Goal: Task Accomplishment & Management: Manage account settings

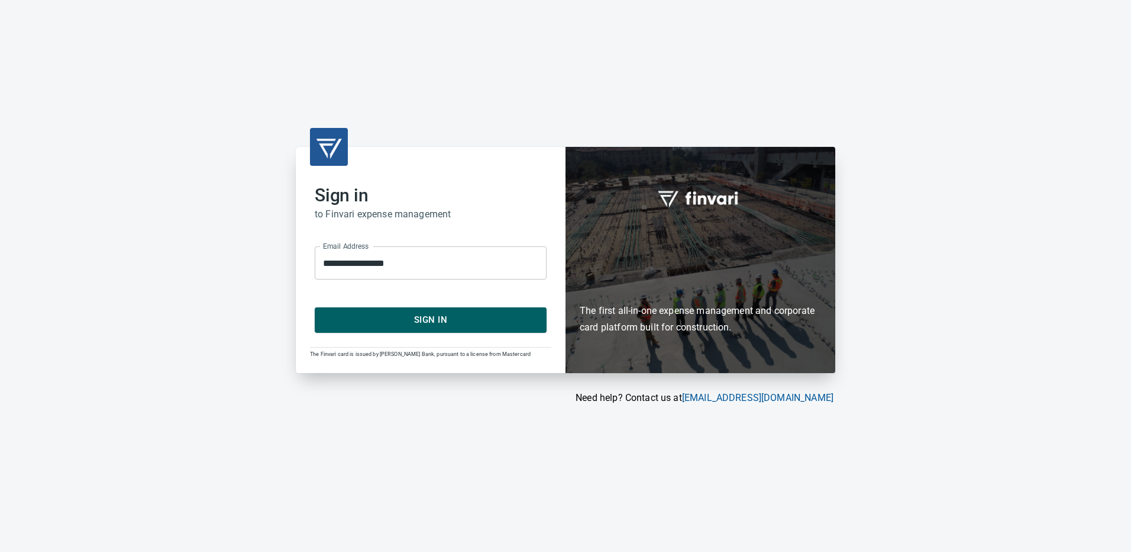
click at [426, 319] on span "Sign In" at bounding box center [431, 319] width 206 height 15
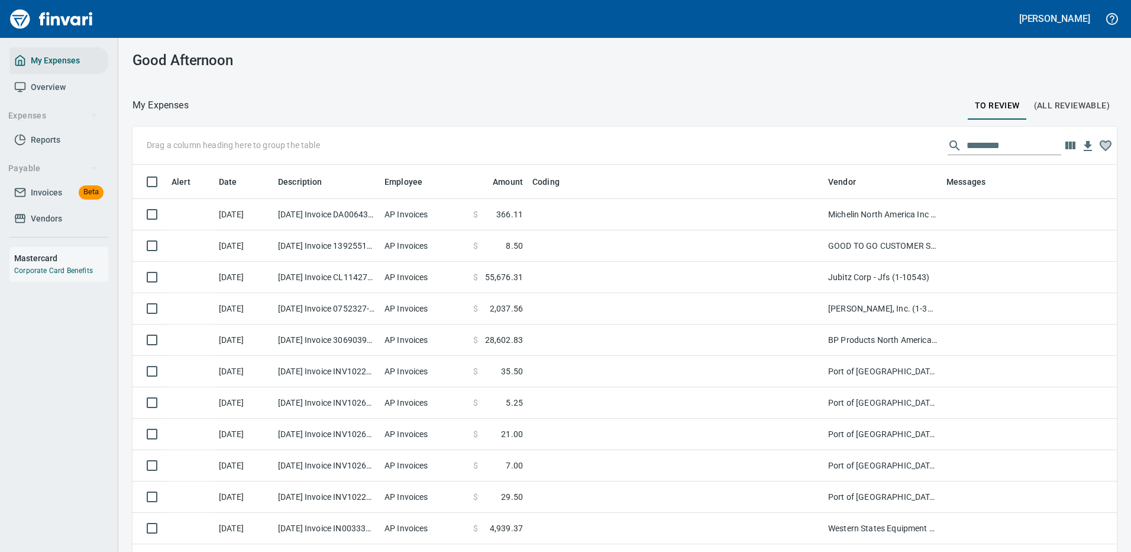
scroll to position [404, 958]
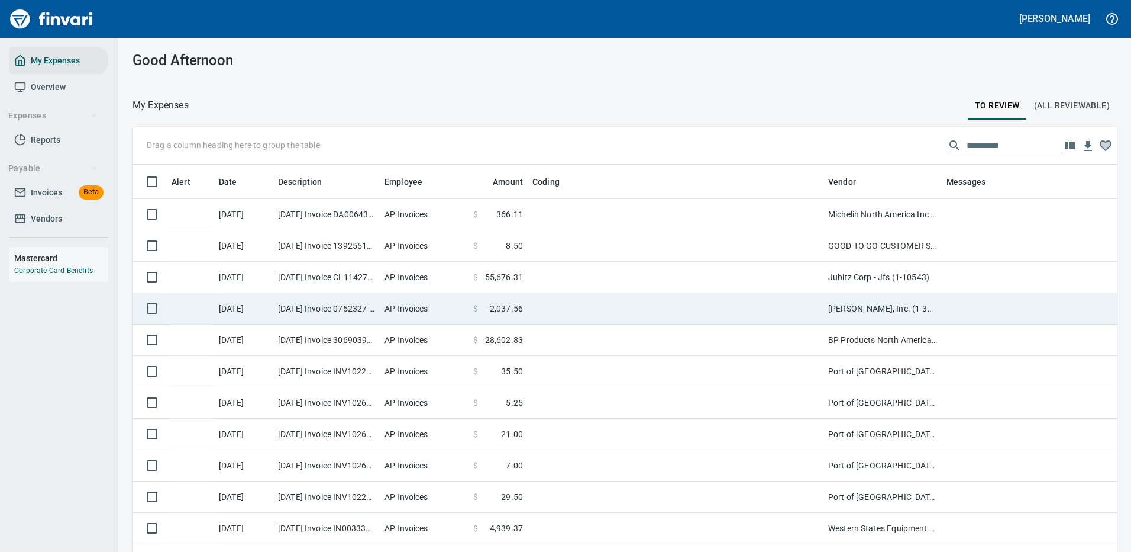
click at [653, 279] on td at bounding box center [676, 277] width 296 height 31
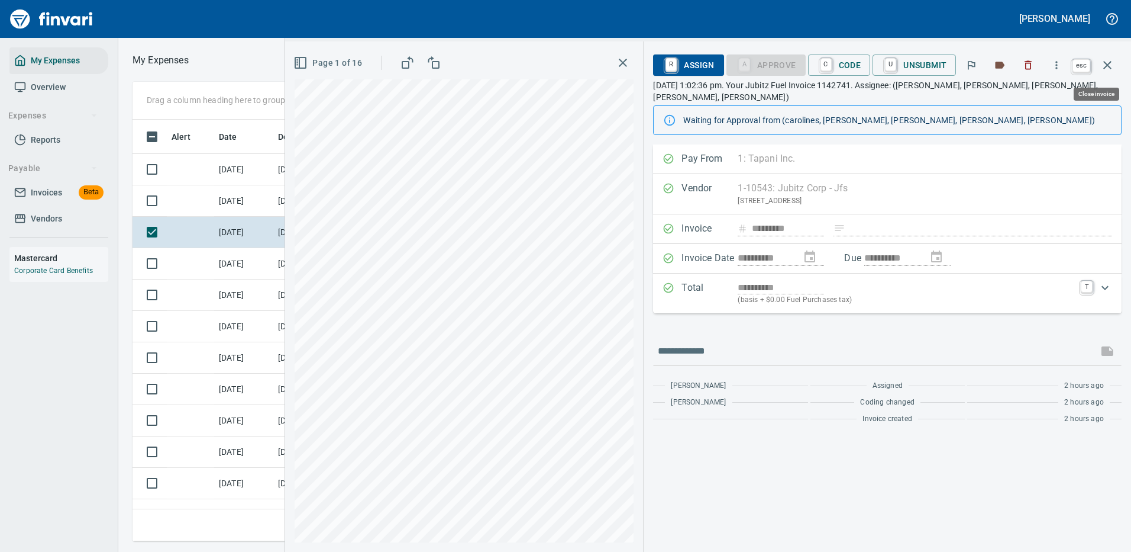
scroll to position [404, 671]
click at [1108, 64] on icon "button" at bounding box center [1108, 65] width 14 height 14
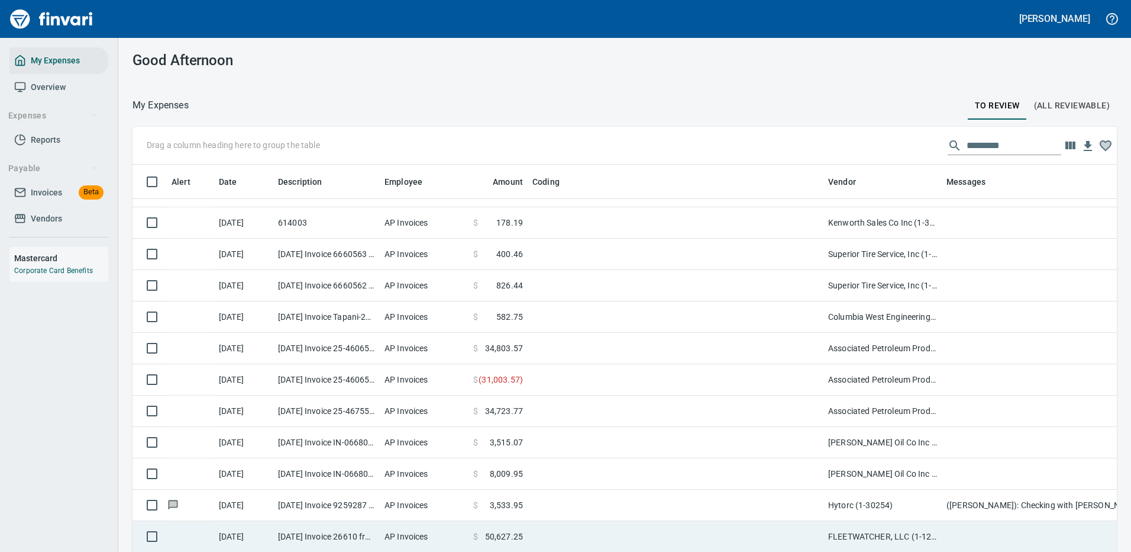
scroll to position [947, 0]
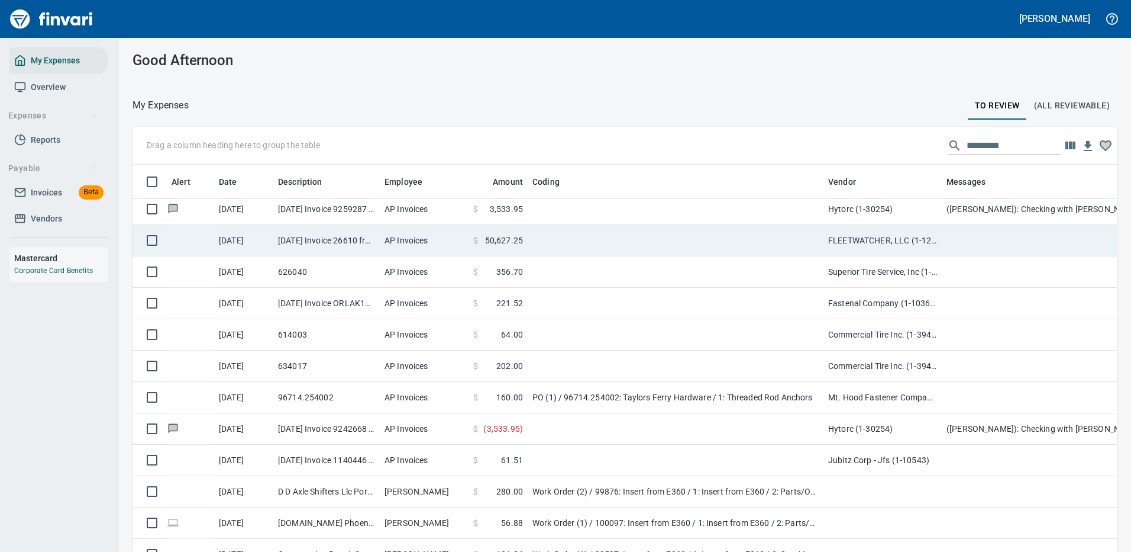
click at [652, 235] on td at bounding box center [676, 240] width 296 height 31
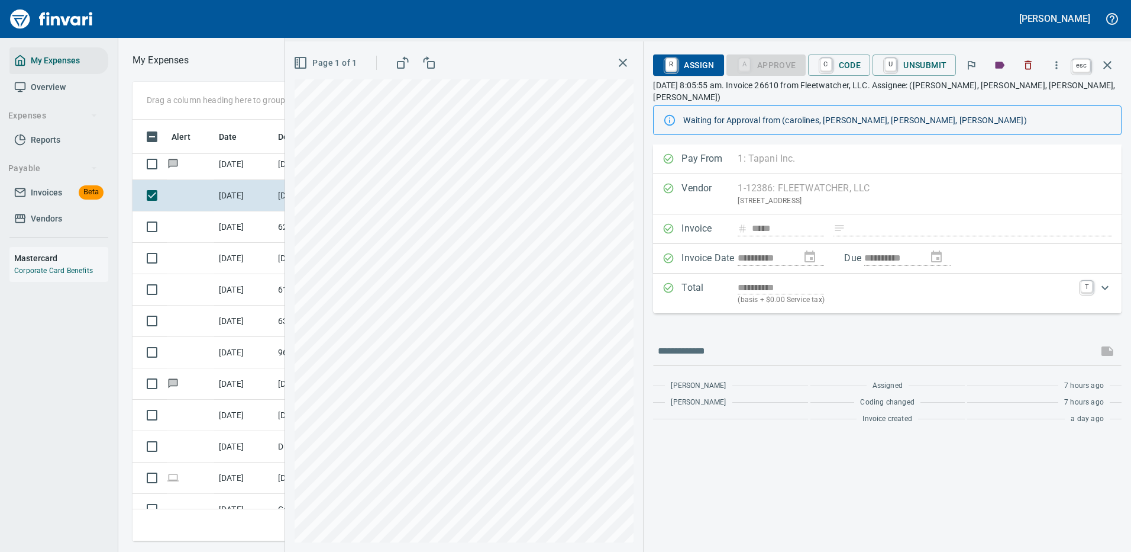
scroll to position [404, 671]
click at [1107, 64] on icon "button" at bounding box center [1108, 65] width 8 height 8
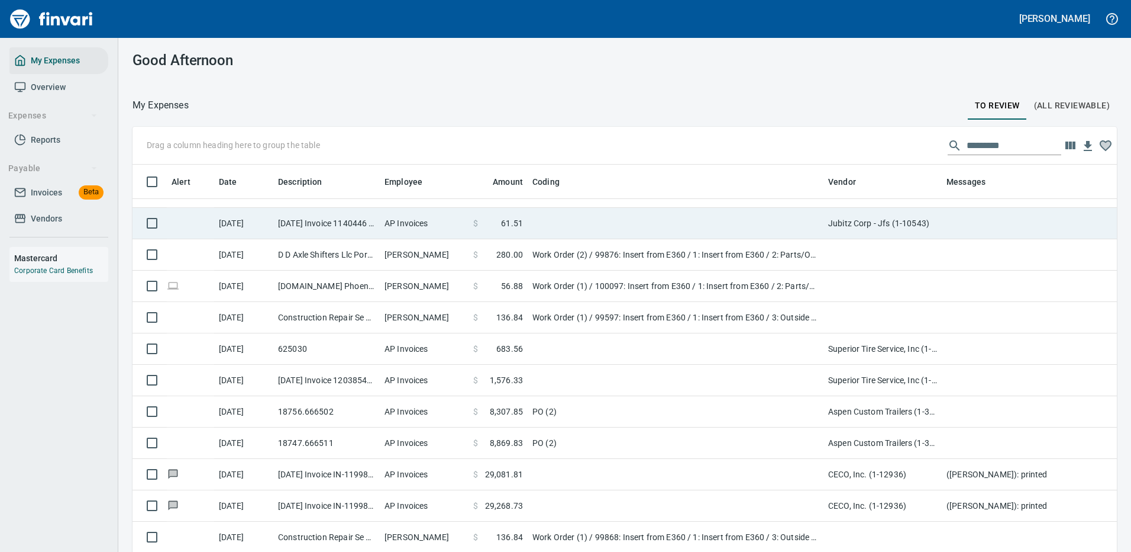
scroll to position [1302, 0]
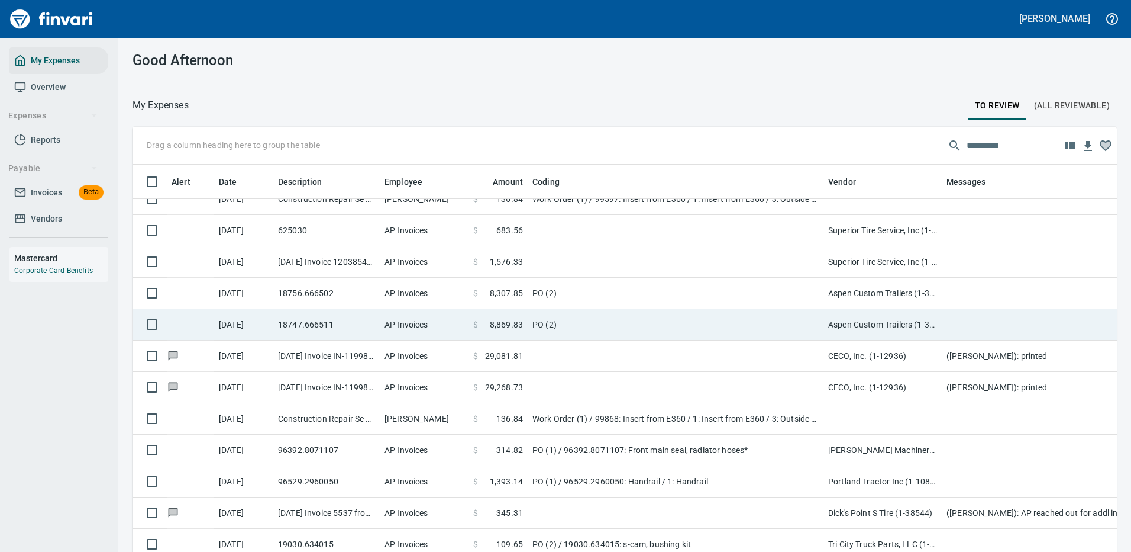
click at [604, 317] on td "PO (2)" at bounding box center [676, 324] width 296 height 31
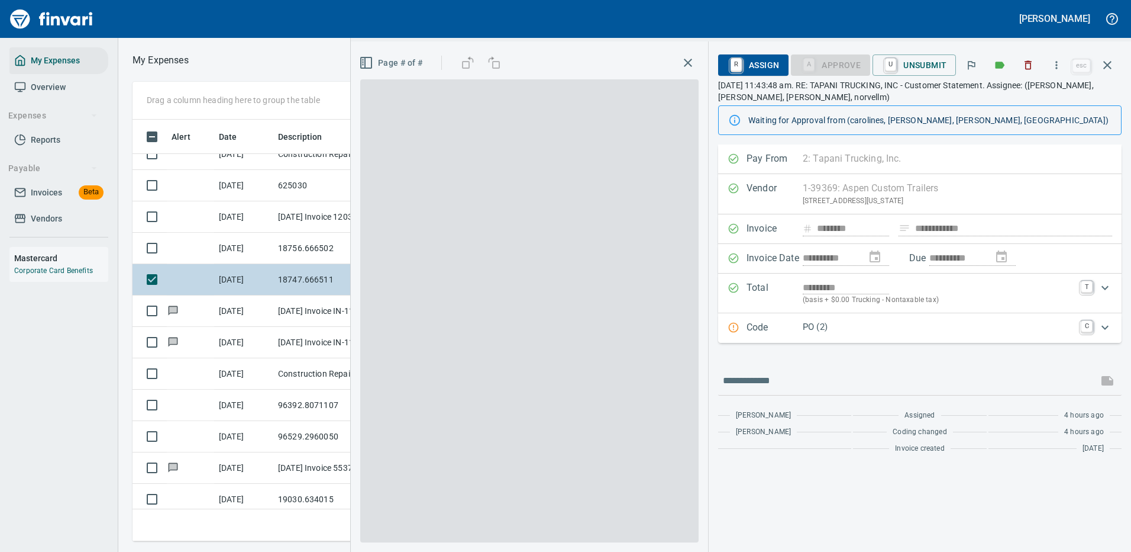
scroll to position [404, 671]
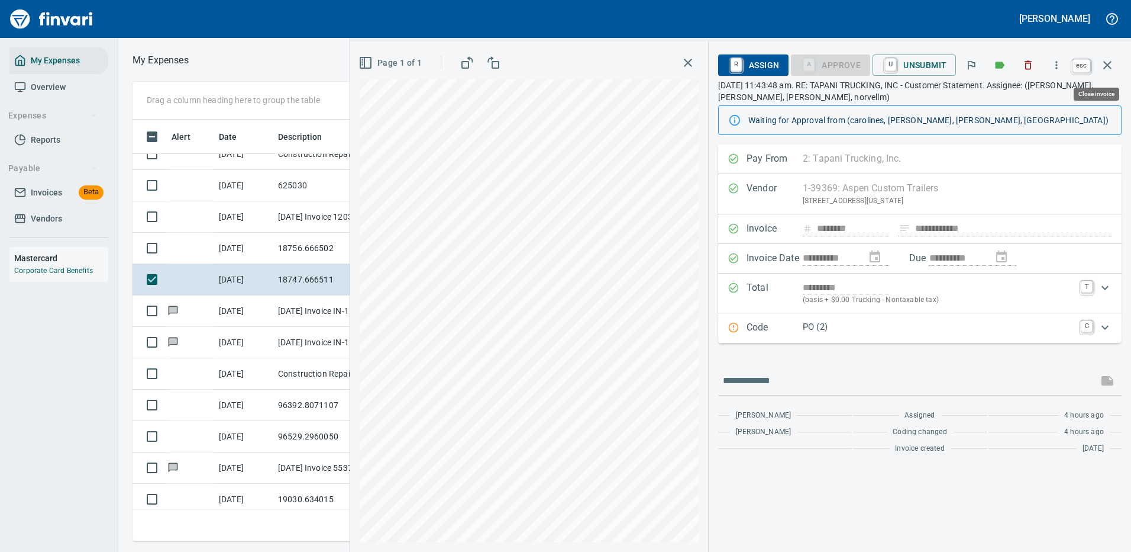
click at [1107, 66] on icon "button" at bounding box center [1108, 65] width 8 height 8
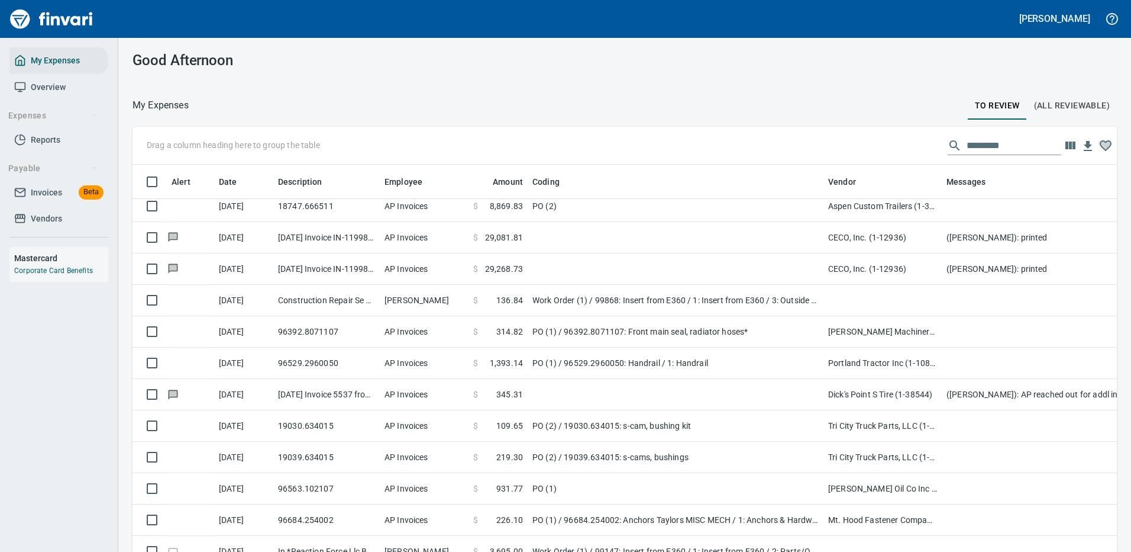
scroll to position [1479, 0]
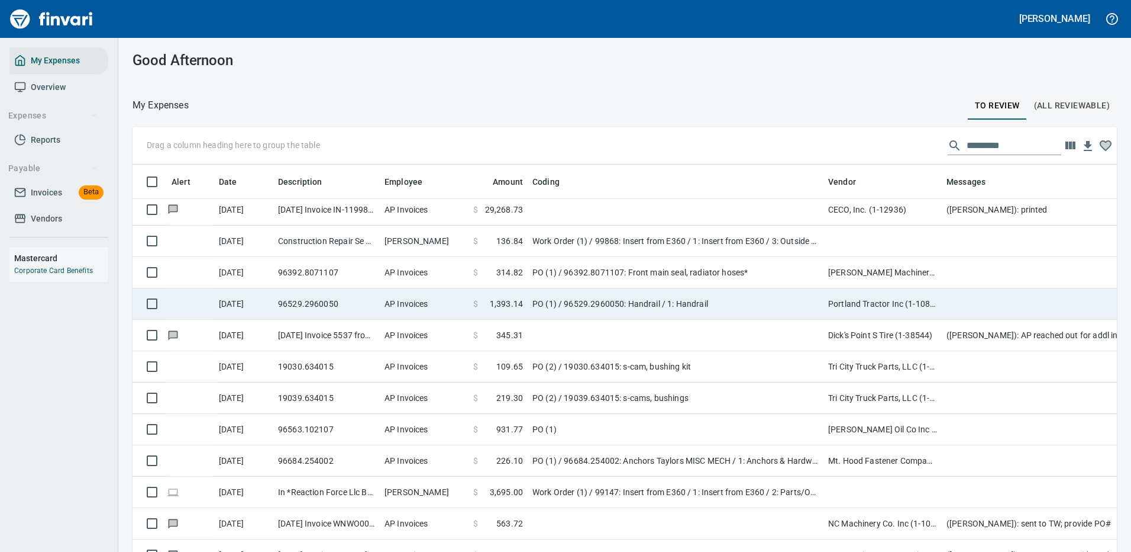
click at [656, 297] on td "PO (1) / 96529.2960050: Handrail / 1: Handrail" at bounding box center [676, 303] width 296 height 31
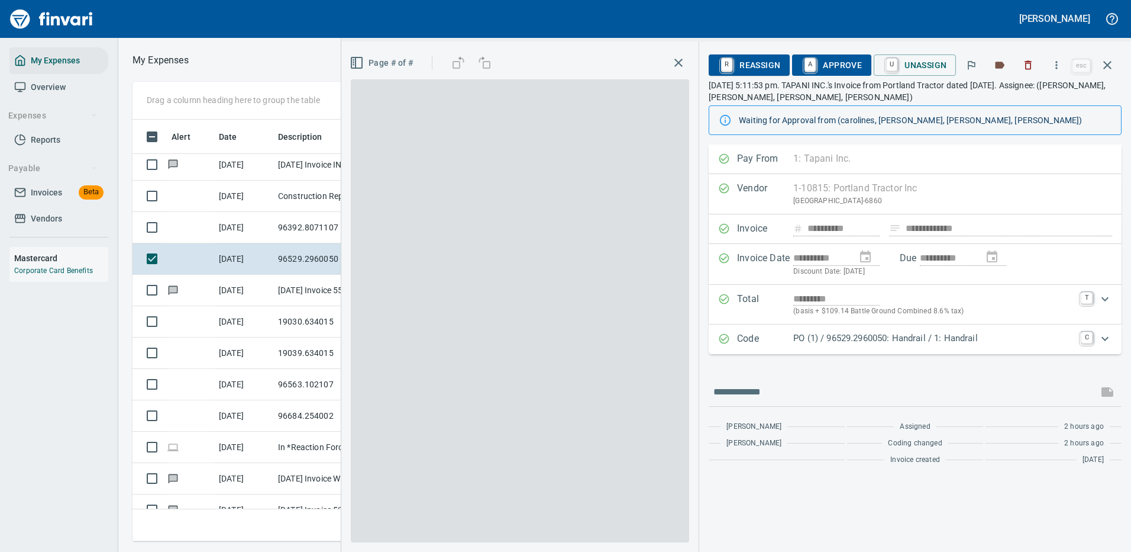
scroll to position [404, 671]
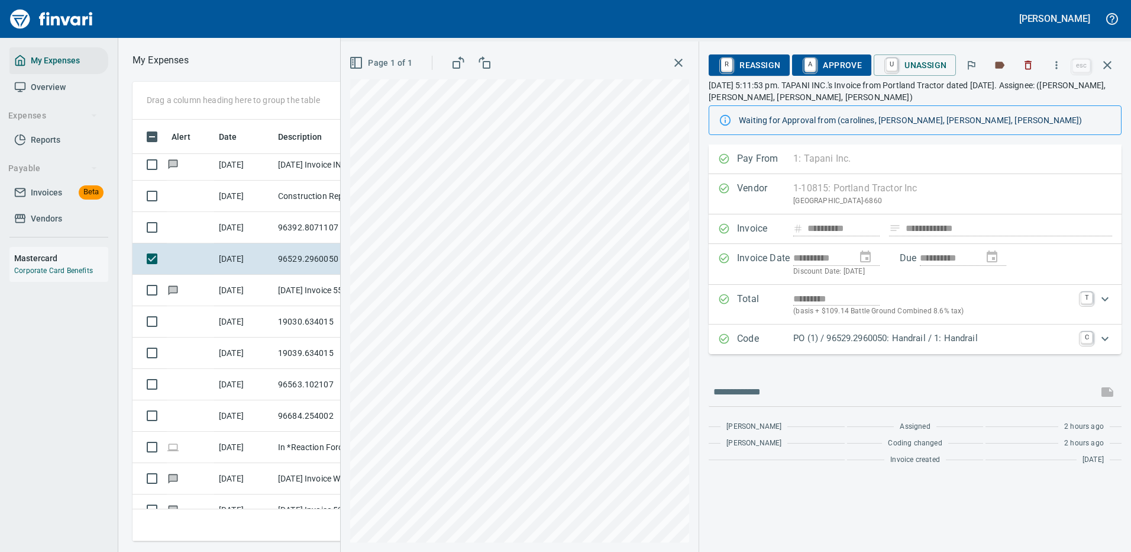
click at [860, 336] on p "PO (1) / 96529.2960050: Handrail / 1: Handrail" at bounding box center [934, 338] width 280 height 14
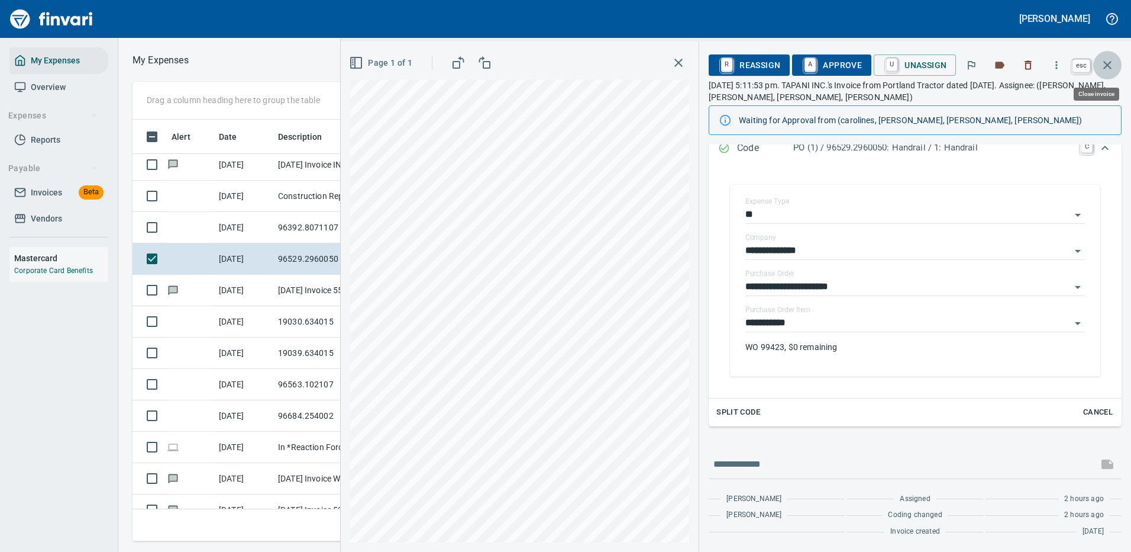
click at [1107, 65] on icon "button" at bounding box center [1108, 65] width 8 height 8
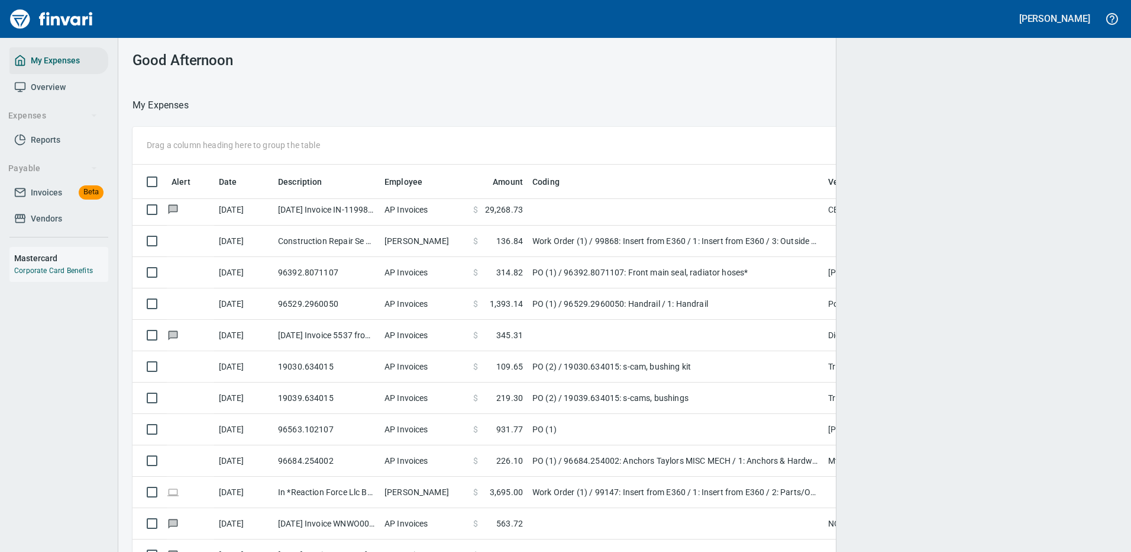
scroll to position [1, 1]
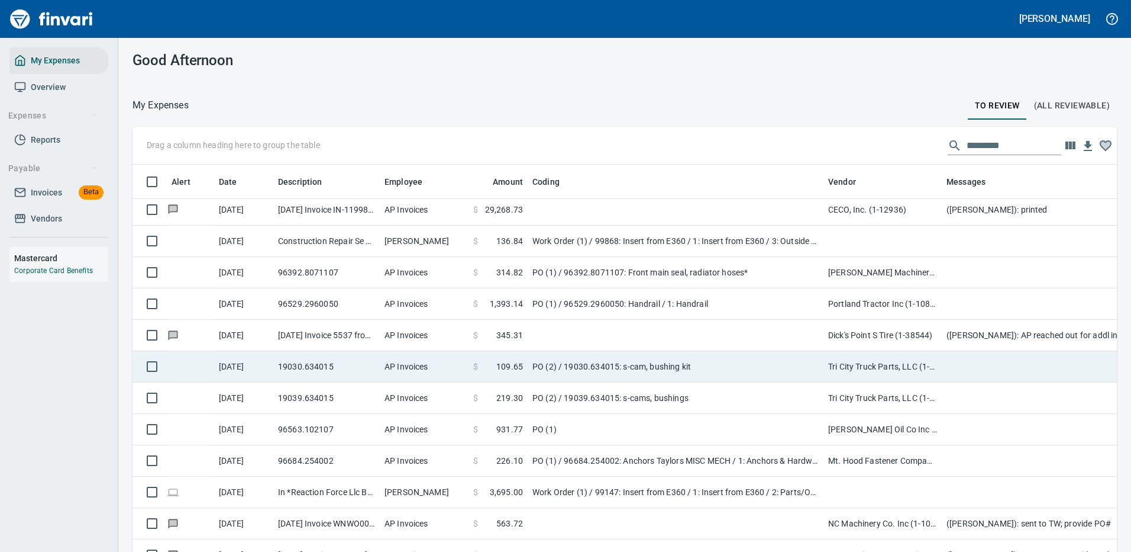
click at [650, 362] on td "PO (2) / 19030.634015: s-cam, bushing kit" at bounding box center [676, 366] width 296 height 31
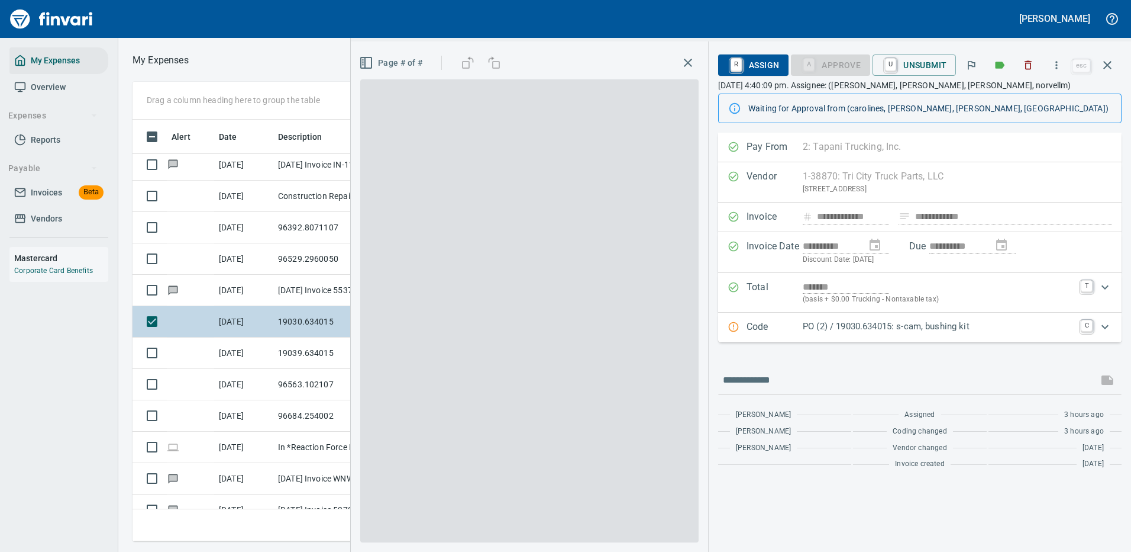
scroll to position [404, 671]
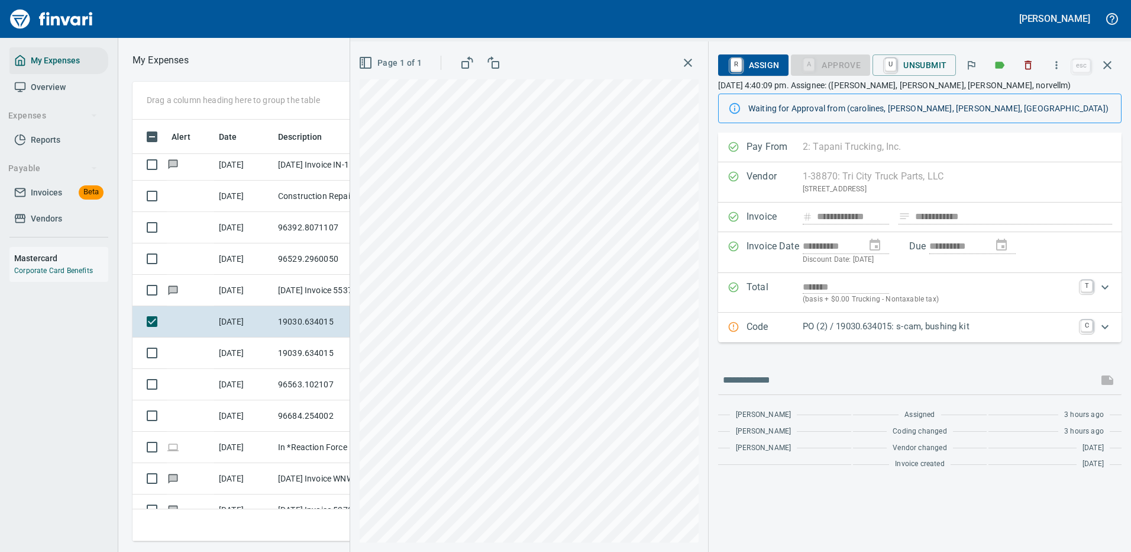
click at [907, 324] on p "PO (2) / 19030.634015: s-cam, bushing kit" at bounding box center [938, 327] width 271 height 14
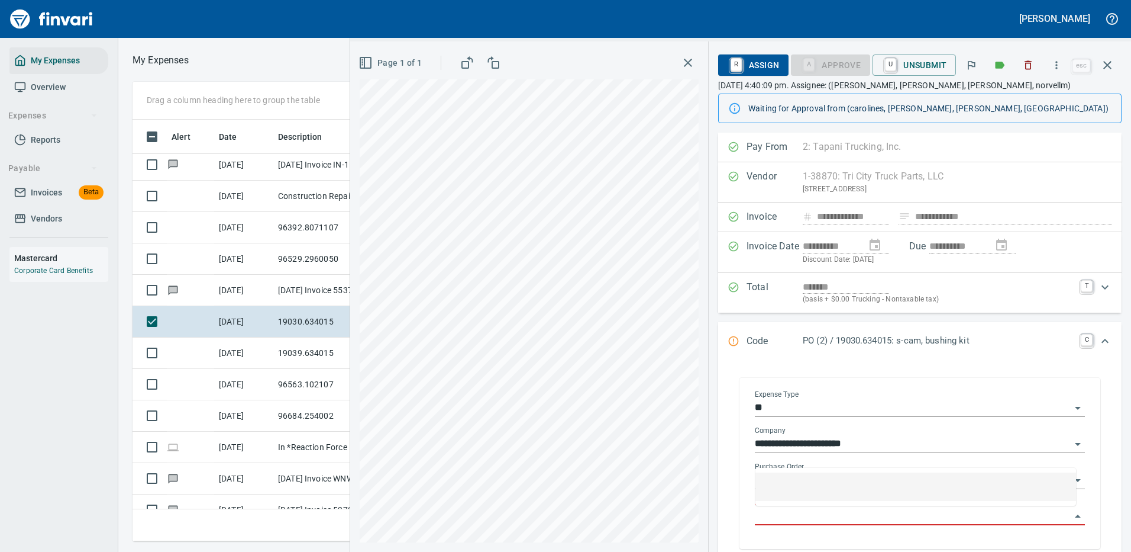
click at [820, 514] on input "Purchase Order Item" at bounding box center [913, 516] width 316 height 17
click at [1111, 62] on icon "button" at bounding box center [1108, 65] width 8 height 8
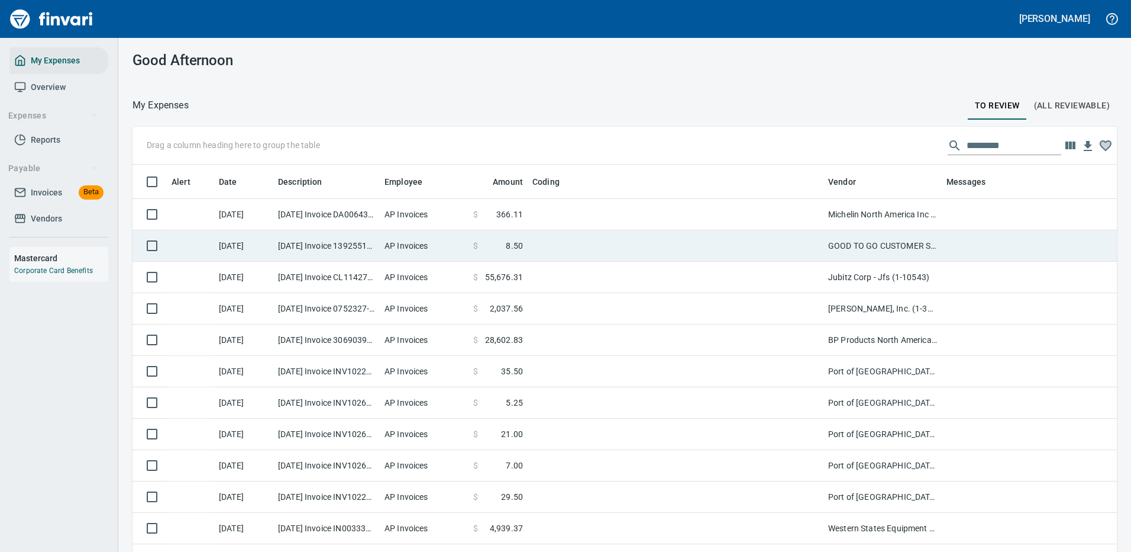
click at [707, 238] on td at bounding box center [676, 245] width 296 height 31
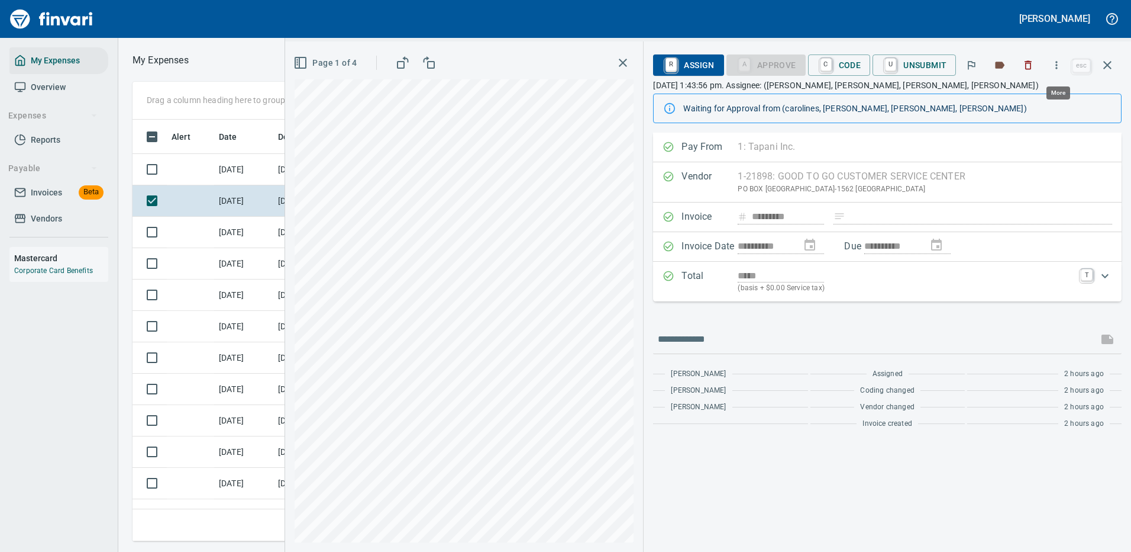
scroll to position [404, 671]
click at [1059, 60] on icon "button" at bounding box center [1057, 65] width 12 height 12
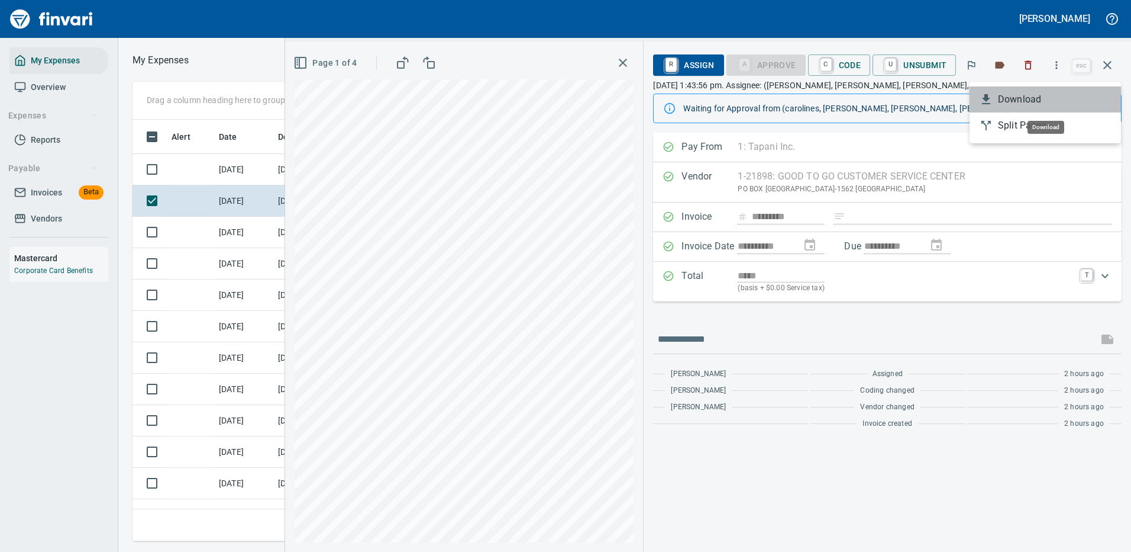
click at [1019, 104] on span "Download" at bounding box center [1055, 99] width 114 height 14
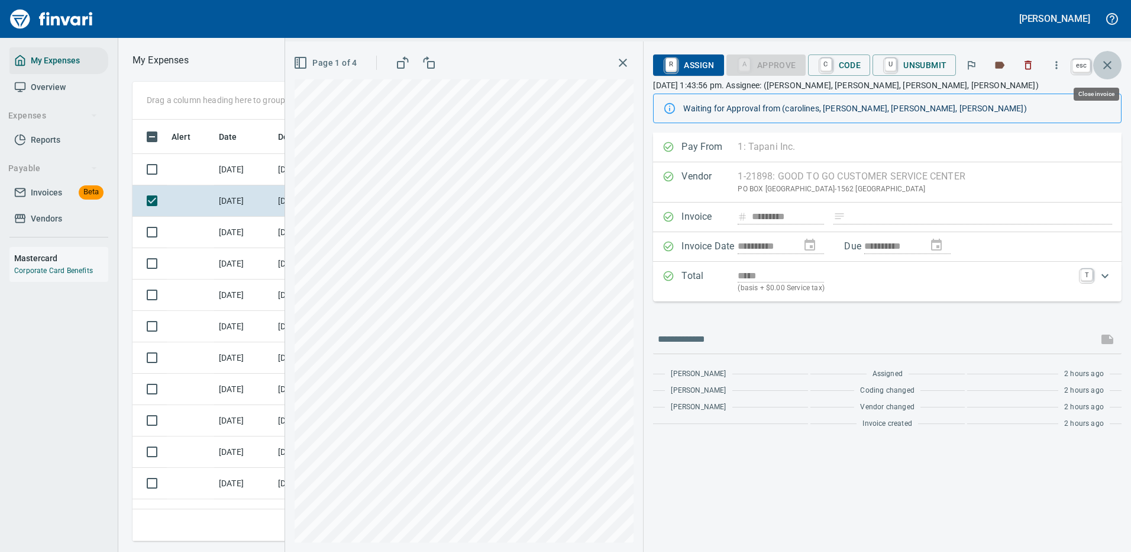
click at [1110, 60] on icon "button" at bounding box center [1108, 65] width 14 height 14
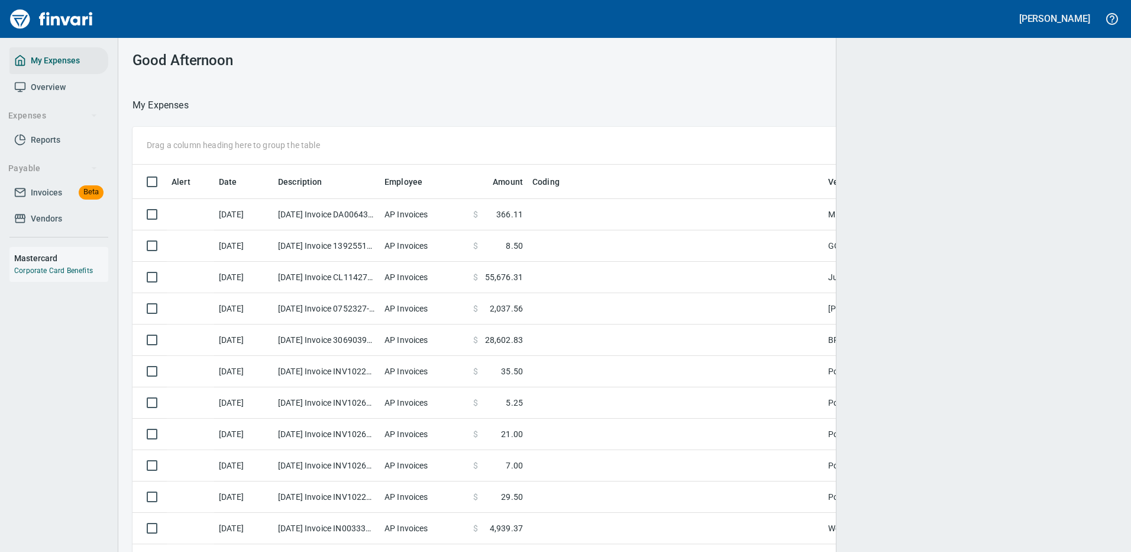
scroll to position [1, 1]
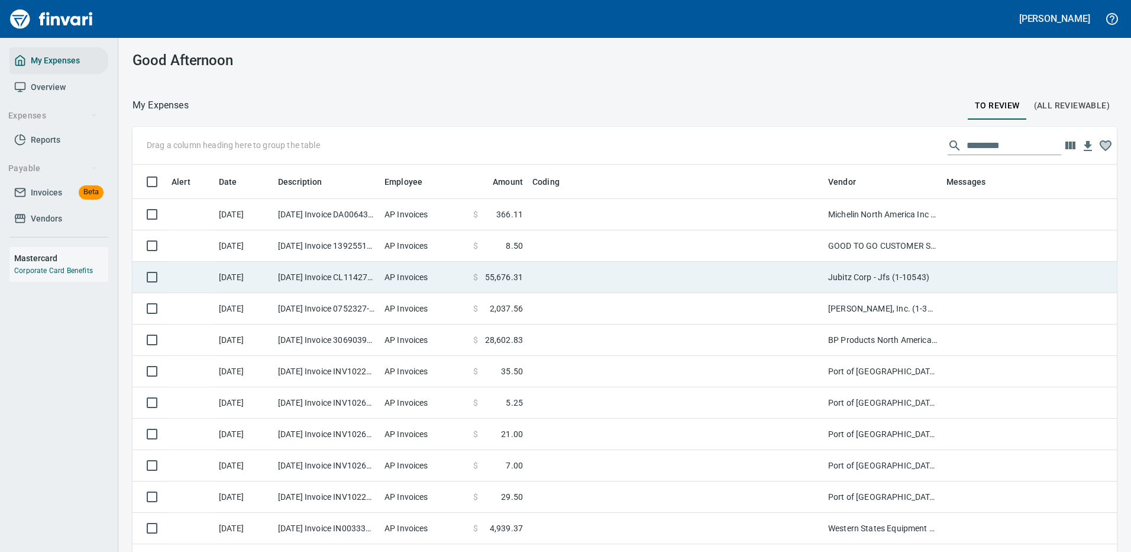
click at [796, 276] on td at bounding box center [676, 277] width 296 height 31
click at [796, 293] on td at bounding box center [676, 308] width 296 height 31
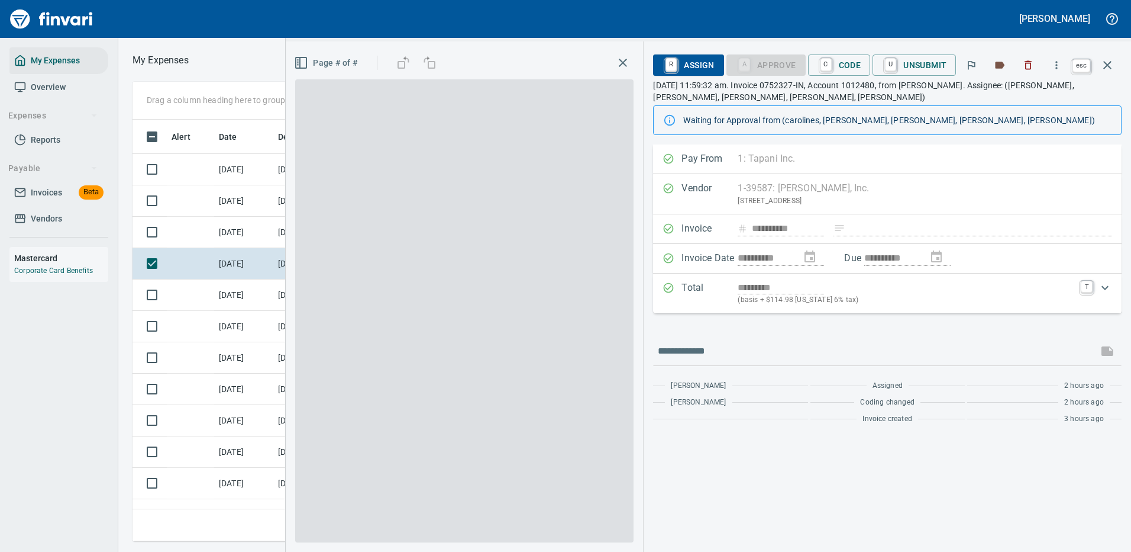
scroll to position [404, 671]
click at [1110, 65] on icon "button" at bounding box center [1108, 65] width 14 height 14
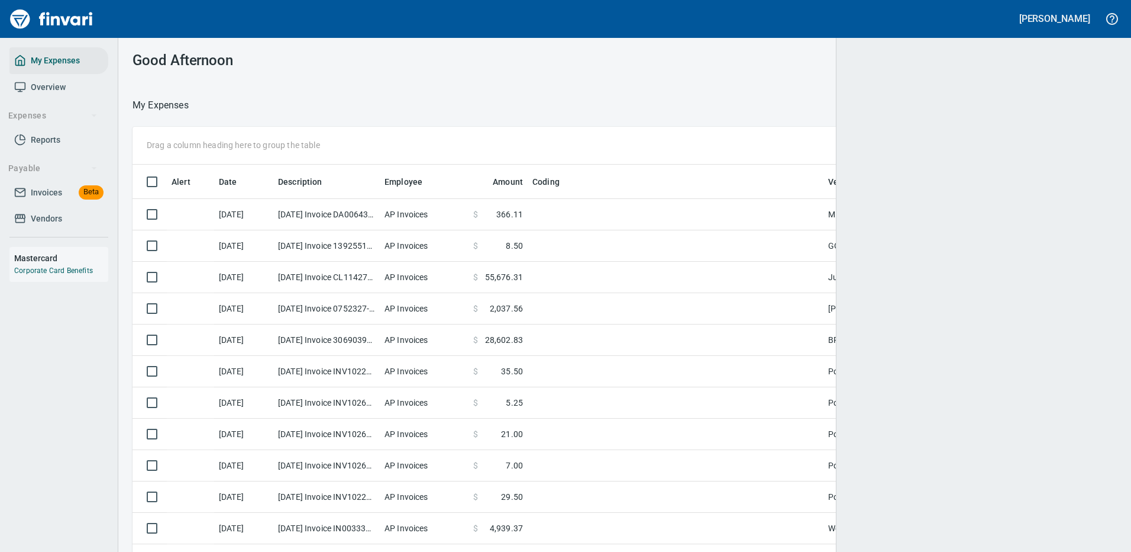
scroll to position [1, 1]
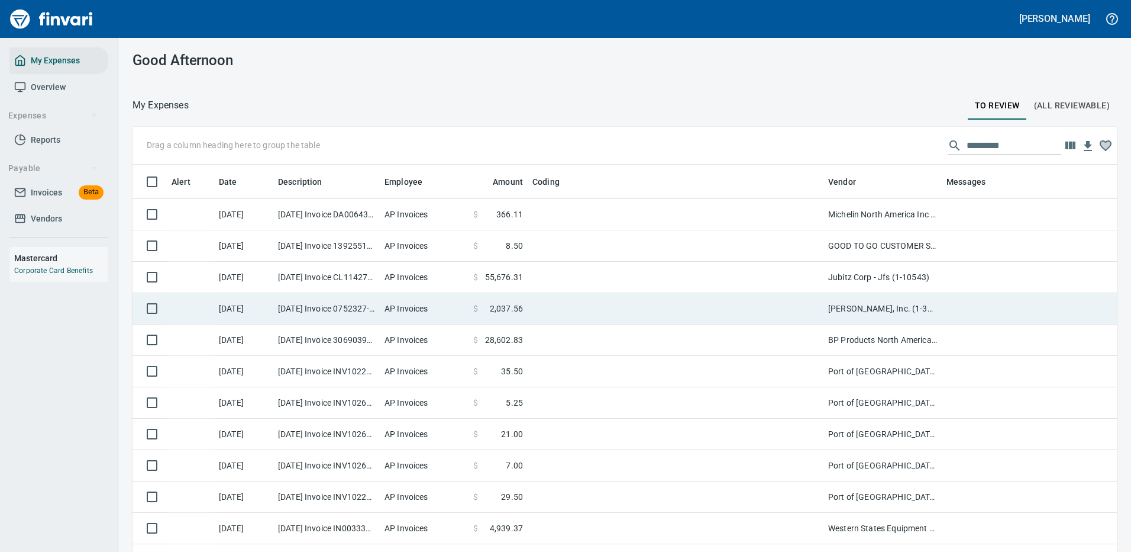
click at [569, 305] on td at bounding box center [676, 308] width 296 height 31
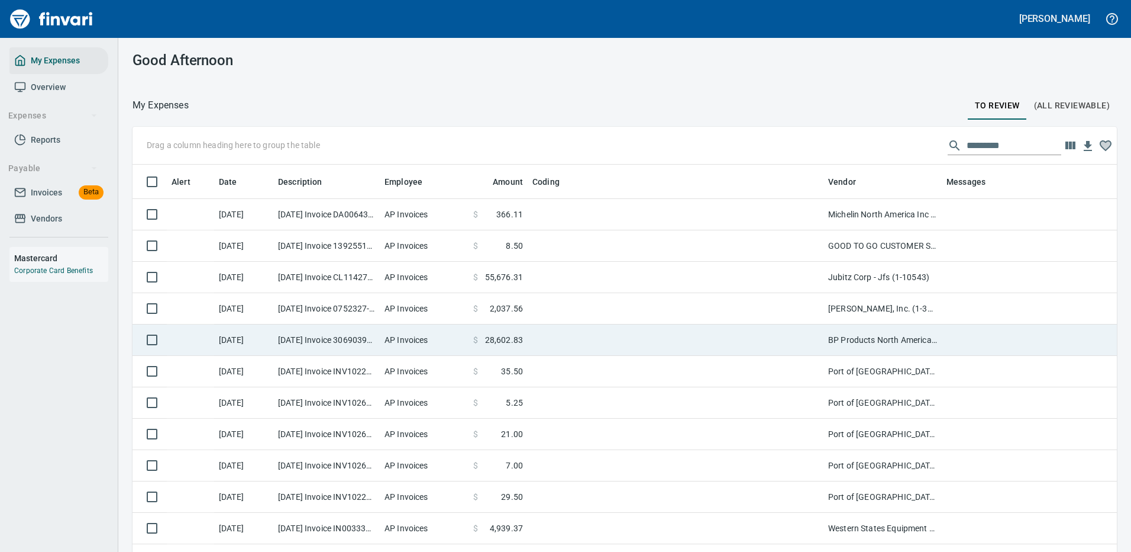
click at [567, 324] on td at bounding box center [676, 339] width 296 height 31
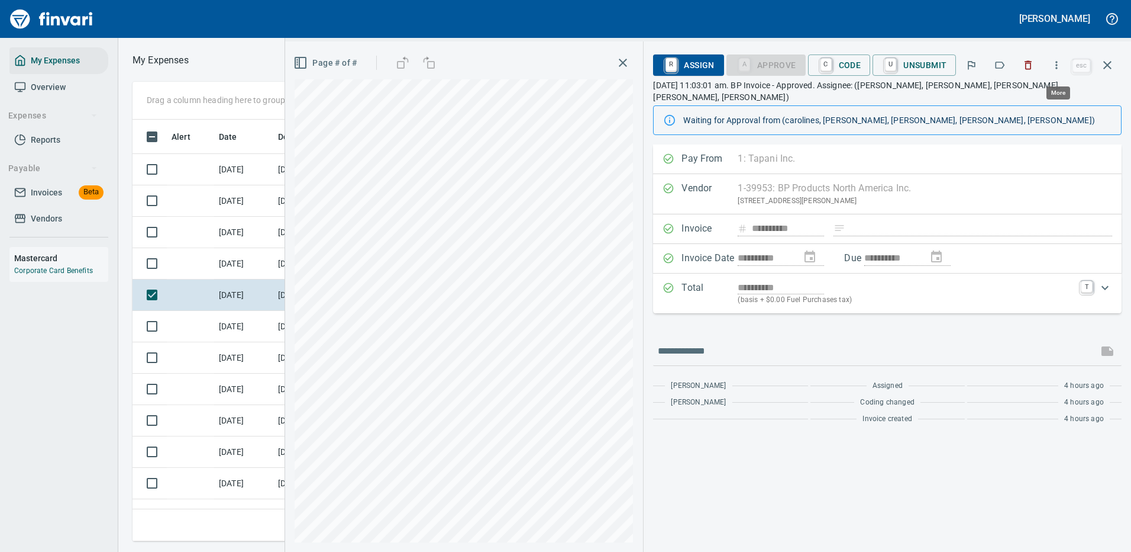
scroll to position [404, 671]
click at [1059, 63] on icon "button" at bounding box center [1057, 65] width 12 height 12
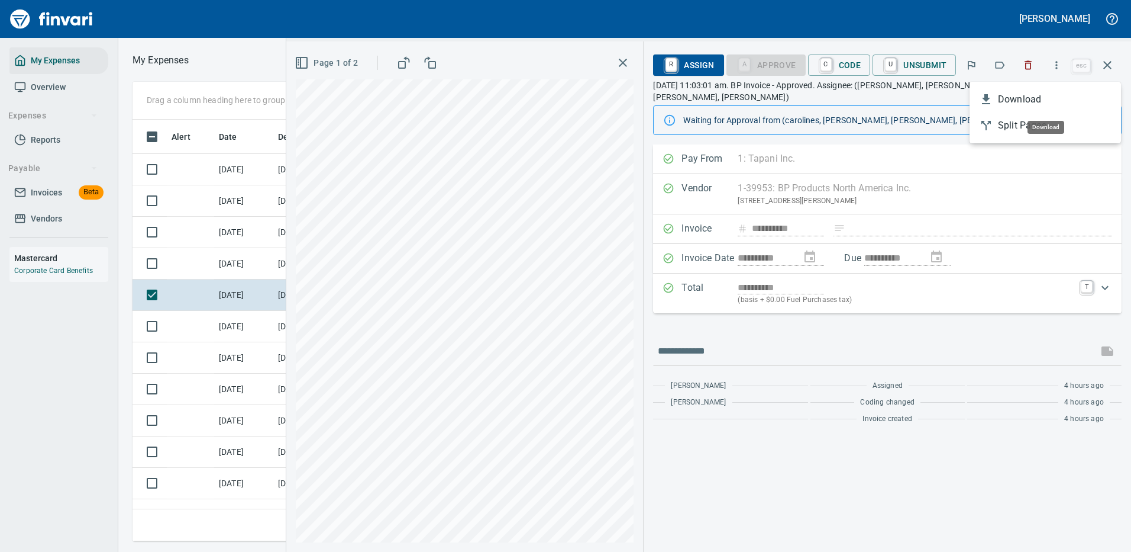
click at [1020, 95] on span "Download" at bounding box center [1055, 99] width 114 height 14
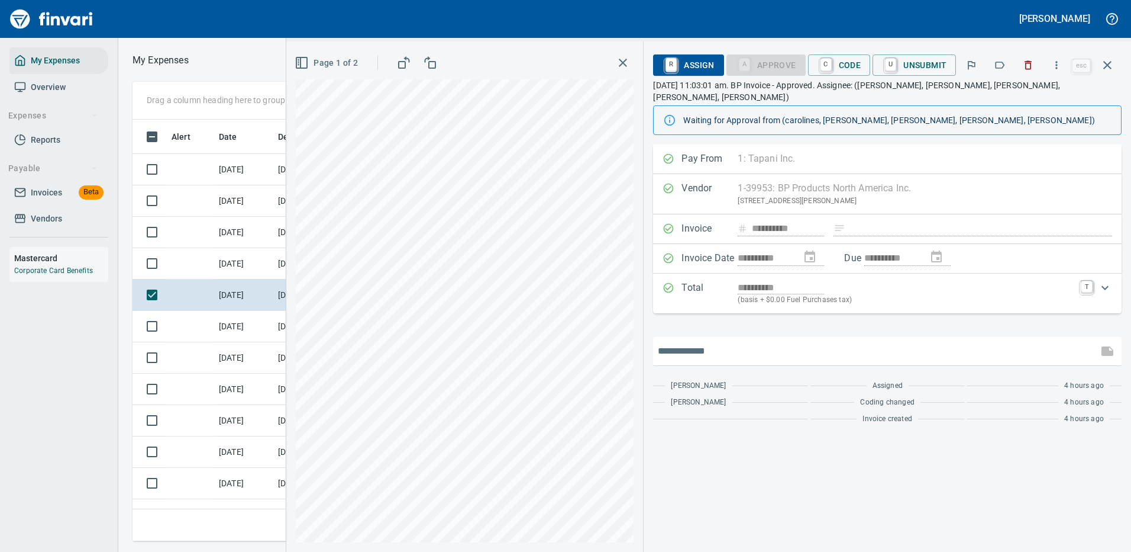
click at [715, 341] on input "text" at bounding box center [876, 350] width 436 height 19
type input "*******"
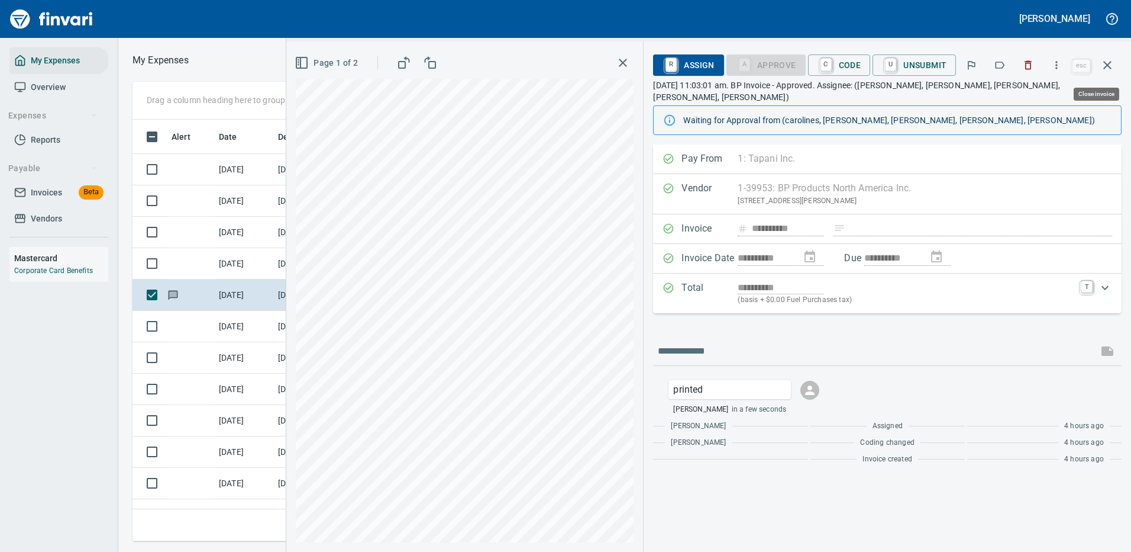
click at [1110, 59] on icon "button" at bounding box center [1108, 65] width 14 height 14
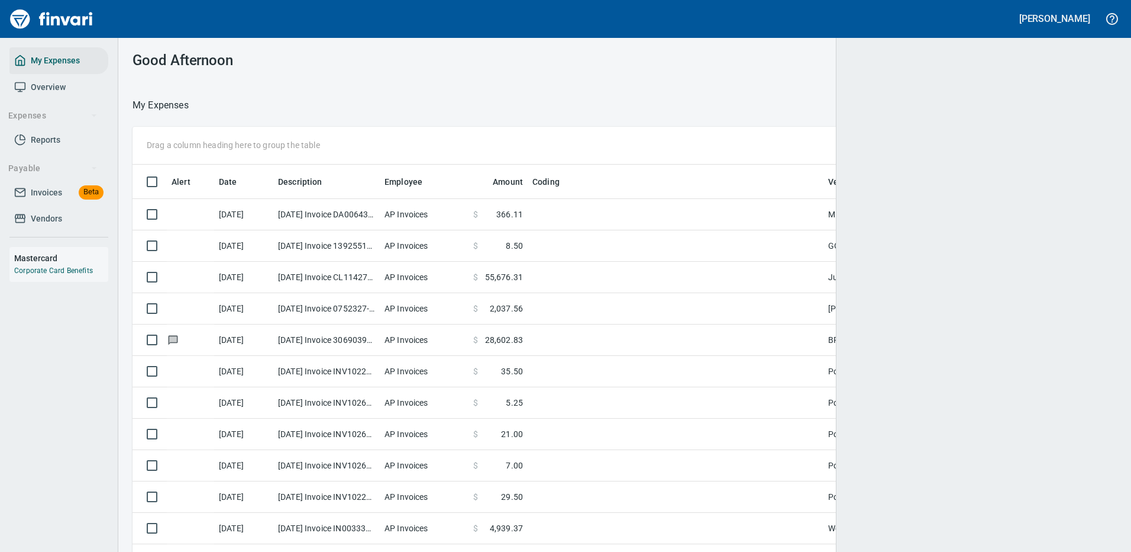
scroll to position [1, 1]
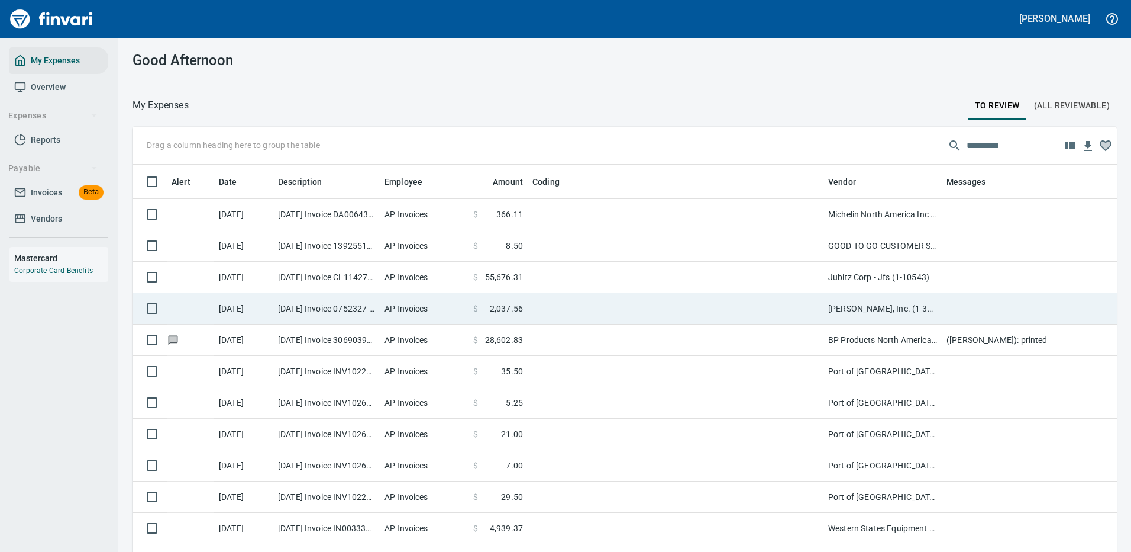
click at [939, 305] on td "[PERSON_NAME], Inc. (1-39587)" at bounding box center [883, 308] width 118 height 31
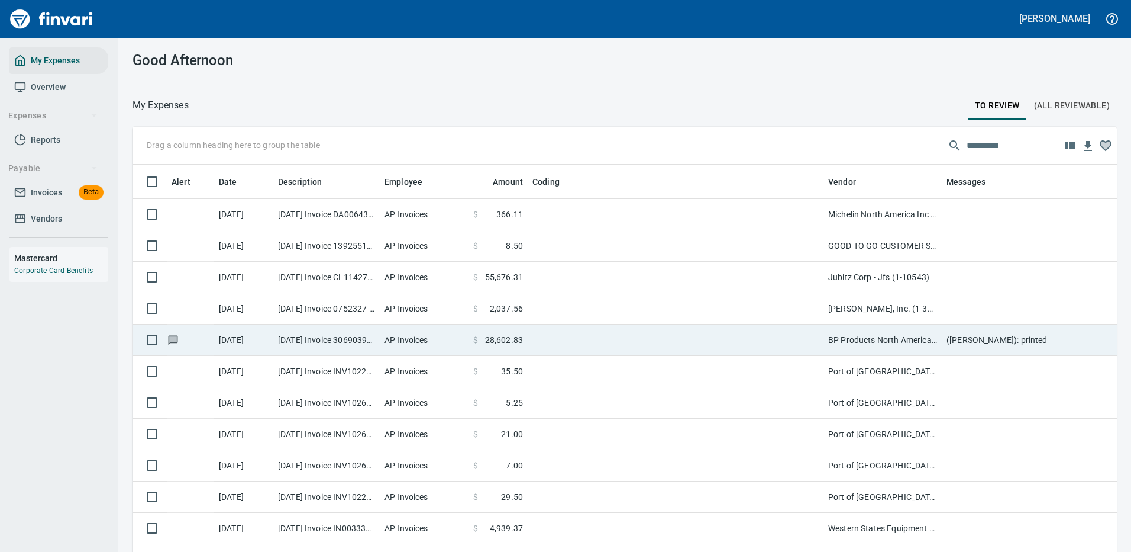
click at [939, 324] on td "BP Products North America Inc. (1-39953)" at bounding box center [883, 339] width 118 height 31
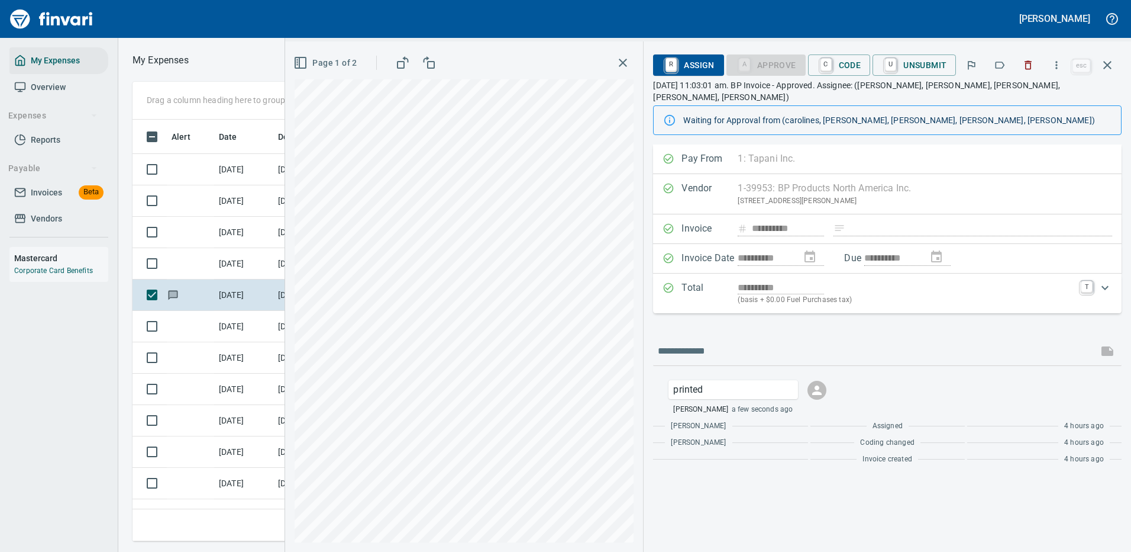
scroll to position [404, 671]
click at [1061, 65] on icon "button" at bounding box center [1057, 65] width 12 height 12
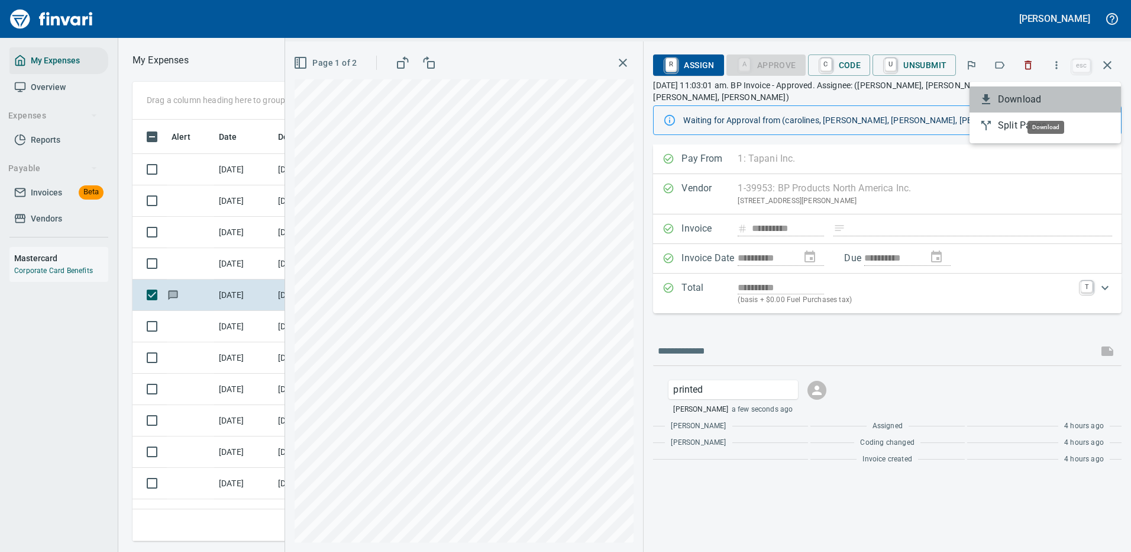
click at [1011, 103] on span "Download" at bounding box center [1055, 99] width 114 height 14
click at [1108, 64] on icon "button" at bounding box center [1108, 65] width 14 height 14
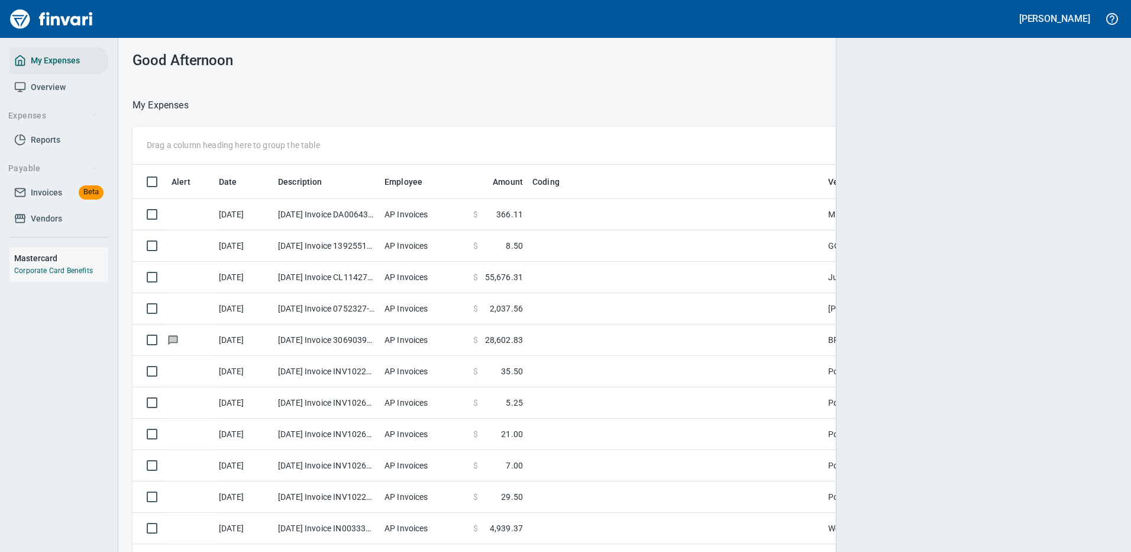
scroll to position [1, 1]
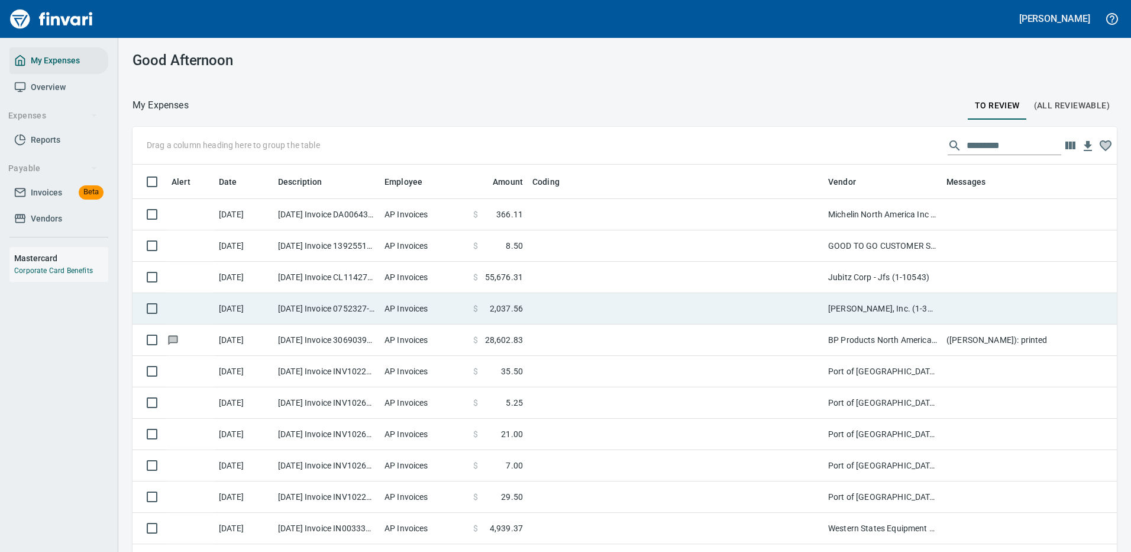
click at [920, 304] on td "[PERSON_NAME], Inc. (1-39587)" at bounding box center [883, 308] width 118 height 31
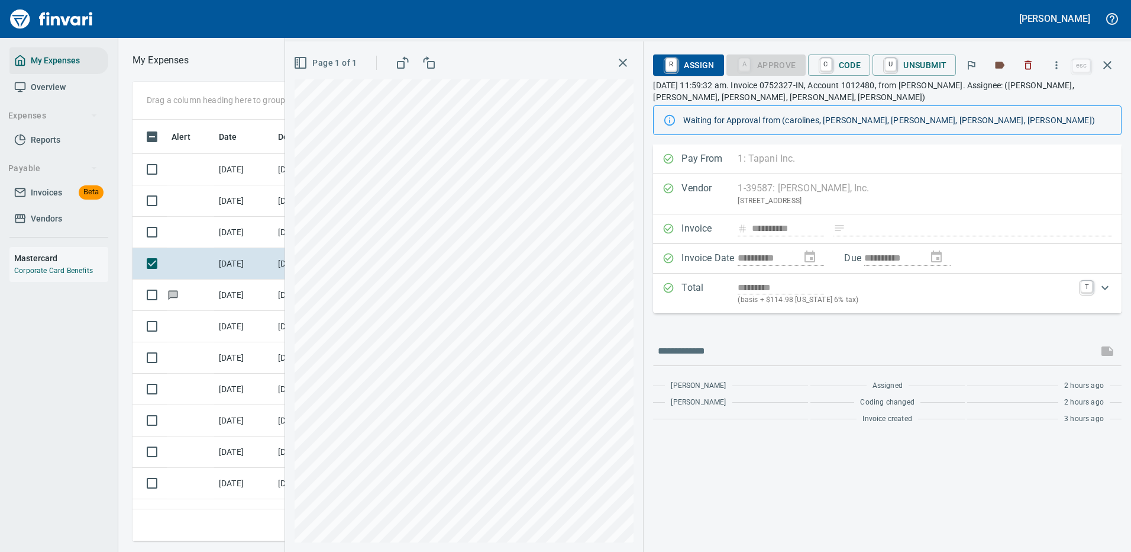
scroll to position [404, 671]
click at [1058, 62] on icon "button" at bounding box center [1057, 65] width 2 height 8
click at [1015, 98] on span "Download" at bounding box center [1055, 99] width 114 height 14
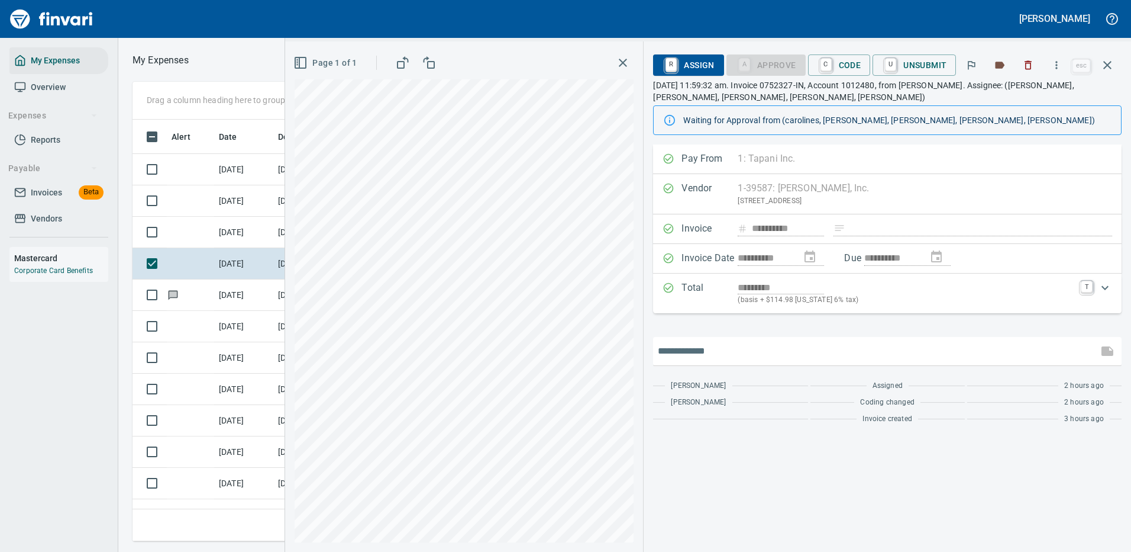
click at [696, 350] on input "text" at bounding box center [876, 350] width 436 height 19
type input "*******"
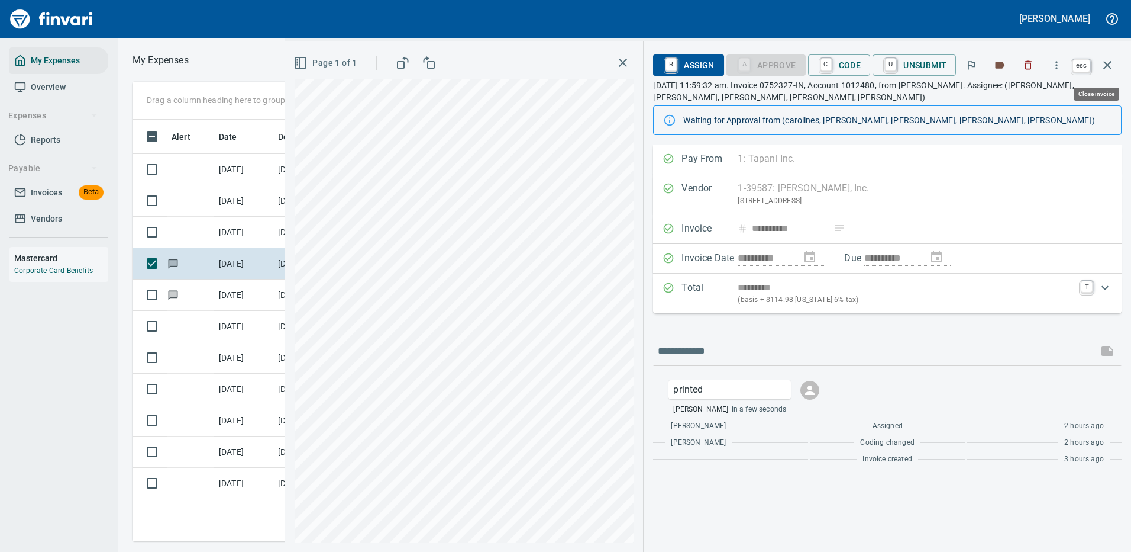
click at [1108, 61] on icon "button" at bounding box center [1108, 65] width 14 height 14
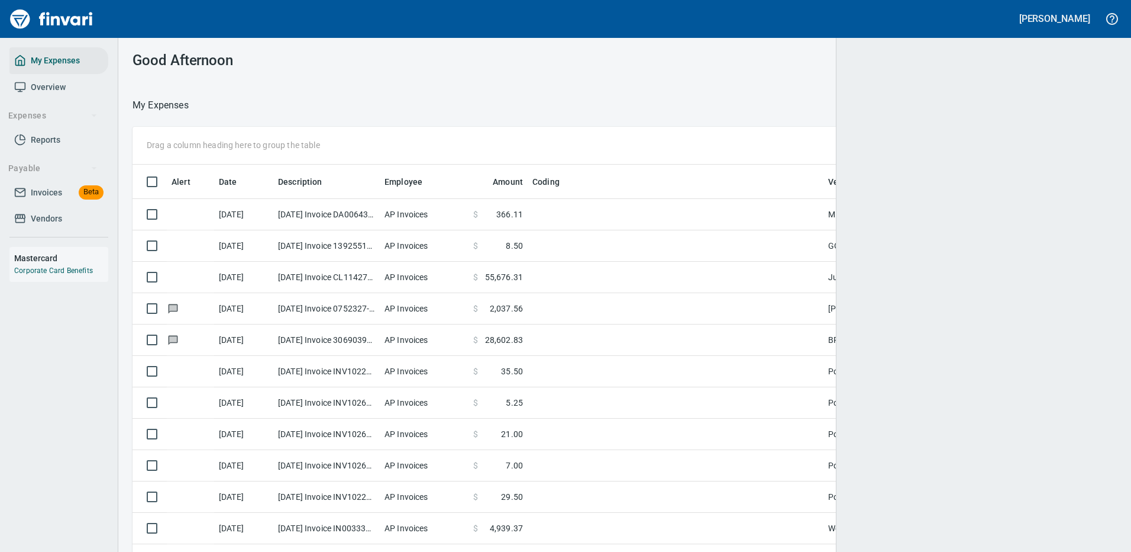
scroll to position [1, 1]
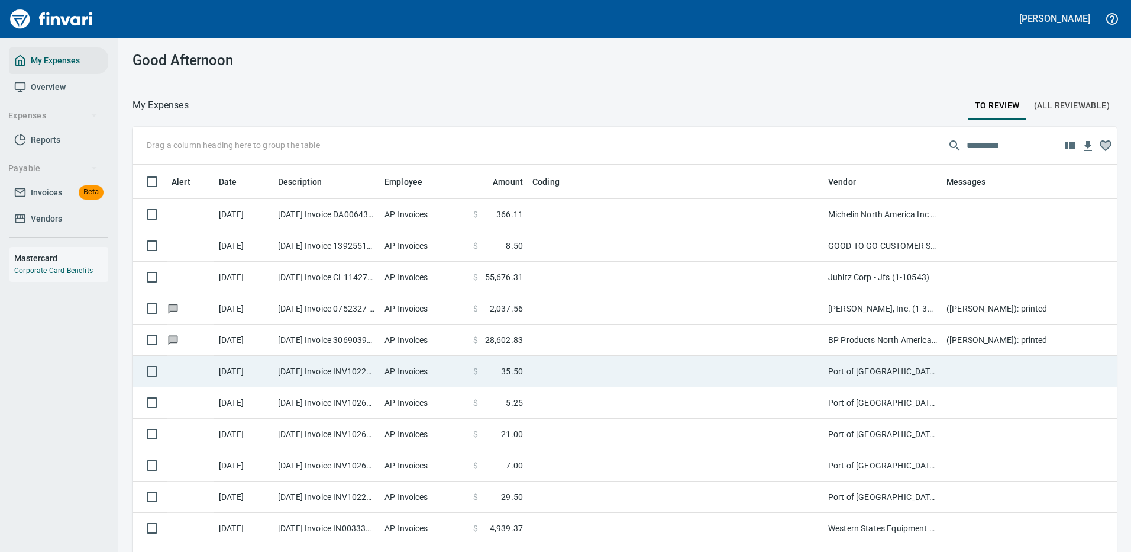
click at [889, 372] on td "Port of [GEOGRAPHIC_DATA] (1-24796)" at bounding box center [883, 371] width 118 height 31
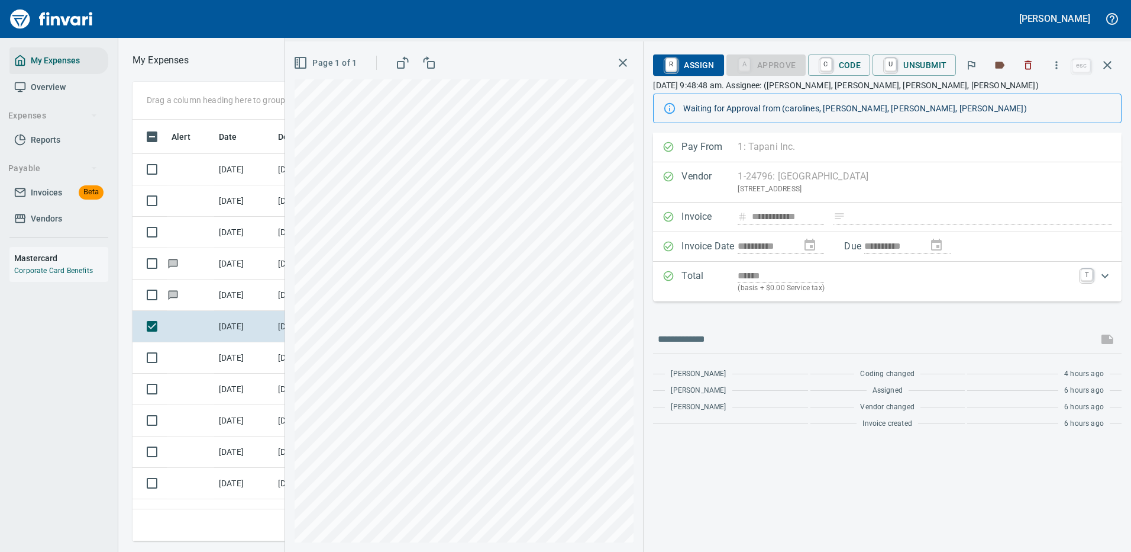
scroll to position [404, 671]
click at [1057, 65] on icon "button" at bounding box center [1057, 65] width 12 height 12
click at [1108, 66] on icon "button" at bounding box center [1108, 65] width 8 height 8
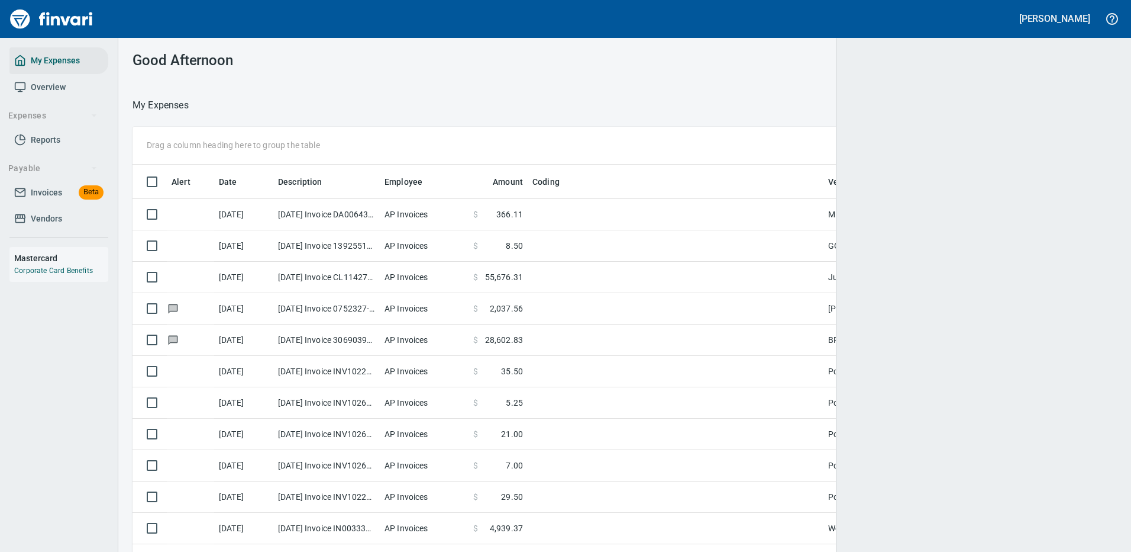
scroll to position [1, 1]
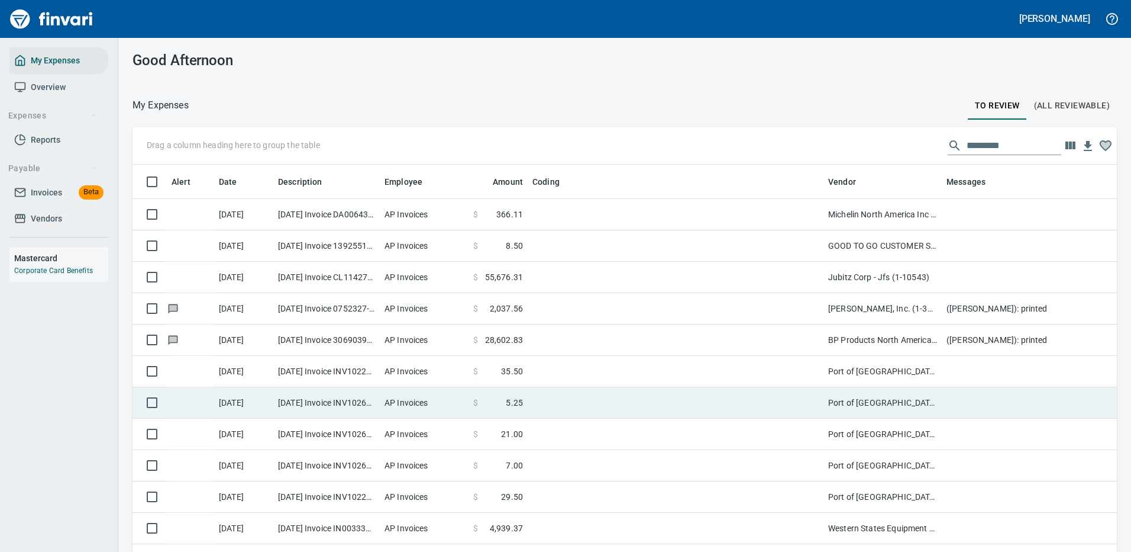
click at [870, 398] on td "Port of [GEOGRAPHIC_DATA] (1-24796)" at bounding box center [883, 402] width 118 height 31
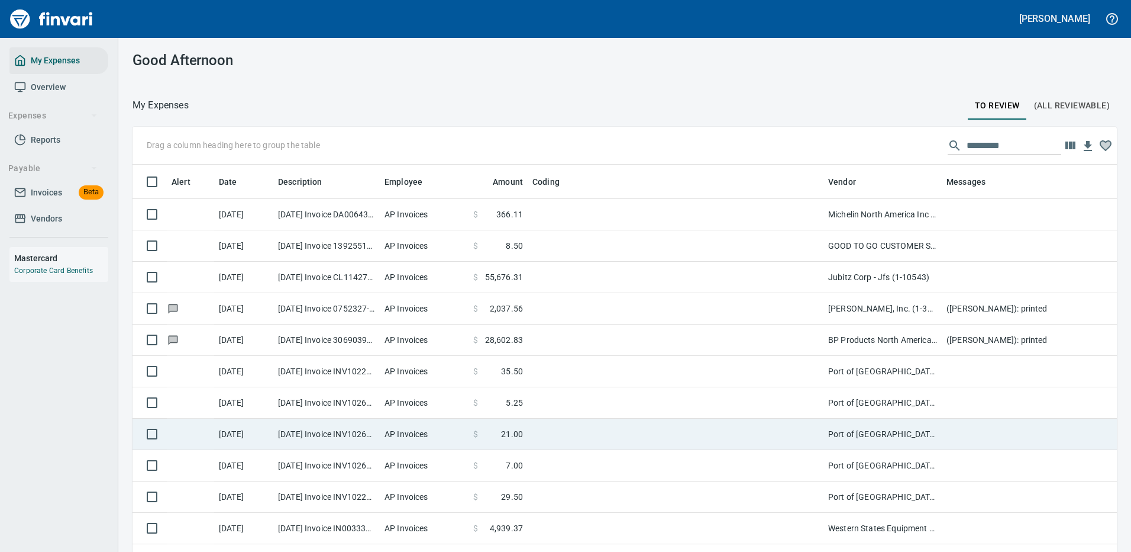
click at [871, 418] on td "Port of [GEOGRAPHIC_DATA] (1-24796)" at bounding box center [883, 433] width 118 height 31
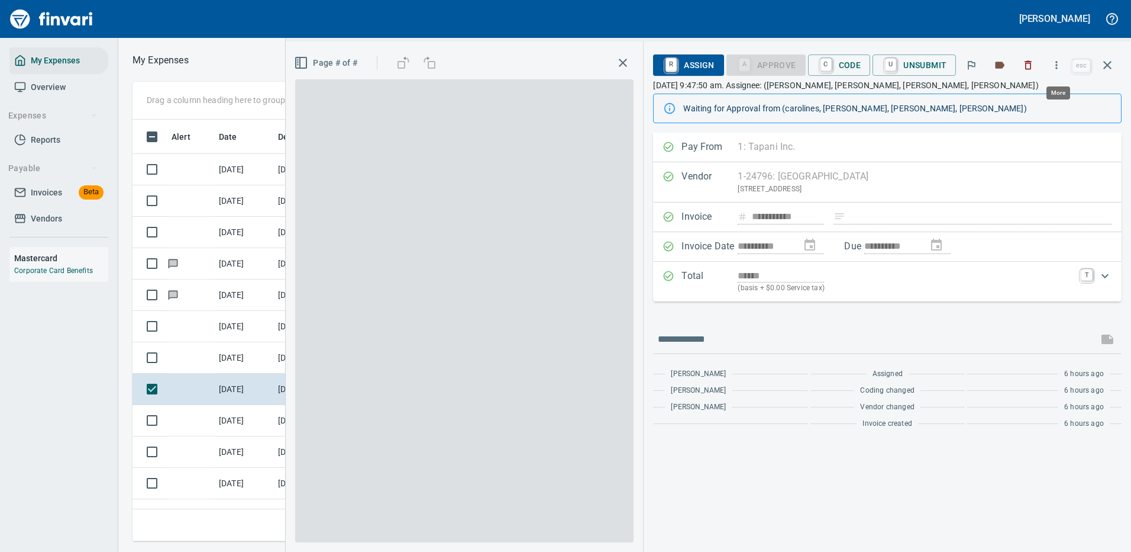
scroll to position [404, 671]
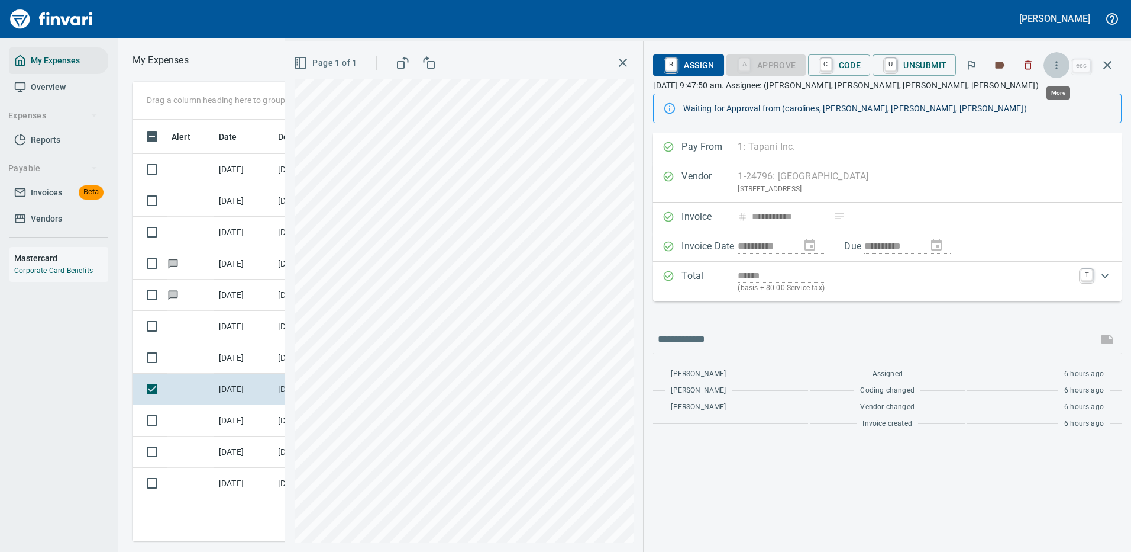
click at [1058, 65] on icon "button" at bounding box center [1057, 65] width 2 height 8
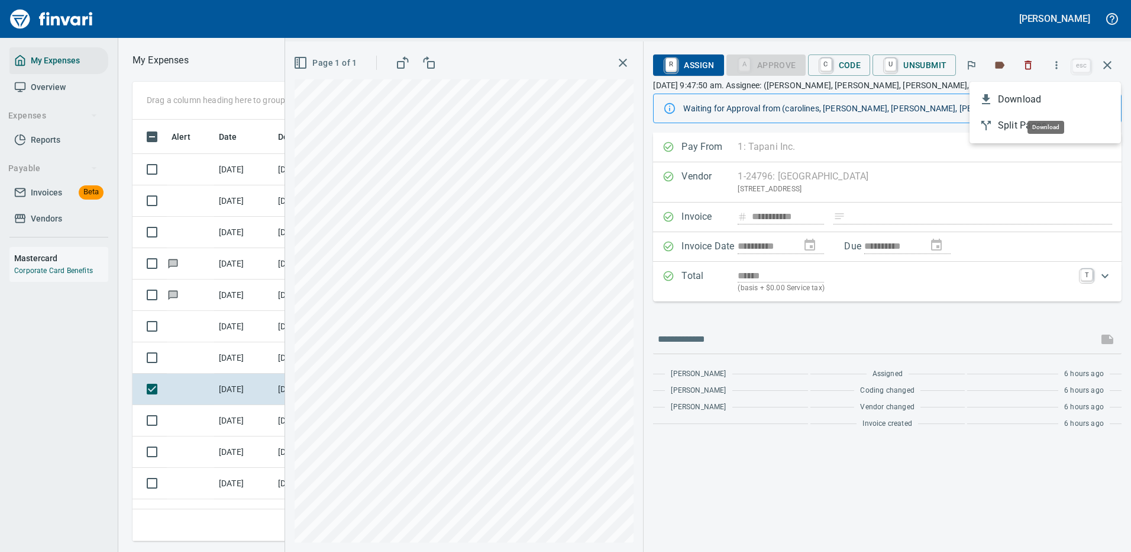
click at [1027, 101] on span "Download" at bounding box center [1055, 99] width 114 height 14
click at [1109, 63] on icon "button" at bounding box center [1108, 65] width 8 height 8
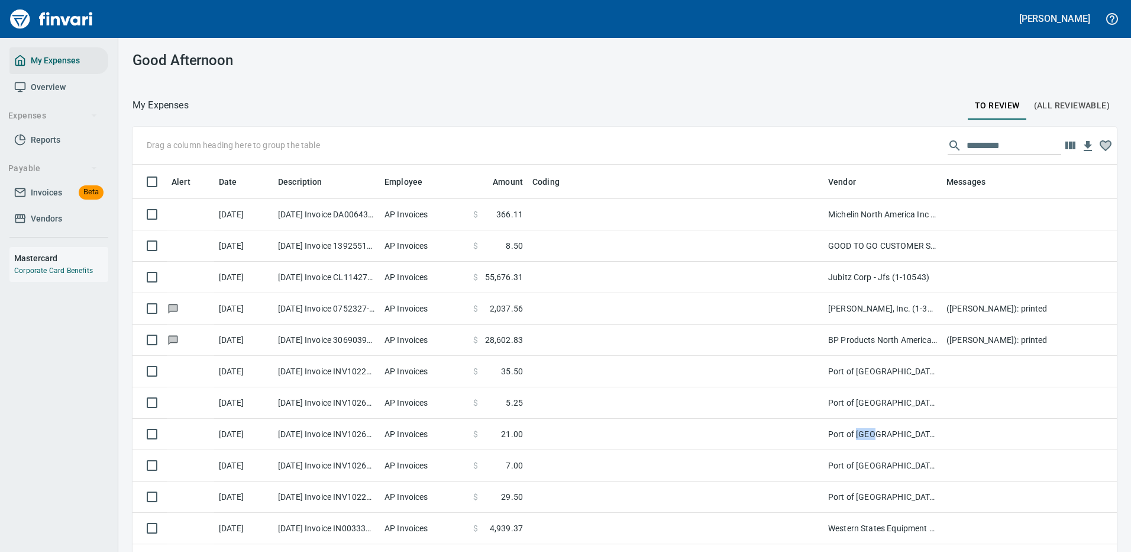
scroll to position [404, 957]
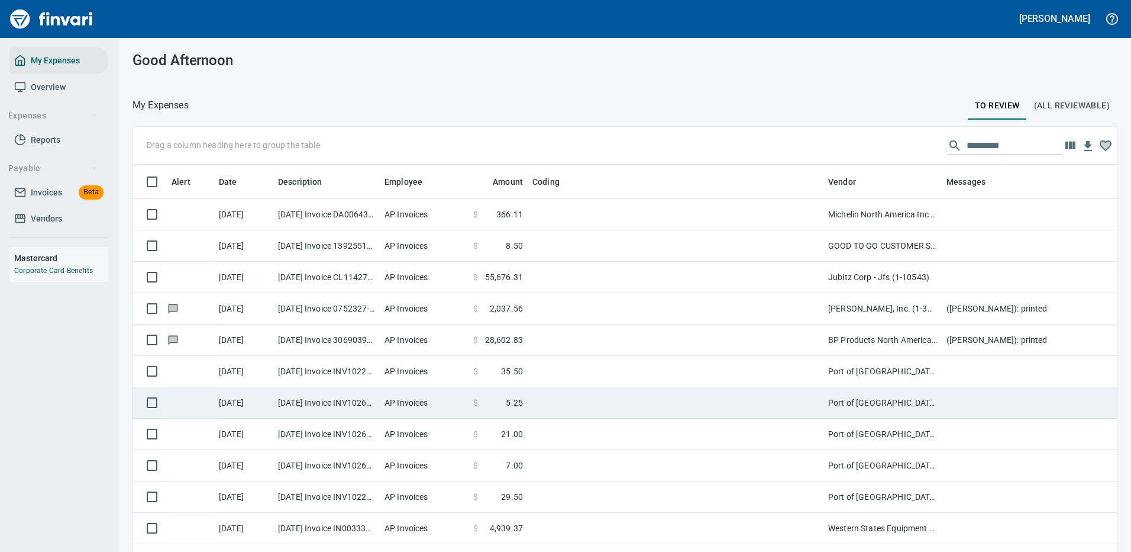
click at [584, 394] on td at bounding box center [676, 402] width 296 height 31
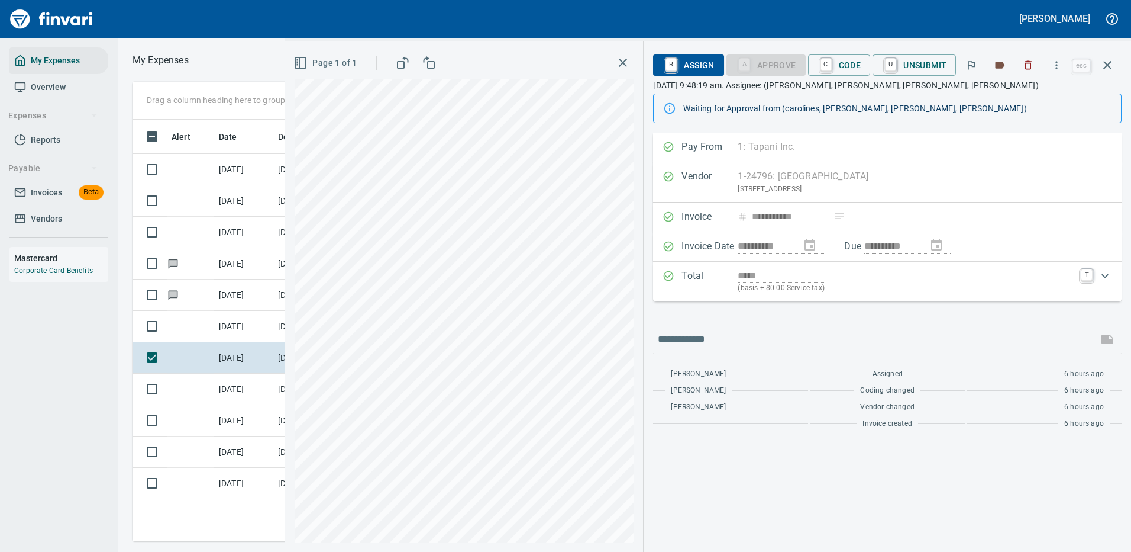
scroll to position [404, 671]
click at [1056, 62] on icon "button" at bounding box center [1057, 65] width 12 height 12
click at [1056, 62] on div at bounding box center [565, 276] width 1131 height 552
click at [1062, 64] on icon "button" at bounding box center [1057, 65] width 12 height 12
click at [1019, 97] on span "Download" at bounding box center [1055, 99] width 114 height 14
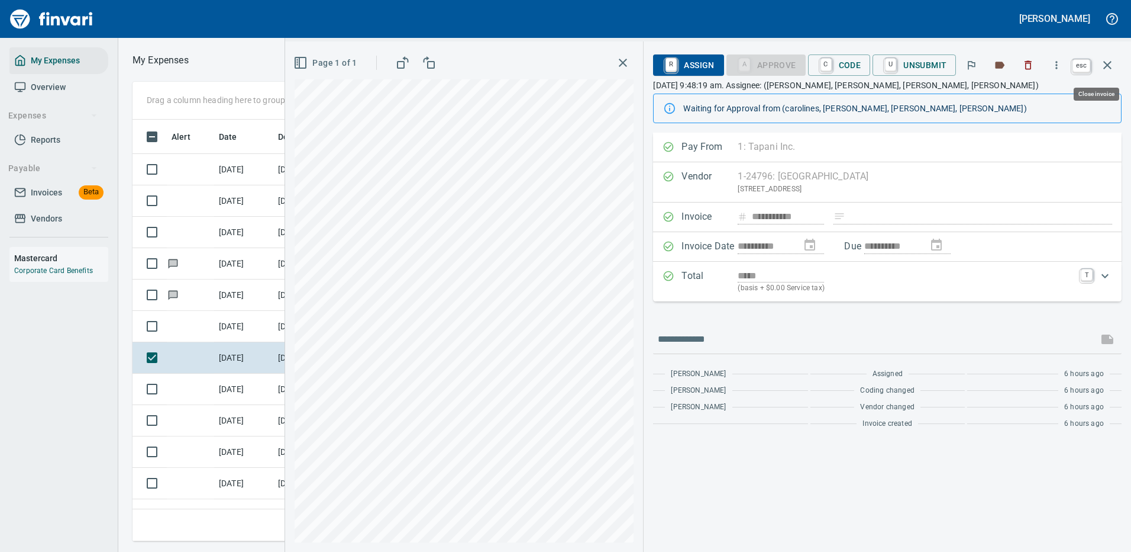
click at [1108, 60] on icon "button" at bounding box center [1108, 65] width 14 height 14
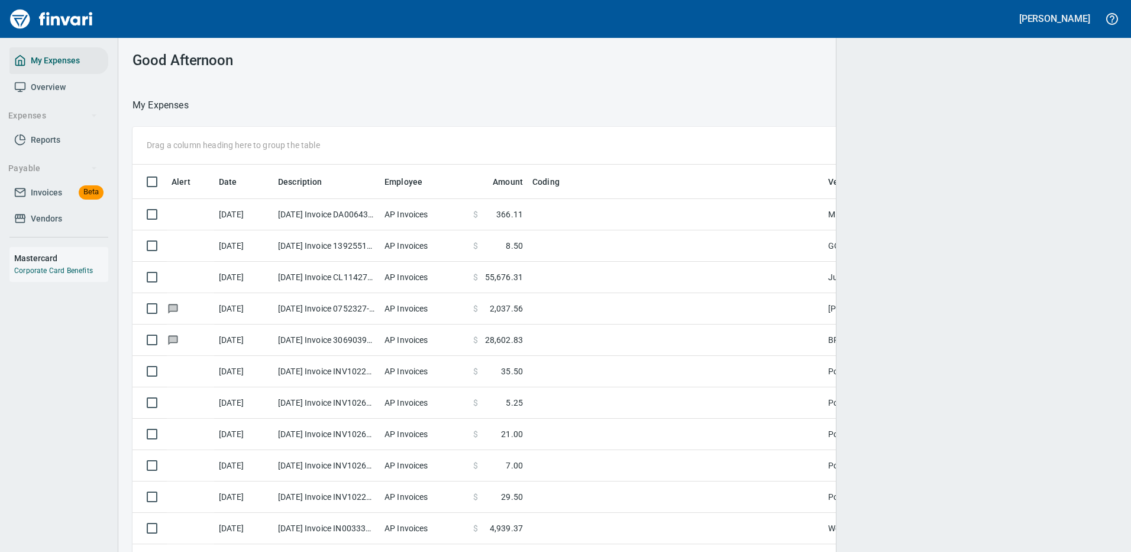
scroll to position [1, 1]
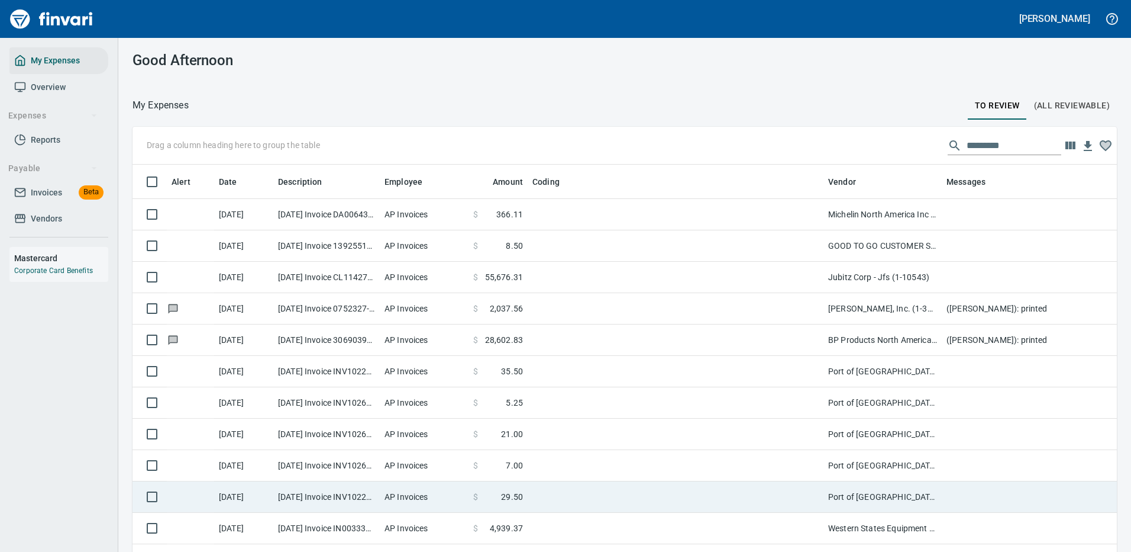
click at [628, 465] on td at bounding box center [676, 465] width 296 height 31
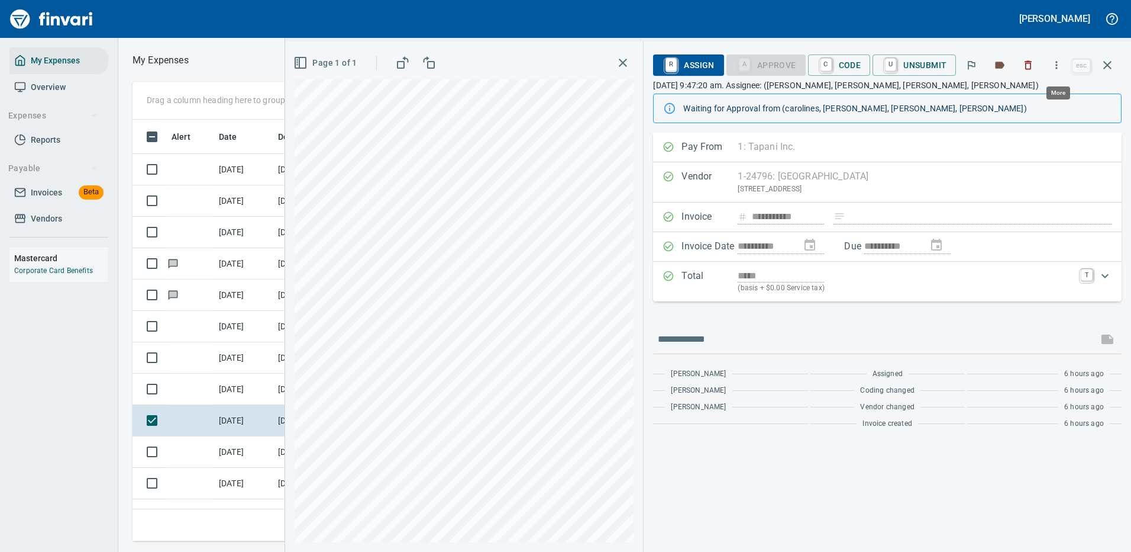
scroll to position [404, 671]
click at [1058, 63] on icon "button" at bounding box center [1057, 65] width 12 height 12
click at [1005, 104] on span "Download" at bounding box center [1055, 99] width 114 height 14
click at [1102, 64] on icon "button" at bounding box center [1108, 65] width 14 height 14
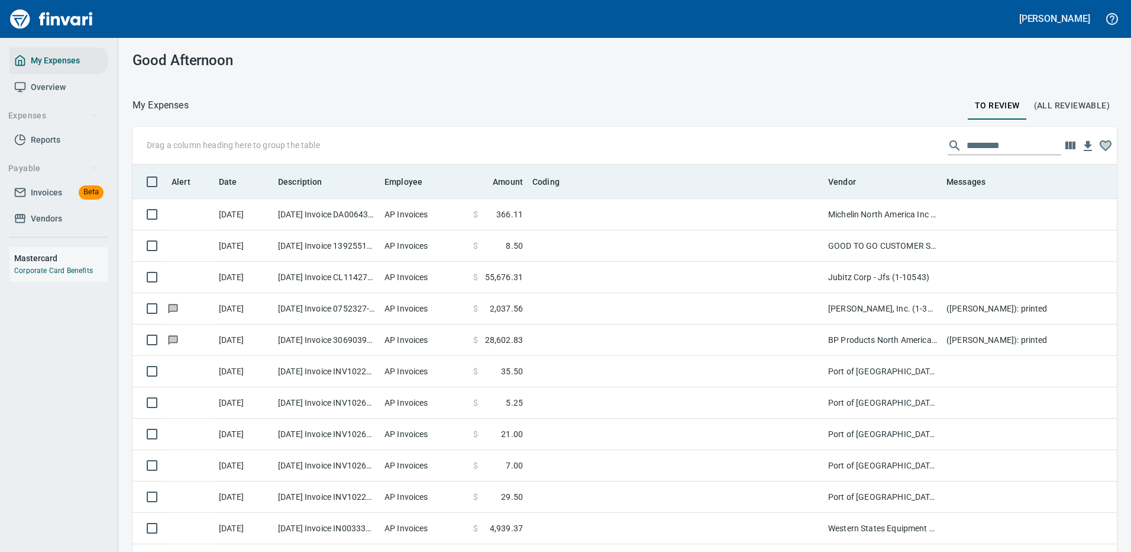
scroll to position [404, 958]
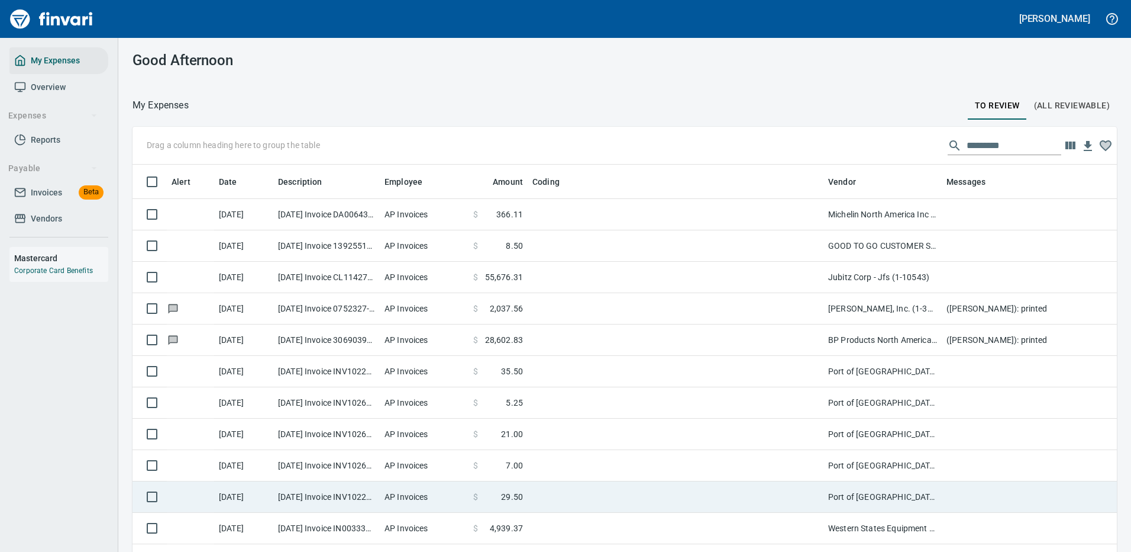
click at [560, 499] on td at bounding box center [676, 496] width 296 height 31
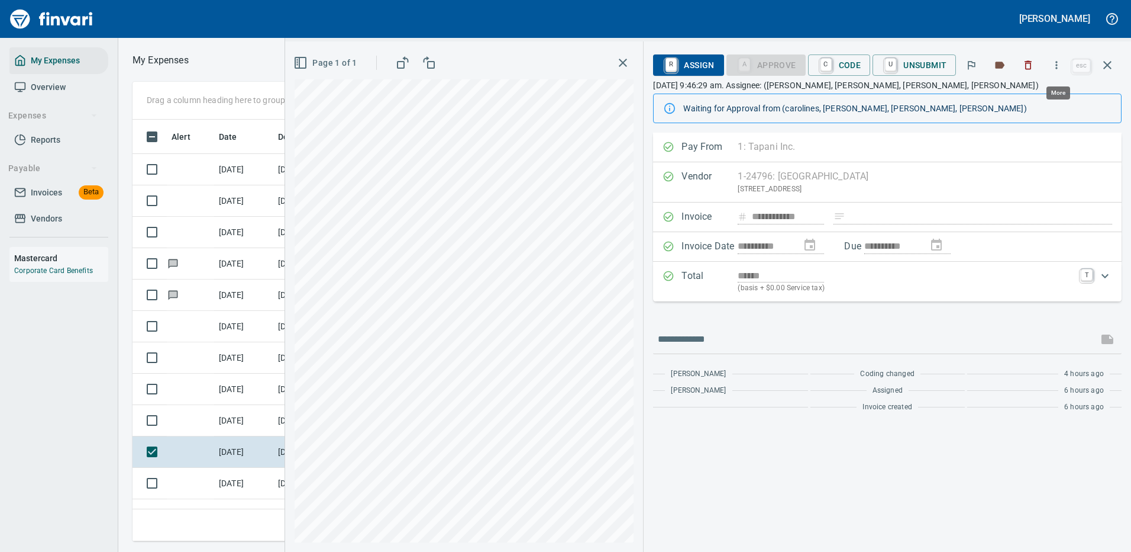
scroll to position [404, 671]
click at [1060, 65] on icon "button" at bounding box center [1057, 65] width 12 height 12
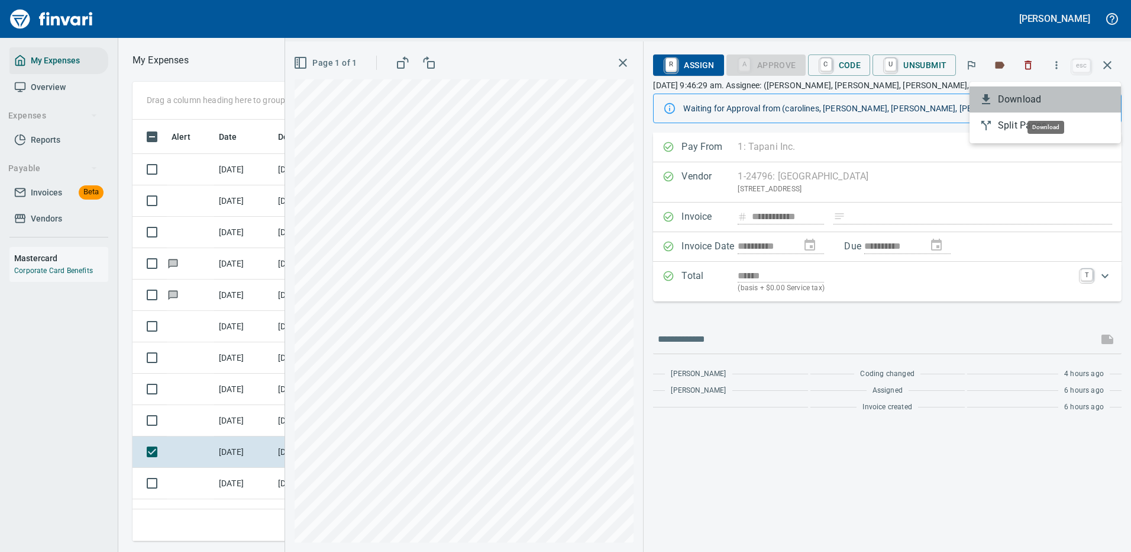
click at [1015, 99] on span "Download" at bounding box center [1055, 99] width 114 height 14
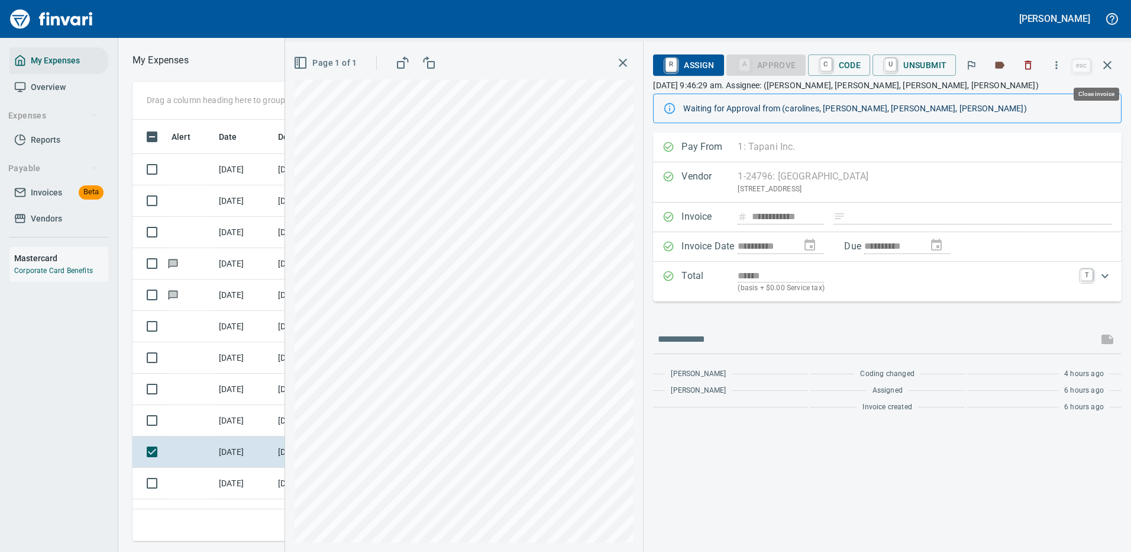
click at [1109, 61] on icon "button" at bounding box center [1108, 65] width 14 height 14
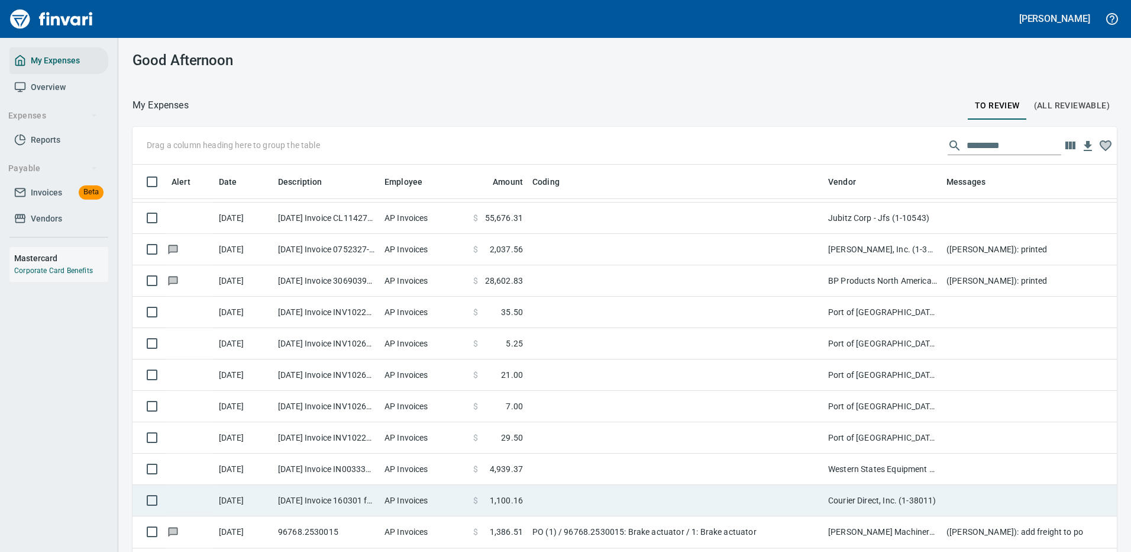
scroll to position [118, 0]
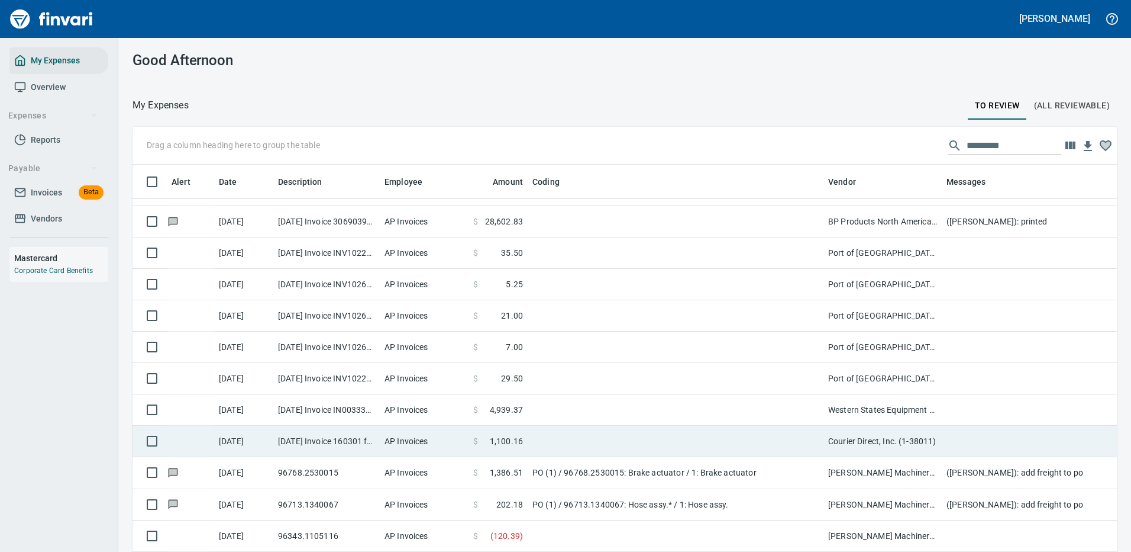
click at [888, 437] on td "Courier Direct, Inc. (1-38011)" at bounding box center [883, 440] width 118 height 31
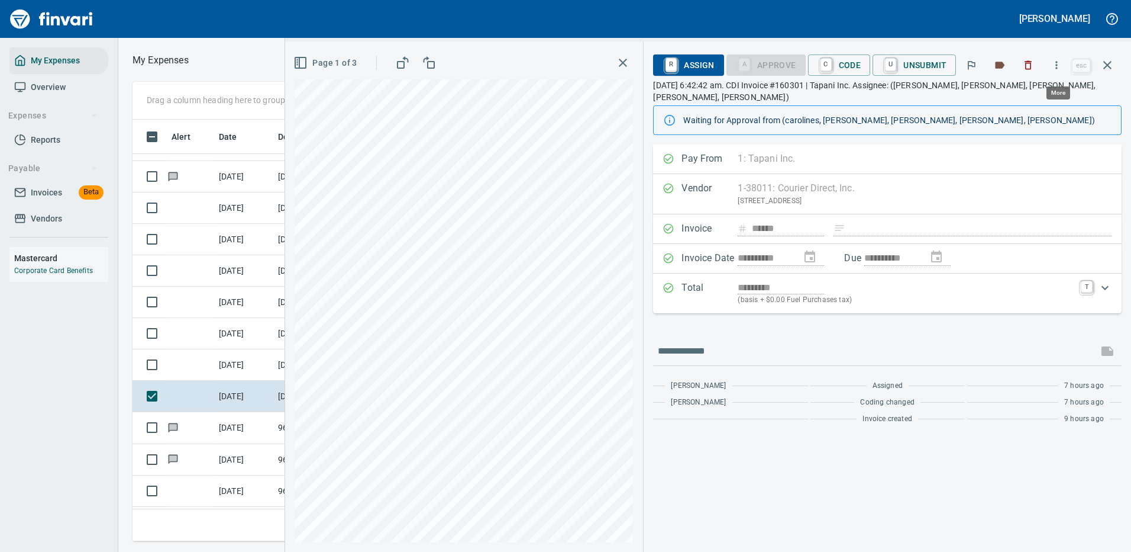
scroll to position [404, 671]
click at [1059, 60] on icon "button" at bounding box center [1057, 65] width 12 height 12
click at [1017, 99] on span "Download" at bounding box center [1055, 99] width 114 height 14
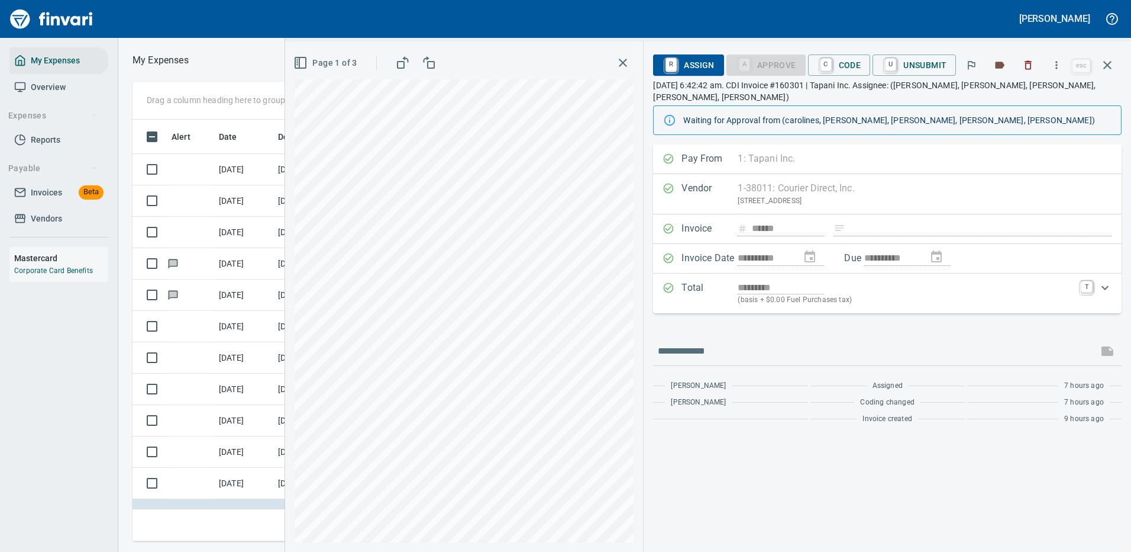
scroll to position [404, 671]
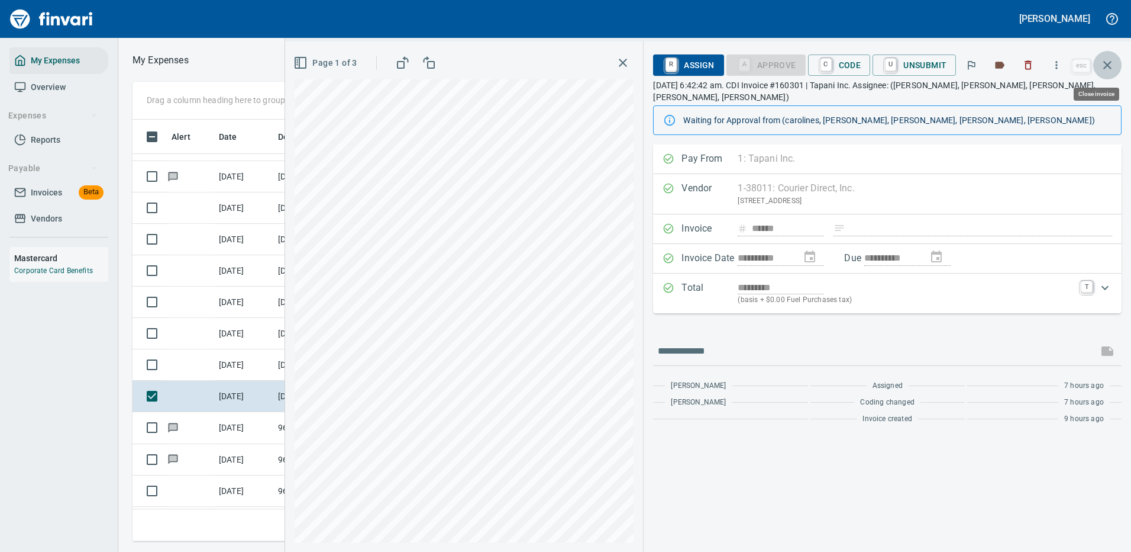
click at [1106, 65] on icon "button" at bounding box center [1108, 65] width 14 height 14
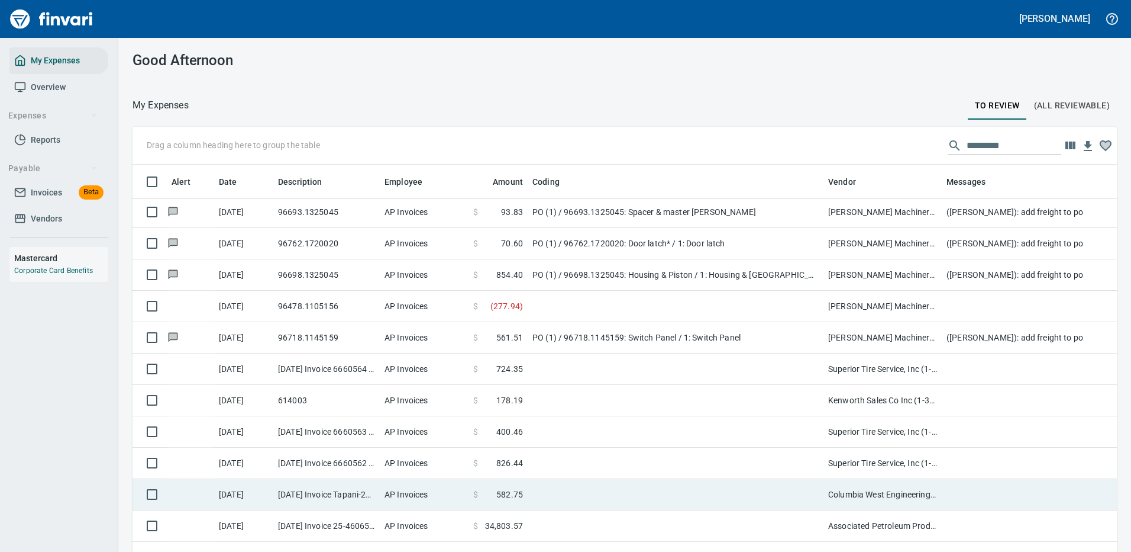
scroll to position [533, 0]
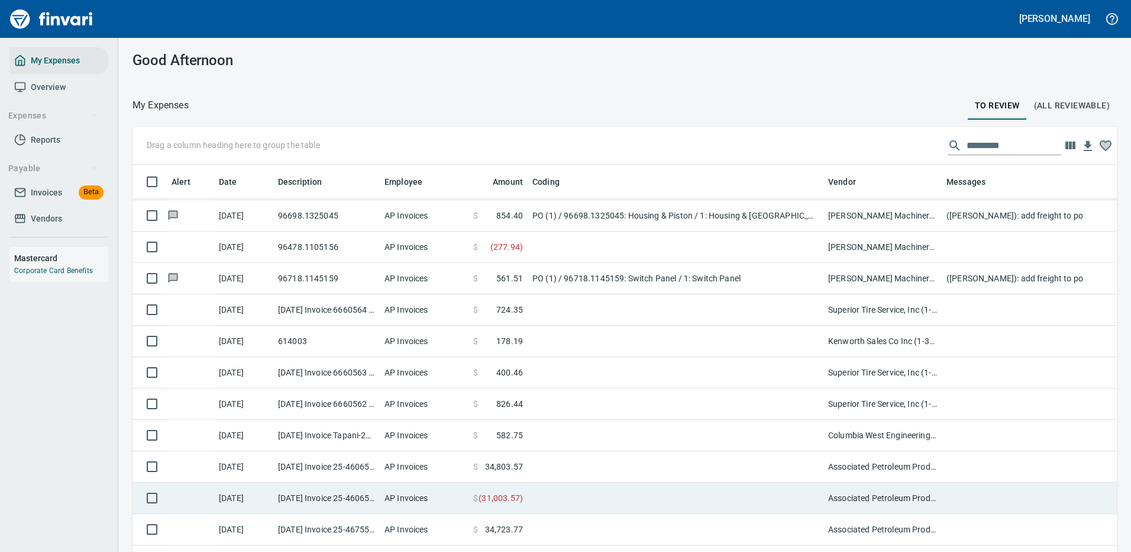
click at [876, 461] on td "Associated Petroleum Products Inc (APP) (1-23098)" at bounding box center [883, 466] width 118 height 31
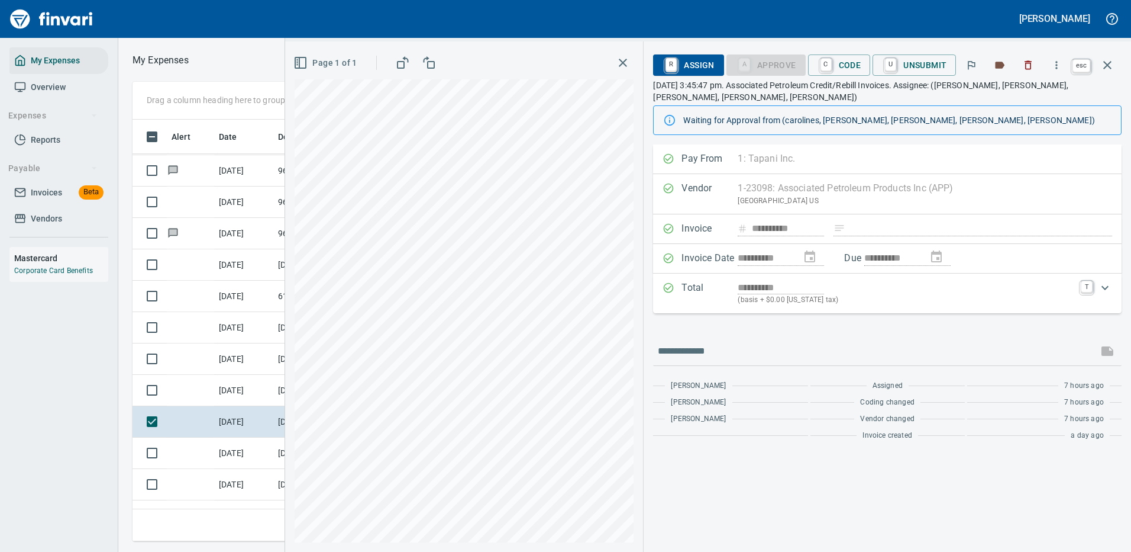
scroll to position [404, 671]
click at [1109, 57] on button "button" at bounding box center [1108, 65] width 28 height 28
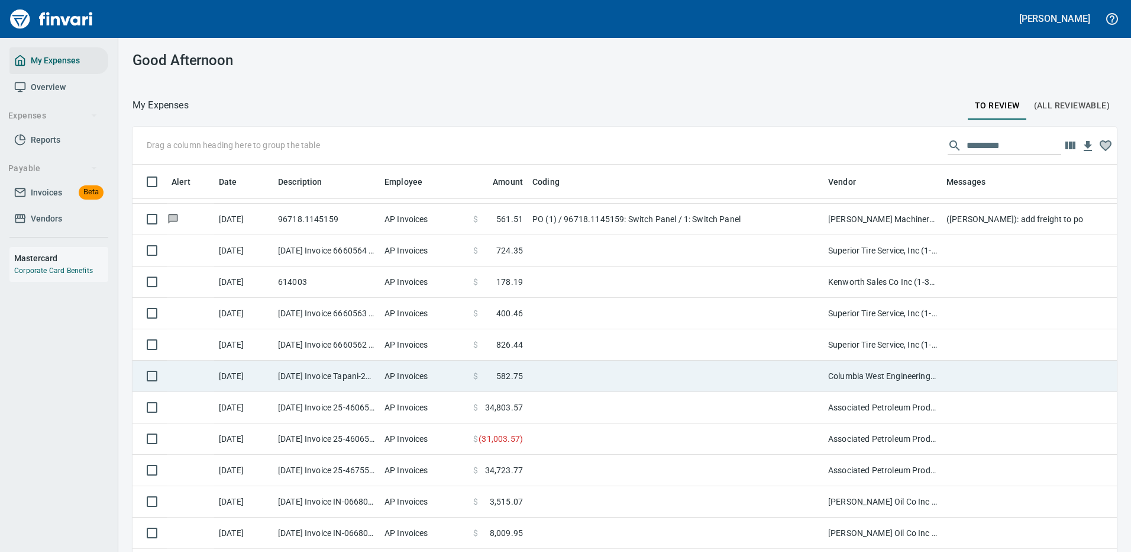
scroll to position [651, 0]
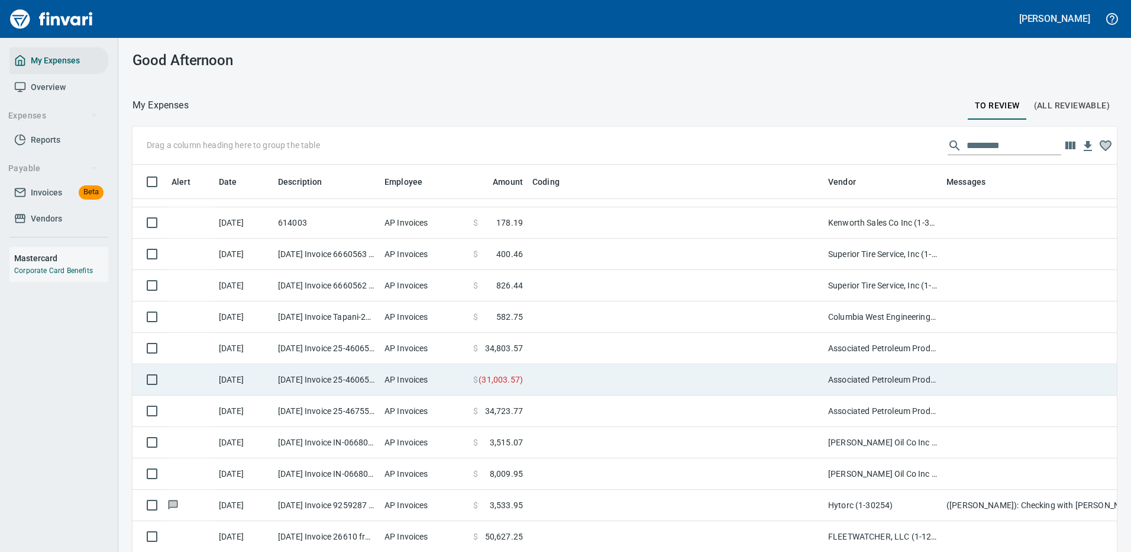
click at [560, 375] on td at bounding box center [676, 379] width 296 height 31
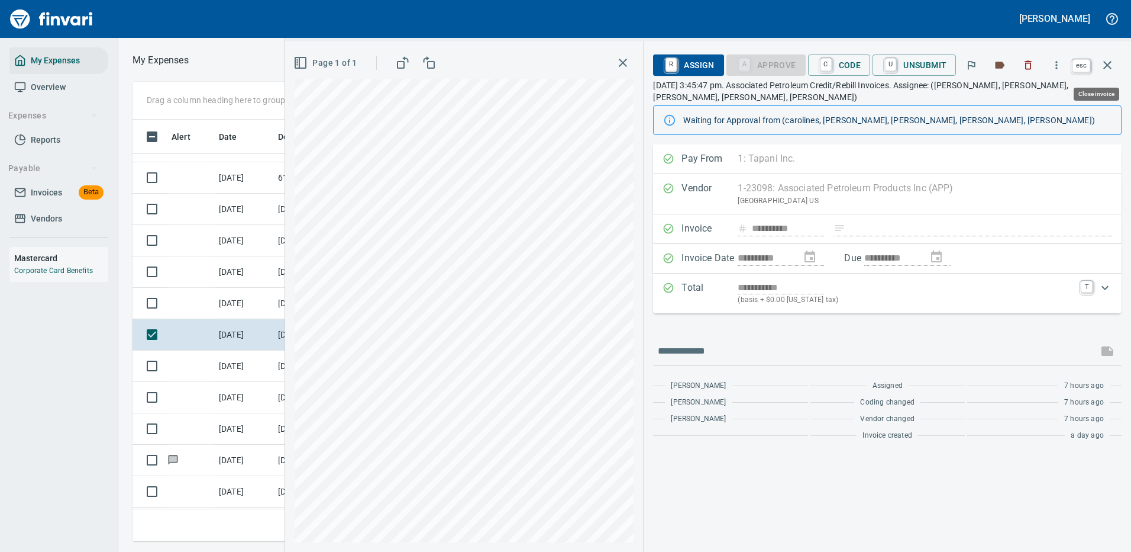
scroll to position [404, 671]
click at [1110, 68] on icon "button" at bounding box center [1108, 65] width 14 height 14
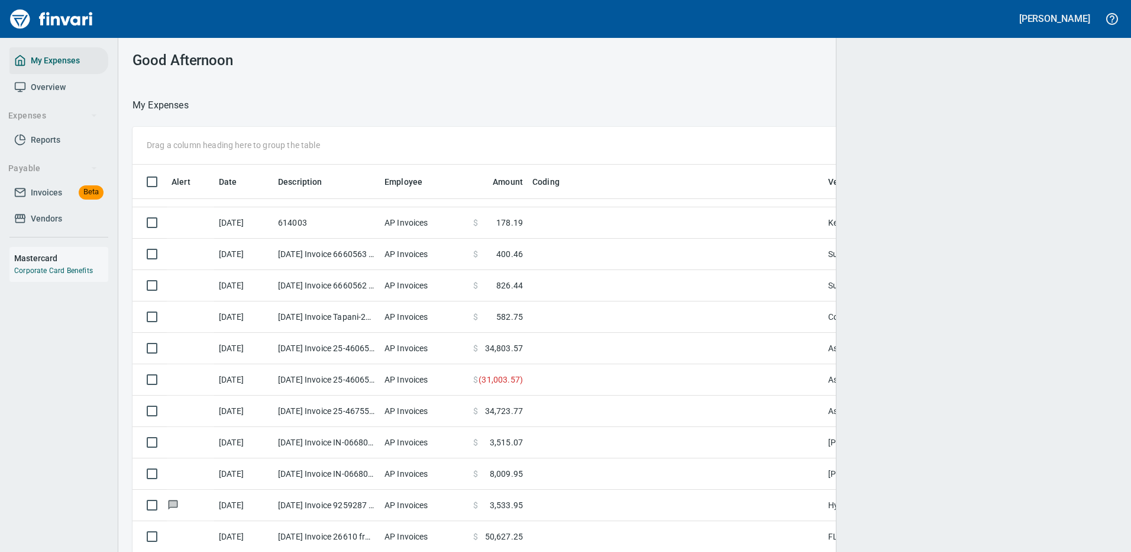
scroll to position [1, 1]
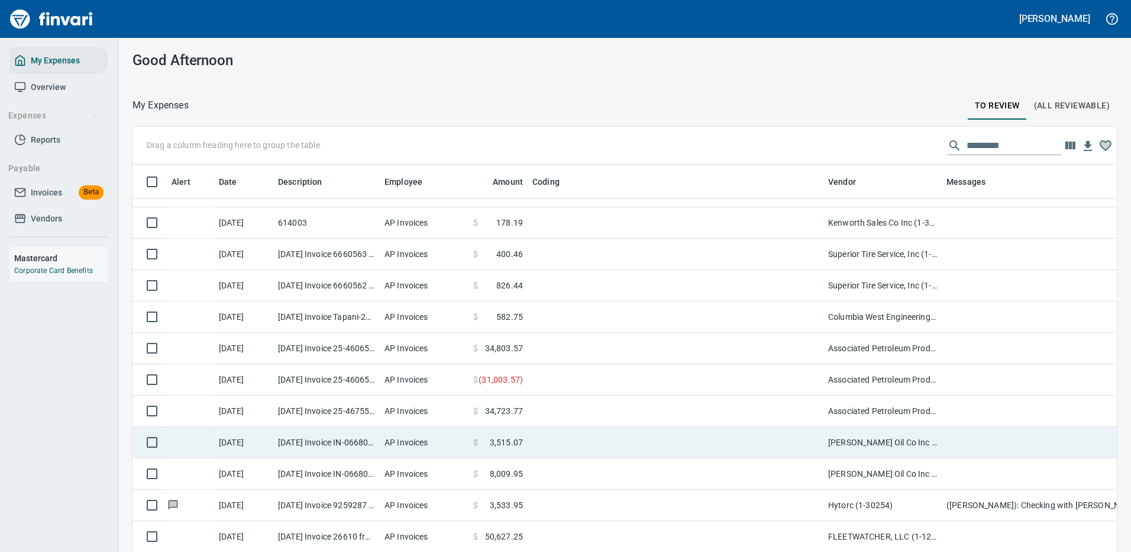
click at [871, 440] on td "[PERSON_NAME] Oil Co Inc (1-38025)" at bounding box center [883, 442] width 118 height 31
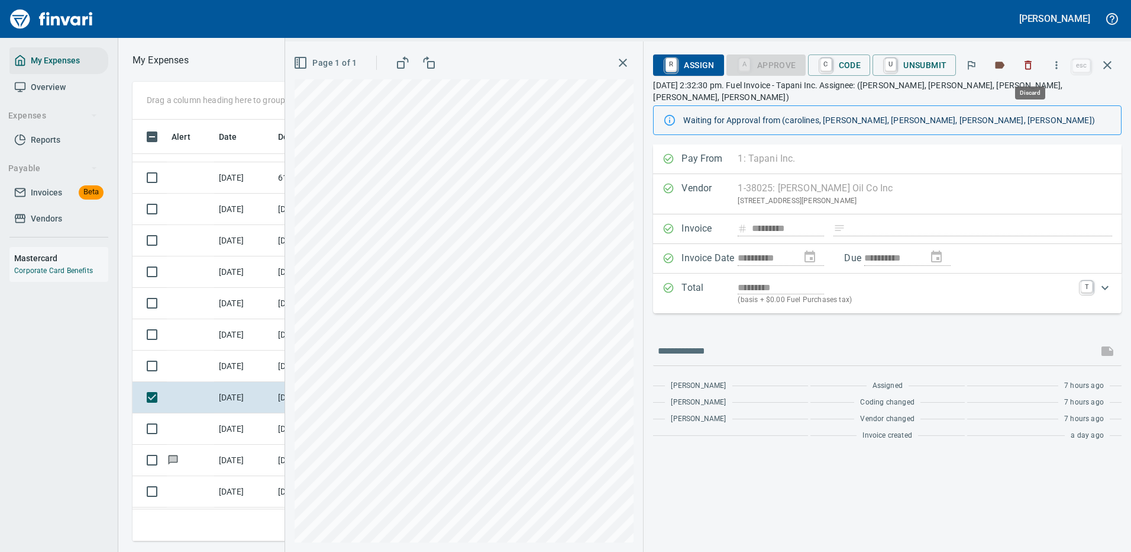
scroll to position [404, 671]
click at [1057, 62] on icon "button" at bounding box center [1057, 65] width 2 height 8
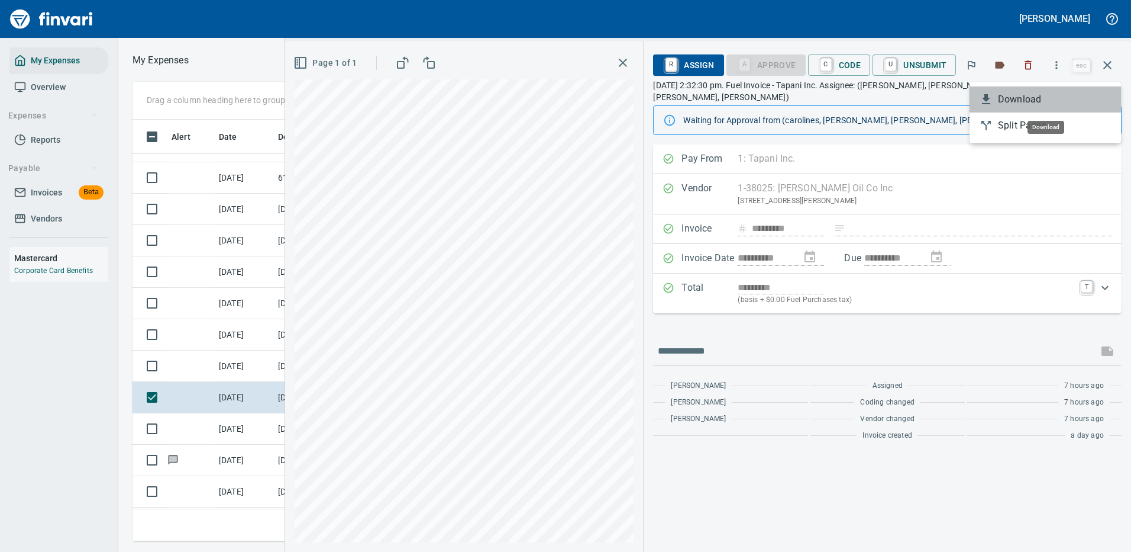
click at [1021, 97] on span "Download" at bounding box center [1055, 99] width 114 height 14
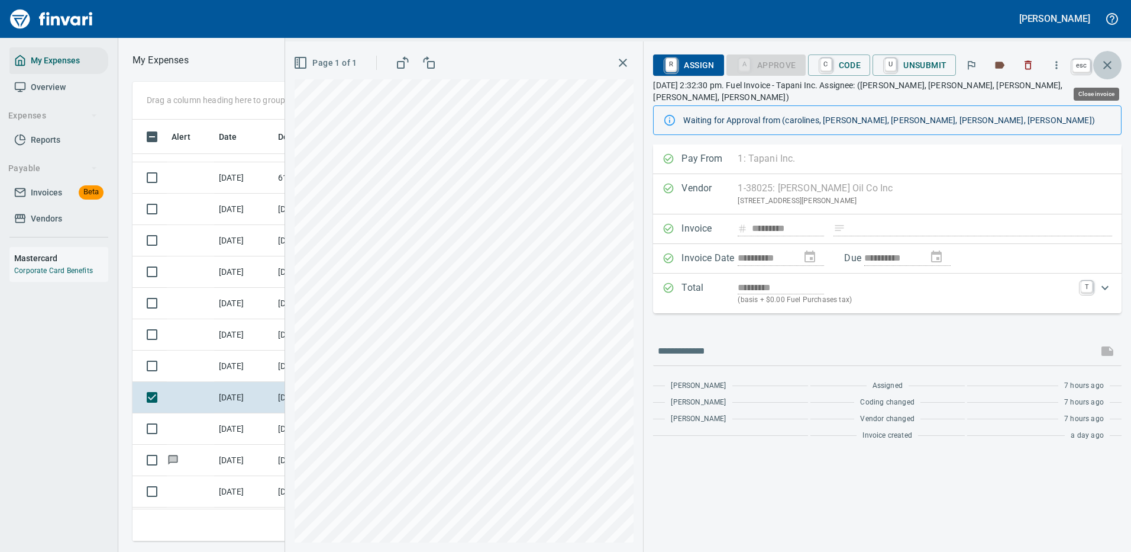
click at [1105, 62] on icon "button" at bounding box center [1108, 65] width 8 height 8
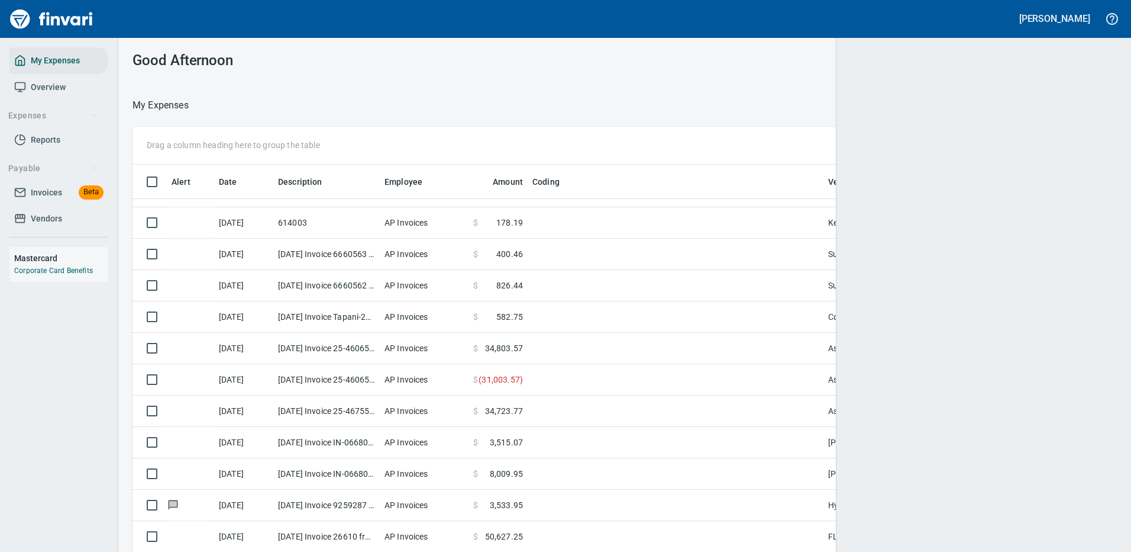
scroll to position [404, 949]
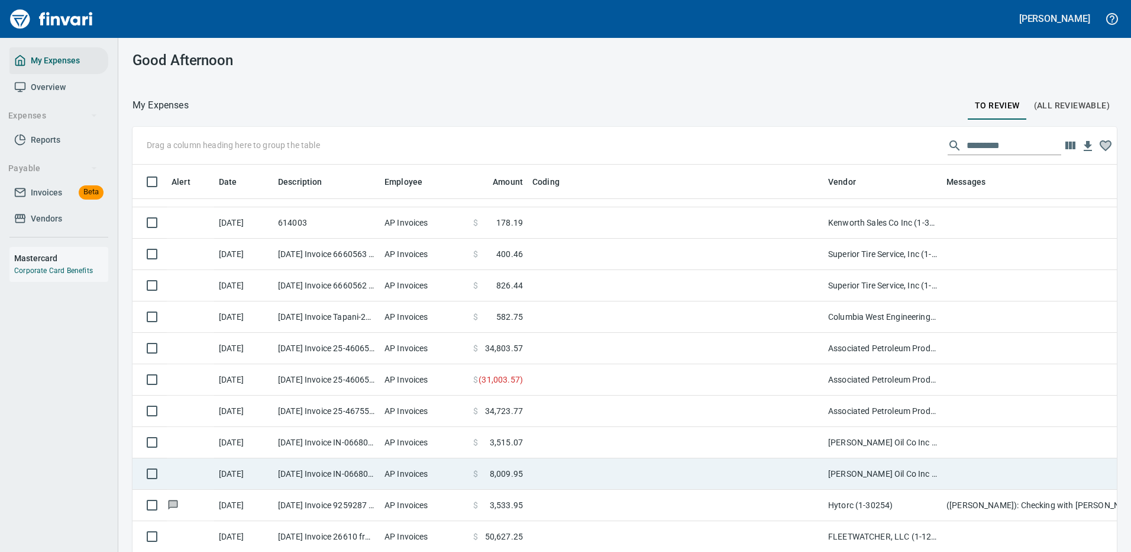
click at [874, 476] on td "[PERSON_NAME] Oil Co Inc (1-38025)" at bounding box center [883, 473] width 118 height 31
click at [874, 476] on div "Drag a column heading here to group the table Alert Date Description Employee A…" at bounding box center [624, 356] width 1013 height 459
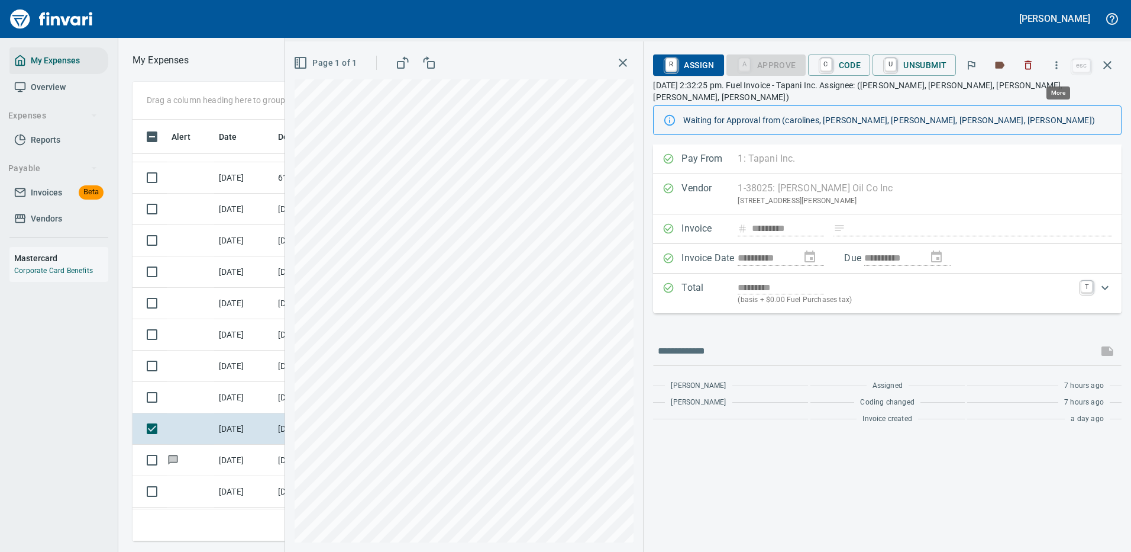
scroll to position [404, 671]
click at [1057, 61] on icon "button" at bounding box center [1057, 65] width 12 height 12
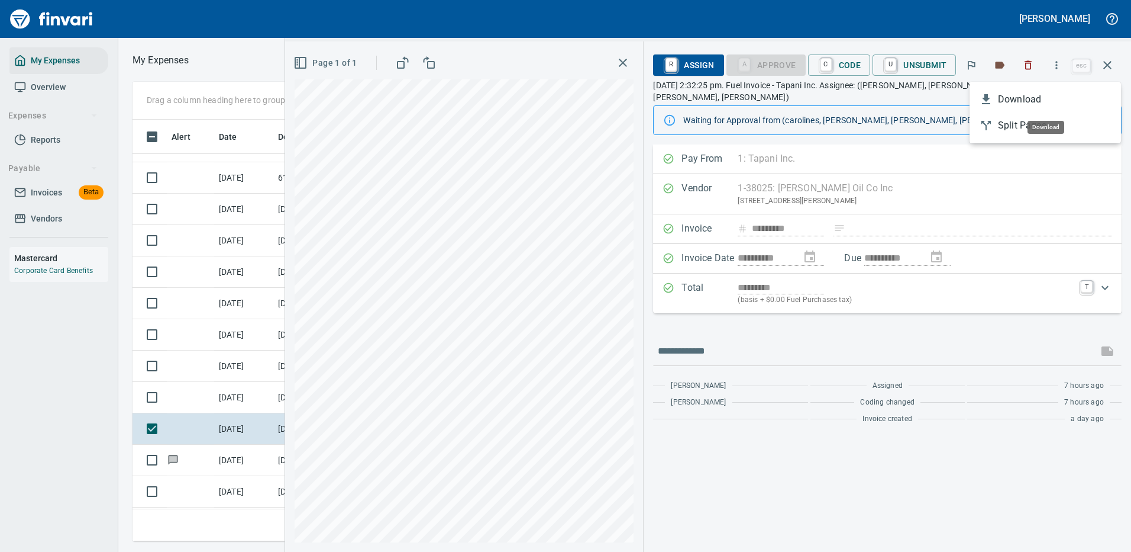
click at [1011, 101] on span "Download" at bounding box center [1055, 99] width 114 height 14
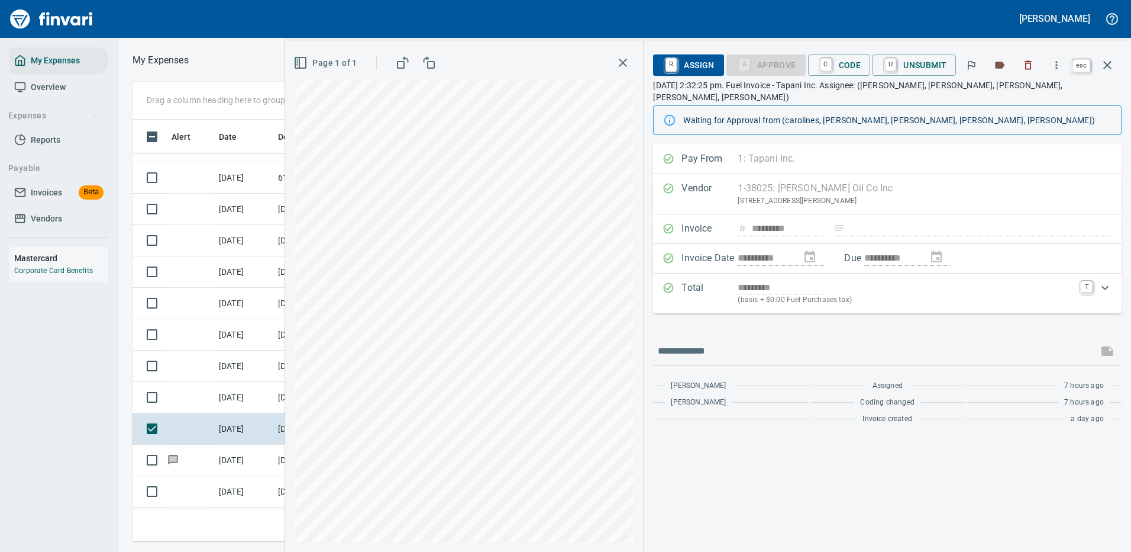
click at [1107, 65] on icon "button" at bounding box center [1108, 65] width 14 height 14
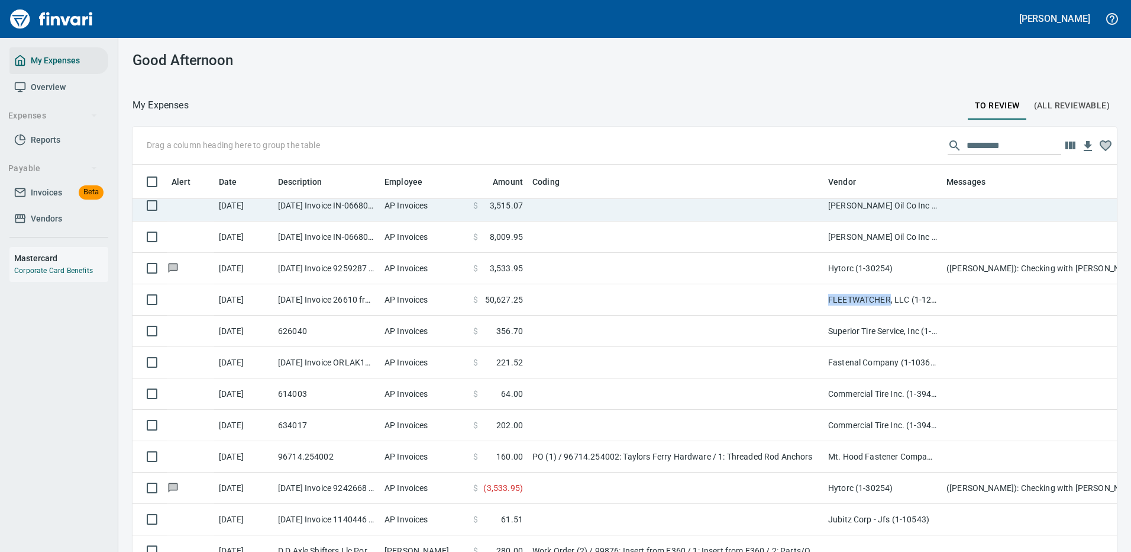
scroll to position [947, 0]
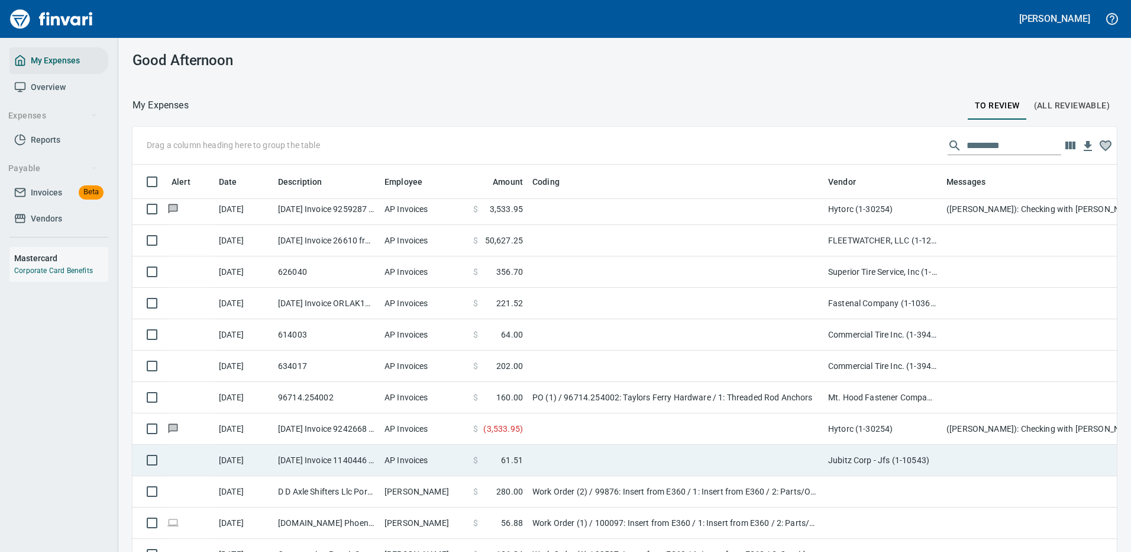
click at [781, 456] on td at bounding box center [676, 459] width 296 height 31
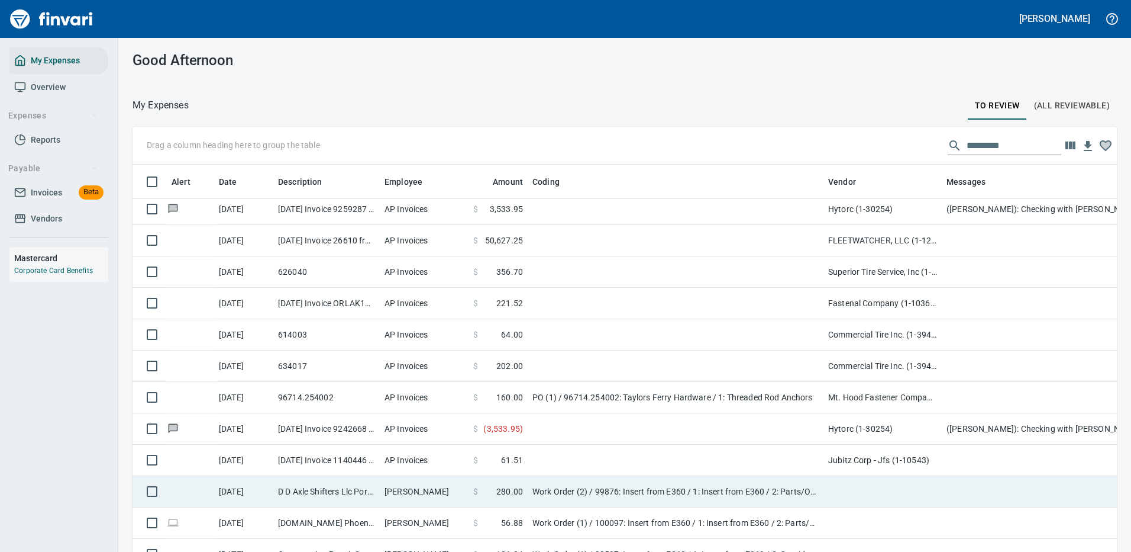
click at [781, 455] on div "Drag a column heading here to group the table Alert Date Description Employee A…" at bounding box center [624, 356] width 1013 height 459
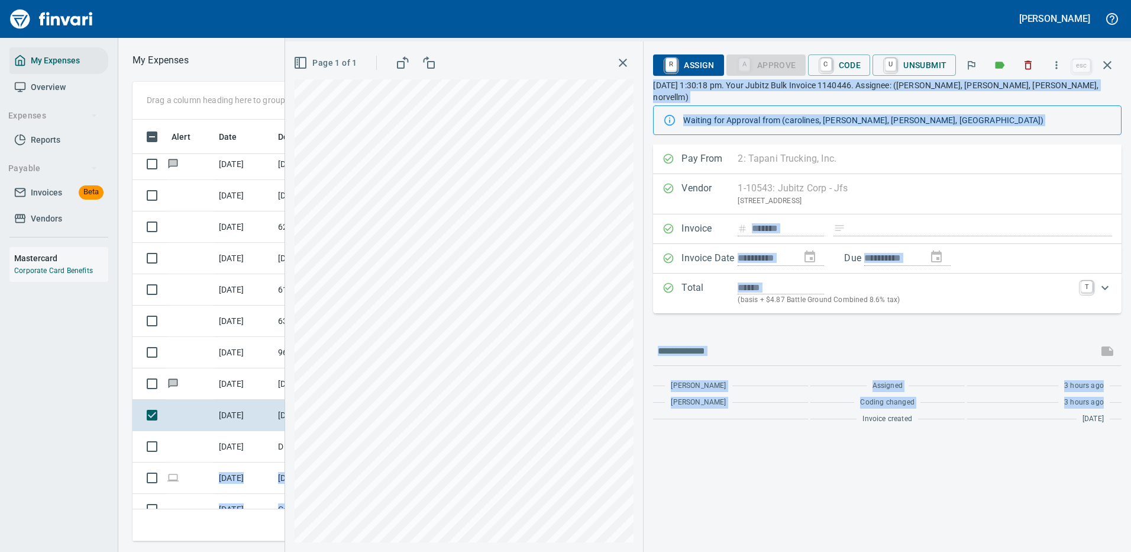
scroll to position [404, 671]
click at [1060, 65] on icon "button" at bounding box center [1057, 65] width 12 height 12
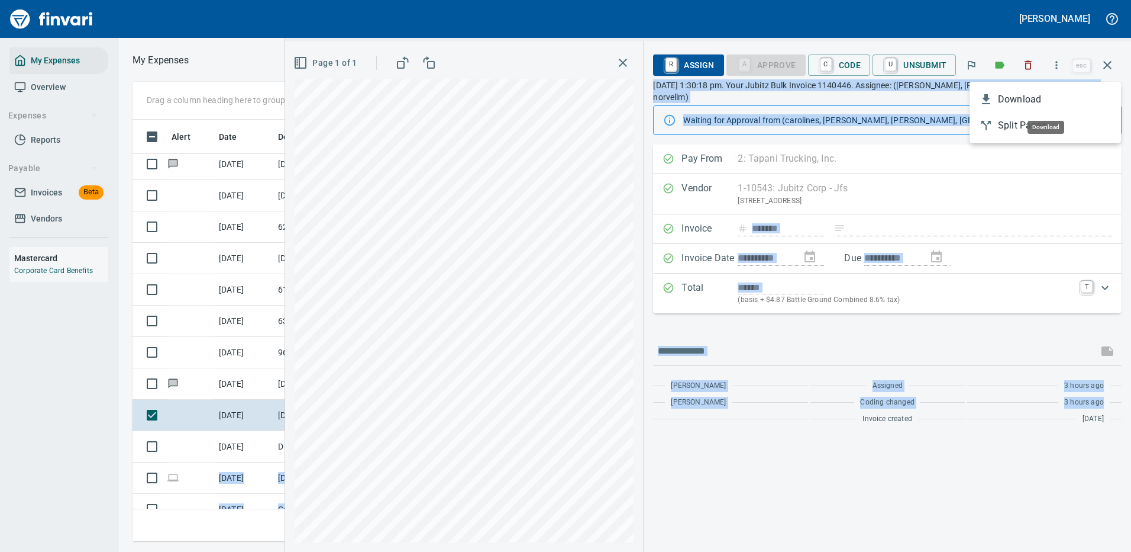
click at [1017, 98] on span "Download" at bounding box center [1055, 99] width 114 height 14
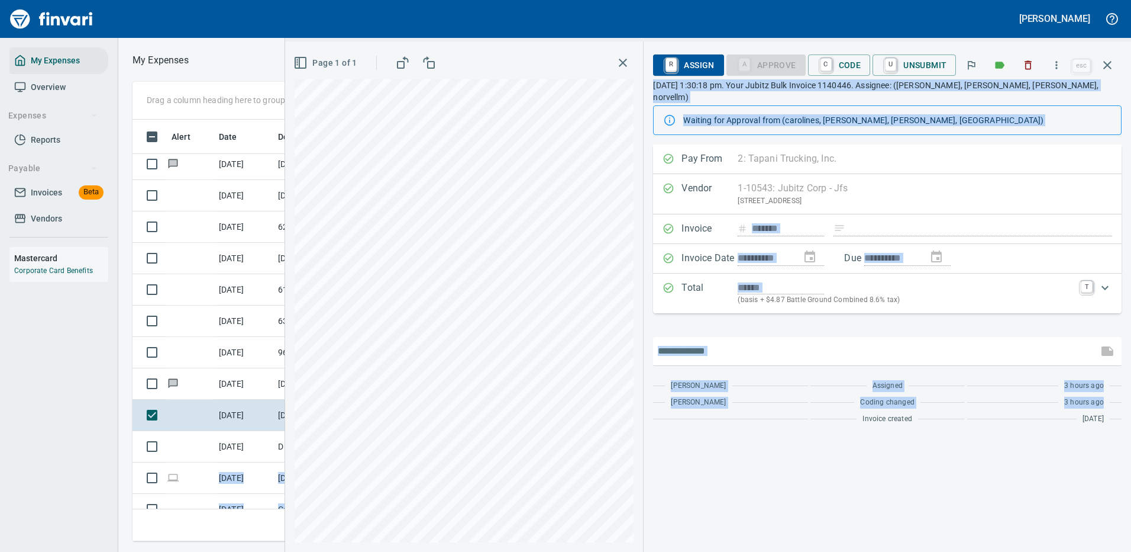
click at [736, 341] on input "text" at bounding box center [876, 350] width 436 height 19
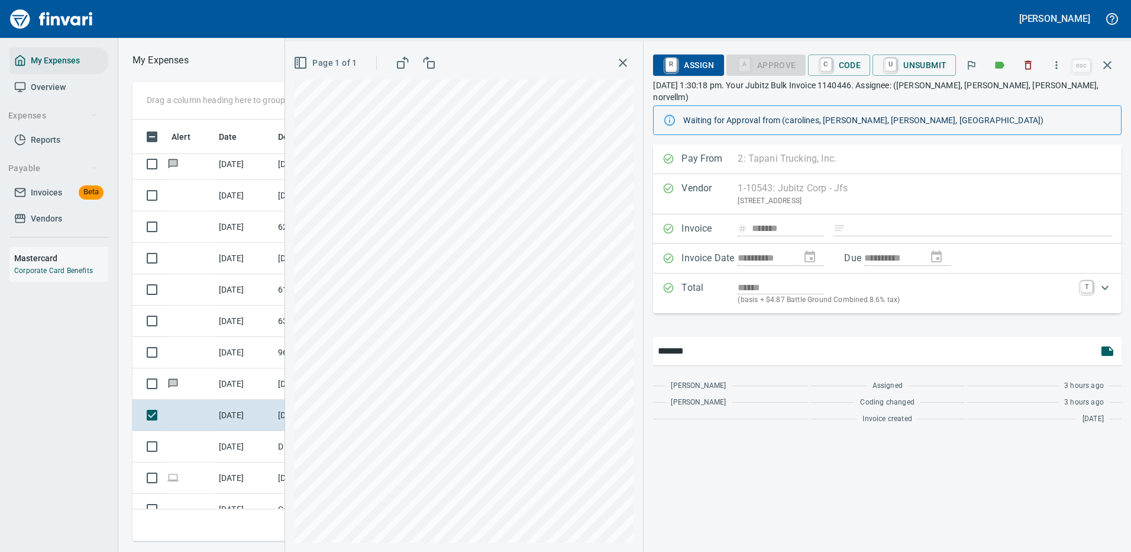
type input "*******"
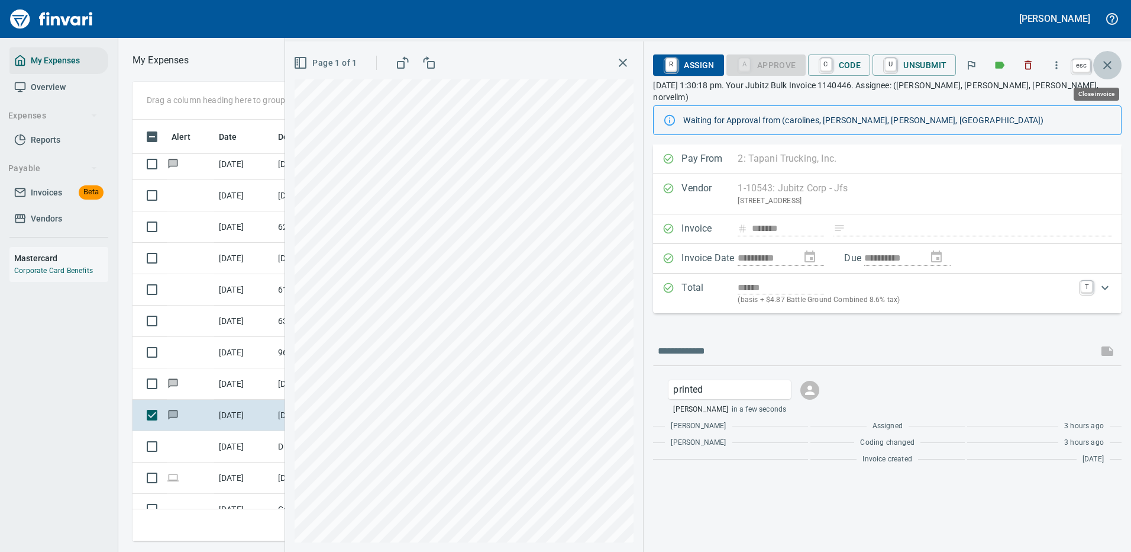
click at [1108, 62] on icon "button" at bounding box center [1108, 65] width 14 height 14
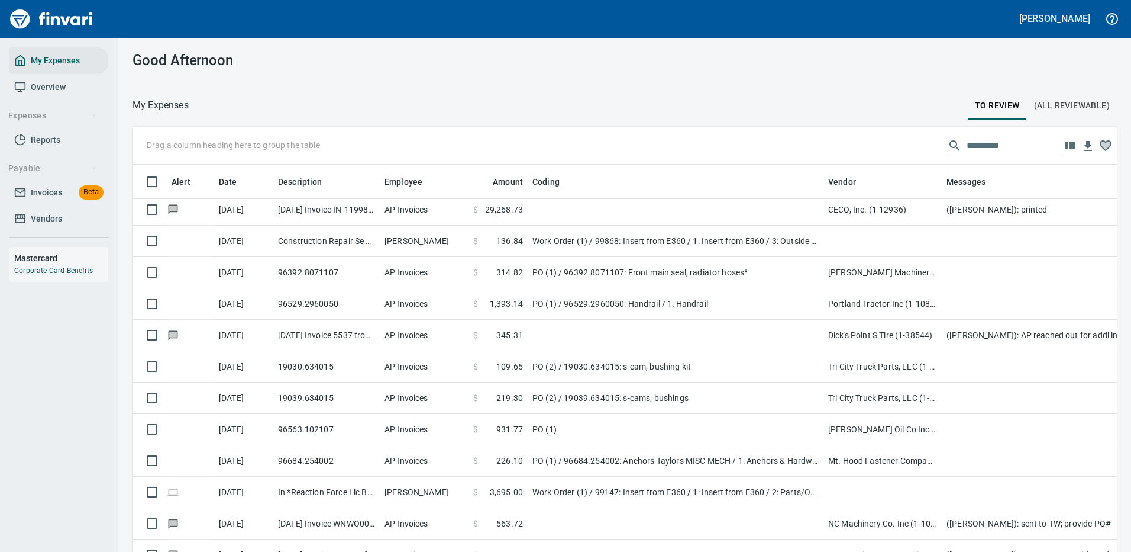
scroll to position [1539, 0]
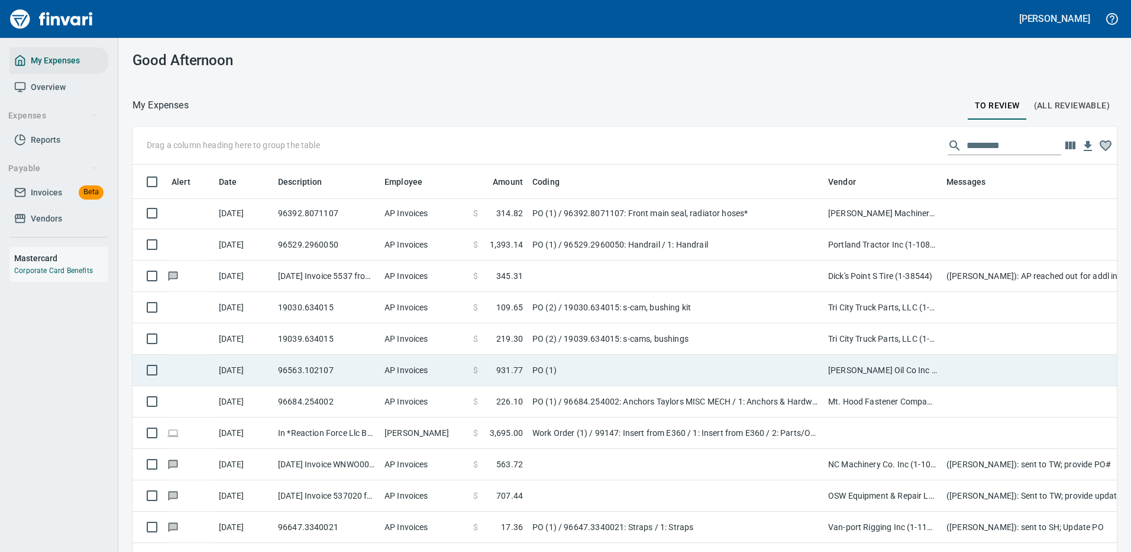
click at [907, 365] on td "[PERSON_NAME] Oil Co Inc (1-38025)" at bounding box center [883, 369] width 118 height 31
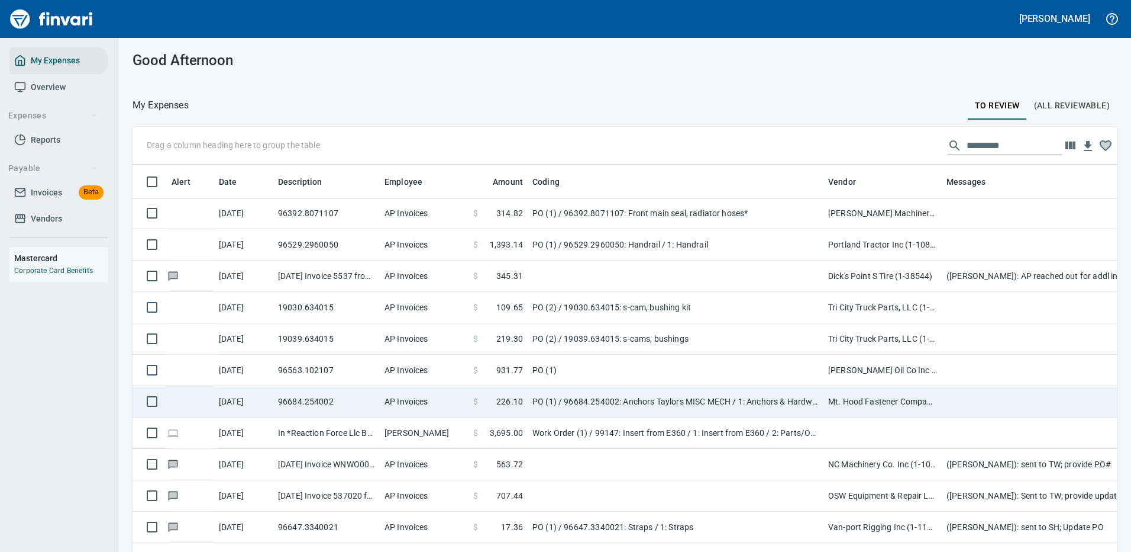
click at [908, 365] on div "Drag a column heading here to group the table Alert Date Description Employee A…" at bounding box center [624, 356] width 1013 height 459
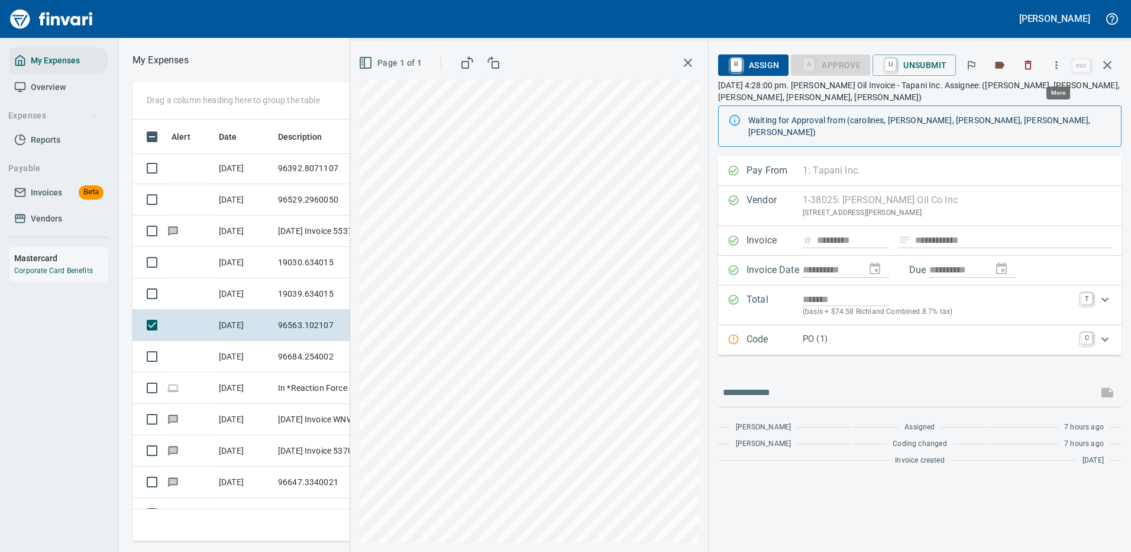
scroll to position [404, 671]
click at [1060, 65] on icon "button" at bounding box center [1057, 65] width 12 height 12
click at [1027, 97] on span "Download" at bounding box center [1055, 99] width 114 height 14
click at [855, 383] on input "text" at bounding box center [908, 392] width 370 height 19
type input "*******"
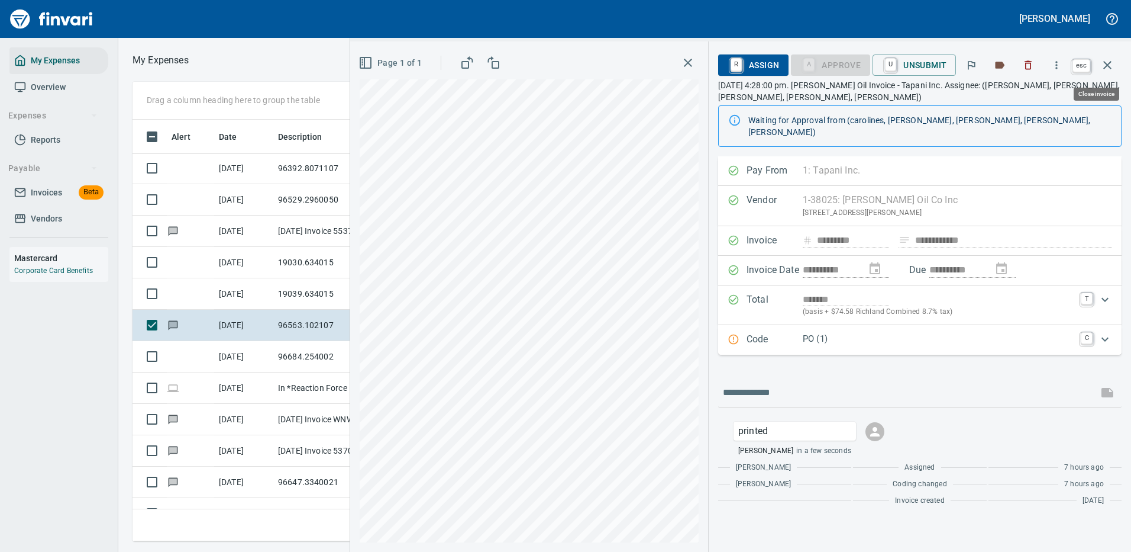
click at [1107, 63] on icon "button" at bounding box center [1108, 65] width 14 height 14
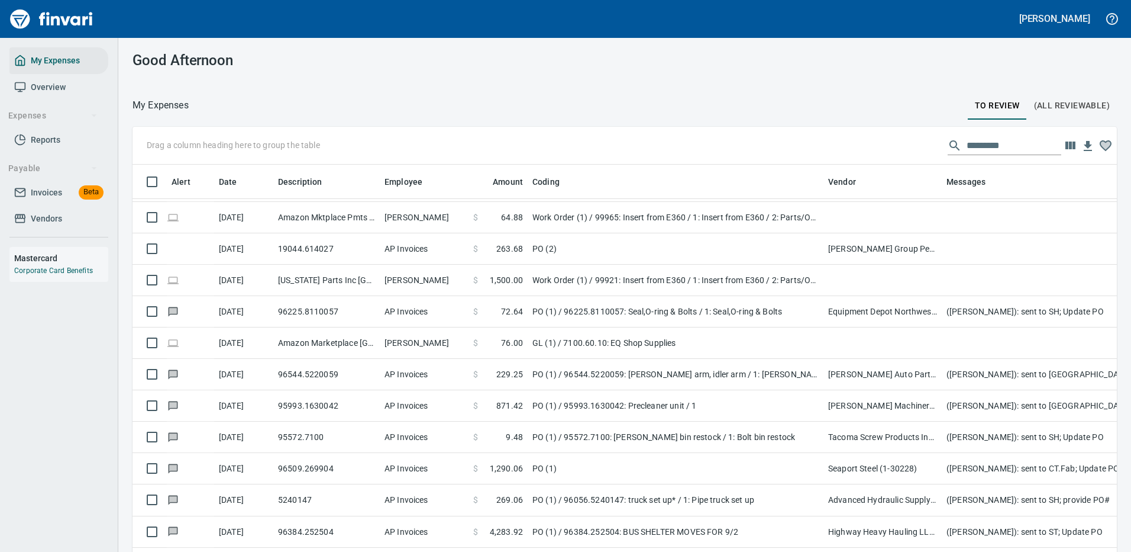
scroll to position [2071, 0]
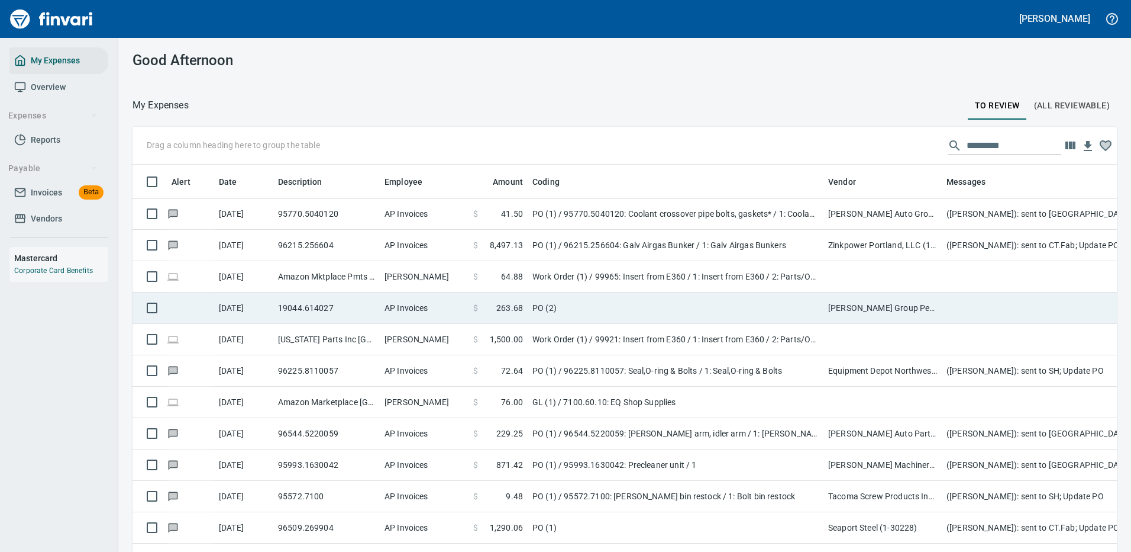
click at [724, 304] on td "PO (2)" at bounding box center [676, 307] width 296 height 31
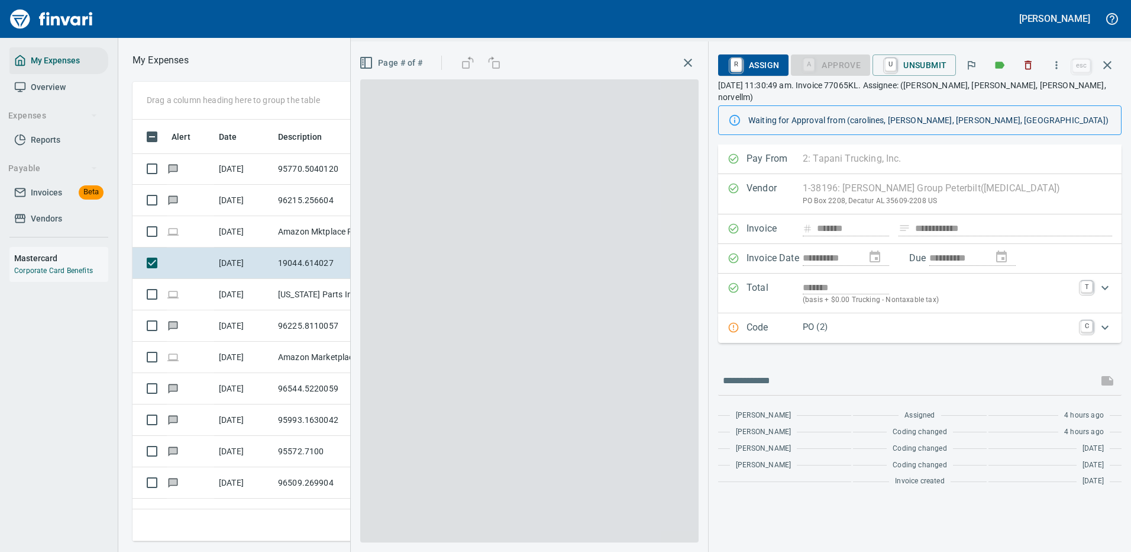
scroll to position [404, 671]
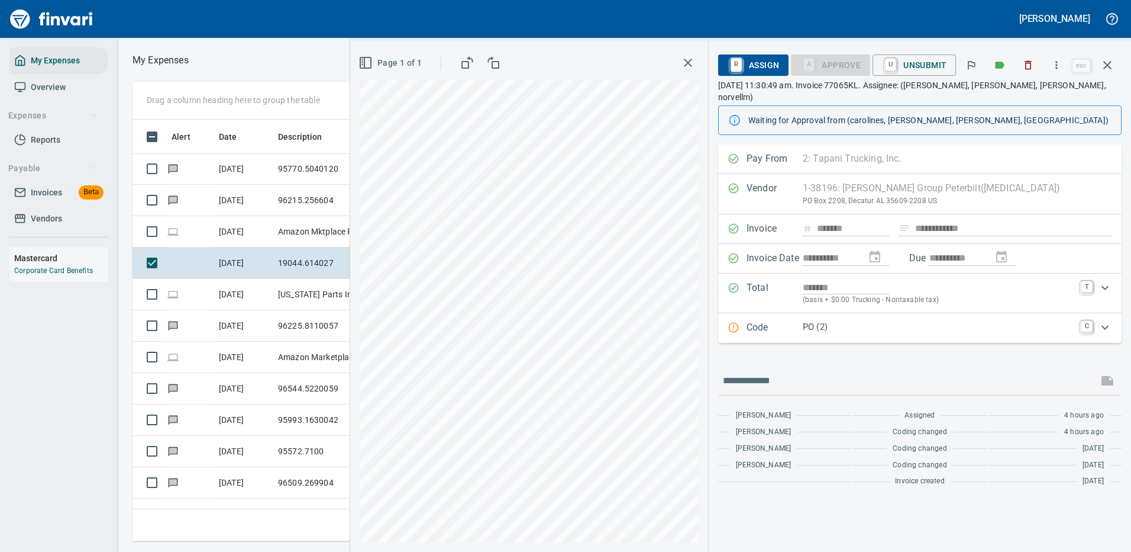
click at [881, 320] on p "PO (2)" at bounding box center [938, 327] width 271 height 14
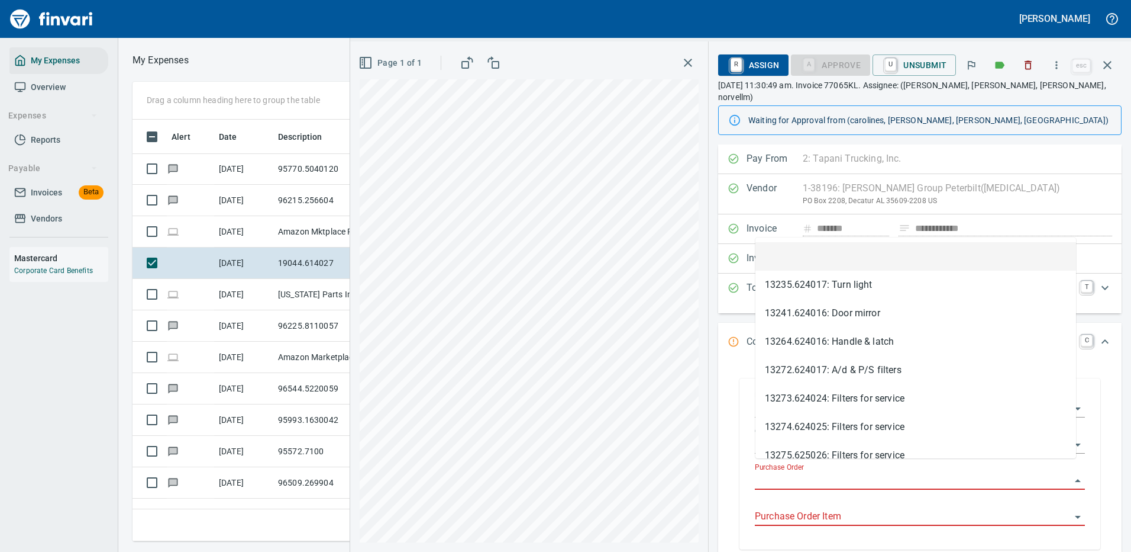
click at [788, 460] on body "Cindy Hughes My Expenses Overview Expenses Reports Payable Invoices Beta Vendor…" at bounding box center [565, 276] width 1131 height 552
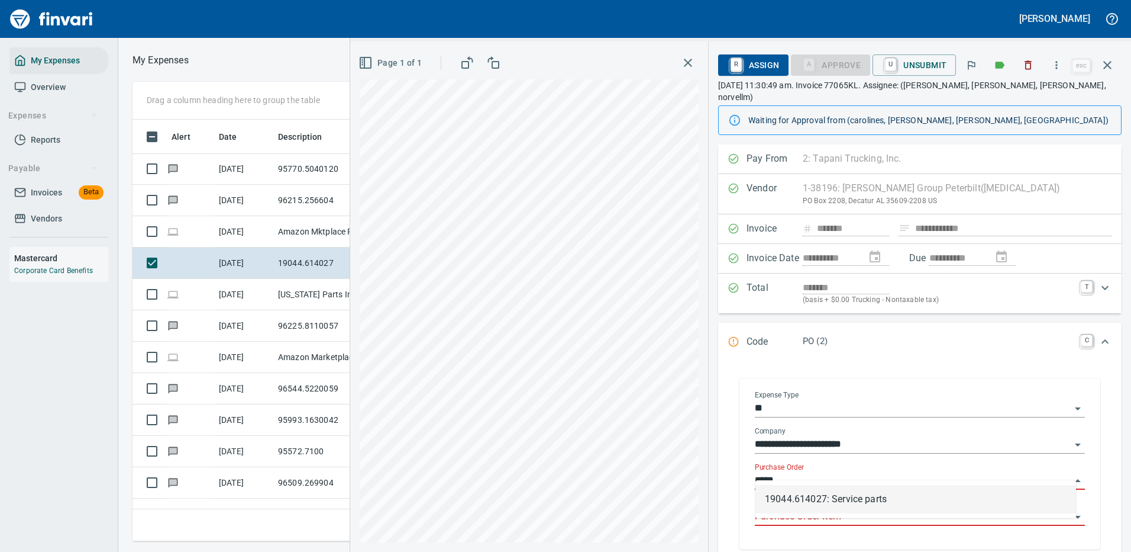
drag, startPoint x: 844, startPoint y: 496, endPoint x: 856, endPoint y: 483, distance: 17.2
click at [845, 495] on li "19044.614027: Service parts" at bounding box center [916, 499] width 321 height 28
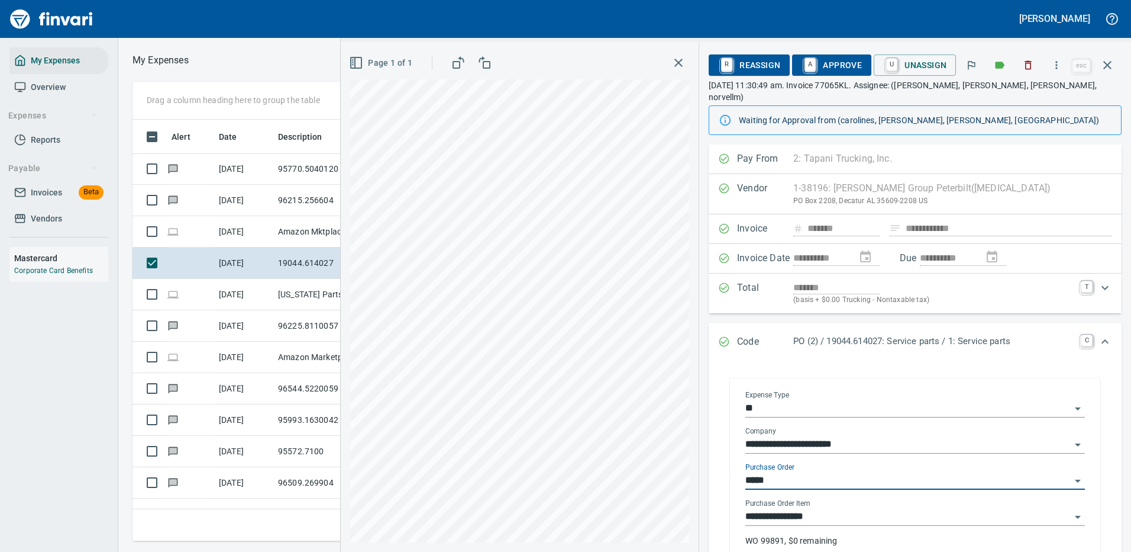
type input "**********"
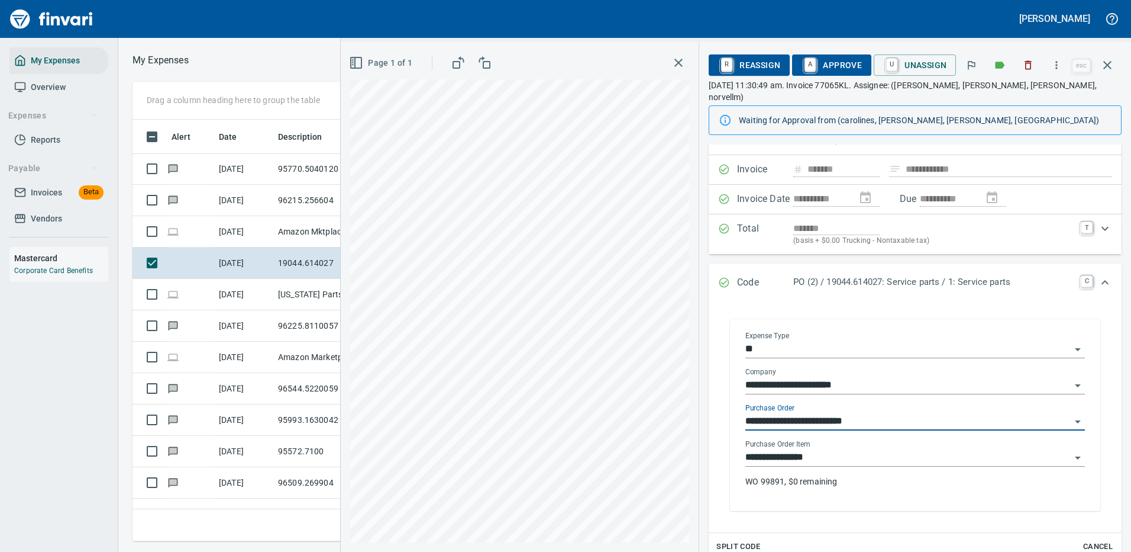
scroll to position [118, 0]
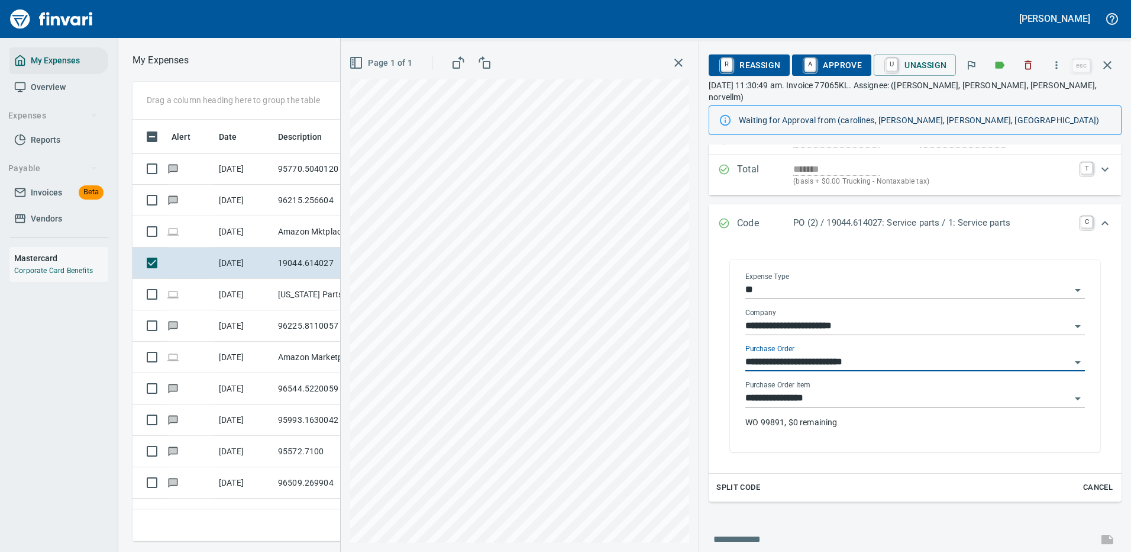
type input "**********"
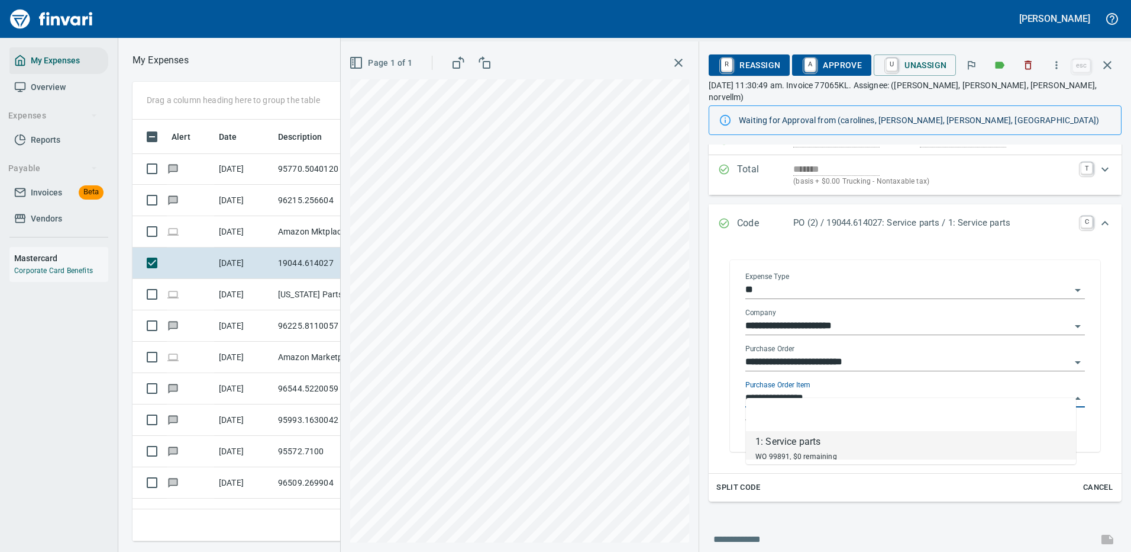
click at [793, 390] on input "**********" at bounding box center [908, 398] width 325 height 17
click at [794, 390] on input "**********" at bounding box center [908, 398] width 325 height 17
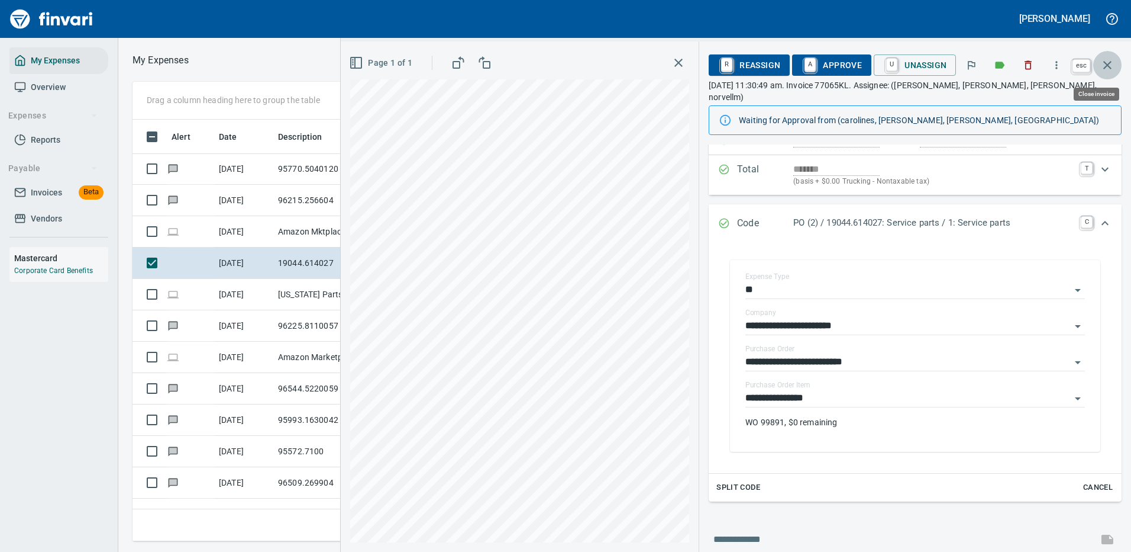
click at [1109, 65] on icon "button" at bounding box center [1108, 65] width 8 height 8
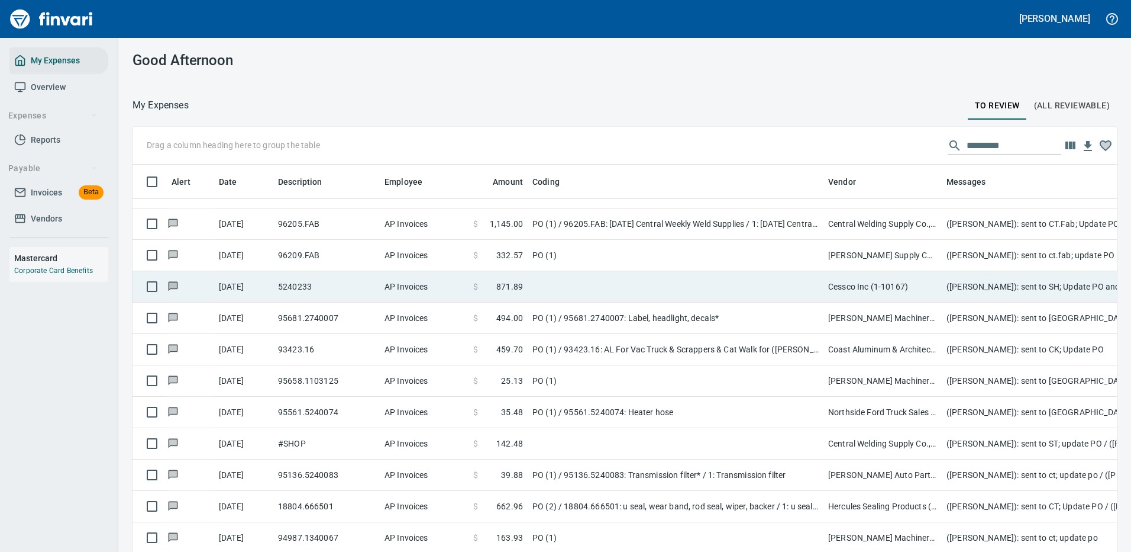
scroll to position [34, 0]
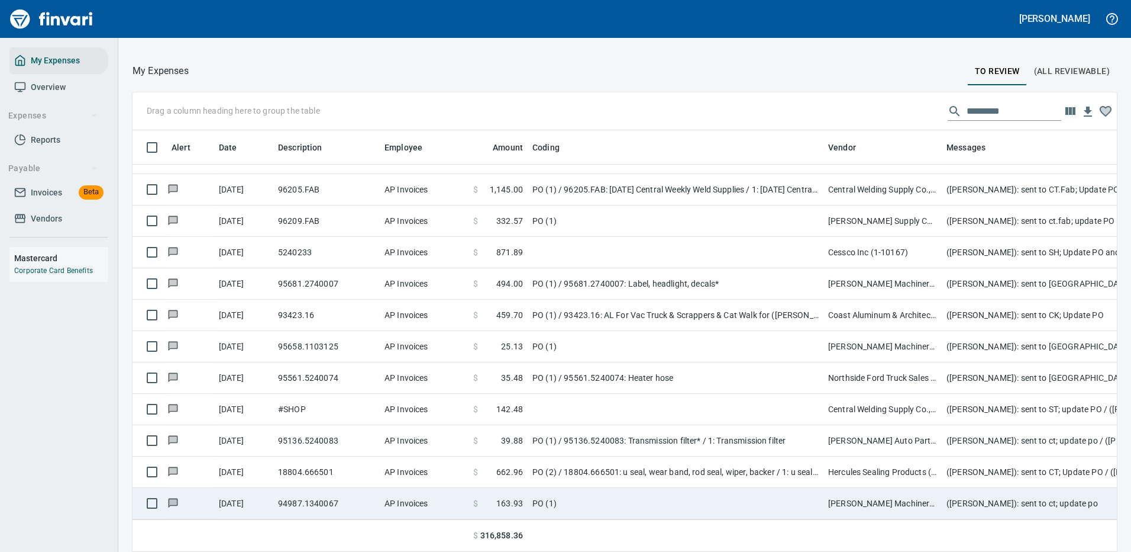
click at [697, 488] on td "PO (1)" at bounding box center [676, 503] width 296 height 31
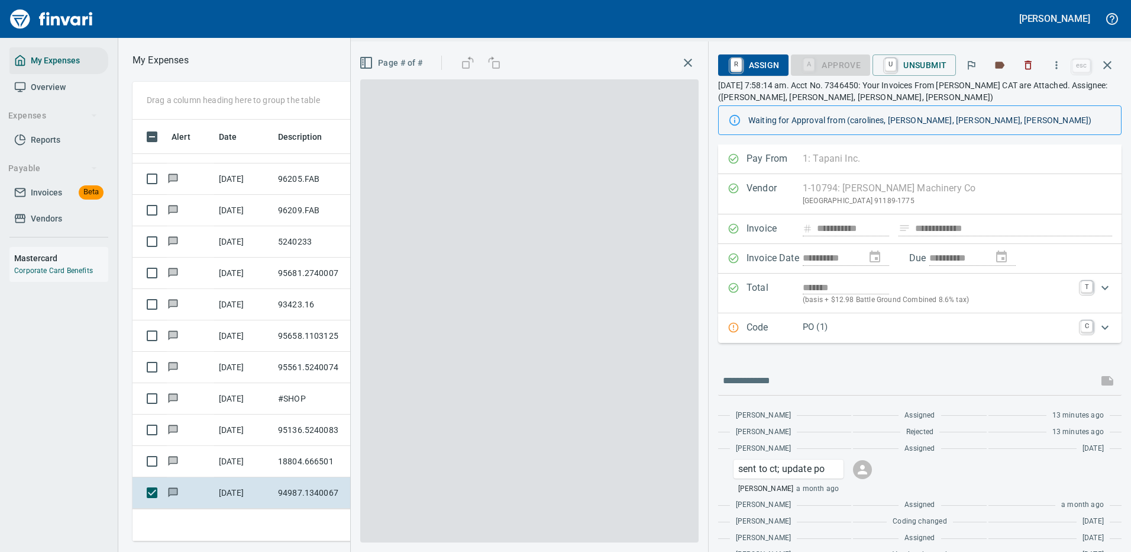
scroll to position [404, 671]
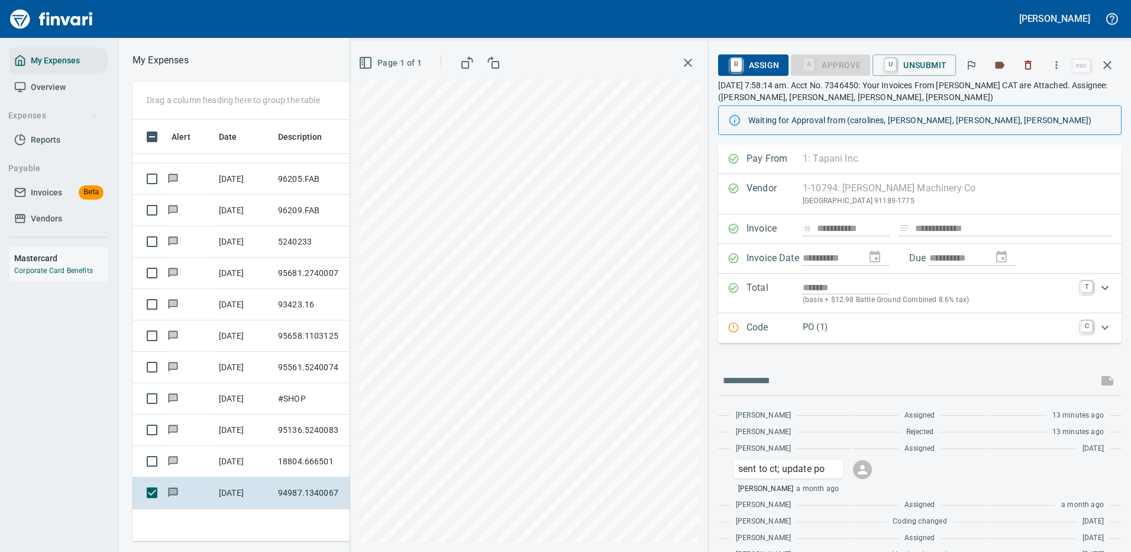
click at [874, 321] on p "PO (1)" at bounding box center [938, 327] width 271 height 14
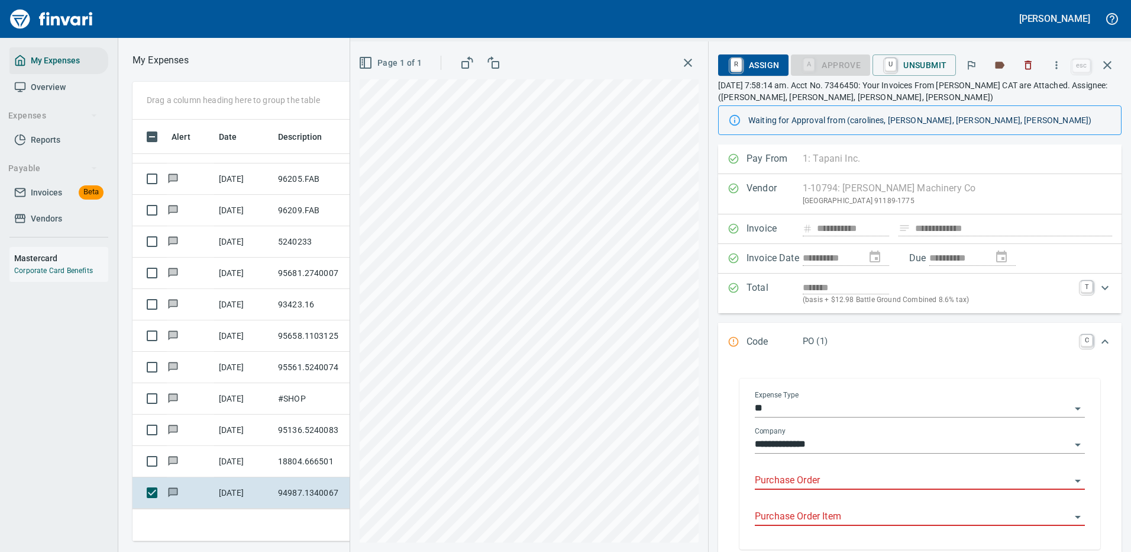
click at [826, 475] on input "Purchase Order" at bounding box center [913, 480] width 316 height 17
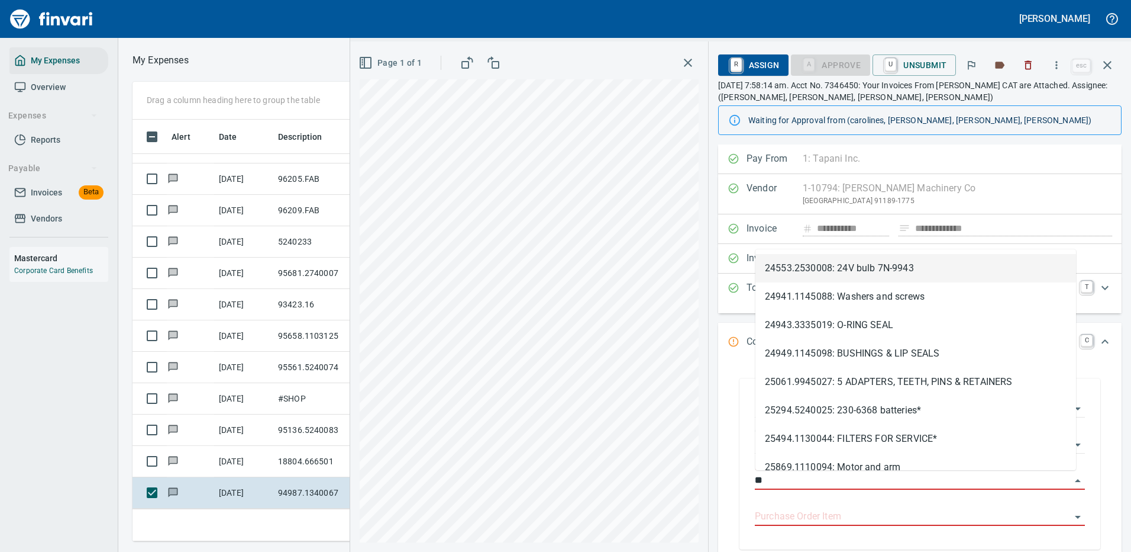
type input "*"
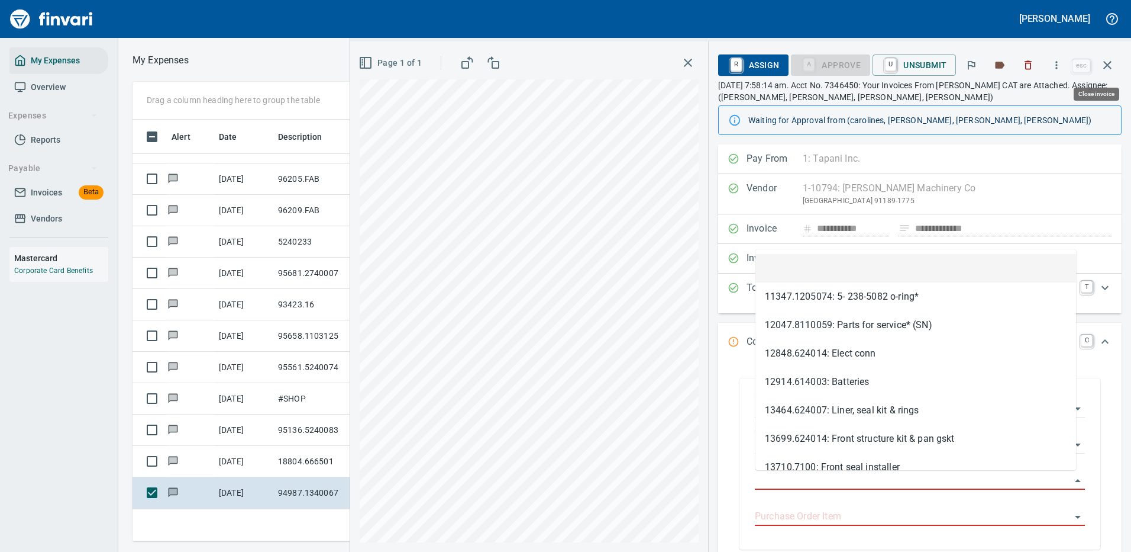
click at [1107, 66] on icon "button" at bounding box center [1108, 65] width 8 height 8
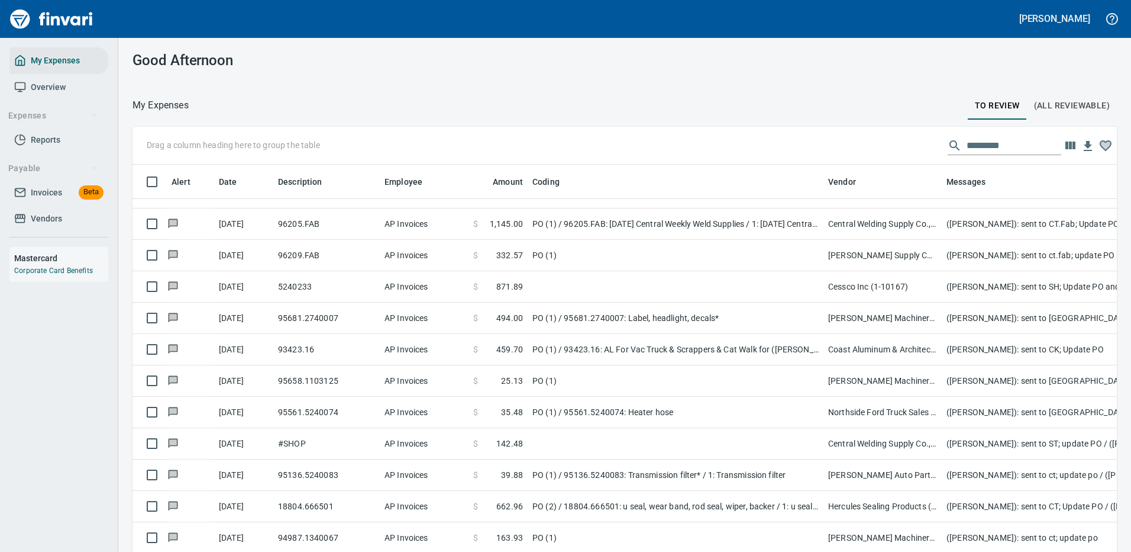
scroll to position [1, 1]
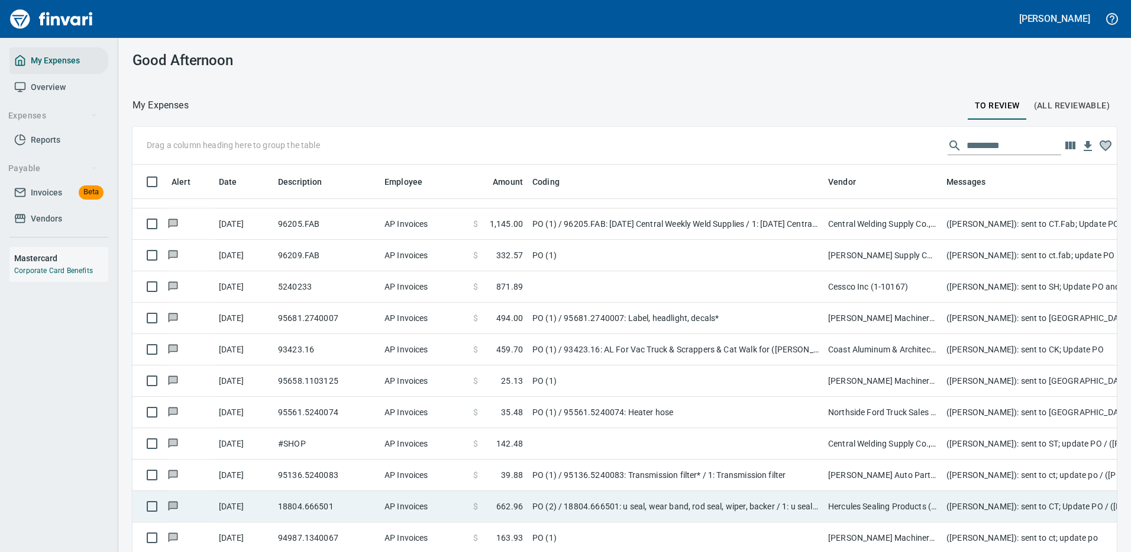
click at [644, 494] on td "PO (2) / 18804.666501: u seal, wear band, rod seal, wiper, backer / 1: u seal, …" at bounding box center [676, 506] width 296 height 31
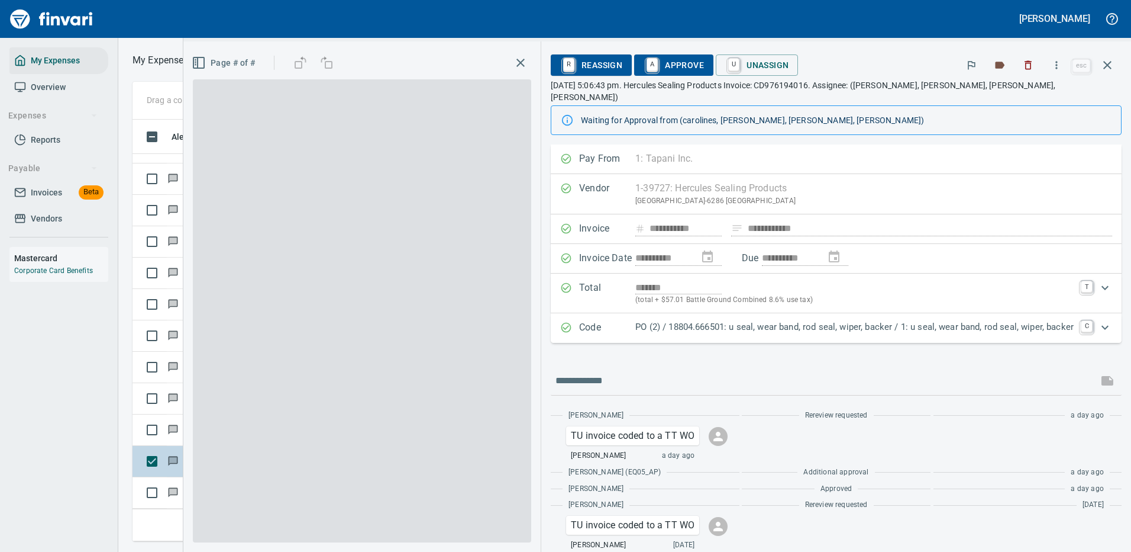
scroll to position [404, 671]
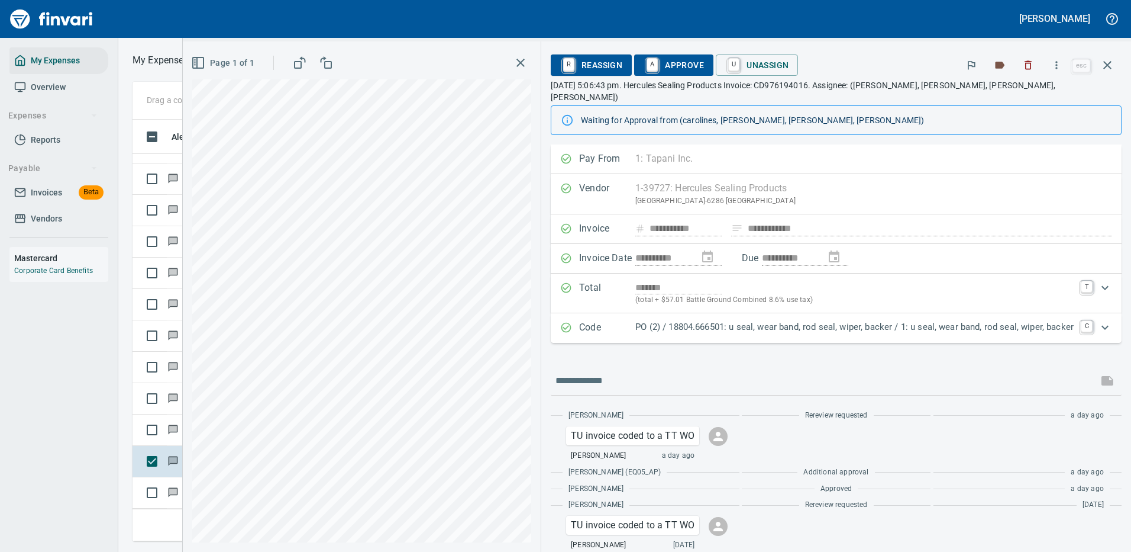
click at [798, 320] on p "PO (2) / 18804.666501: u seal, wear band, rod seal, wiper, backer / 1: u seal, …" at bounding box center [855, 327] width 438 height 14
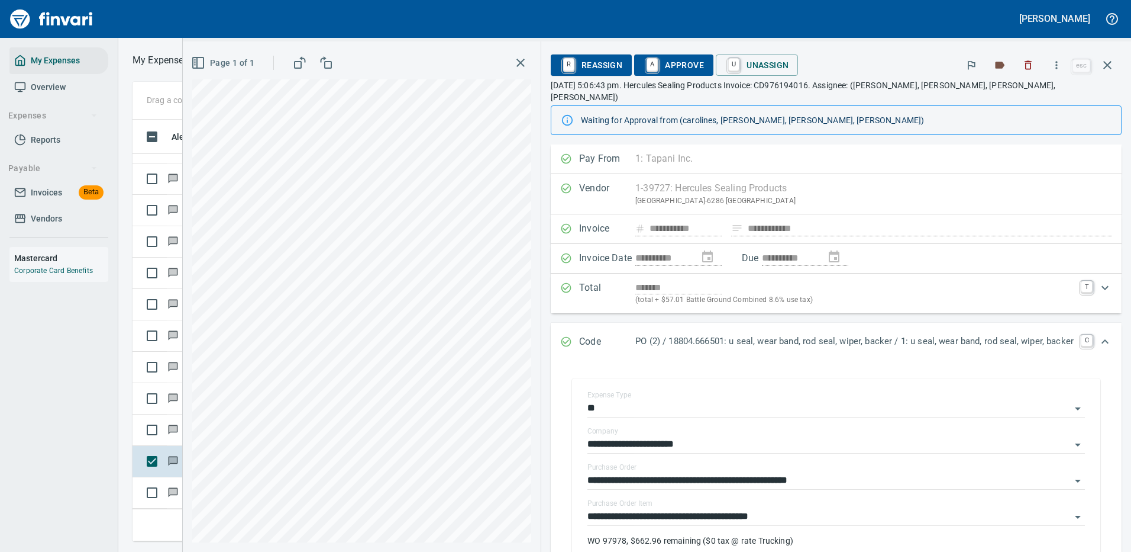
click at [679, 65] on span "A Approve" at bounding box center [674, 65] width 60 height 20
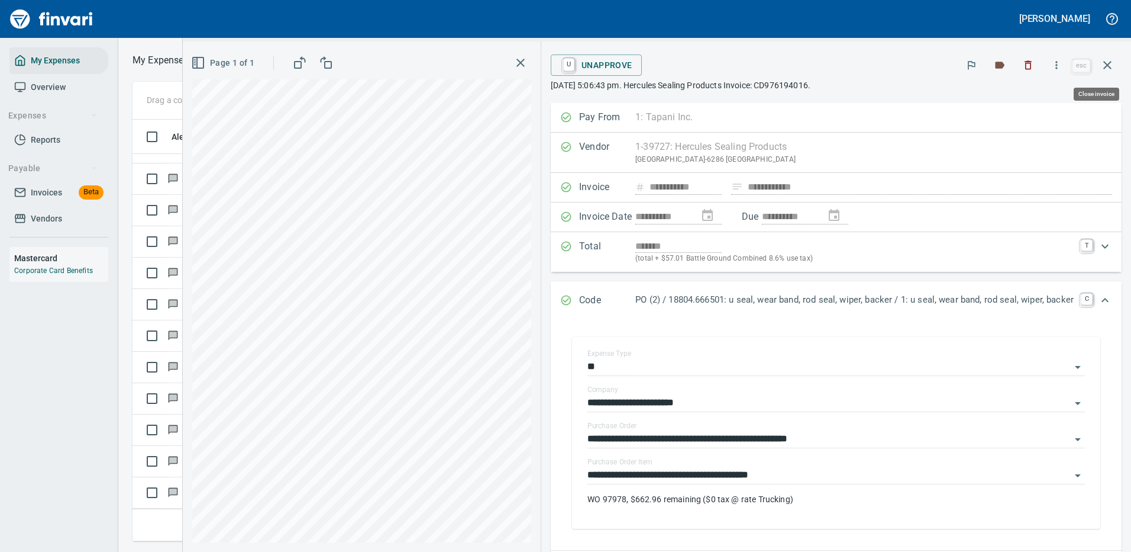
click at [1108, 62] on icon "button" at bounding box center [1108, 65] width 14 height 14
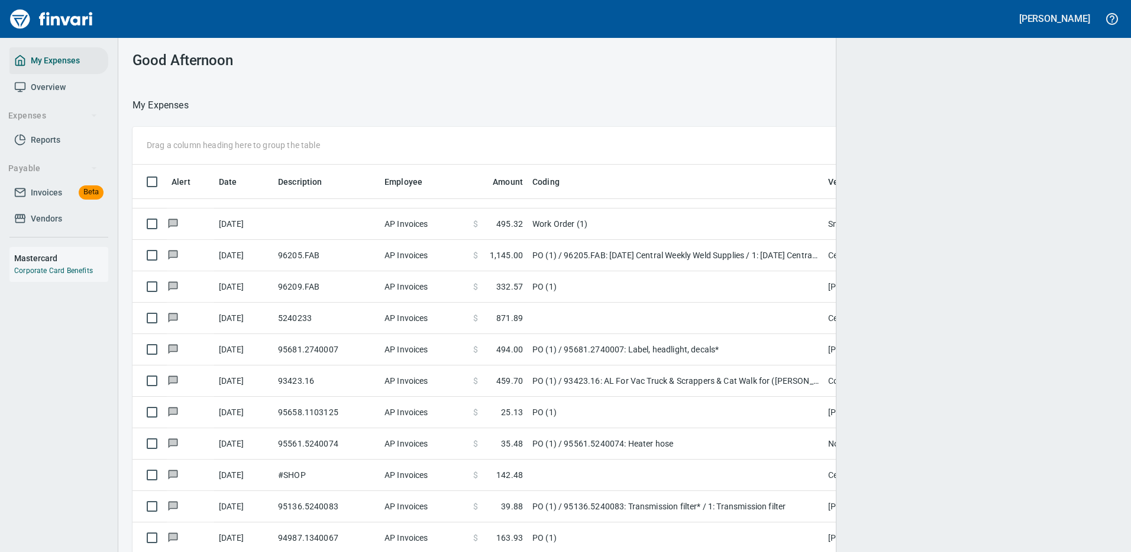
scroll to position [1, 1]
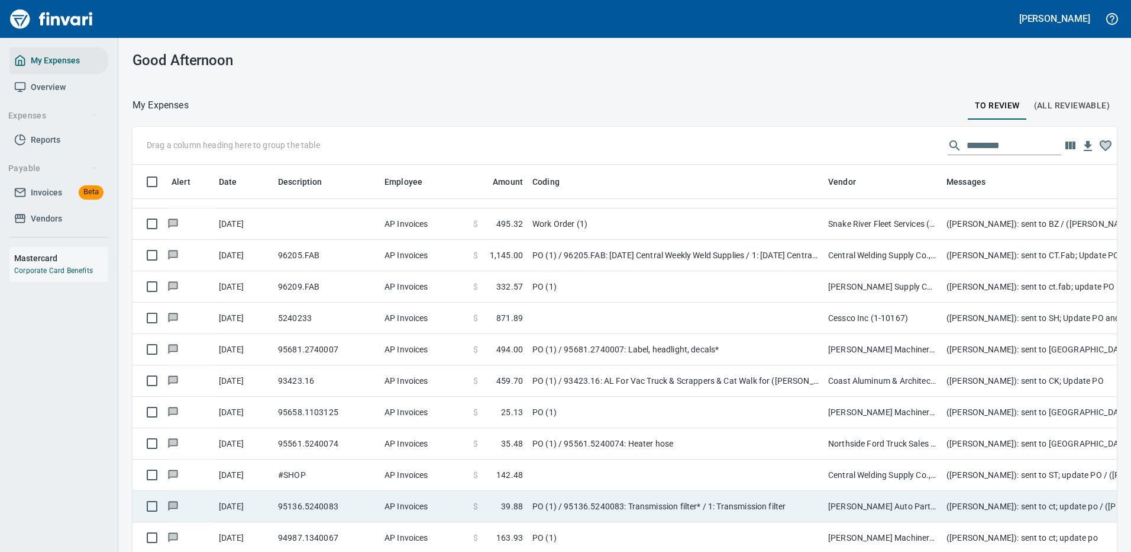
click at [704, 491] on td "PO (1) / 95136.5240083: Transmission filter* / 1: Transmission filter" at bounding box center [676, 506] width 296 height 31
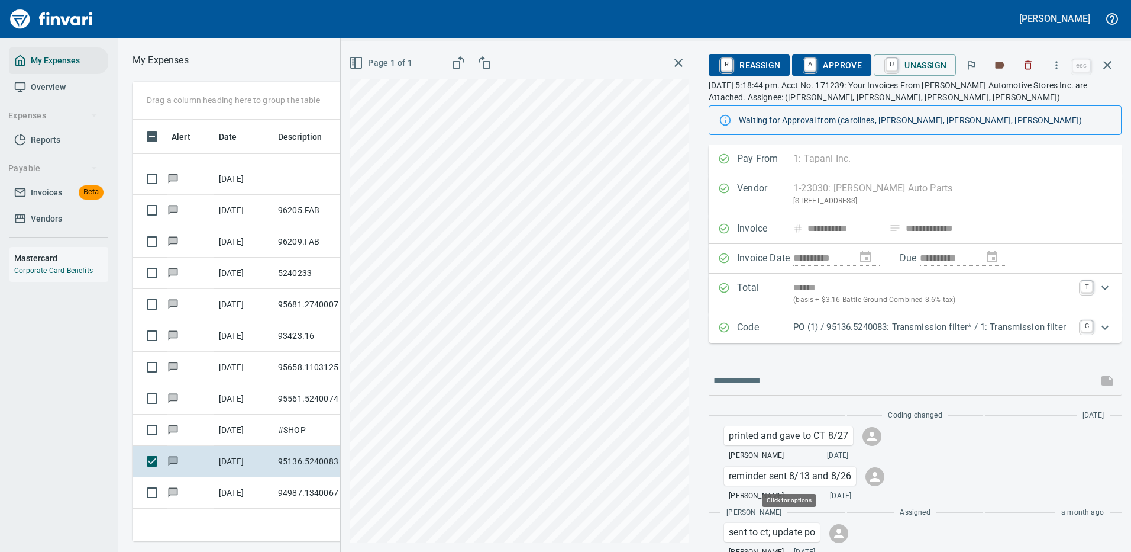
scroll to position [404, 671]
click at [889, 323] on p "PO (1) / 95136.5240083: Transmission filter* / 1: Transmission filter" at bounding box center [934, 327] width 280 height 14
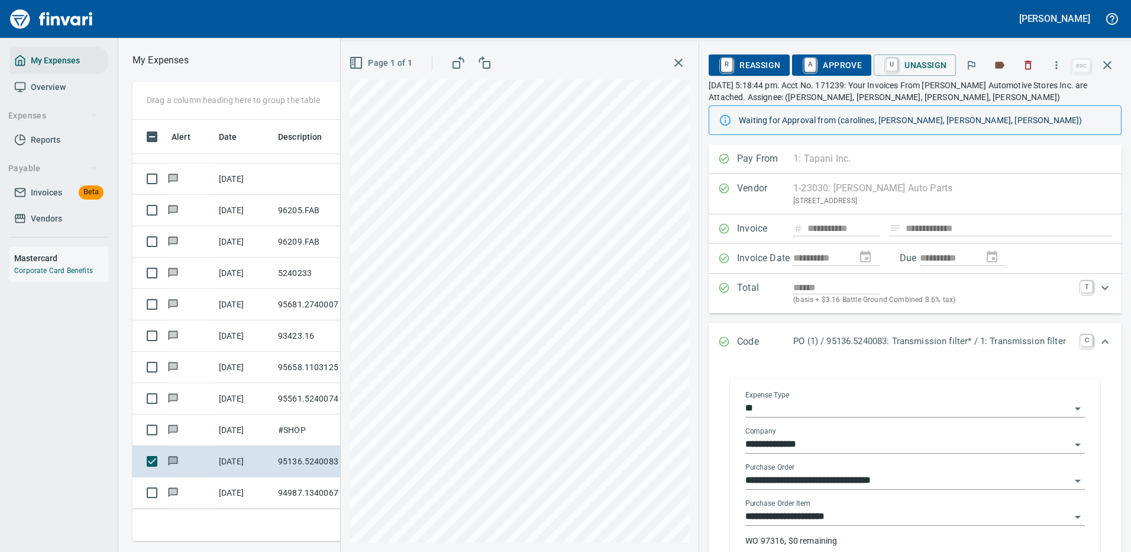
scroll to position [118, 0]
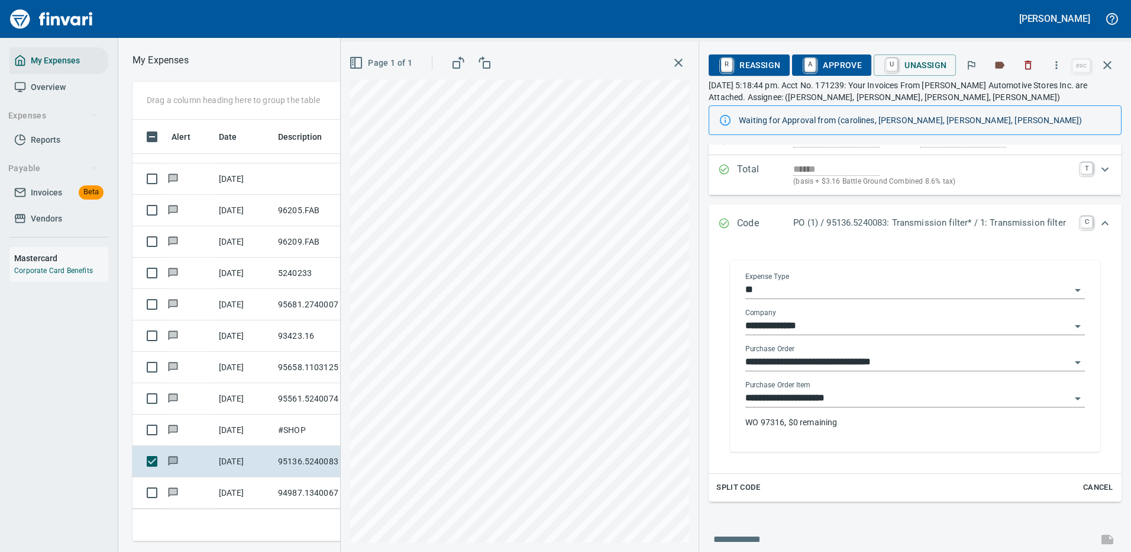
click at [789, 396] on input "**********" at bounding box center [908, 398] width 325 height 17
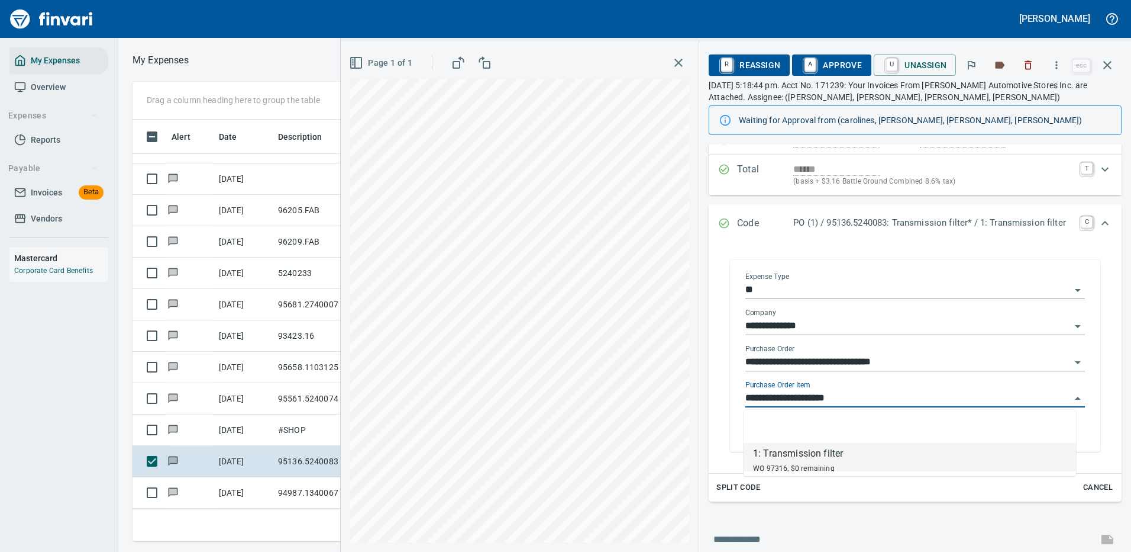
scroll to position [404, 671]
click at [789, 396] on input "**********" at bounding box center [908, 398] width 325 height 17
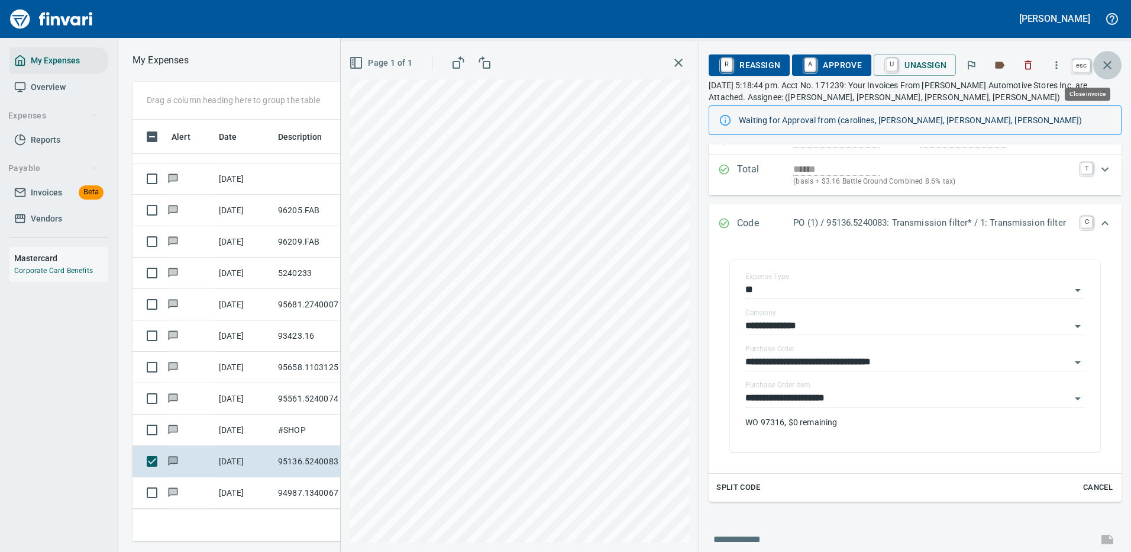
click at [1106, 62] on icon "button" at bounding box center [1108, 65] width 14 height 14
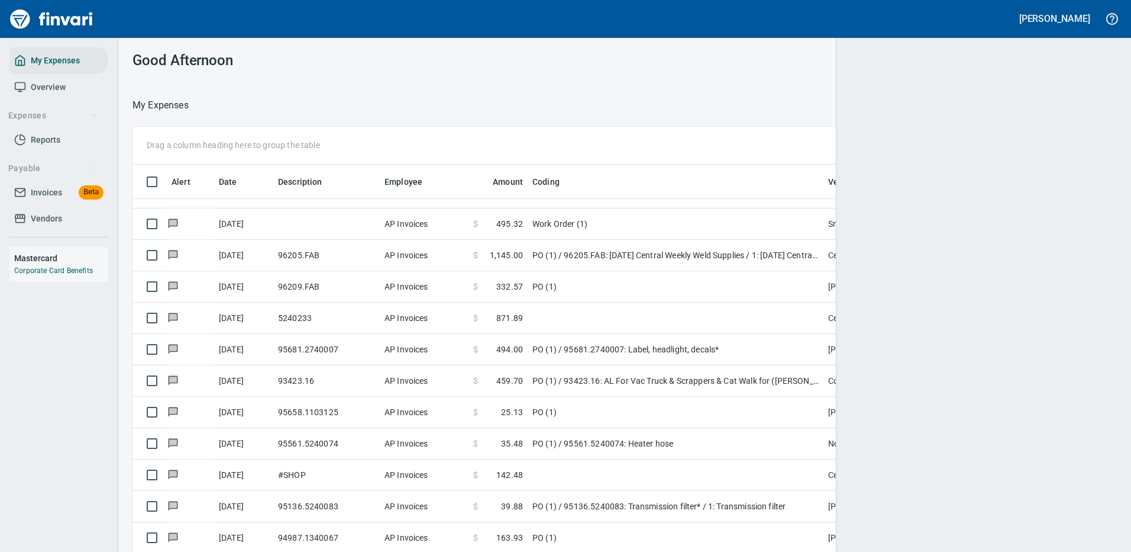
scroll to position [1, 1]
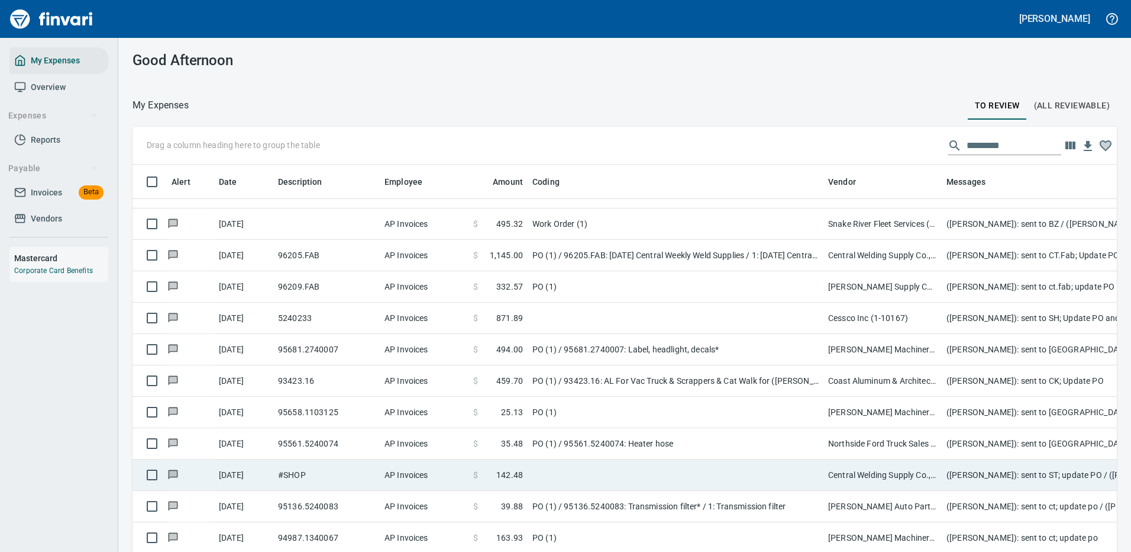
click at [862, 459] on td "Central Welding Supply Co., Inc (1-23924)" at bounding box center [883, 474] width 118 height 31
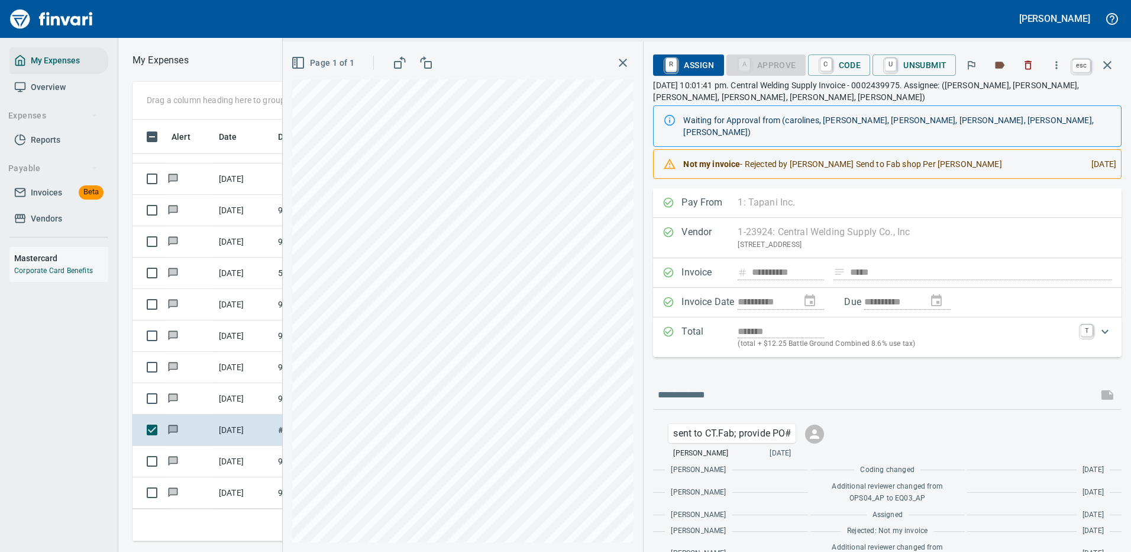
scroll to position [404, 671]
click at [1107, 61] on icon "button" at bounding box center [1108, 65] width 14 height 14
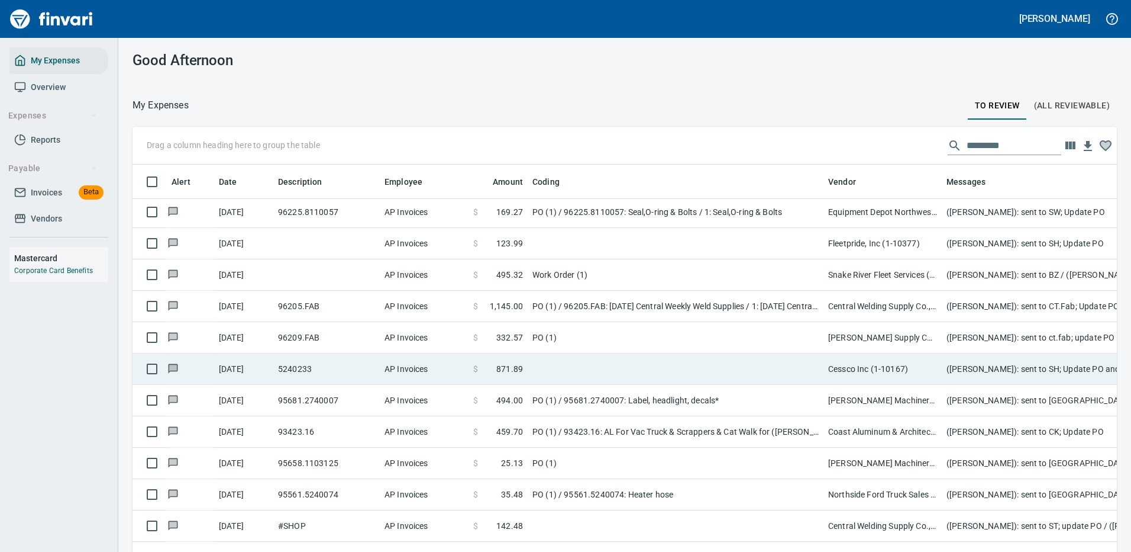
scroll to position [2610, 0]
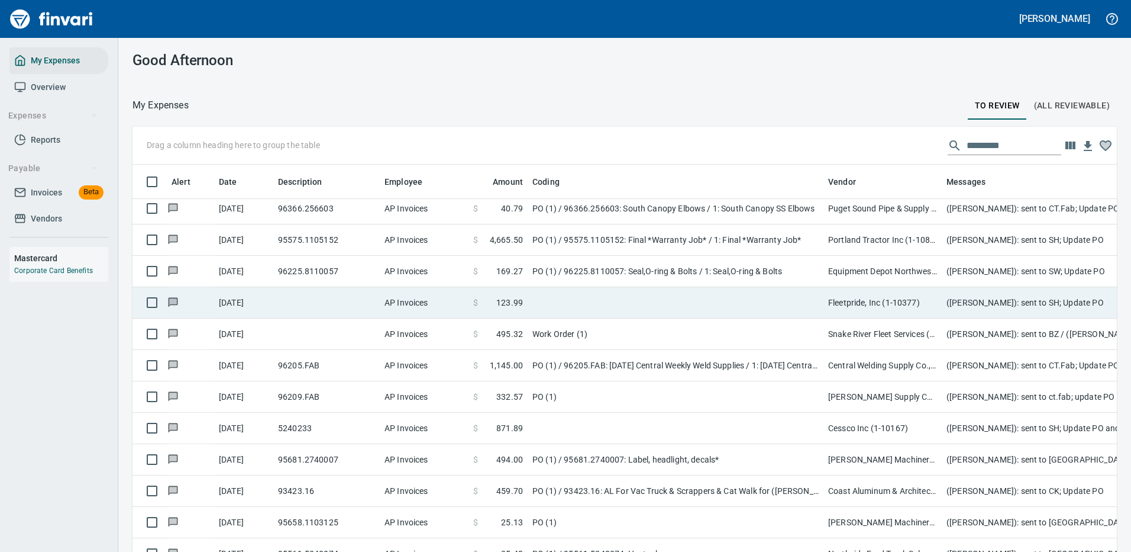
click at [708, 302] on td at bounding box center [676, 302] width 296 height 31
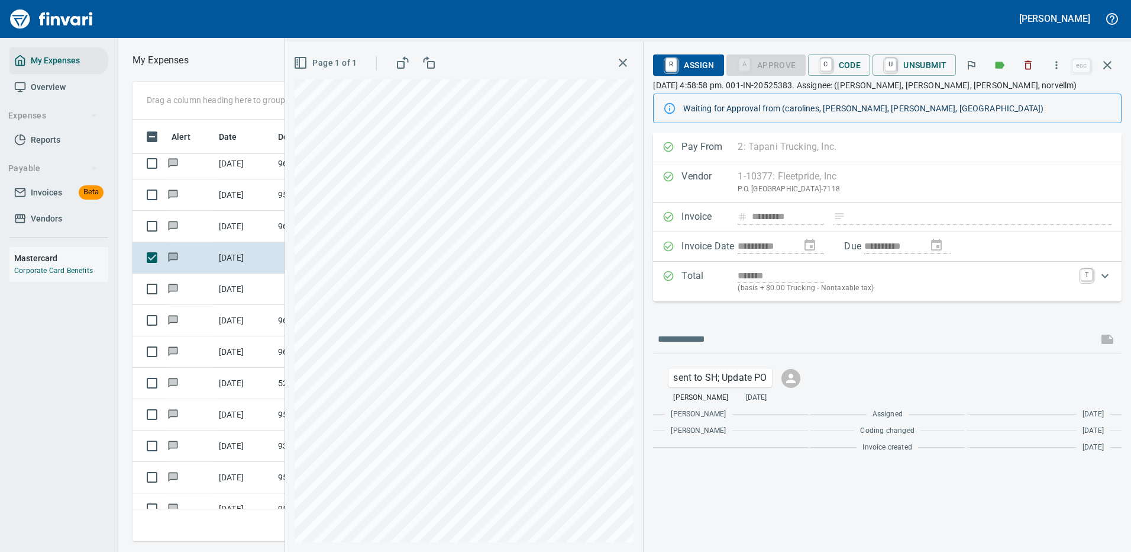
scroll to position [404, 671]
click at [1109, 62] on icon "button" at bounding box center [1108, 65] width 14 height 14
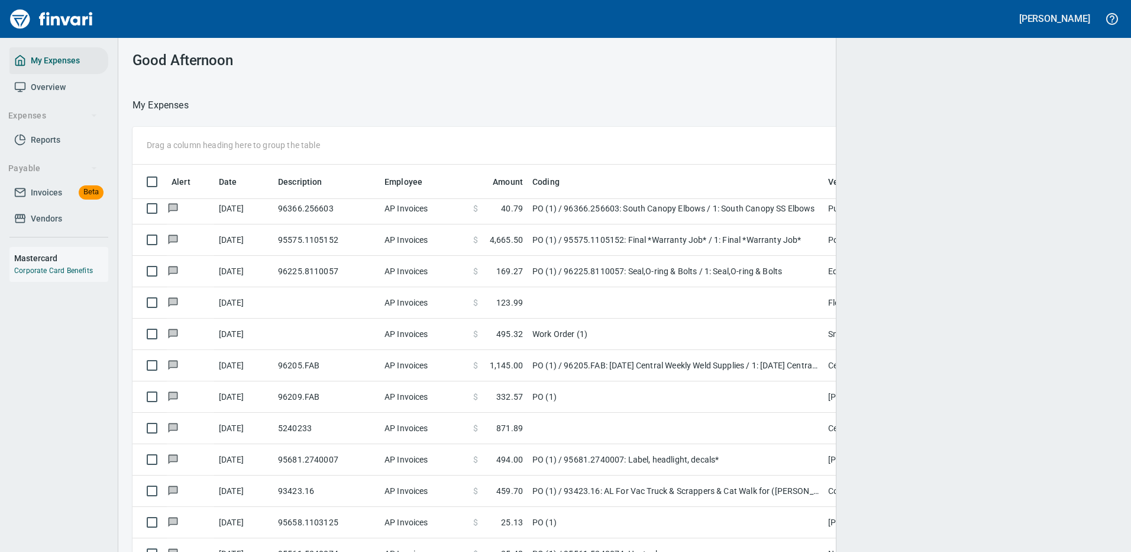
scroll to position [1, 1]
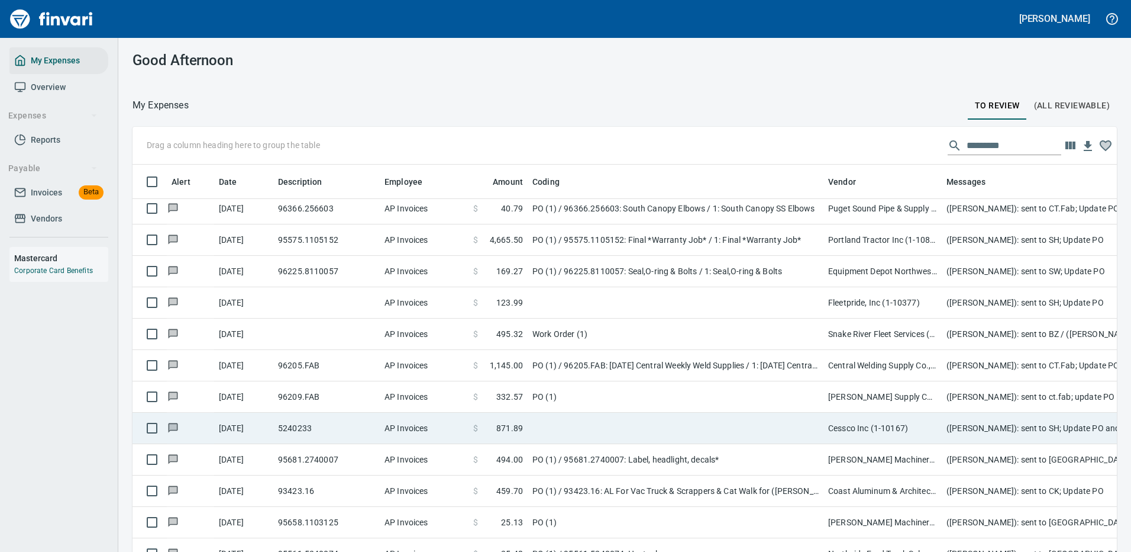
click at [718, 423] on td at bounding box center [676, 427] width 296 height 31
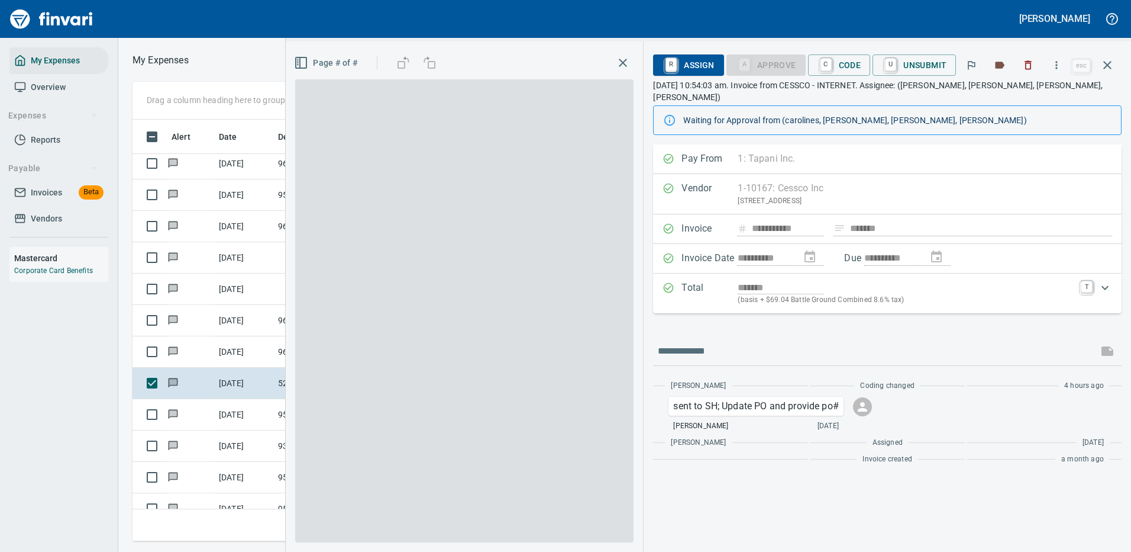
scroll to position [404, 671]
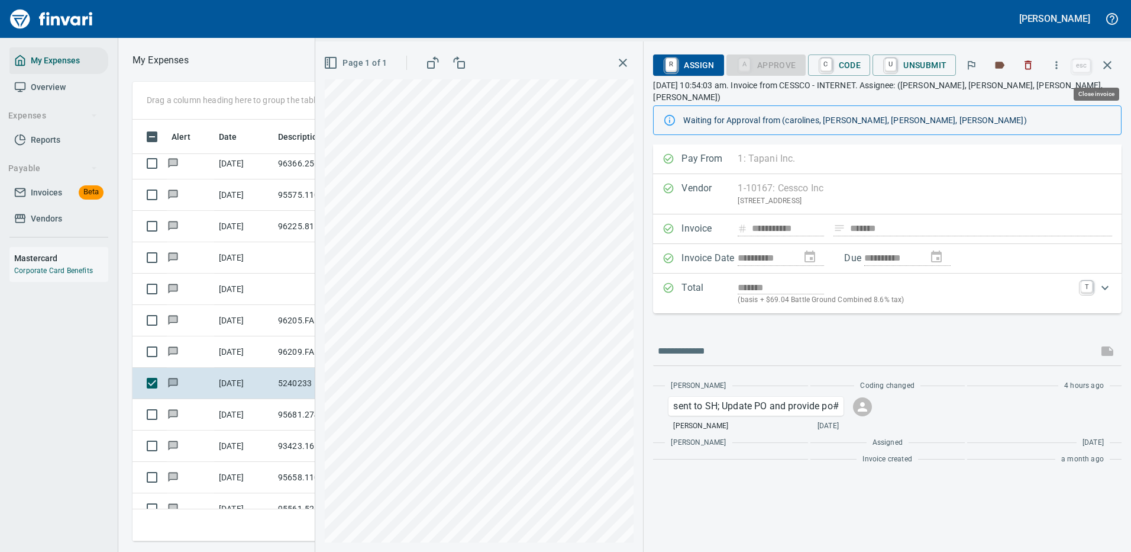
click at [1105, 63] on icon "button" at bounding box center [1108, 65] width 8 height 8
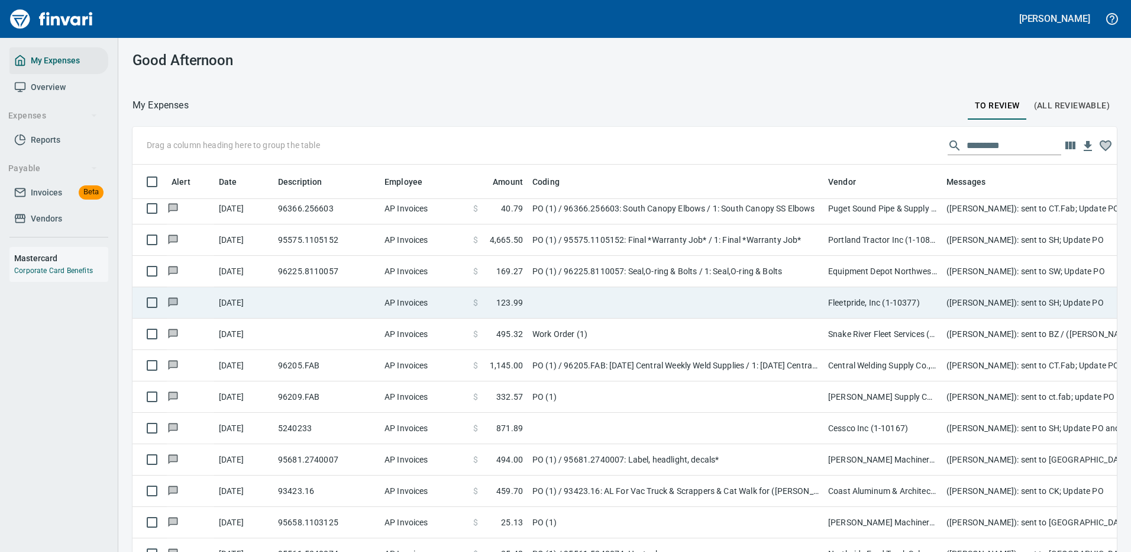
scroll to position [404, 958]
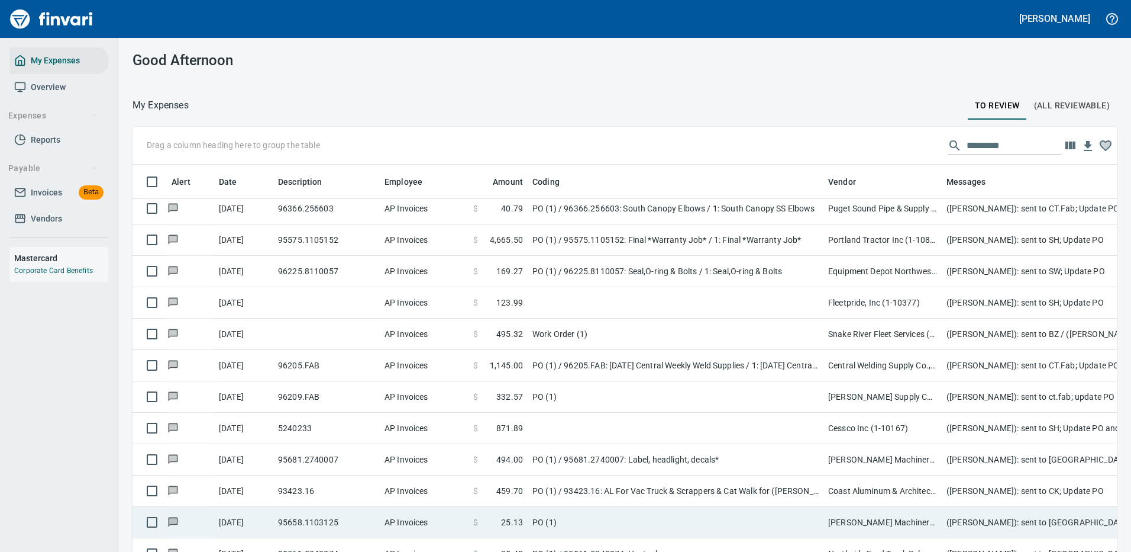
click at [602, 513] on td "PO (1)" at bounding box center [676, 522] width 296 height 31
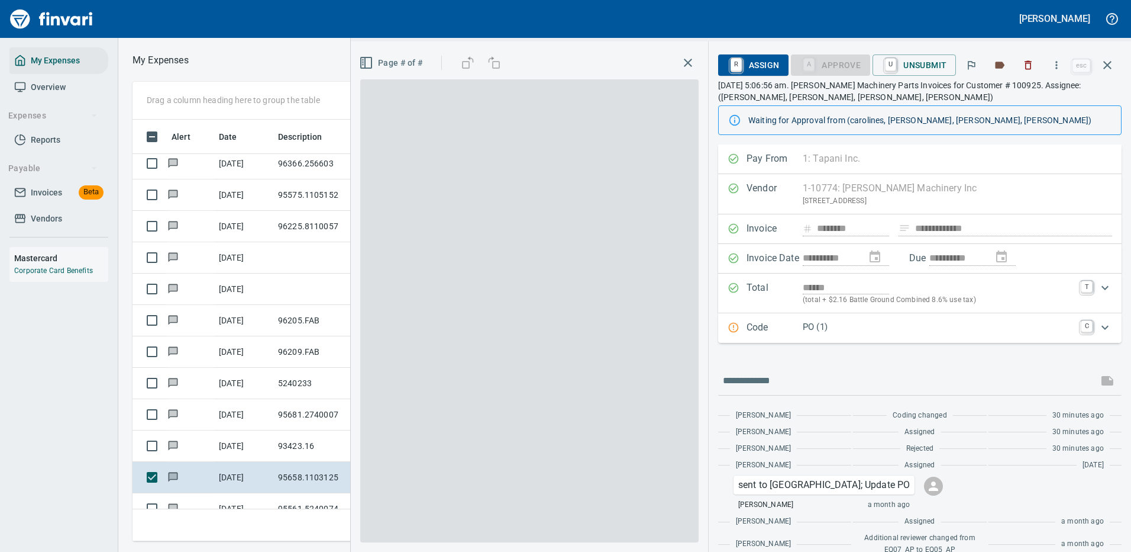
scroll to position [404, 671]
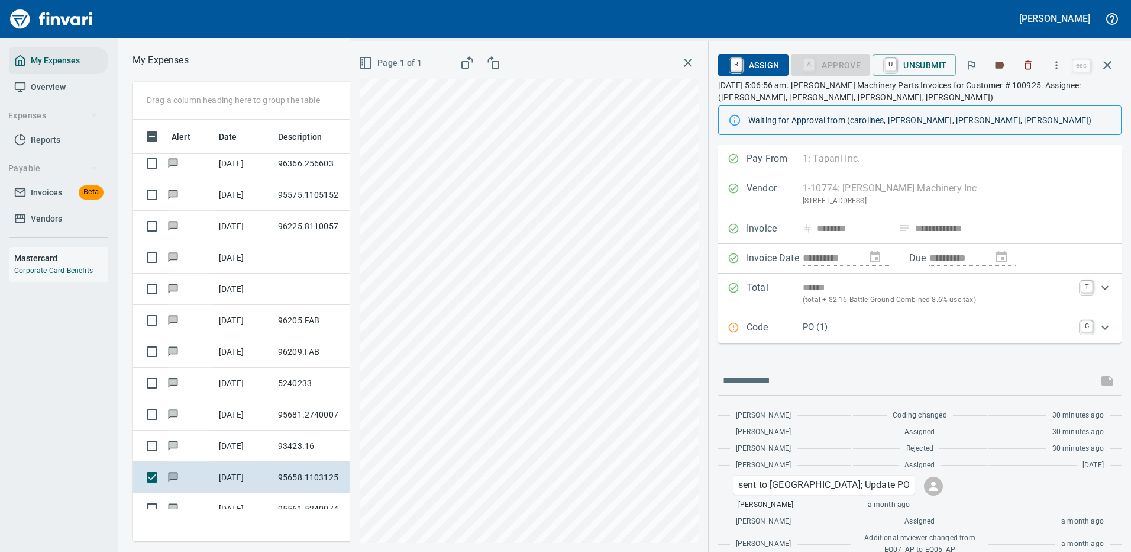
click at [860, 330] on p "PO (1)" at bounding box center [938, 327] width 271 height 14
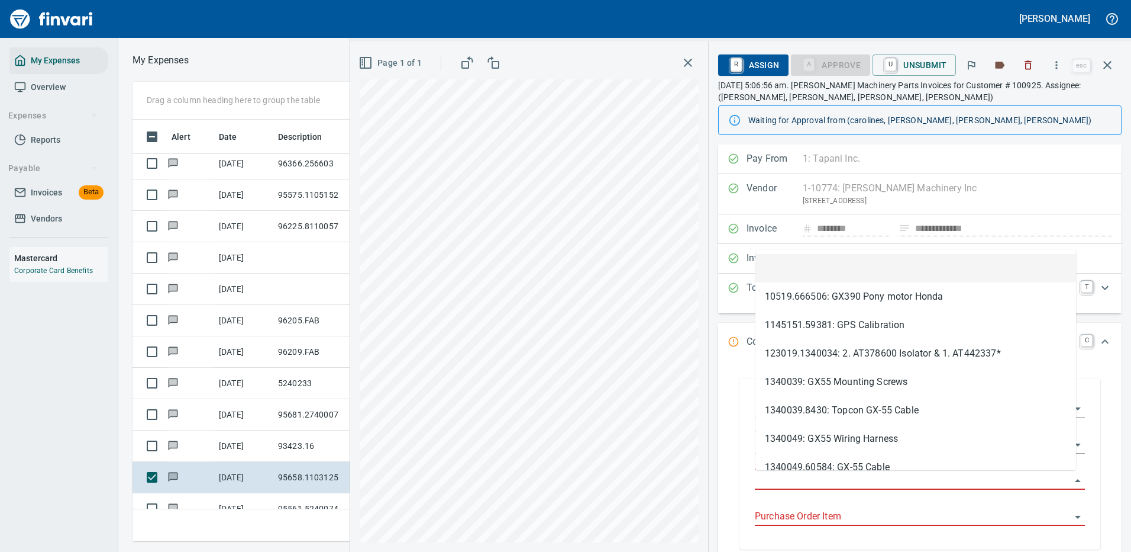
click at [809, 481] on input "Purchase Order" at bounding box center [913, 480] width 316 height 17
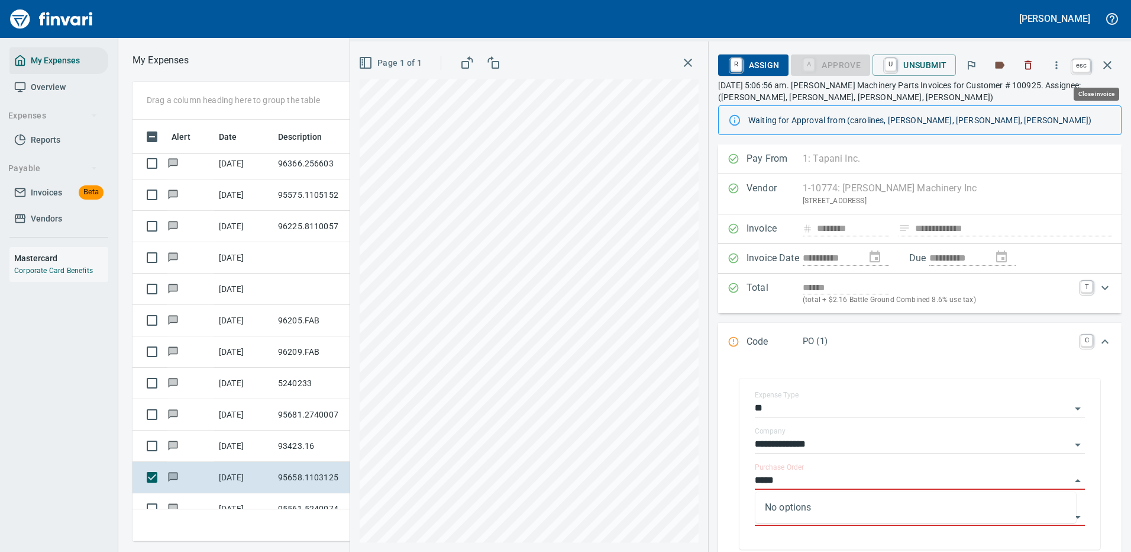
type input "*****"
click at [1110, 66] on icon "button" at bounding box center [1108, 65] width 8 height 8
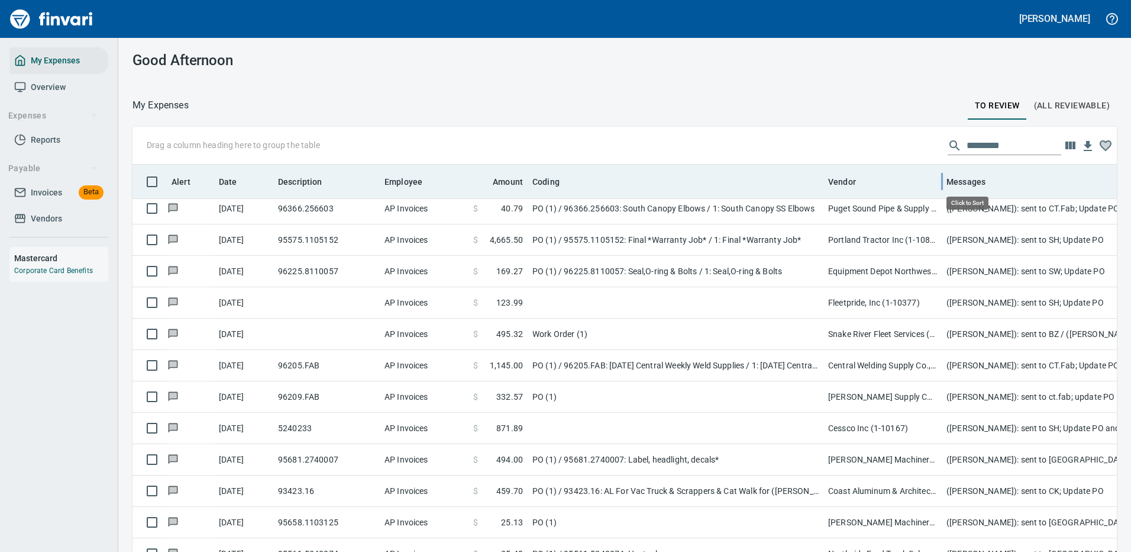
scroll to position [404, 958]
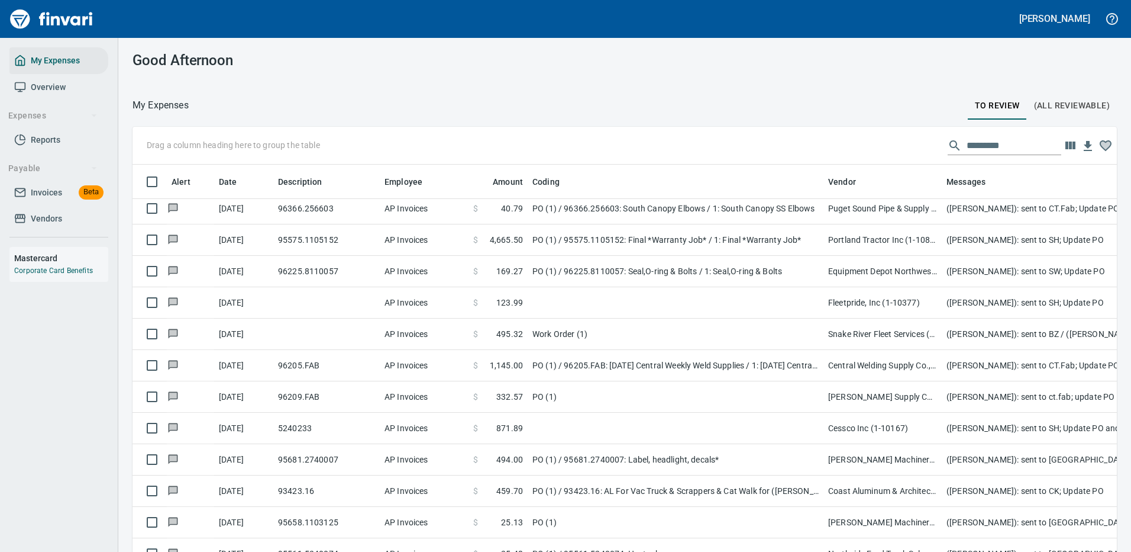
click at [986, 142] on input "text" at bounding box center [1014, 145] width 95 height 19
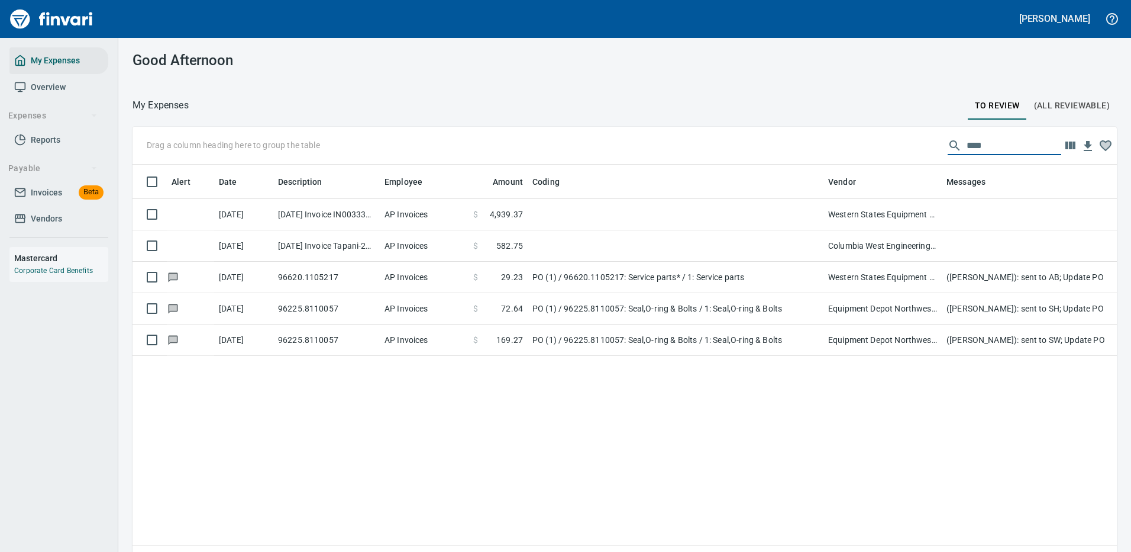
scroll to position [0, 0]
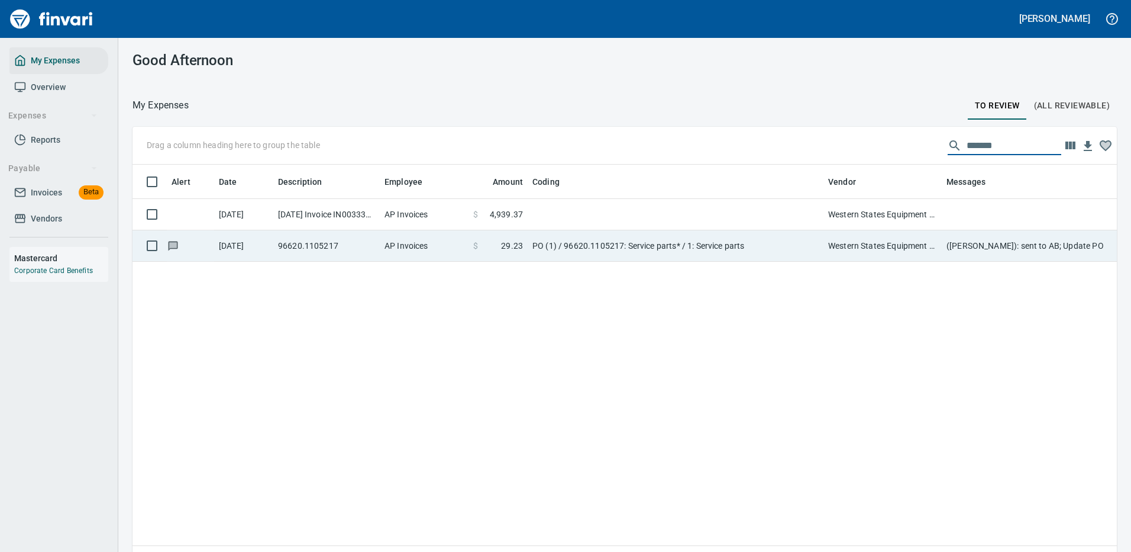
click at [715, 247] on td "PO (1) / 96620.1105217: Service parts* / 1: Service parts" at bounding box center [676, 245] width 296 height 31
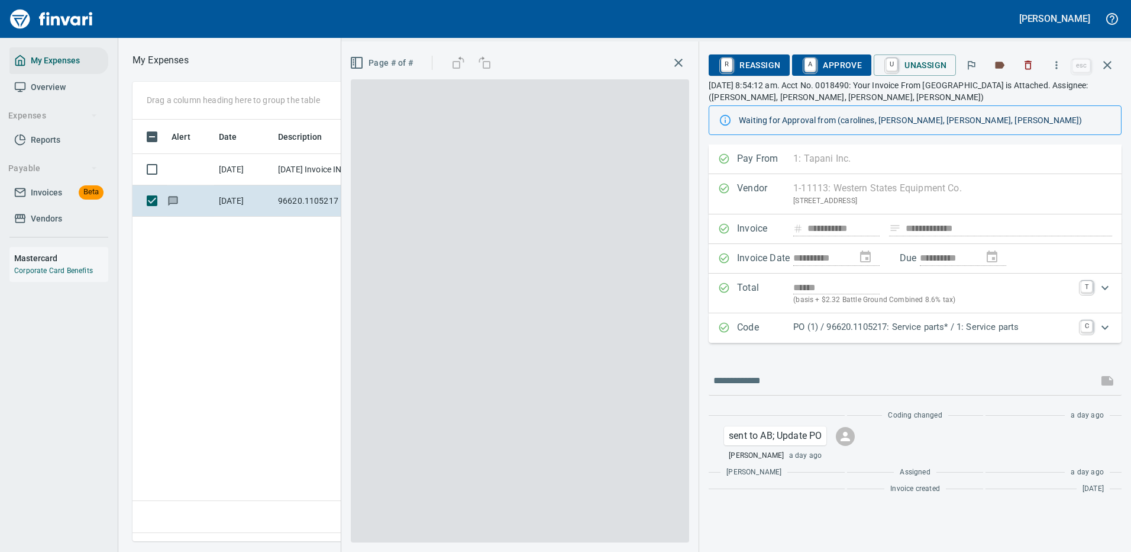
scroll to position [404, 680]
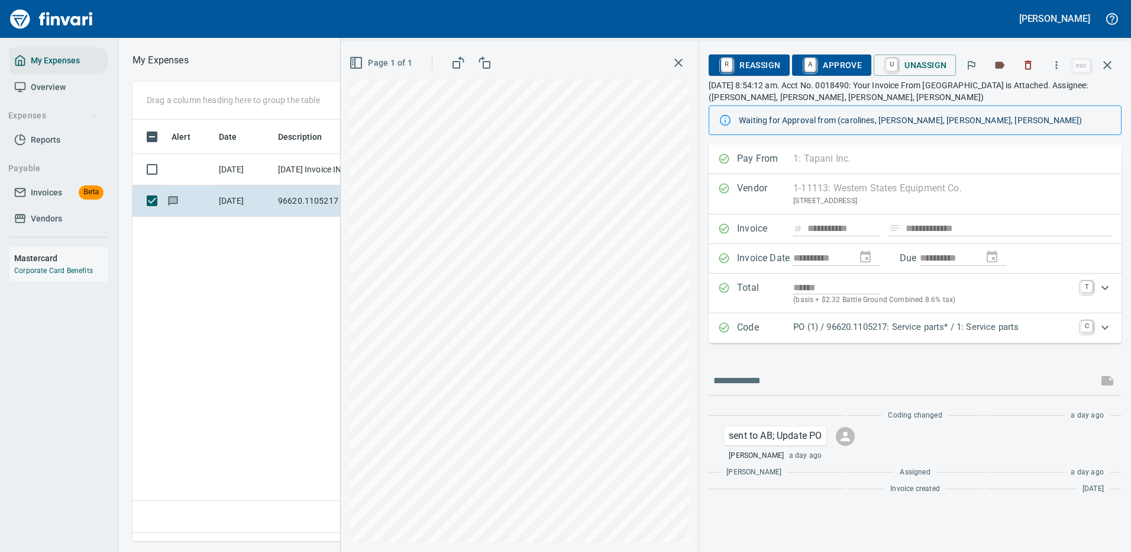
click at [1038, 331] on p "PO (1) / 96620.1105217: Service parts* / 1: Service parts" at bounding box center [934, 327] width 280 height 14
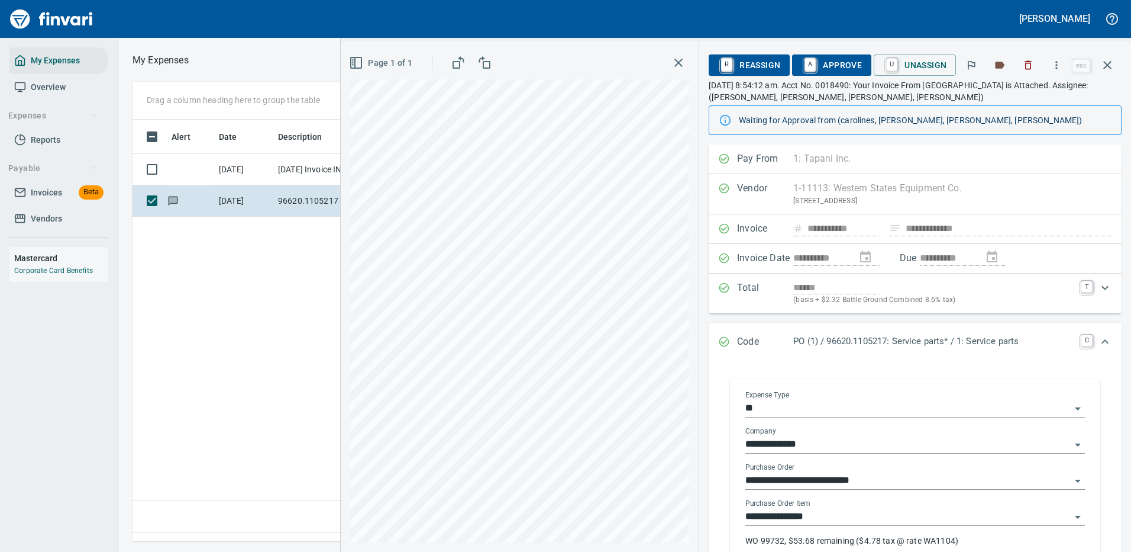
scroll to position [59, 0]
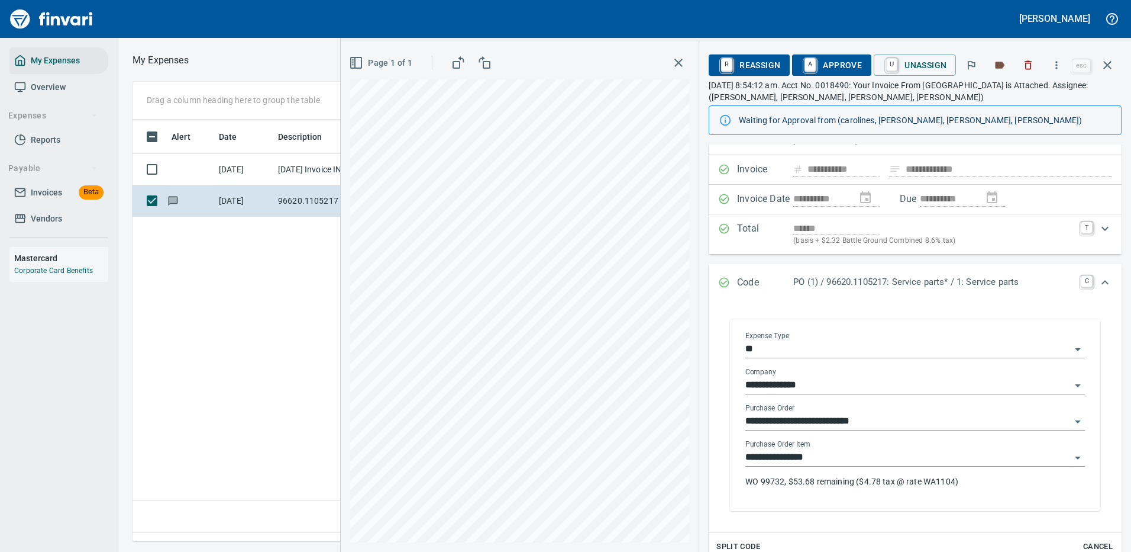
click at [791, 451] on input "**********" at bounding box center [908, 457] width 325 height 17
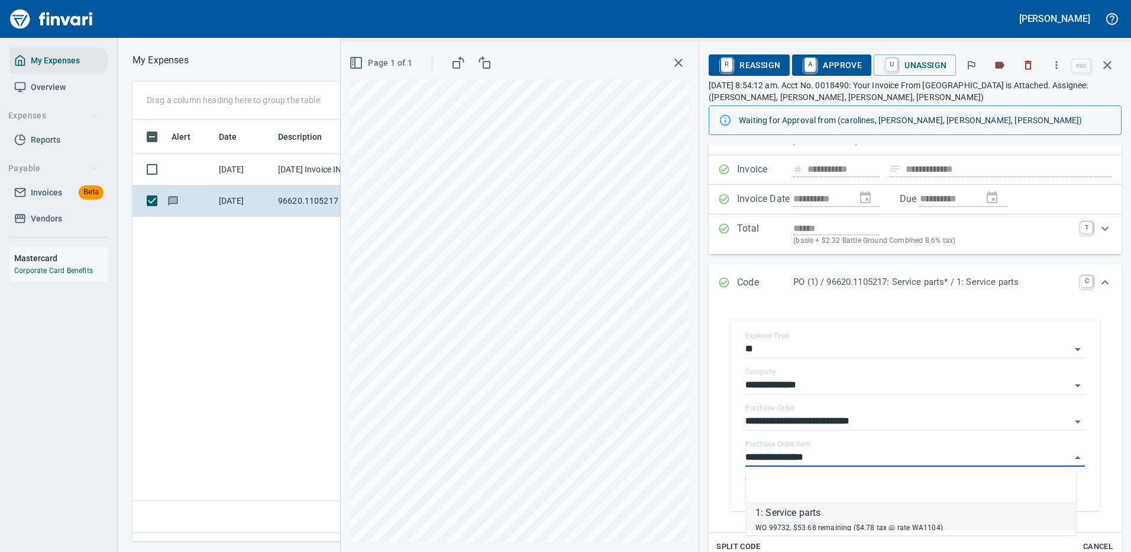
click at [810, 517] on div "1: Service parts" at bounding box center [850, 512] width 188 height 14
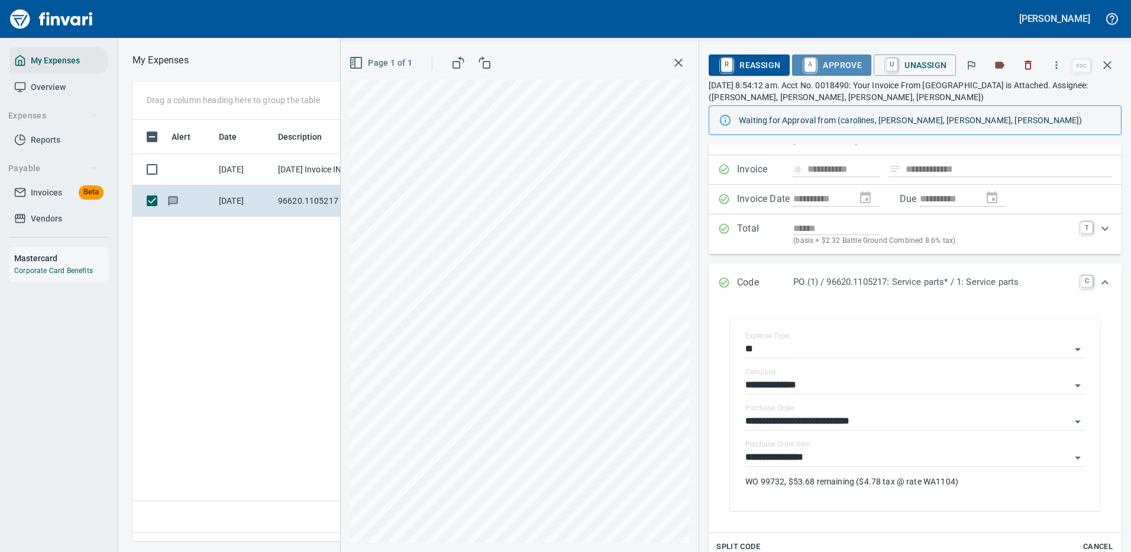
click at [846, 62] on span "A Approve" at bounding box center [832, 65] width 60 height 20
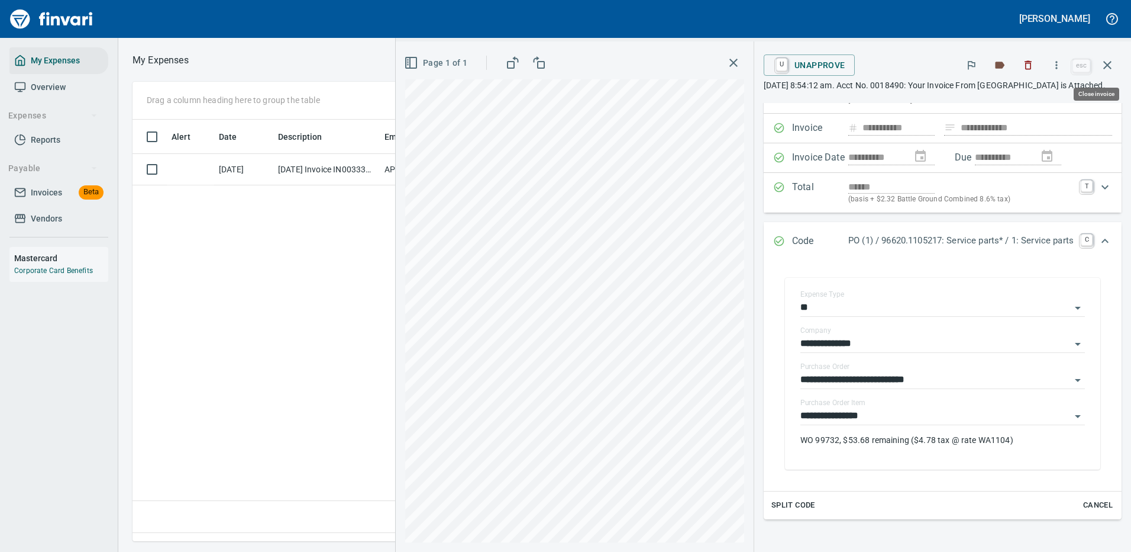
drag, startPoint x: 1107, startPoint y: 60, endPoint x: 1120, endPoint y: 60, distance: 13.6
click at [1108, 59] on icon "button" at bounding box center [1108, 65] width 14 height 14
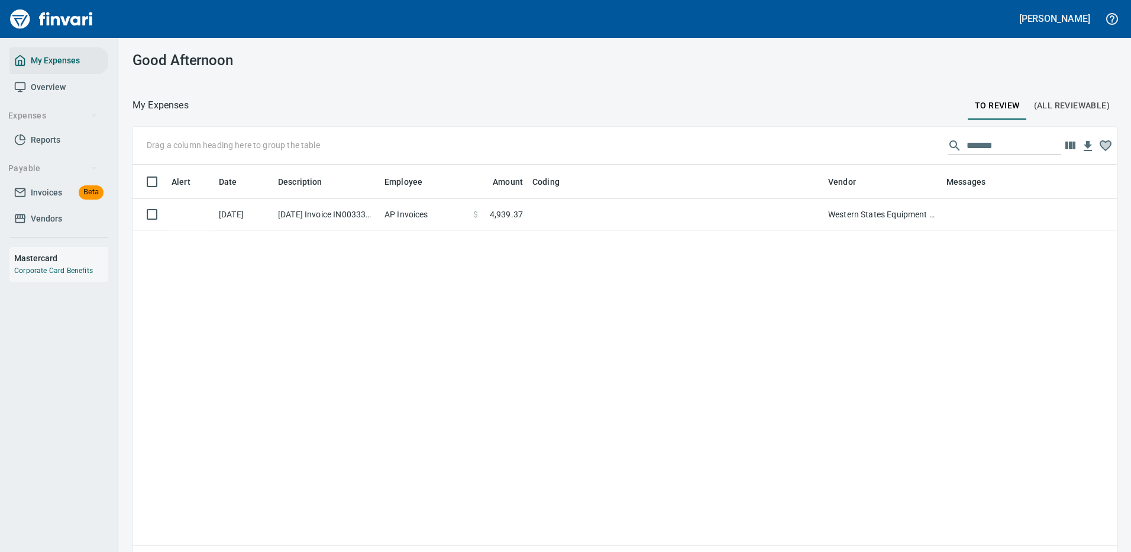
scroll to position [1, 1]
drag, startPoint x: 997, startPoint y: 141, endPoint x: 898, endPoint y: 149, distance: 99.1
click at [898, 149] on div "Drag a column heading here to group the table *******" at bounding box center [625, 146] width 985 height 38
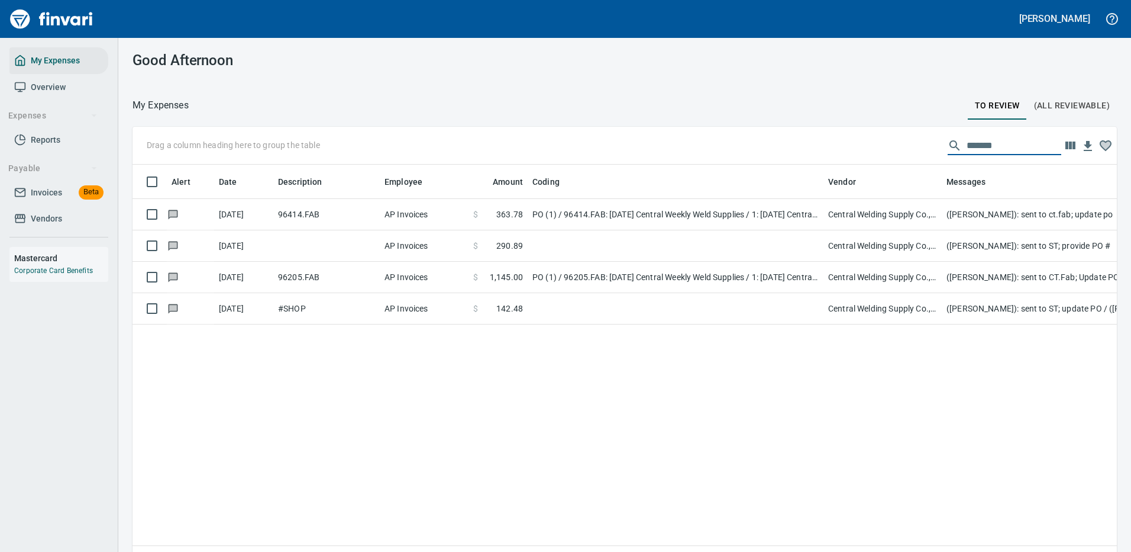
drag, startPoint x: 989, startPoint y: 143, endPoint x: 891, endPoint y: 138, distance: 98.9
click at [887, 138] on div "Drag a column heading here to group the table *******" at bounding box center [625, 146] width 985 height 38
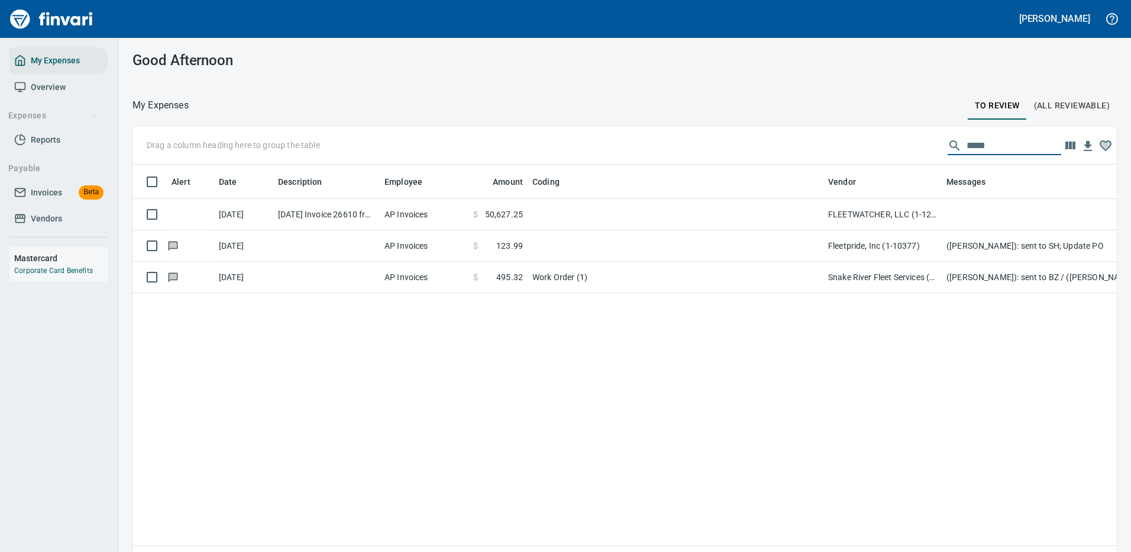
type input "*****"
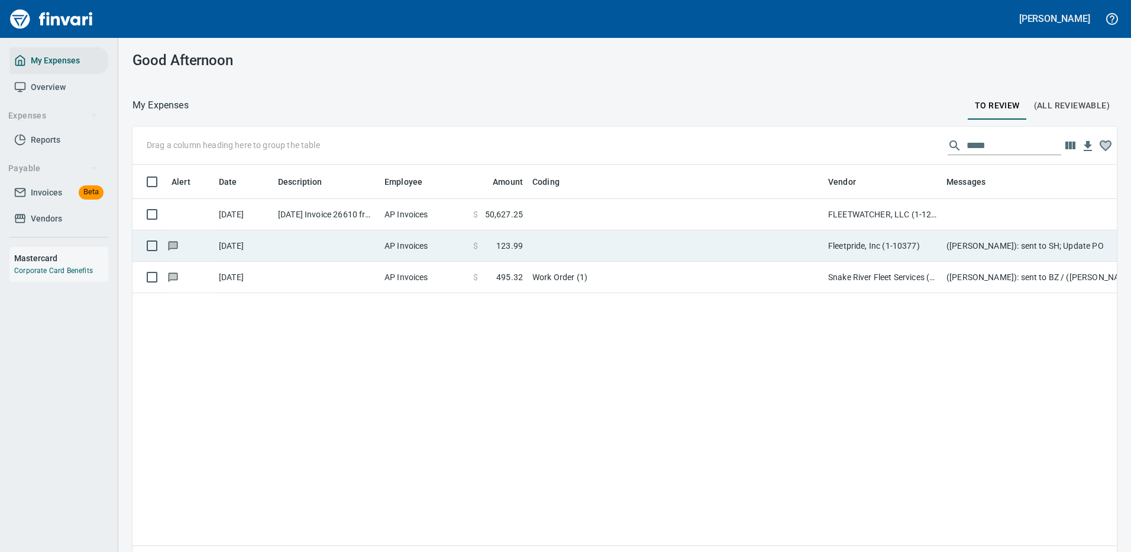
click at [496, 244] on span at bounding box center [487, 246] width 18 height 12
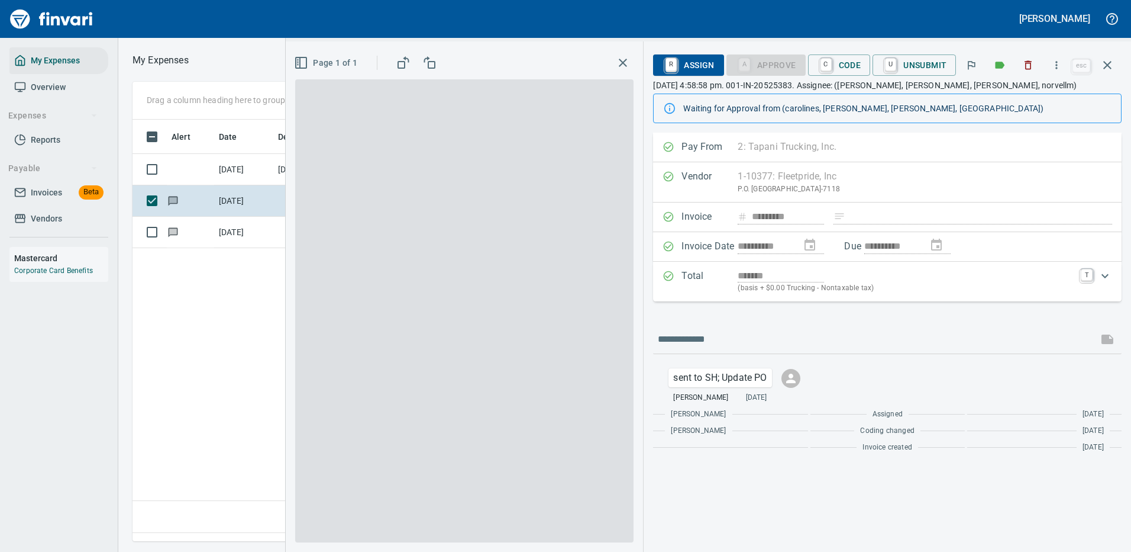
scroll to position [404, 680]
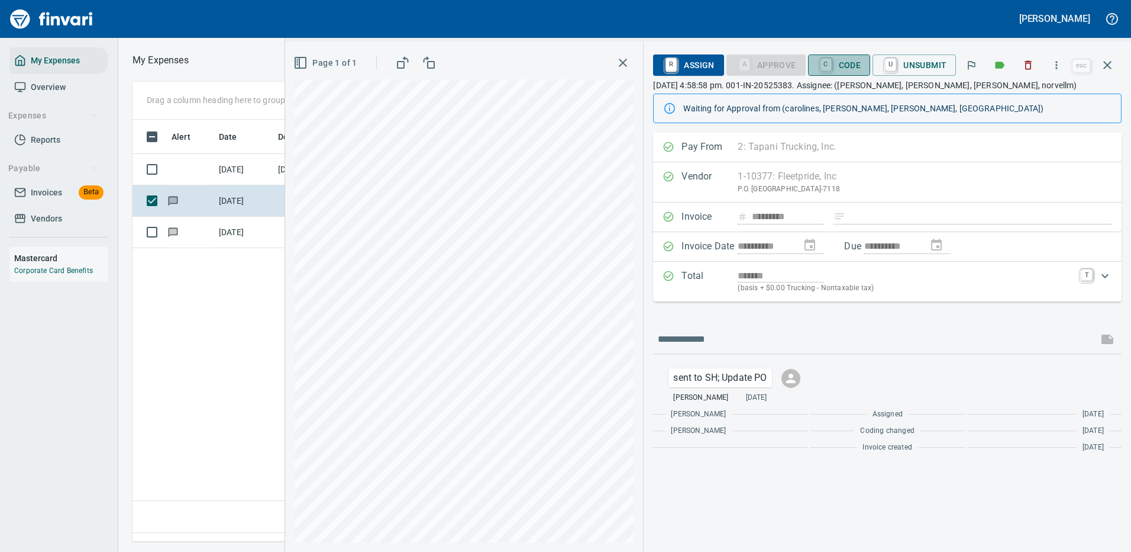
click at [852, 65] on span "C Code" at bounding box center [840, 65] width 44 height 20
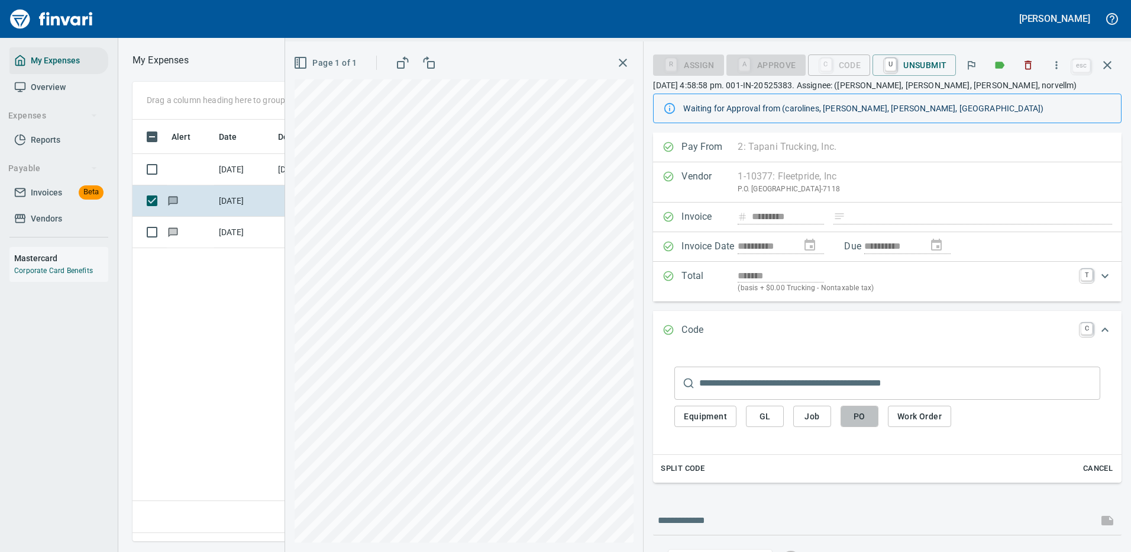
click at [866, 413] on span "PO" at bounding box center [859, 416] width 19 height 15
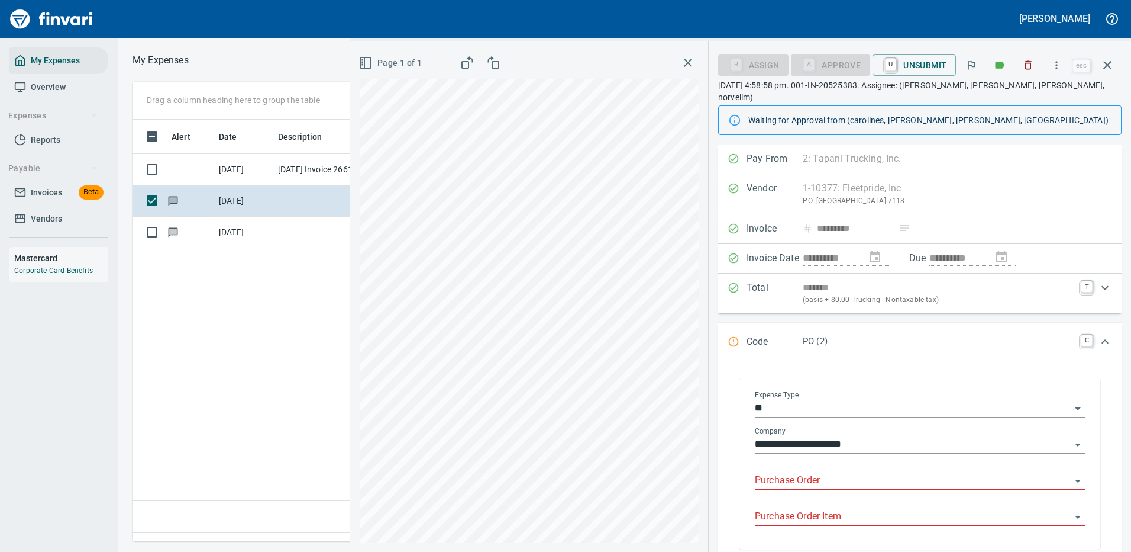
click at [773, 472] on input "Purchase Order" at bounding box center [913, 480] width 316 height 17
type input "*****"
click at [1107, 62] on icon "button" at bounding box center [1108, 65] width 14 height 14
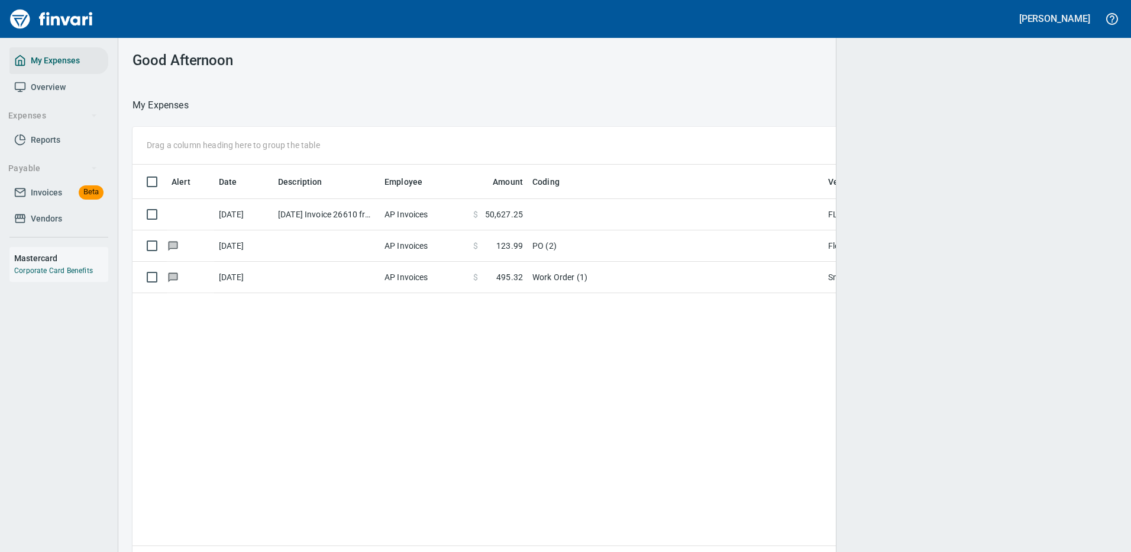
scroll to position [404, 966]
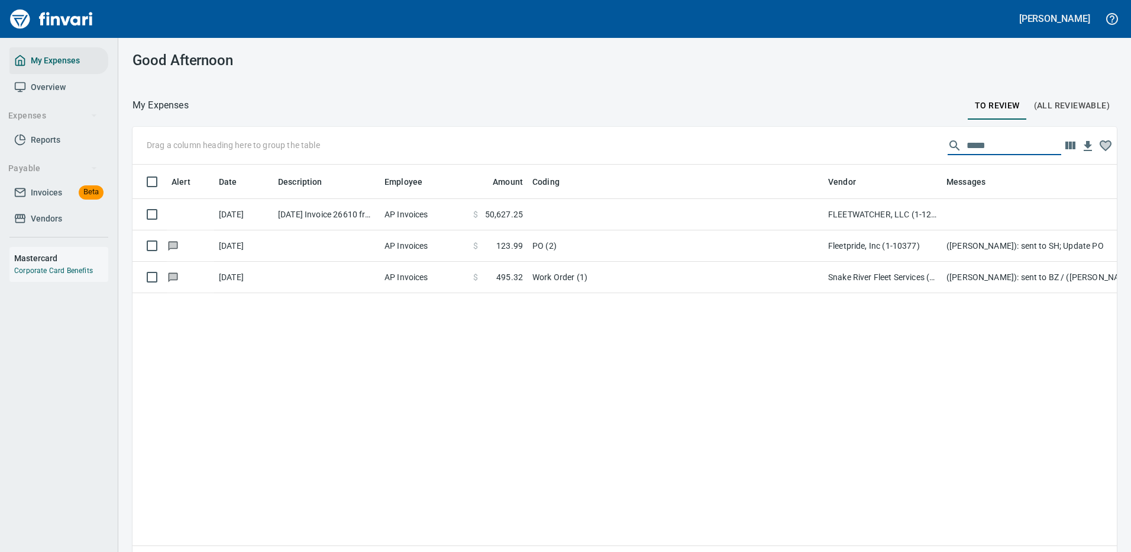
drag, startPoint x: 978, startPoint y: 143, endPoint x: 902, endPoint y: 131, distance: 77.3
click at [908, 133] on div "Drag a column heading here to group the table *****" at bounding box center [625, 146] width 985 height 38
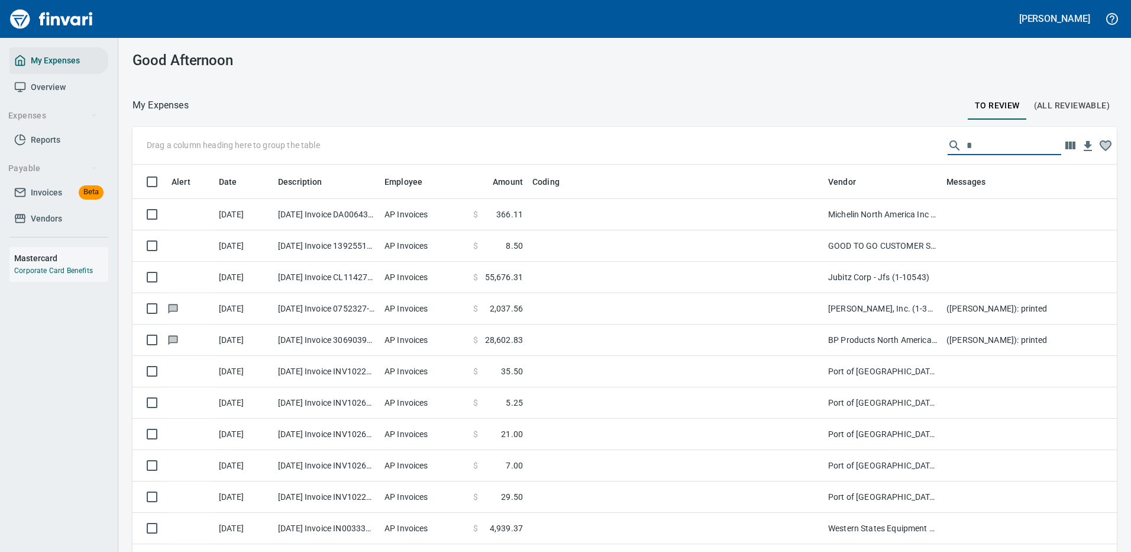
scroll to position [404, 958]
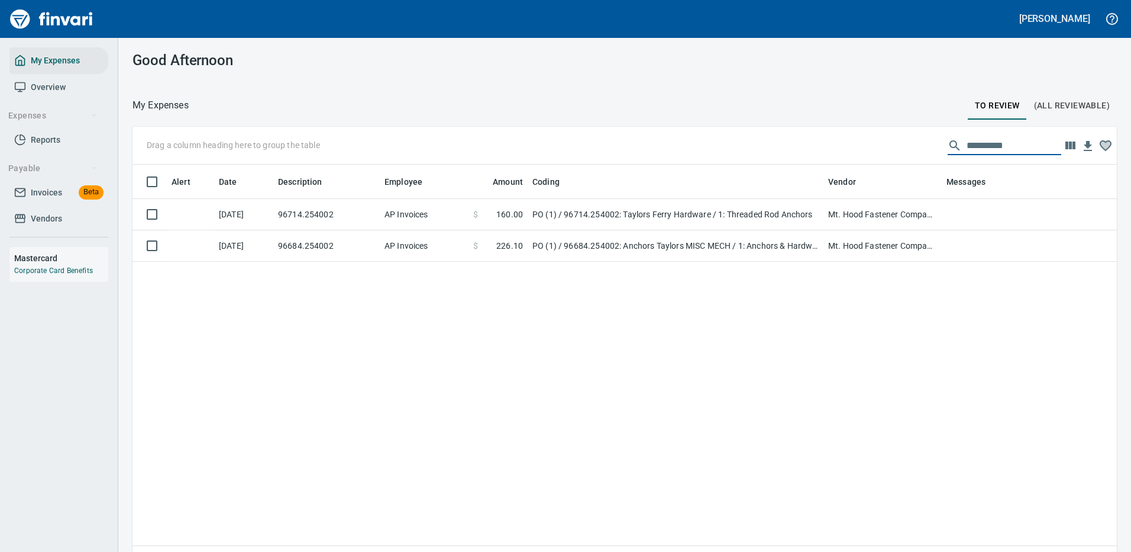
drag, startPoint x: 1007, startPoint y: 144, endPoint x: 910, endPoint y: 146, distance: 97.1
click at [910, 146] on div "**********" at bounding box center [625, 146] width 985 height 38
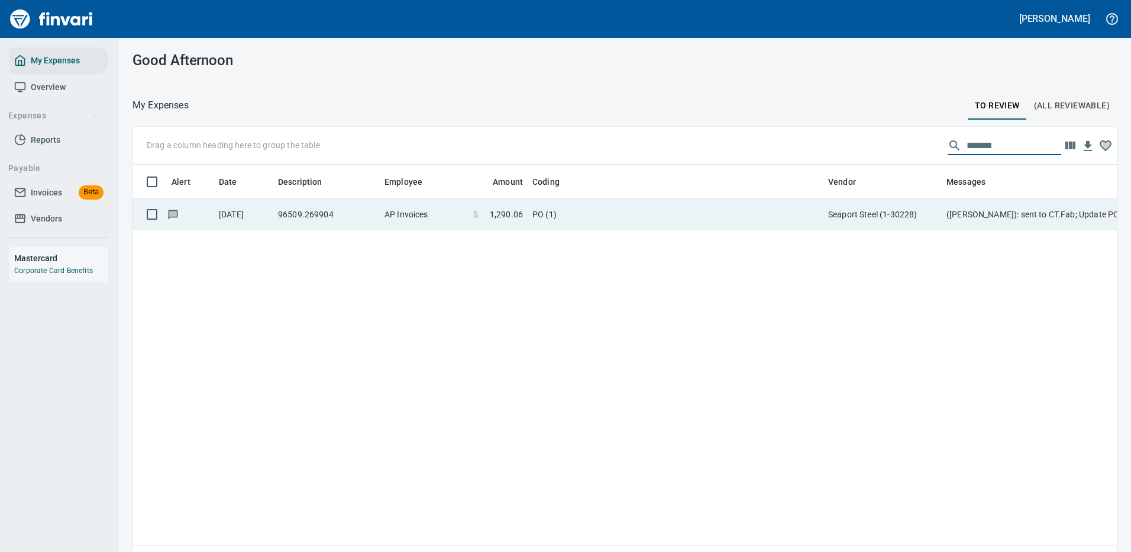
type input "*******"
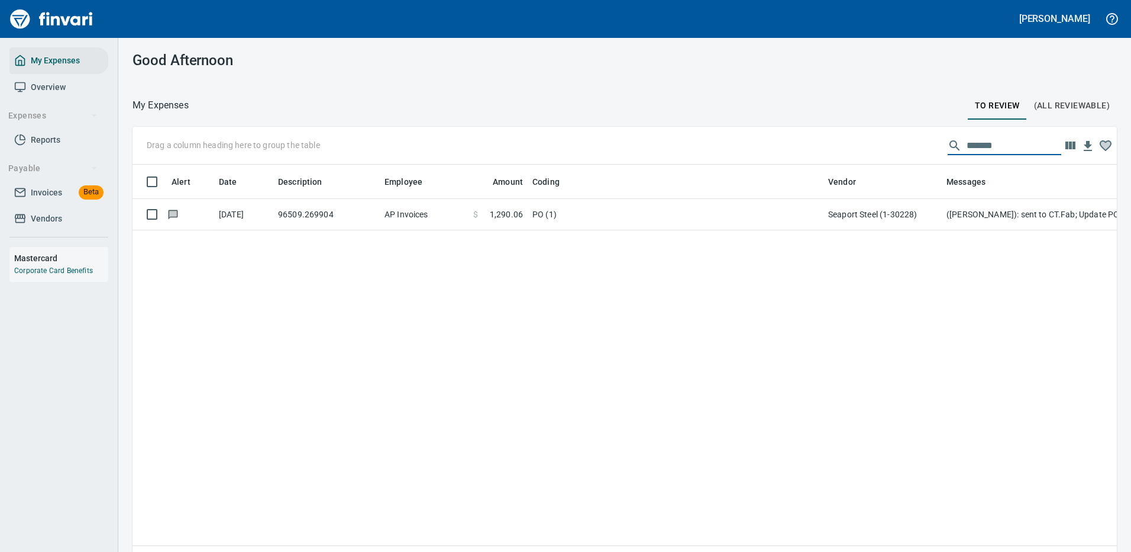
click at [749, 212] on td "PO (1)" at bounding box center [676, 214] width 296 height 31
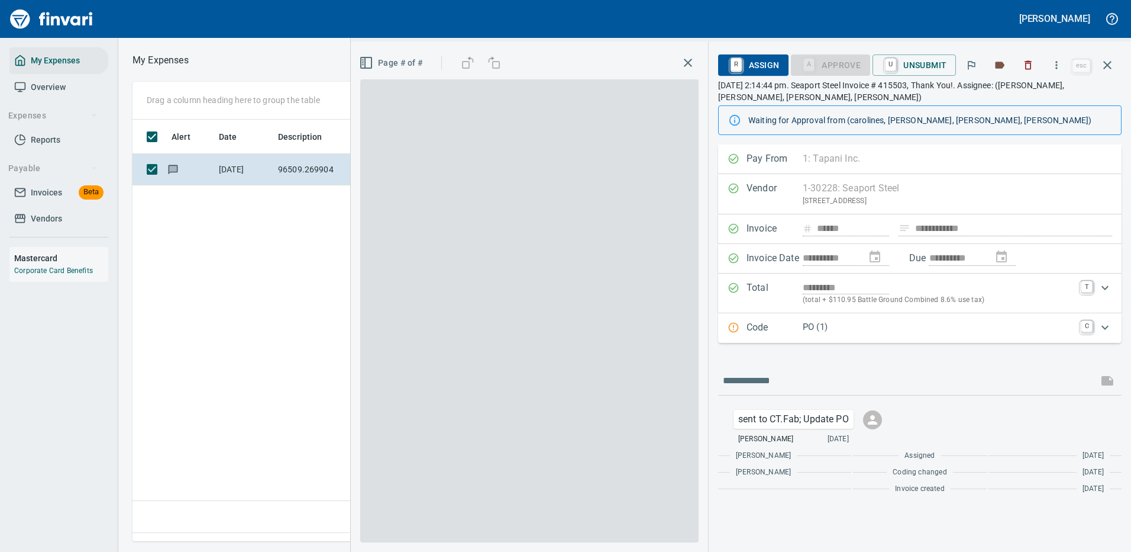
scroll to position [404, 680]
click at [856, 330] on p "PO (1)" at bounding box center [938, 327] width 271 height 14
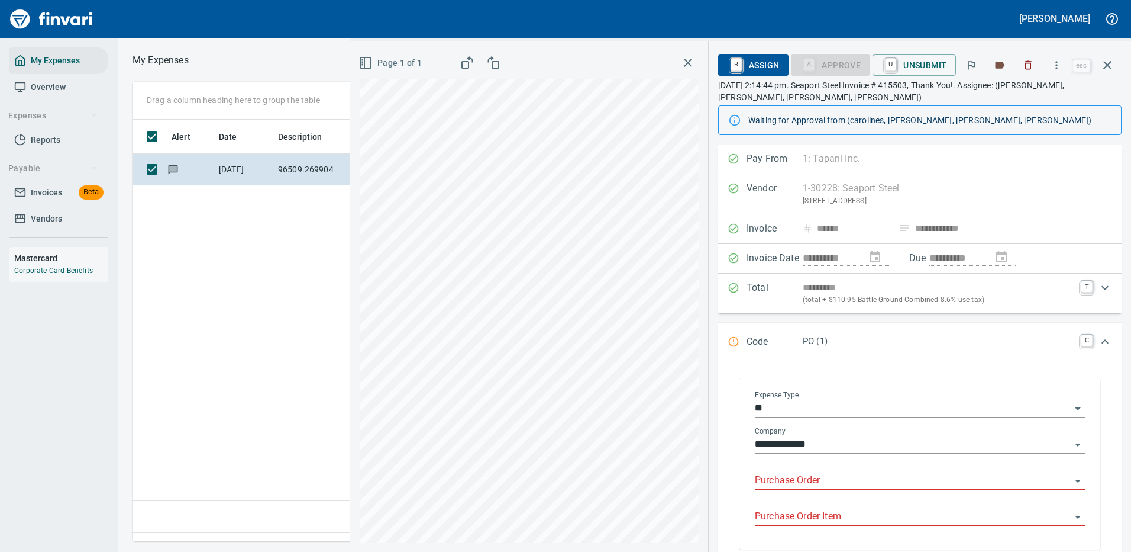
click at [781, 476] on input "Purchase Order" at bounding box center [913, 480] width 316 height 17
type input "*****"
click at [1111, 64] on icon "button" at bounding box center [1108, 65] width 14 height 14
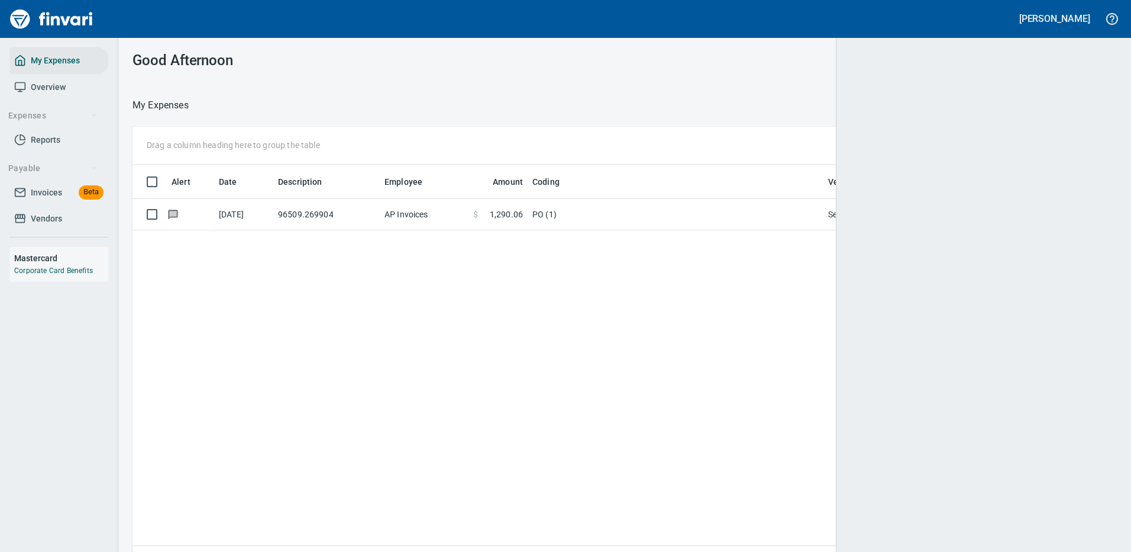
scroll to position [1, 1]
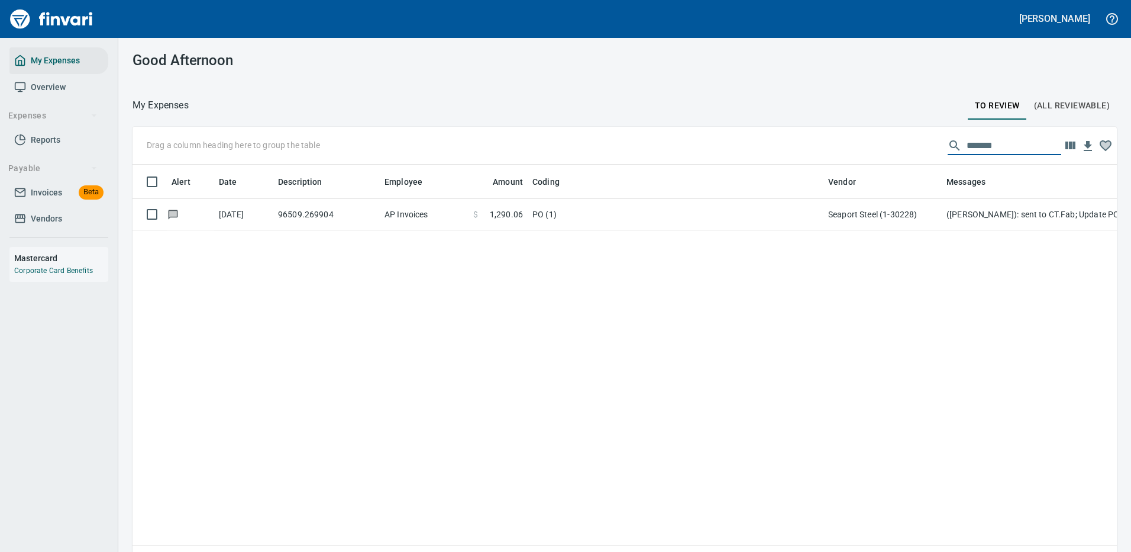
drag, startPoint x: 996, startPoint y: 154, endPoint x: 888, endPoint y: 146, distance: 108.0
click at [888, 146] on div "Drag a column heading here to group the table *******" at bounding box center [625, 146] width 985 height 38
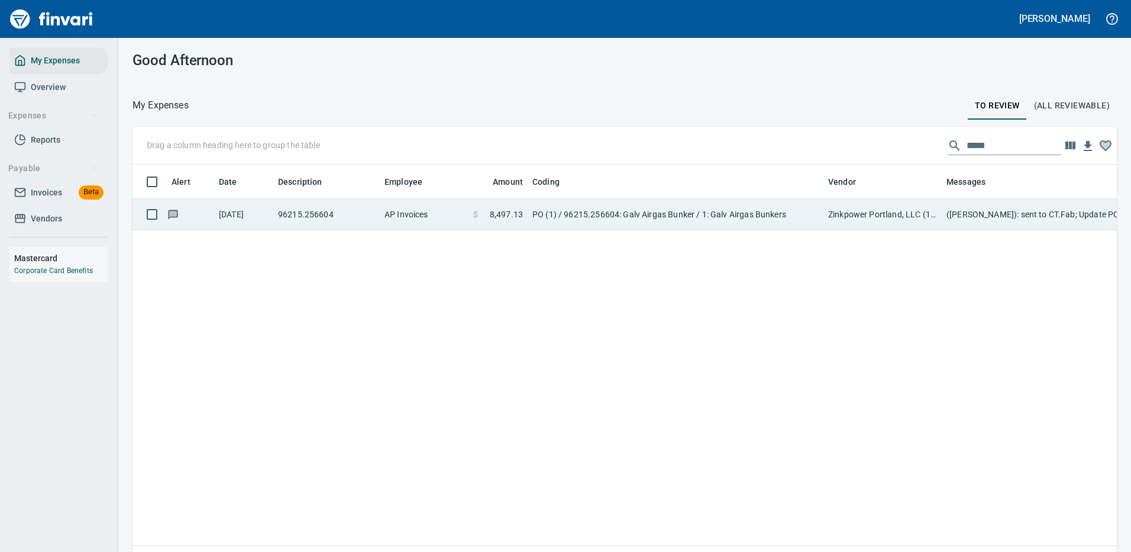
click at [858, 215] on td "Zinkpower Portland, LLC (1-10397)" at bounding box center [883, 214] width 118 height 31
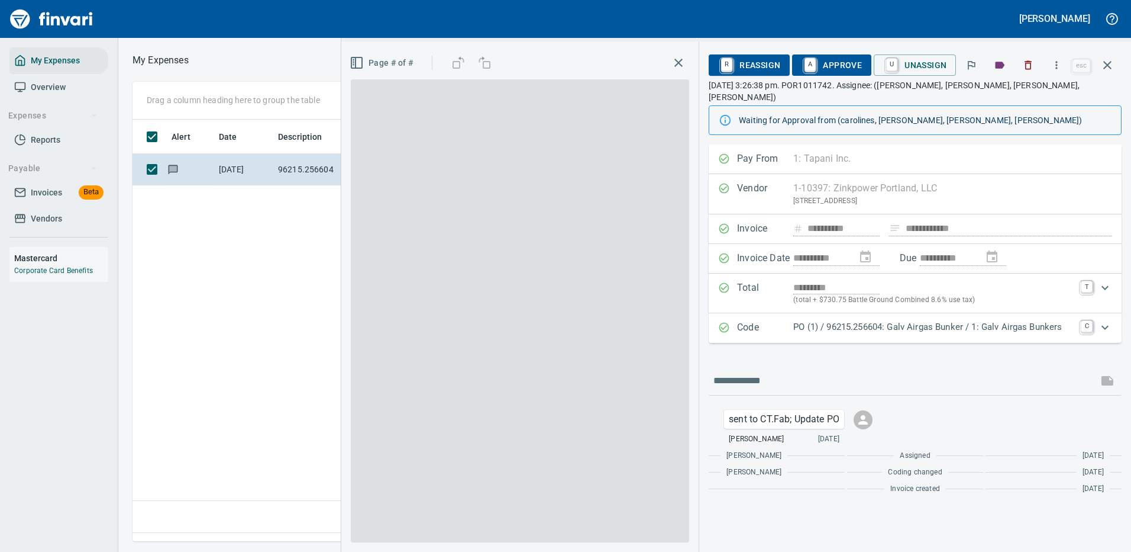
scroll to position [404, 680]
click at [865, 320] on p "PO (1) / 96215.256604: Galv Airgas Bunker / 1: Galv Airgas Bunkers" at bounding box center [934, 327] width 280 height 14
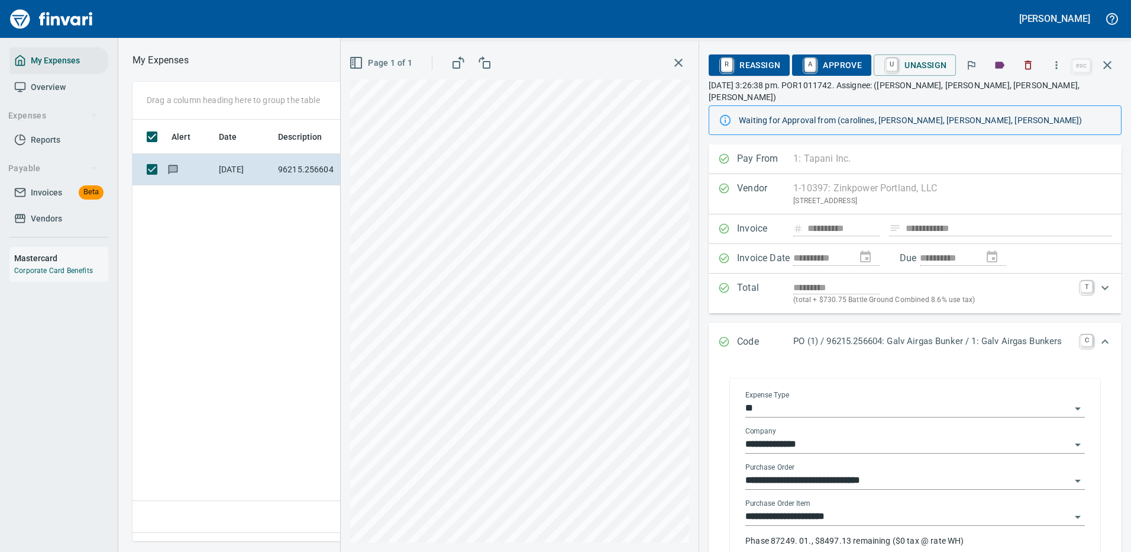
scroll to position [59, 0]
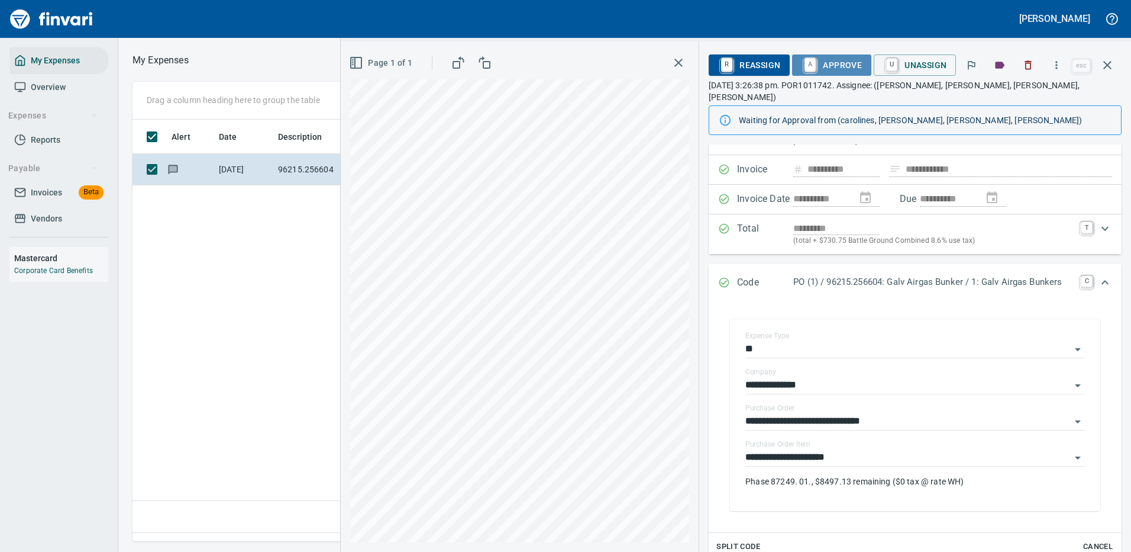
click at [843, 62] on span "A Approve" at bounding box center [832, 65] width 60 height 20
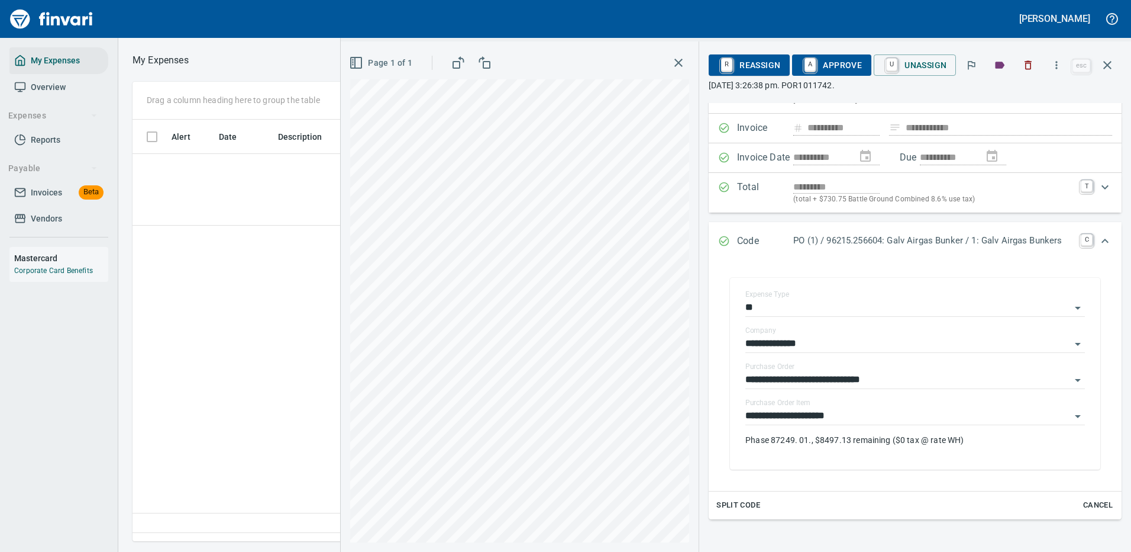
scroll to position [404, 680]
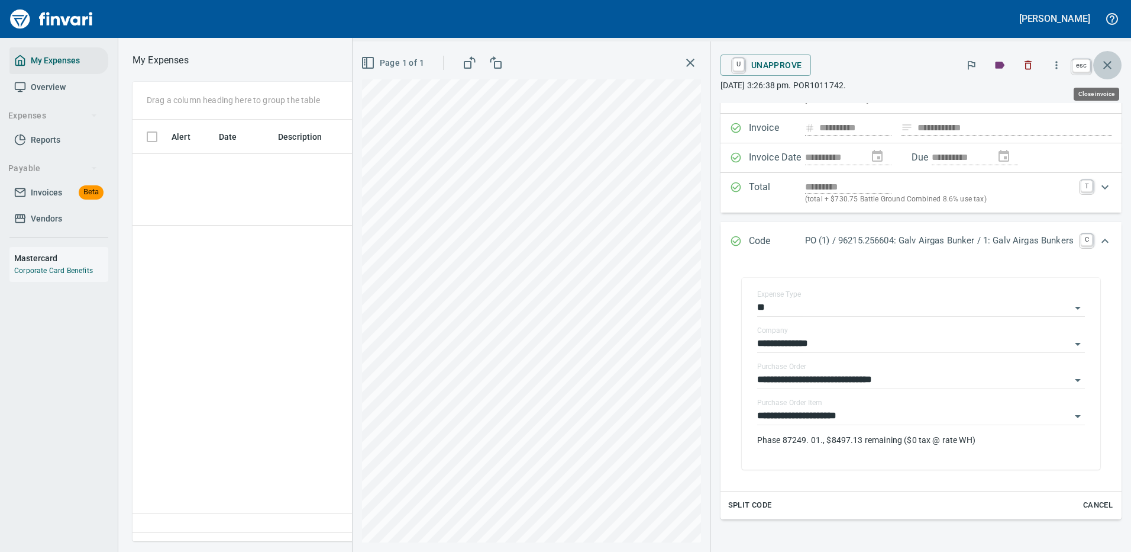
click at [1111, 63] on icon "button" at bounding box center [1108, 65] width 14 height 14
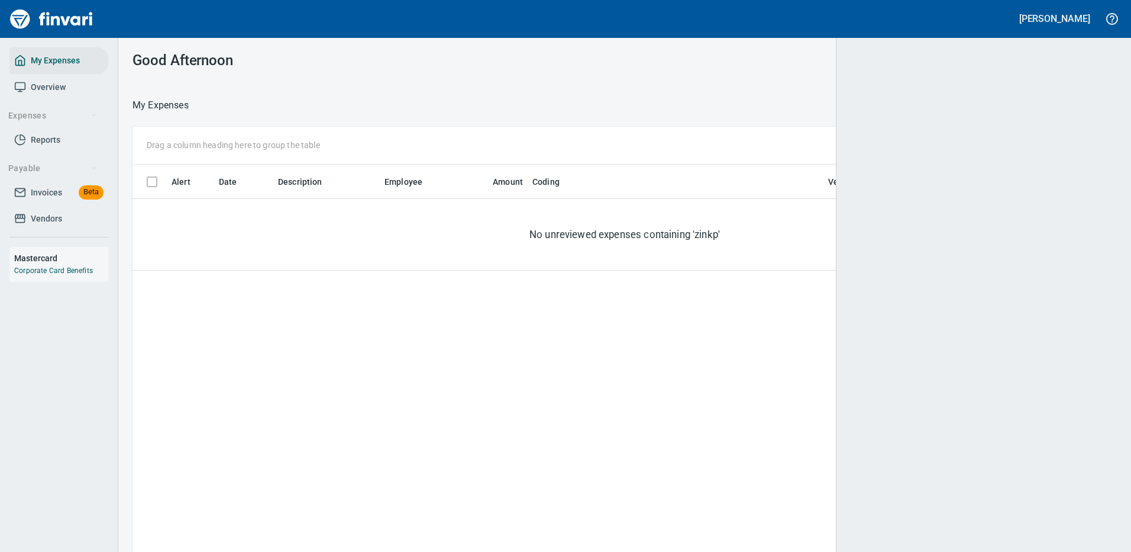
scroll to position [1, 1]
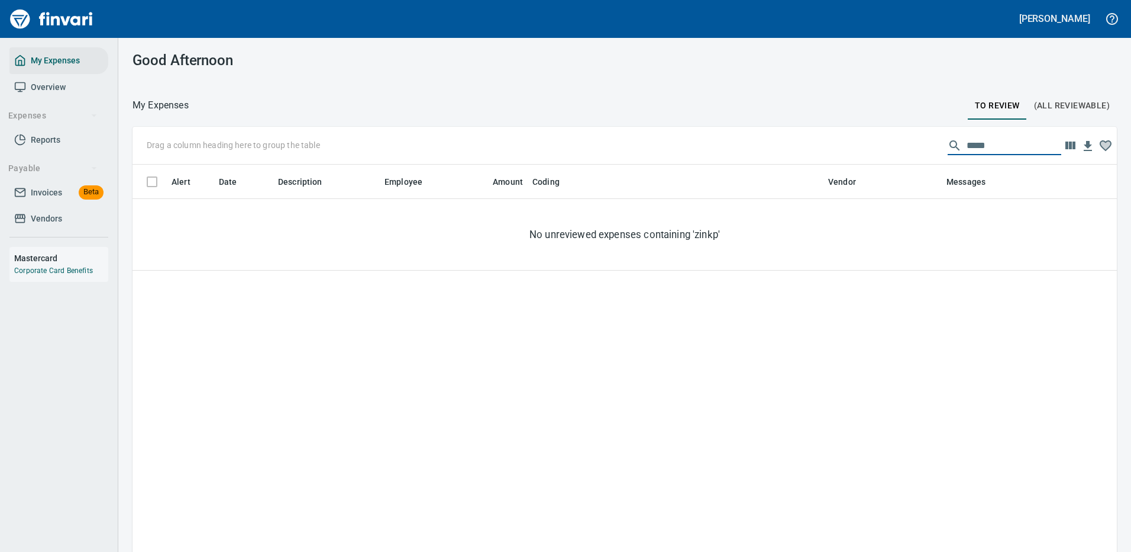
drag, startPoint x: 985, startPoint y: 143, endPoint x: 865, endPoint y: 140, distance: 119.6
click at [869, 143] on div "Drag a column heading here to group the table *****" at bounding box center [625, 146] width 985 height 38
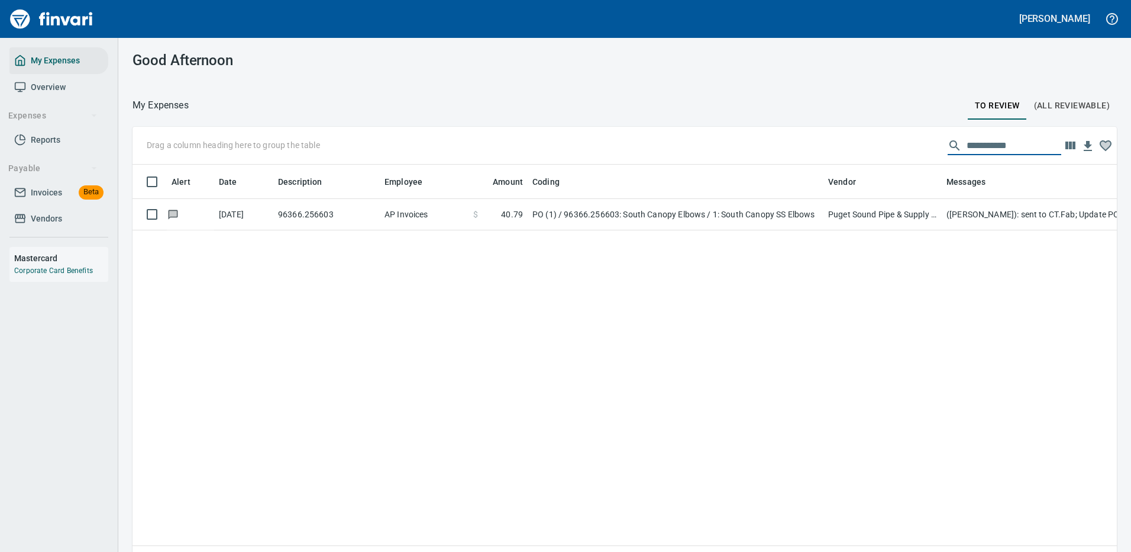
click at [743, 212] on td "PO (1) / 96366.256603: South Canopy Elbows / 1: South Canopy SS Elbows" at bounding box center [676, 214] width 296 height 31
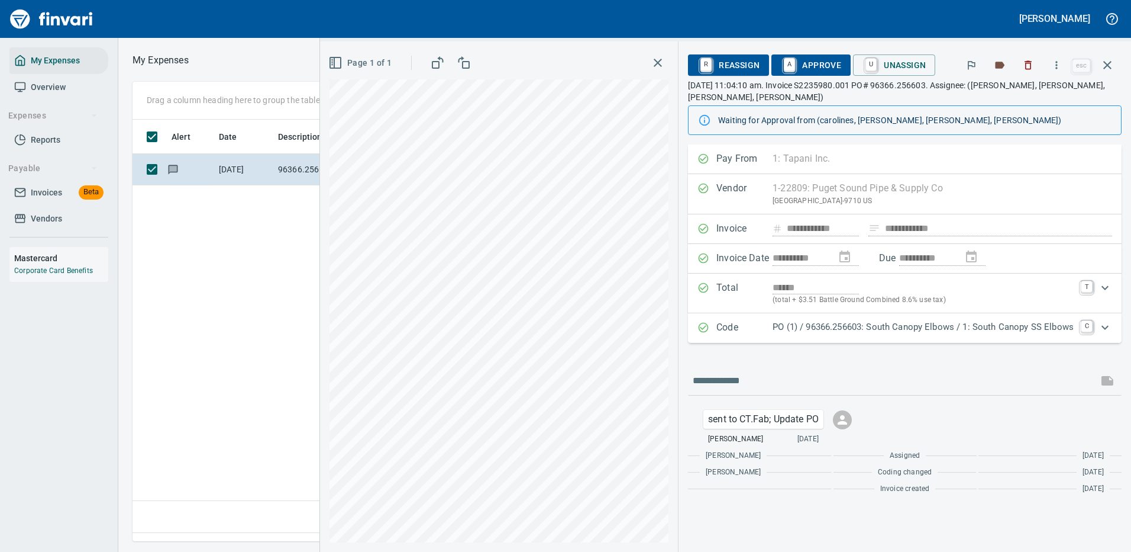
scroll to position [404, 680]
click at [1056, 62] on icon "button" at bounding box center [1057, 65] width 12 height 12
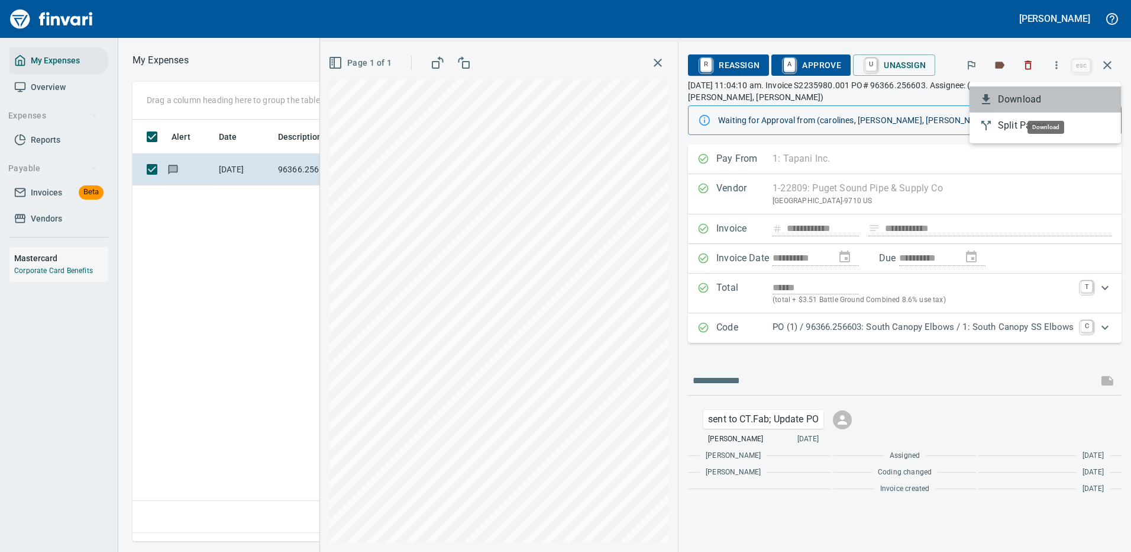
click at [1018, 101] on span "Download" at bounding box center [1055, 99] width 114 height 14
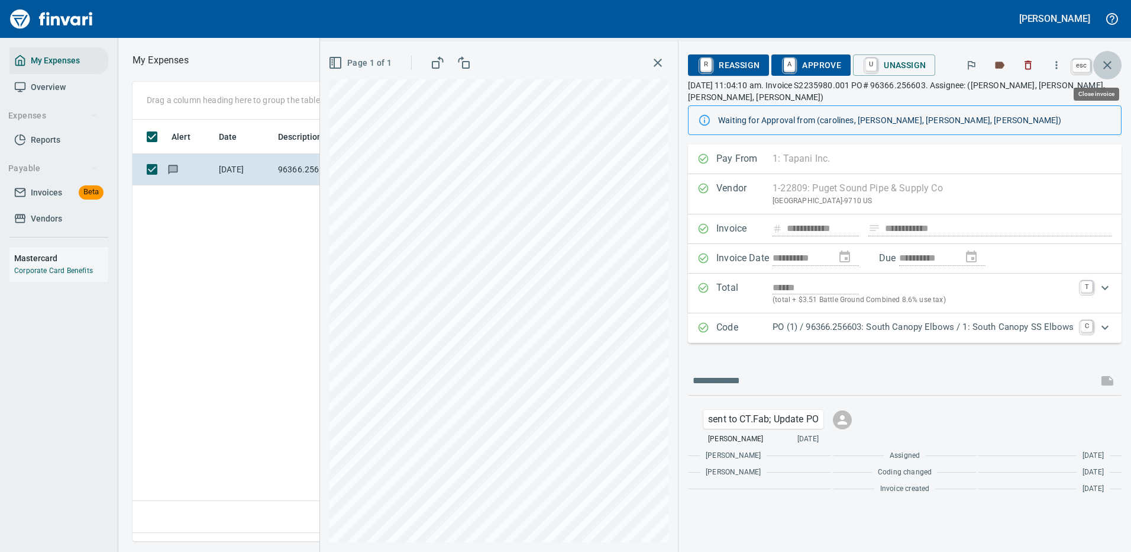
click at [1112, 62] on icon "button" at bounding box center [1108, 65] width 14 height 14
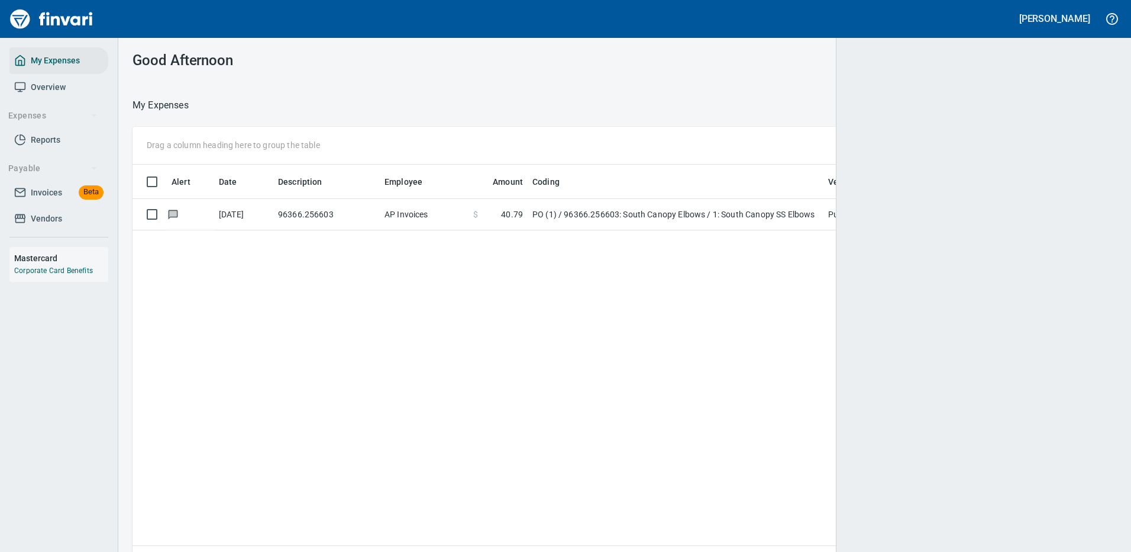
scroll to position [1, 1]
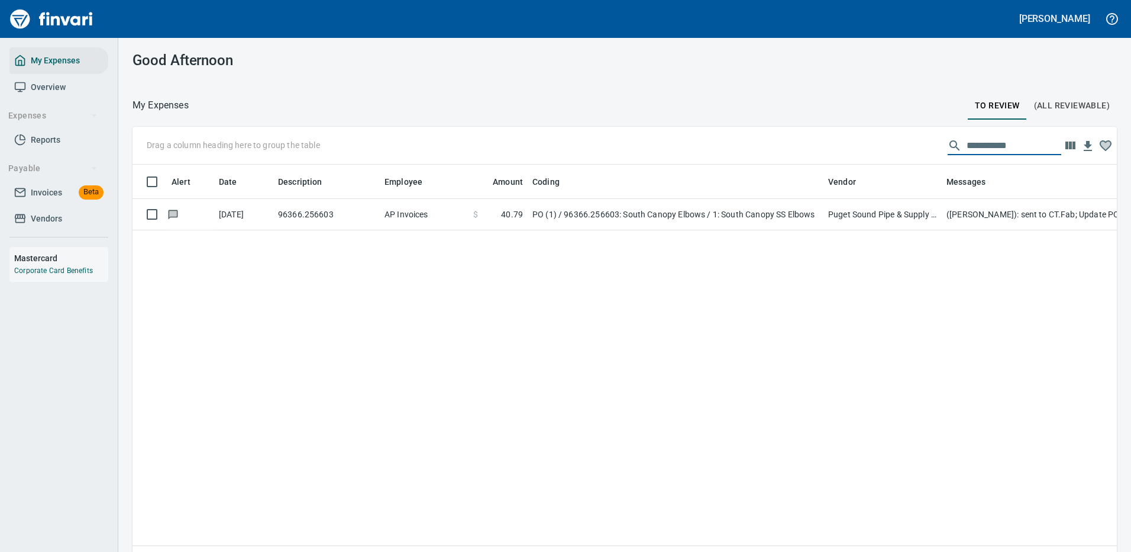
drag, startPoint x: 1010, startPoint y: 144, endPoint x: 888, endPoint y: 146, distance: 121.9
click at [888, 146] on div "**********" at bounding box center [625, 146] width 985 height 38
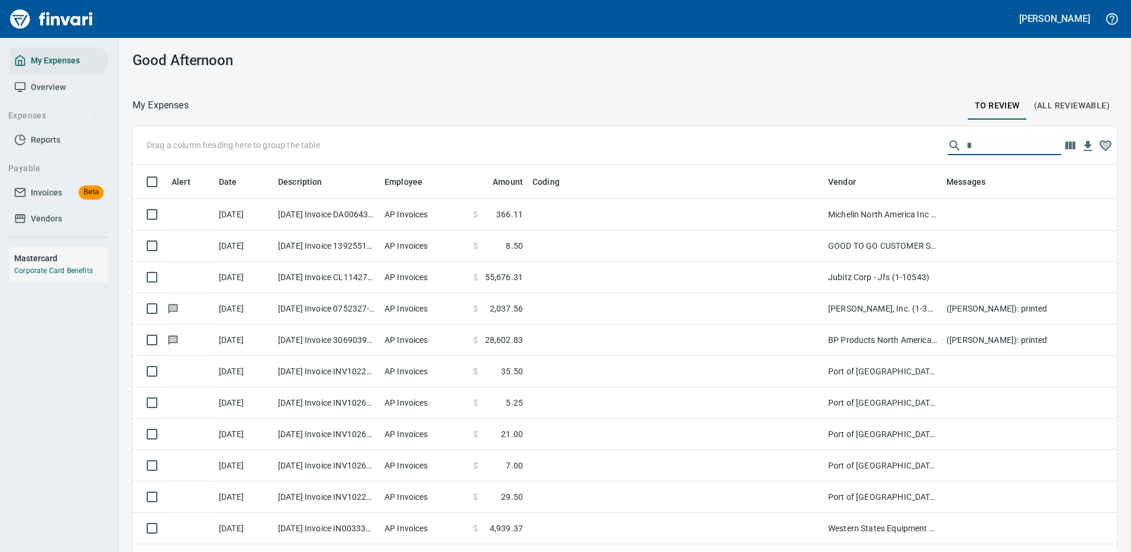
scroll to position [404, 958]
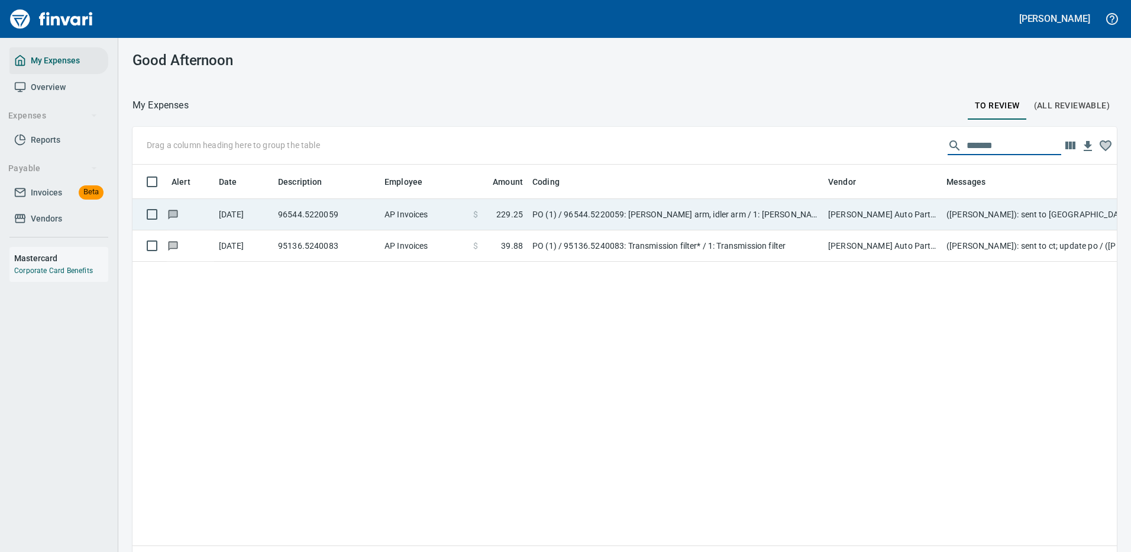
click at [615, 211] on td "PO (1) / 96544.5220059: [PERSON_NAME] arm, idler arm / 1: [PERSON_NAME] arm, id…" at bounding box center [676, 214] width 296 height 31
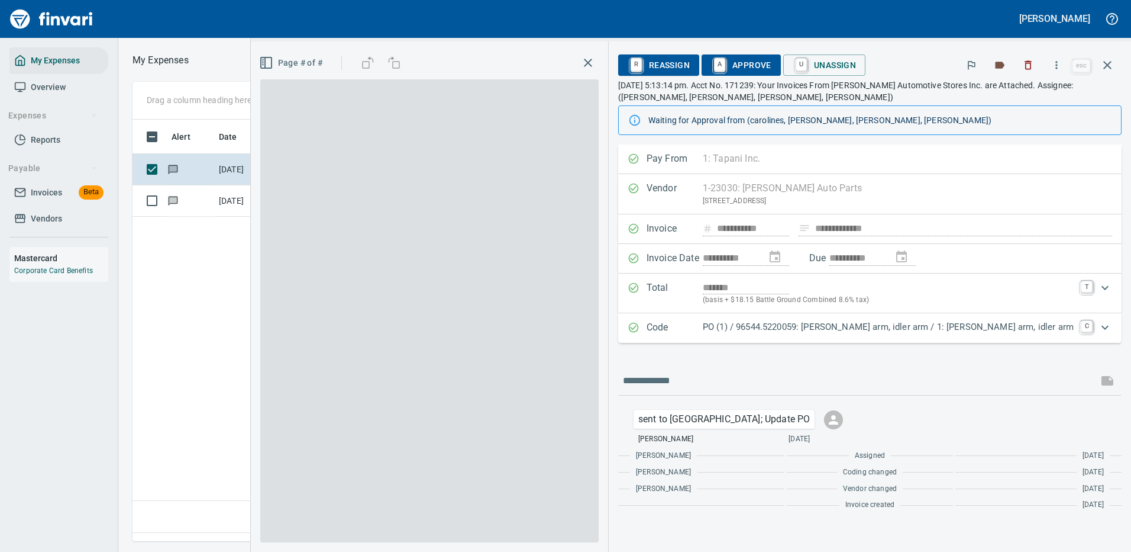
scroll to position [404, 680]
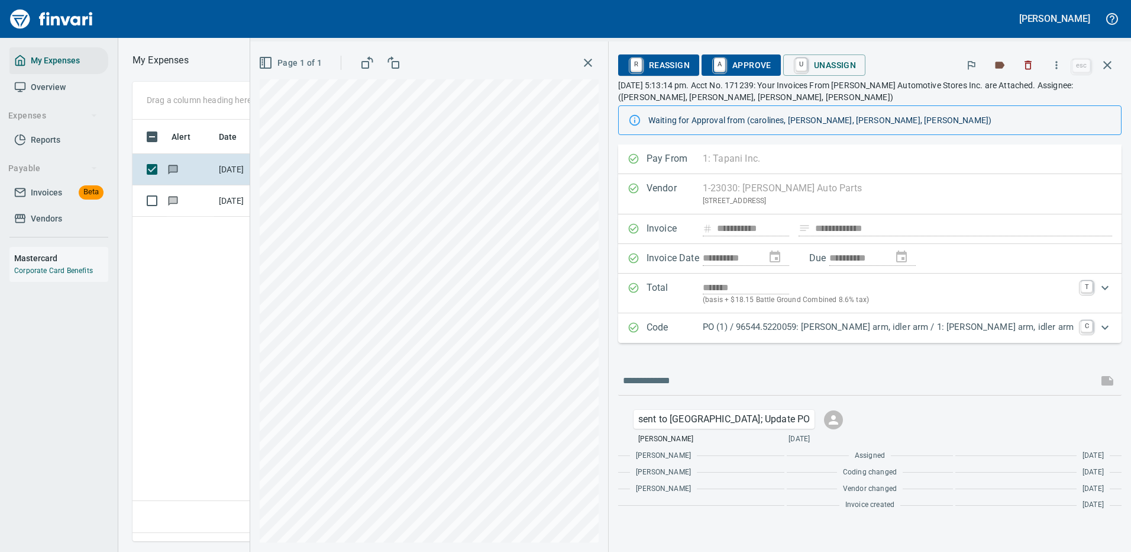
click at [916, 327] on p "PO (1) / 96544.5220059: [PERSON_NAME] arm, idler arm / 1: [PERSON_NAME] arm, id…" at bounding box center [888, 327] width 371 height 14
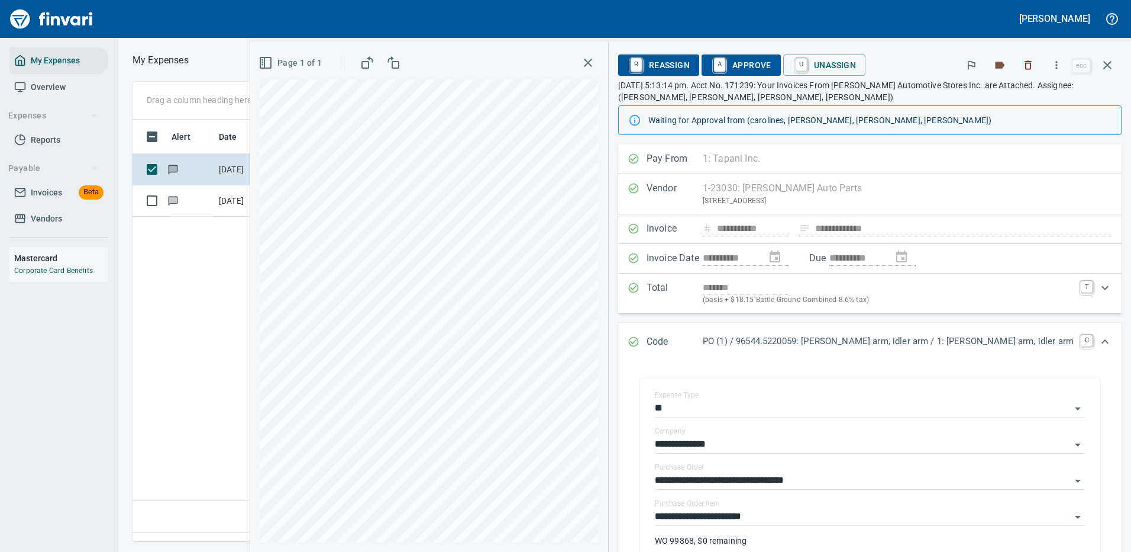
click at [797, 509] on div "**********" at bounding box center [870, 468] width 504 height 648
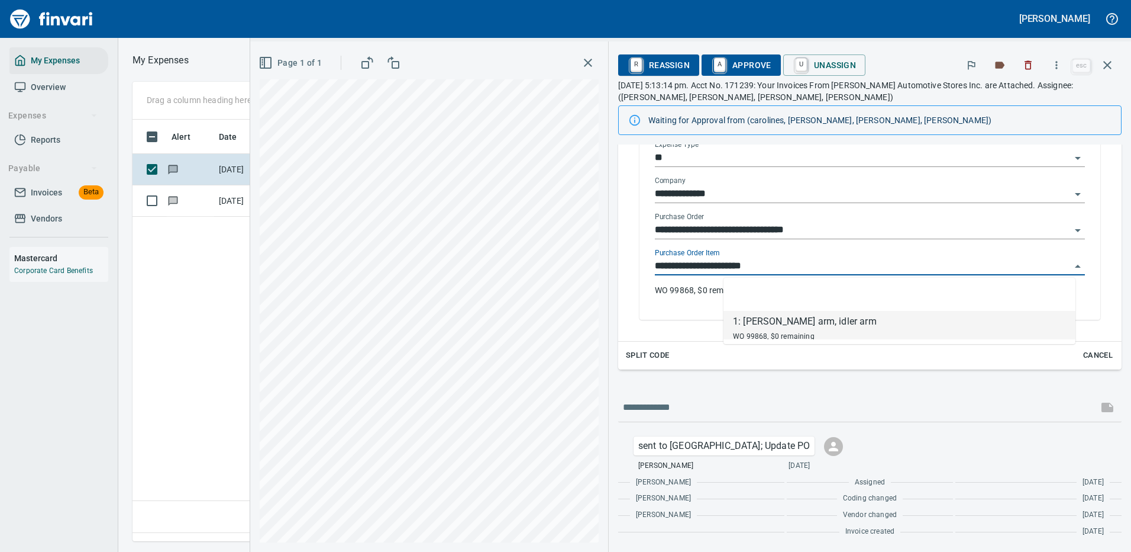
click at [819, 261] on input "**********" at bounding box center [863, 266] width 416 height 17
click at [1108, 59] on icon "button" at bounding box center [1108, 65] width 14 height 14
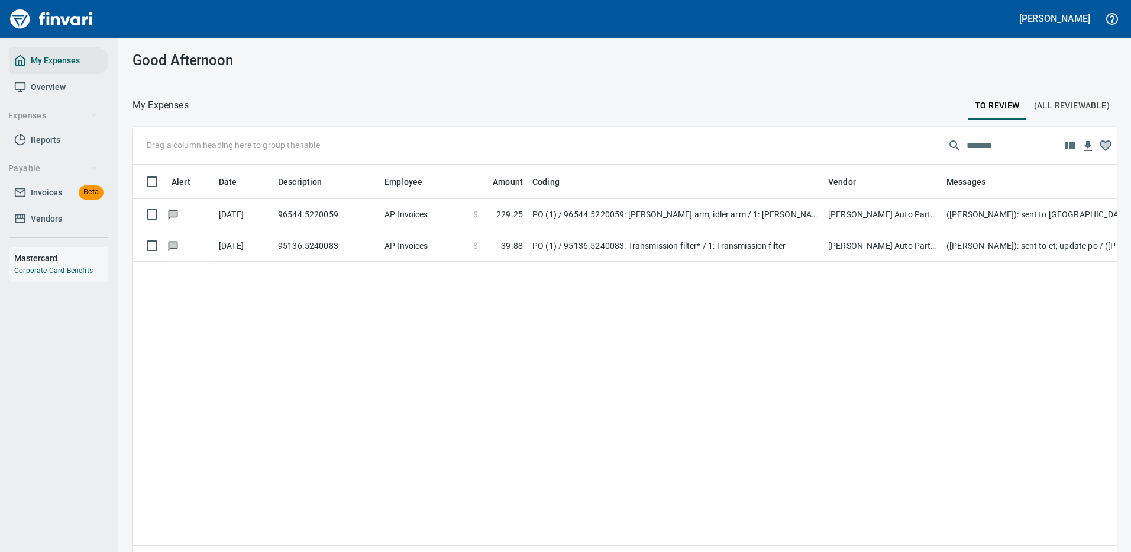
scroll to position [1, 1]
drag, startPoint x: 981, startPoint y: 143, endPoint x: 894, endPoint y: 141, distance: 87.6
click at [894, 141] on div "Drag a column heading here to group the table *******" at bounding box center [625, 146] width 985 height 38
type input "*"
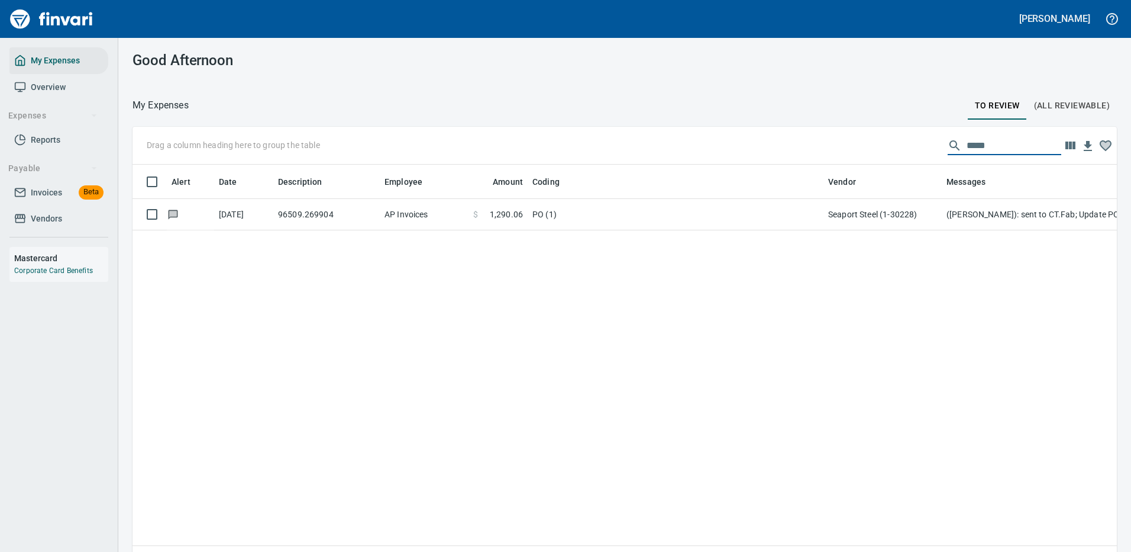
drag, startPoint x: 979, startPoint y: 140, endPoint x: 873, endPoint y: 146, distance: 106.1
click at [876, 146] on div "Drag a column heading here to group the table *****" at bounding box center [625, 146] width 985 height 38
click at [872, 214] on td "Coast Aluminum & Architectual Inc (1-22793)" at bounding box center [883, 214] width 118 height 31
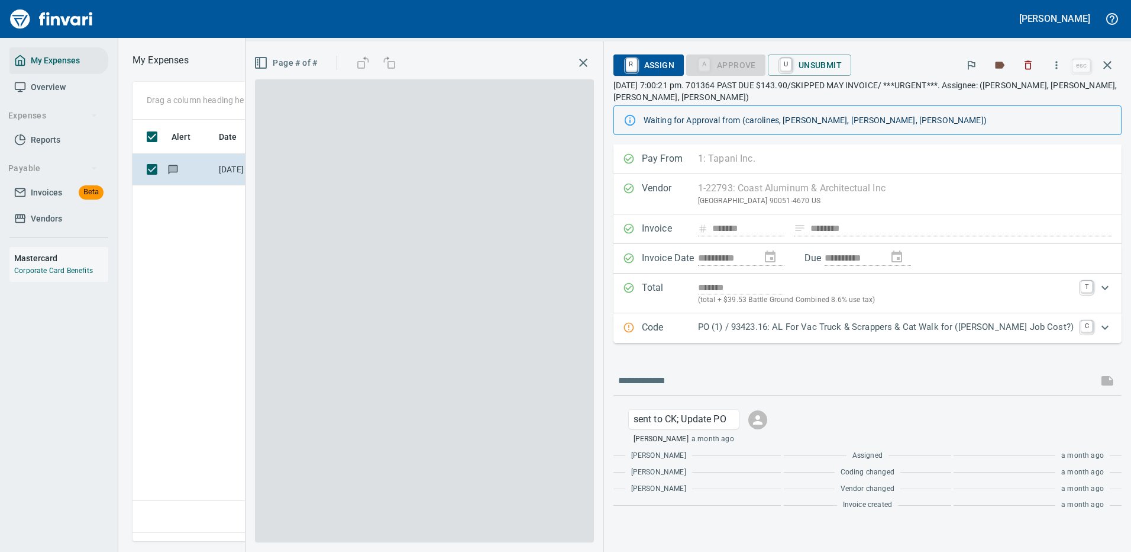
scroll to position [404, 680]
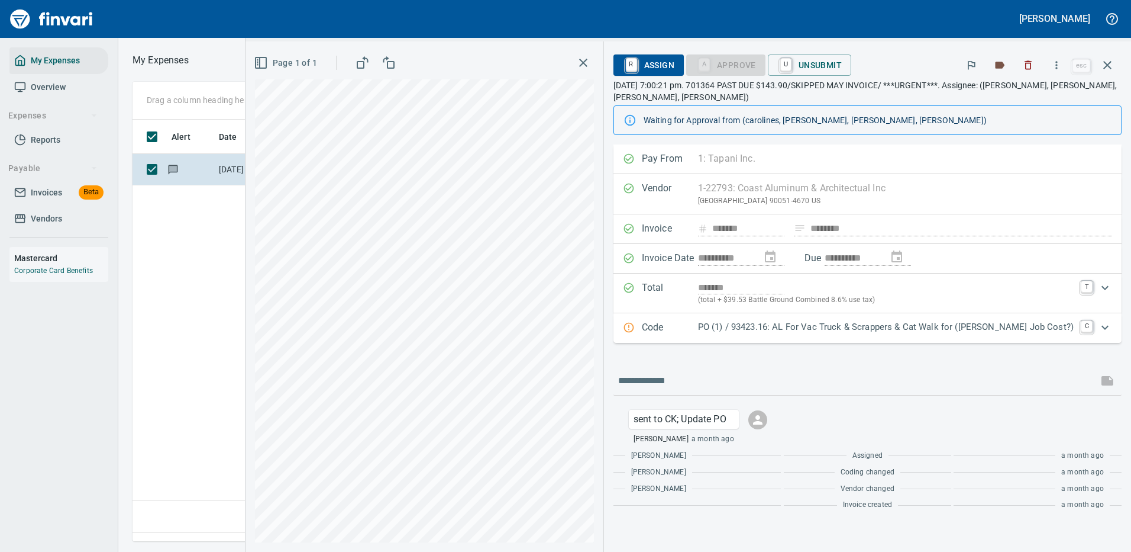
click at [843, 326] on p "PO (1) / 93423.16: AL For Vac Truck & Scrappers & Cat Walk for ([PERSON_NAME] J…" at bounding box center [886, 327] width 376 height 14
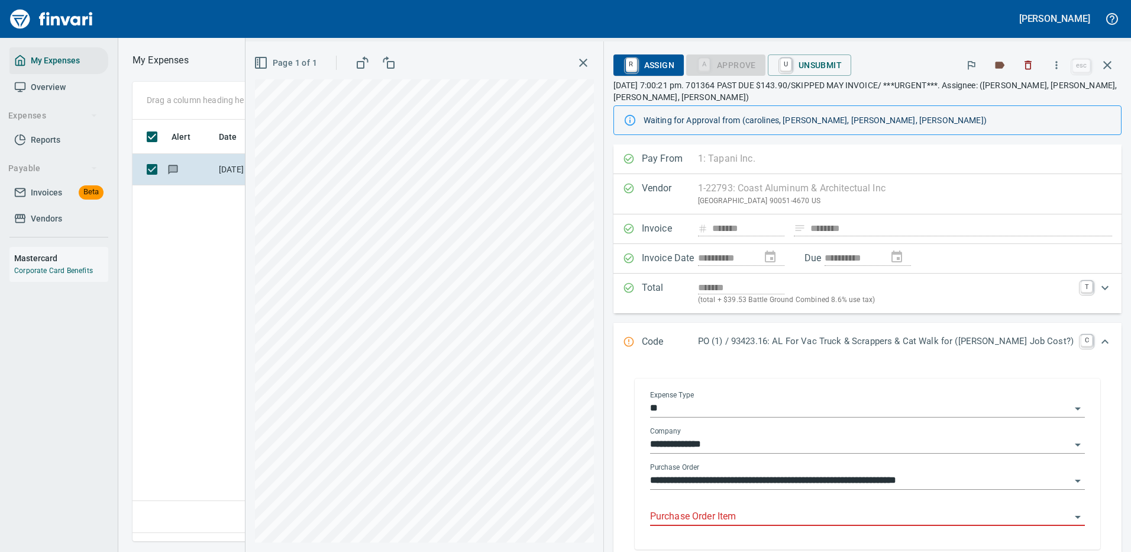
click at [740, 516] on input "Purchase Order Item" at bounding box center [860, 516] width 421 height 17
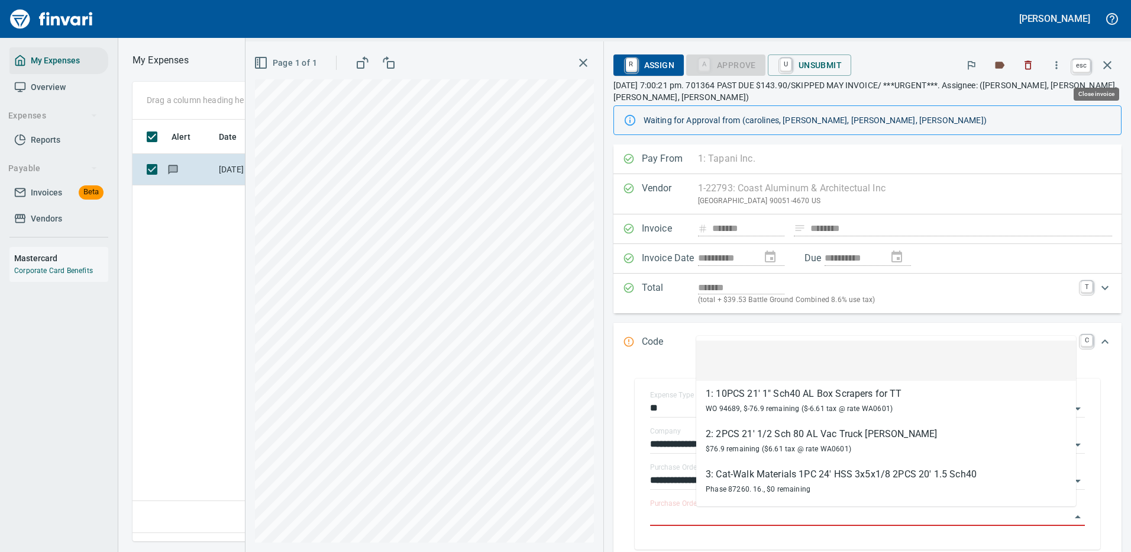
click at [1109, 63] on icon "button" at bounding box center [1108, 65] width 8 height 8
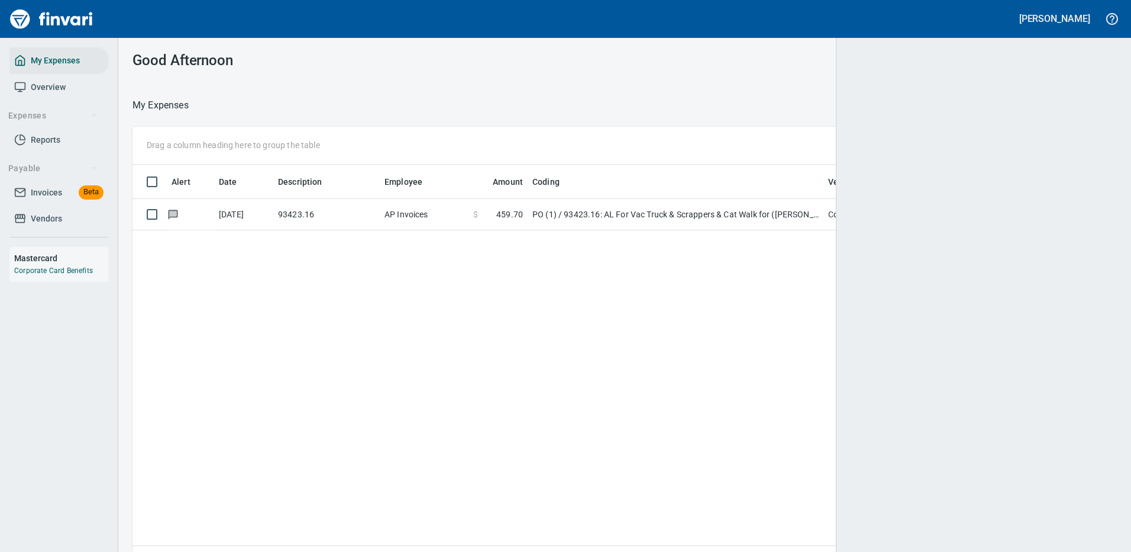
scroll to position [1, 1]
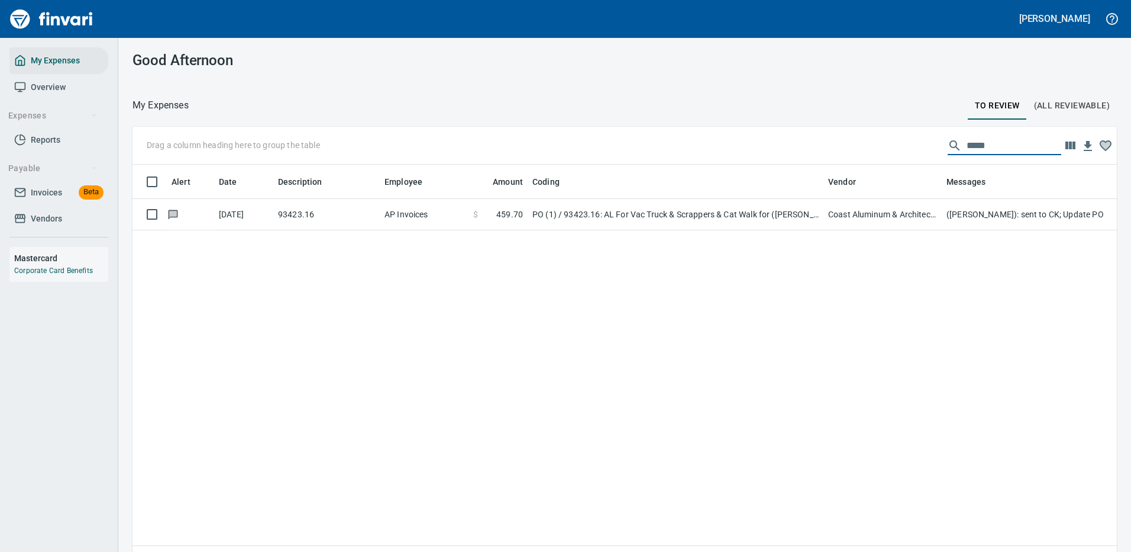
drag, startPoint x: 986, startPoint y: 143, endPoint x: 868, endPoint y: 138, distance: 118.5
click at [868, 138] on div "Drag a column heading here to group the table *****" at bounding box center [625, 146] width 985 height 38
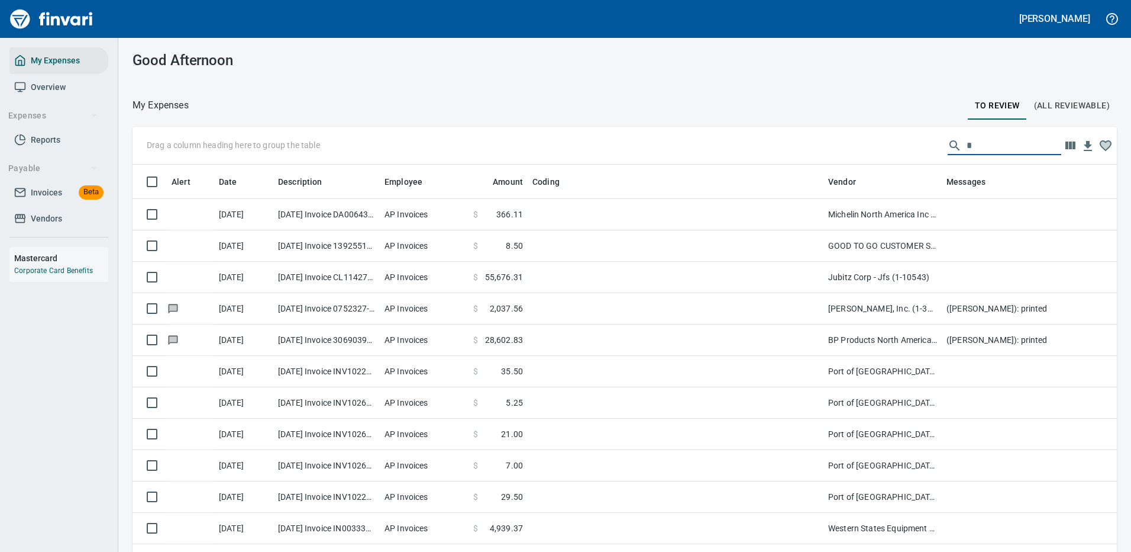
scroll to position [404, 958]
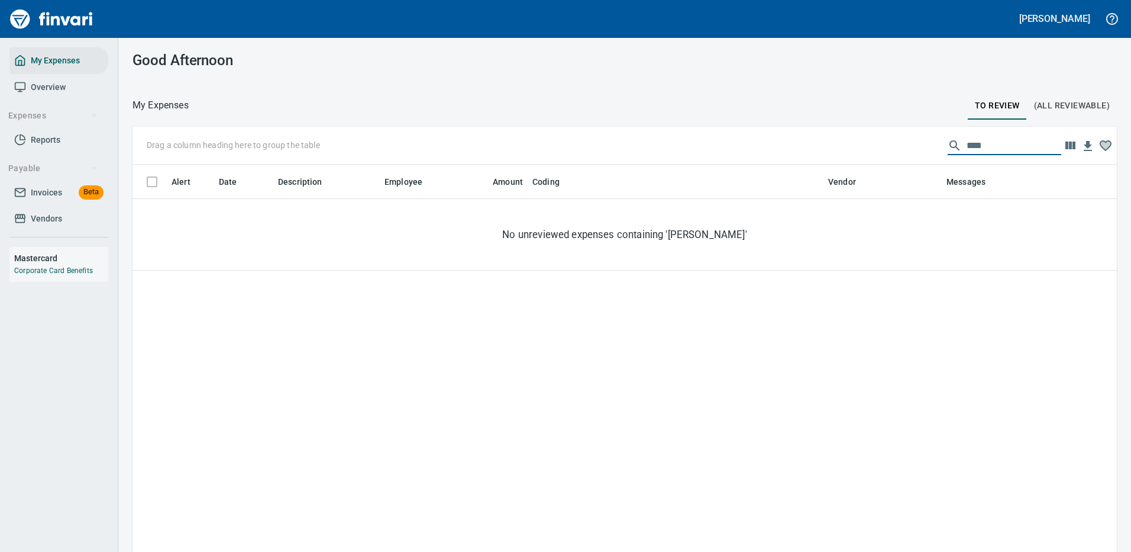
drag, startPoint x: 974, startPoint y: 144, endPoint x: 926, endPoint y: 150, distance: 49.0
click at [926, 150] on div "Drag a column heading here to group the table ****" at bounding box center [625, 146] width 985 height 38
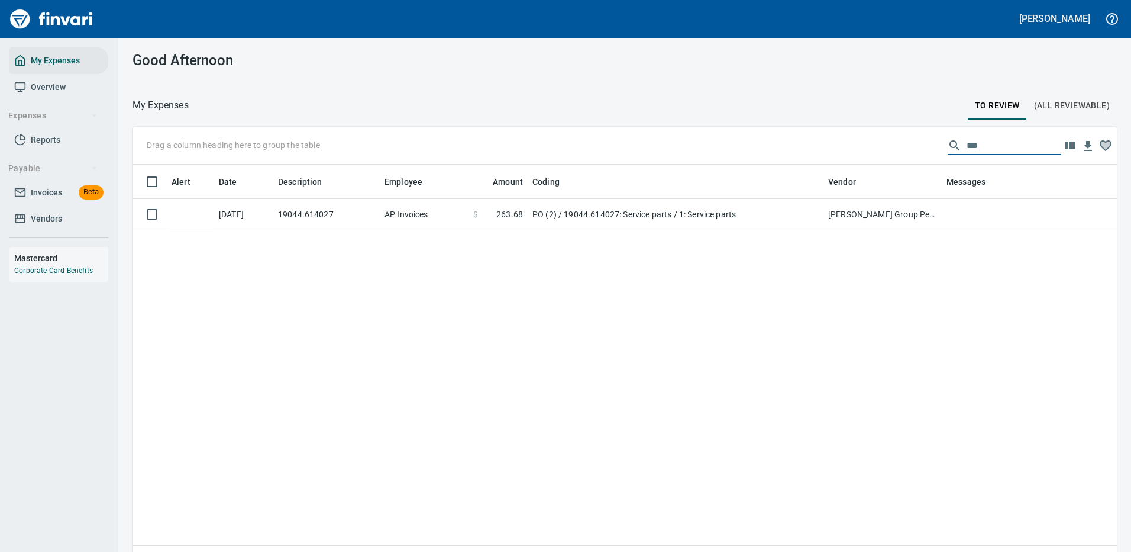
drag, startPoint x: 970, startPoint y: 149, endPoint x: 849, endPoint y: 137, distance: 121.3
click at [849, 137] on div "Drag a column heading here to group the table ***" at bounding box center [625, 146] width 985 height 38
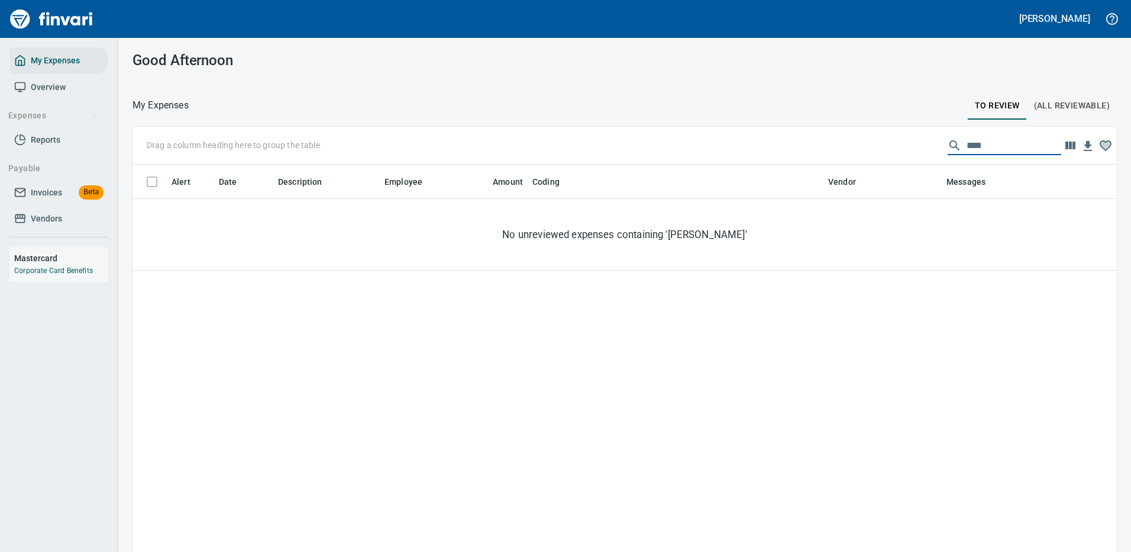
drag, startPoint x: 972, startPoint y: 146, endPoint x: 907, endPoint y: 136, distance: 65.9
click at [914, 138] on div "Drag a column heading here to group the table ****" at bounding box center [625, 146] width 985 height 38
drag, startPoint x: 994, startPoint y: 144, endPoint x: 859, endPoint y: 148, distance: 135.6
click at [864, 147] on div "Drag a column heading here to group the table ******" at bounding box center [625, 146] width 985 height 38
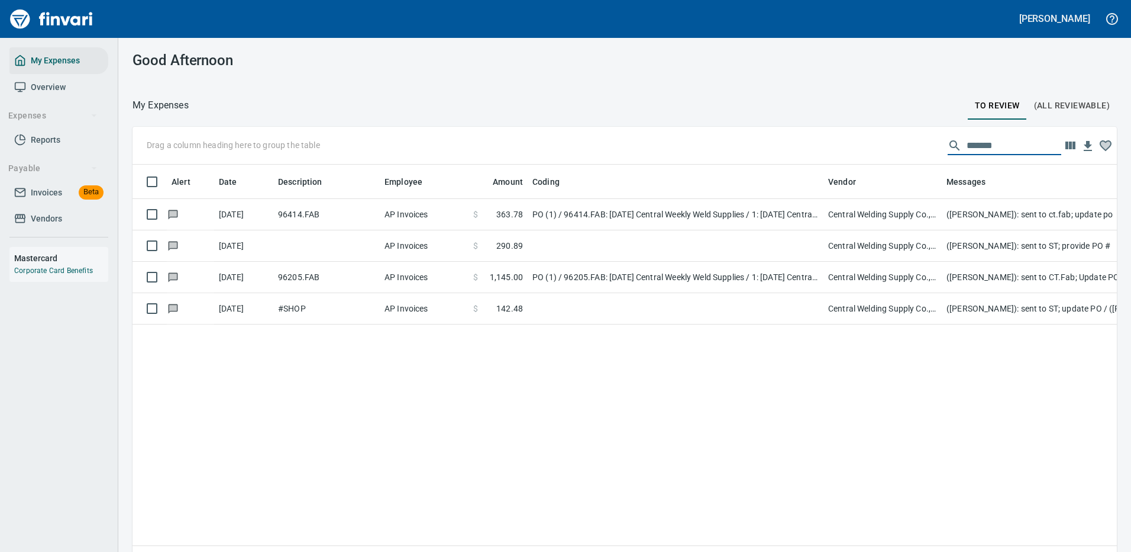
drag, startPoint x: 985, startPoint y: 145, endPoint x: 809, endPoint y: 151, distance: 176.4
click at [809, 151] on div "Drag a column heading here to group the table *******" at bounding box center [625, 146] width 985 height 38
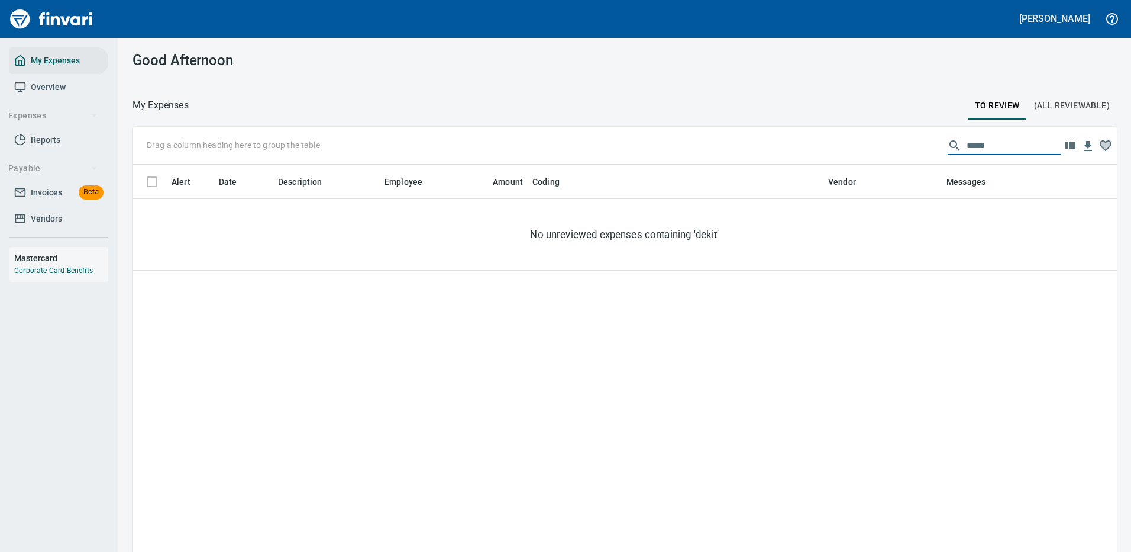
drag, startPoint x: 980, startPoint y: 146, endPoint x: 859, endPoint y: 160, distance: 121.5
click at [871, 160] on div "Drag a column heading here to group the table *****" at bounding box center [625, 146] width 985 height 38
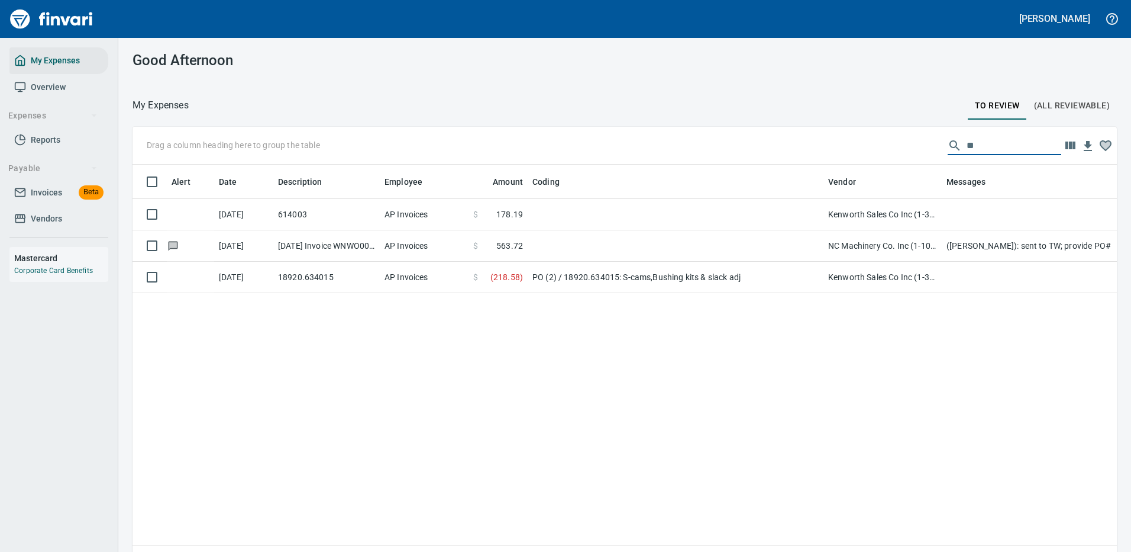
type input "*"
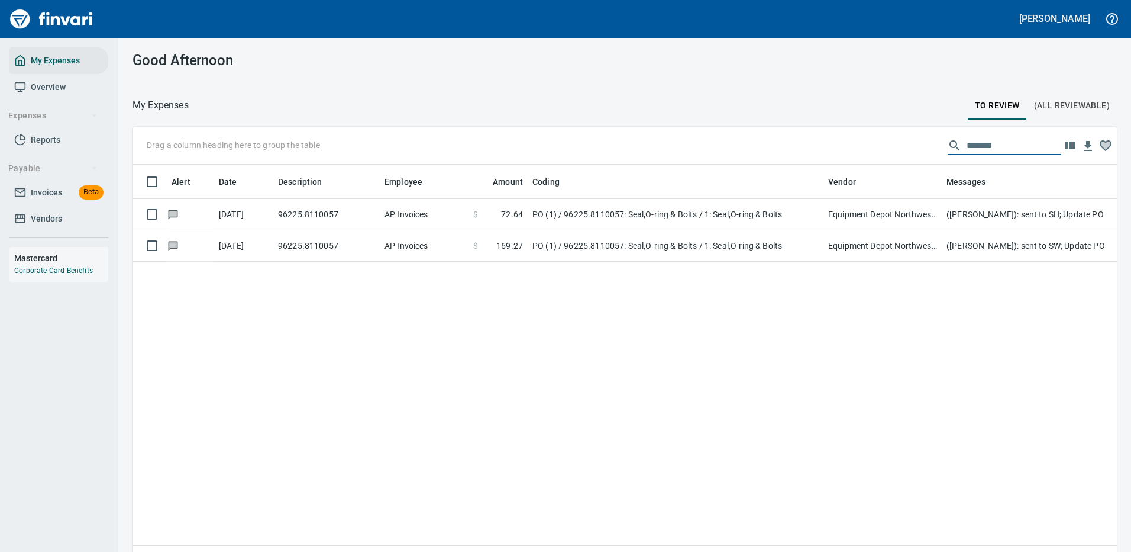
drag, startPoint x: 1005, startPoint y: 146, endPoint x: 901, endPoint y: 147, distance: 103.6
click at [902, 145] on div "Drag a column heading here to group the table *******" at bounding box center [625, 146] width 985 height 38
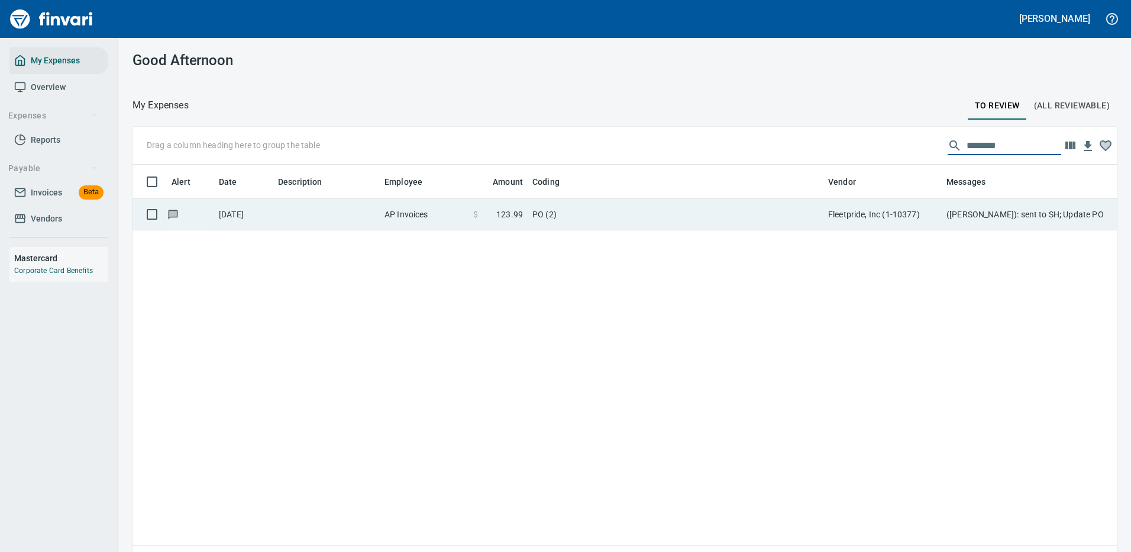
type input "********"
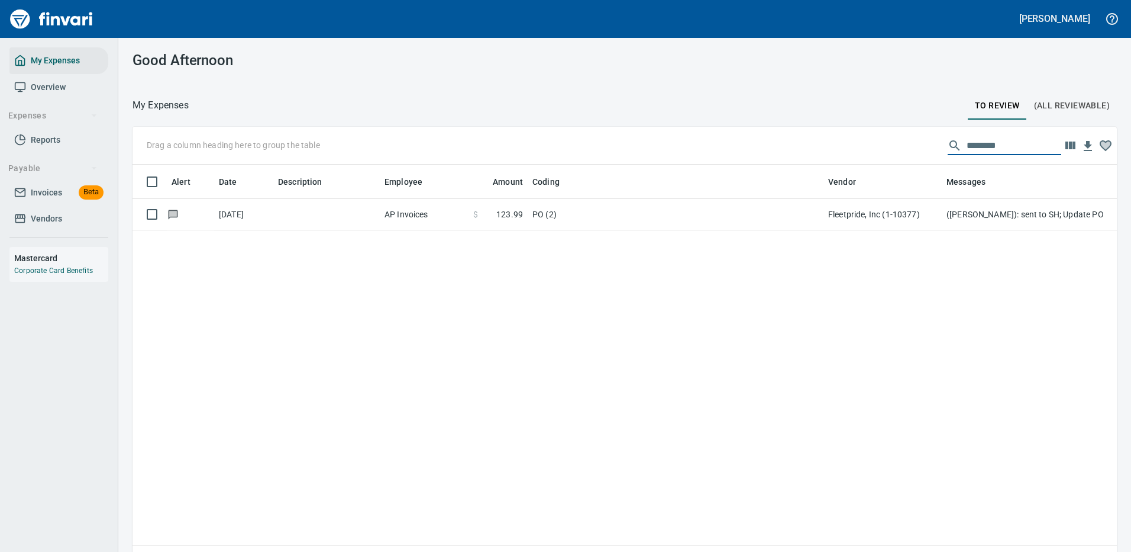
click at [921, 214] on td "Fleetpride, Inc (1-10377)" at bounding box center [883, 214] width 118 height 31
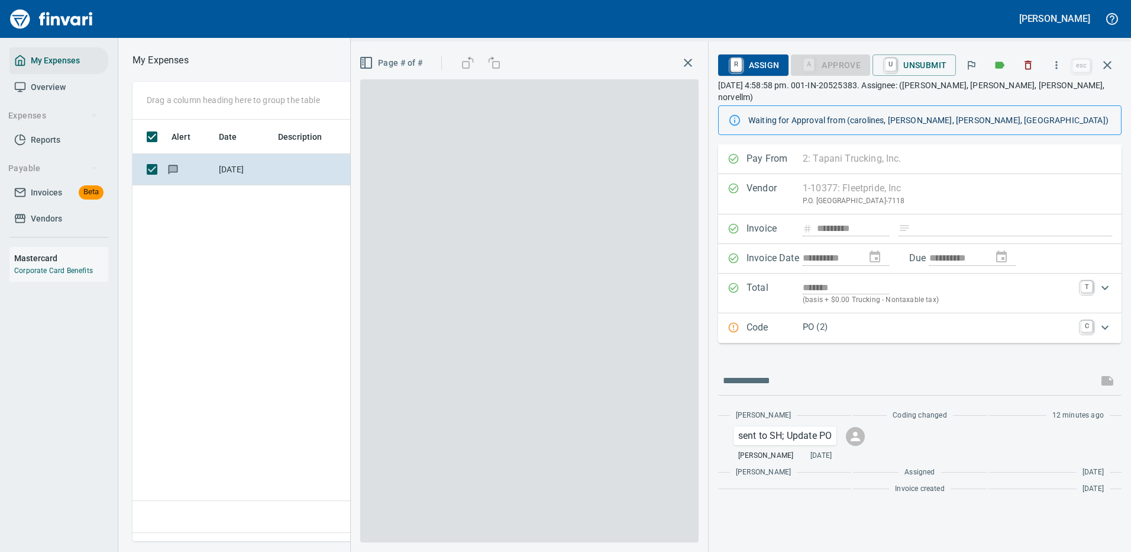
scroll to position [404, 680]
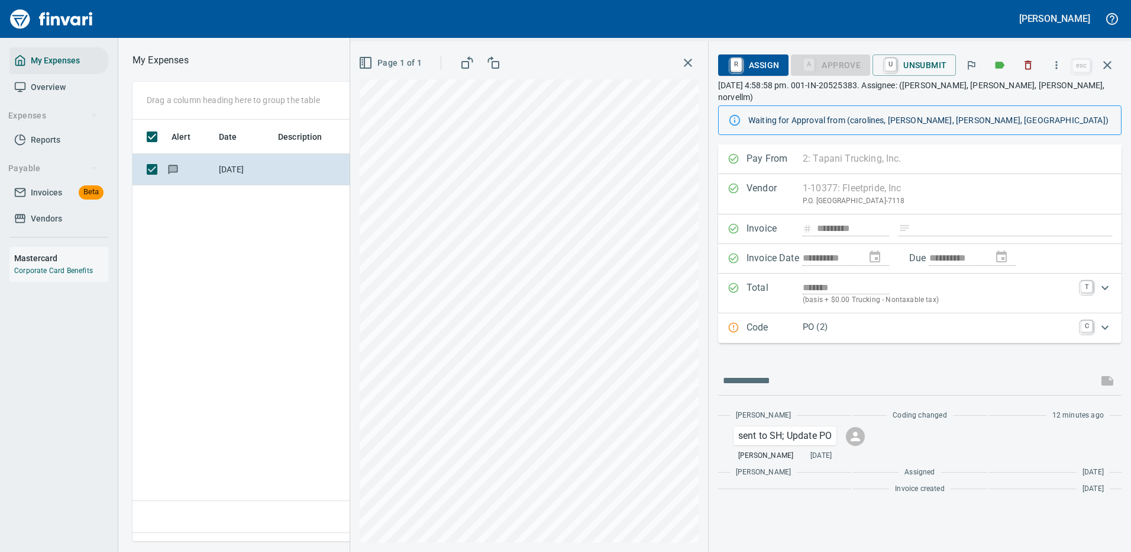
click at [853, 320] on p "PO (2)" at bounding box center [938, 327] width 271 height 14
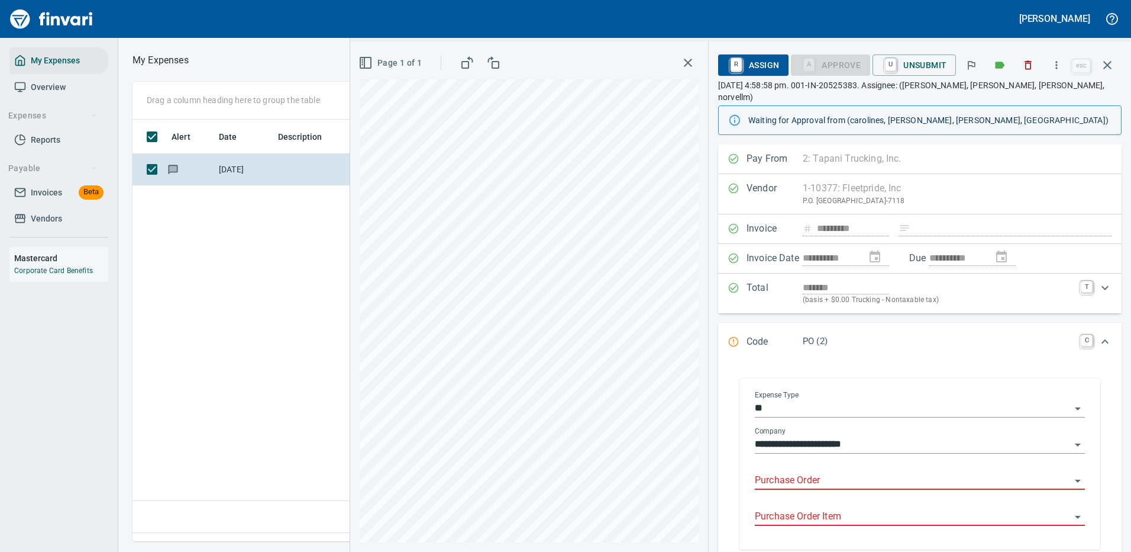
click at [799, 472] on input "Purchase Order" at bounding box center [913, 480] width 316 height 17
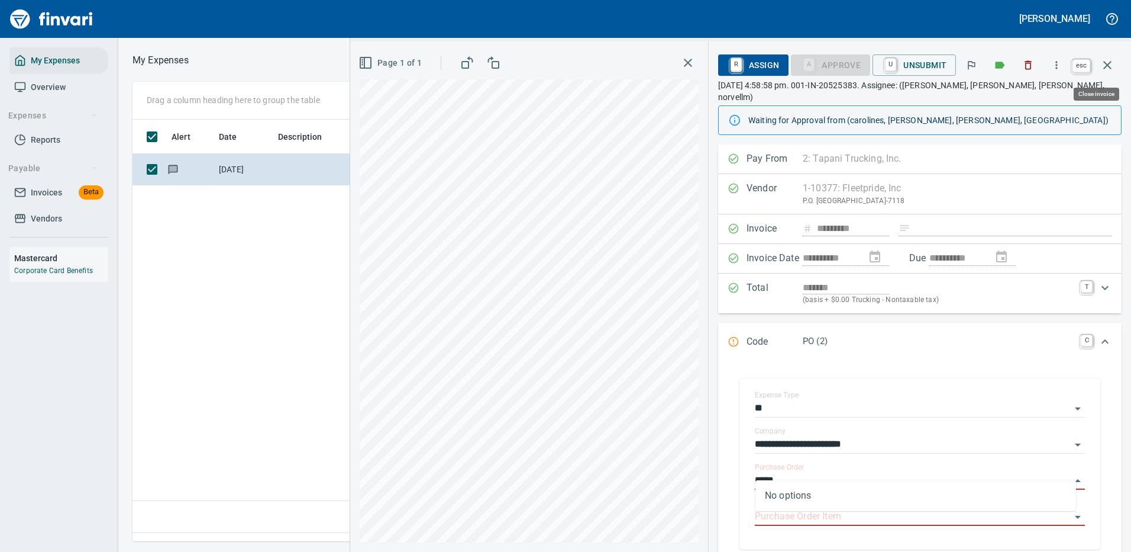
type input "*****"
click at [1108, 65] on icon "button" at bounding box center [1108, 65] width 8 height 8
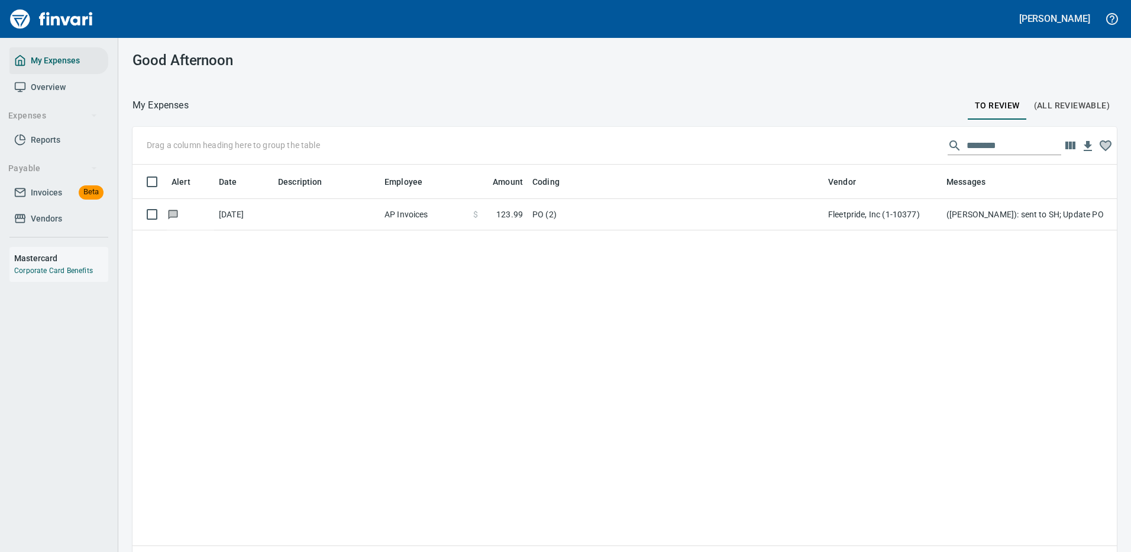
scroll to position [404, 967]
drag, startPoint x: 994, startPoint y: 148, endPoint x: 852, endPoint y: 114, distance: 146.1
click at [853, 114] on div "My Expenses To Review (All Reviewable) Drag a column heading here to group the …" at bounding box center [624, 341] width 1013 height 489
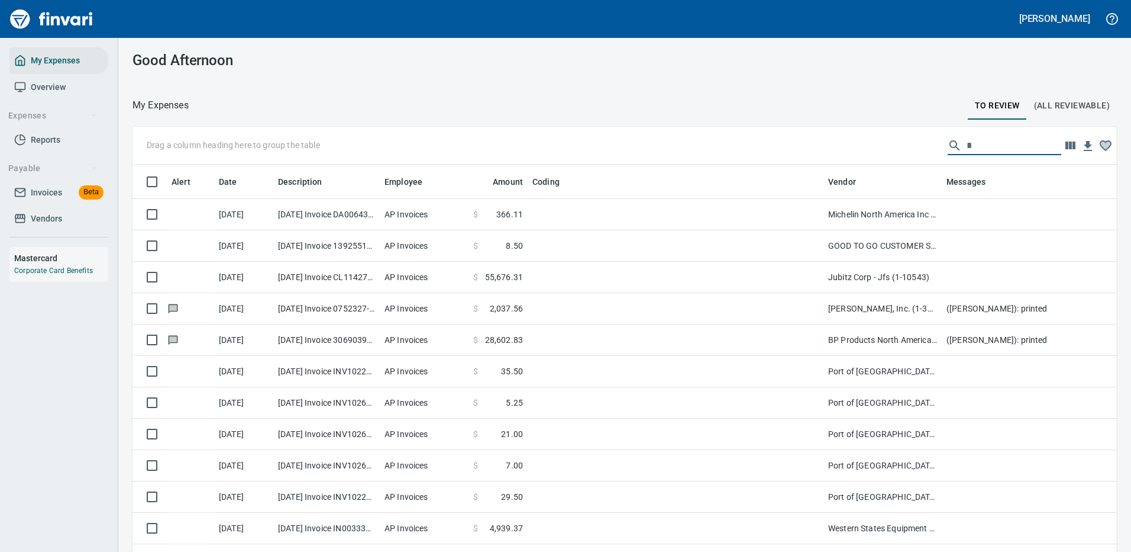
scroll to position [404, 958]
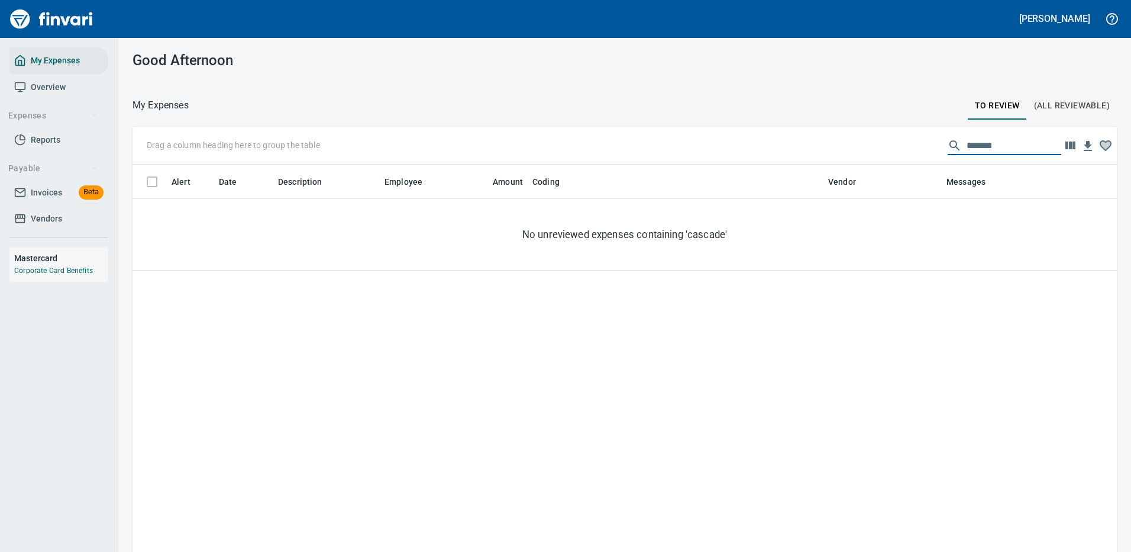
drag, startPoint x: 990, startPoint y: 143, endPoint x: 868, endPoint y: 149, distance: 122.6
click at [870, 149] on div "Drag a column heading here to group the table *******" at bounding box center [625, 146] width 985 height 38
drag, startPoint x: 986, startPoint y: 143, endPoint x: 867, endPoint y: 152, distance: 119.3
click at [870, 155] on div "Drag a column heading here to group the table *******" at bounding box center [625, 146] width 985 height 38
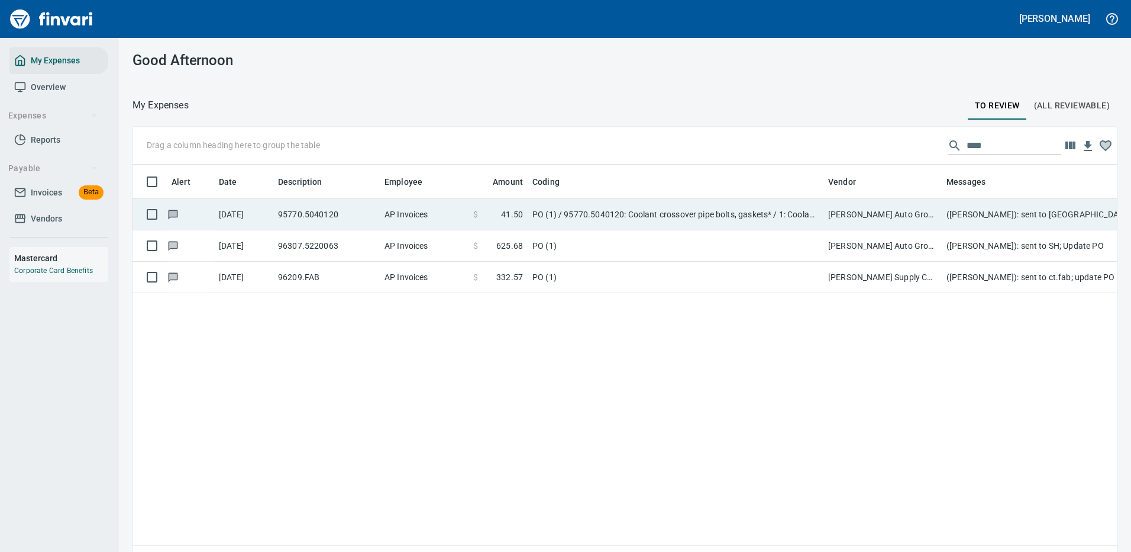
click at [646, 209] on td "PO (1) / 95770.5040120: Coolant crossover pipe bolts, gaskets* / 1: Coolant cro…" at bounding box center [676, 214] width 296 height 31
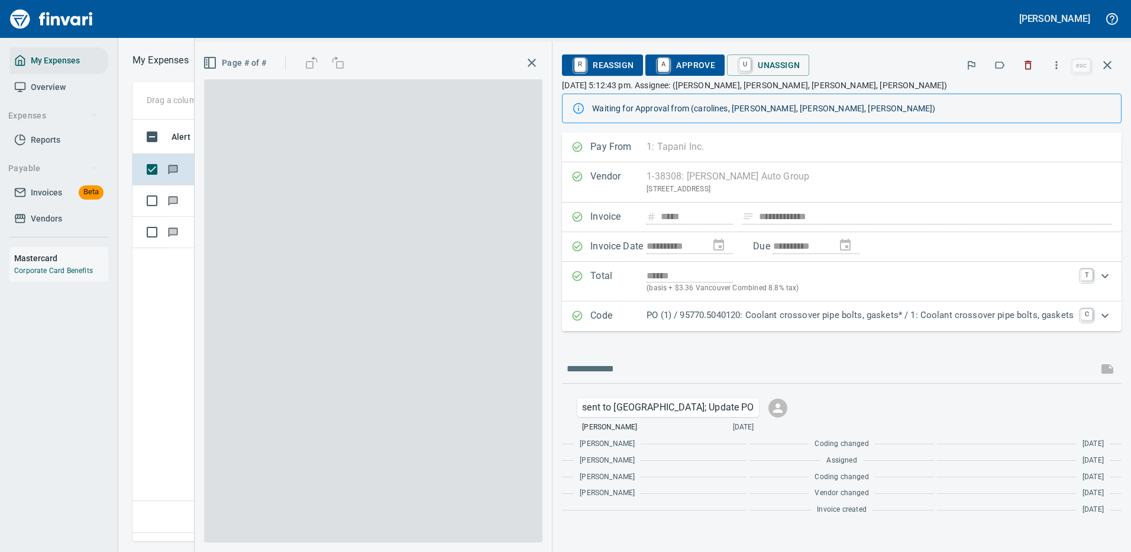
scroll to position [404, 680]
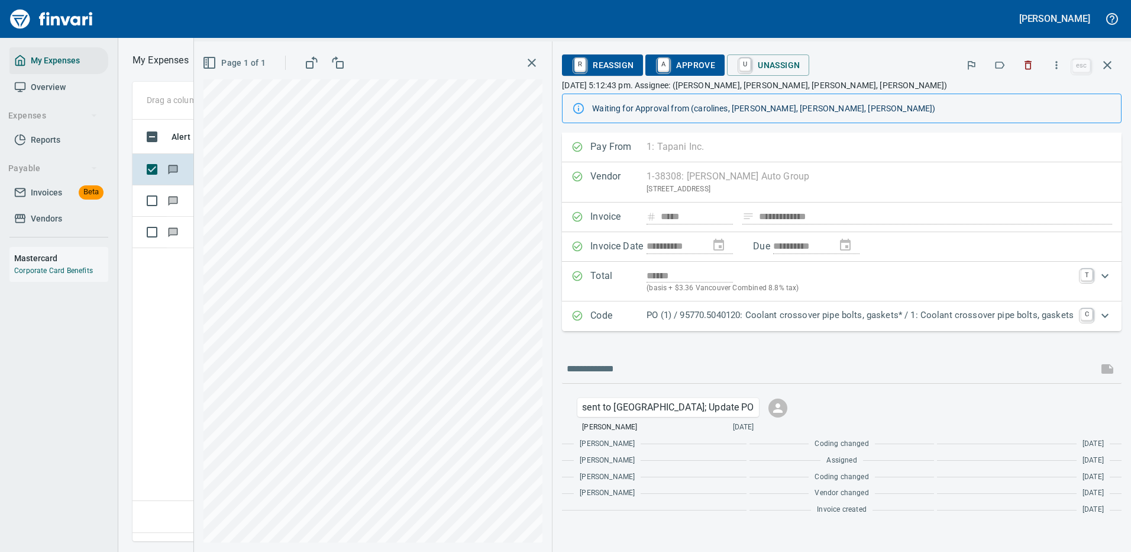
click at [769, 318] on p "PO (1) / 95770.5040120: Coolant crossover pipe bolts, gaskets* / 1: Coolant cro…" at bounding box center [860, 315] width 427 height 14
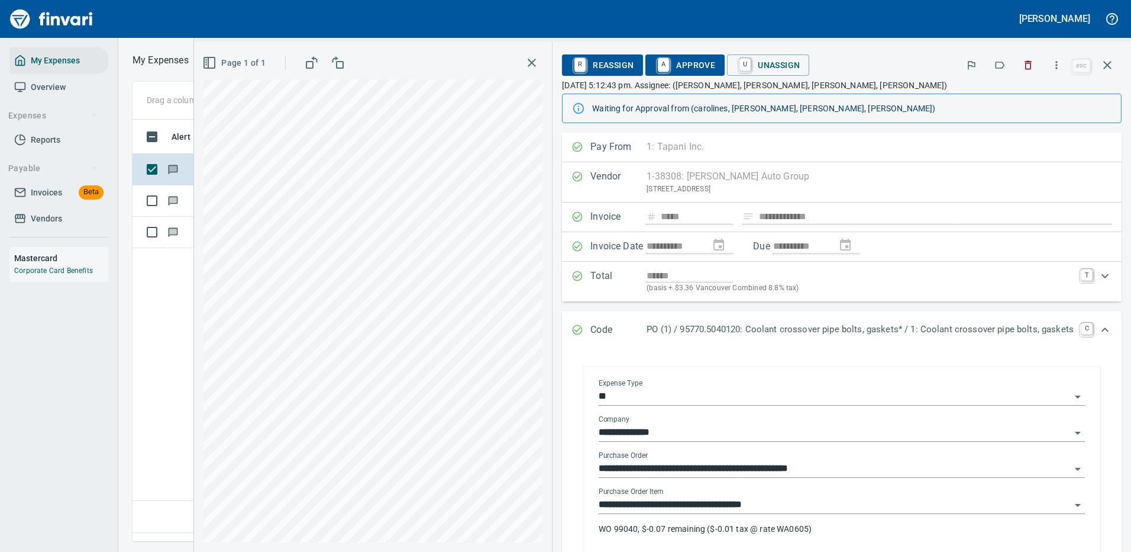
click at [668, 502] on input "**********" at bounding box center [835, 504] width 472 height 17
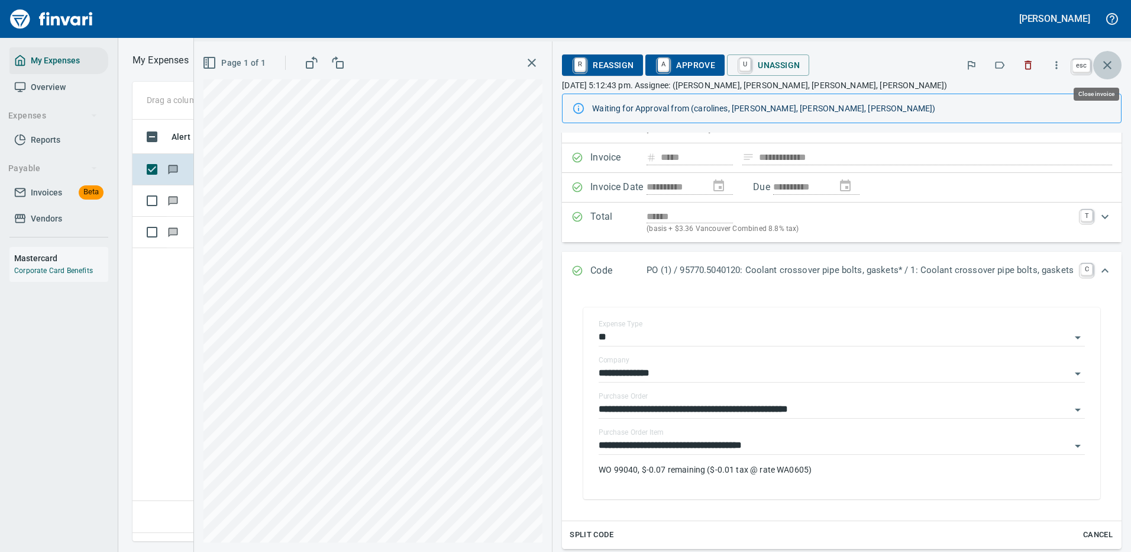
click at [1107, 63] on icon "button" at bounding box center [1108, 65] width 14 height 14
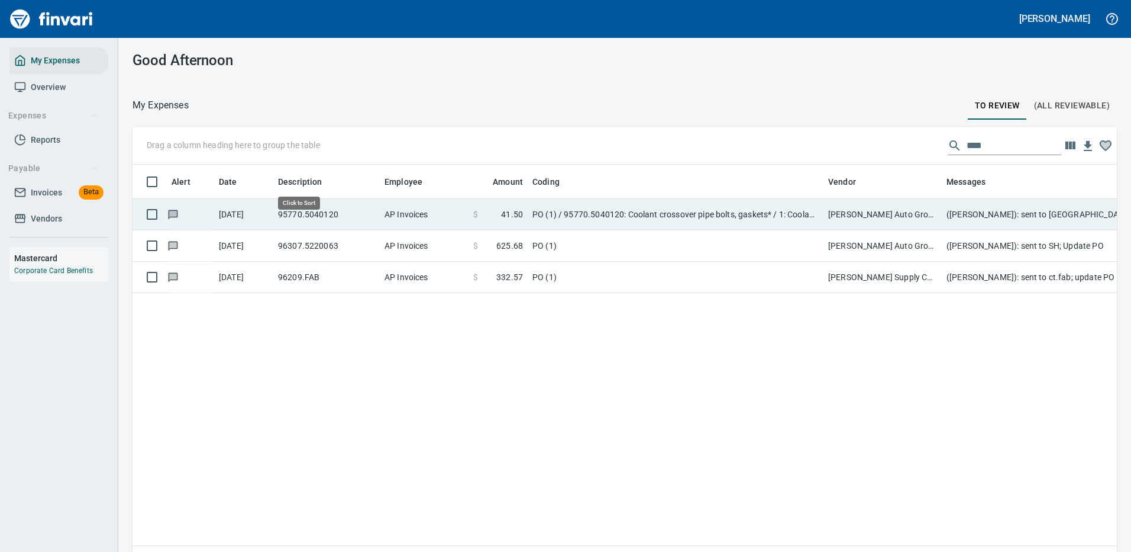
scroll to position [404, 967]
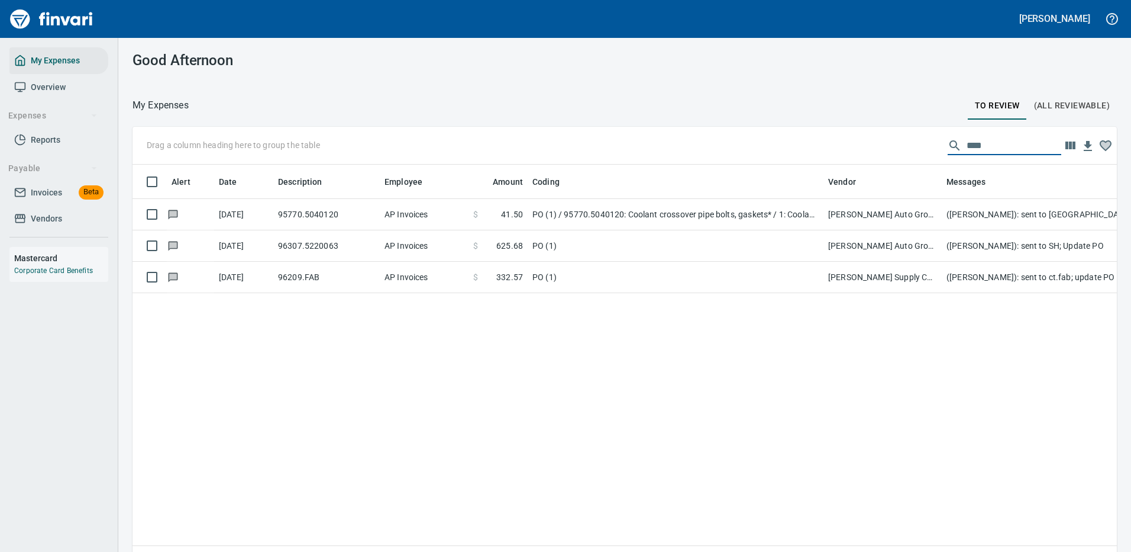
drag, startPoint x: 971, startPoint y: 145, endPoint x: 895, endPoint y: 156, distance: 77.2
click at [895, 156] on div "Drag a column heading here to group the table ****" at bounding box center [625, 146] width 985 height 38
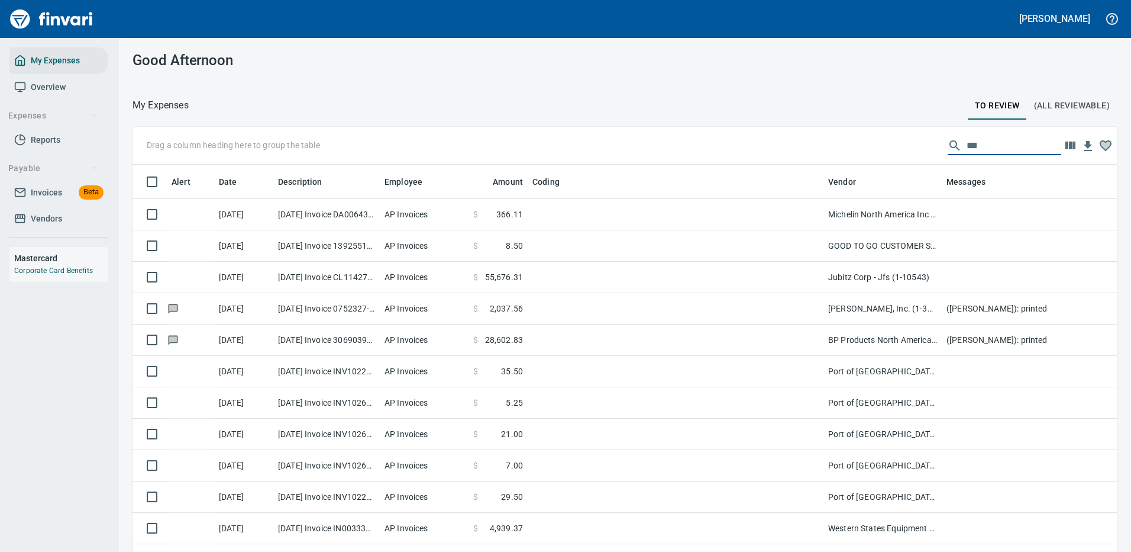
scroll to position [404, 958]
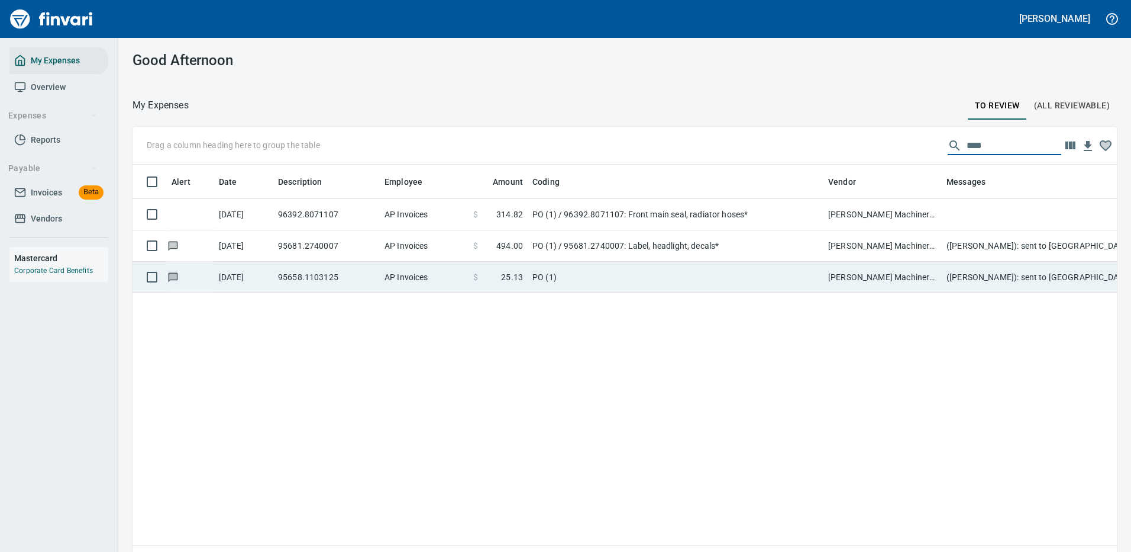
click at [599, 239] on td "PO (1) / 95681.2740007: Label, headlight, decals*" at bounding box center [676, 245] width 296 height 31
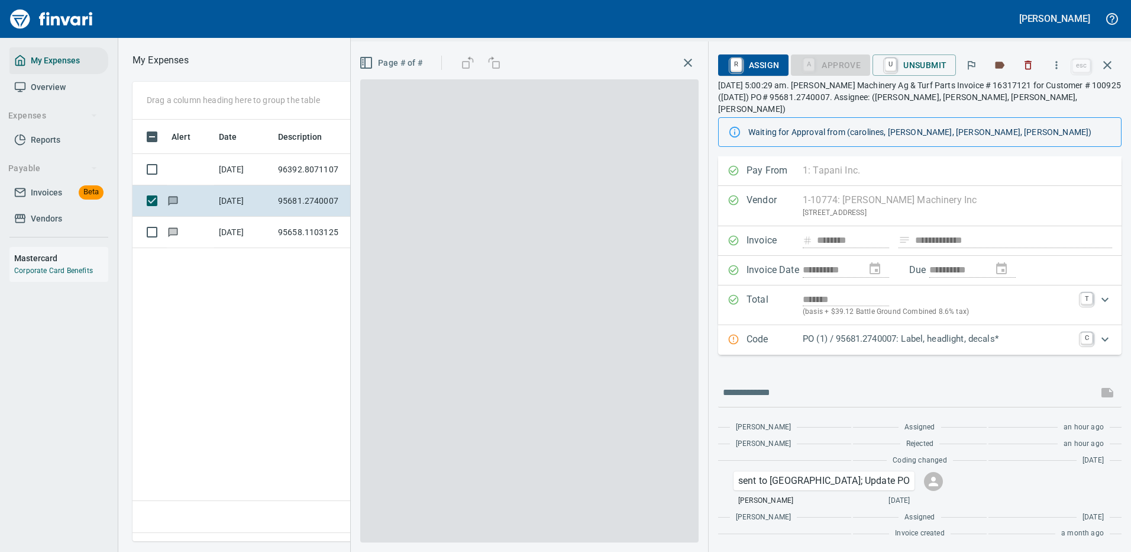
scroll to position [404, 680]
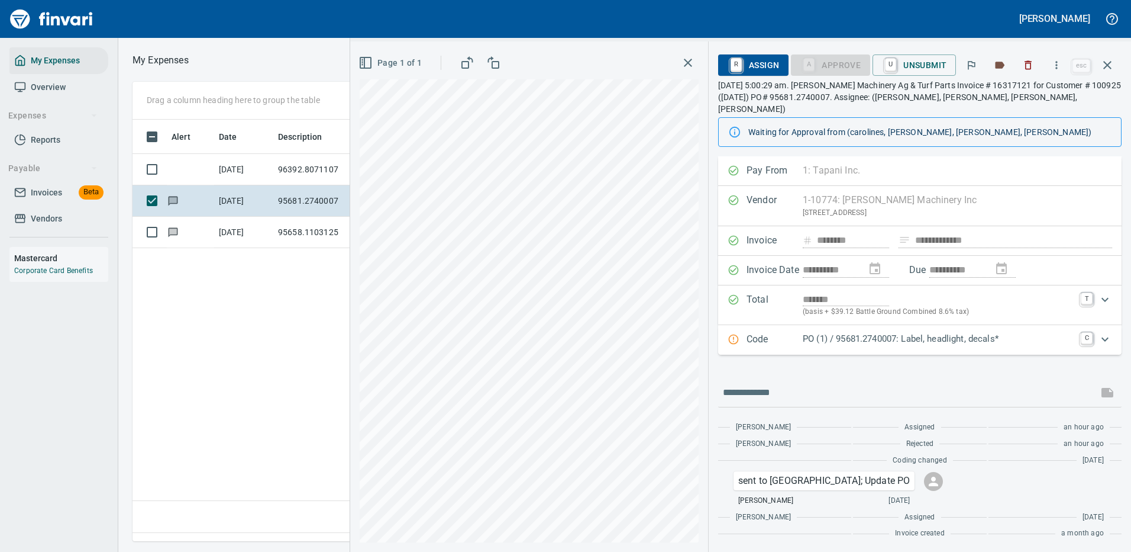
click at [872, 332] on p "PO (1) / 95681.2740007: Label, headlight, decals*" at bounding box center [938, 339] width 271 height 14
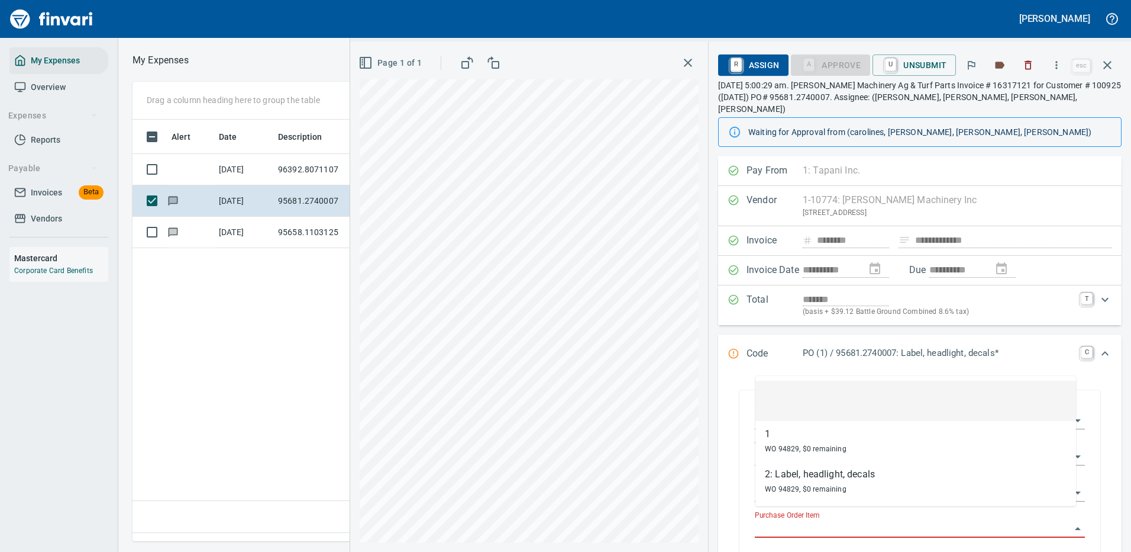
click at [804, 520] on input "Purchase Order Item" at bounding box center [913, 528] width 316 height 17
click at [1109, 66] on icon "button" at bounding box center [1108, 65] width 8 height 8
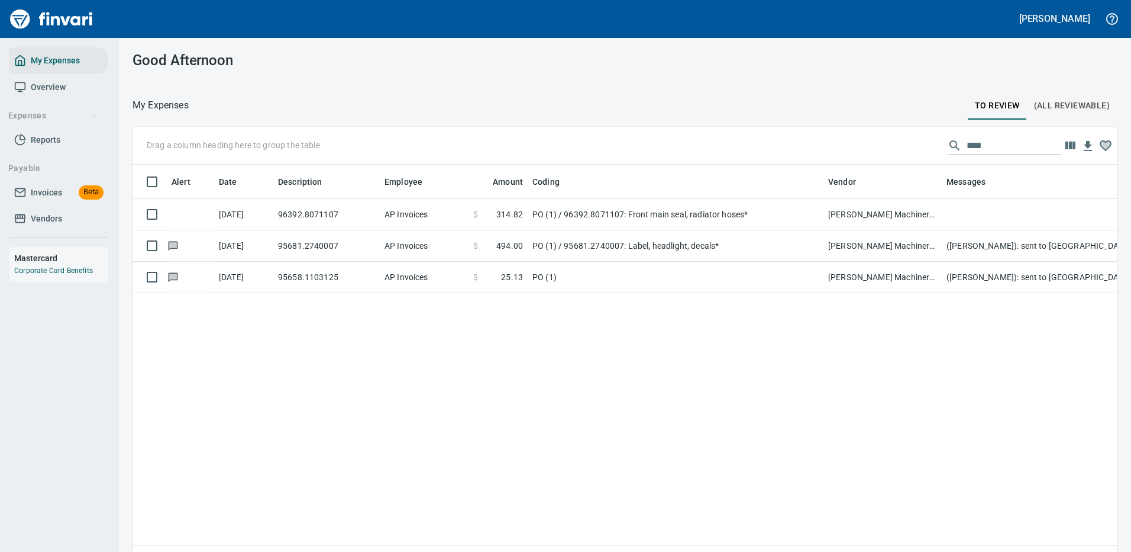
scroll to position [404, 959]
drag, startPoint x: 976, startPoint y: 143, endPoint x: 878, endPoint y: 129, distance: 99.2
click at [895, 138] on div "Drag a column heading here to group the table ****" at bounding box center [625, 146] width 985 height 38
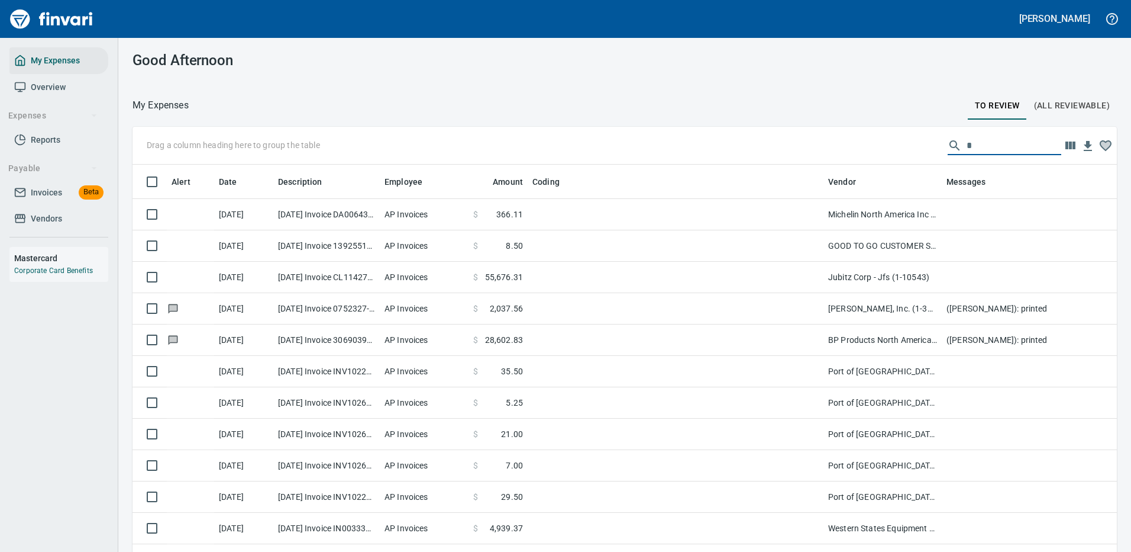
scroll to position [404, 958]
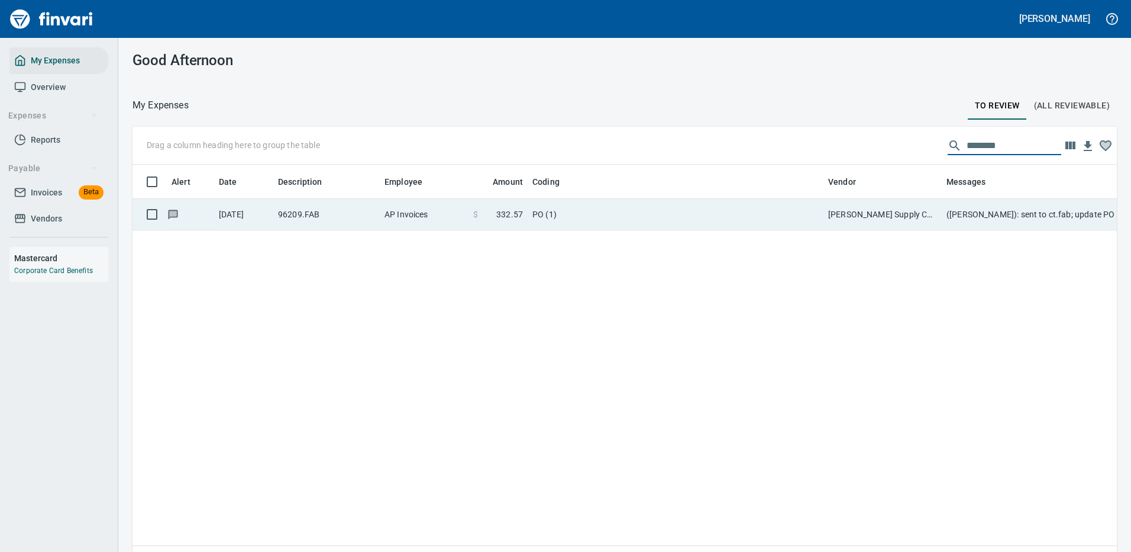
type input "********"
click at [872, 211] on td "[PERSON_NAME] Supply Company (1-10645)" at bounding box center [883, 214] width 118 height 31
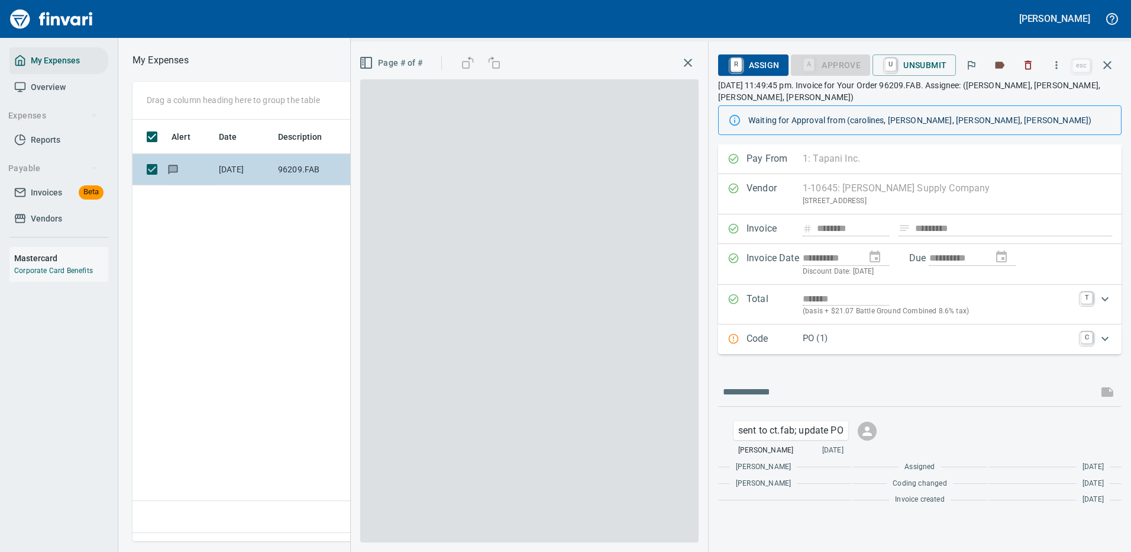
scroll to position [404, 680]
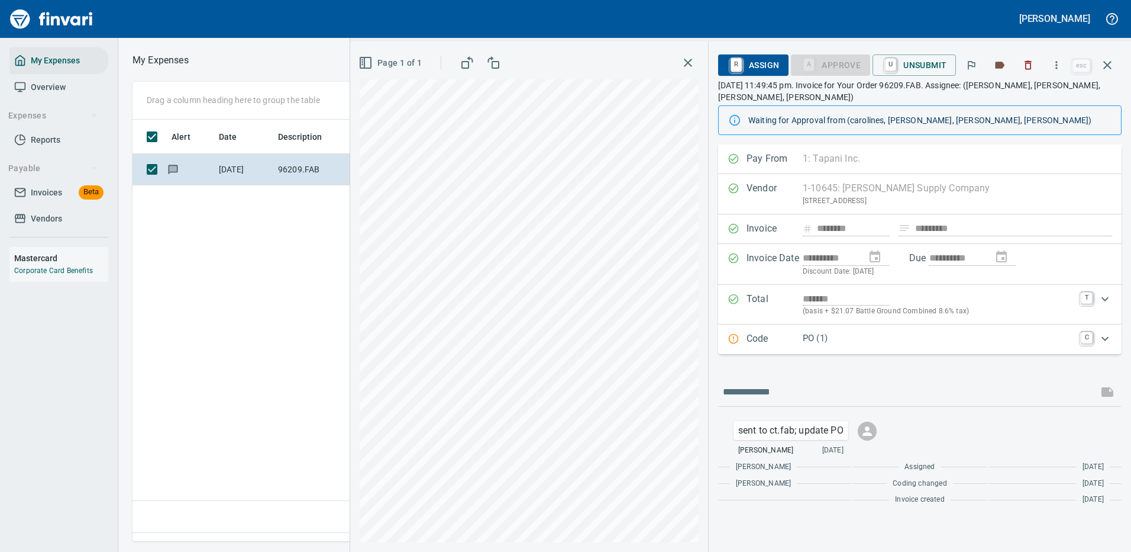
click at [875, 341] on p "PO (1)" at bounding box center [938, 338] width 271 height 14
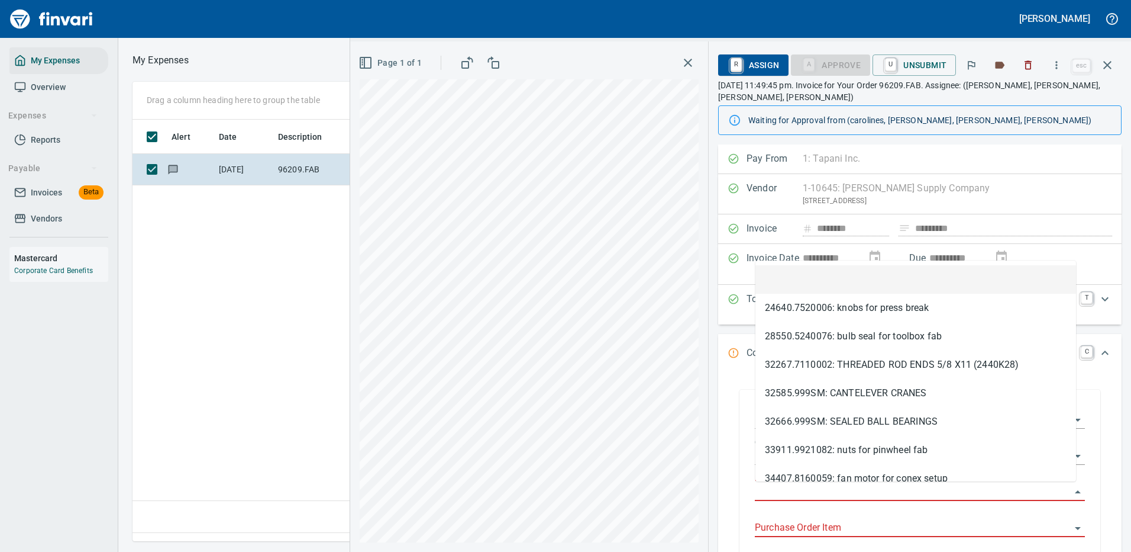
click at [798, 485] on input "Purchase Order" at bounding box center [913, 491] width 316 height 17
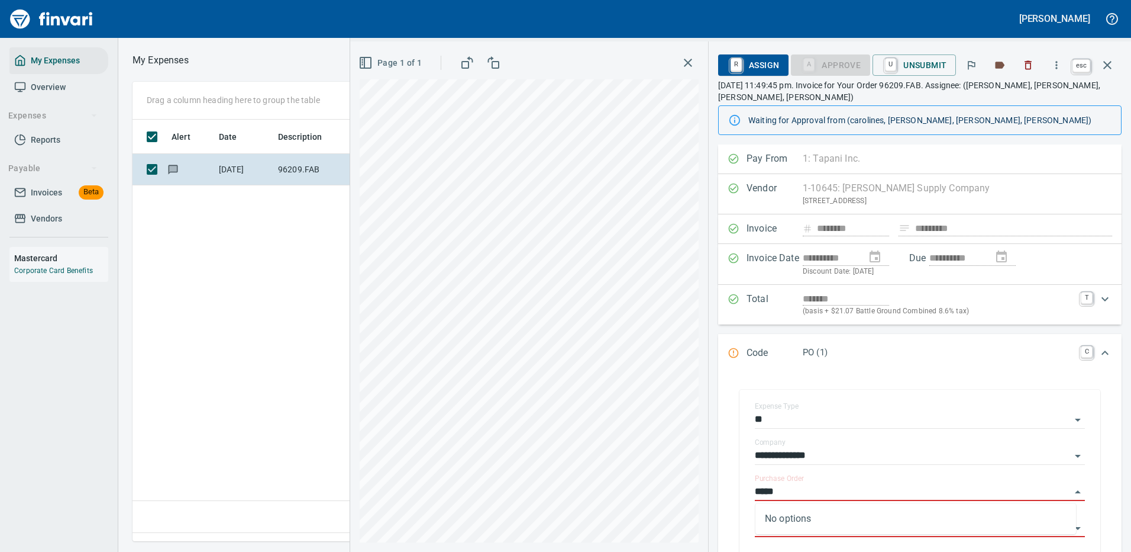
type input "*****"
click at [1106, 63] on icon "button" at bounding box center [1108, 65] width 8 height 8
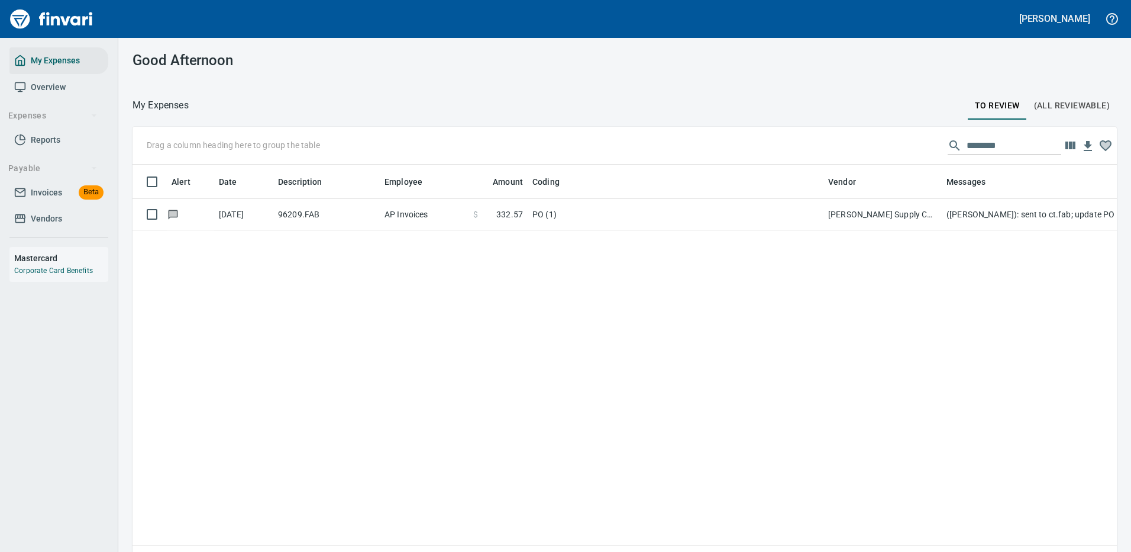
scroll to position [404, 967]
drag, startPoint x: 997, startPoint y: 143, endPoint x: 831, endPoint y: 120, distance: 167.2
click at [831, 120] on div "My Expenses To Review (All Reviewable) Drag a column heading here to group the …" at bounding box center [624, 341] width 1013 height 489
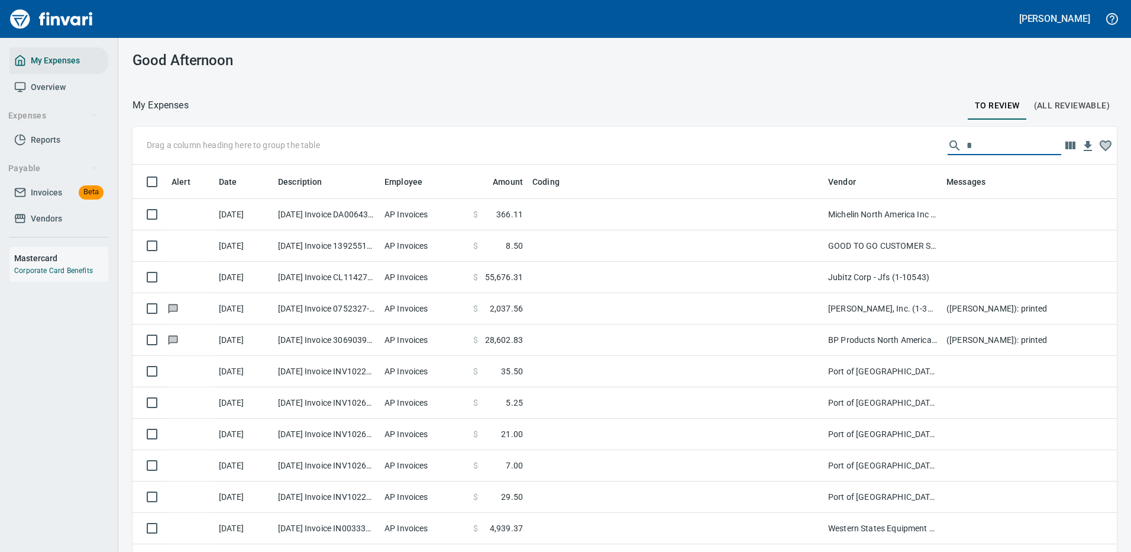
scroll to position [404, 958]
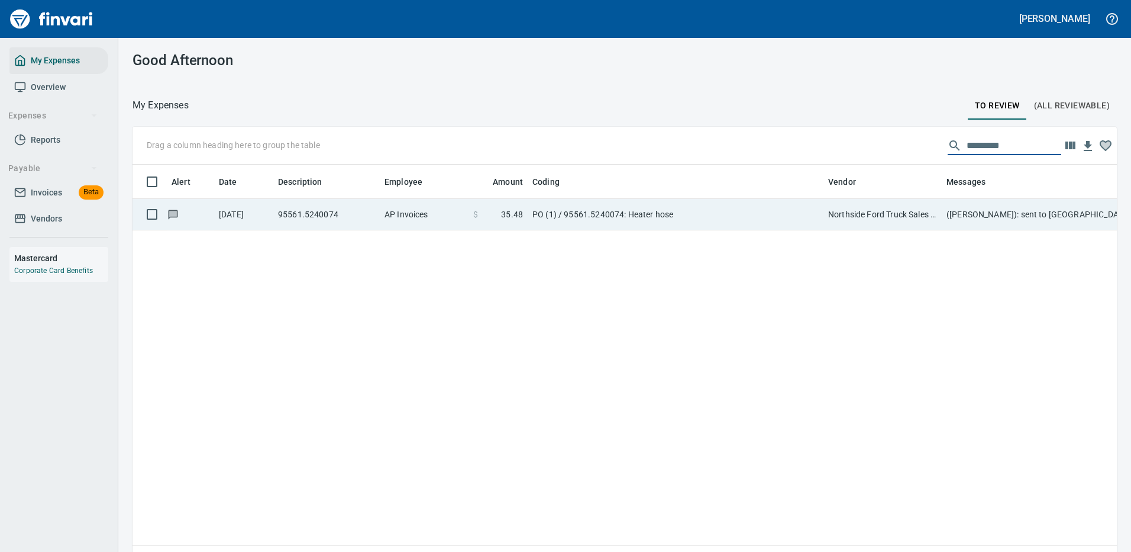
type input "*********"
click at [695, 217] on td "PO (1) / 95561.5240074: Heater hose" at bounding box center [676, 214] width 296 height 31
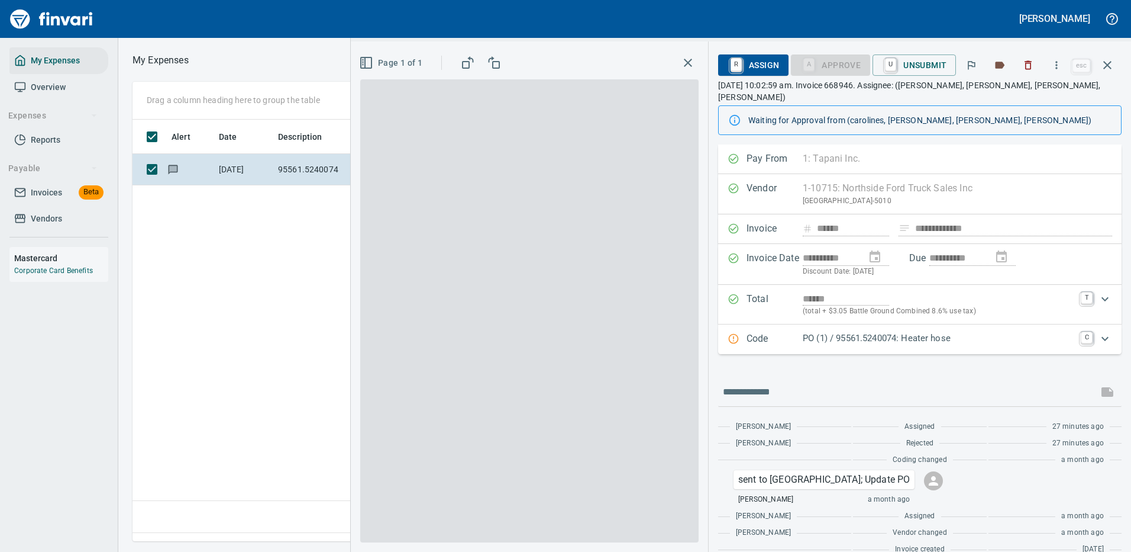
scroll to position [404, 680]
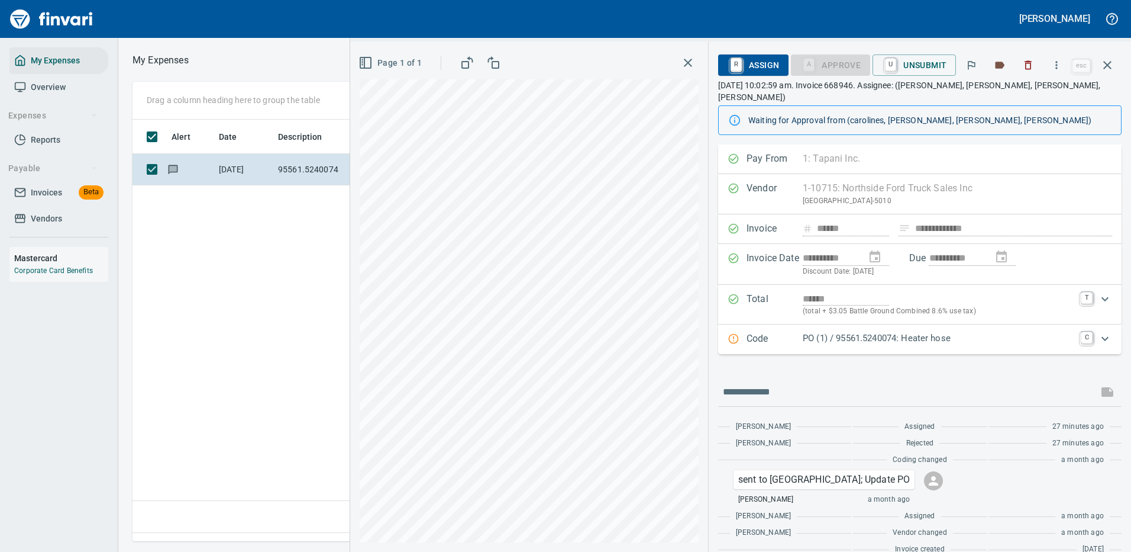
click at [927, 331] on p "PO (1) / 95561.5240074: Heater hose" at bounding box center [938, 338] width 271 height 14
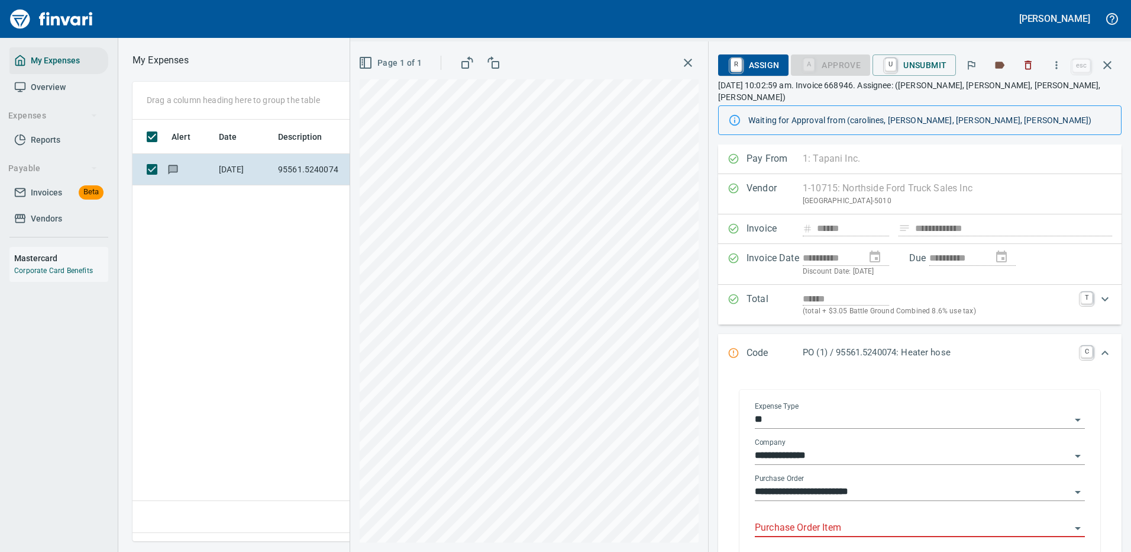
scroll to position [59, 0]
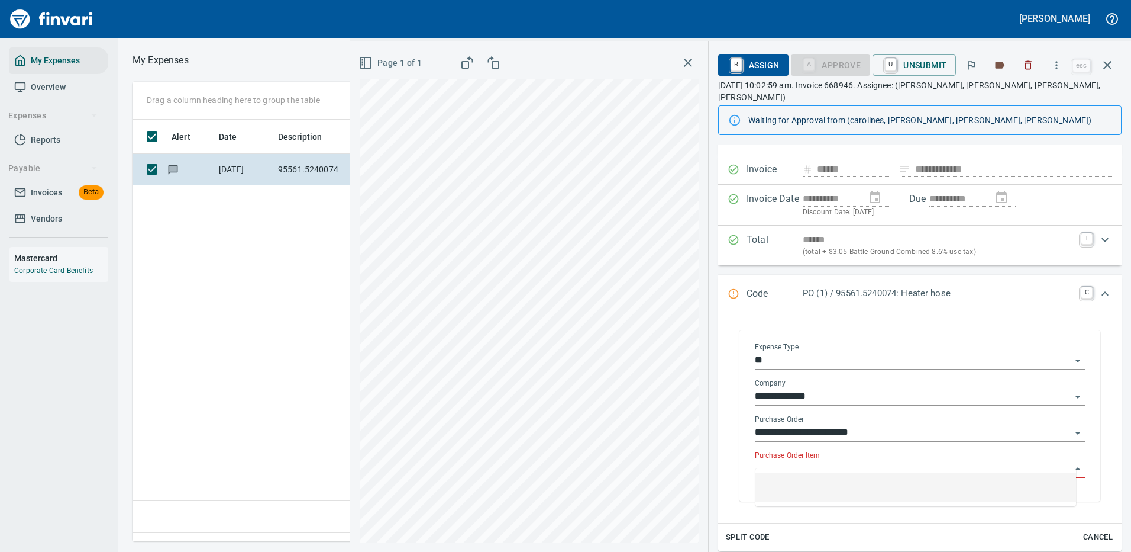
click at [844, 460] on input "Purchase Order Item" at bounding box center [913, 468] width 316 height 17
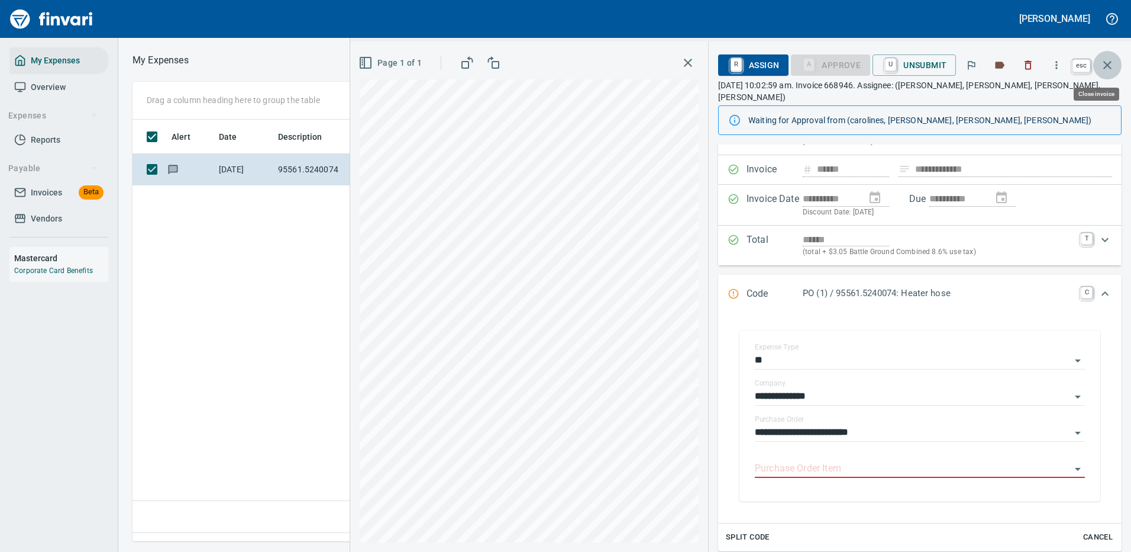
click at [1107, 59] on icon "button" at bounding box center [1108, 65] width 14 height 14
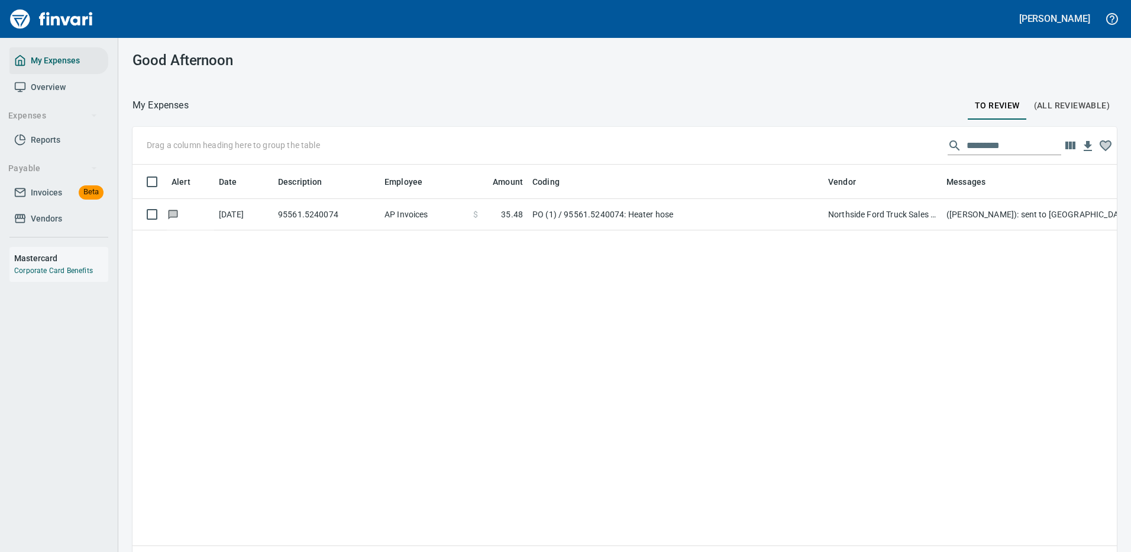
scroll to position [404, 967]
drag, startPoint x: 1015, startPoint y: 149, endPoint x: 904, endPoint y: 150, distance: 111.3
click at [904, 150] on div "Drag a column heading here to group the table *********" at bounding box center [625, 146] width 985 height 38
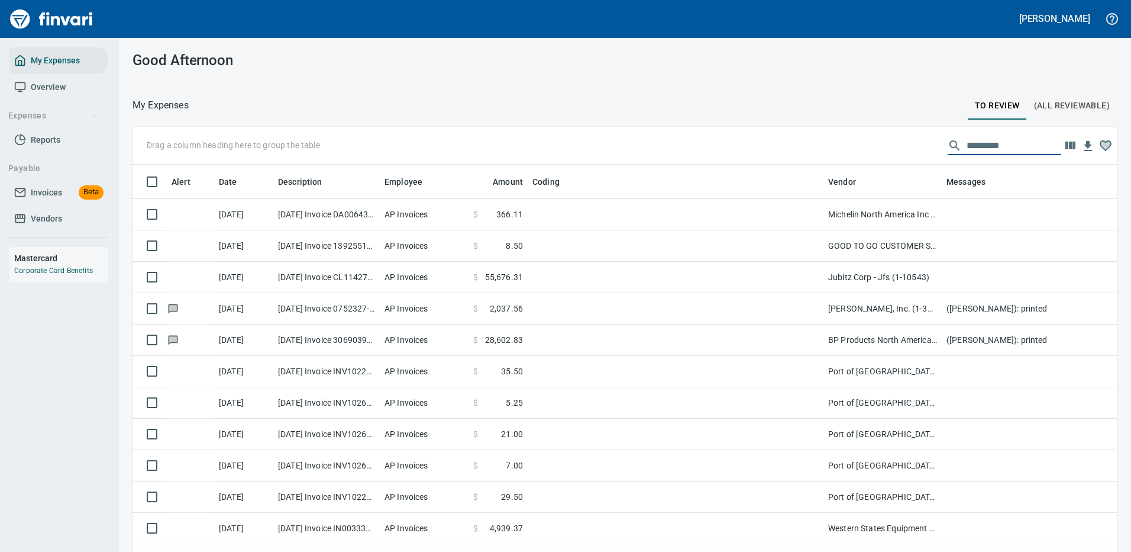
drag, startPoint x: 984, startPoint y: 139, endPoint x: 837, endPoint y: 136, distance: 146.2
click at [839, 137] on div "Drag a column heading here to group the table" at bounding box center [625, 146] width 985 height 38
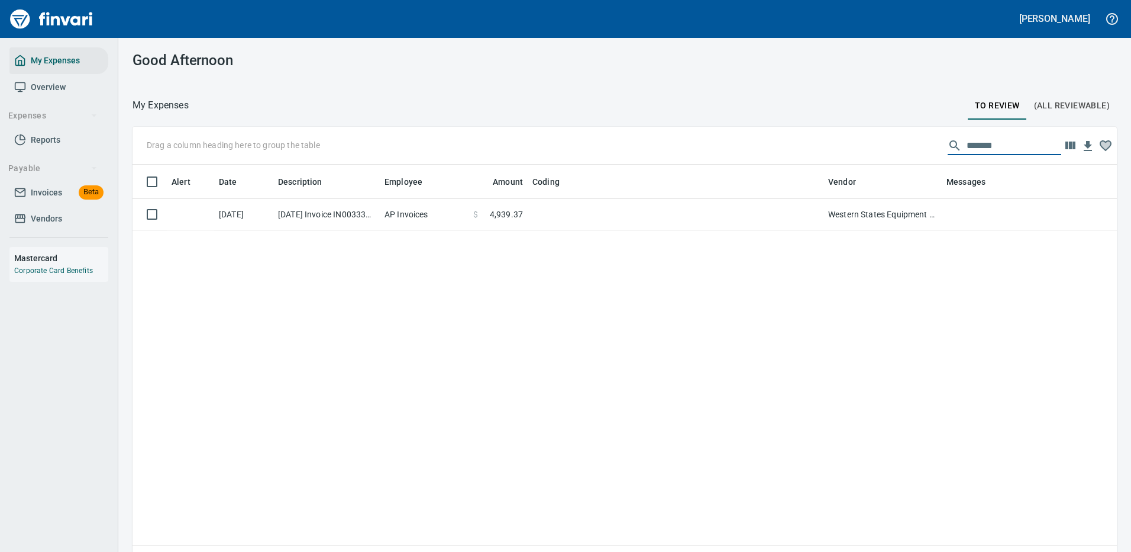
drag, startPoint x: 991, startPoint y: 147, endPoint x: 899, endPoint y: 138, distance: 91.6
click at [899, 138] on div "Drag a column heading here to group the table *******" at bounding box center [625, 146] width 985 height 38
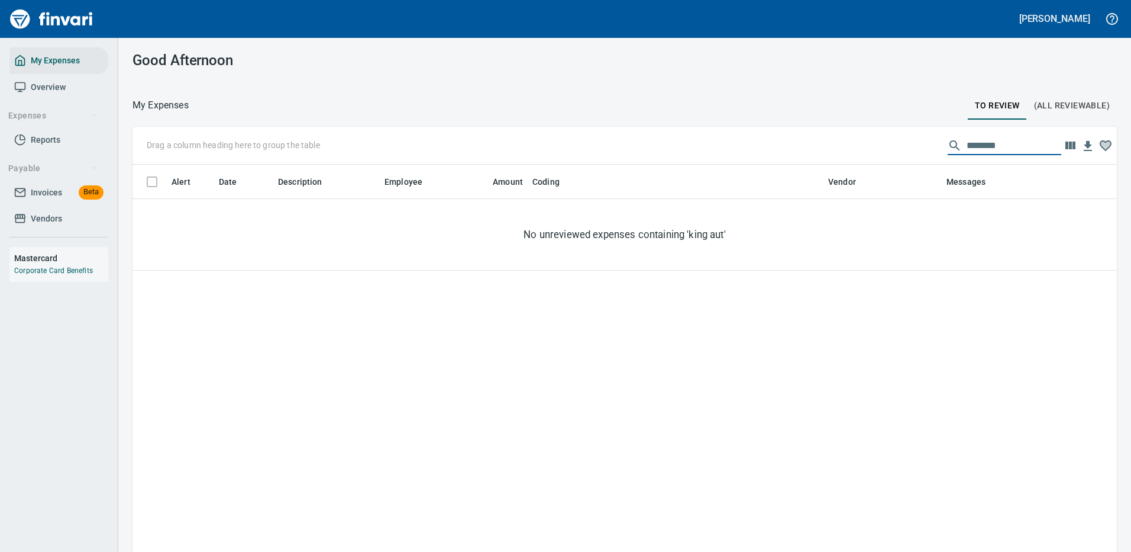
drag, startPoint x: 1003, startPoint y: 148, endPoint x: 804, endPoint y: 134, distance: 199.3
click at [804, 138] on div "Drag a column heading here to group the table ********" at bounding box center [625, 146] width 985 height 38
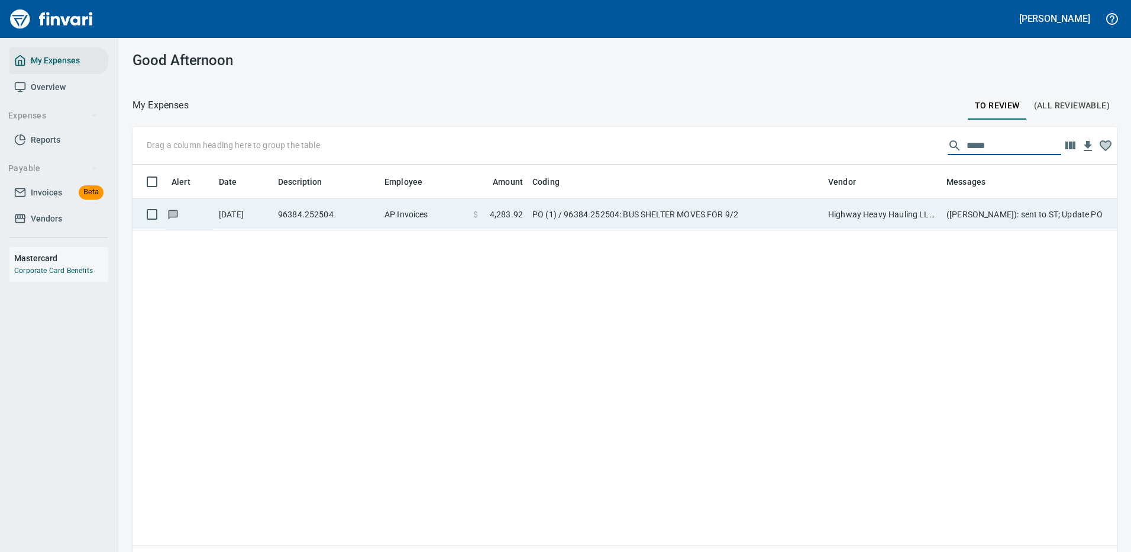
type input "*****"
click at [875, 214] on td "Highway Heavy Hauling LLC (1-22471)" at bounding box center [883, 214] width 118 height 31
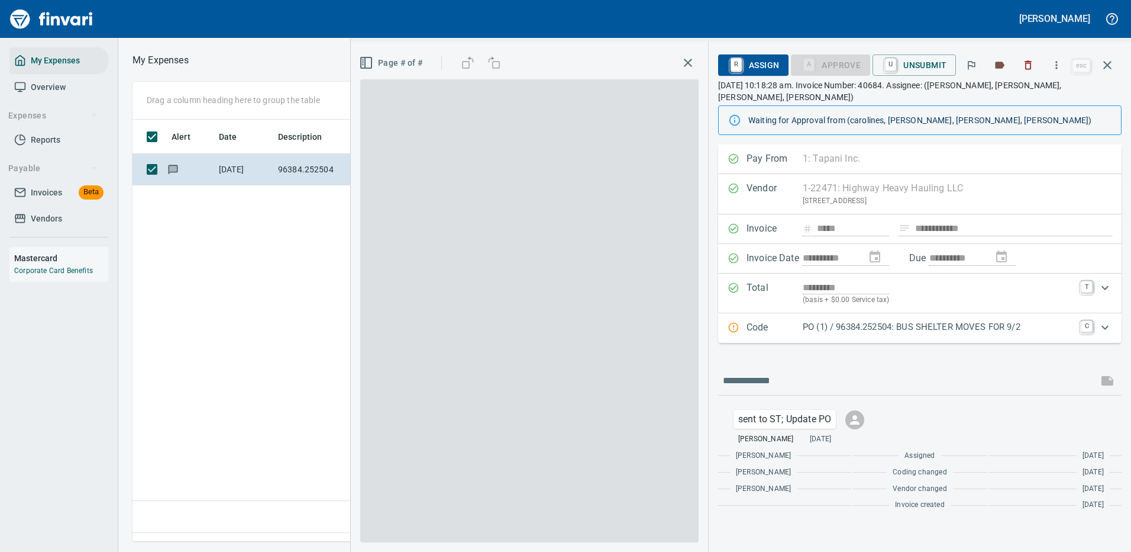
scroll to position [404, 680]
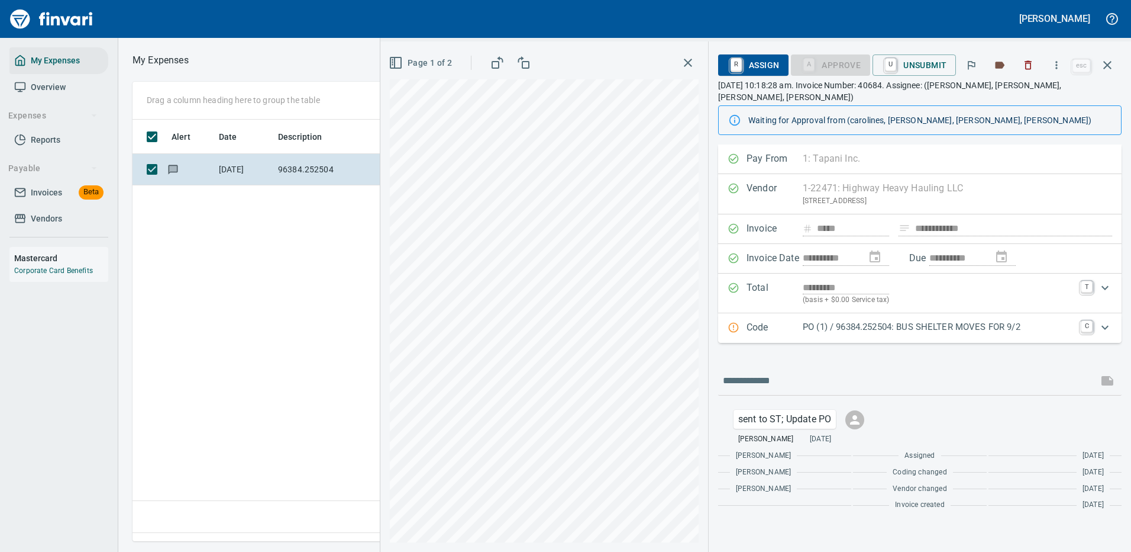
click at [902, 320] on p "PO (1) / 96384.252504: BUS SHELTER MOVES FOR 9/2" at bounding box center [938, 327] width 271 height 14
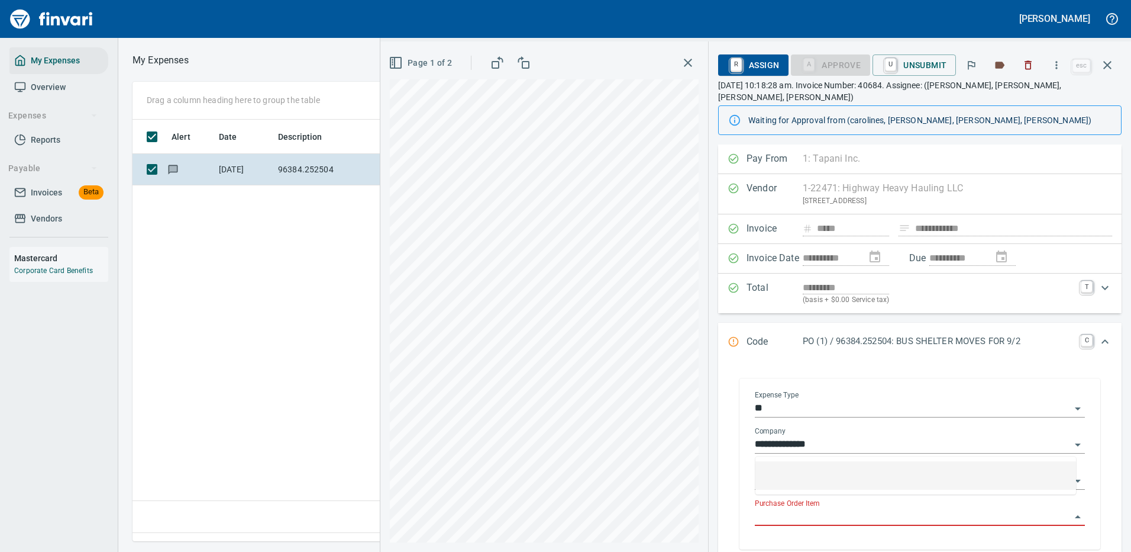
click at [832, 508] on input "Purchase Order Item" at bounding box center [913, 516] width 316 height 17
click at [1108, 65] on icon "button" at bounding box center [1108, 65] width 8 height 8
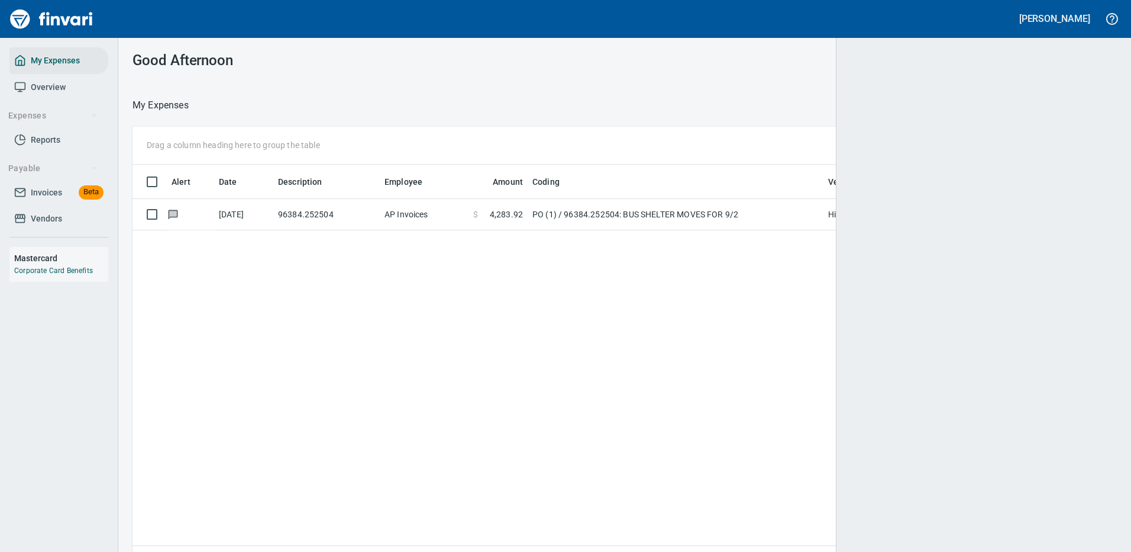
scroll to position [1, 1]
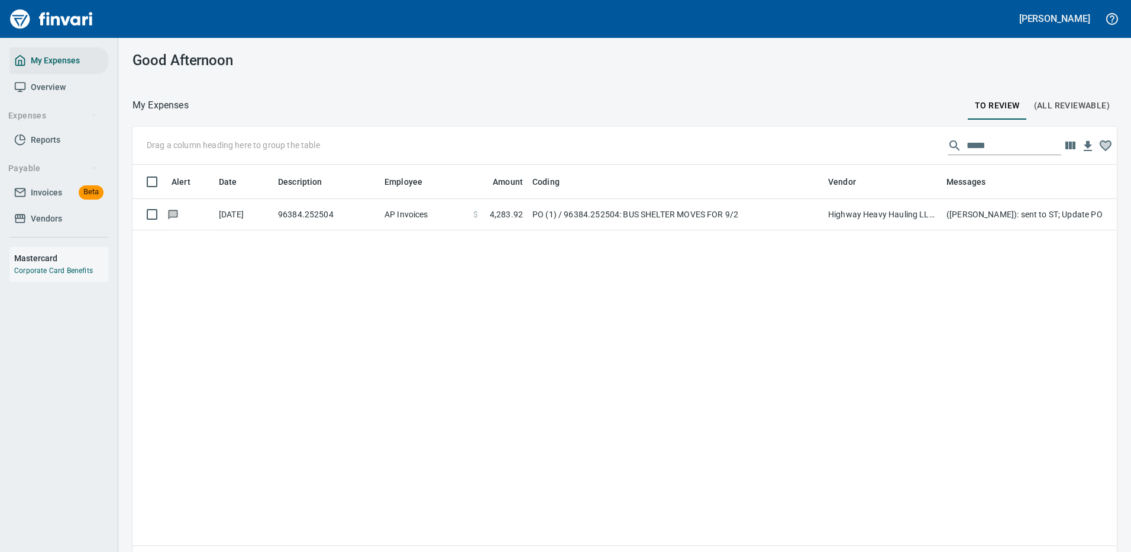
scroll to position [404, 958]
drag, startPoint x: 990, startPoint y: 147, endPoint x: 821, endPoint y: 112, distance: 172.2
click at [828, 111] on div "My Expenses To Review (All Reviewable) Drag a column heading here to group the …" at bounding box center [624, 341] width 1013 height 489
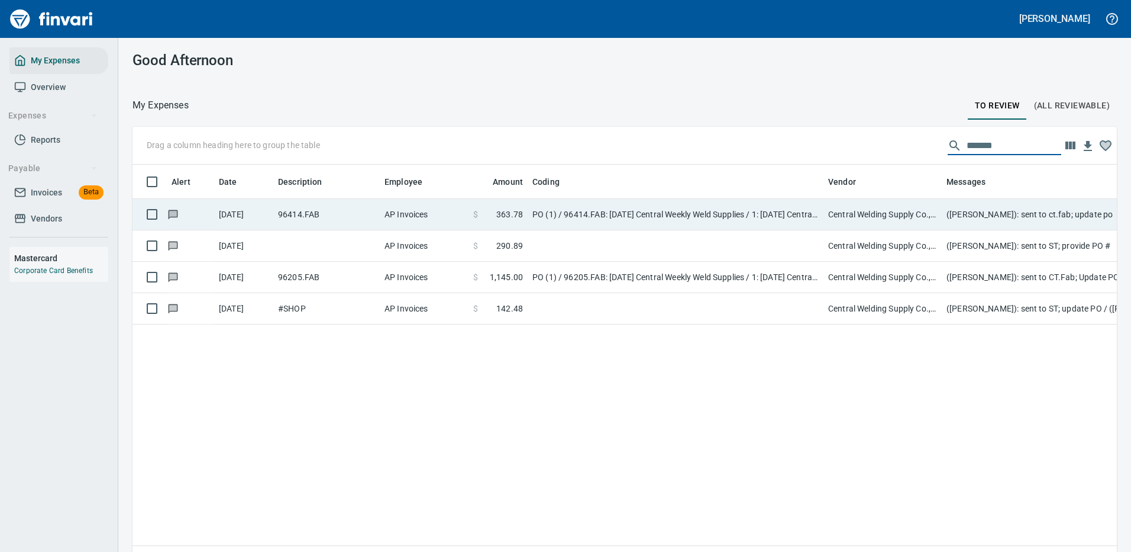
click at [775, 208] on td "PO (1) / 96414.FAB: [DATE] Central Weekly Weld Supplies / 1: [DATE] Central Wee…" at bounding box center [676, 214] width 296 height 31
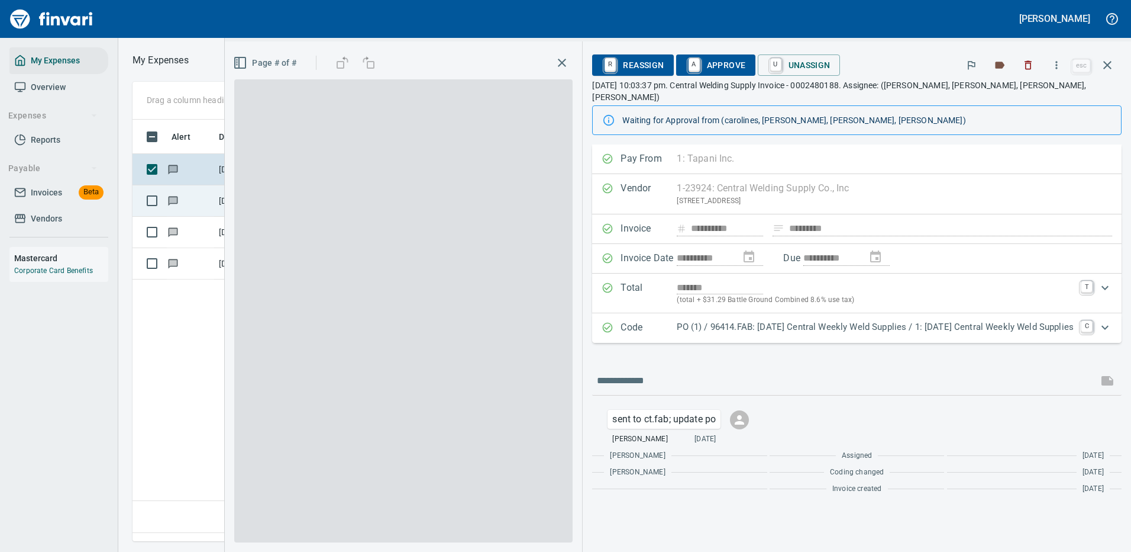
scroll to position [404, 680]
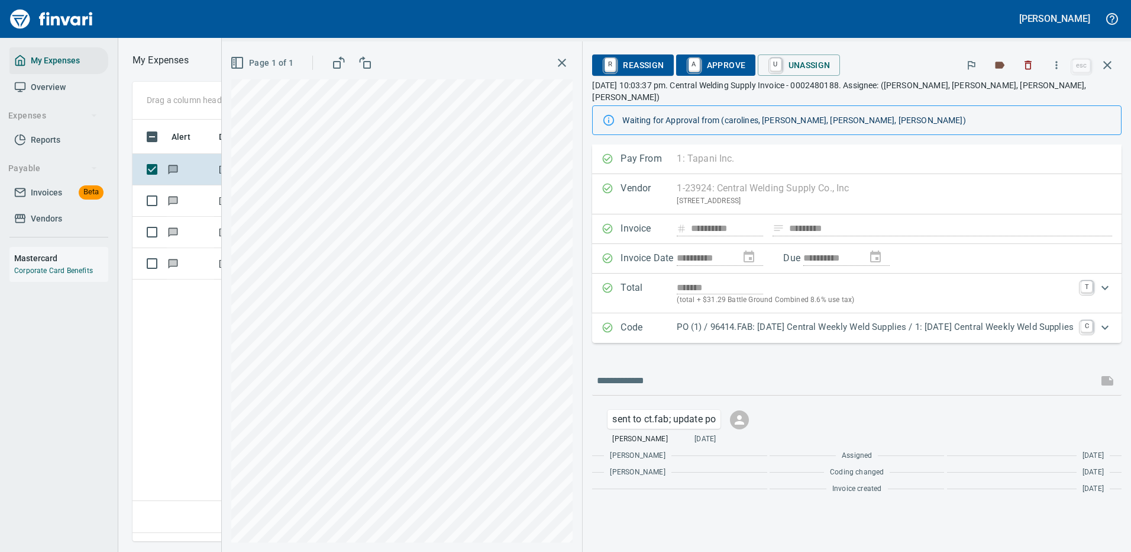
click at [767, 320] on p "PO (1) / 96414.FAB: [DATE] Central Weekly Weld Supplies / 1: [DATE] Central Wee…" at bounding box center [875, 327] width 397 height 14
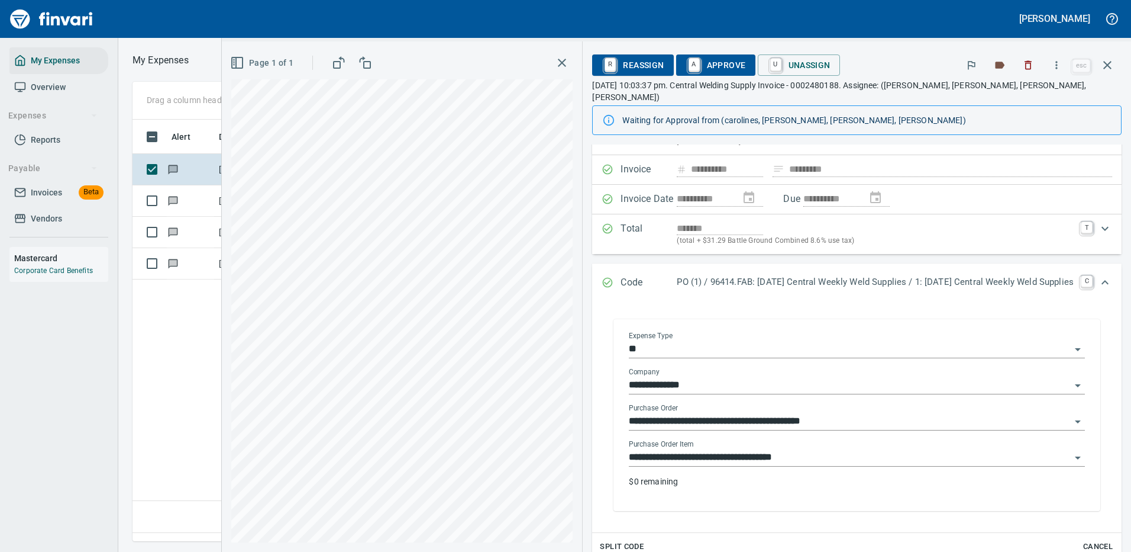
scroll to position [118, 0]
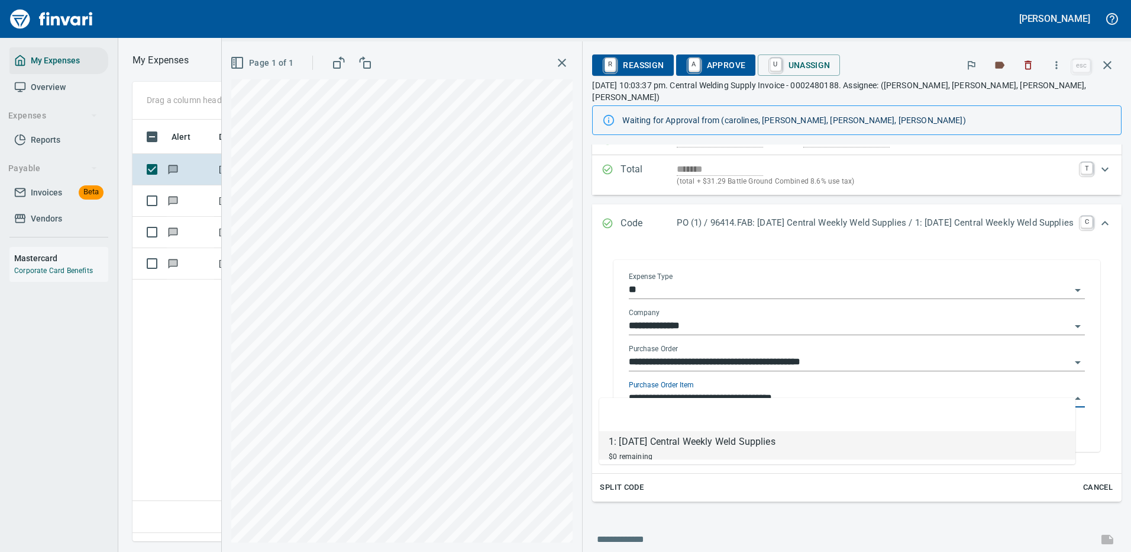
click at [672, 390] on input "**********" at bounding box center [850, 398] width 442 height 17
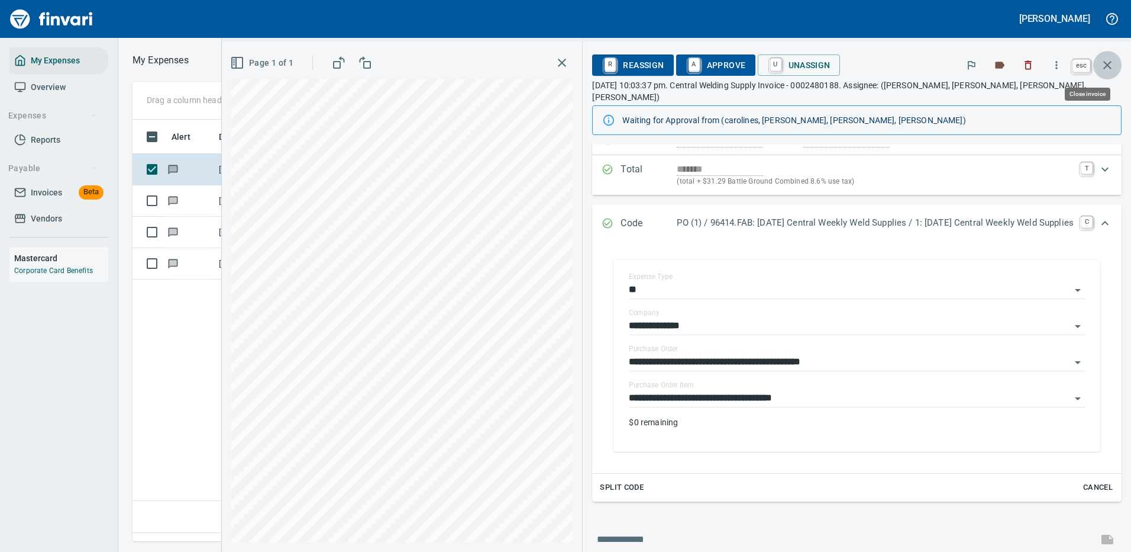
click at [1111, 62] on icon "button" at bounding box center [1108, 65] width 8 height 8
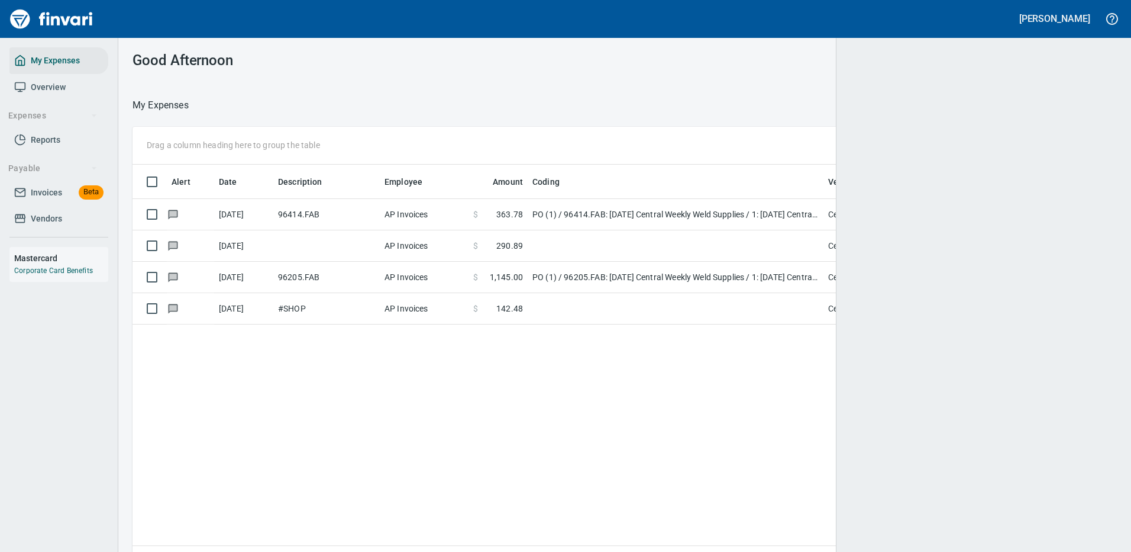
scroll to position [1, 1]
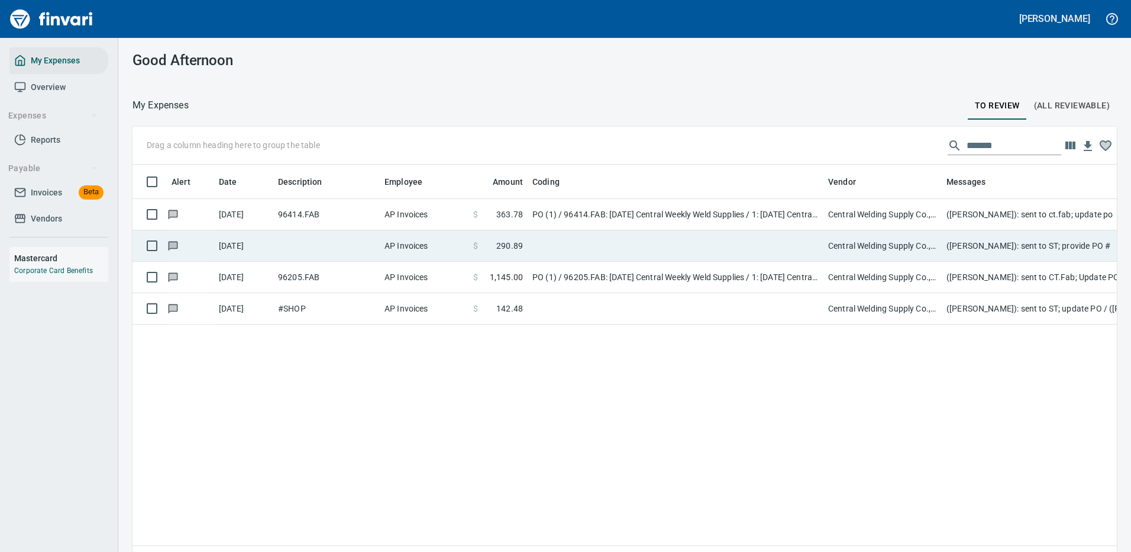
click at [744, 237] on td at bounding box center [676, 245] width 296 height 31
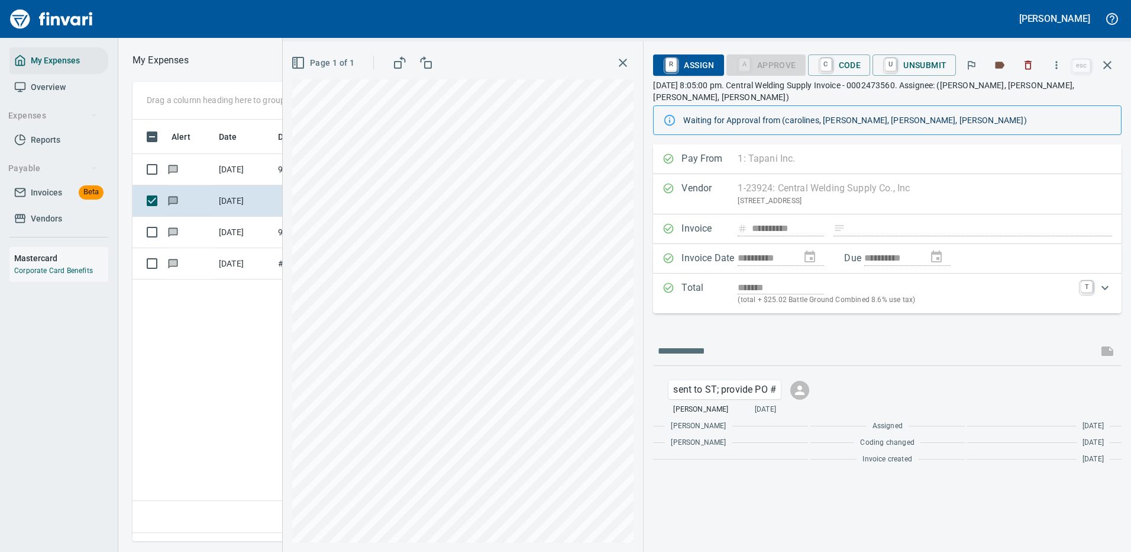
scroll to position [404, 680]
click at [1107, 65] on icon "button" at bounding box center [1108, 65] width 8 height 8
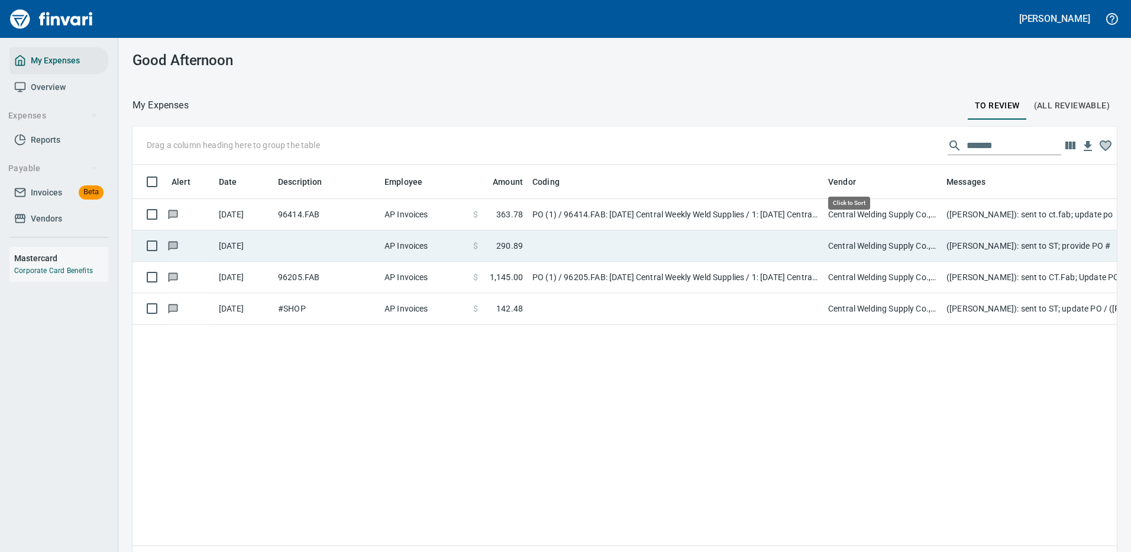
scroll to position [404, 967]
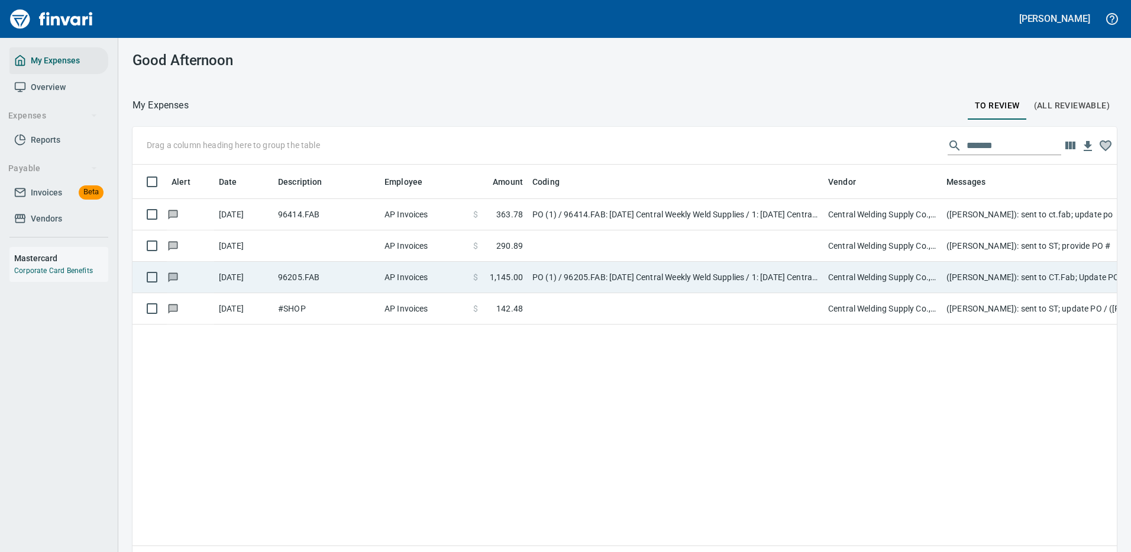
click at [880, 273] on td "Central Welding Supply Co., Inc (1-23924)" at bounding box center [883, 277] width 118 height 31
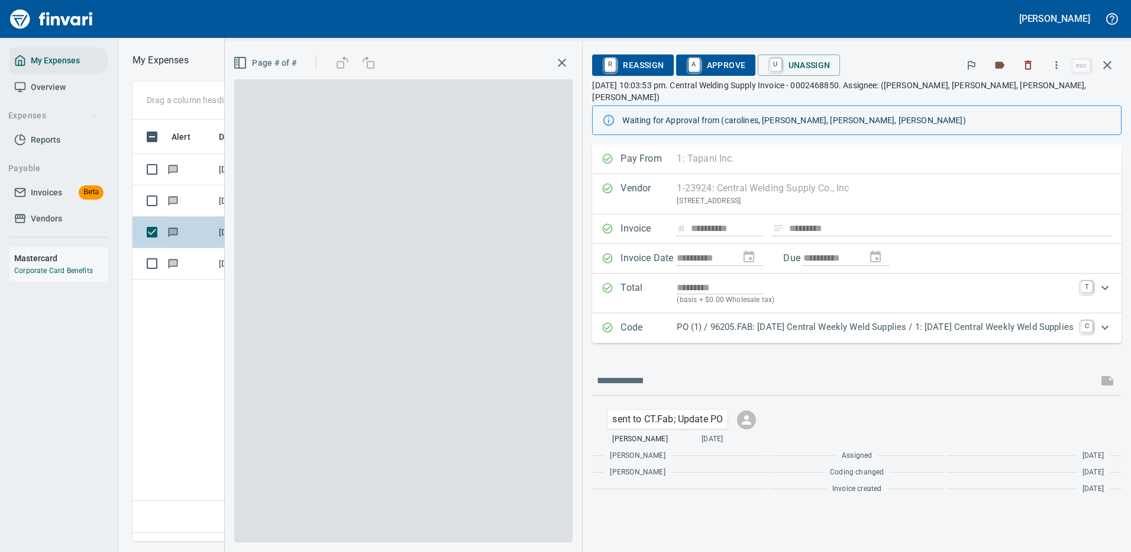
scroll to position [404, 680]
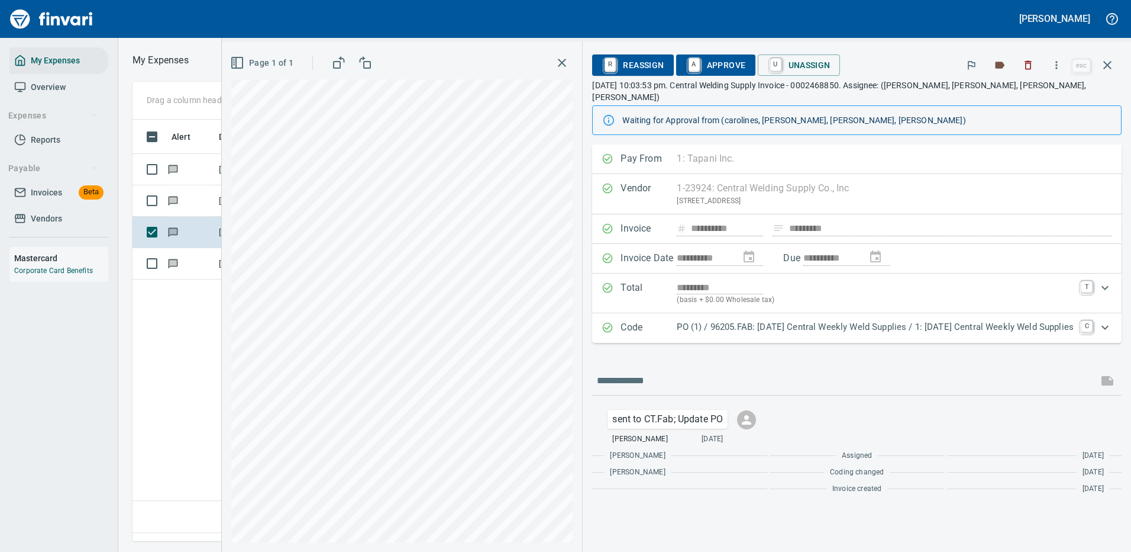
click at [789, 320] on p "PO (1) / 96205.FAB: [DATE] Central Weekly Weld Supplies / 1: [DATE] Central Wee…" at bounding box center [875, 327] width 397 height 14
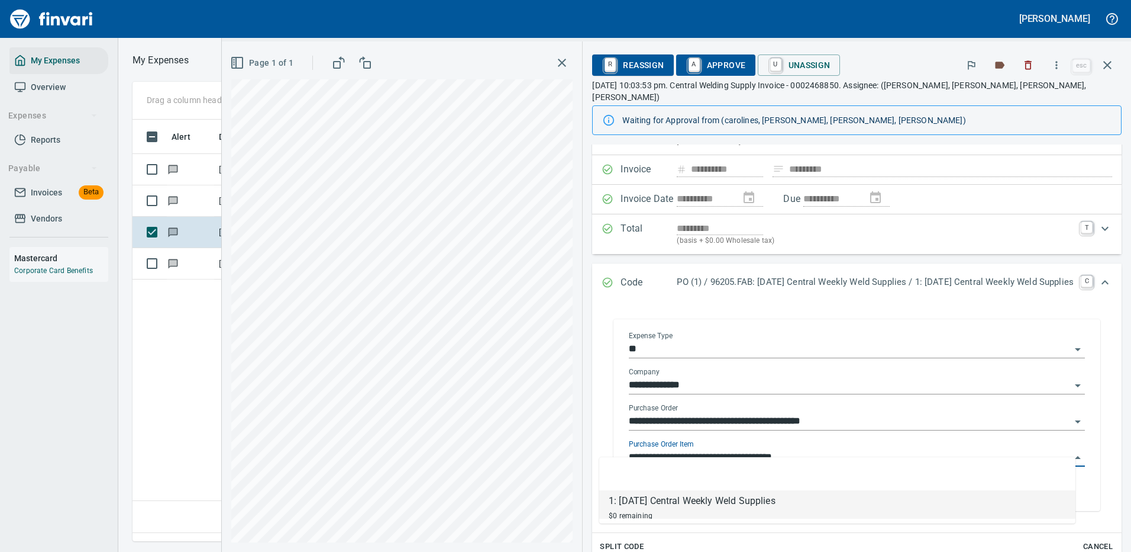
click at [770, 449] on input "**********" at bounding box center [850, 457] width 442 height 17
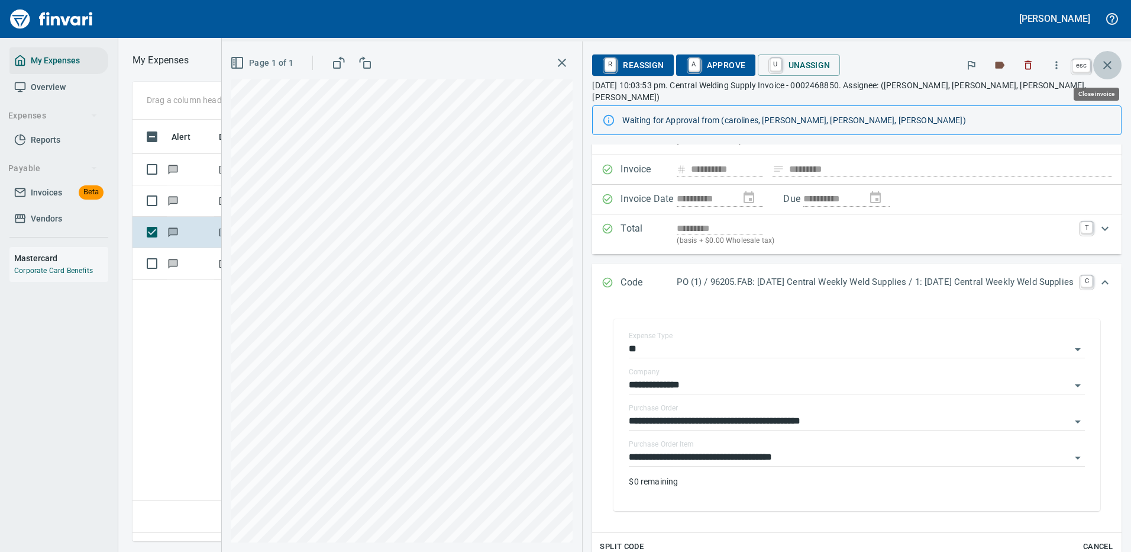
click at [1105, 65] on icon "button" at bounding box center [1108, 65] width 14 height 14
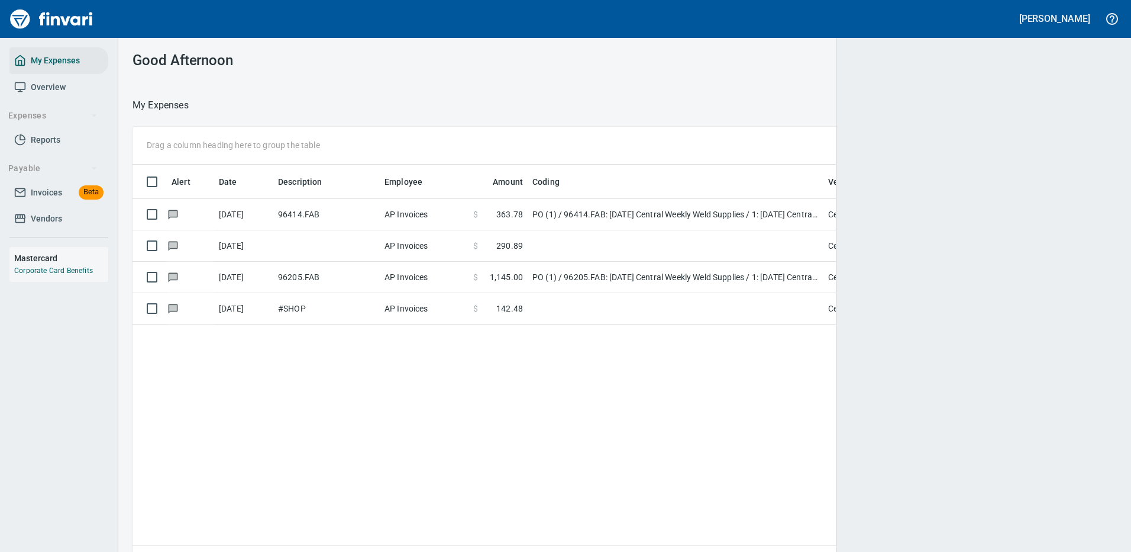
scroll to position [1, 1]
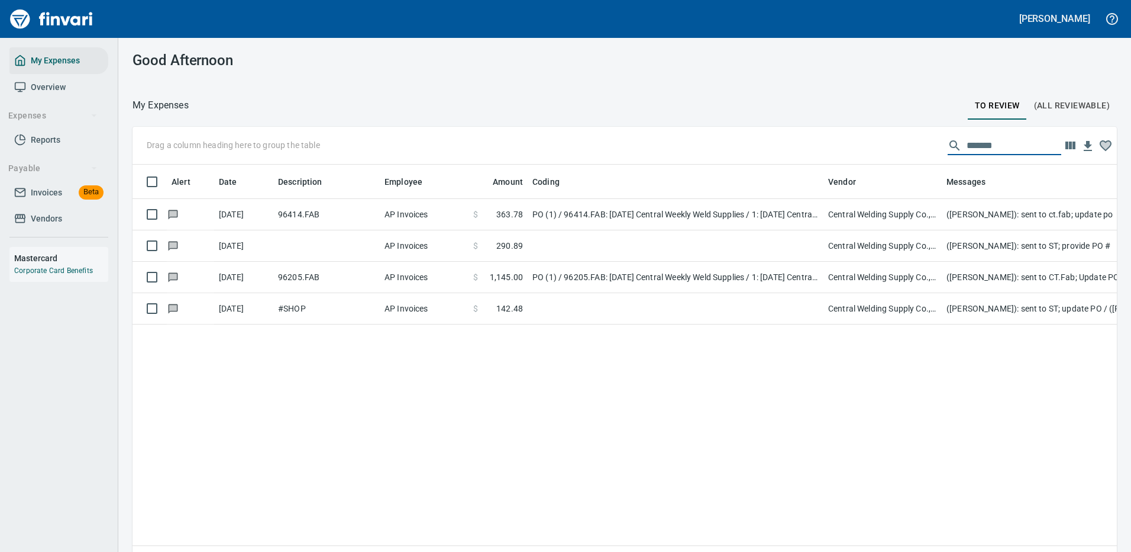
drag, startPoint x: 1008, startPoint y: 144, endPoint x: 871, endPoint y: 134, distance: 137.7
click at [871, 134] on div "Drag a column heading here to group the table *******" at bounding box center [625, 146] width 985 height 38
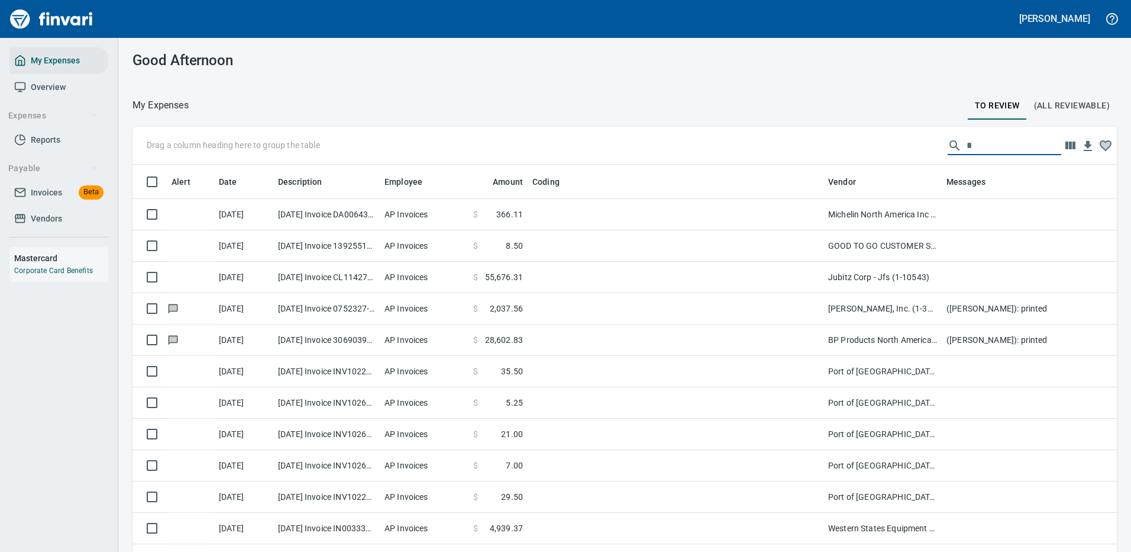
scroll to position [404, 958]
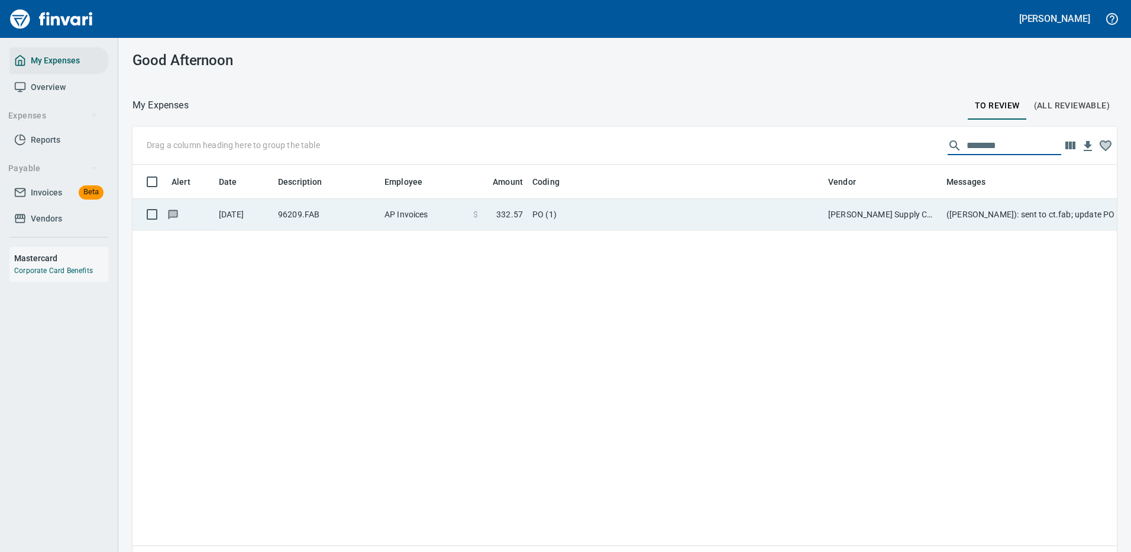
type input "********"
click at [879, 214] on td "[PERSON_NAME] Supply Company (1-10645)" at bounding box center [883, 214] width 118 height 31
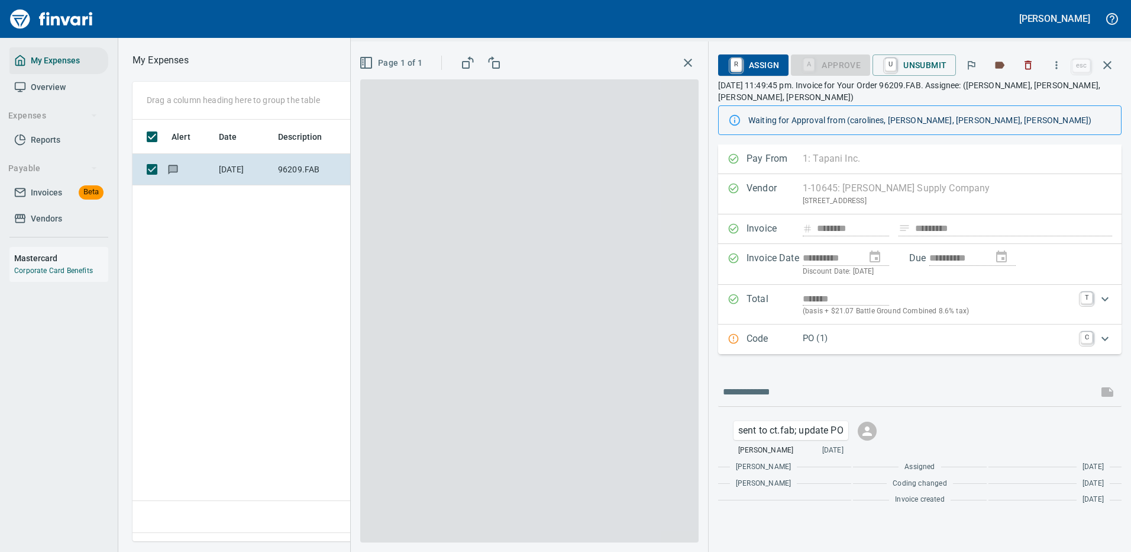
scroll to position [404, 680]
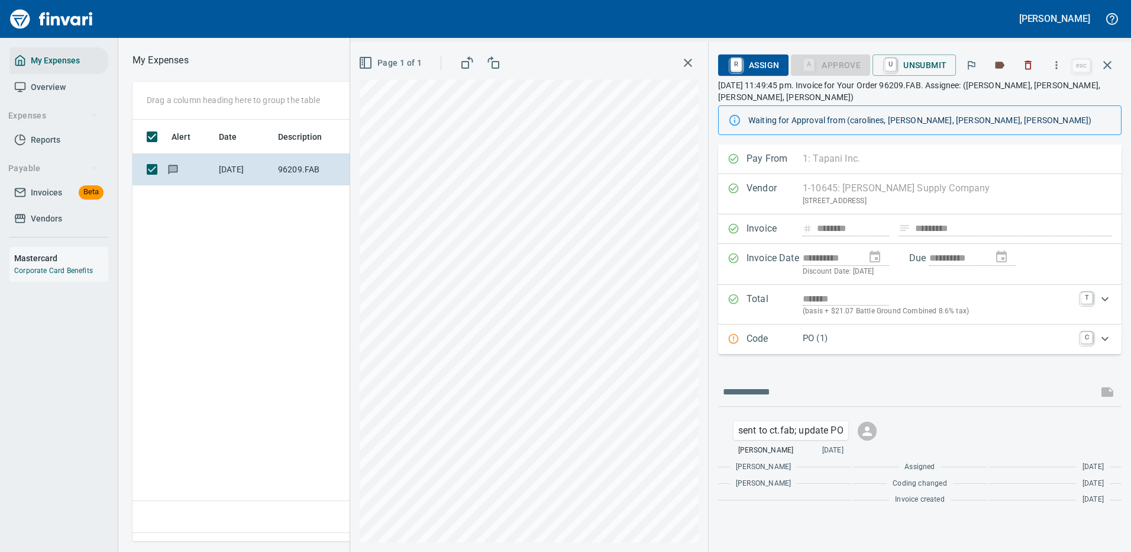
click at [852, 341] on p "PO (1)" at bounding box center [938, 338] width 271 height 14
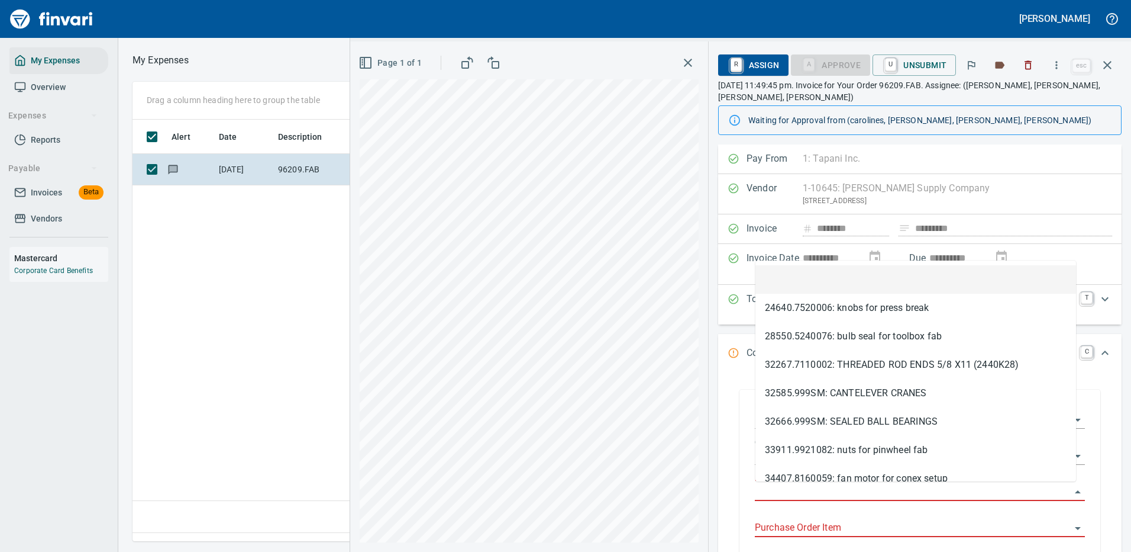
click at [808, 486] on input "Purchase Order" at bounding box center [913, 491] width 316 height 17
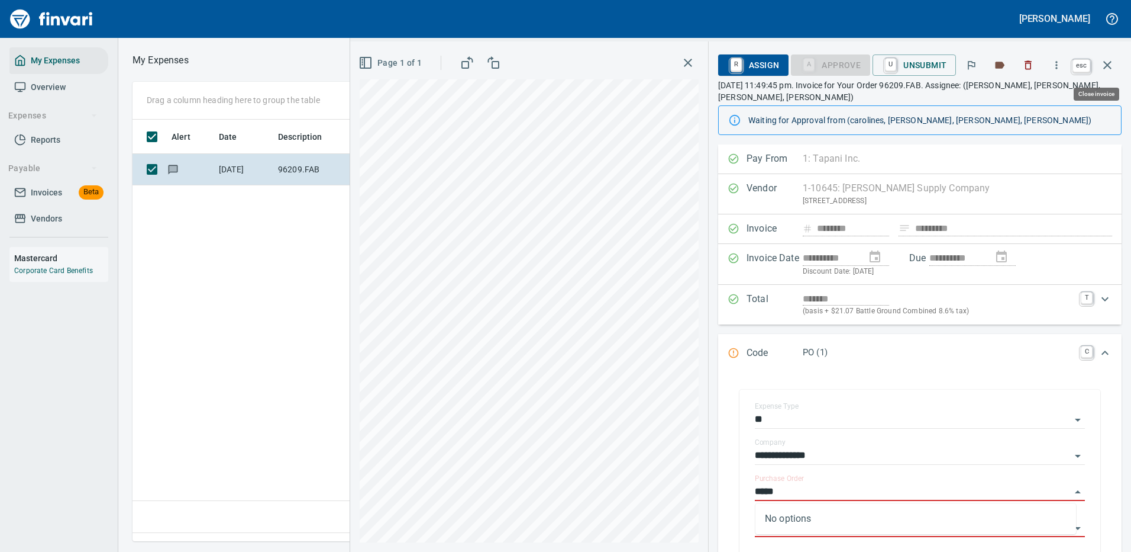
type input "*****"
click at [1108, 62] on icon "button" at bounding box center [1108, 65] width 14 height 14
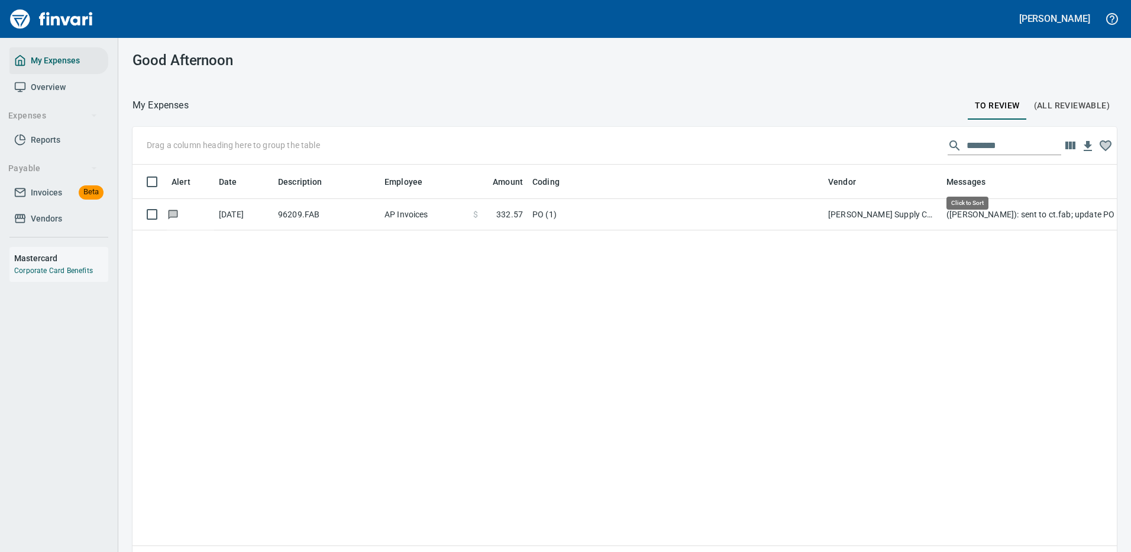
scroll to position [404, 967]
drag, startPoint x: 998, startPoint y: 143, endPoint x: 882, endPoint y: 137, distance: 116.1
click at [882, 137] on div "Drag a column heading here to group the table ********" at bounding box center [625, 146] width 985 height 38
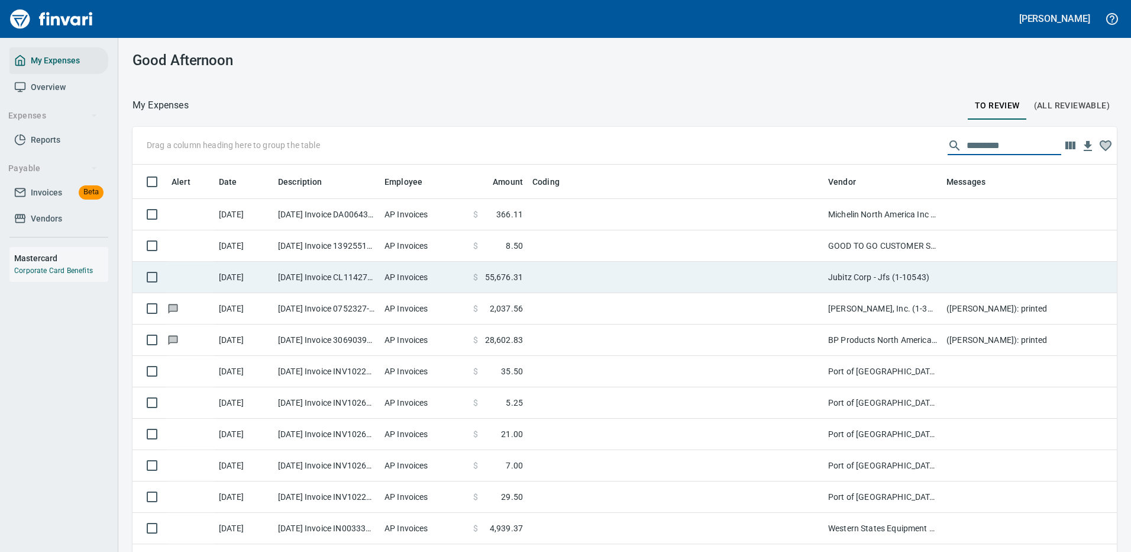
click at [535, 240] on td at bounding box center [676, 245] width 296 height 31
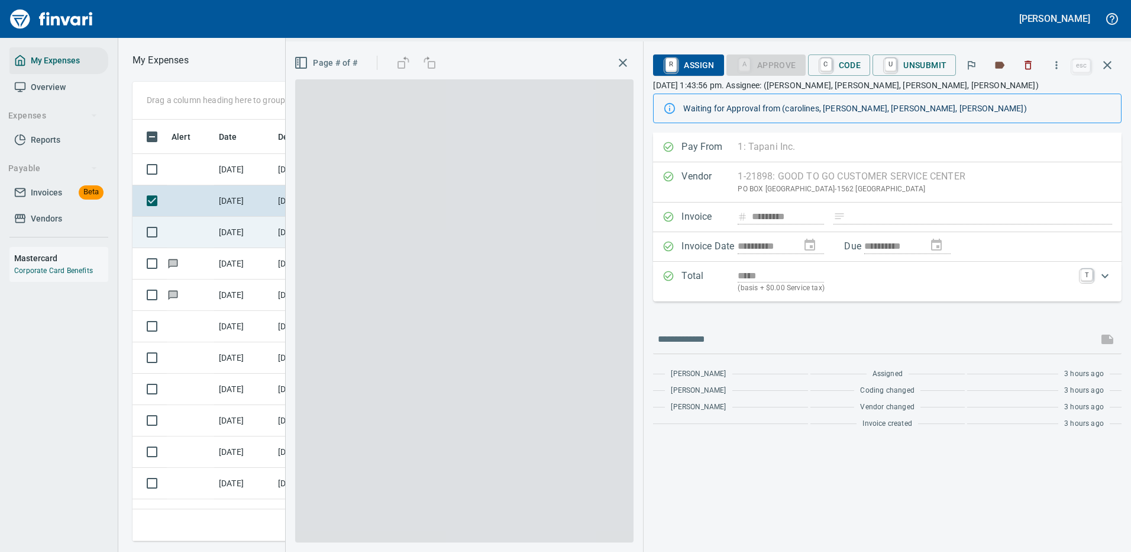
scroll to position [404, 671]
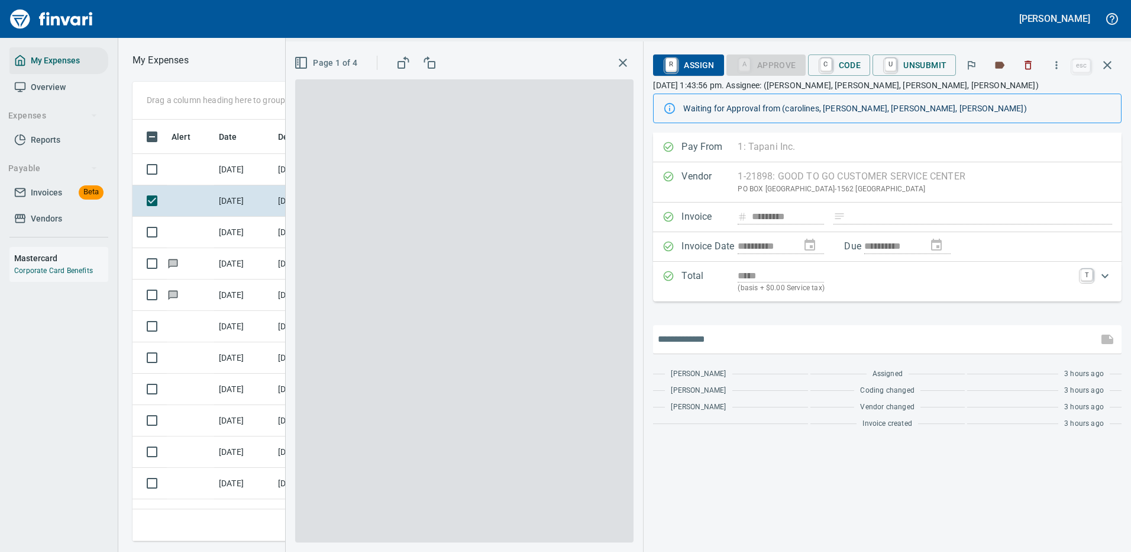
click at [709, 336] on input "text" at bounding box center [876, 339] width 436 height 19
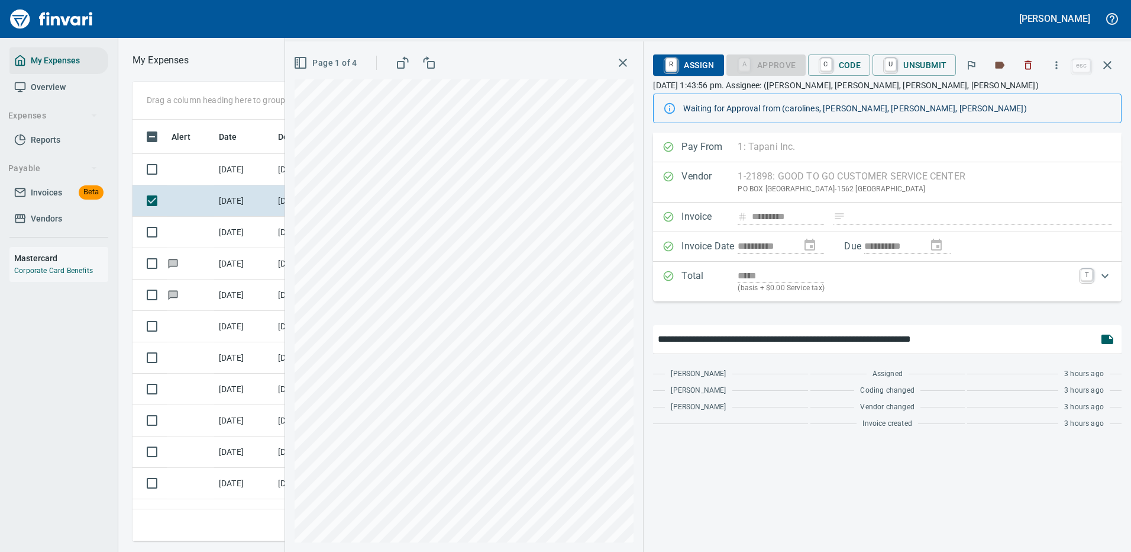
type input "**********"
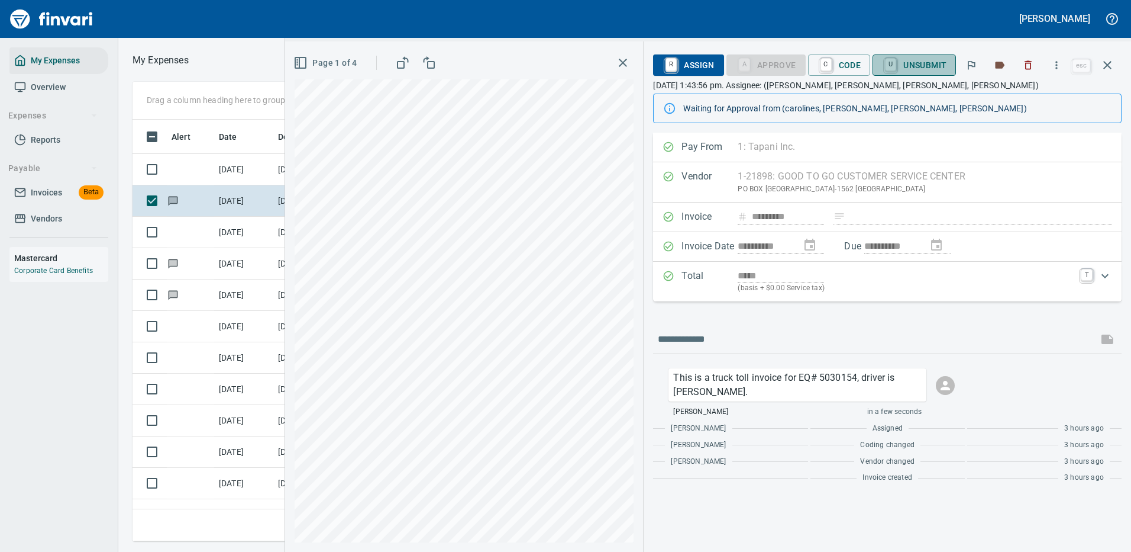
click at [936, 62] on span "U Unsubmit" at bounding box center [914, 65] width 65 height 20
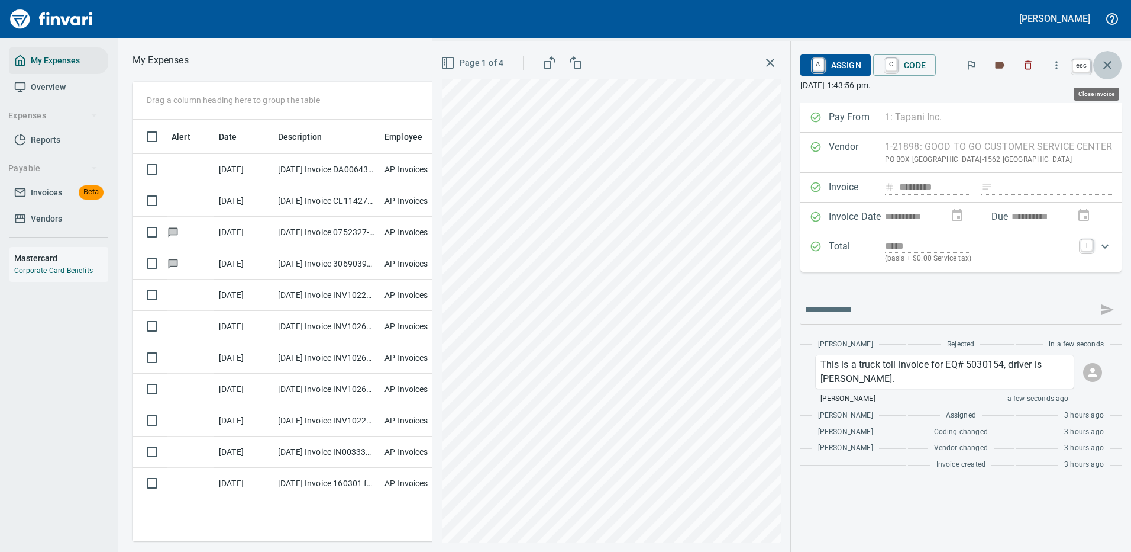
click at [1107, 62] on icon "button" at bounding box center [1108, 65] width 14 height 14
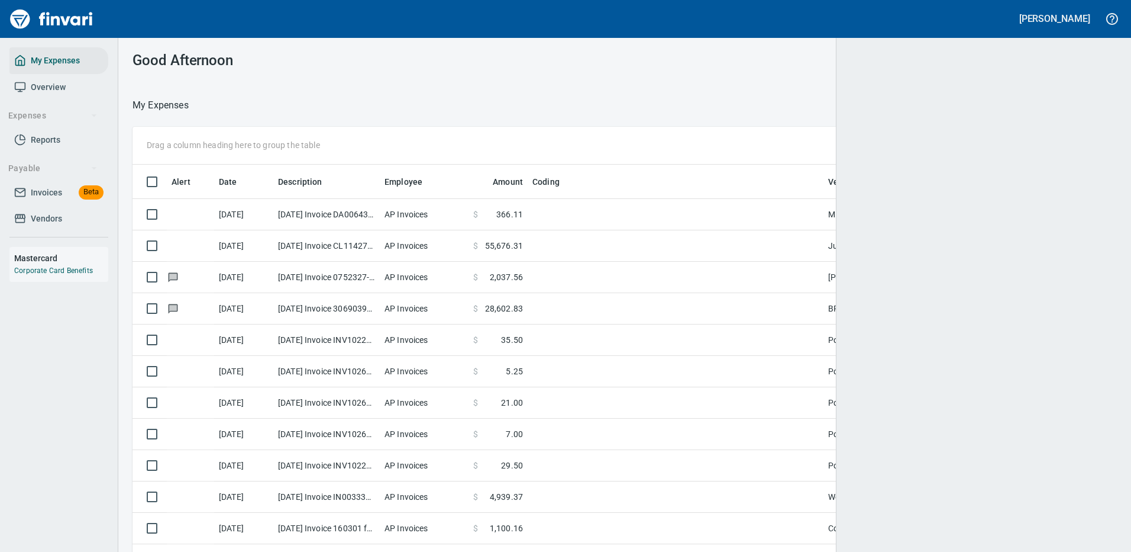
scroll to position [404, 957]
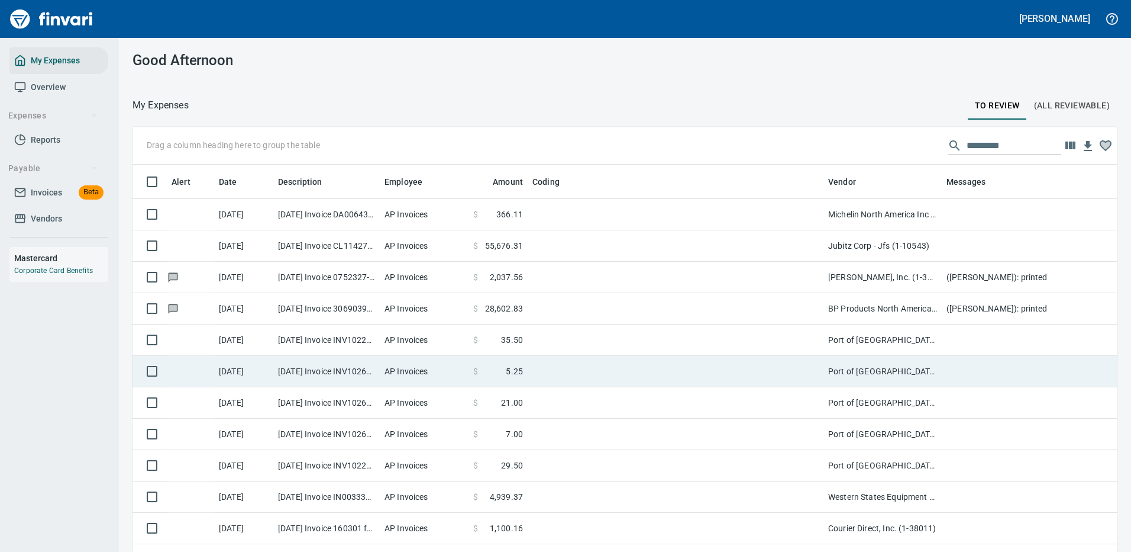
click at [576, 337] on td at bounding box center [676, 339] width 296 height 31
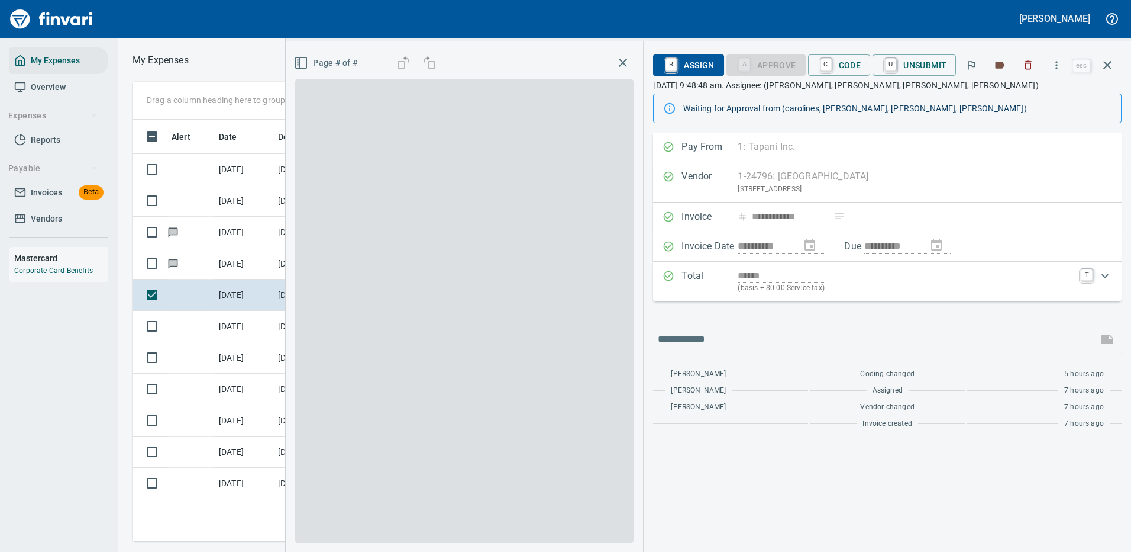
scroll to position [404, 671]
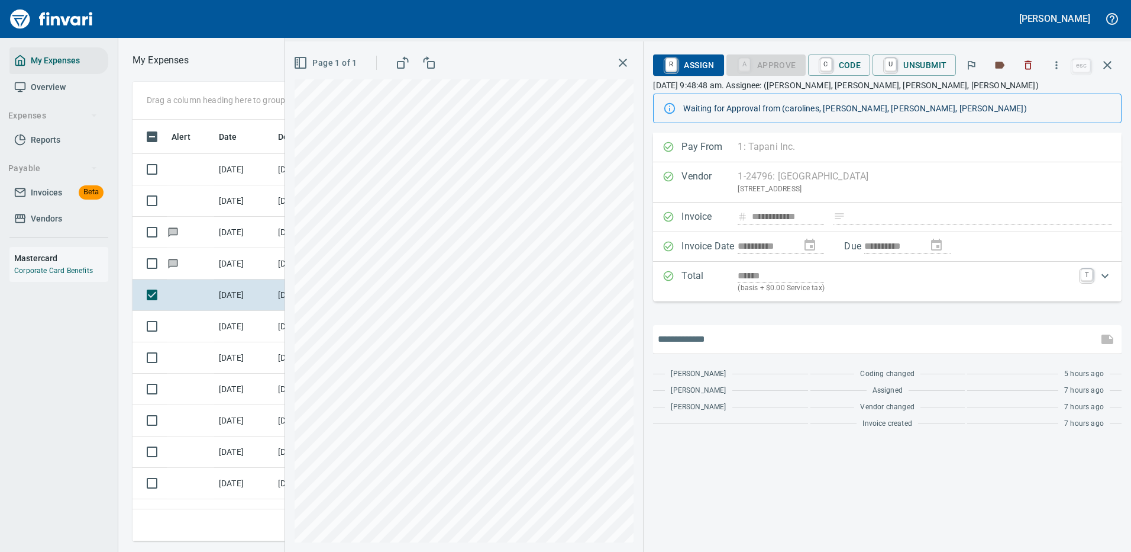
click at [702, 335] on input "text" at bounding box center [876, 339] width 436 height 19
type input "**********"
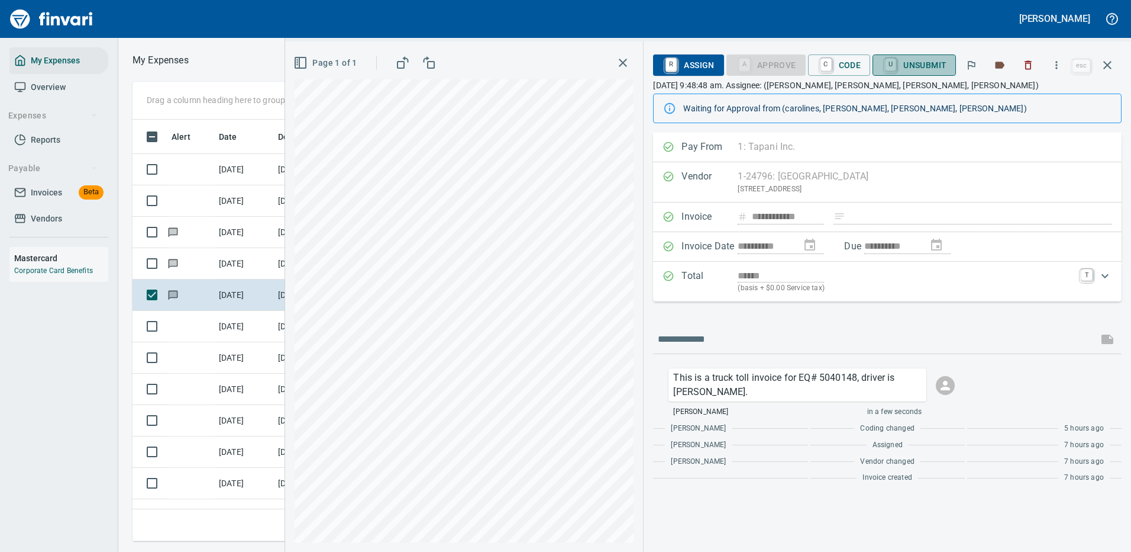
click at [923, 62] on span "U Unsubmit" at bounding box center [914, 65] width 65 height 20
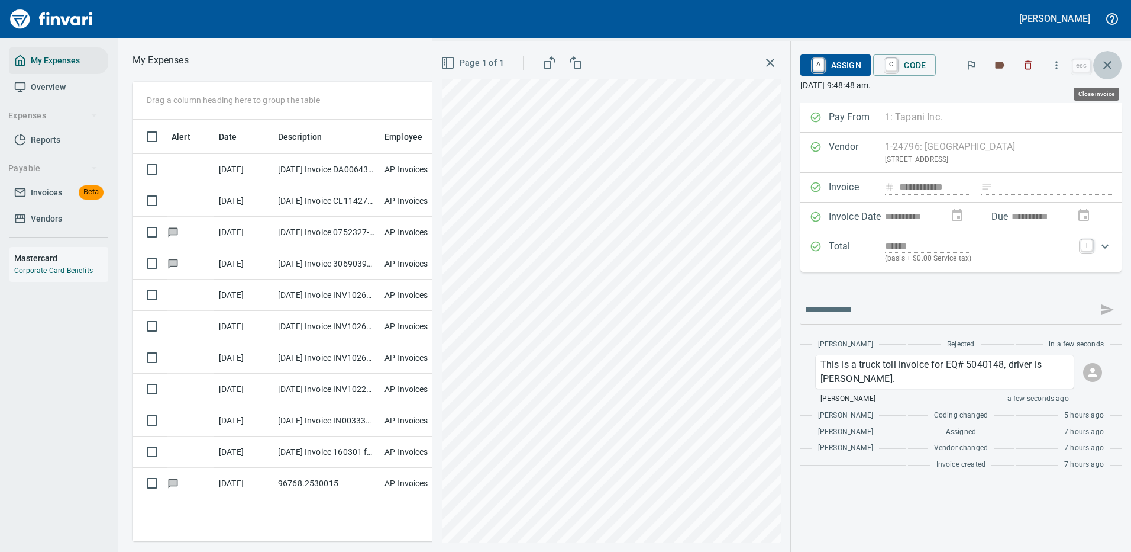
click at [1110, 59] on icon "button" at bounding box center [1108, 65] width 14 height 14
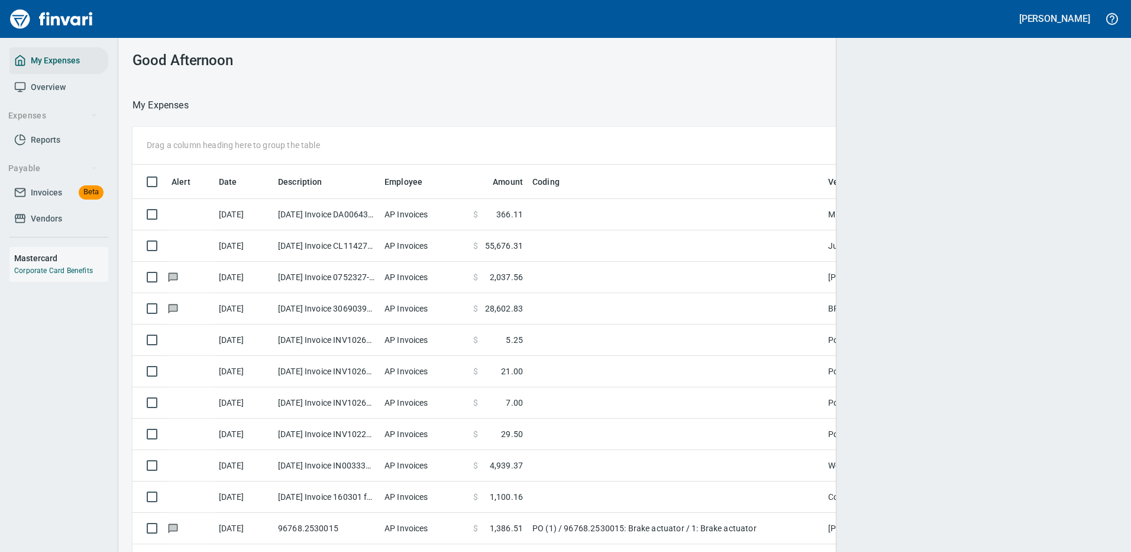
scroll to position [1, 1]
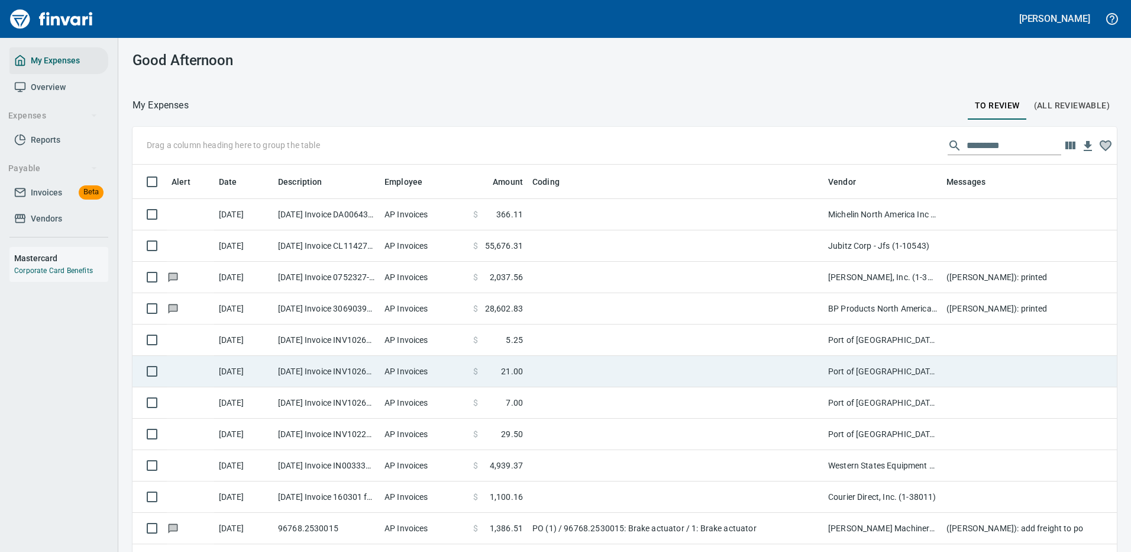
click at [642, 360] on td at bounding box center [676, 371] width 296 height 31
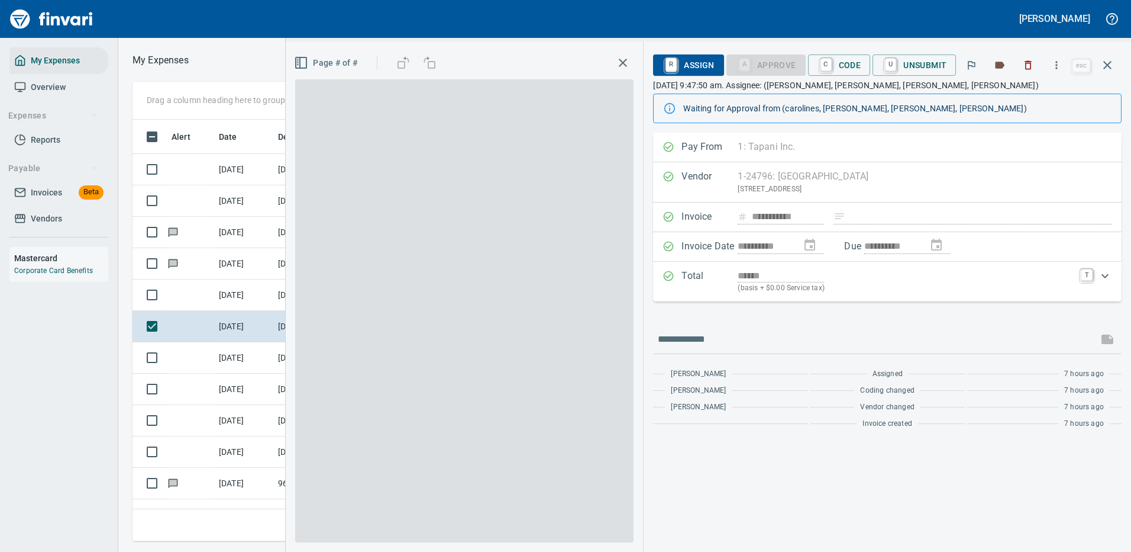
scroll to position [404, 671]
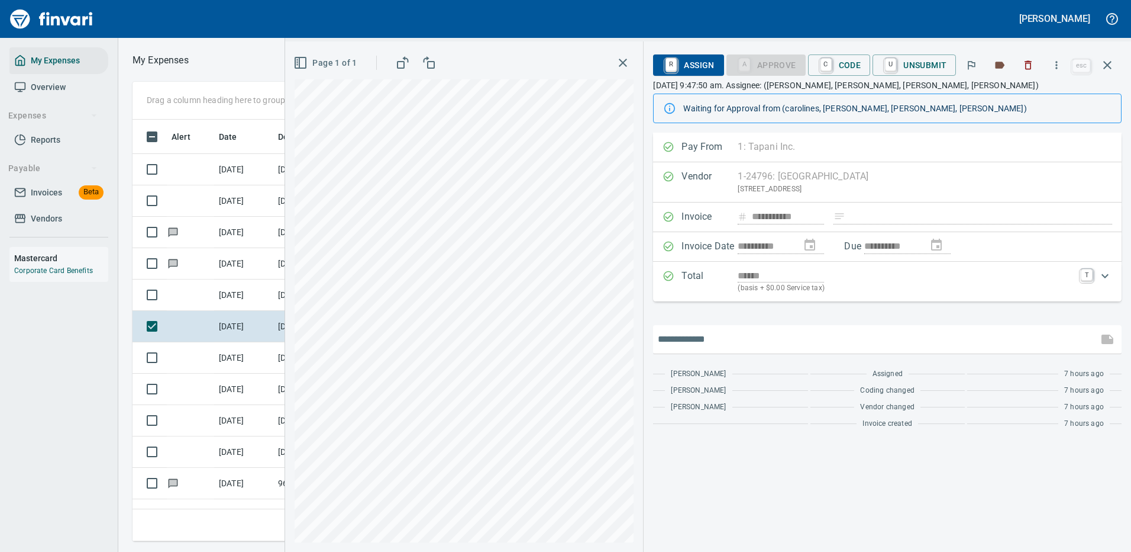
click at [744, 335] on input "text" at bounding box center [876, 339] width 436 height 19
type input "**********"
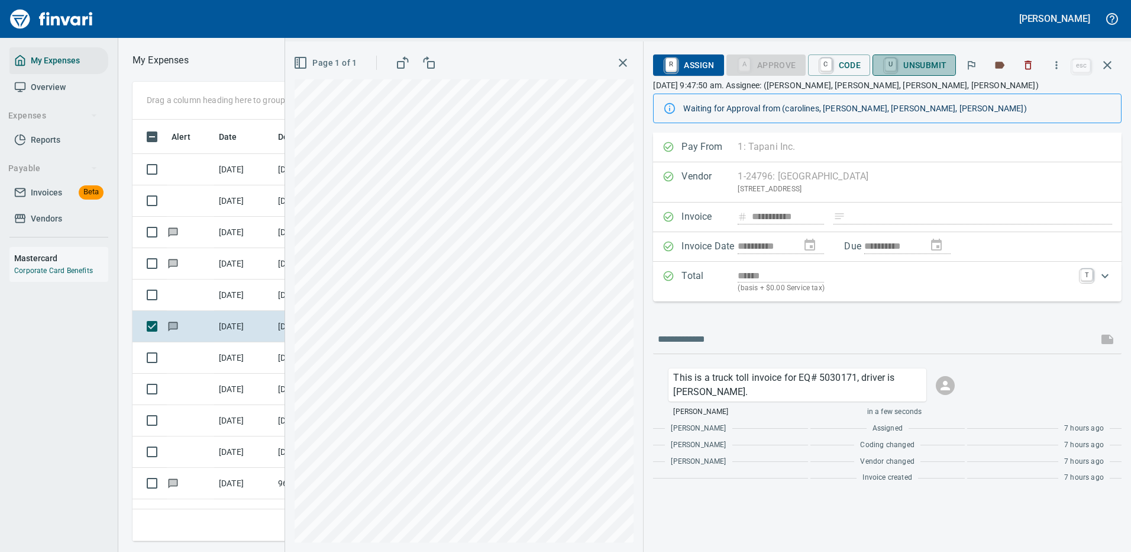
click at [933, 60] on span "U Unsubmit" at bounding box center [914, 65] width 65 height 20
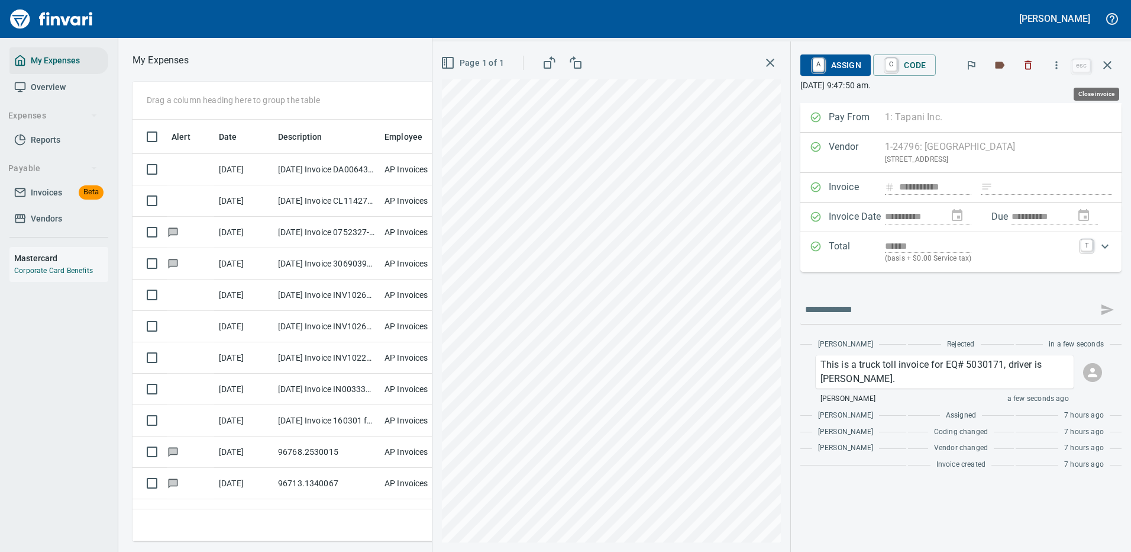
click at [1108, 65] on icon "button" at bounding box center [1108, 65] width 8 height 8
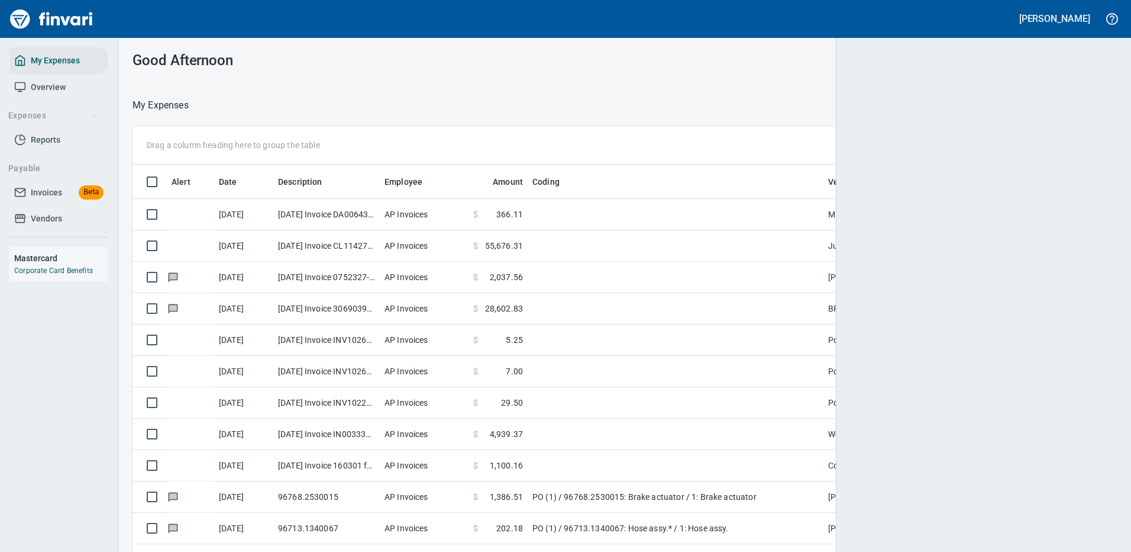
scroll to position [1, 1]
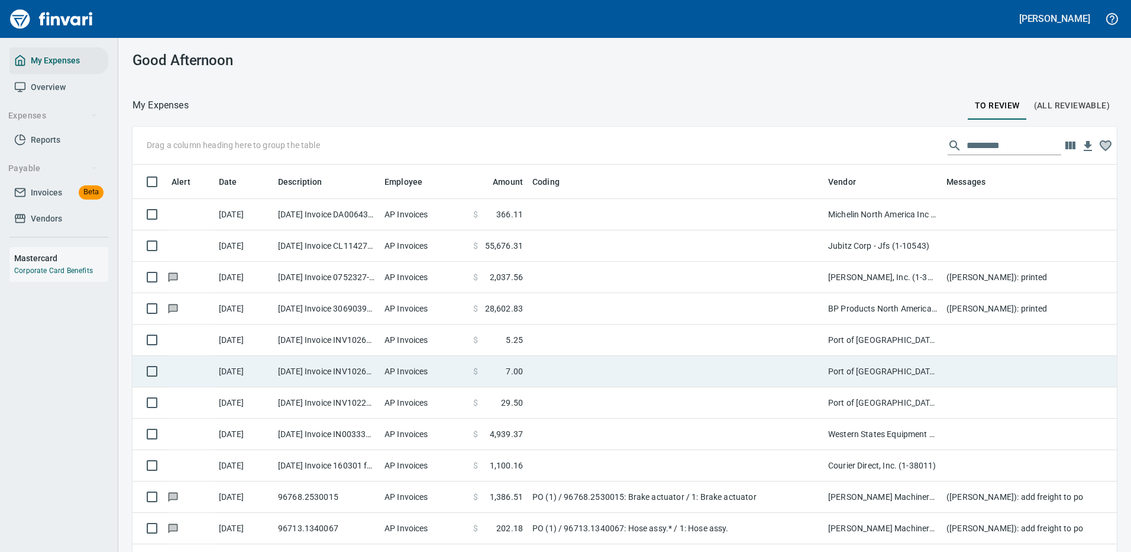
click at [636, 373] on td at bounding box center [676, 371] width 296 height 31
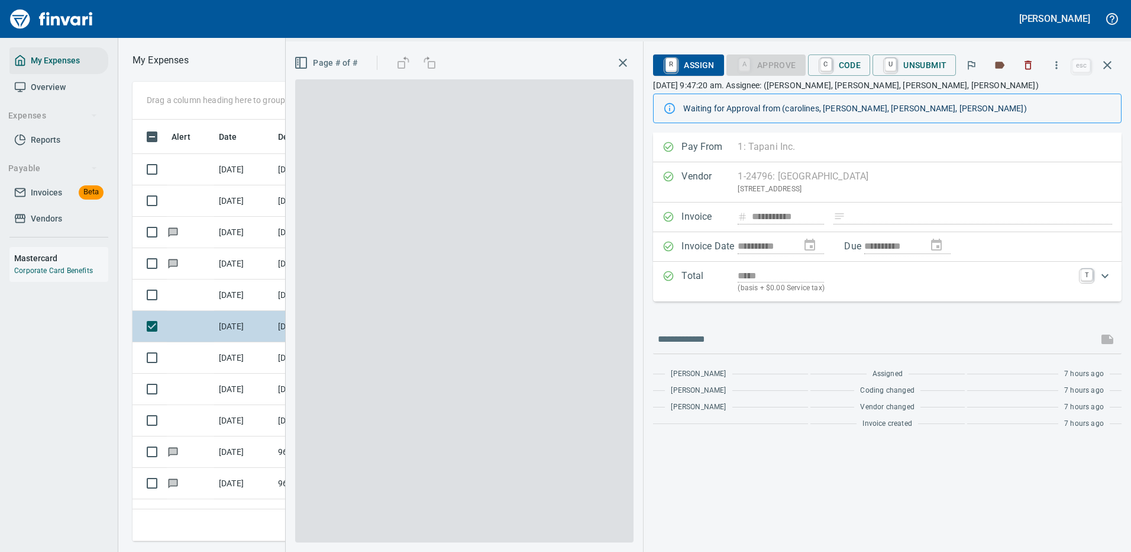
scroll to position [404, 671]
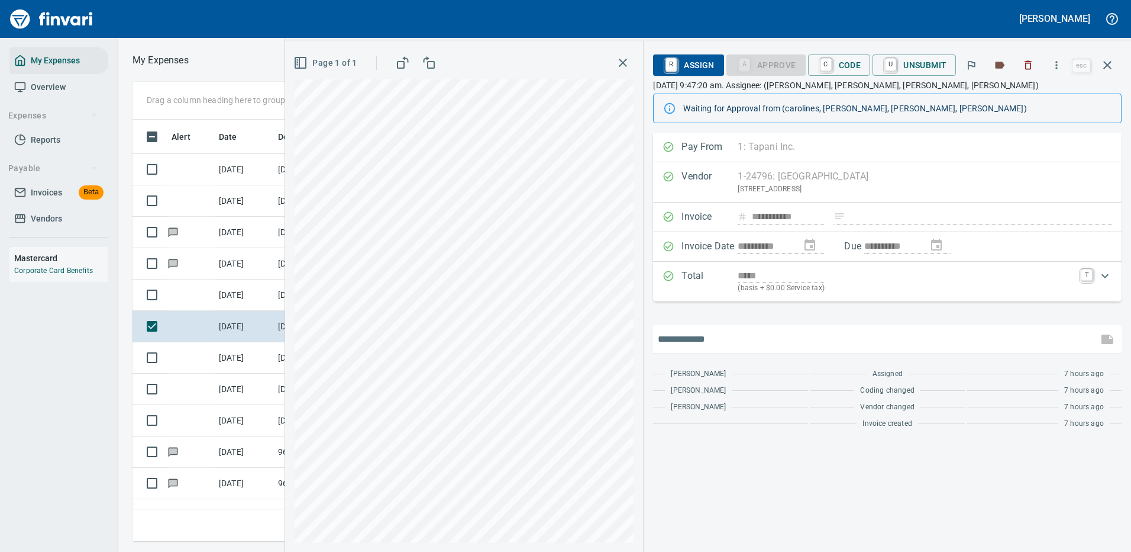
click at [720, 340] on input "text" at bounding box center [876, 339] width 436 height 19
click at [921, 337] on input "**********" at bounding box center [876, 339] width 436 height 19
click at [945, 338] on input "**********" at bounding box center [876, 339] width 436 height 19
type input "**********"
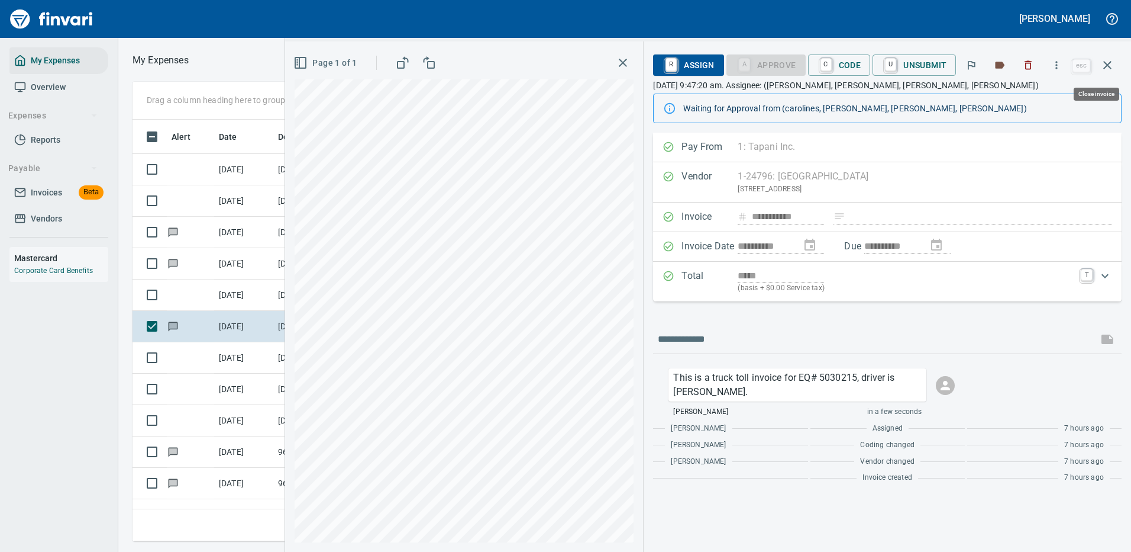
click at [1108, 63] on icon "button" at bounding box center [1108, 65] width 14 height 14
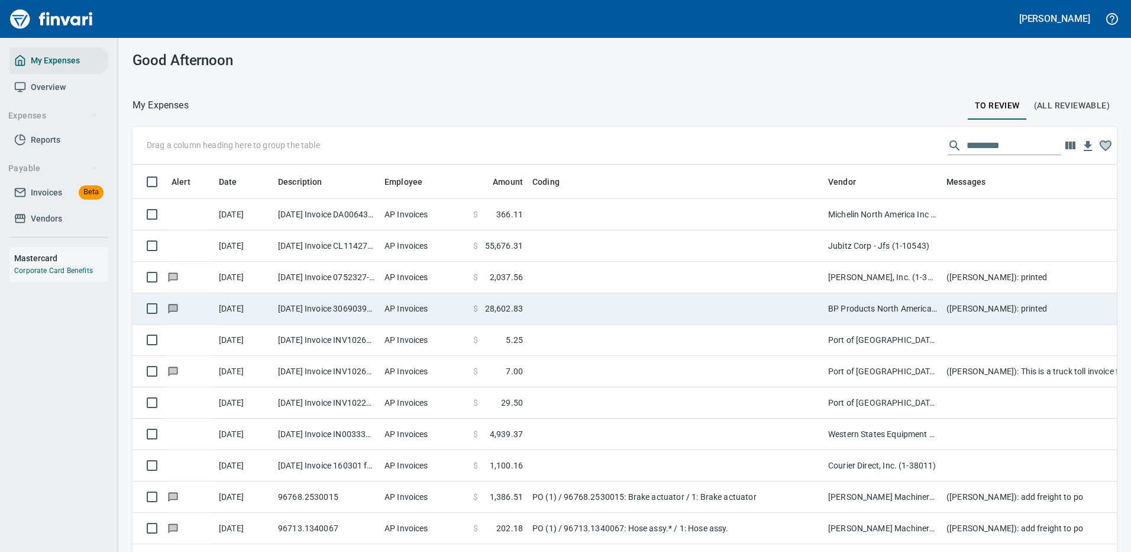
scroll to position [404, 958]
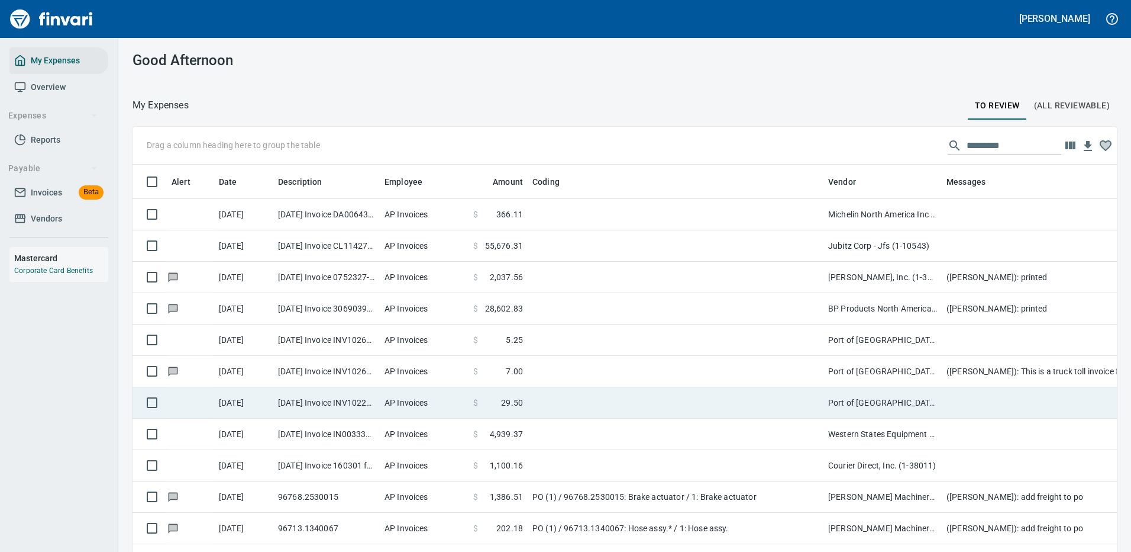
click at [607, 397] on td at bounding box center [676, 402] width 296 height 31
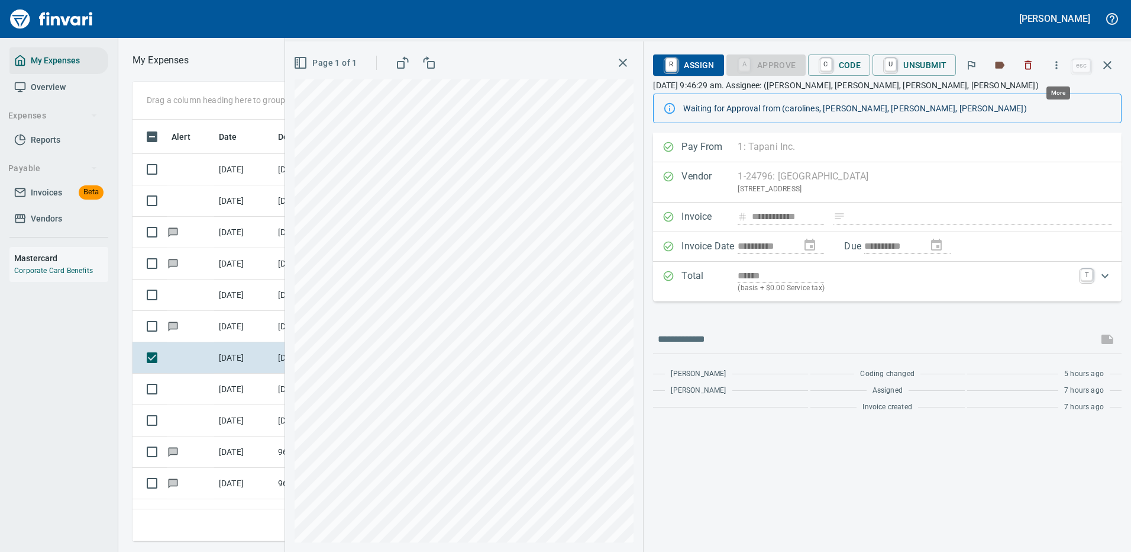
scroll to position [404, 671]
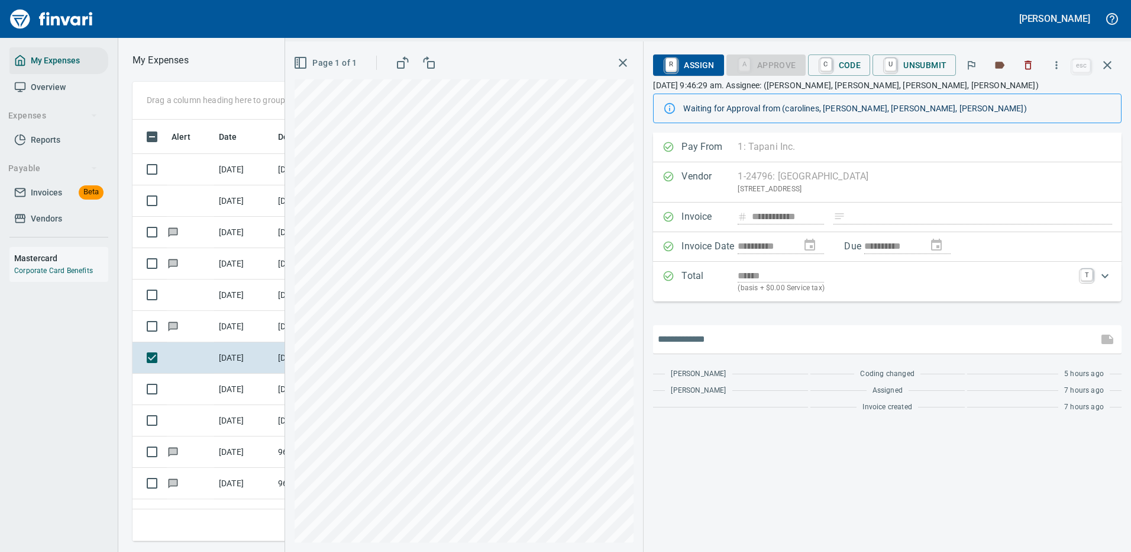
click at [708, 336] on input "text" at bounding box center [876, 339] width 436 height 19
type input "**********"
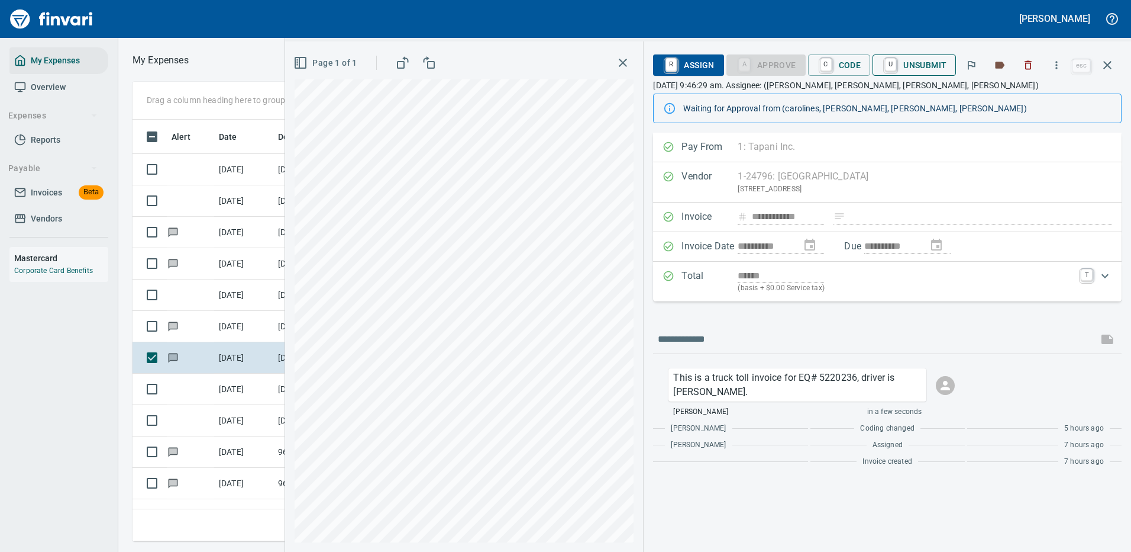
click at [912, 59] on span "U Unsubmit" at bounding box center [914, 65] width 65 height 20
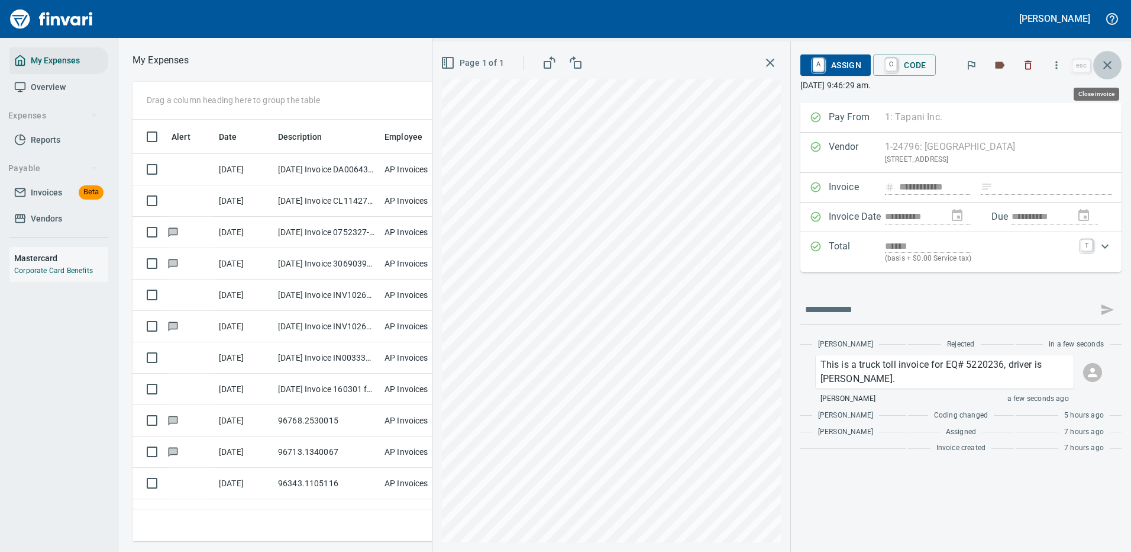
click at [1110, 63] on icon "button" at bounding box center [1108, 65] width 14 height 14
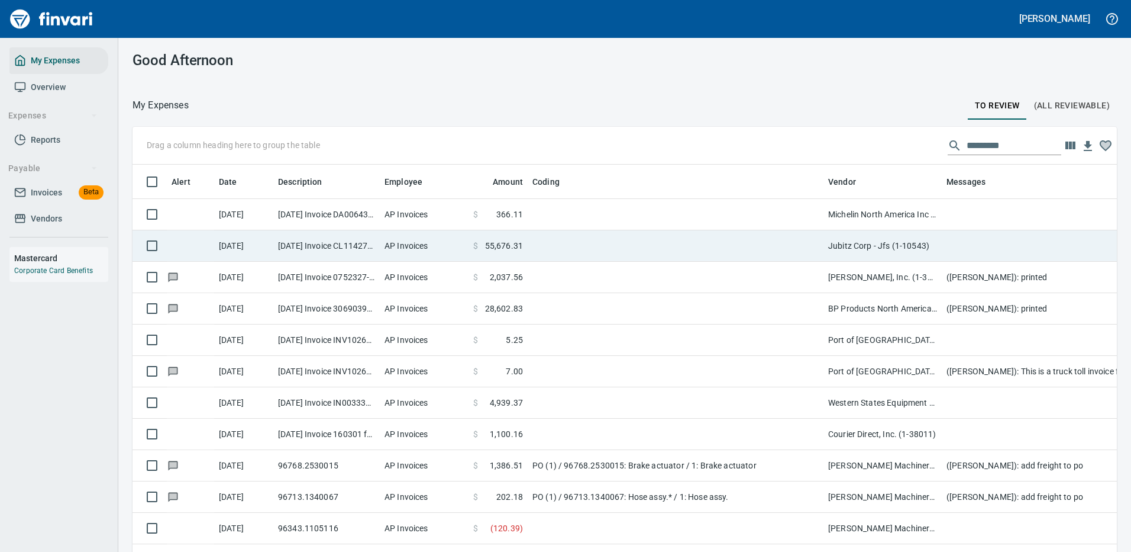
scroll to position [404, 958]
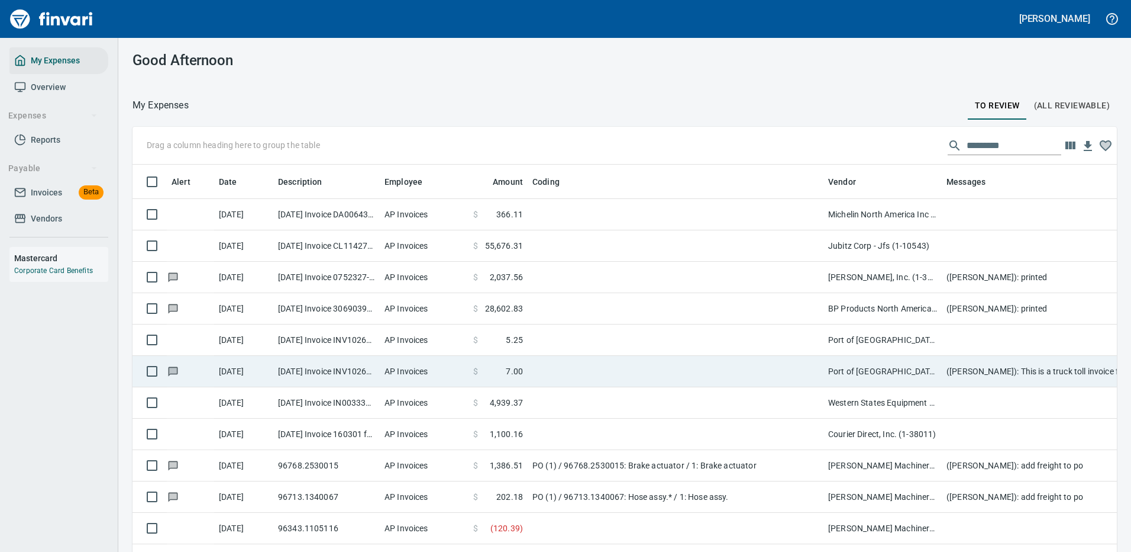
click at [752, 371] on td at bounding box center [676, 371] width 296 height 31
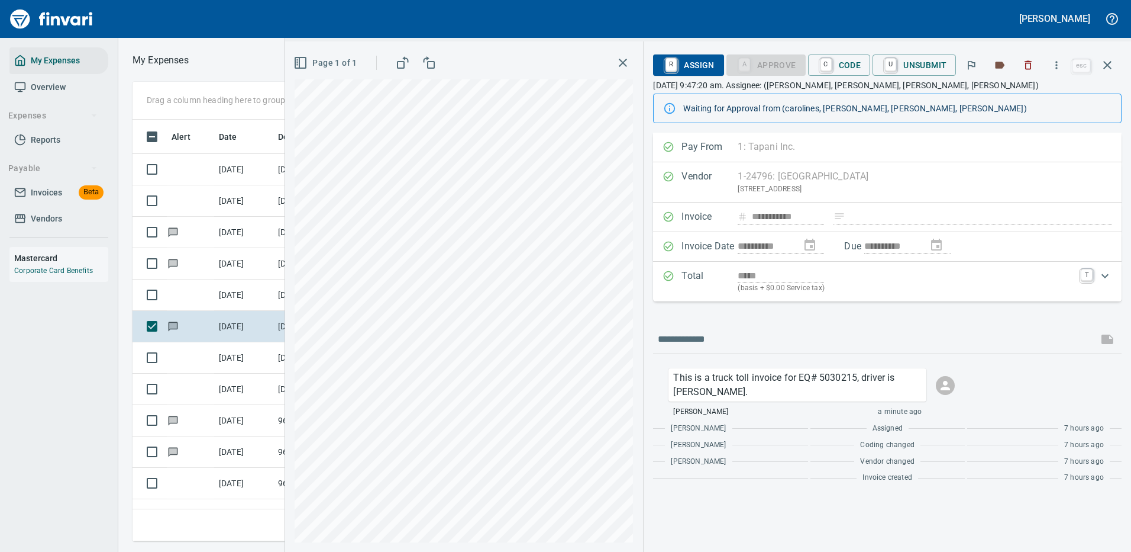
scroll to position [404, 671]
click at [920, 63] on span "U Unsubmit" at bounding box center [914, 65] width 65 height 20
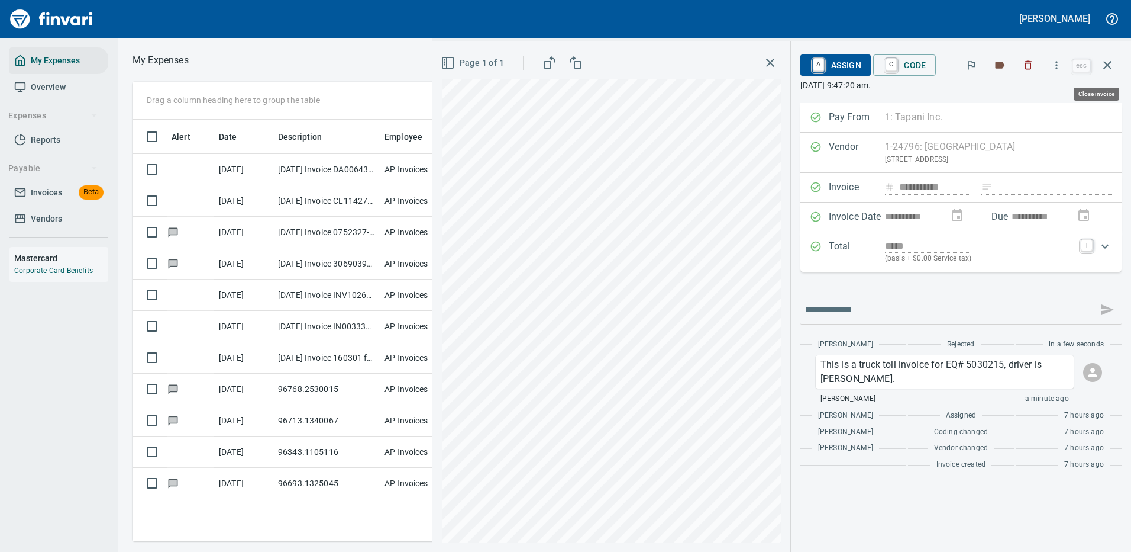
click at [1110, 65] on icon "button" at bounding box center [1108, 65] width 14 height 14
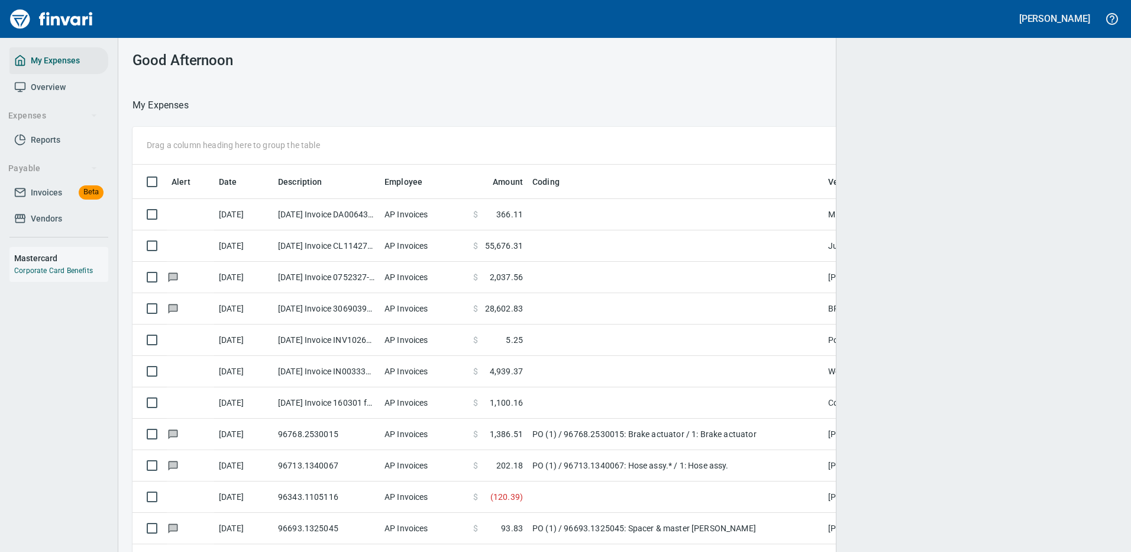
scroll to position [404, 950]
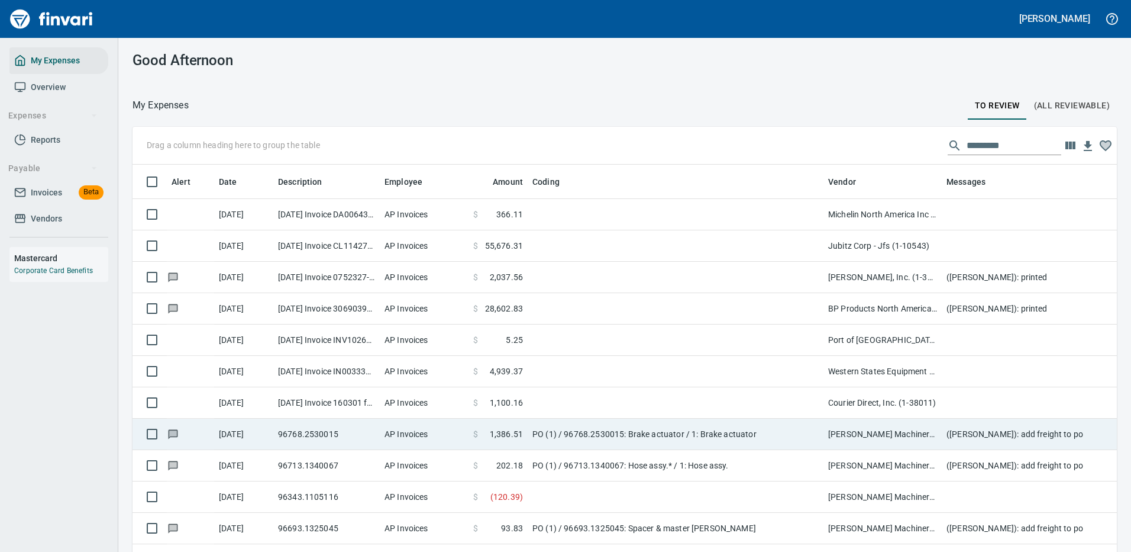
click at [770, 402] on td at bounding box center [676, 402] width 296 height 31
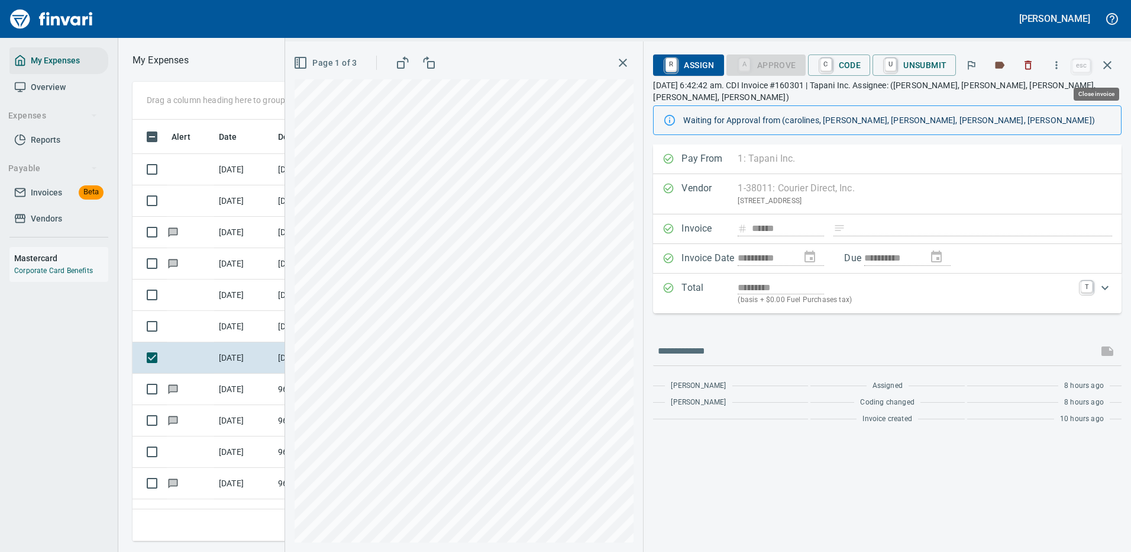
scroll to position [404, 671]
click at [849, 68] on span "C Code" at bounding box center [840, 65] width 44 height 20
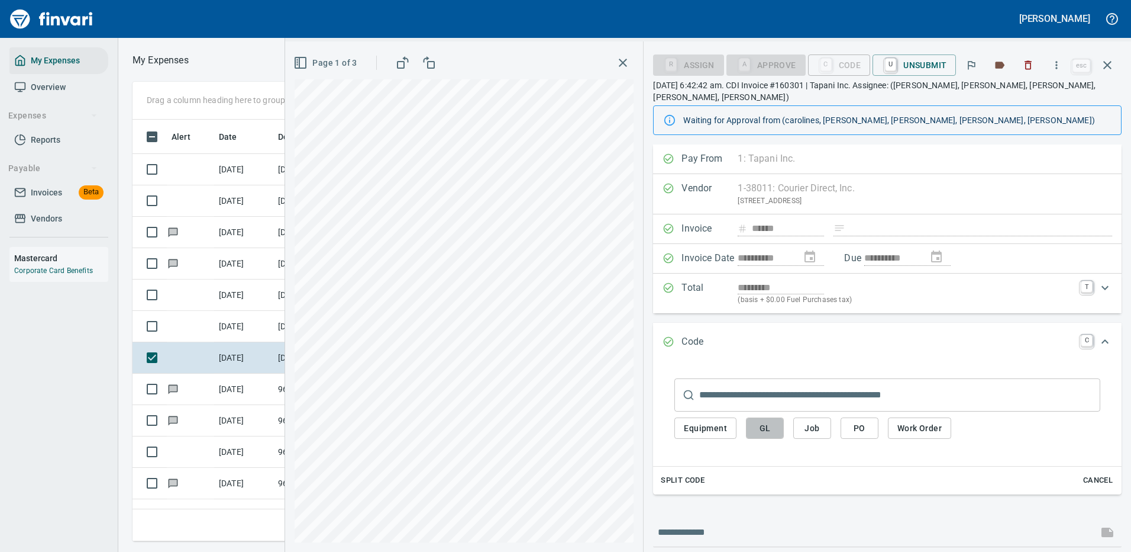
click at [766, 421] on span "GL" at bounding box center [765, 428] width 19 height 15
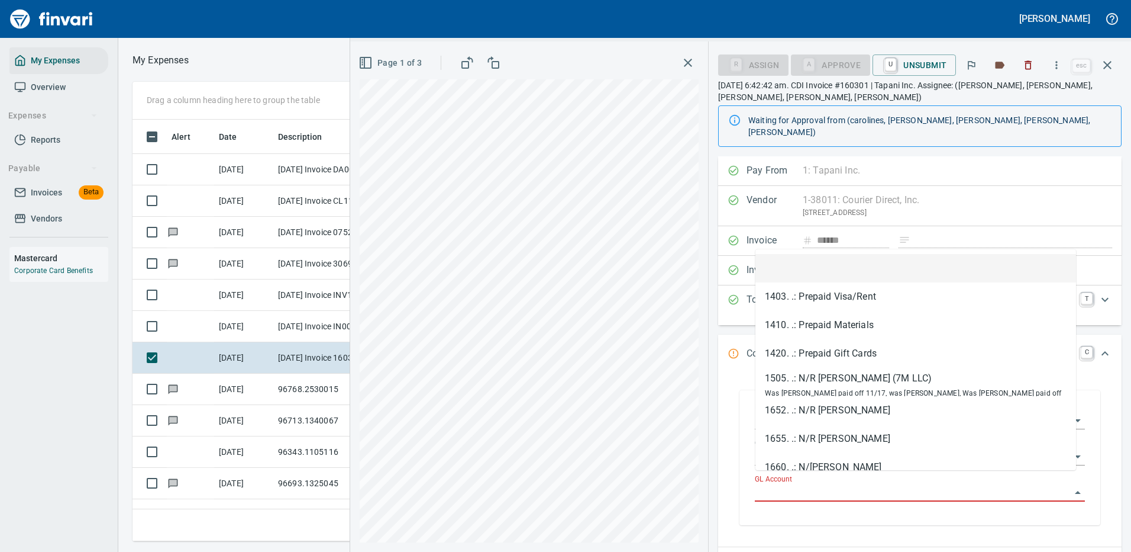
click at [800, 484] on input "GL Account" at bounding box center [913, 492] width 316 height 17
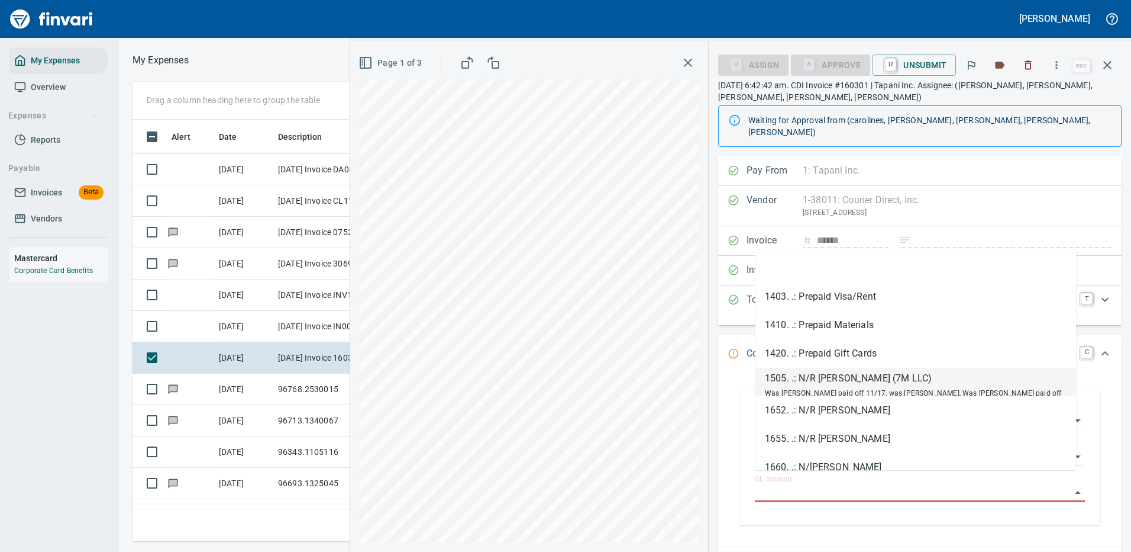
click at [1099, 361] on div "Code GL (1) C" at bounding box center [920, 353] width 404 height 39
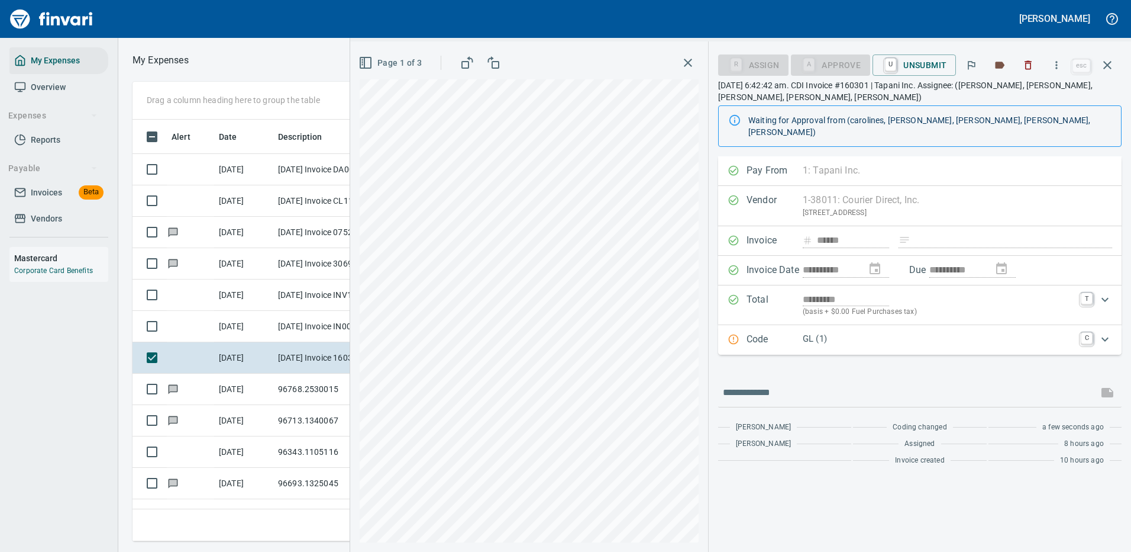
click at [873, 332] on p "GL (1)" at bounding box center [938, 339] width 271 height 14
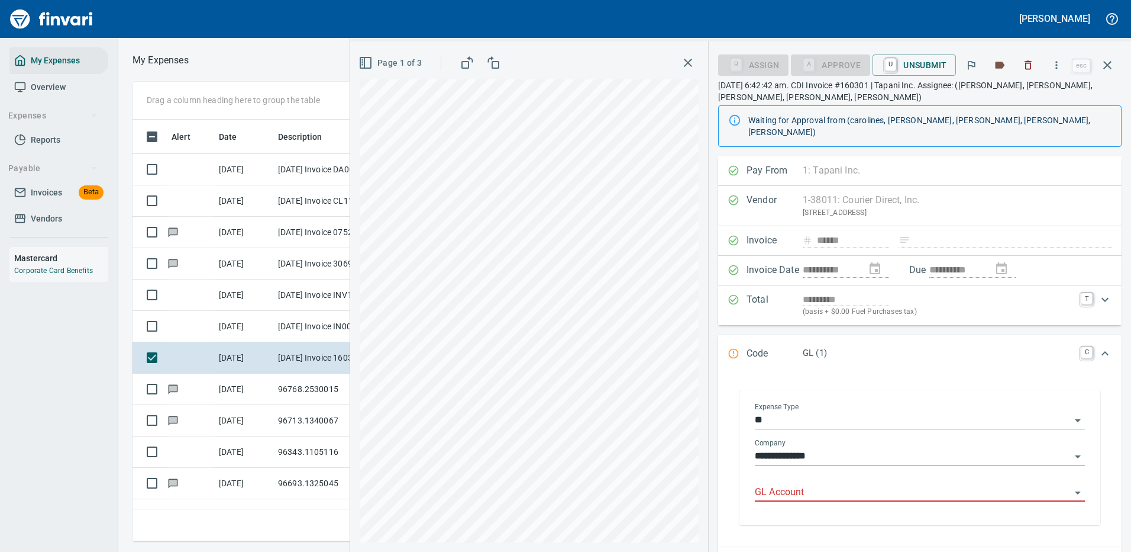
click at [1071, 413] on icon "Open" at bounding box center [1078, 420] width 14 height 14
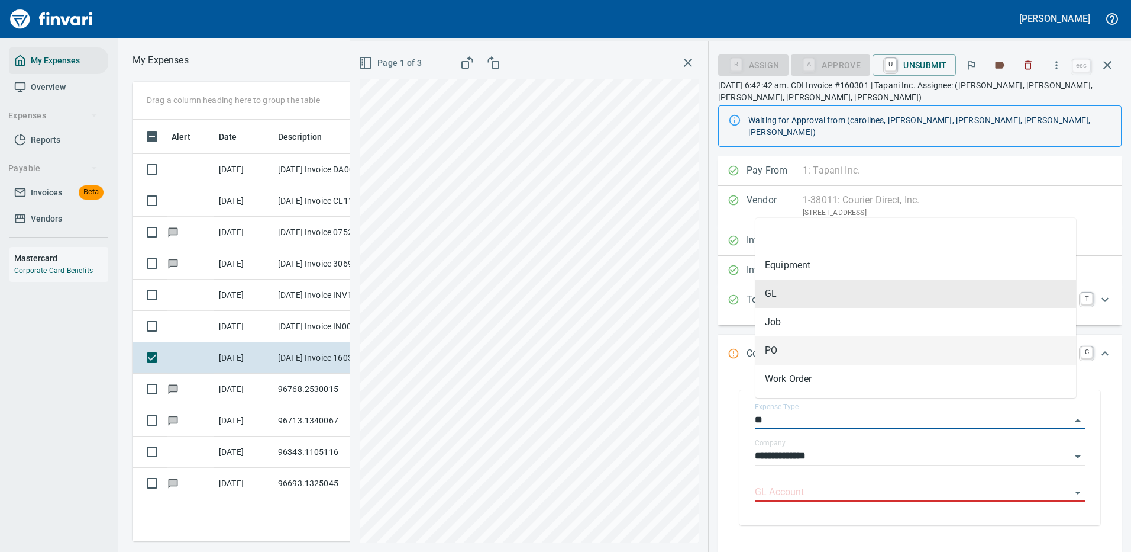
click at [778, 351] on li "PO" at bounding box center [916, 350] width 321 height 28
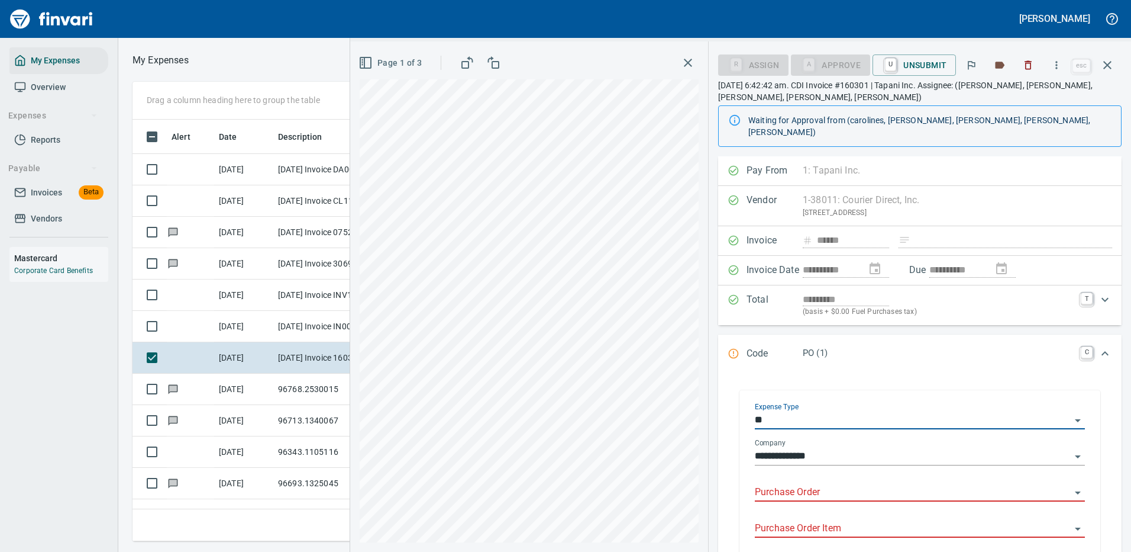
type input "**"
click at [794, 484] on input "Purchase Order" at bounding box center [913, 492] width 316 height 17
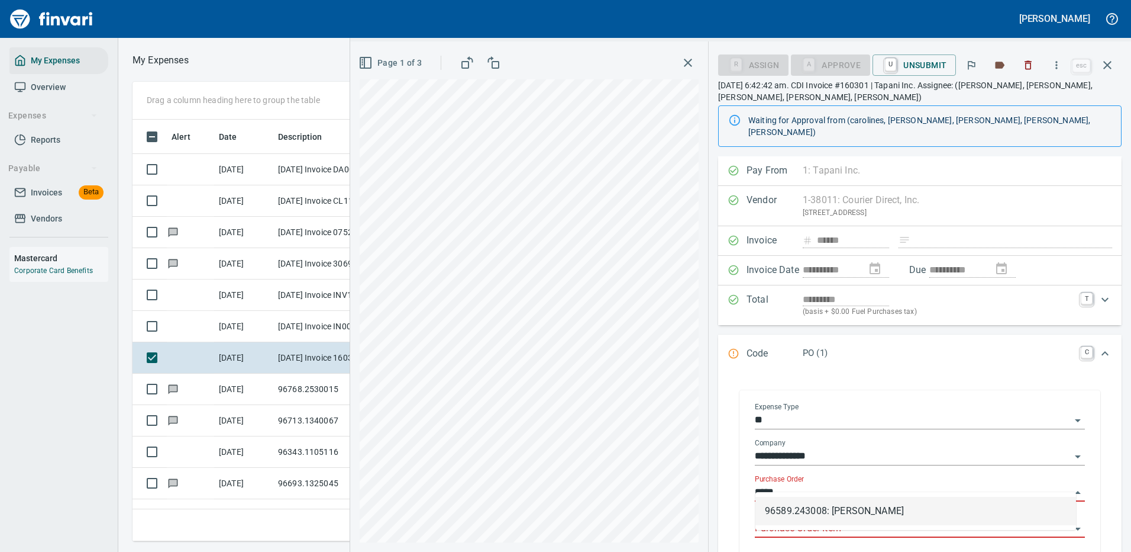
drag, startPoint x: 833, startPoint y: 511, endPoint x: 839, endPoint y: 504, distance: 9.2
click at [833, 511] on li "96589.243008: Bolt Delivery" at bounding box center [916, 510] width 321 height 28
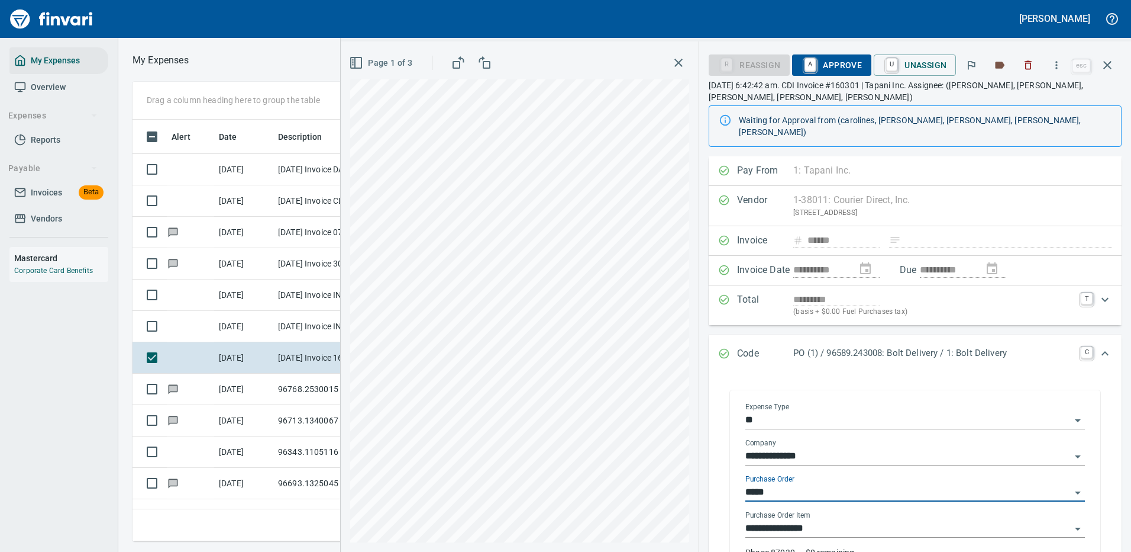
type input "**********"
click at [812, 520] on input "**********" at bounding box center [908, 528] width 325 height 17
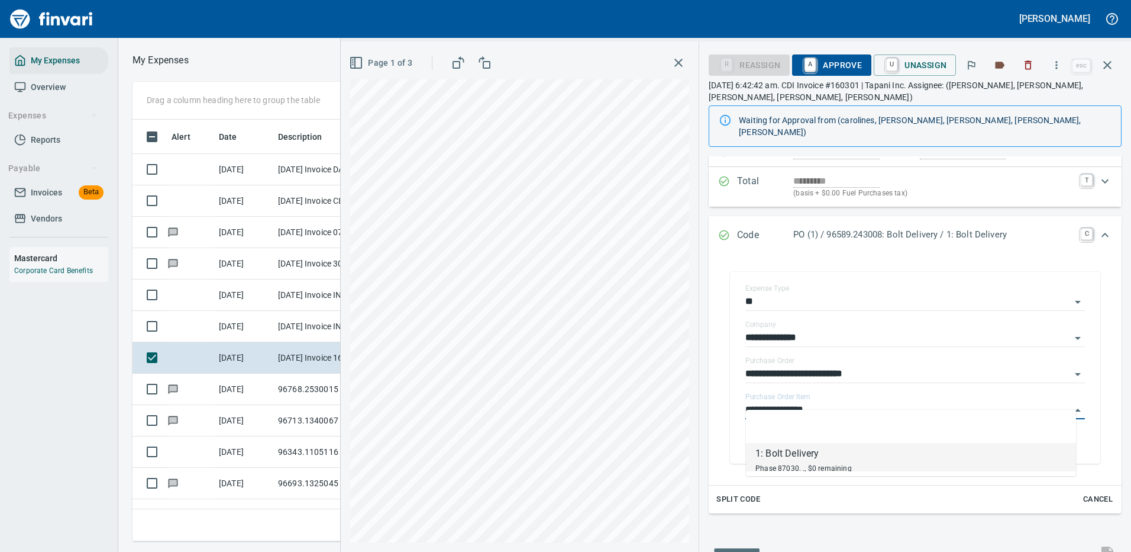
click at [737, 492] on span "Split Code" at bounding box center [739, 499] width 44 height 14
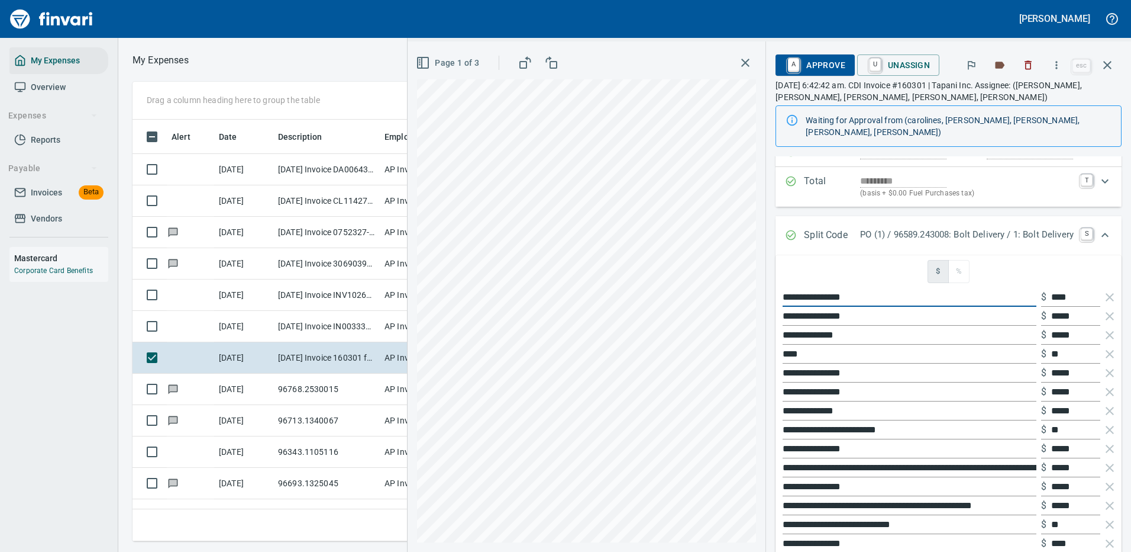
click at [676, 292] on div "**********" at bounding box center [770, 296] width 724 height 510
type input "**********"
drag, startPoint x: 1069, startPoint y: 284, endPoint x: 1036, endPoint y: 288, distance: 32.8
click at [1041, 288] on div "$ ****" at bounding box center [1070, 297] width 59 height 19
type input "*****"
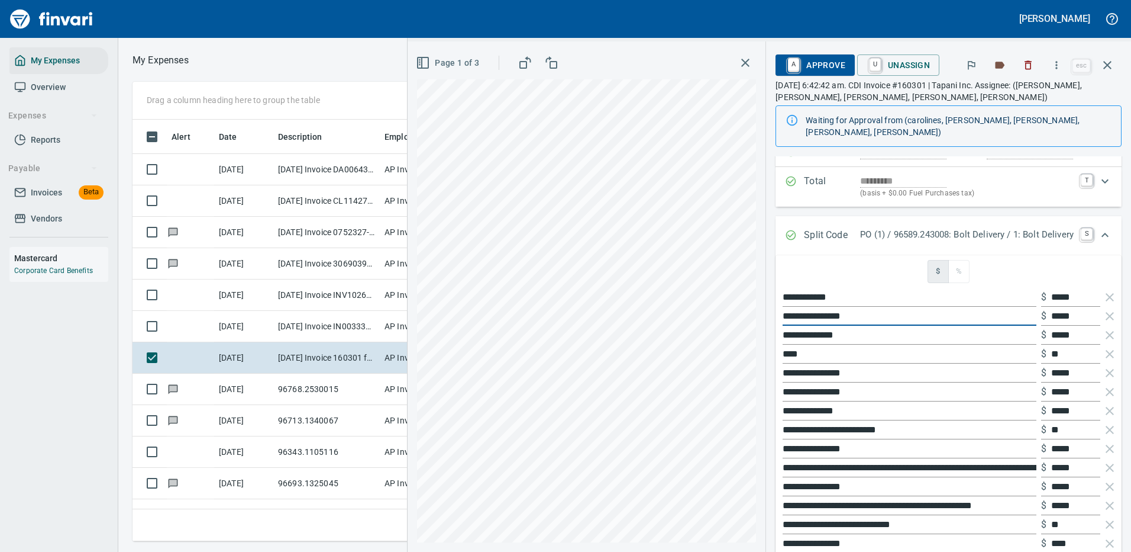
drag, startPoint x: 853, startPoint y: 305, endPoint x: 753, endPoint y: 304, distance: 100.0
click at [753, 304] on div "**********" at bounding box center [770, 296] width 724 height 510
type input "**********"
drag, startPoint x: 1076, startPoint y: 306, endPoint x: 1027, endPoint y: 307, distance: 49.1
click at [1027, 307] on div "**********" at bounding box center [949, 316] width 337 height 19
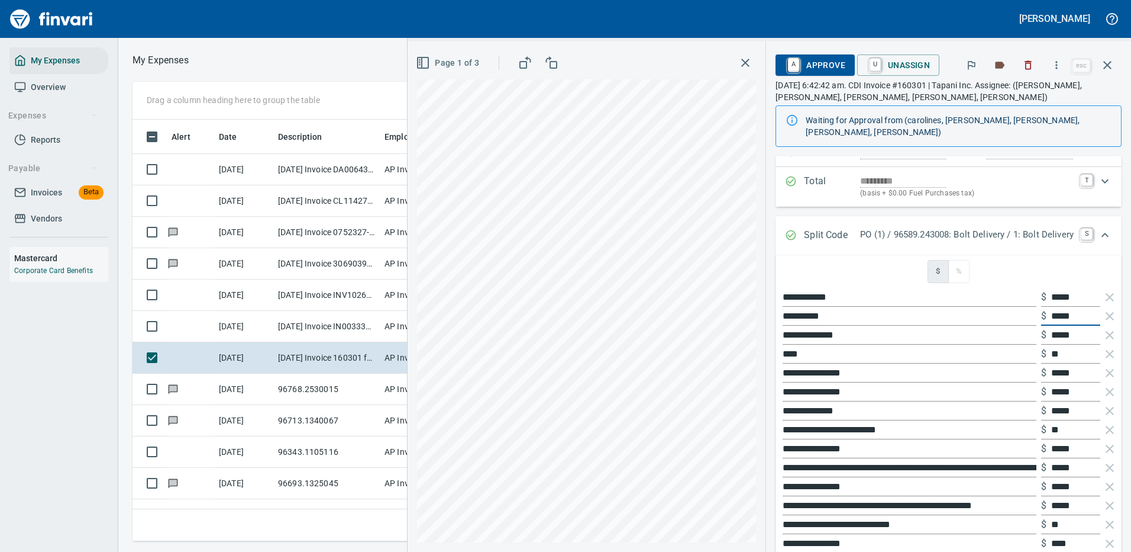
type input "*****"
click at [740, 328] on div "**********" at bounding box center [770, 296] width 724 height 510
type input "**********"
drag, startPoint x: 1081, startPoint y: 321, endPoint x: 1035, endPoint y: 321, distance: 45.6
click at [1041, 325] on div "$ *****" at bounding box center [1070, 334] width 59 height 19
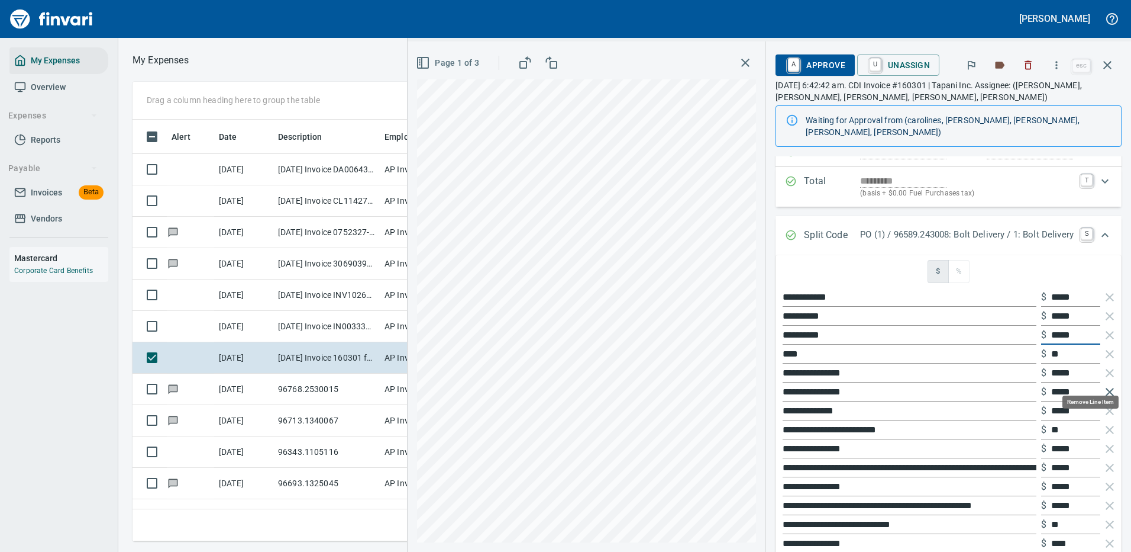
type input "*****"
click at [1104, 385] on icon "button" at bounding box center [1110, 392] width 14 height 14
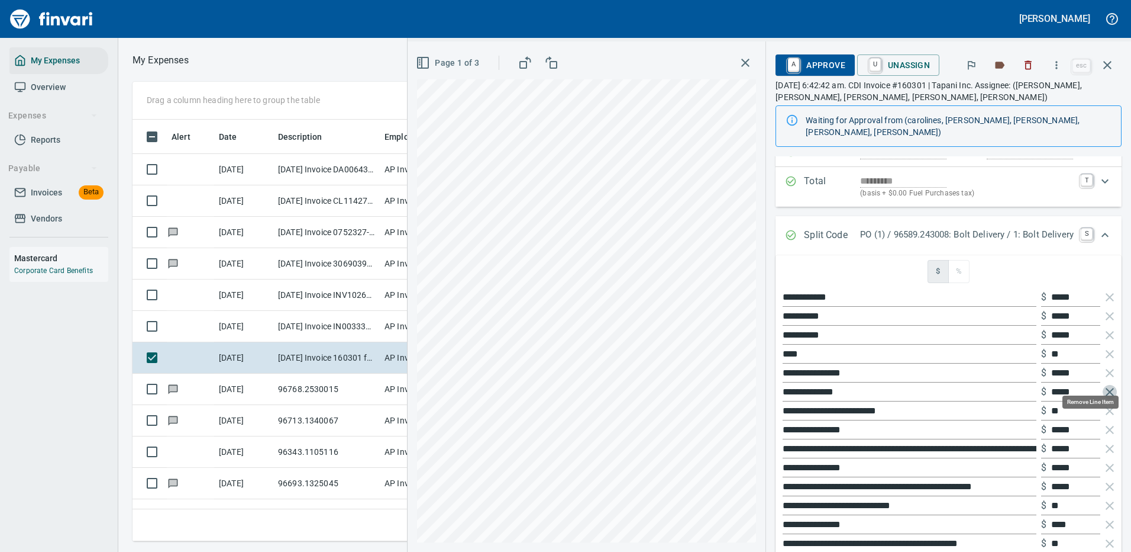
click at [1106, 388] on icon "button" at bounding box center [1110, 392] width 8 height 8
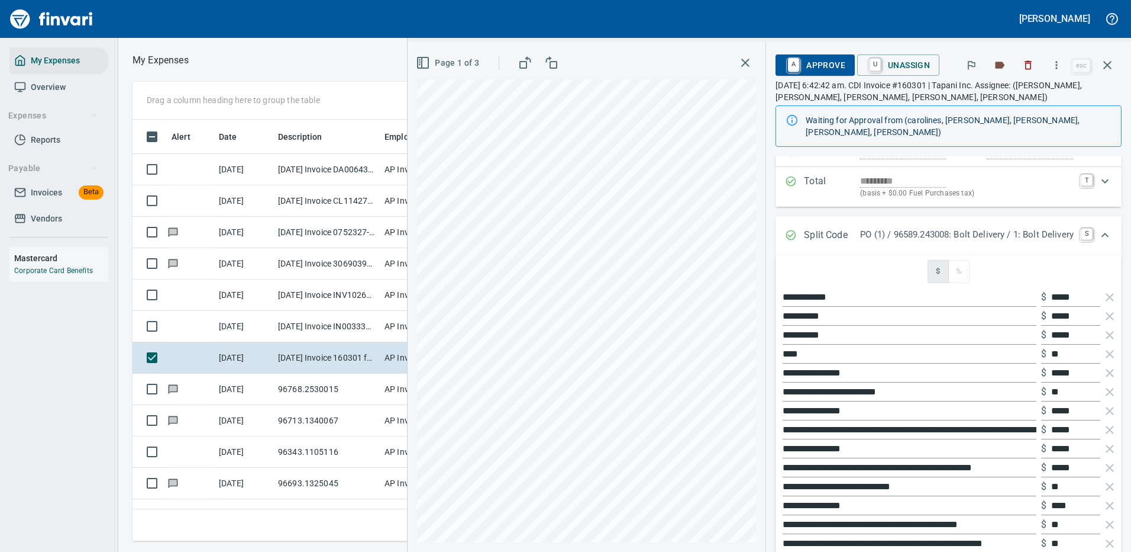
click at [1106, 388] on icon "button" at bounding box center [1110, 392] width 8 height 8
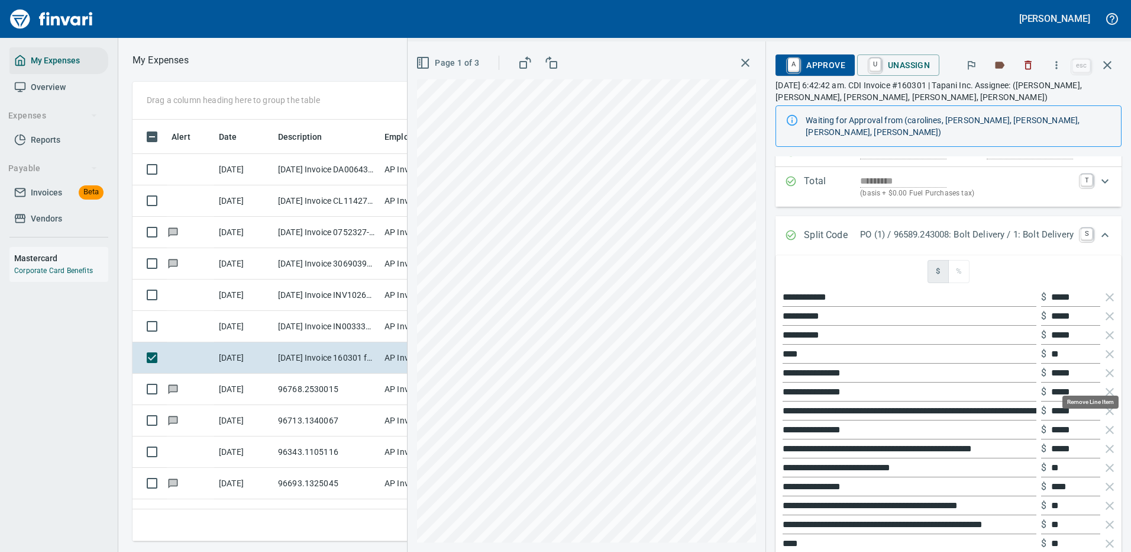
click at [1106, 388] on icon "button" at bounding box center [1110, 392] width 8 height 8
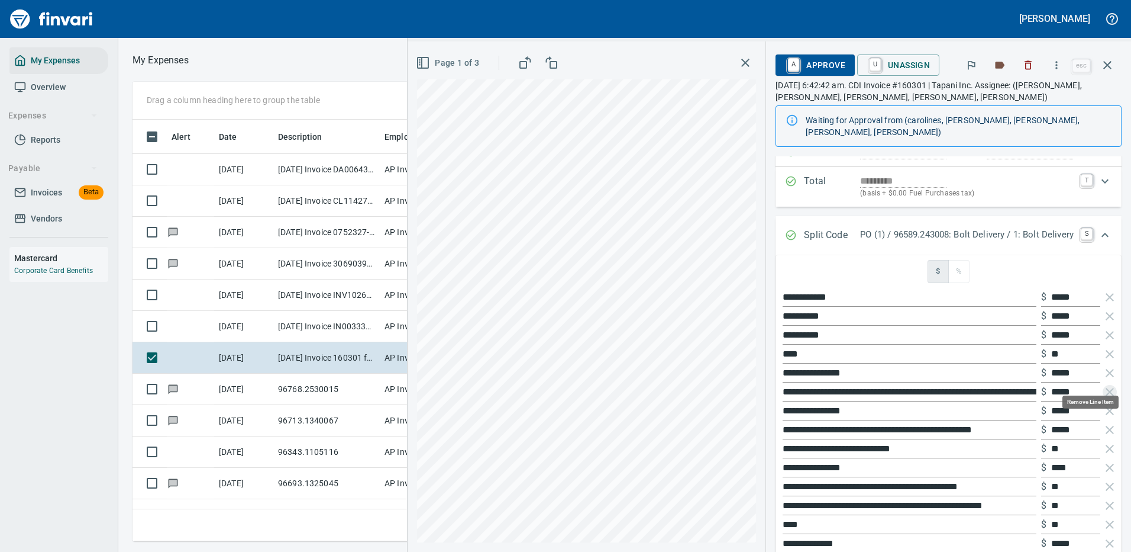
click at [1106, 388] on icon "button" at bounding box center [1110, 392] width 8 height 8
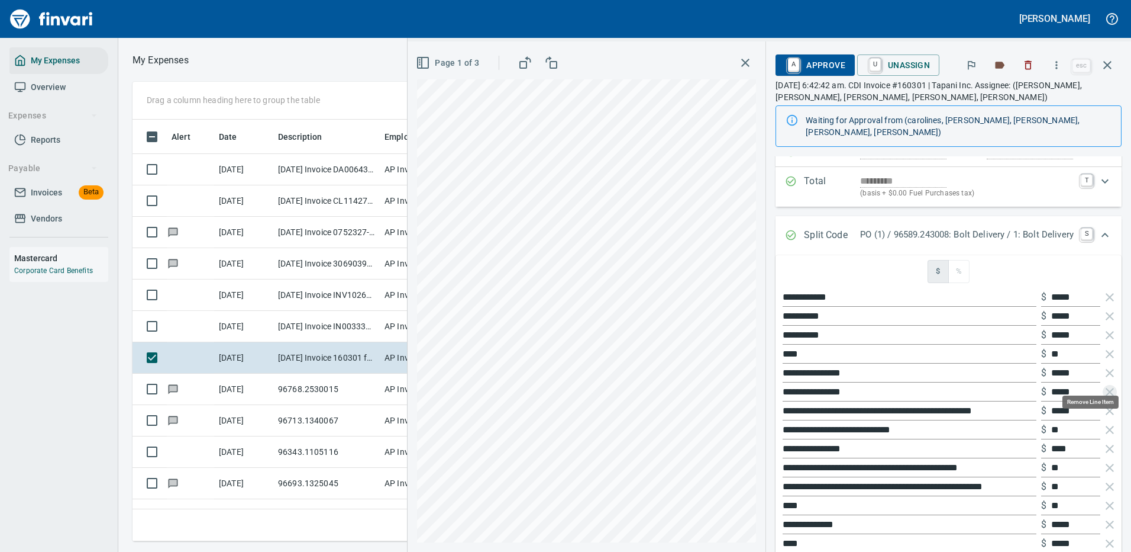
click at [1106, 388] on icon "button" at bounding box center [1110, 392] width 8 height 8
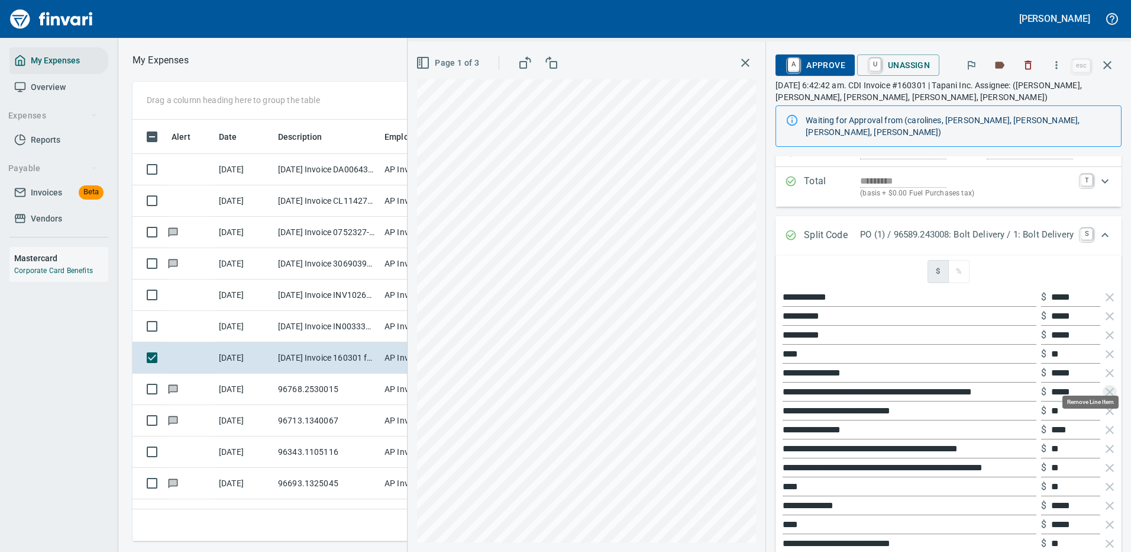
click at [1106, 388] on icon "button" at bounding box center [1110, 392] width 8 height 8
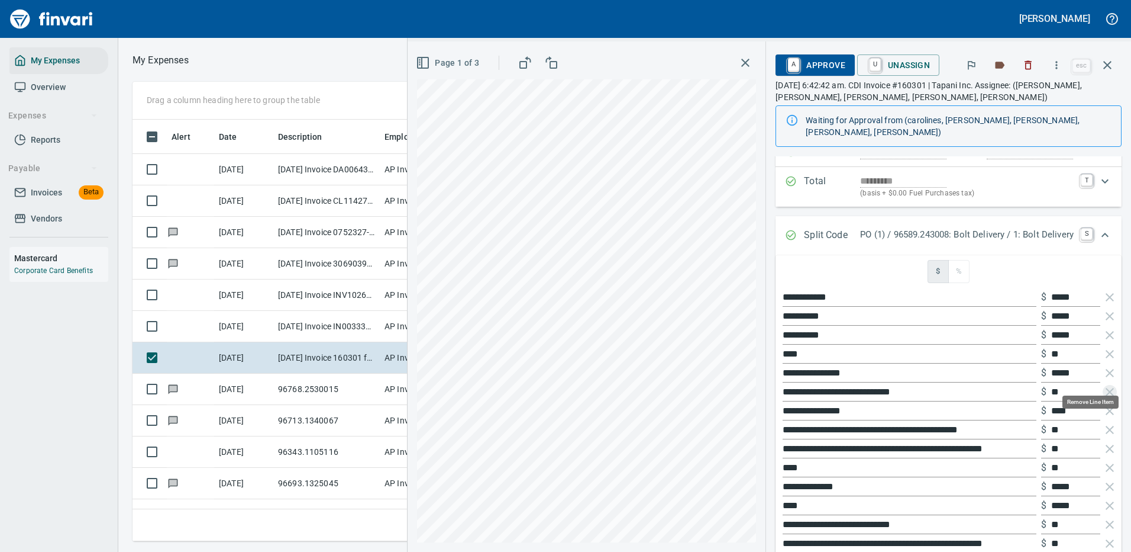
click at [1106, 388] on icon "button" at bounding box center [1110, 392] width 8 height 8
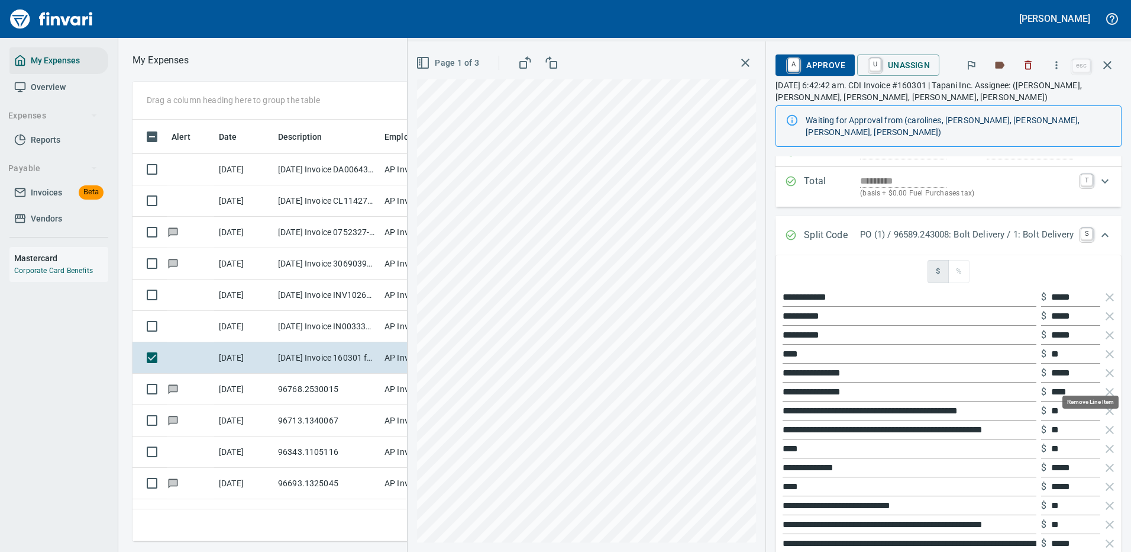
click at [1106, 388] on icon "button" at bounding box center [1110, 392] width 8 height 8
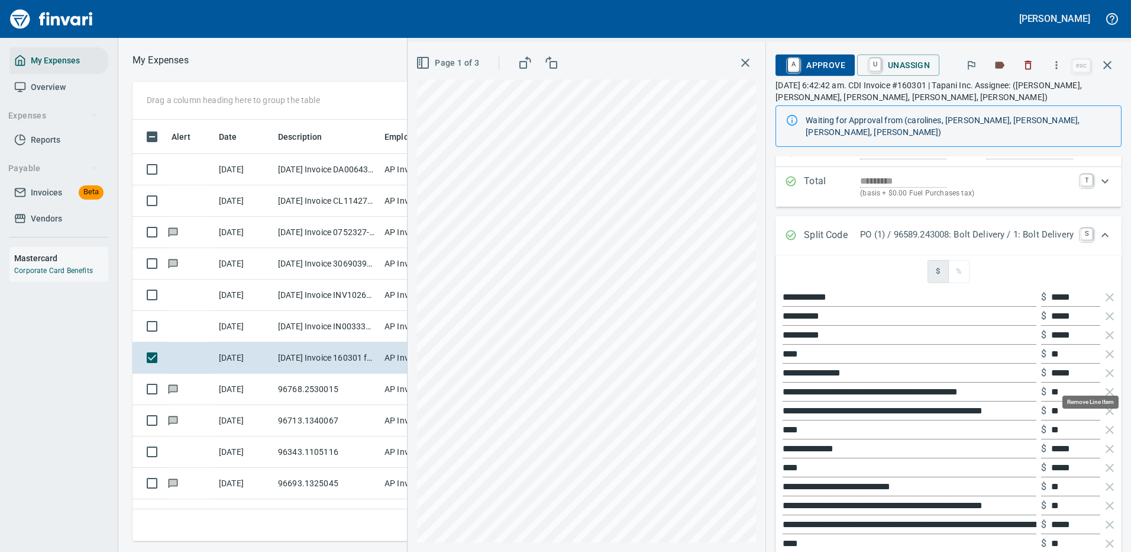
click at [1106, 388] on icon "button" at bounding box center [1110, 392] width 8 height 8
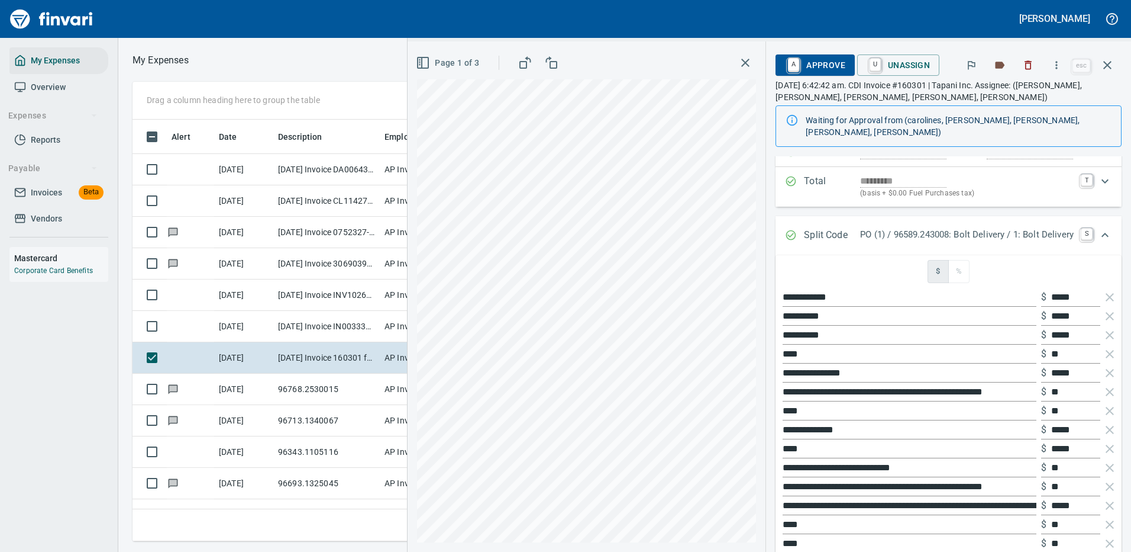
click at [1106, 388] on icon "button" at bounding box center [1110, 392] width 8 height 8
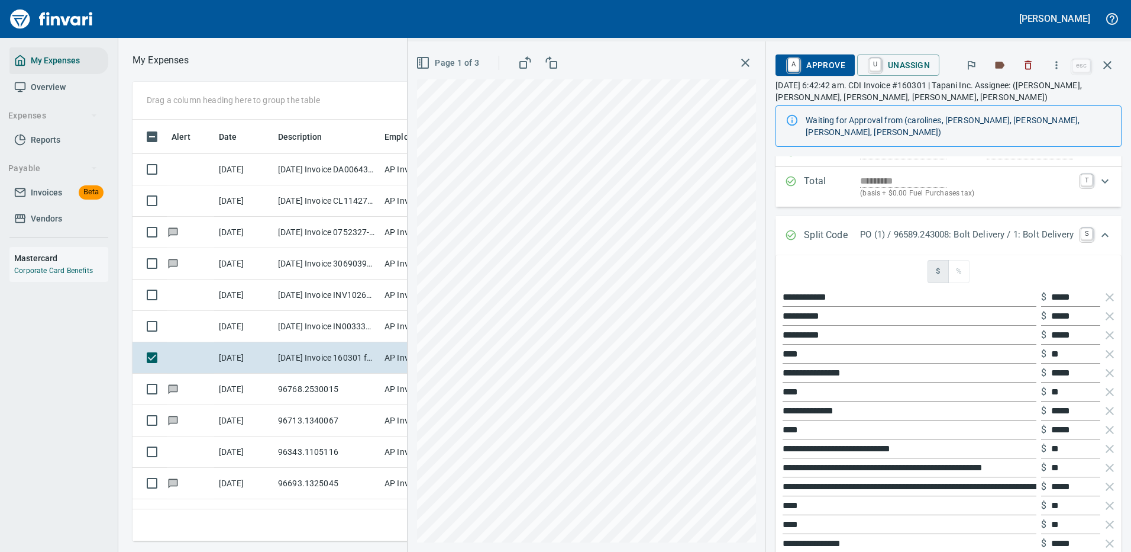
click at [1106, 388] on icon "button" at bounding box center [1110, 392] width 8 height 8
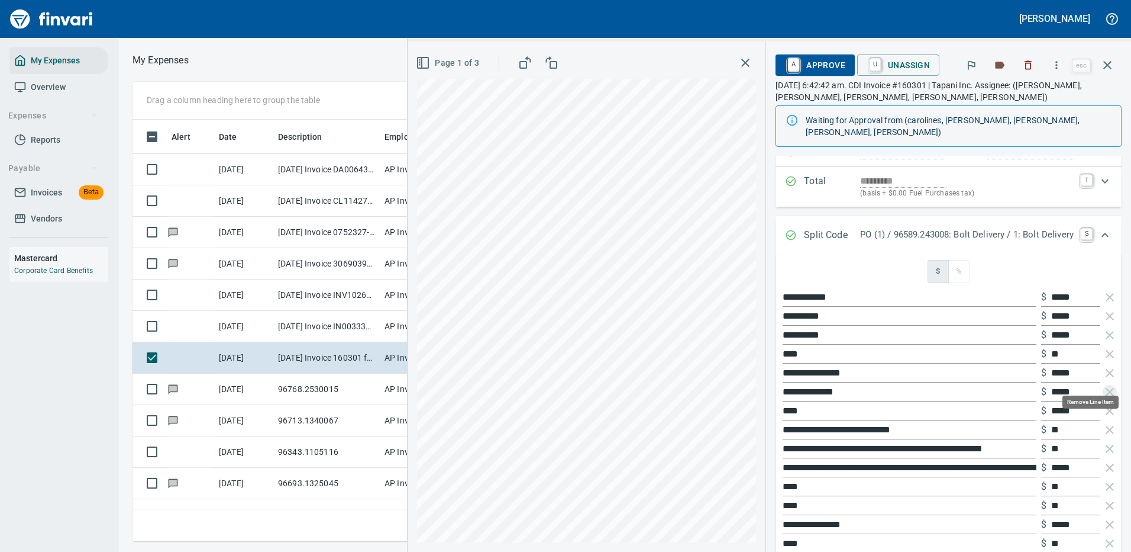
click at [1106, 388] on icon "button" at bounding box center [1110, 392] width 8 height 8
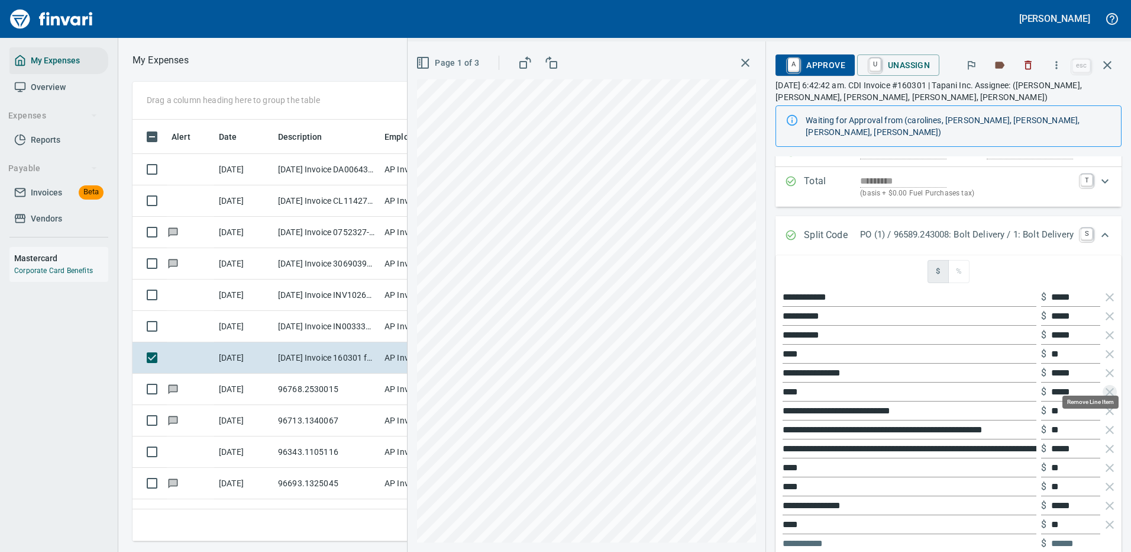
click at [1106, 388] on icon "button" at bounding box center [1110, 392] width 8 height 8
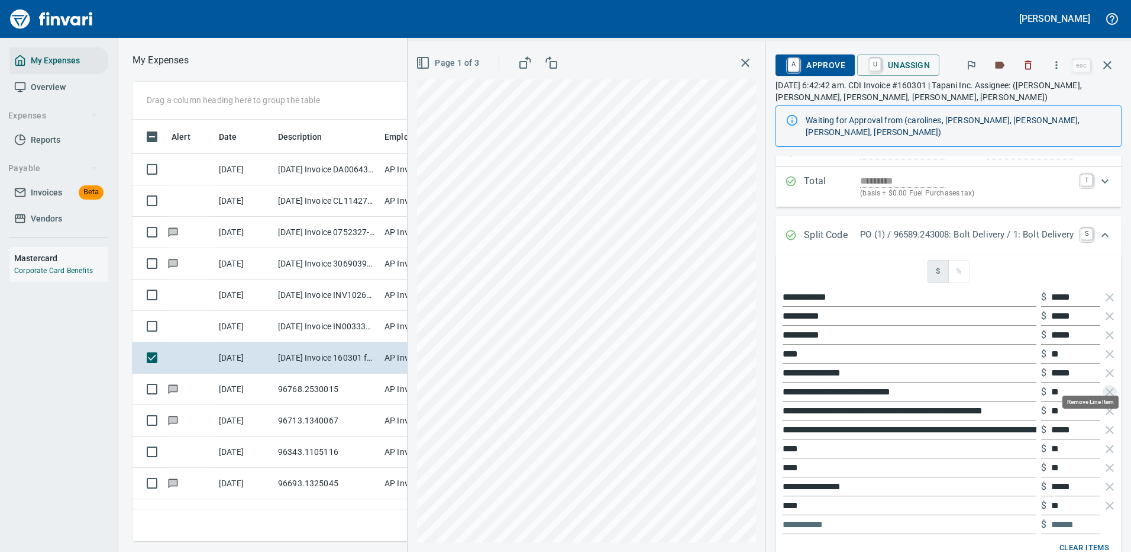
click at [1106, 388] on icon "button" at bounding box center [1110, 392] width 8 height 8
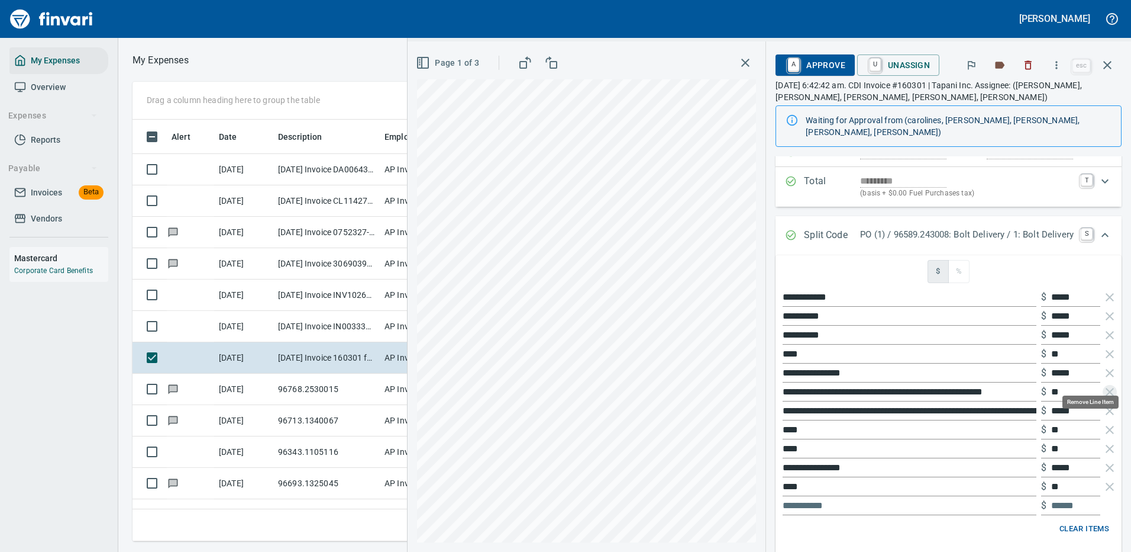
click at [1106, 388] on icon "button" at bounding box center [1110, 392] width 8 height 8
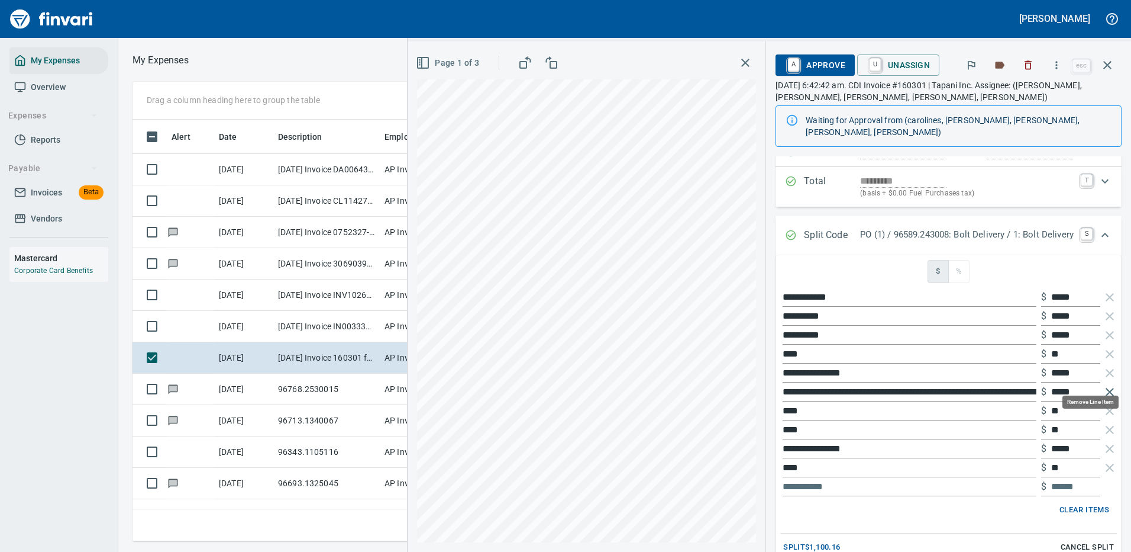
click at [1106, 388] on icon "button" at bounding box center [1110, 392] width 8 height 8
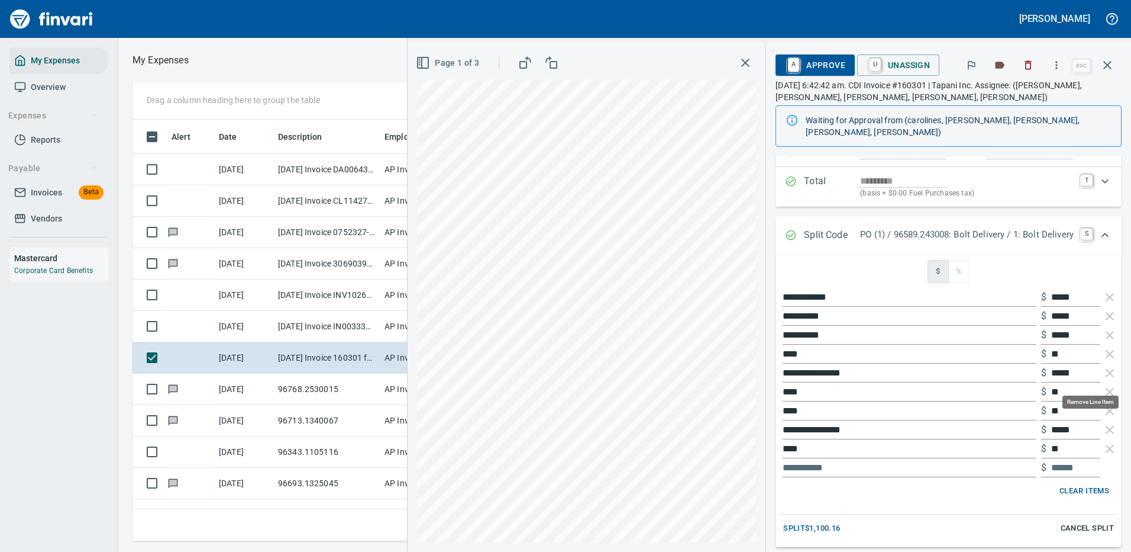
click at [1103, 385] on icon "button" at bounding box center [1110, 392] width 14 height 14
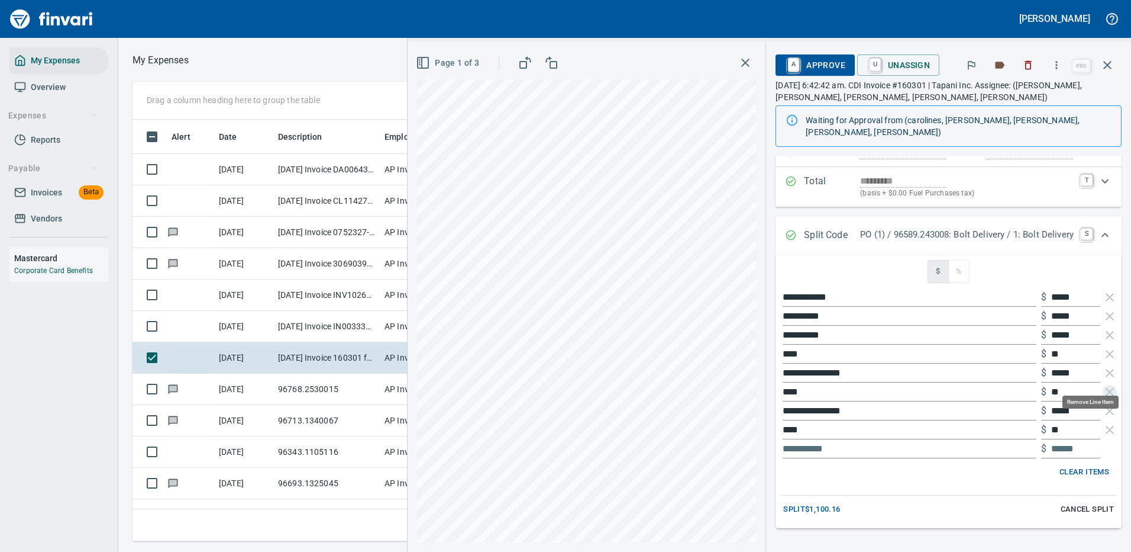
click at [1103, 385] on icon "button" at bounding box center [1110, 392] width 14 height 14
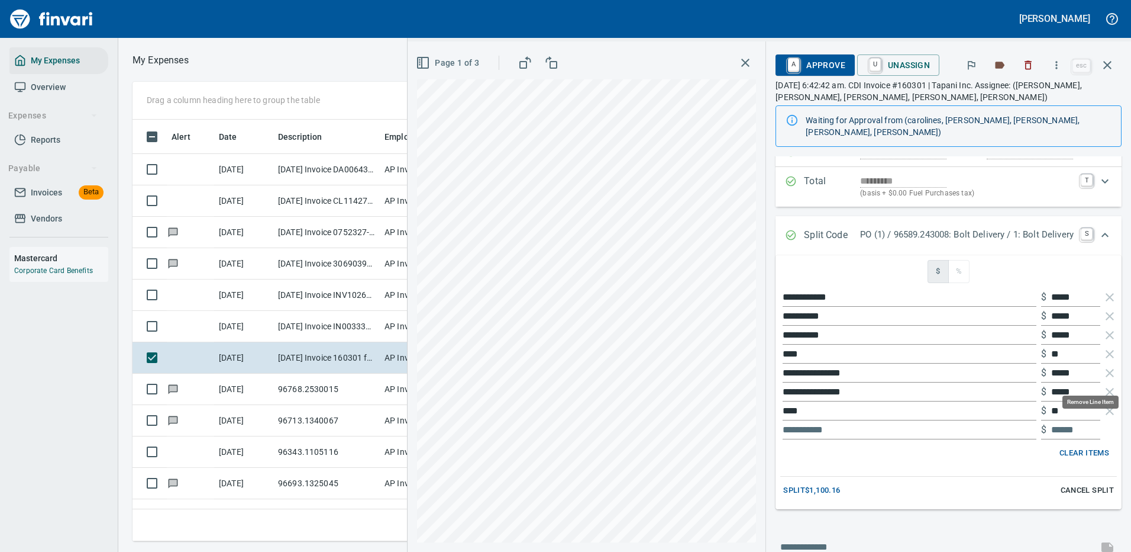
click at [1103, 385] on icon "button" at bounding box center [1110, 392] width 14 height 14
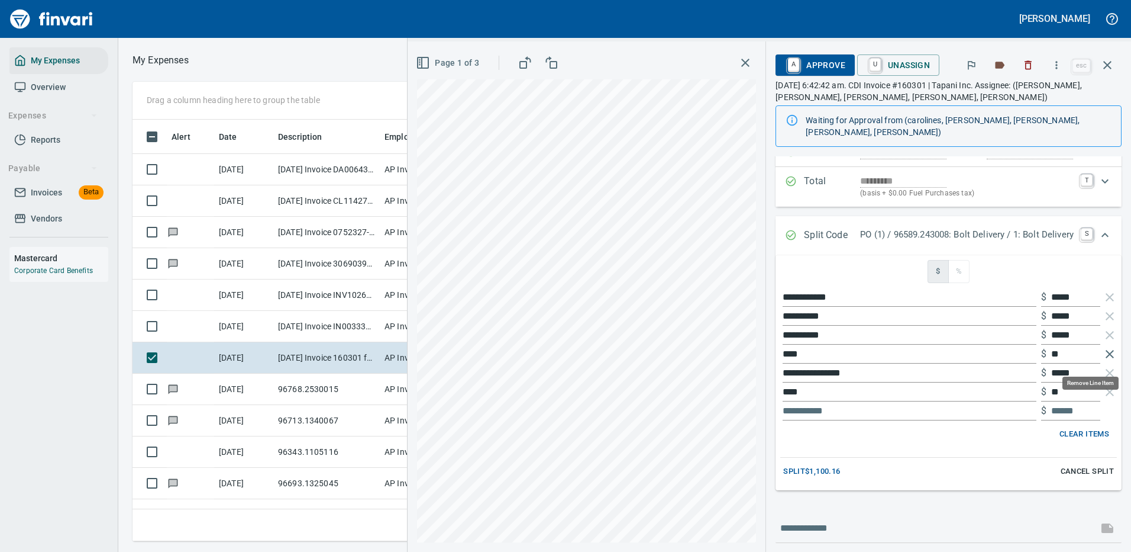
drag, startPoint x: 1101, startPoint y: 361, endPoint x: 1104, endPoint y: 346, distance: 15.7
click at [1106, 369] on icon "button" at bounding box center [1110, 373] width 8 height 8
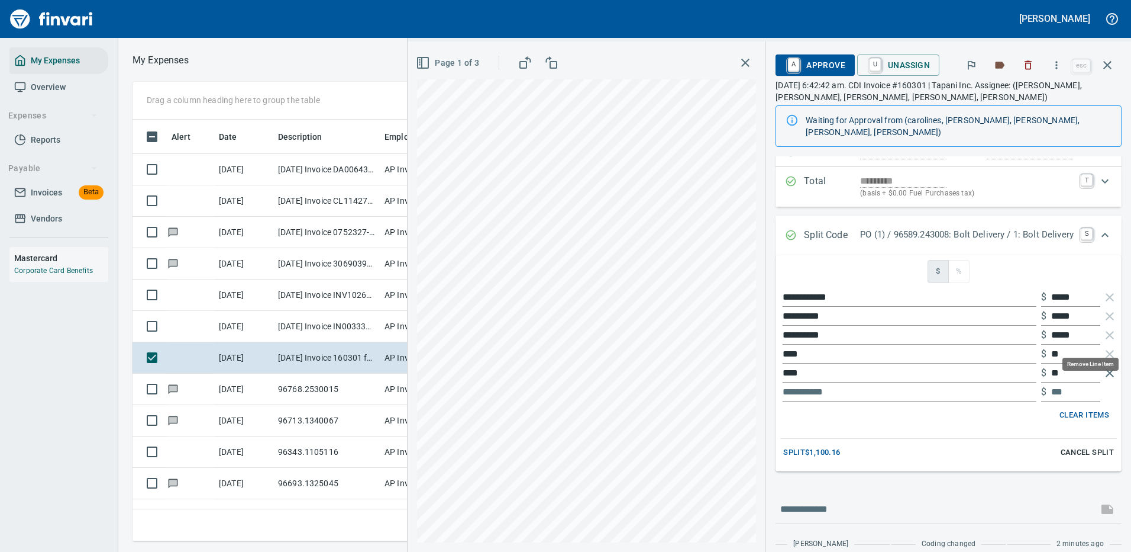
click at [1103, 347] on icon "button" at bounding box center [1110, 354] width 14 height 14
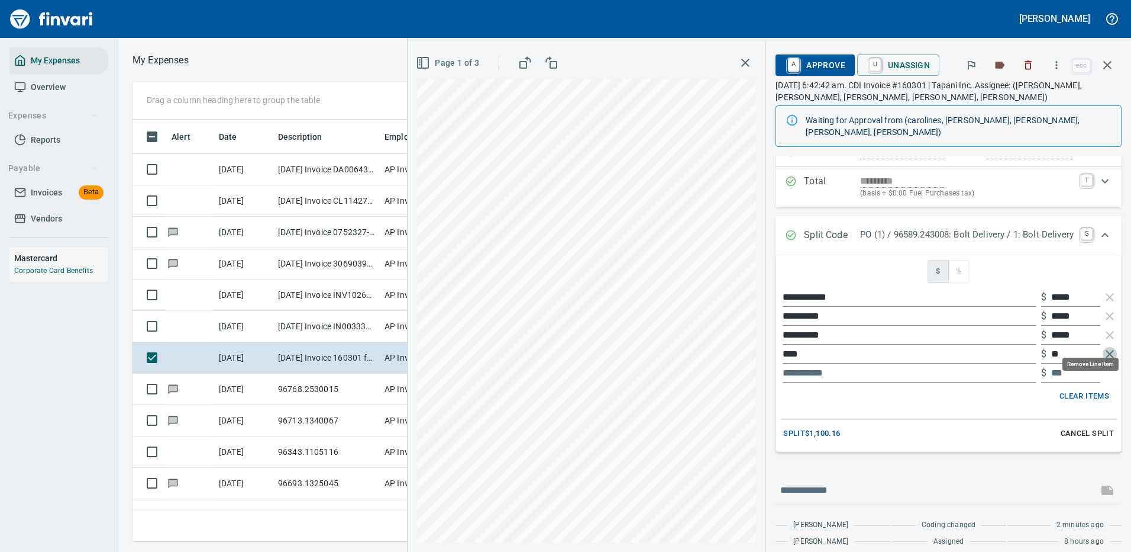
click at [1106, 350] on icon "button" at bounding box center [1110, 354] width 8 height 8
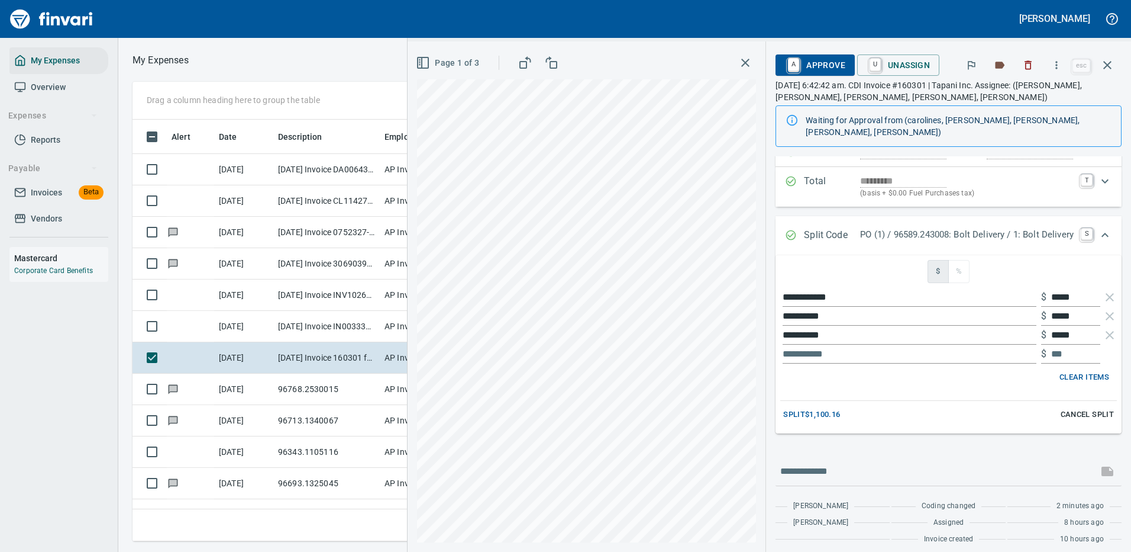
scroll to position [114, 0]
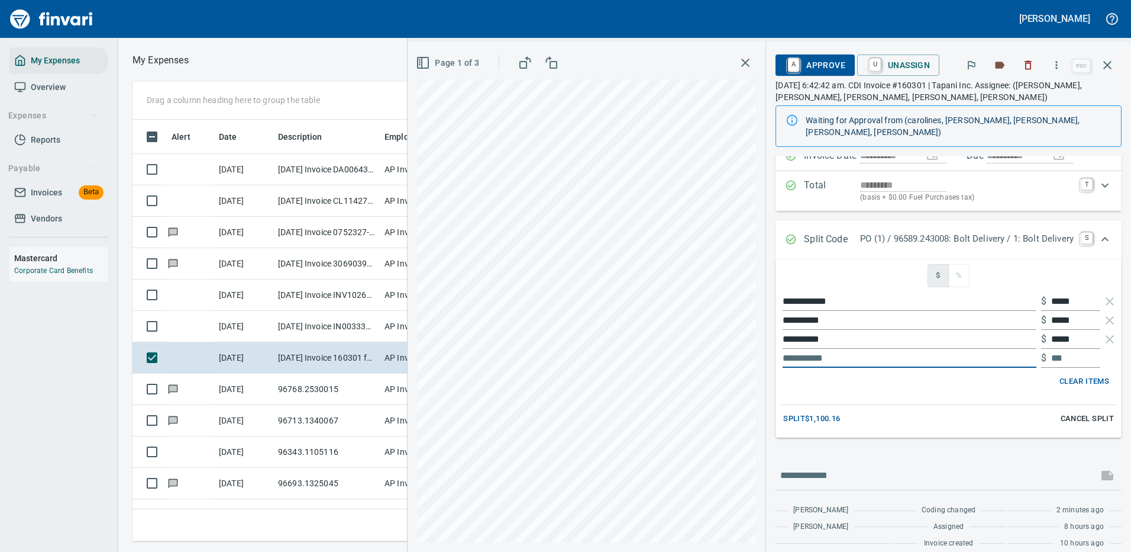
drag, startPoint x: 835, startPoint y: 349, endPoint x: 759, endPoint y: 347, distance: 75.8
click at [766, 347] on div "**********" at bounding box center [948, 302] width 365 height 521
type input "*******"
type input "***"
type input "**********"
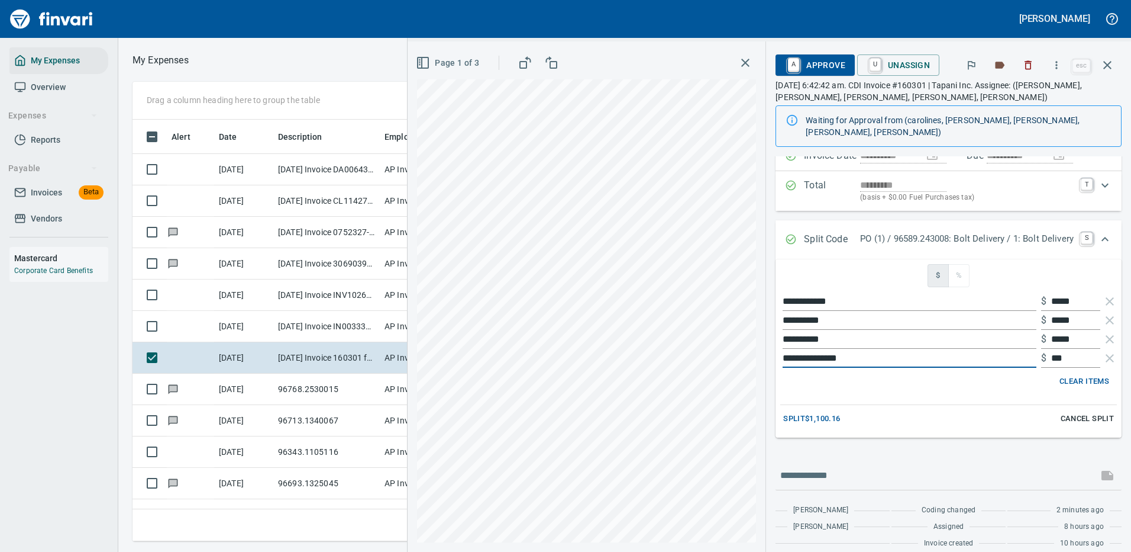
click at [791, 412] on span "Split $1,100.16" at bounding box center [811, 419] width 57 height 14
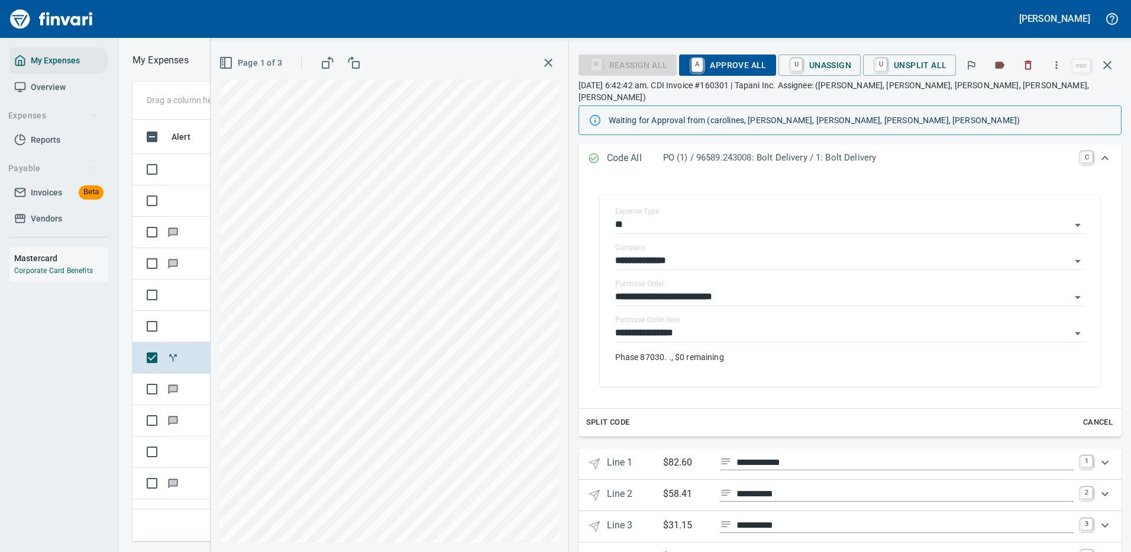
scroll to position [205, 0]
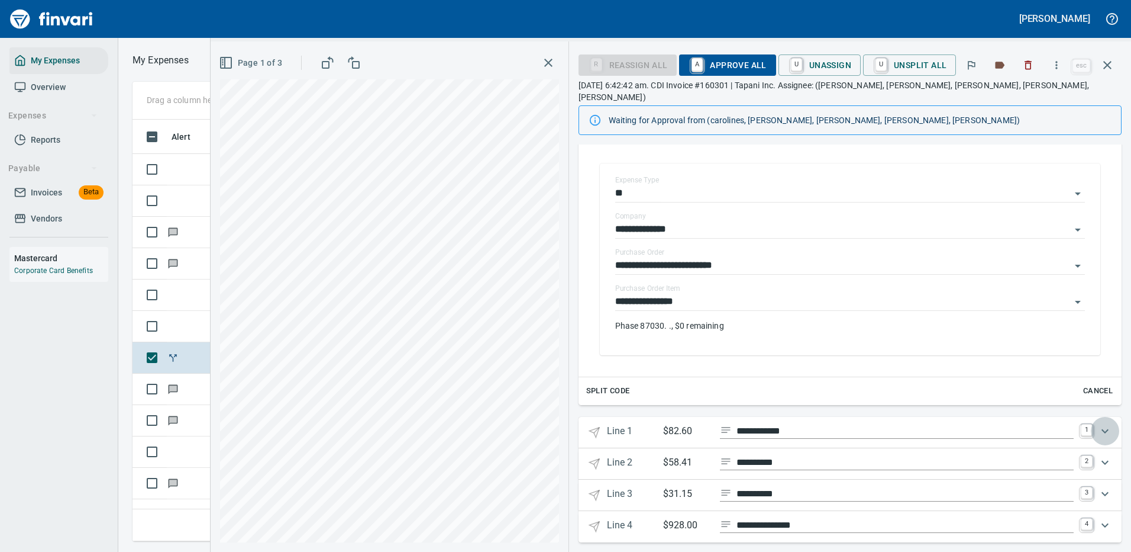
click at [1098, 424] on icon "Expand" at bounding box center [1105, 431] width 14 height 14
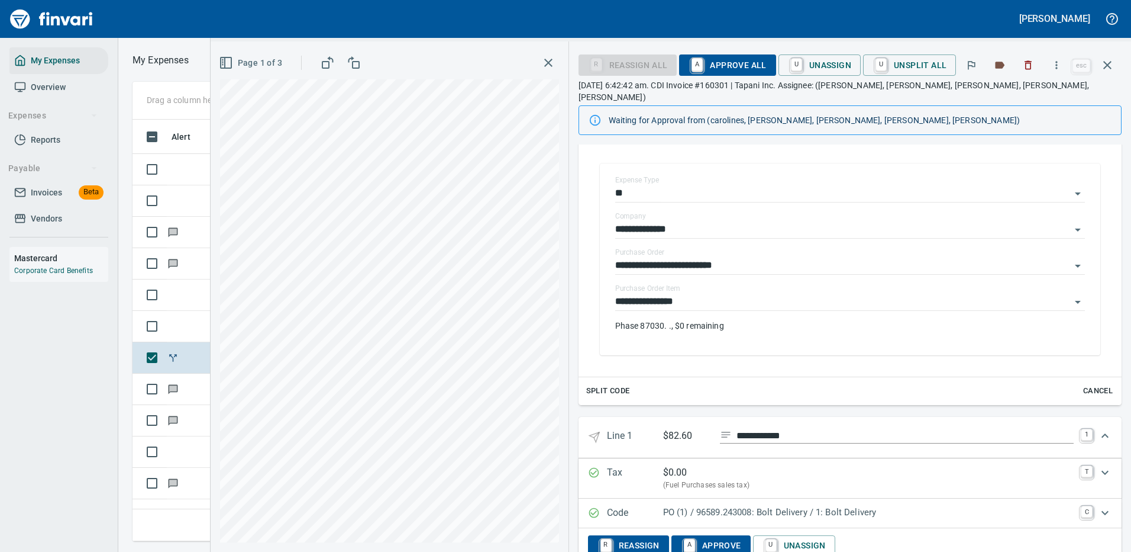
click at [775, 505] on p "PO (1) / 96589.243008: Bolt Delivery / 1: Bolt Delivery" at bounding box center [868, 512] width 411 height 14
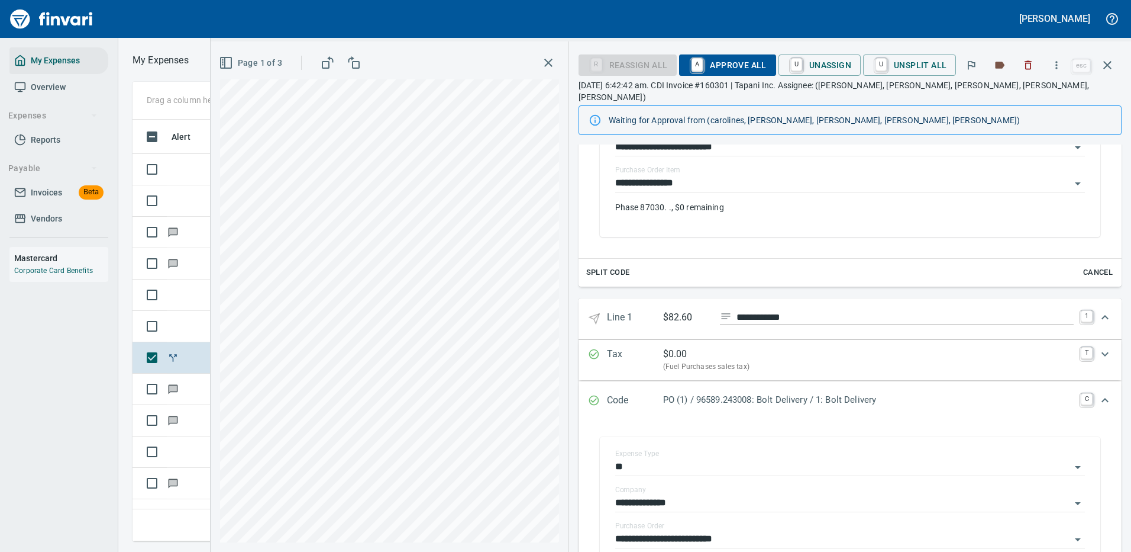
scroll to position [382, 0]
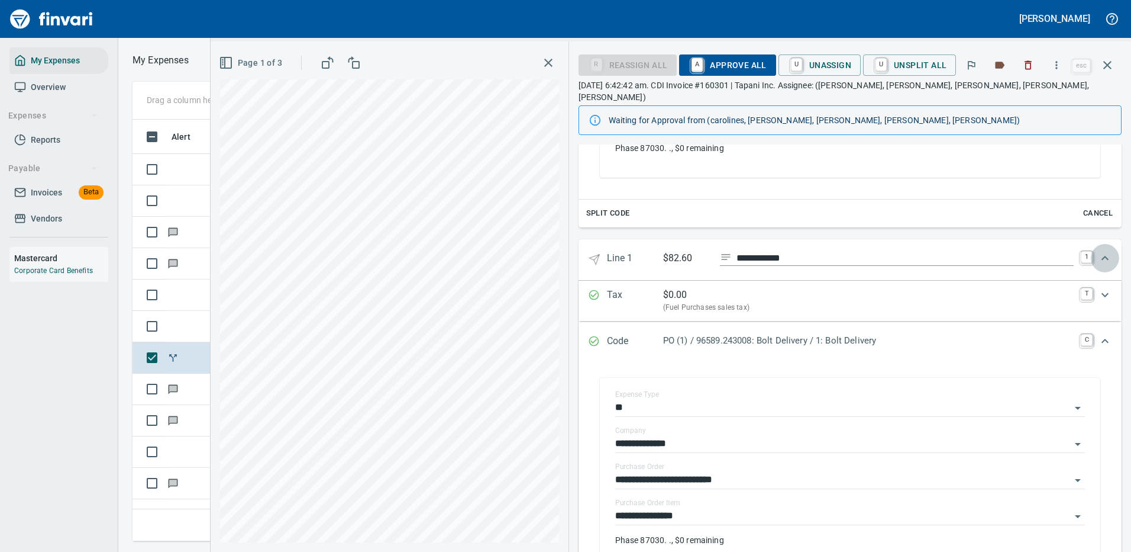
click at [1098, 251] on icon "Expand" at bounding box center [1105, 258] width 14 height 14
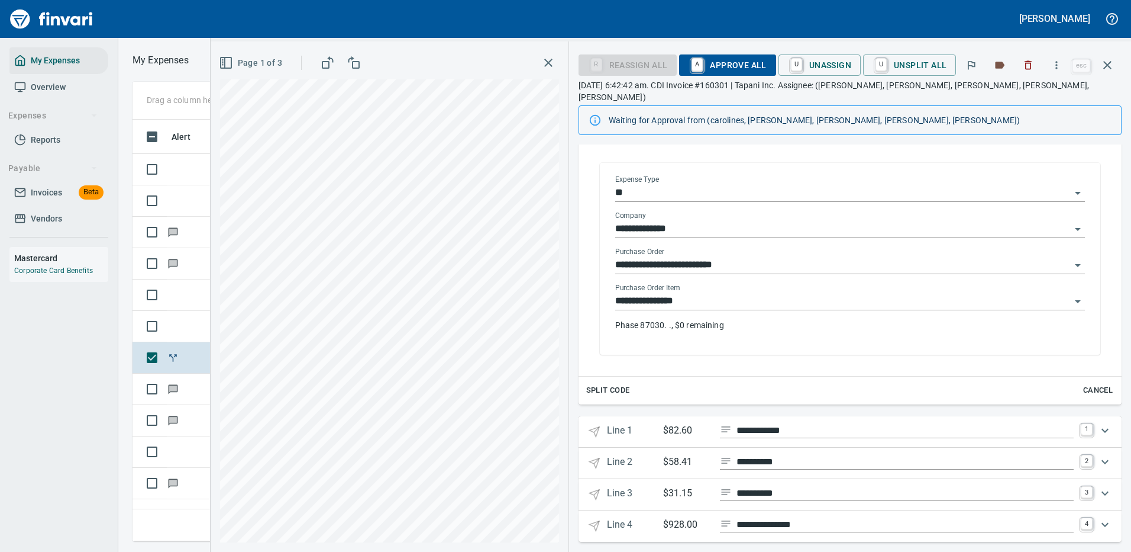
scroll to position [205, 0]
click at [1098, 455] on icon "Expand" at bounding box center [1105, 462] width 14 height 14
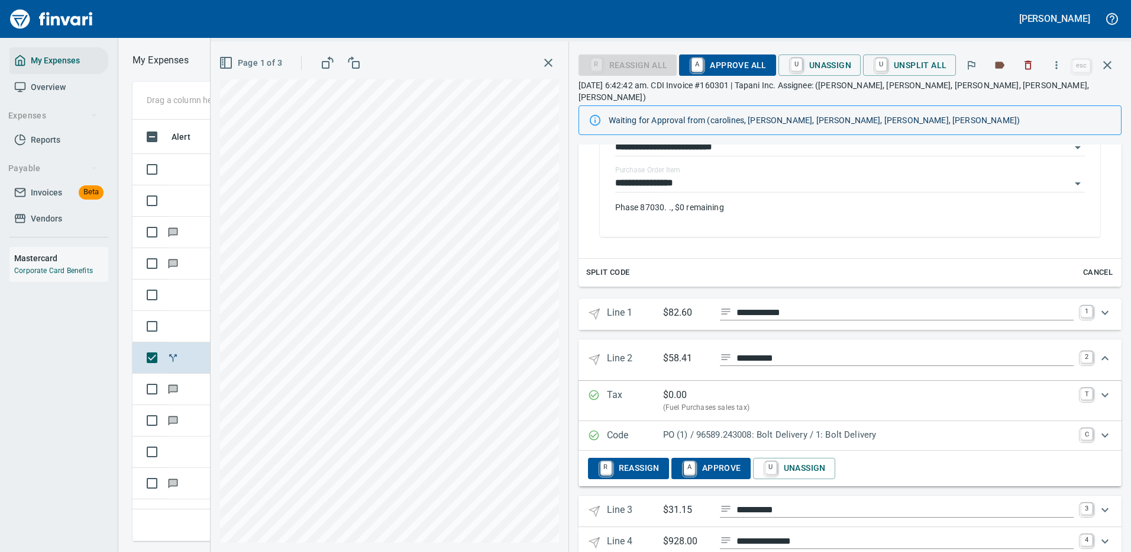
scroll to position [339, 0]
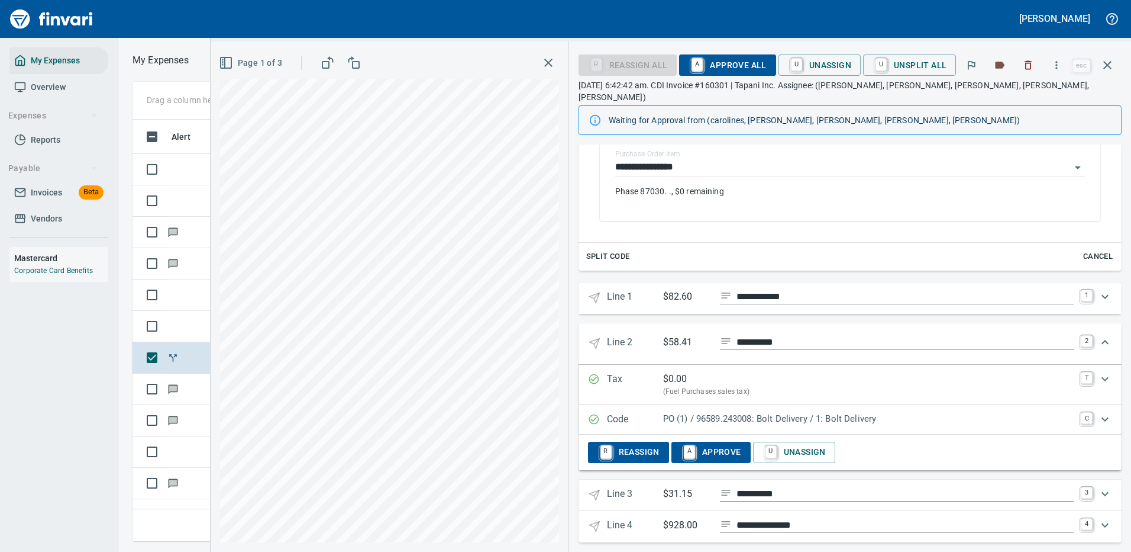
click at [792, 412] on p "PO (1) / 96589.243008: Bolt Delivery / 1: Bolt Delivery" at bounding box center [868, 419] width 411 height 14
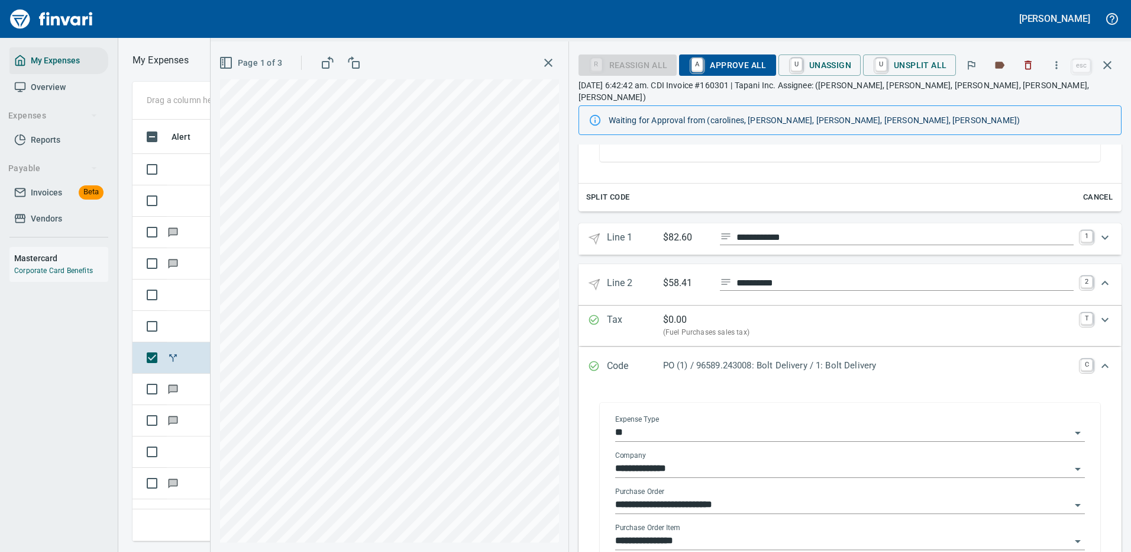
scroll to position [457, 0]
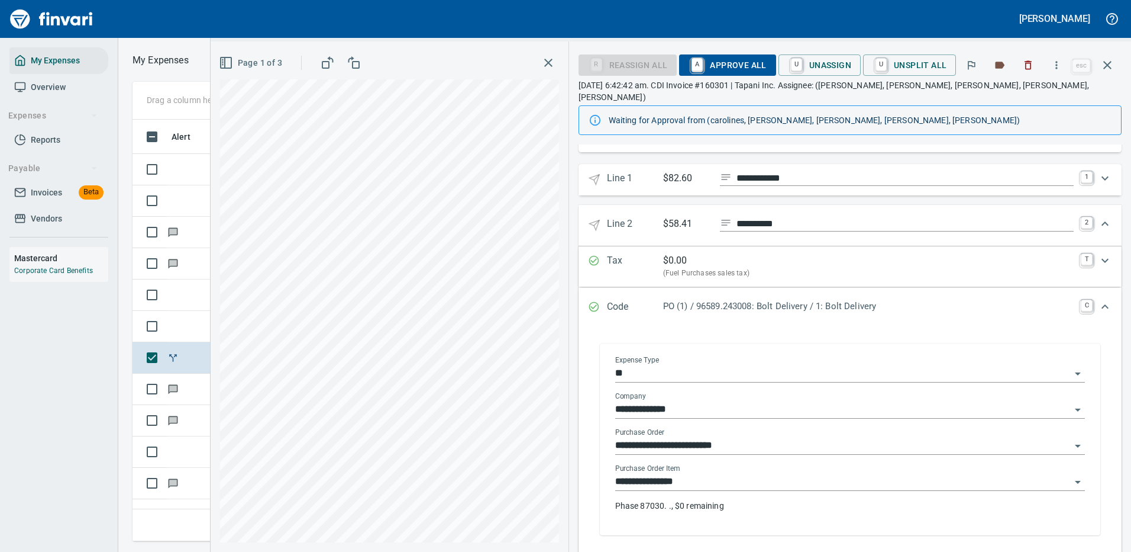
click at [746, 437] on input "**********" at bounding box center [843, 445] width 456 height 17
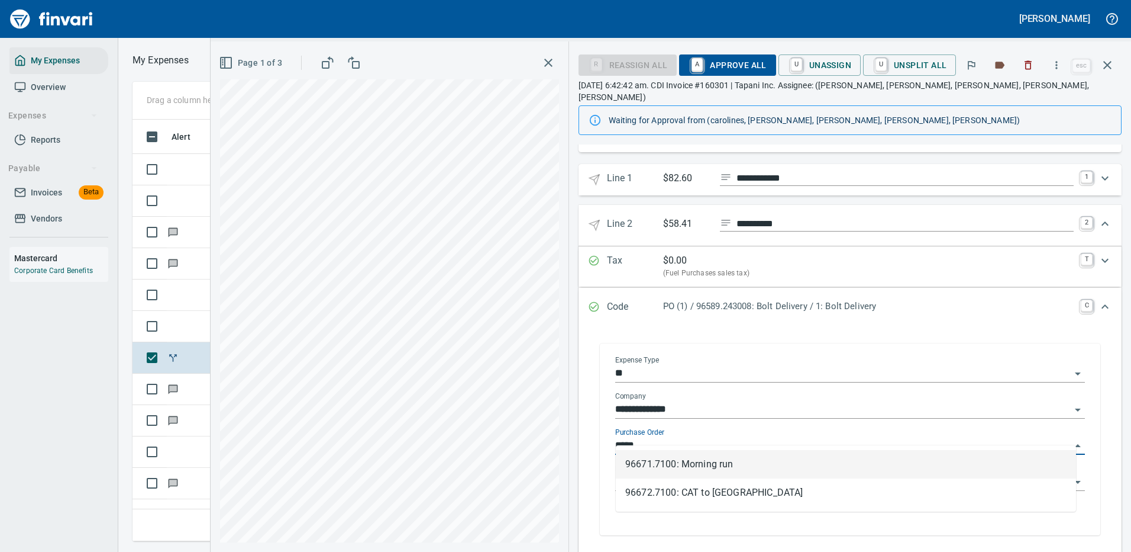
scroll to position [404, 671]
click at [729, 461] on li "96672.7100: CAT to Tapani" at bounding box center [846, 464] width 460 height 28
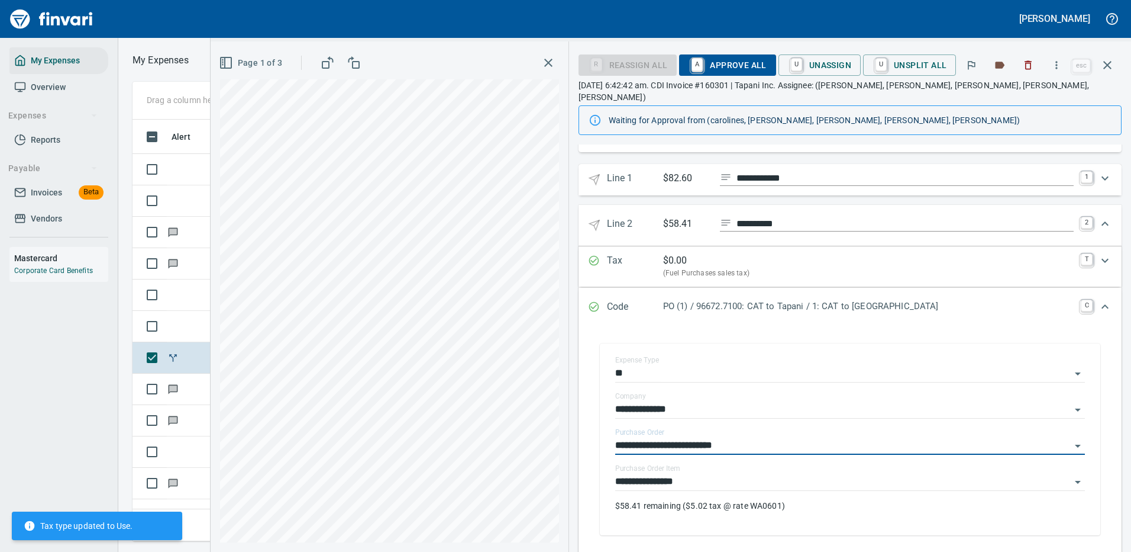
type input "**********"
click at [1098, 217] on icon "Expand" at bounding box center [1105, 224] width 14 height 14
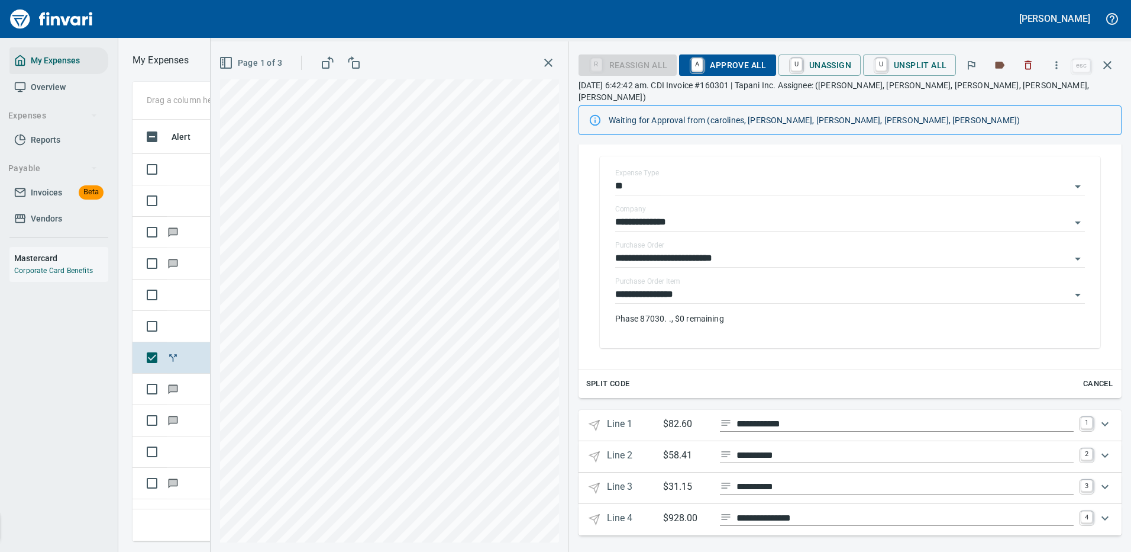
scroll to position [205, 0]
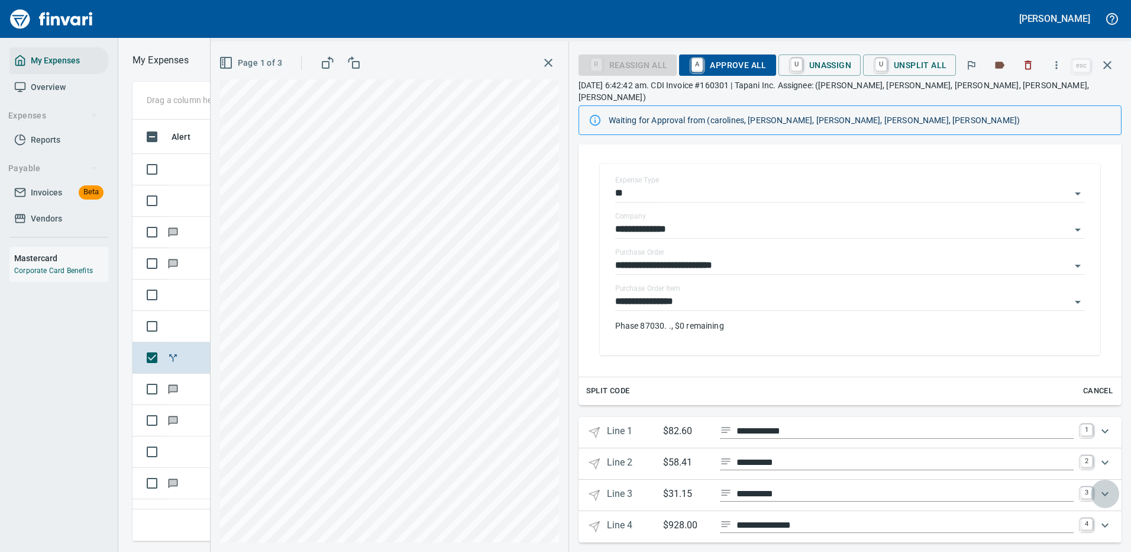
click at [1102, 491] on icon "Expand" at bounding box center [1105, 493] width 7 height 4
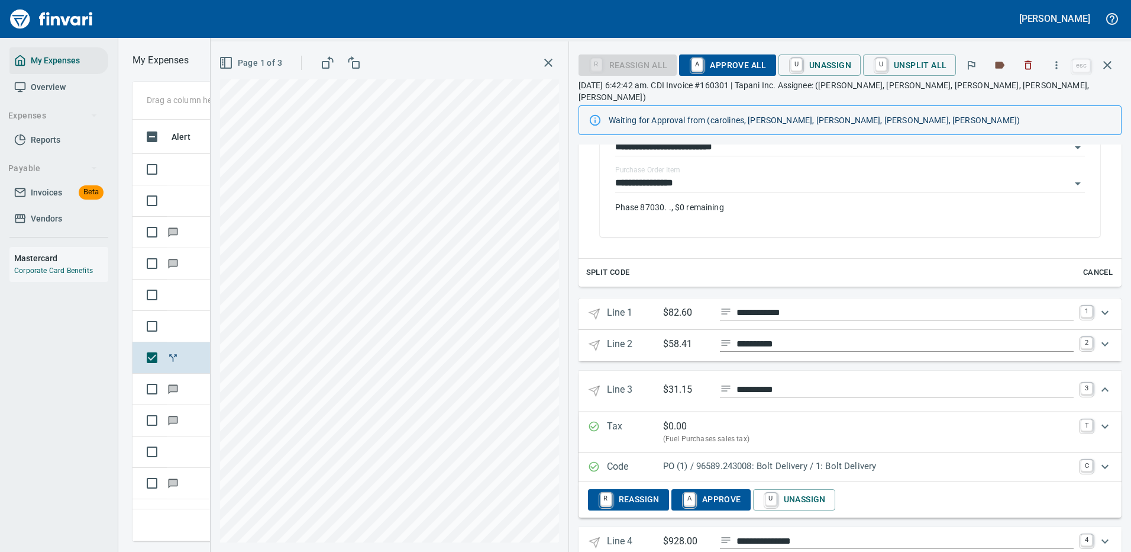
scroll to position [339, 0]
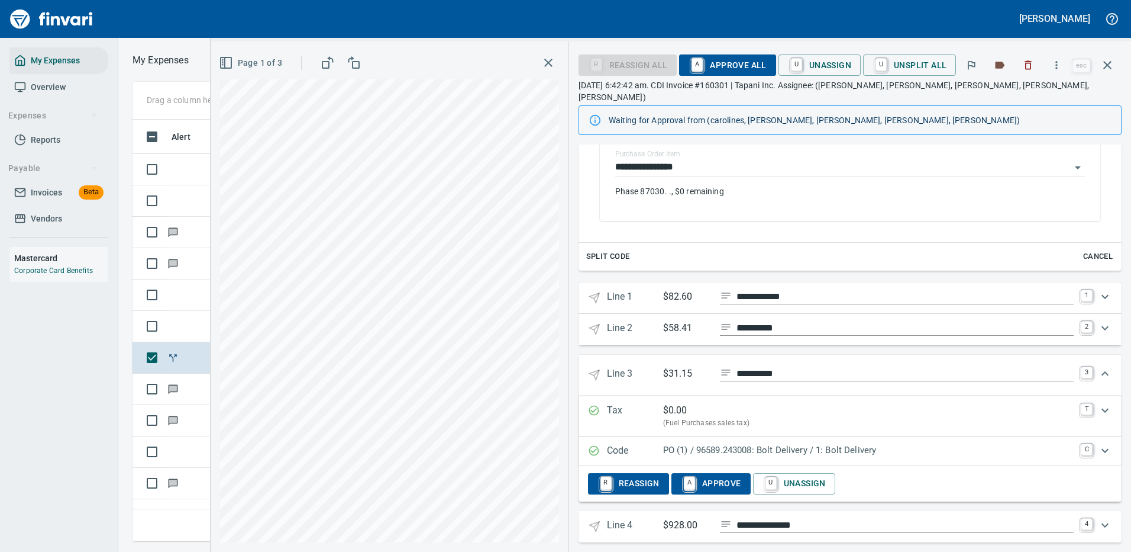
click at [886, 443] on p "PO (1) / 96589.243008: Bolt Delivery / 1: Bolt Delivery" at bounding box center [868, 450] width 411 height 14
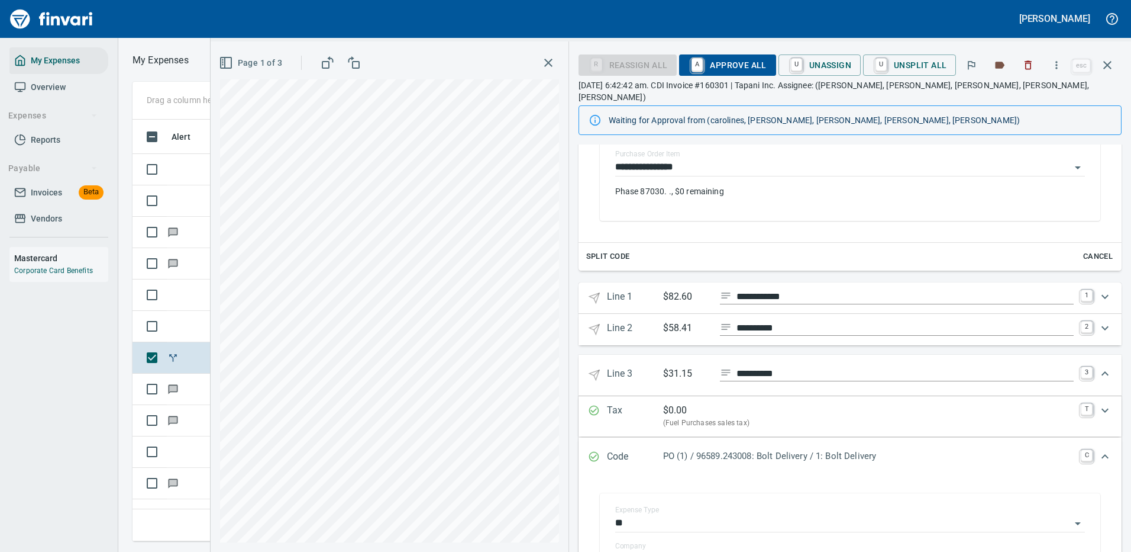
scroll to position [517, 0]
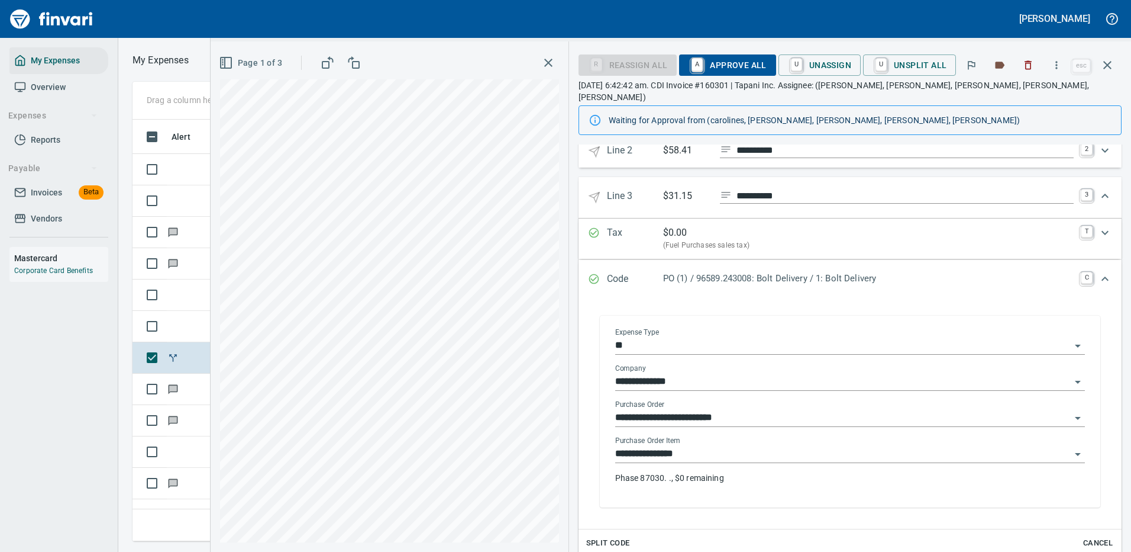
click at [765, 409] on input "**********" at bounding box center [843, 417] width 456 height 17
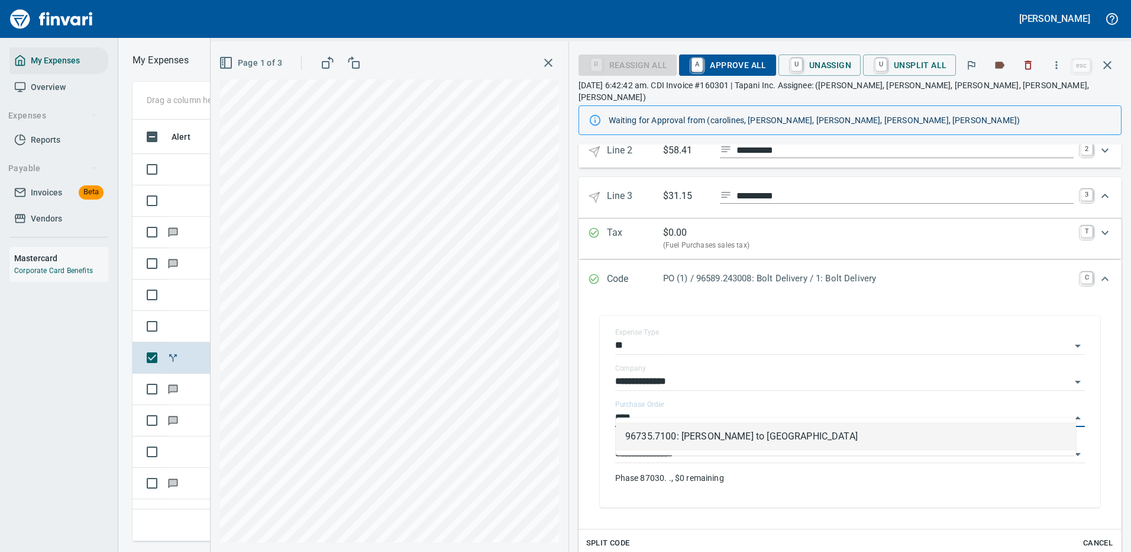
click at [708, 434] on li "96735.7100: Pape to Tapani" at bounding box center [846, 436] width 460 height 28
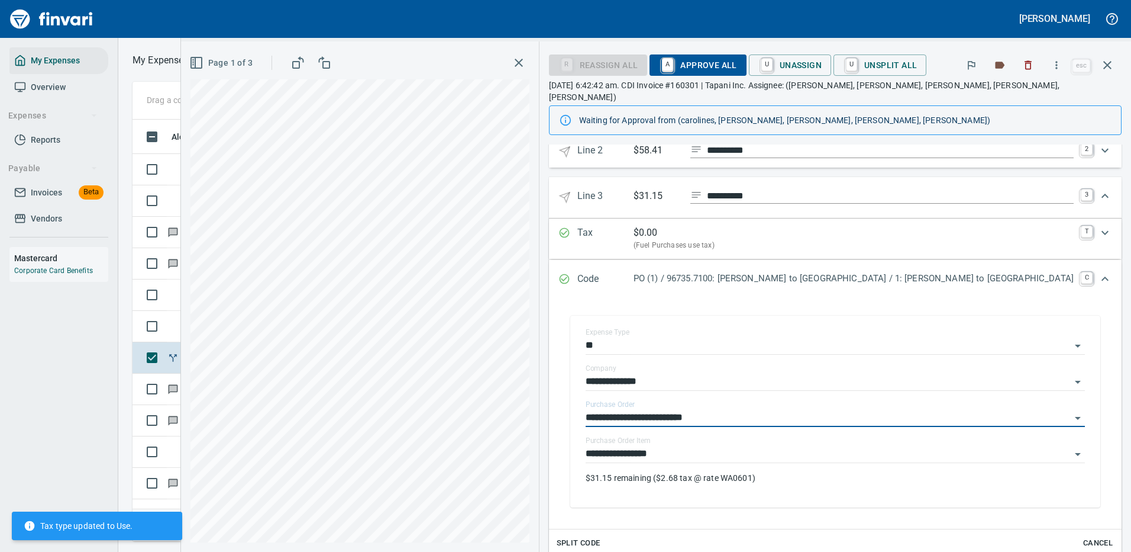
type input "**********"
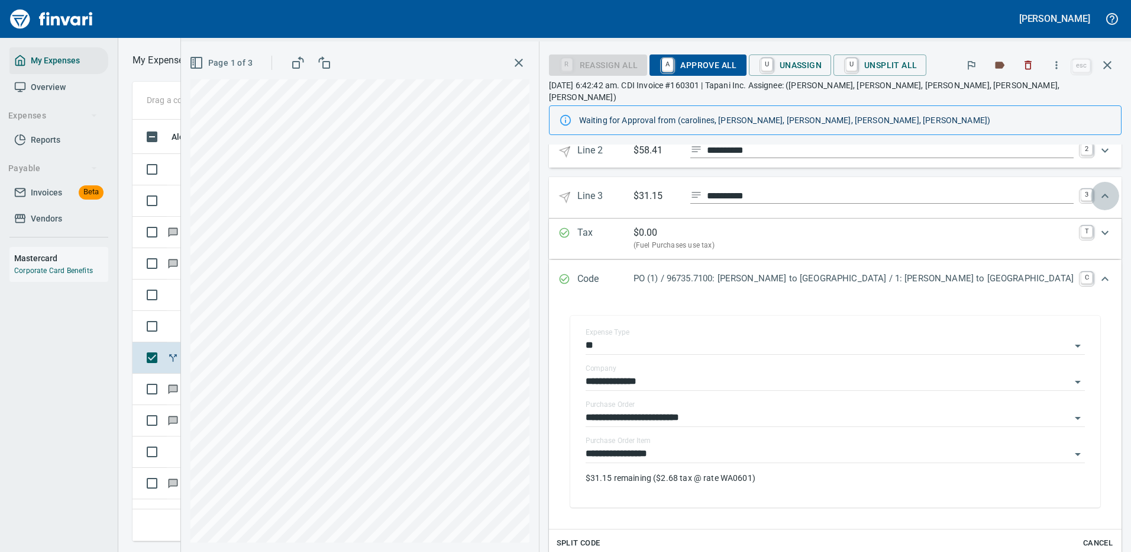
click at [1098, 189] on icon "Expand" at bounding box center [1105, 196] width 14 height 14
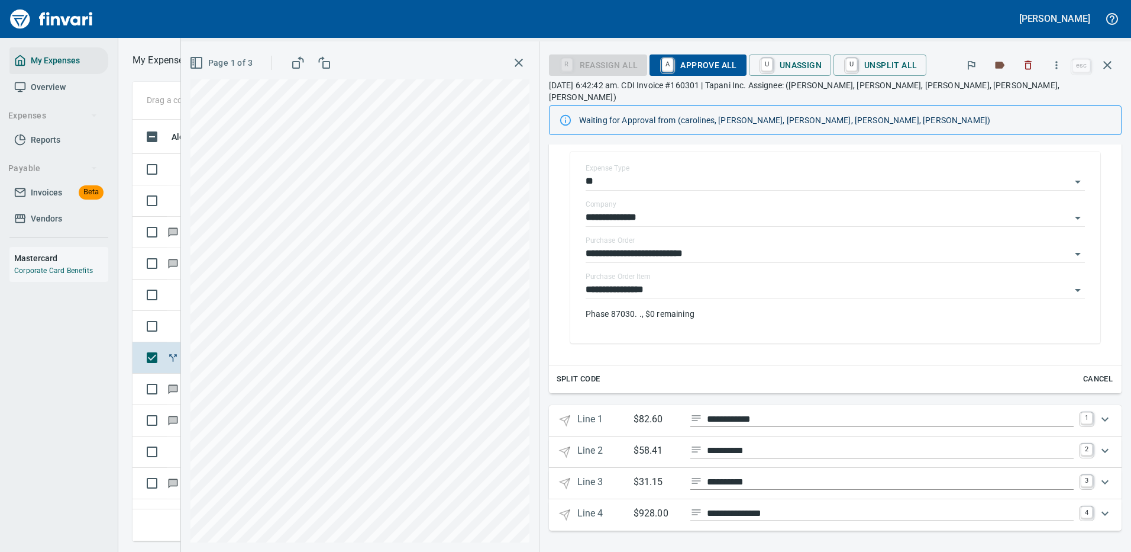
scroll to position [205, 0]
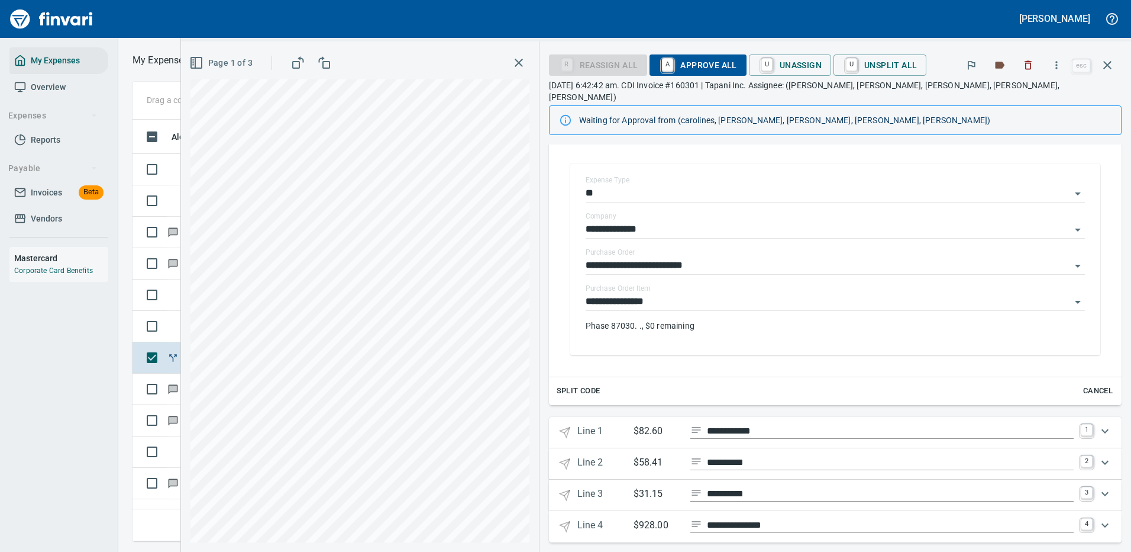
click at [1098, 518] on icon "Expand" at bounding box center [1105, 525] width 14 height 14
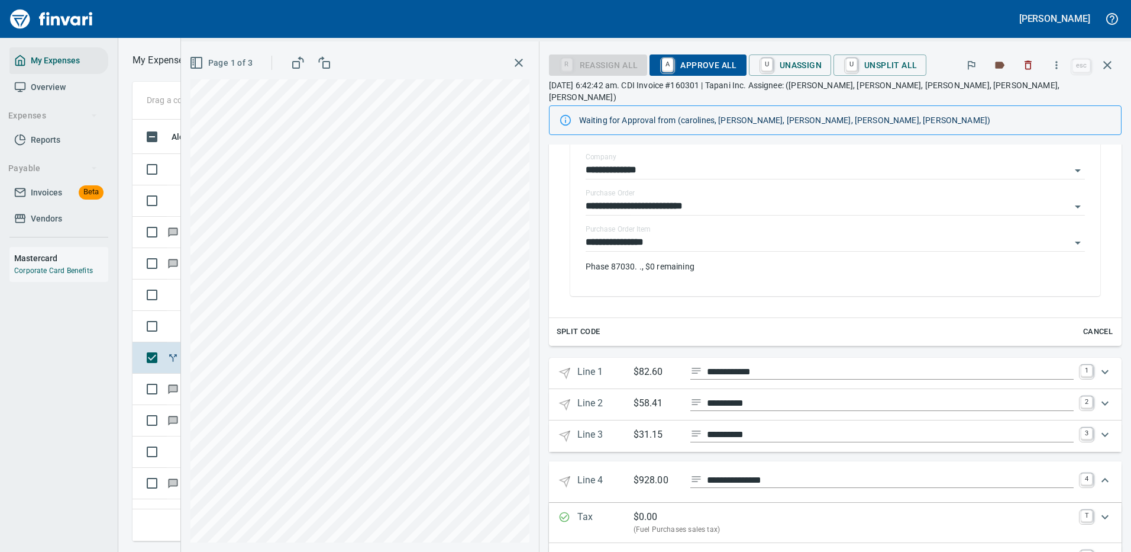
scroll to position [323, 0]
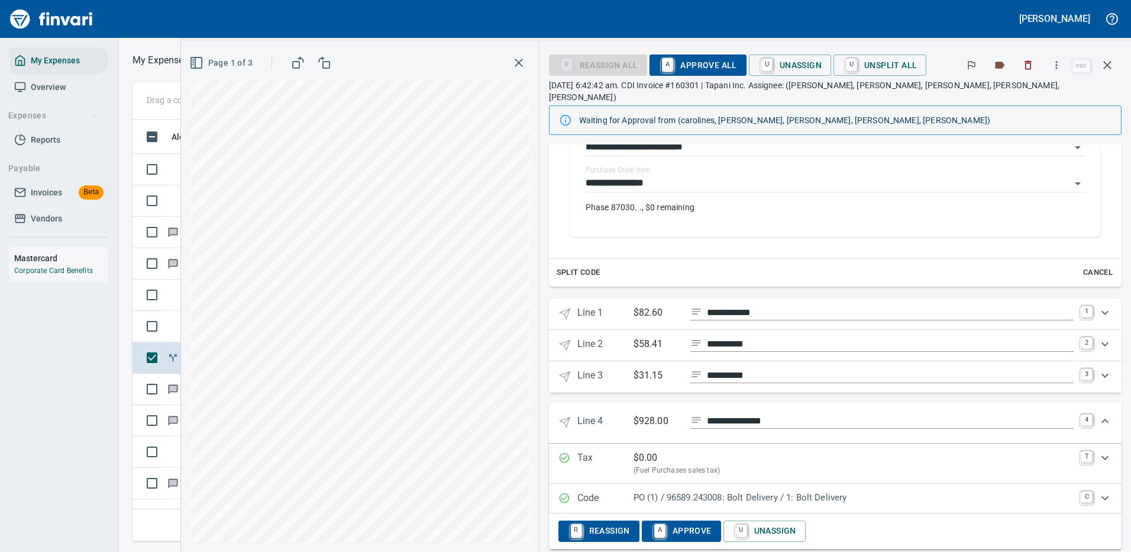
drag, startPoint x: 925, startPoint y: 485, endPoint x: 920, endPoint y: 433, distance: 52.3
click at [925, 491] on p "PO (1) / 96589.243008: Bolt Delivery / 1: Bolt Delivery" at bounding box center [854, 498] width 440 height 14
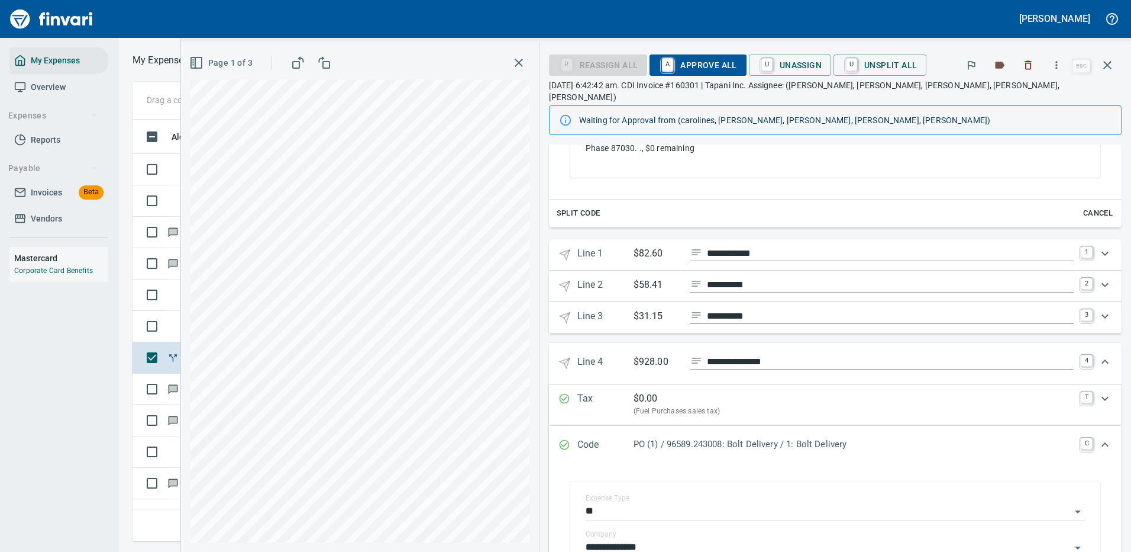
scroll to position [441, 0]
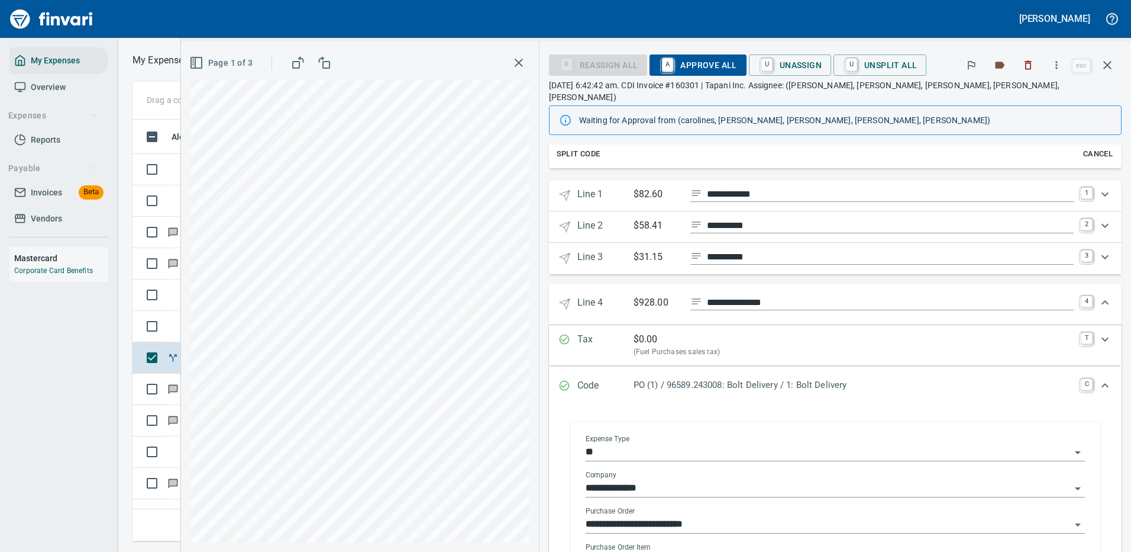
drag, startPoint x: 1070, startPoint y: 439, endPoint x: 823, endPoint y: 448, distance: 247.5
click at [1071, 445] on icon "Open" at bounding box center [1078, 452] width 14 height 14
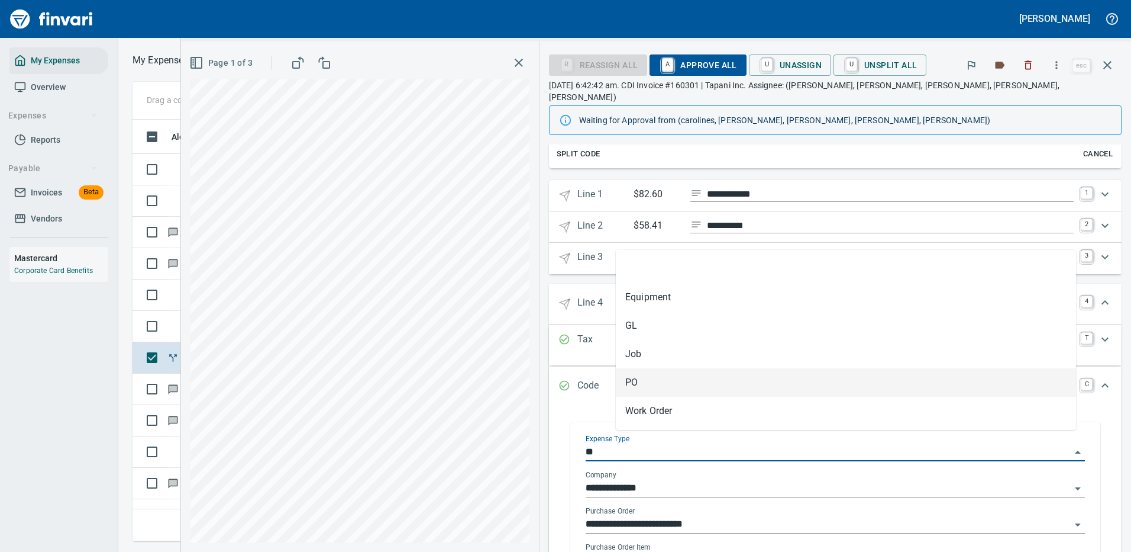
scroll to position [404, 671]
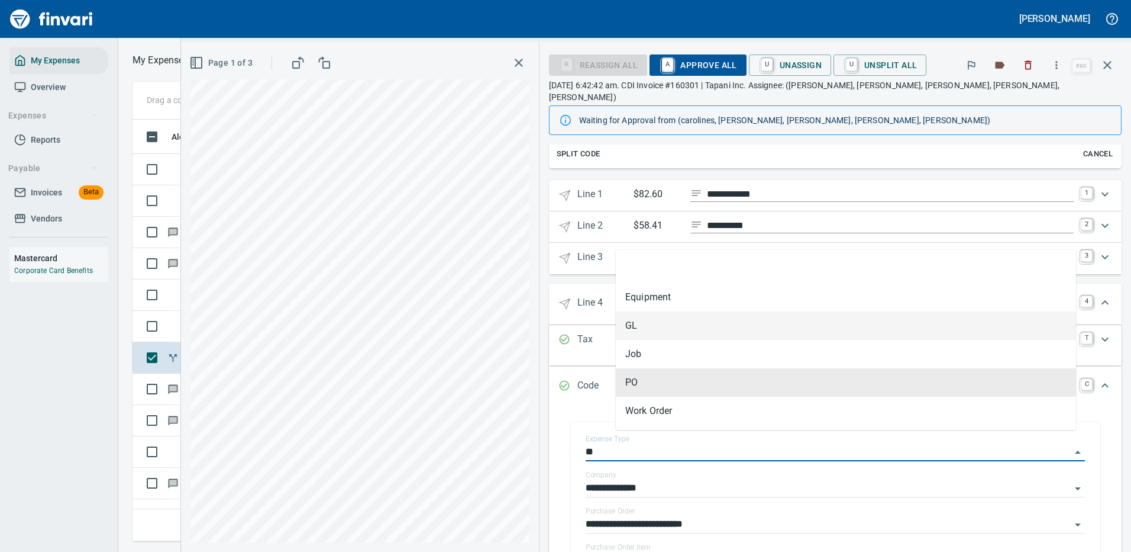
click at [646, 326] on li "GL" at bounding box center [846, 325] width 460 height 28
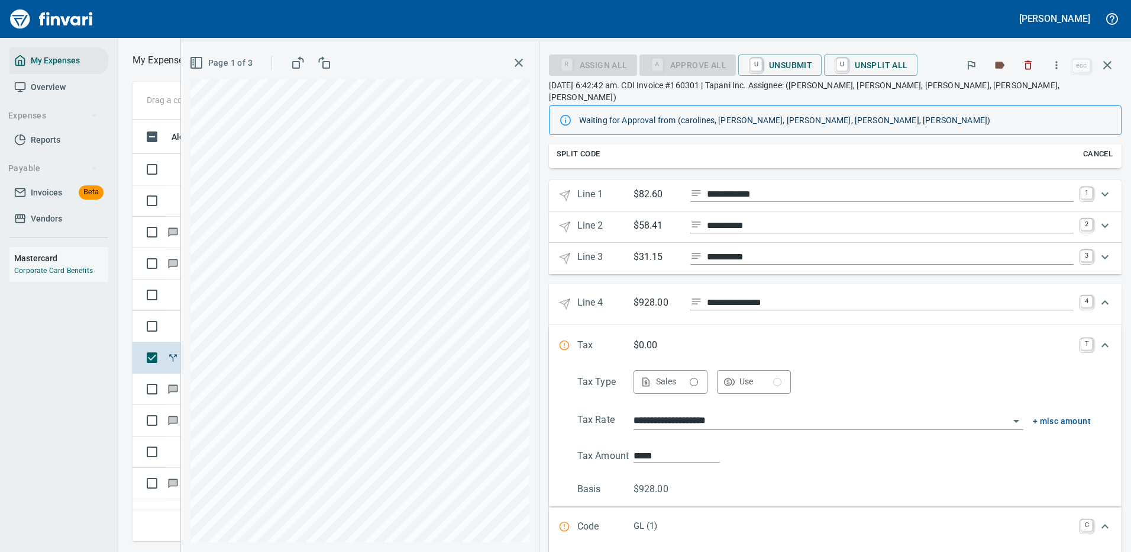
type input "**"
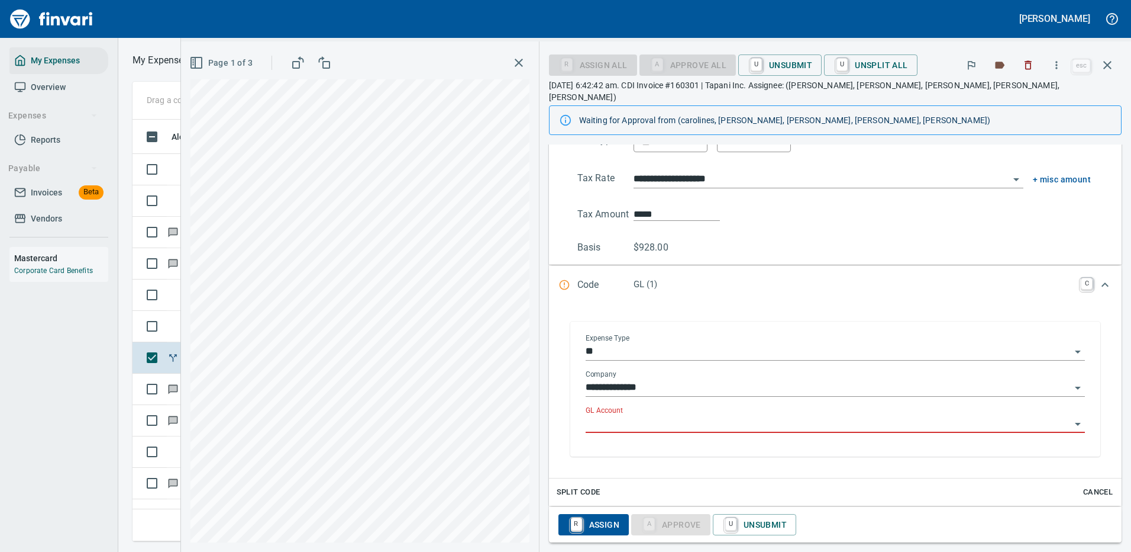
click at [651, 415] on input "GL Account" at bounding box center [828, 423] width 485 height 17
click at [712, 441] on li "7100.60.10: EQ Shop Supplies" at bounding box center [850, 442] width 451 height 28
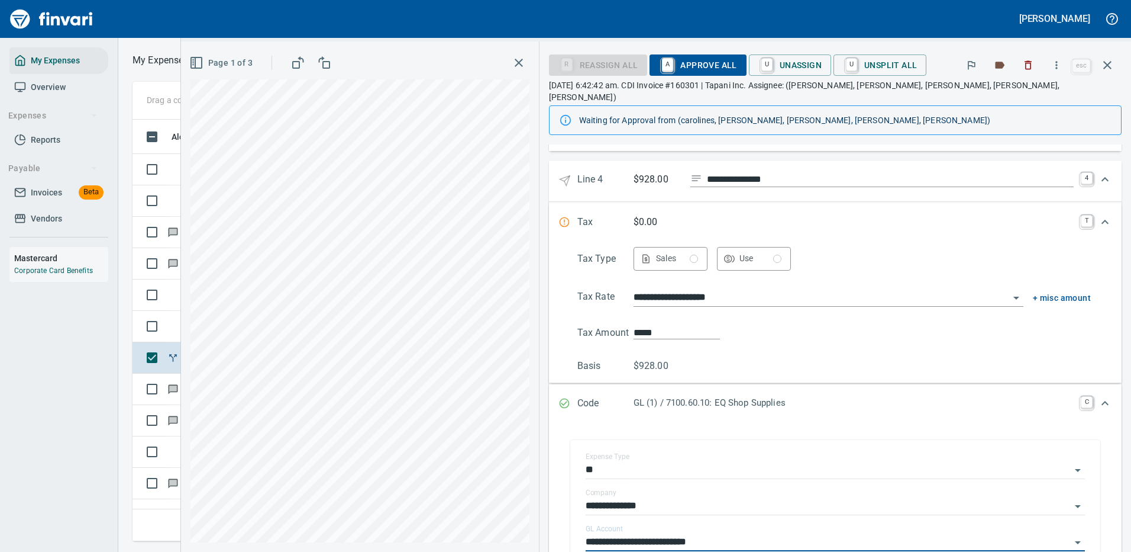
scroll to position [505, 0]
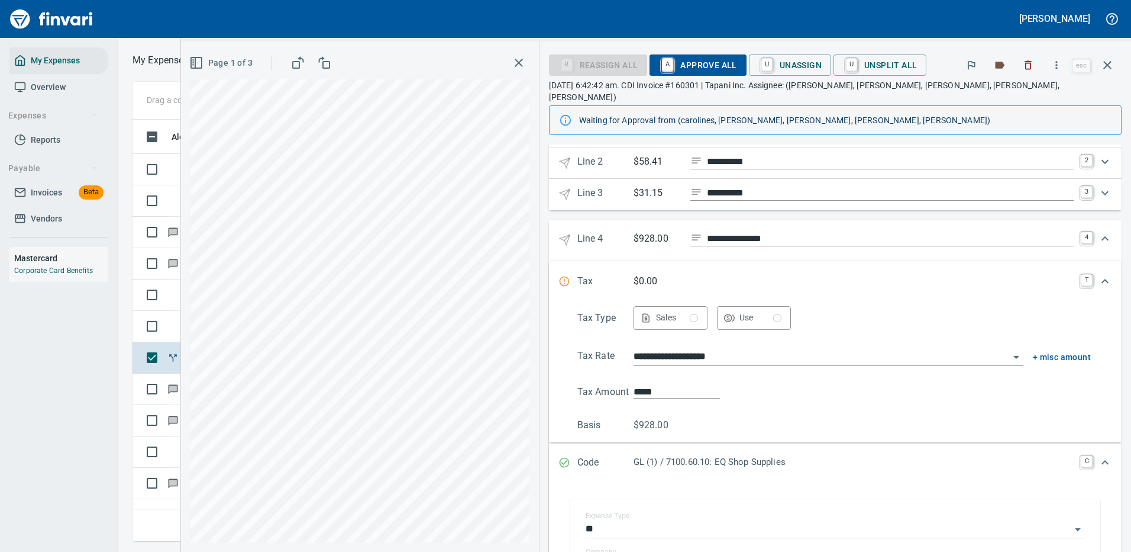
type input "**********"
click at [1098, 231] on icon "Expand" at bounding box center [1105, 238] width 14 height 14
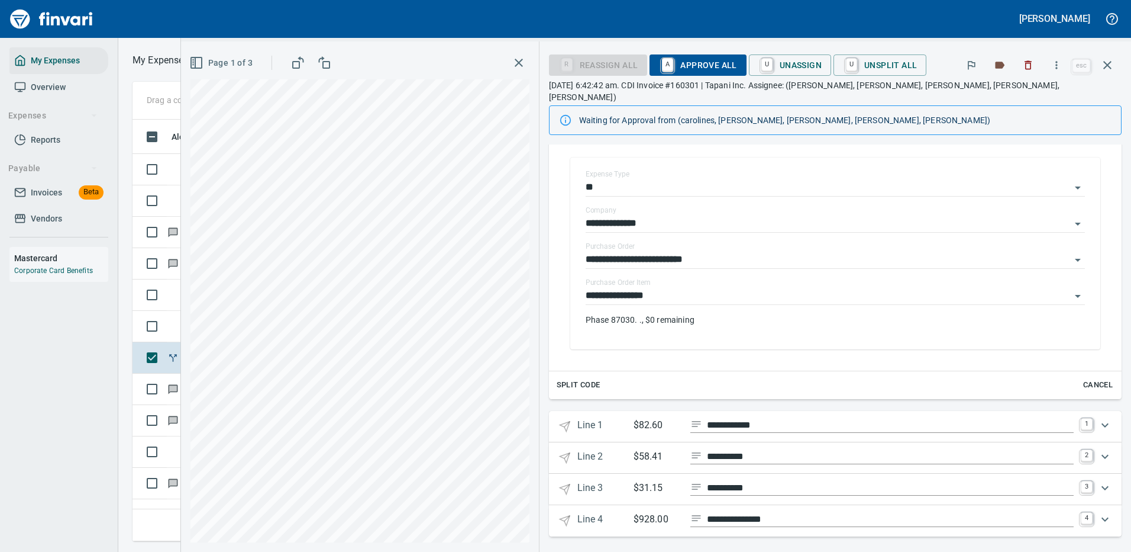
scroll to position [205, 0]
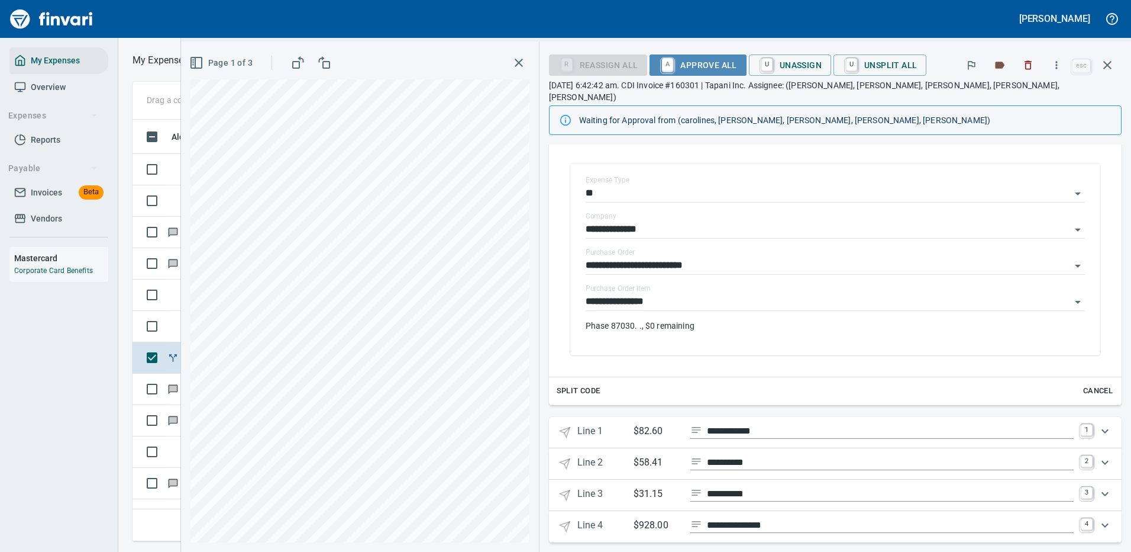
click at [737, 64] on span "A Approve All" at bounding box center [698, 65] width 78 height 20
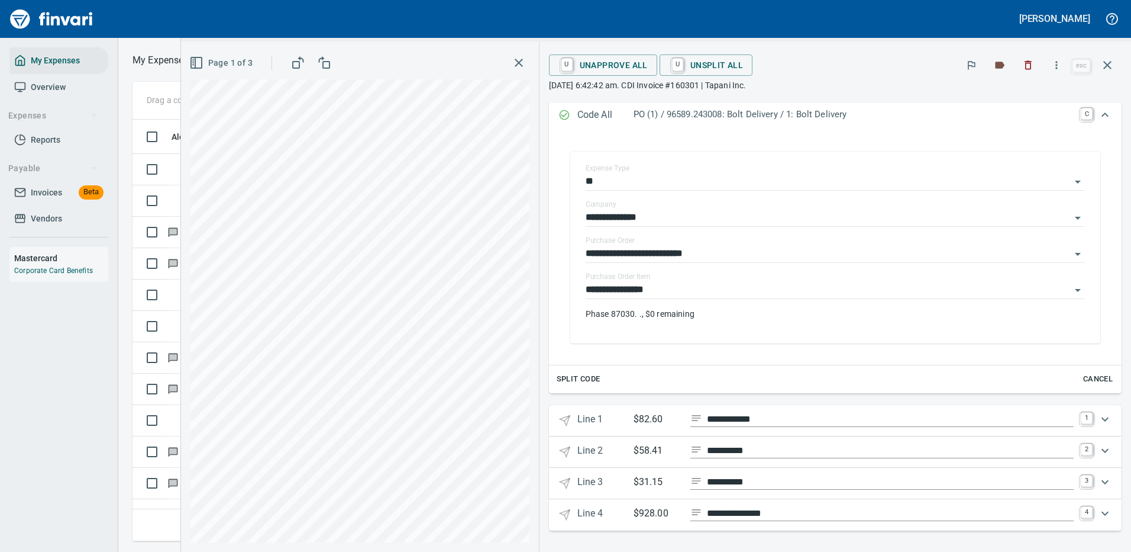
scroll to position [175, 0]
click at [1105, 65] on icon "button" at bounding box center [1108, 65] width 14 height 14
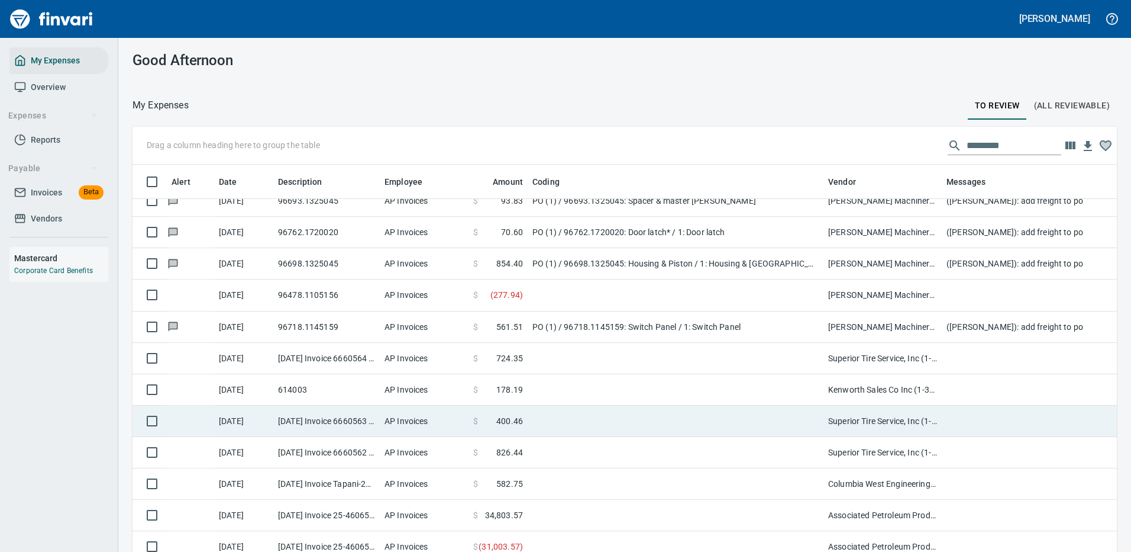
scroll to position [414, 0]
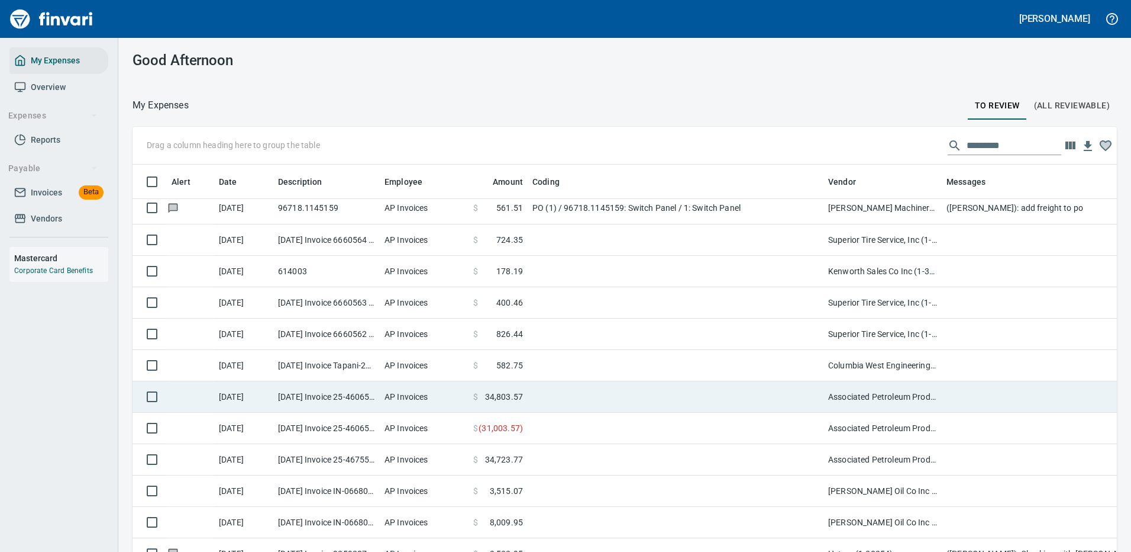
click at [724, 391] on td at bounding box center [676, 396] width 296 height 31
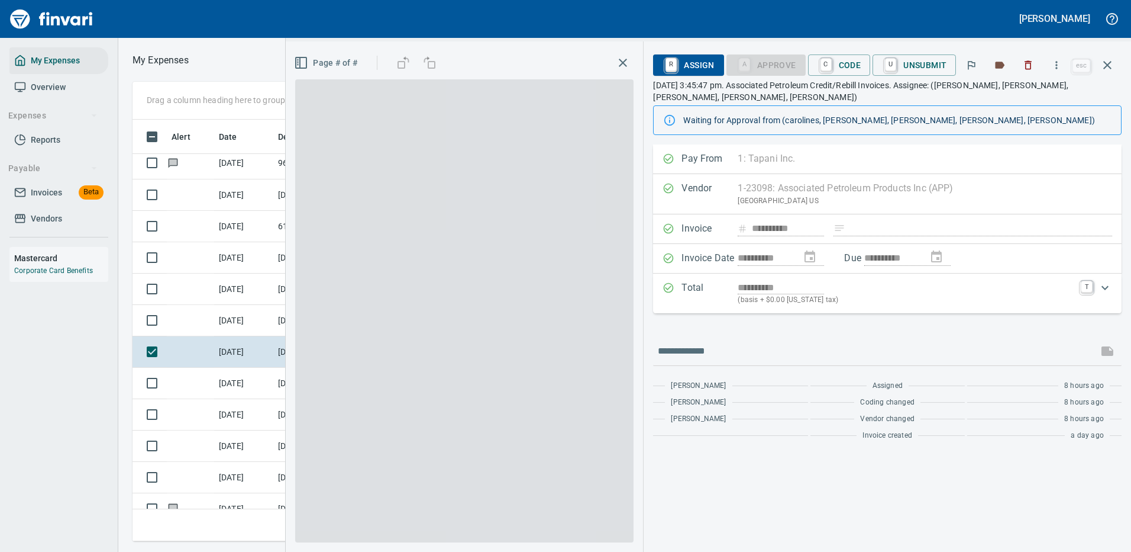
scroll to position [404, 671]
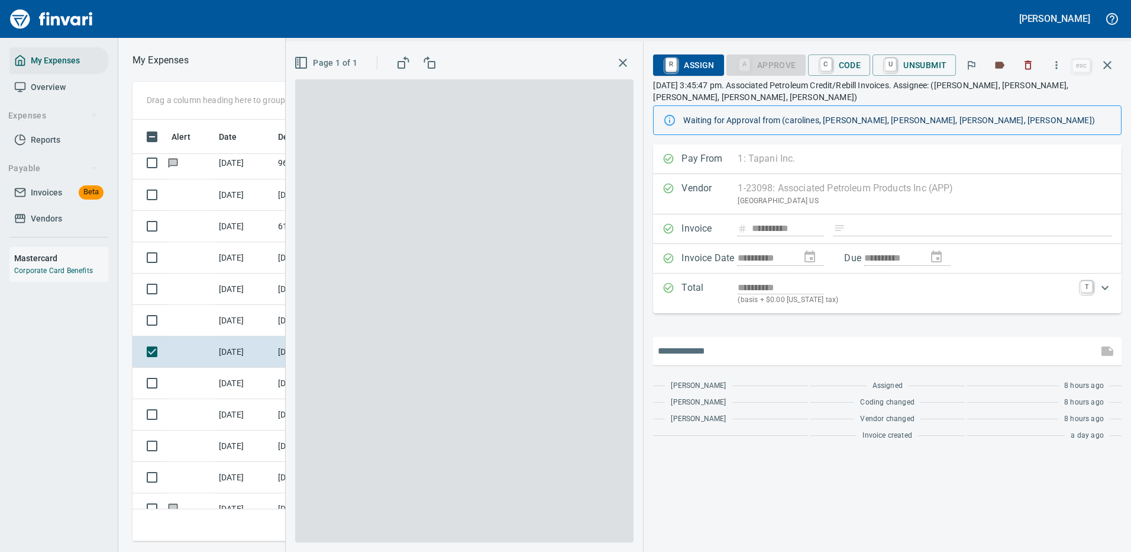
click at [736, 349] on input "text" at bounding box center [876, 350] width 436 height 19
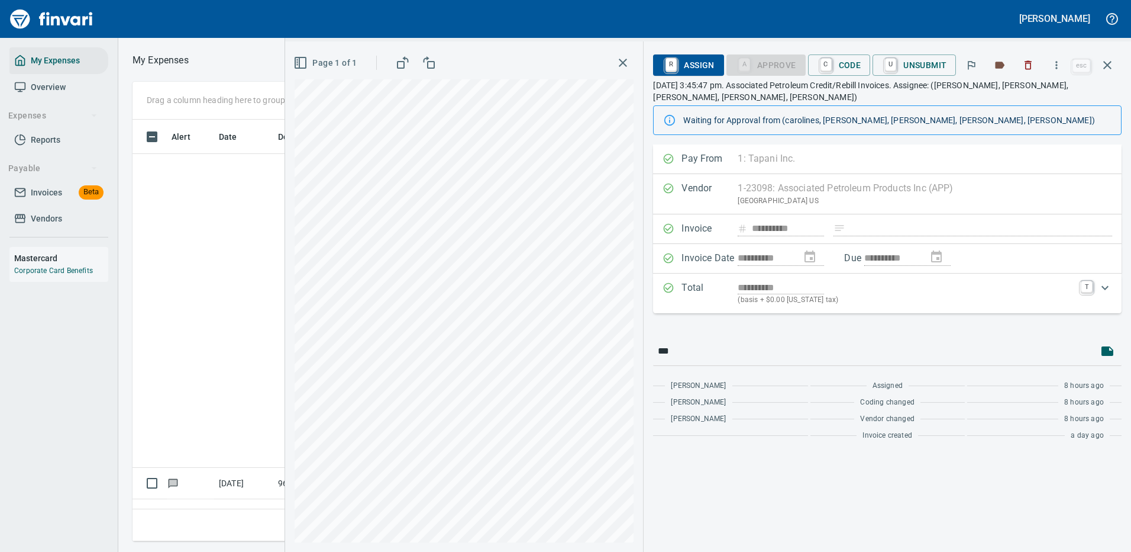
scroll to position [404, 671]
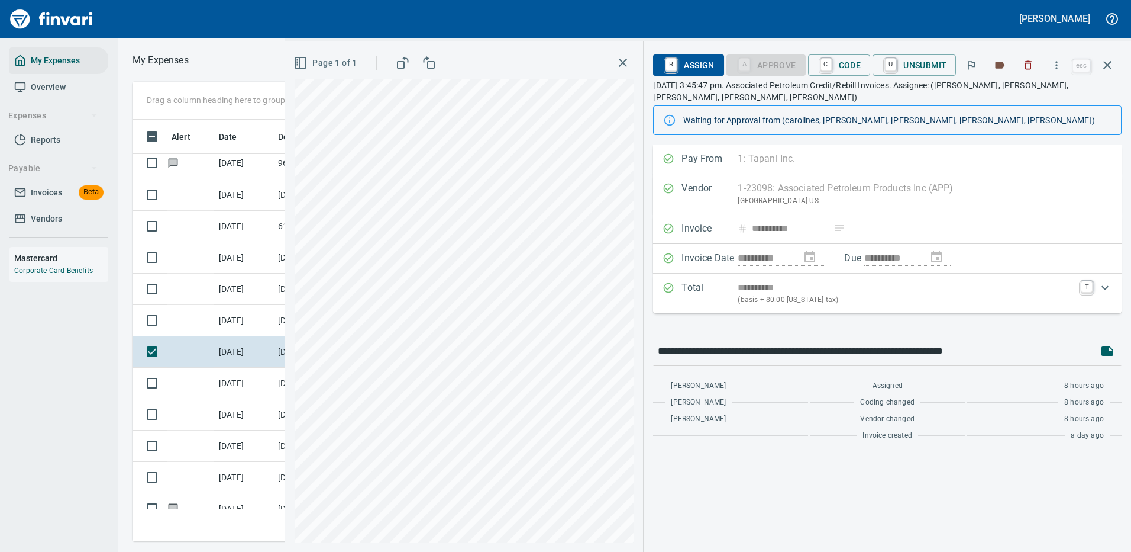
click at [611, 355] on div "**********" at bounding box center [708, 296] width 846 height 510
click at [1011, 357] on input "**********" at bounding box center [876, 350] width 436 height 19
type input "**********"
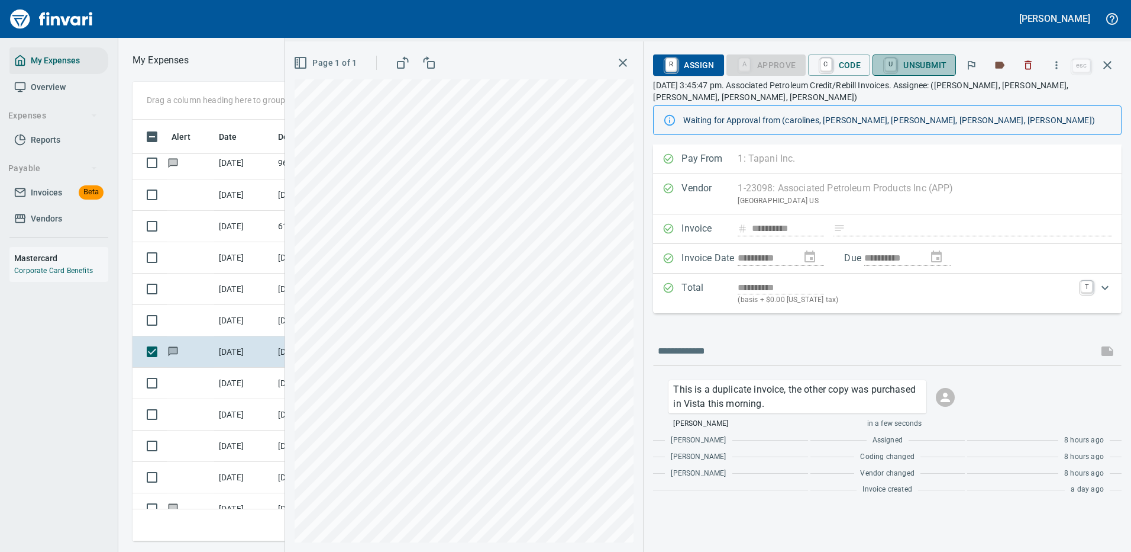
click at [928, 66] on span "U Unsubmit" at bounding box center [914, 65] width 65 height 20
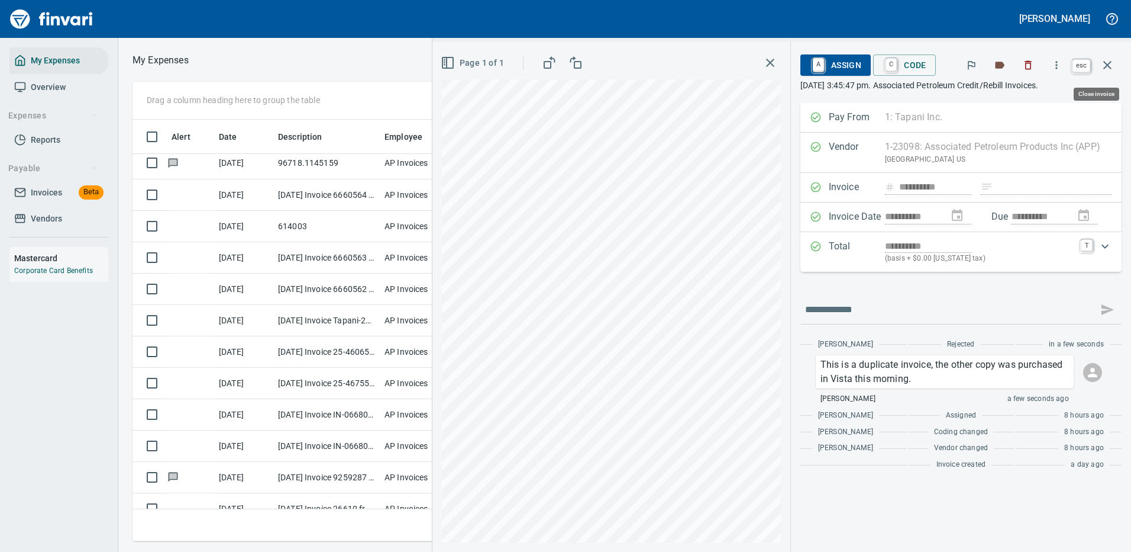
click at [1107, 65] on icon "button" at bounding box center [1108, 65] width 8 height 8
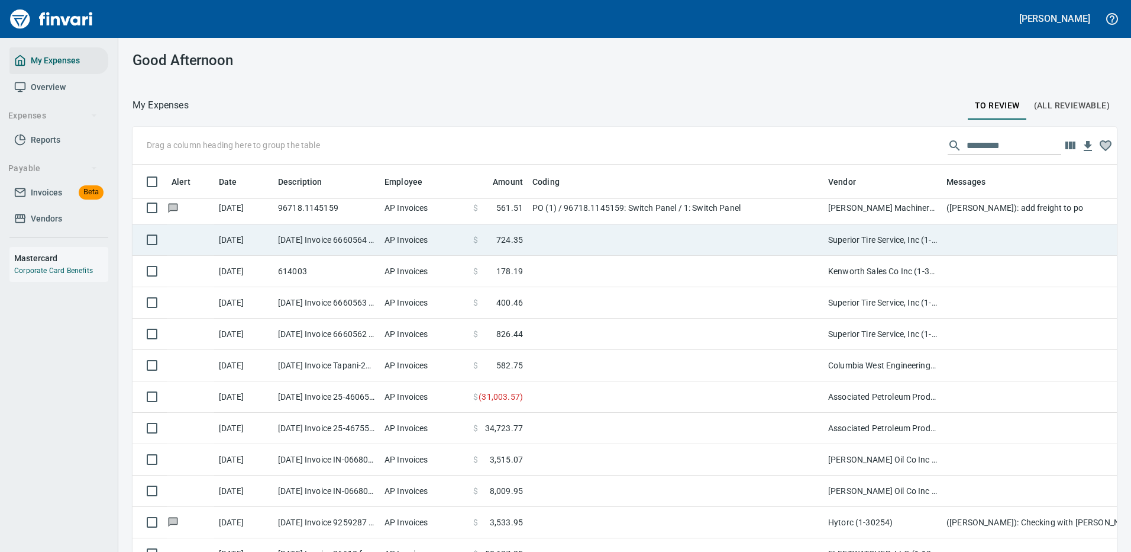
scroll to position [404, 958]
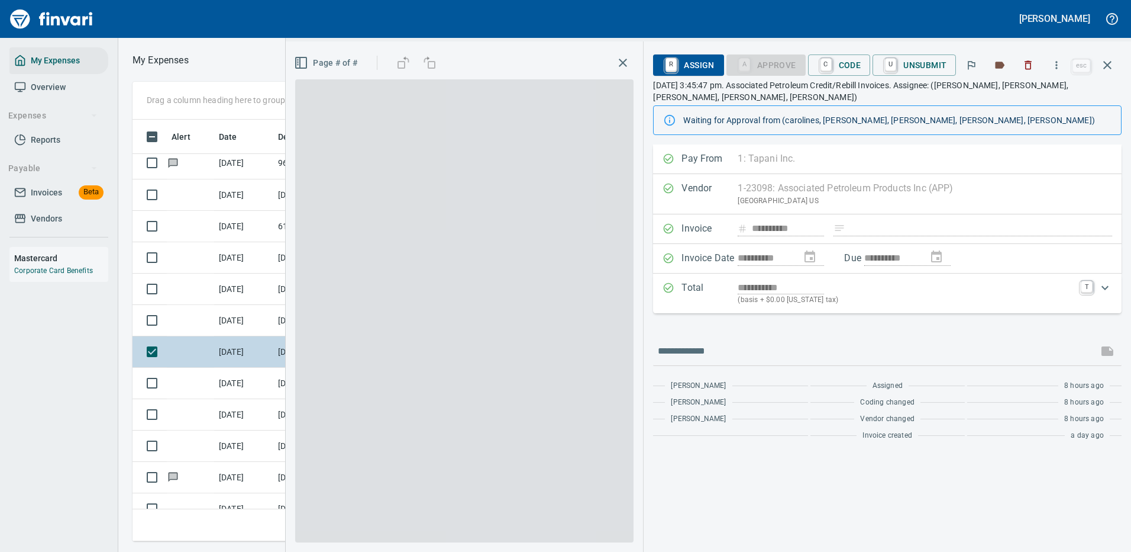
scroll to position [404, 671]
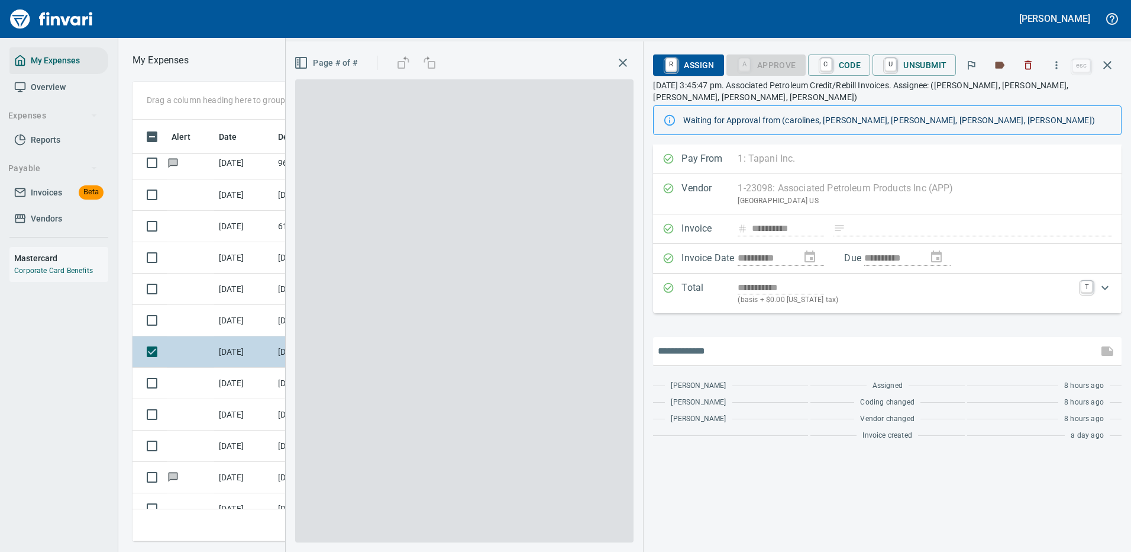
click at [847, 346] on input "text" at bounding box center [876, 350] width 436 height 19
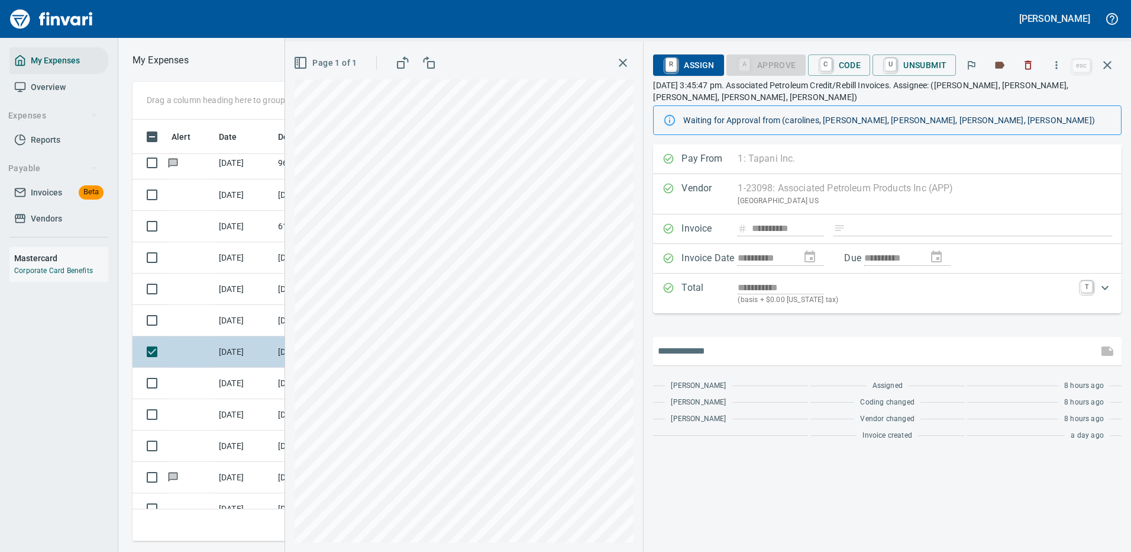
paste input "**********"
type input "**********"
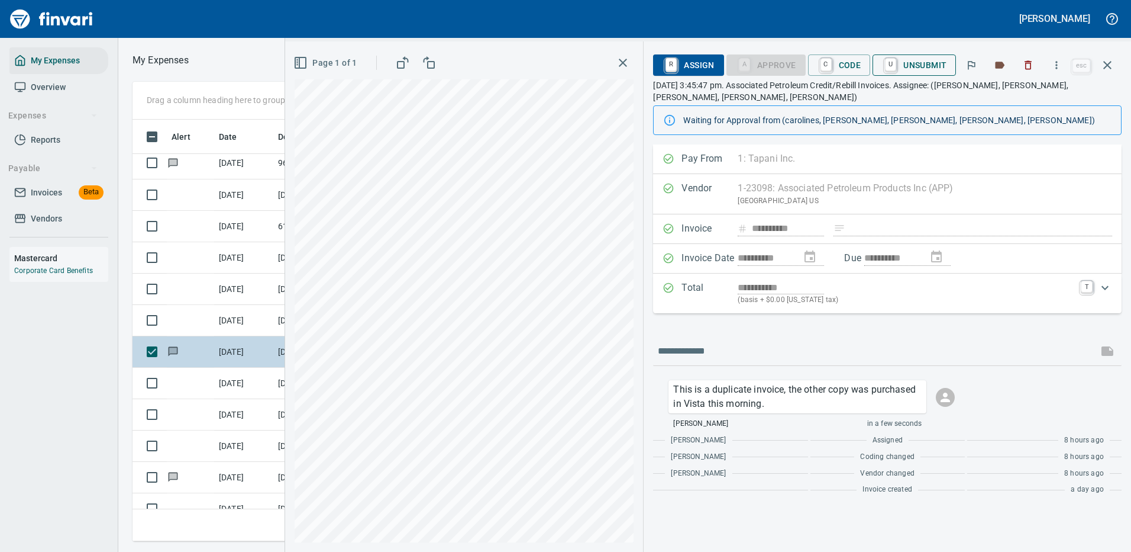
click at [920, 66] on span "U Unsubmit" at bounding box center [914, 65] width 65 height 20
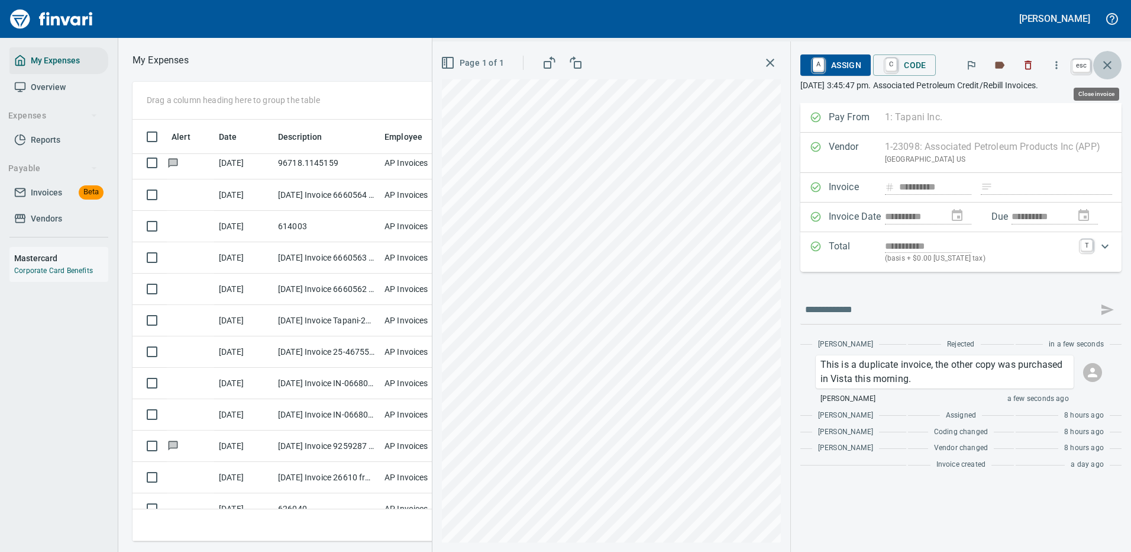
click at [1110, 66] on icon "button" at bounding box center [1108, 65] width 14 height 14
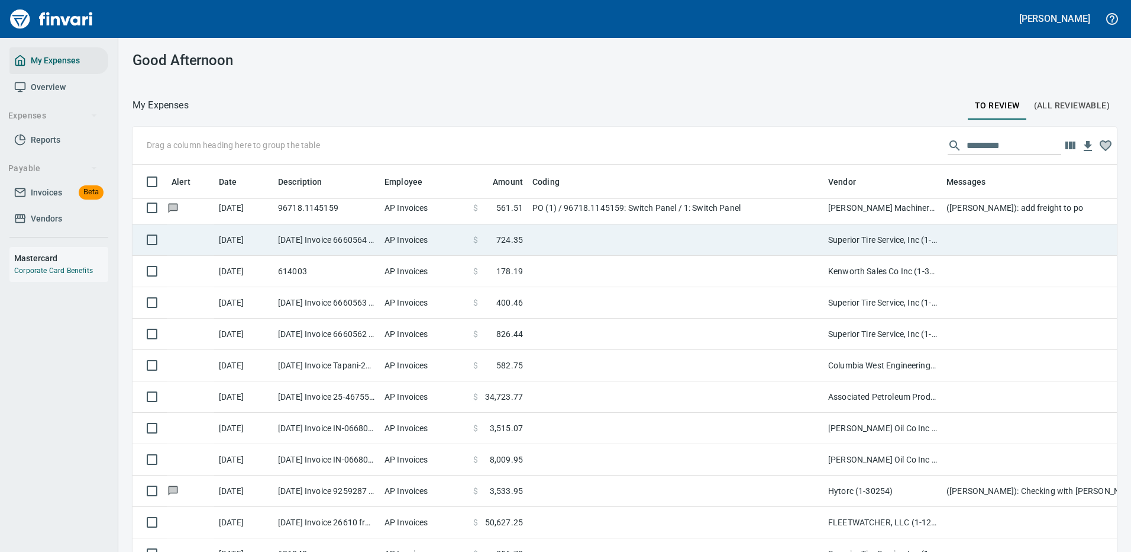
scroll to position [404, 958]
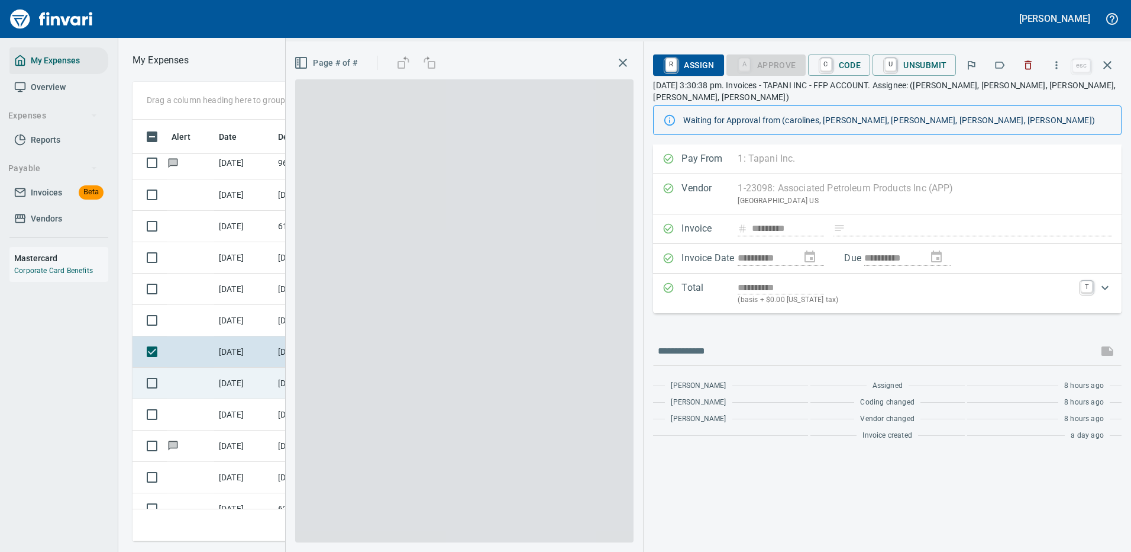
scroll to position [404, 671]
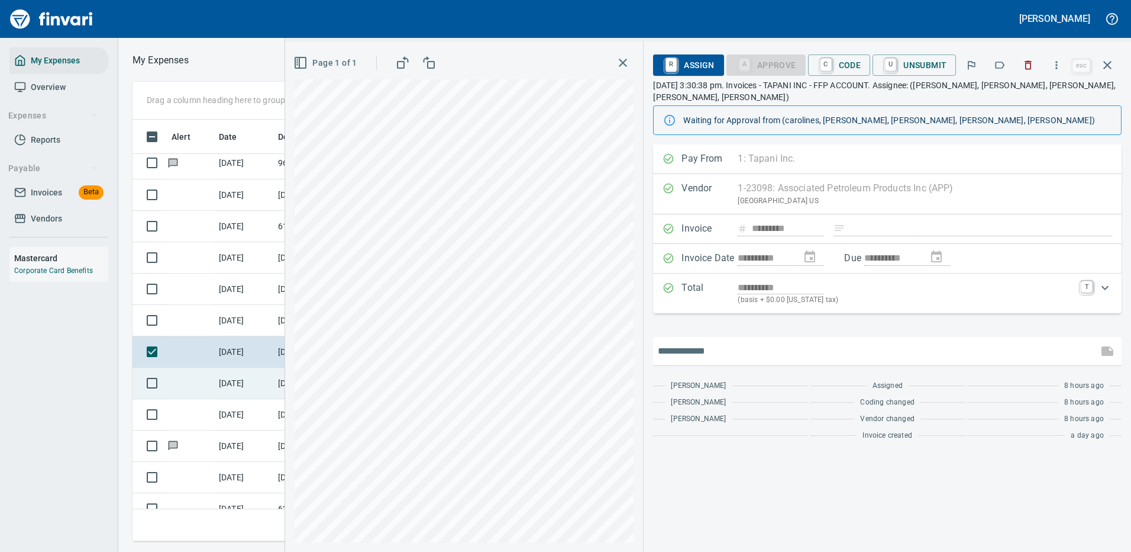
click at [768, 350] on input "text" at bounding box center [876, 350] width 436 height 19
paste input "**********"
type input "**********"
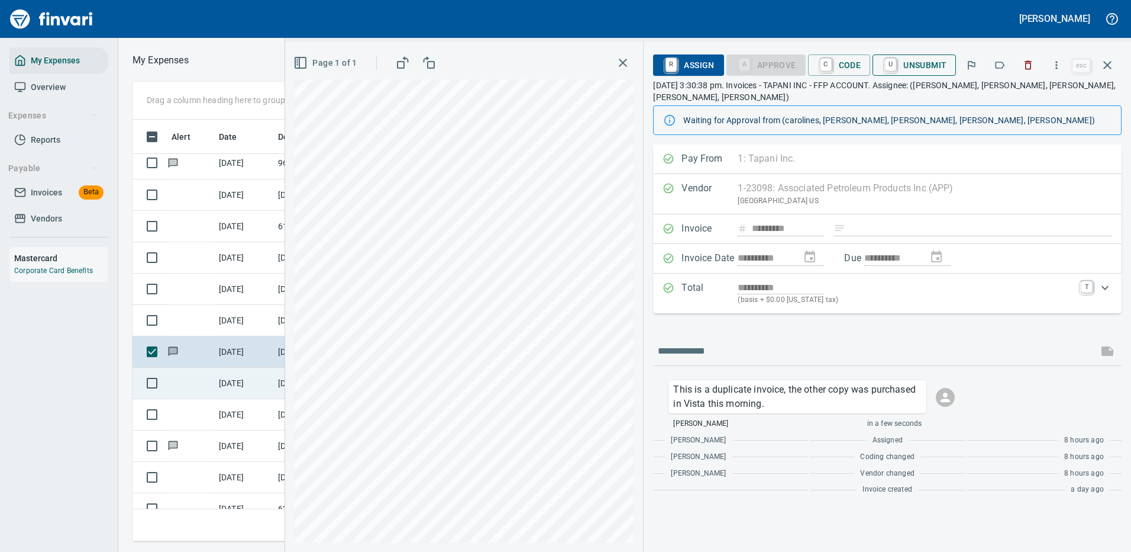
click at [914, 62] on span "U Unsubmit" at bounding box center [914, 65] width 65 height 20
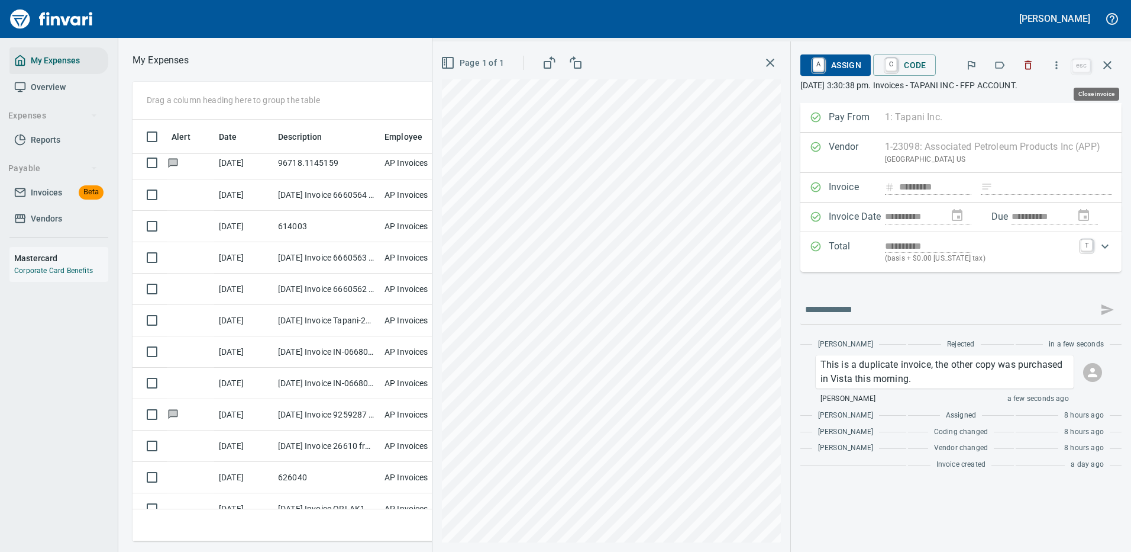
click at [1109, 62] on icon "button" at bounding box center [1108, 65] width 14 height 14
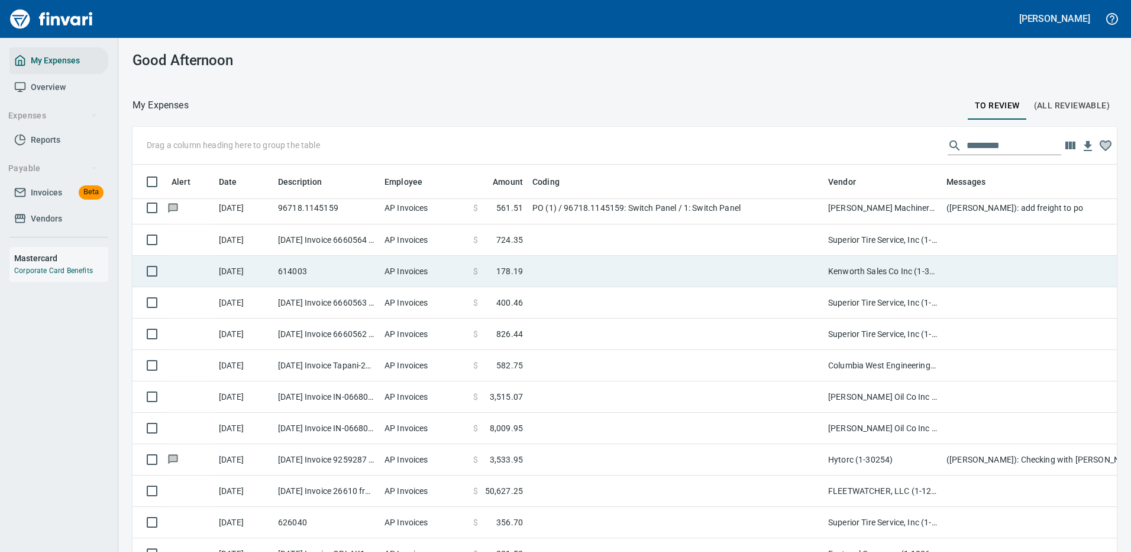
scroll to position [404, 958]
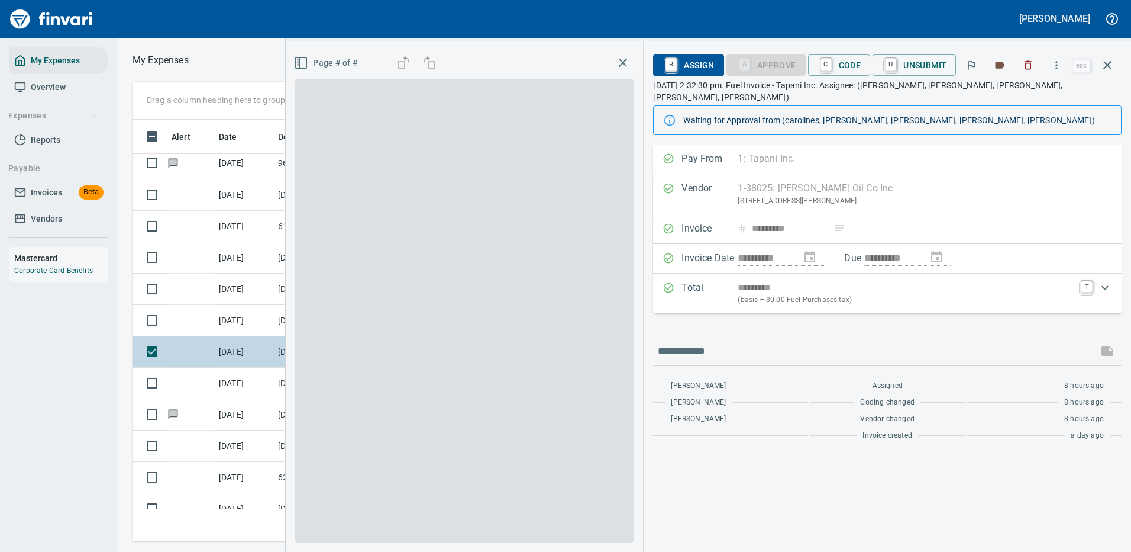
scroll to position [404, 671]
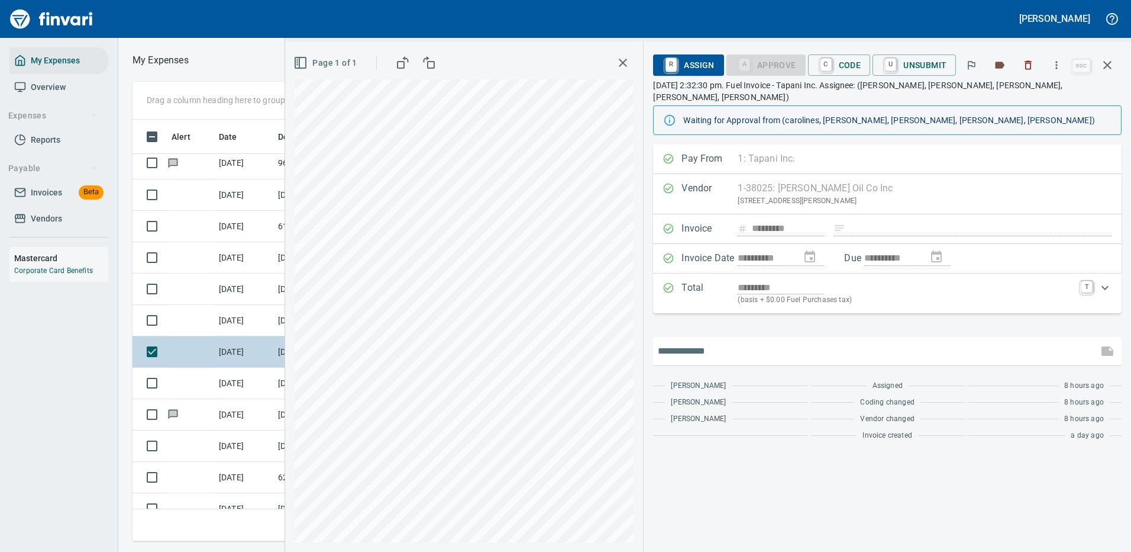
click at [759, 341] on input "text" at bounding box center [876, 350] width 436 height 19
type input "*******"
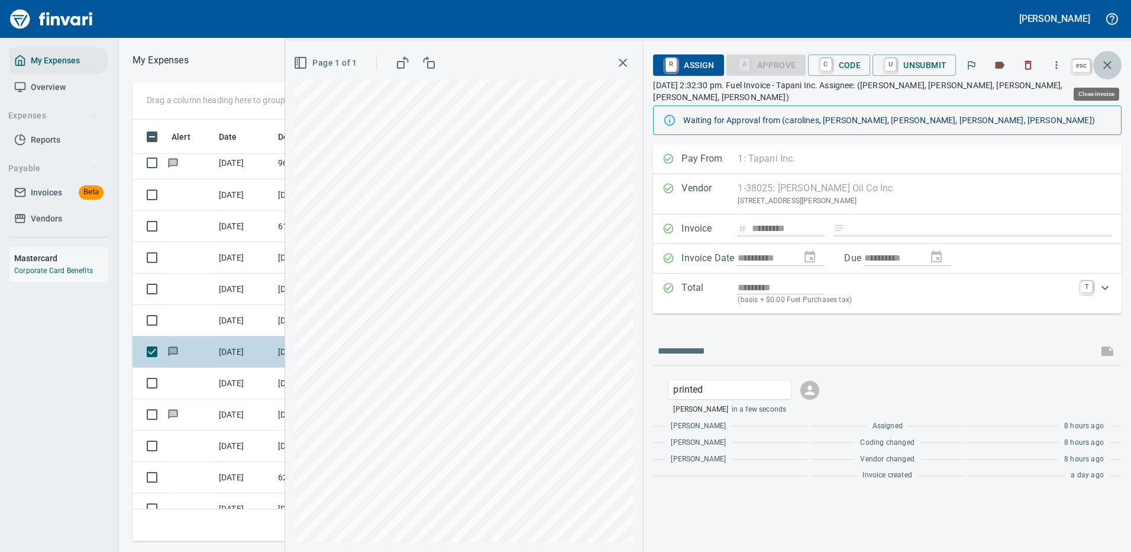
click at [1107, 63] on icon "button" at bounding box center [1108, 65] width 14 height 14
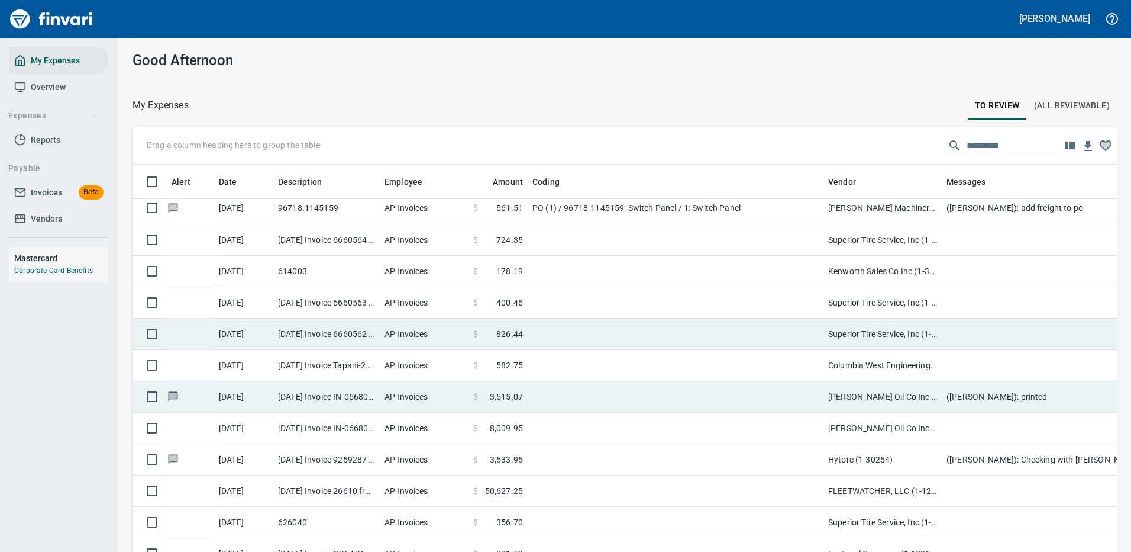
scroll to position [404, 958]
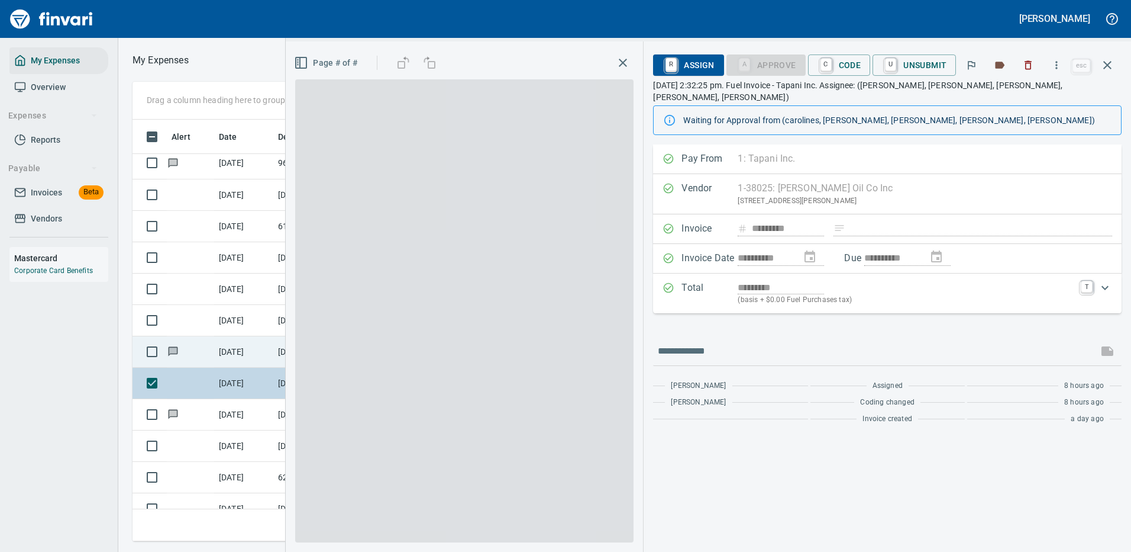
scroll to position [404, 671]
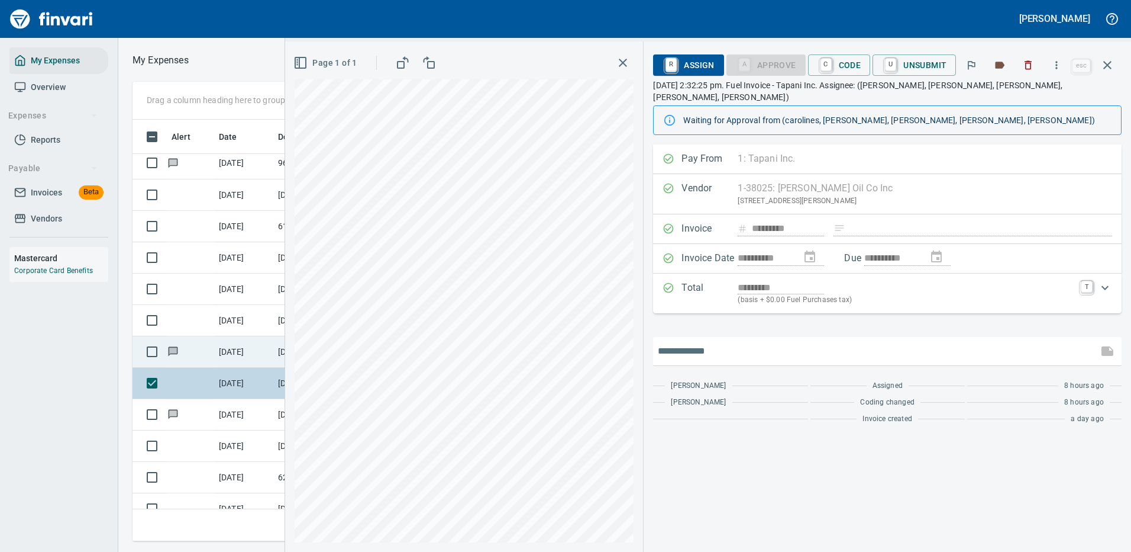
click at [757, 341] on input "text" at bounding box center [876, 350] width 436 height 19
type input "*******"
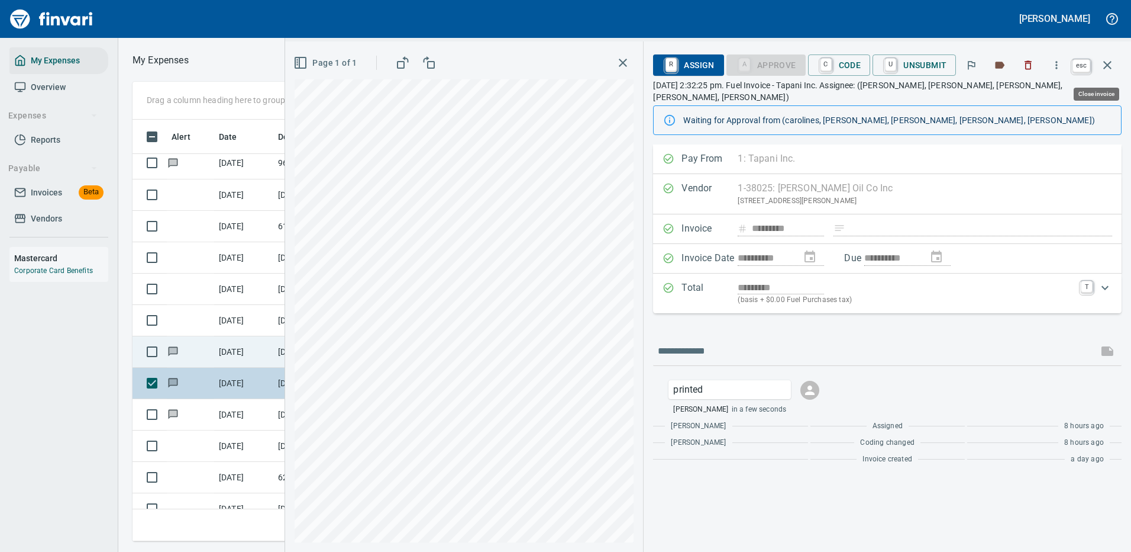
click at [1105, 61] on icon "button" at bounding box center [1108, 65] width 14 height 14
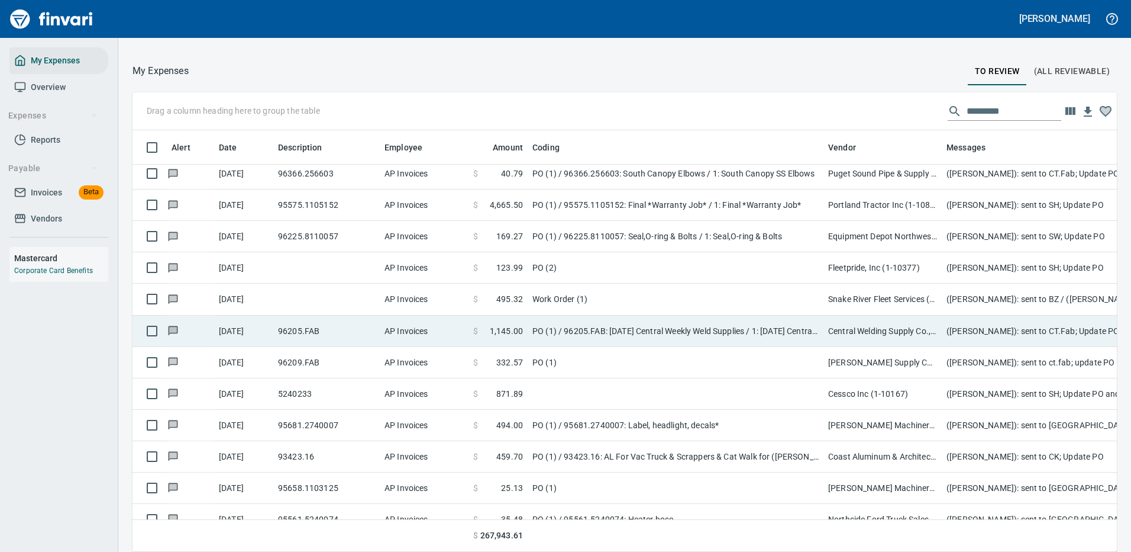
scroll to position [2206, 0]
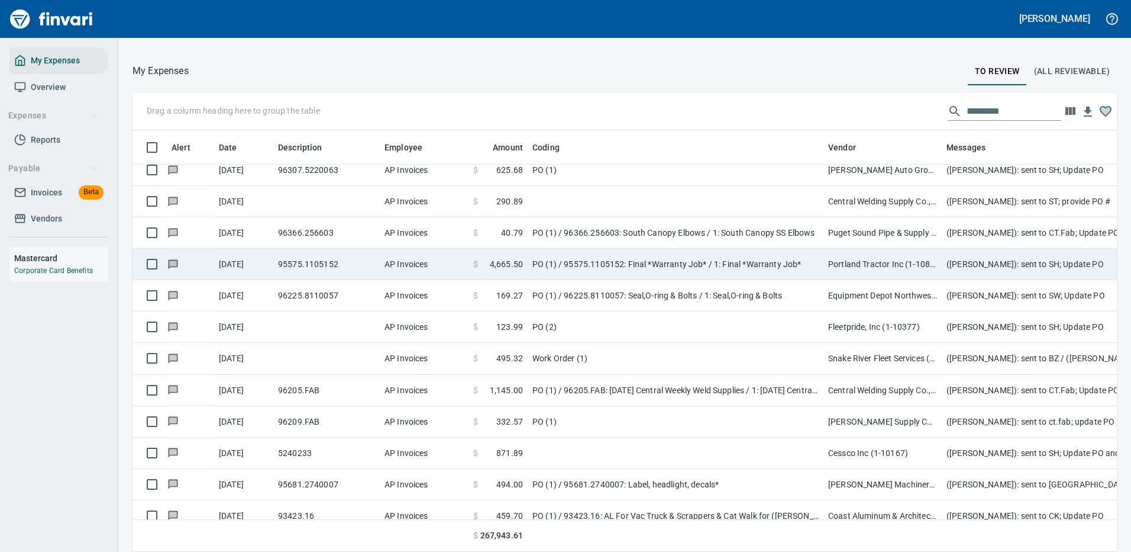
click at [775, 260] on td "PO (1) / 95575.1105152: Final *Warranty Job* / 1: Final *Warranty Job*" at bounding box center [676, 264] width 296 height 31
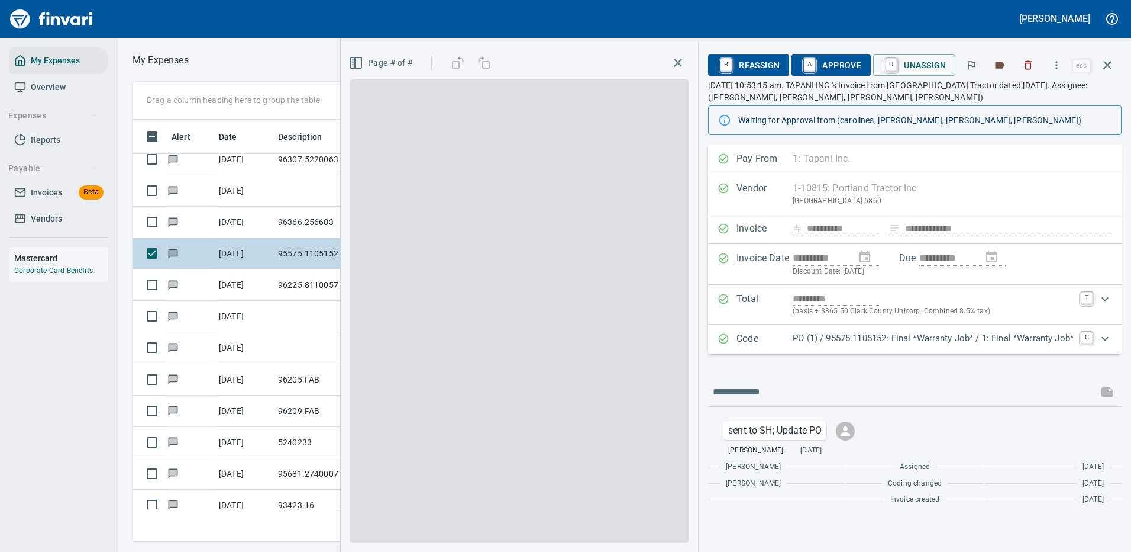
scroll to position [404, 671]
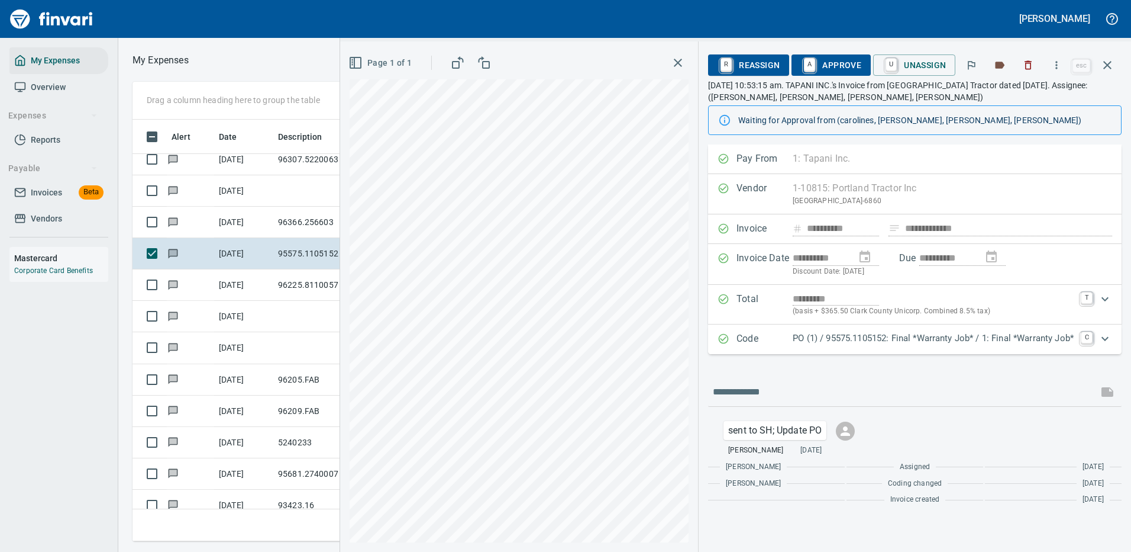
click at [898, 341] on p "PO (1) / 95575.1105152: Final *Warranty Job* / 1: Final *Warranty Job*" at bounding box center [933, 338] width 281 height 14
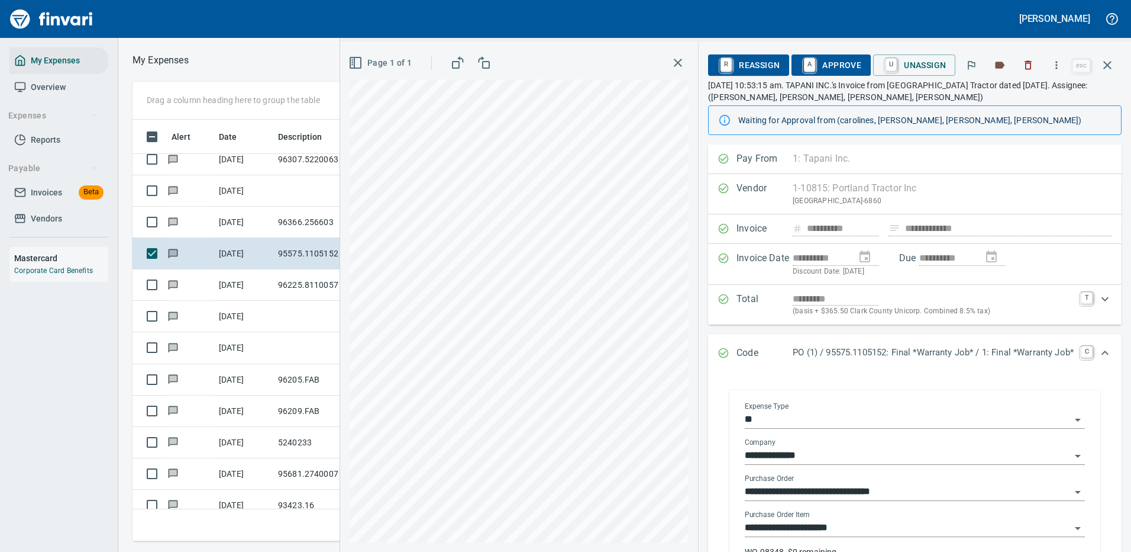
scroll to position [178, 0]
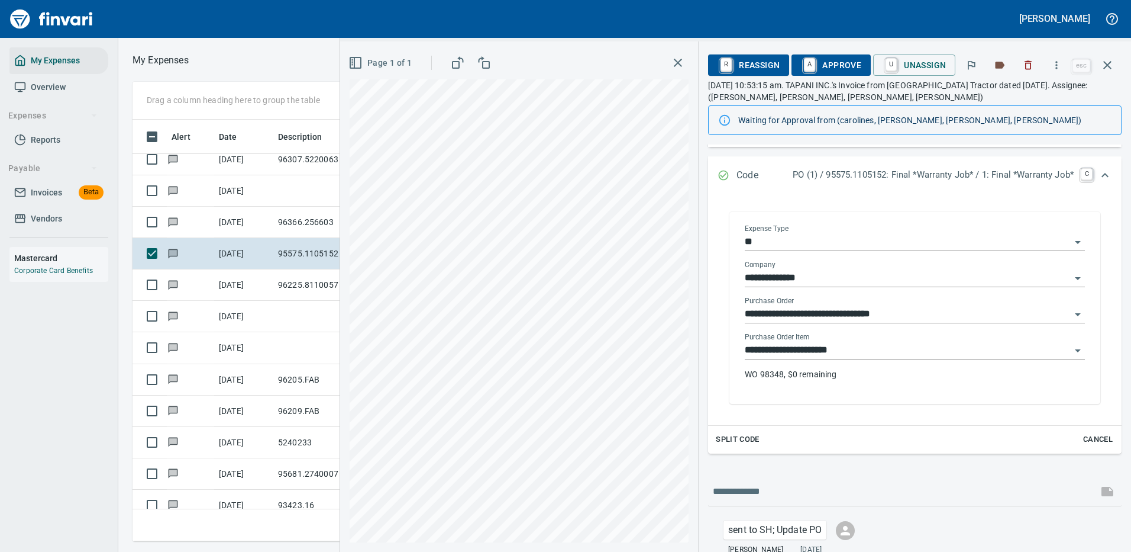
click at [812, 349] on input "**********" at bounding box center [908, 350] width 326 height 17
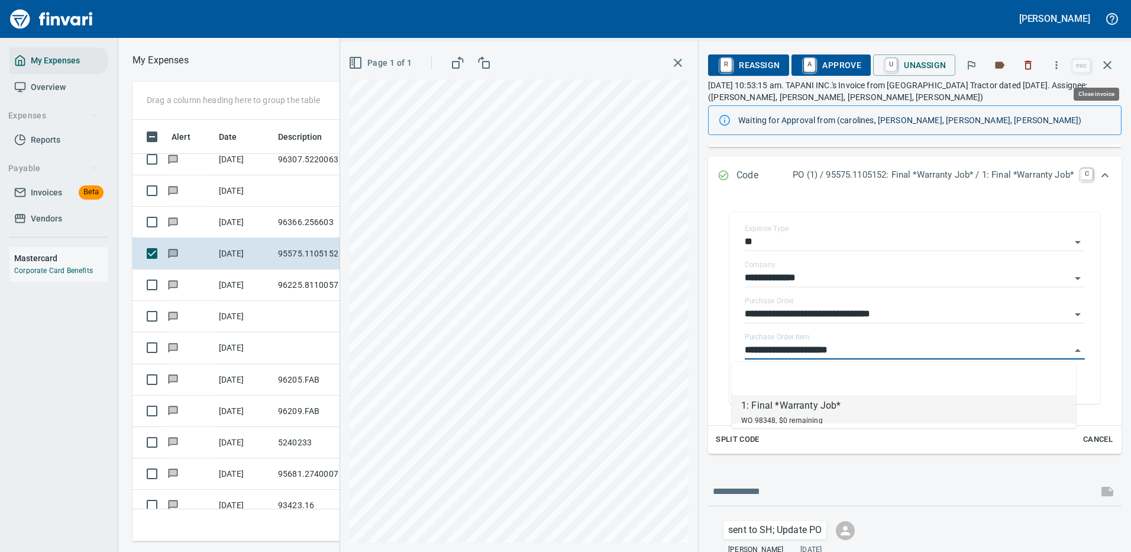
click at [1110, 62] on icon "button" at bounding box center [1108, 65] width 14 height 14
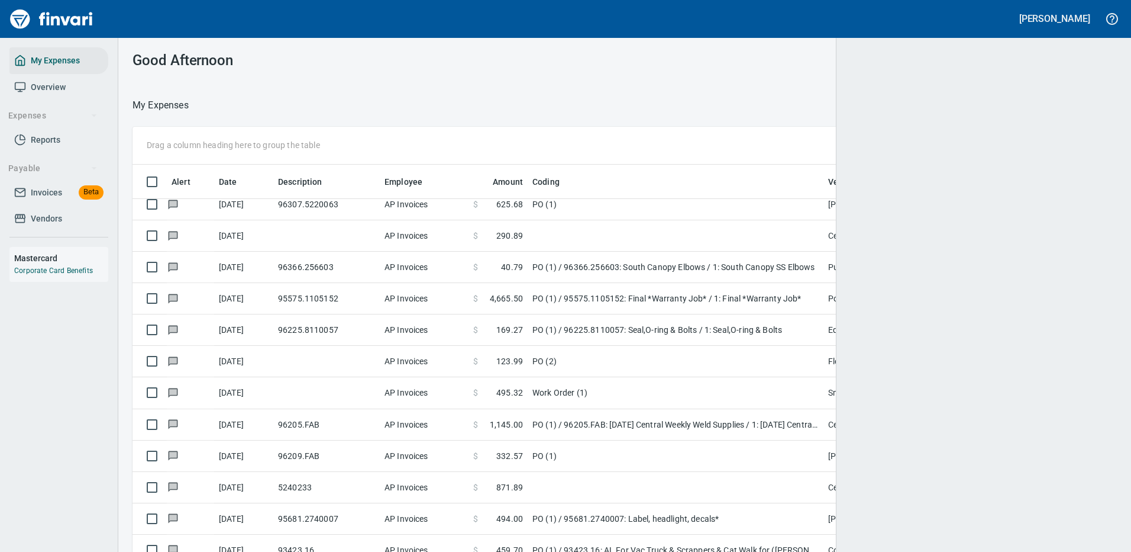
scroll to position [1, 1]
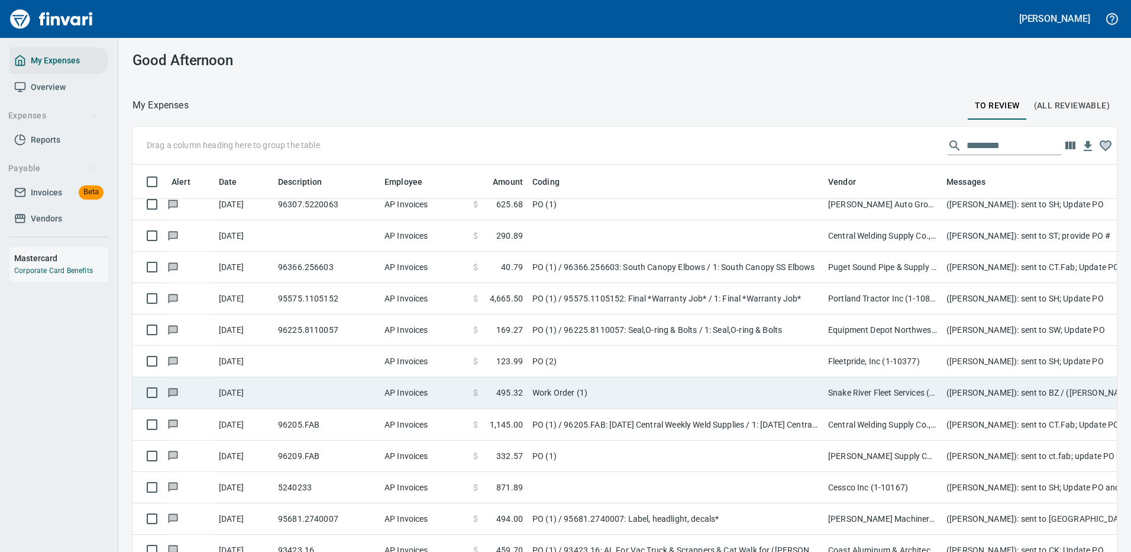
click at [663, 391] on td "Work Order (1)" at bounding box center [676, 392] width 296 height 31
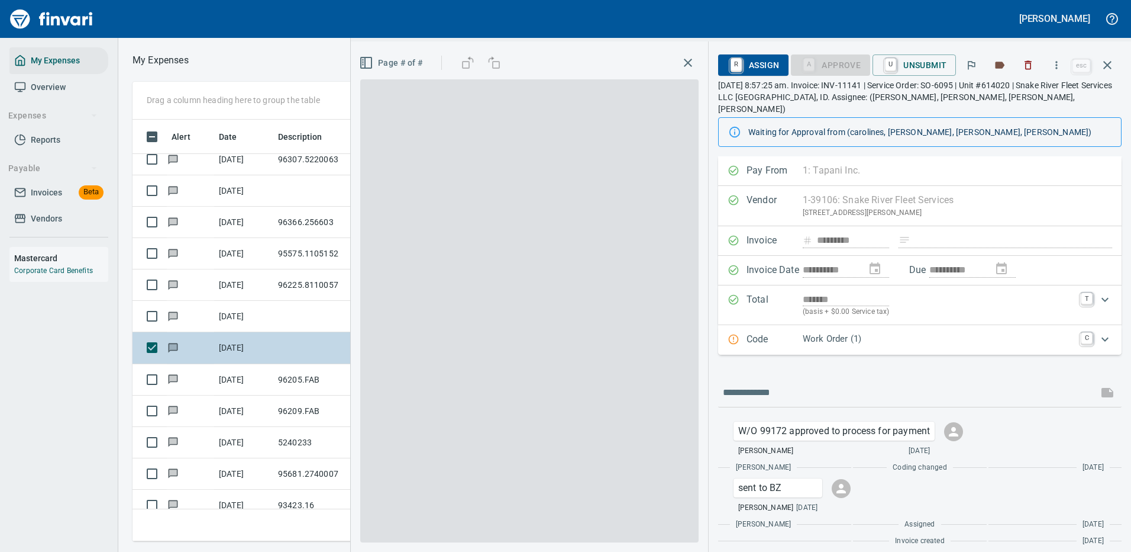
scroll to position [404, 671]
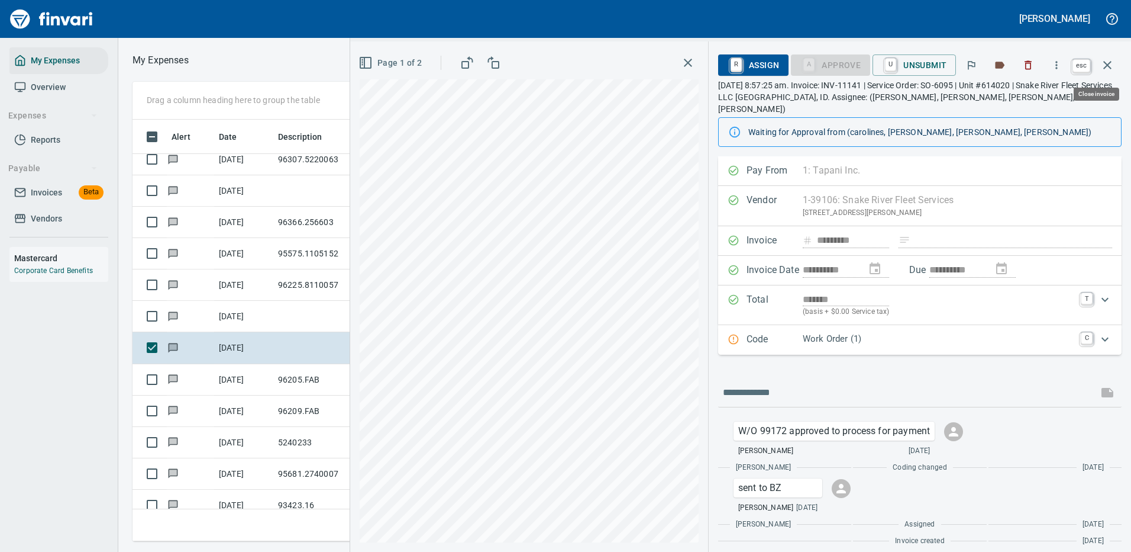
click at [1106, 63] on icon "button" at bounding box center [1108, 65] width 8 height 8
